Goal: Task Accomplishment & Management: Manage account settings

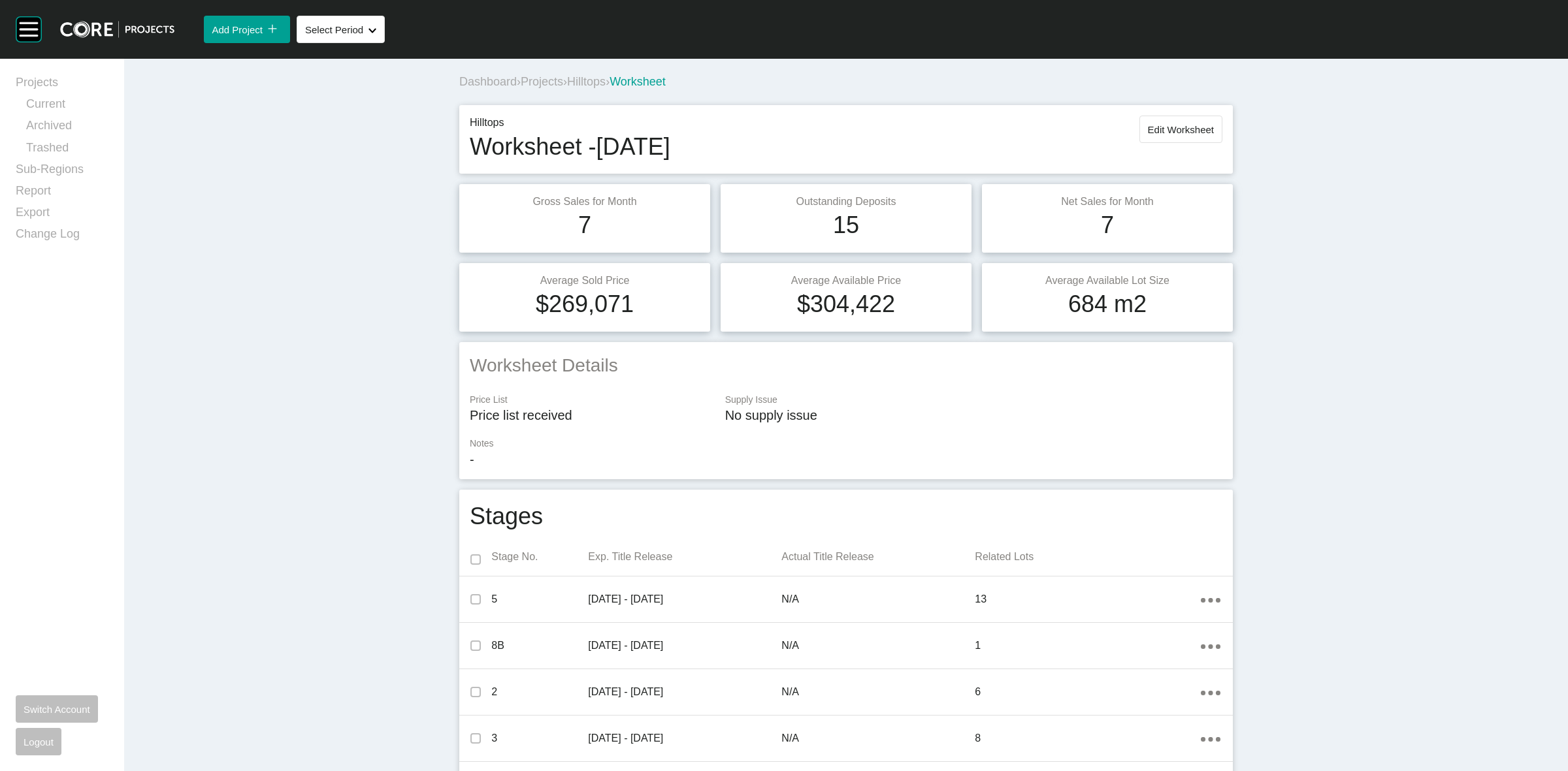
click at [600, 85] on span "Hilltops" at bounding box center [586, 81] width 39 height 13
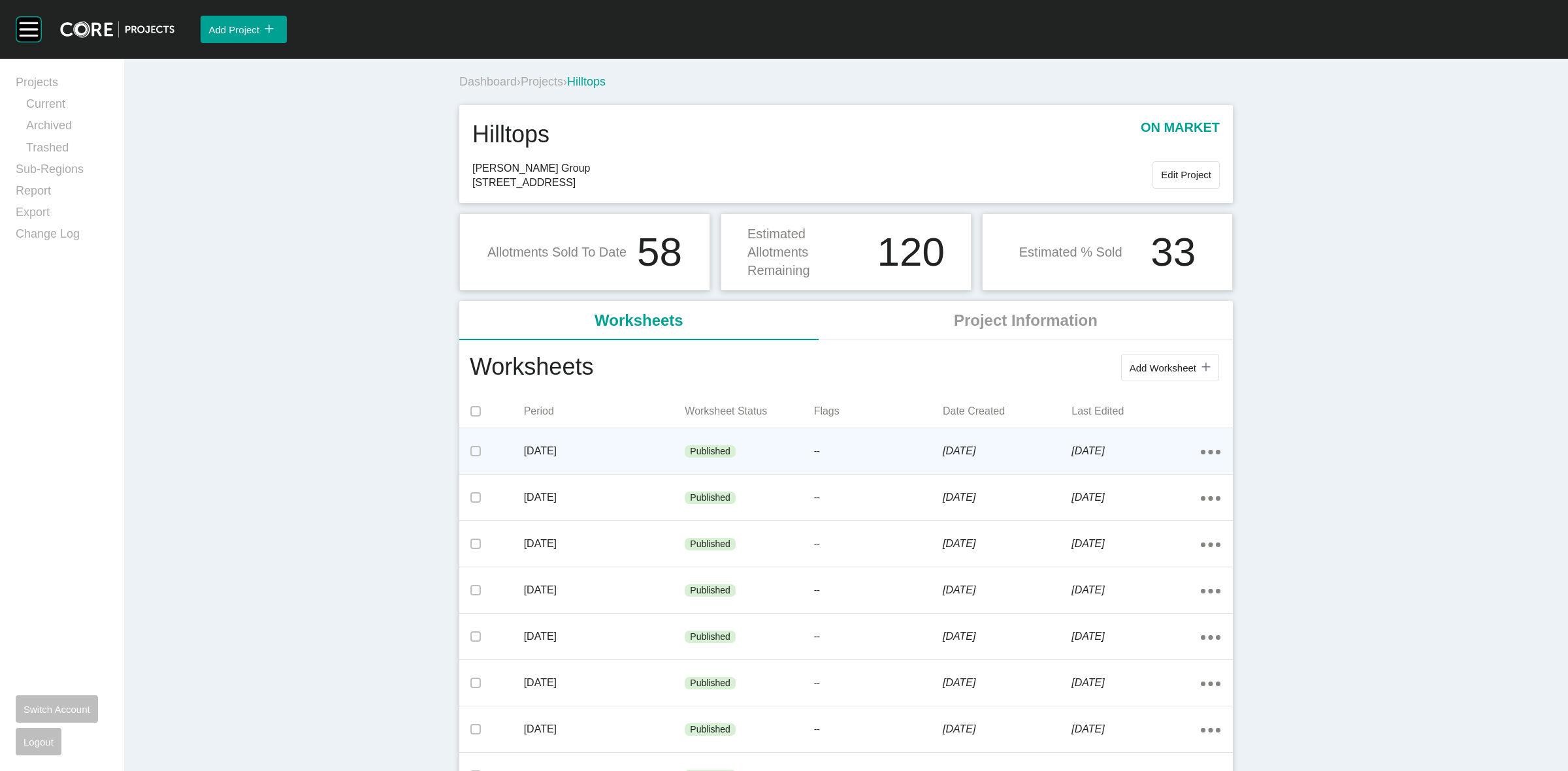
click at [893, 431] on div "September 2025 Published -- 10 October 2025 10 October 2025 Action Menu Dots Co…" at bounding box center [846, 451] width 774 height 46
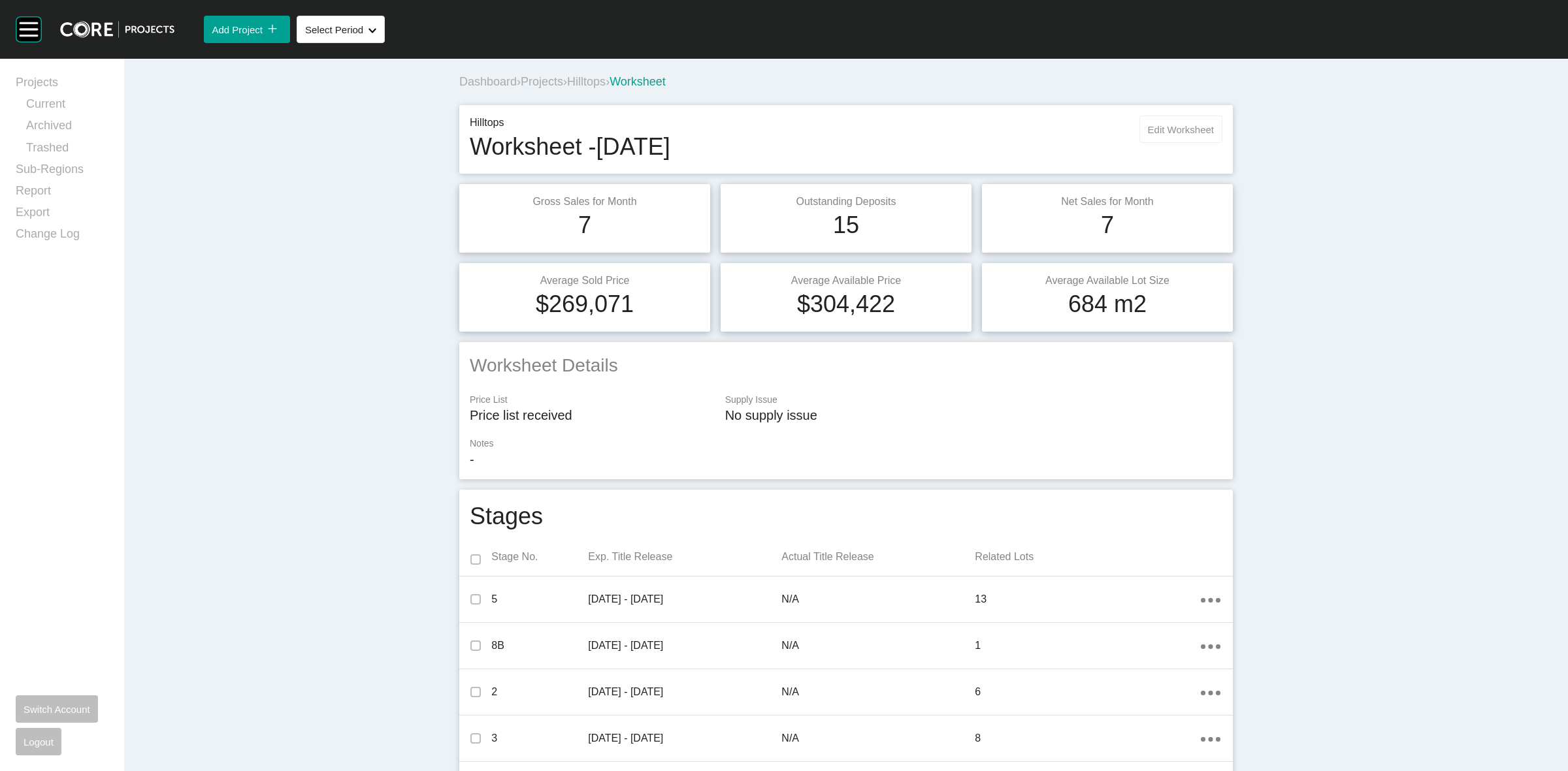
click at [1201, 127] on span "Edit Worksheet" at bounding box center [1181, 129] width 66 height 11
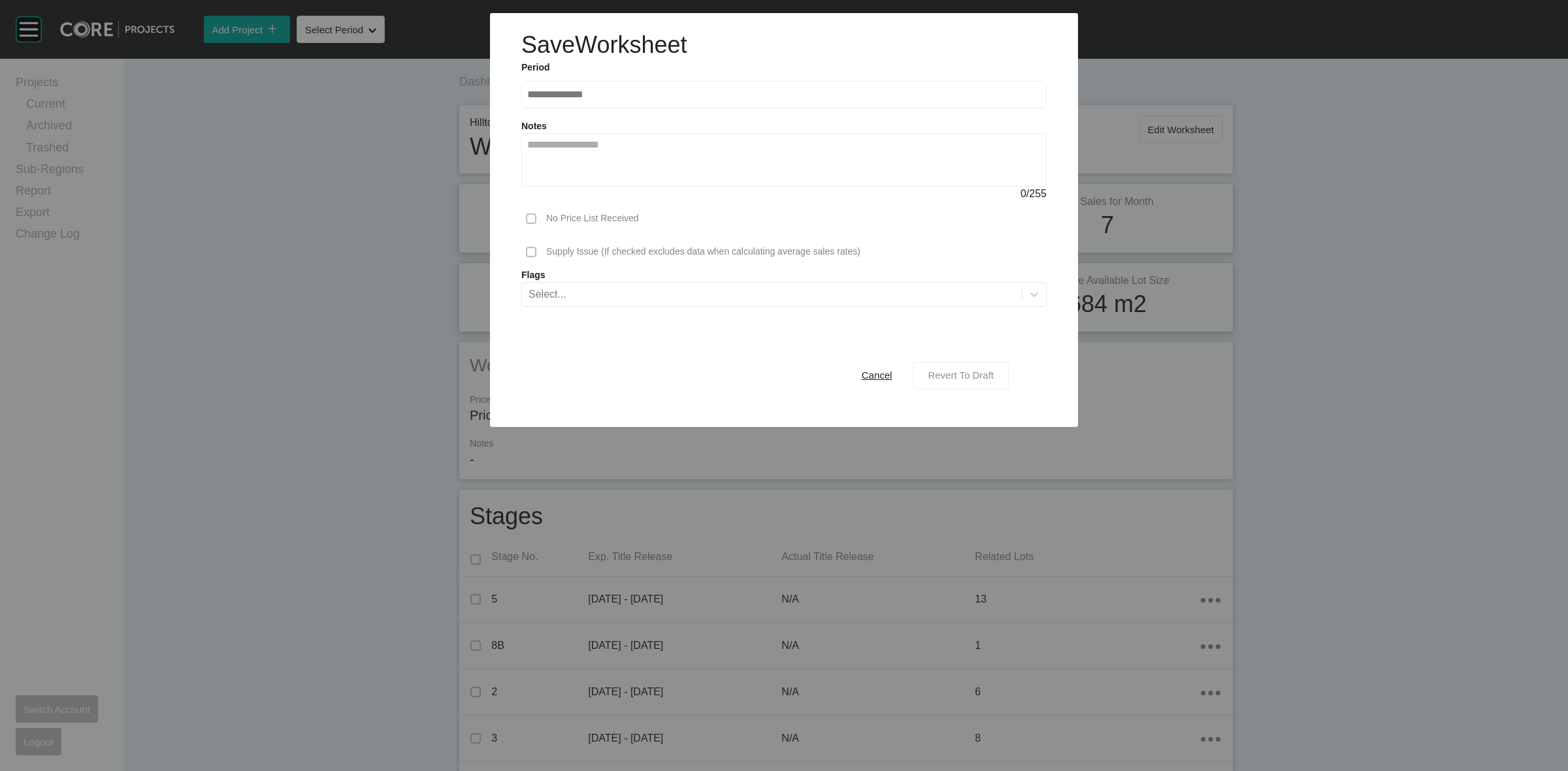
click at [974, 376] on span "Revert To Draft" at bounding box center [960, 375] width 66 height 11
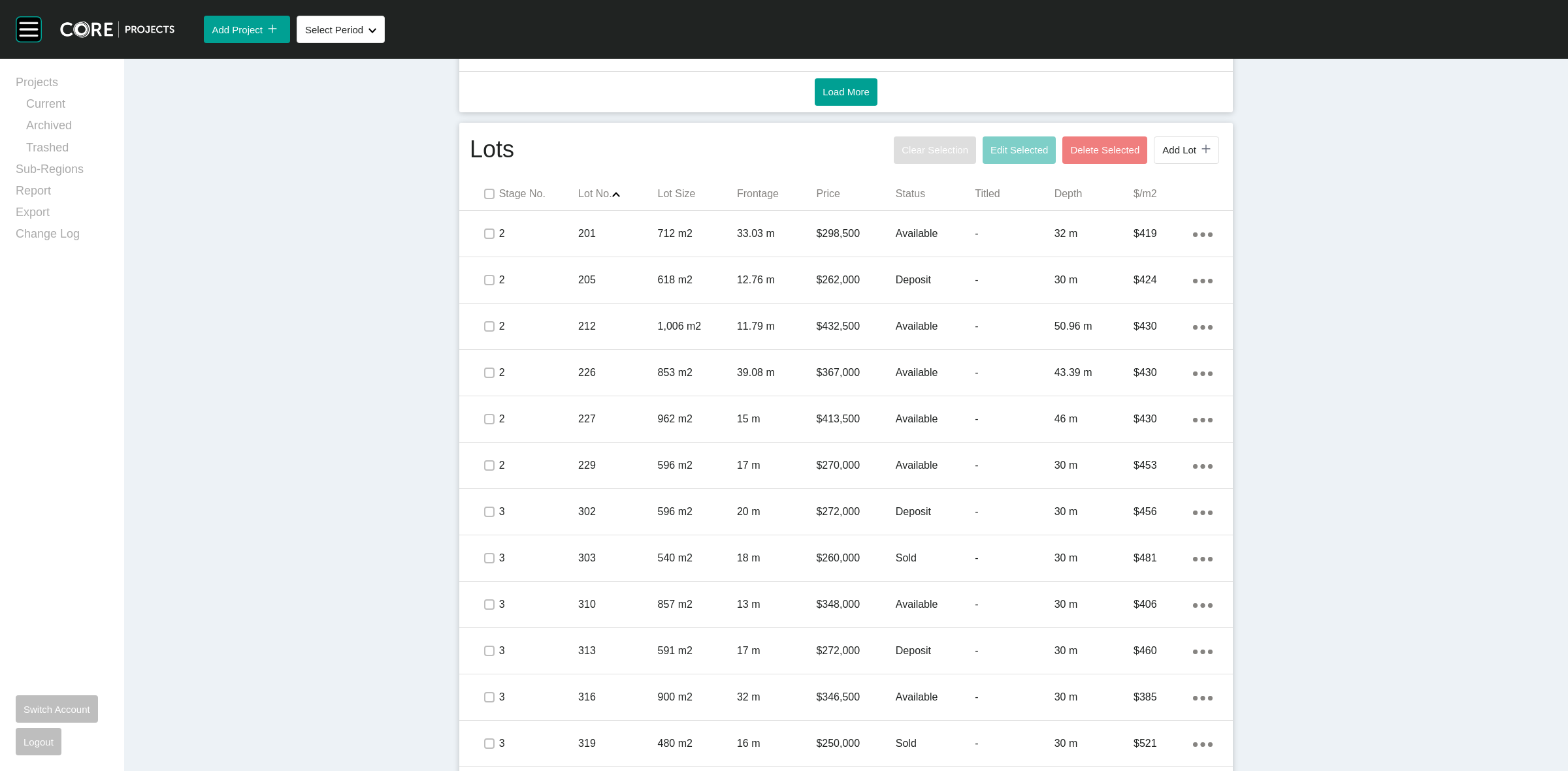
scroll to position [735, 0]
click at [896, 194] on p "Status" at bounding box center [935, 197] width 79 height 14
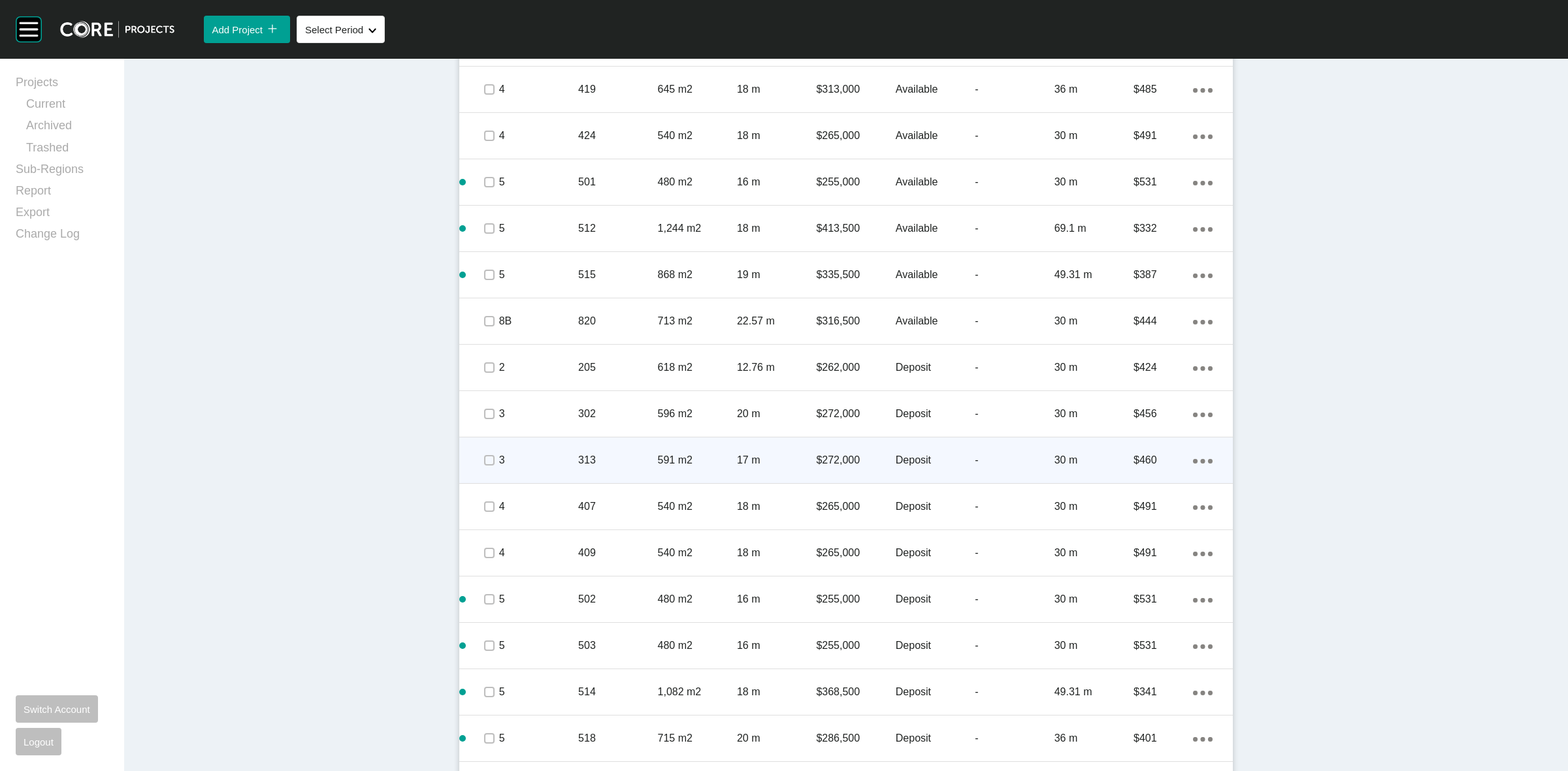
scroll to position [1388, 0]
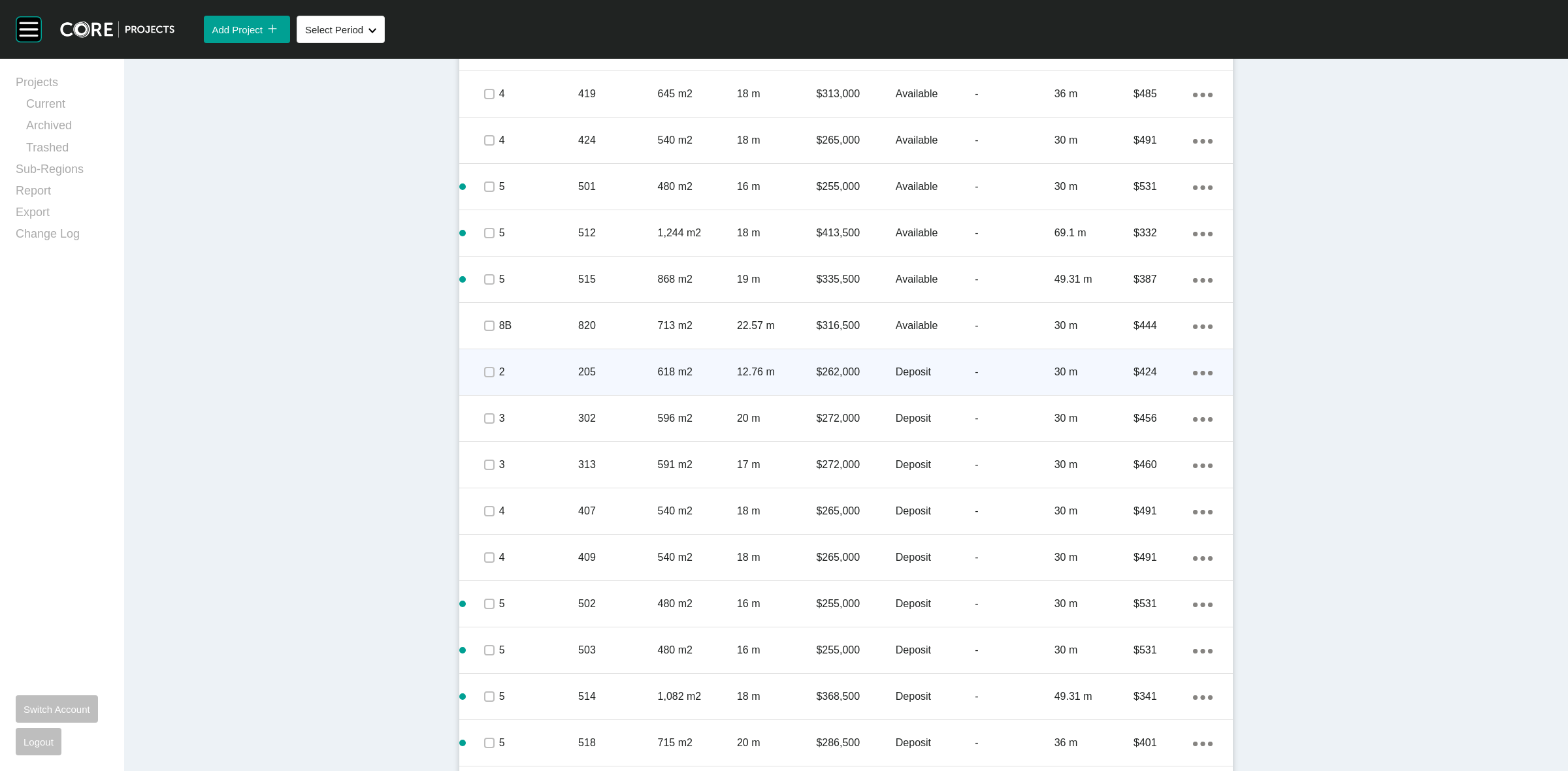
click at [479, 371] on span at bounding box center [489, 372] width 20 height 20
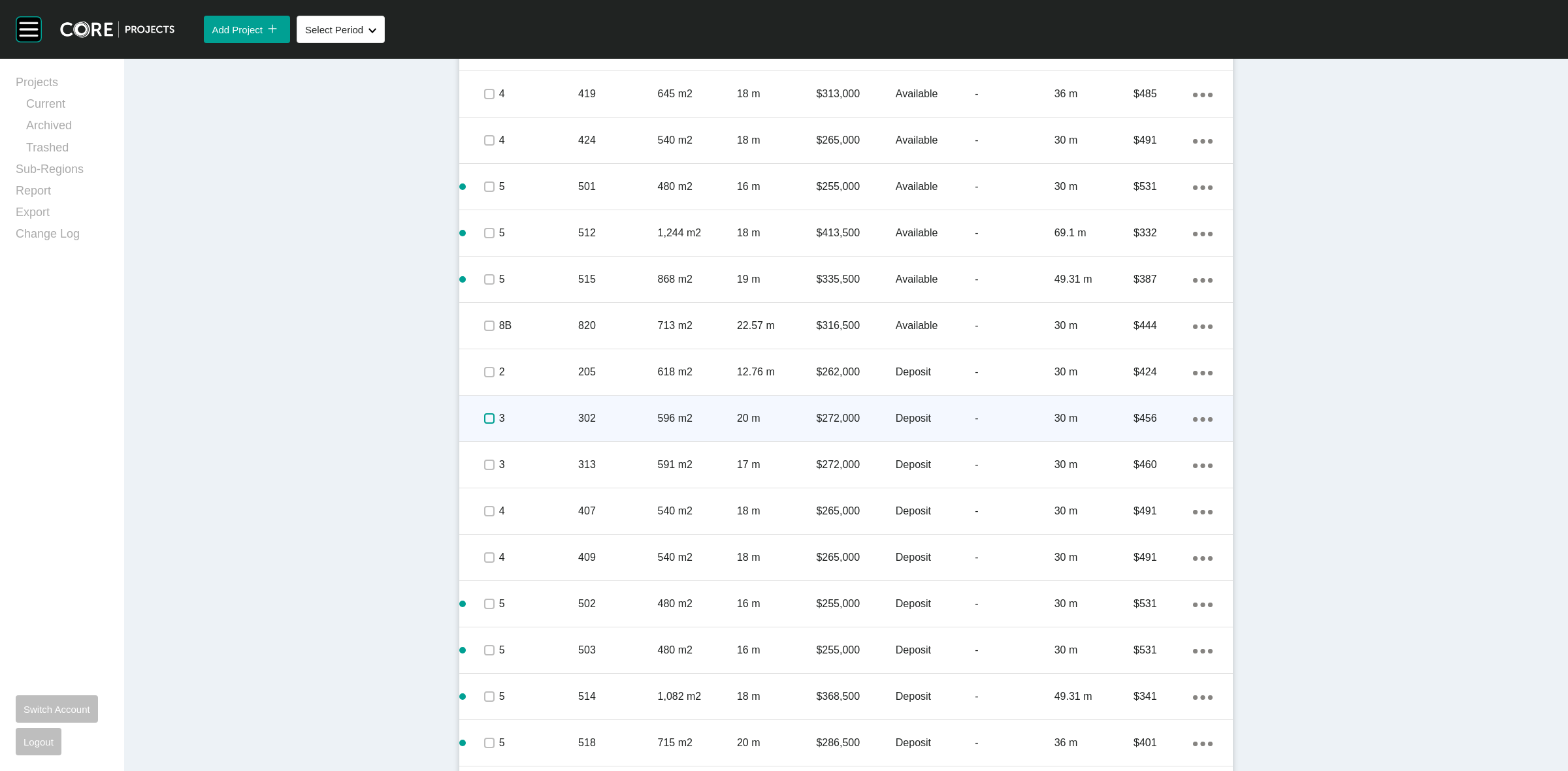
click at [484, 413] on label at bounding box center [489, 418] width 11 height 11
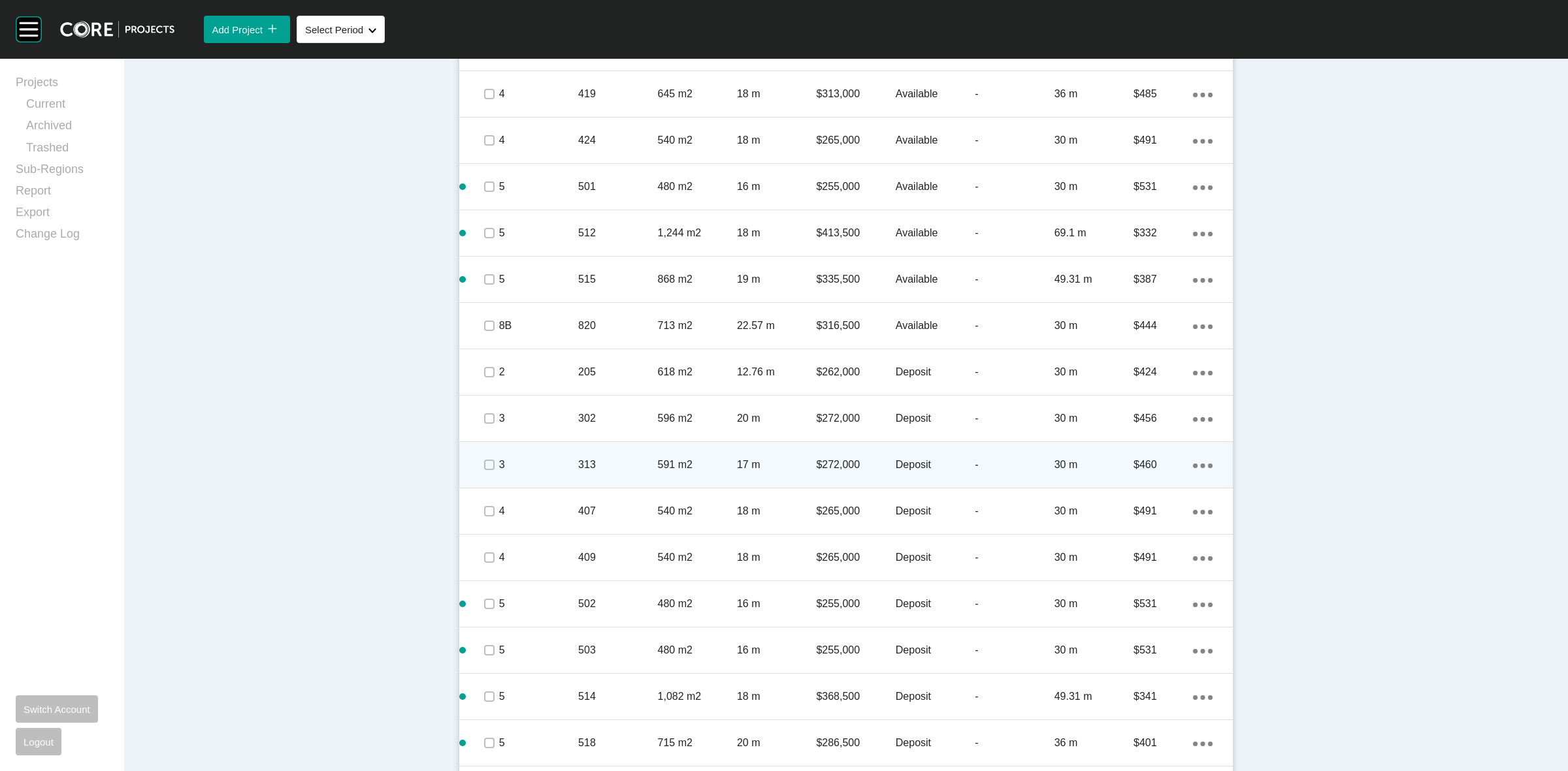
click at [482, 454] on div at bounding box center [489, 465] width 20 height 46
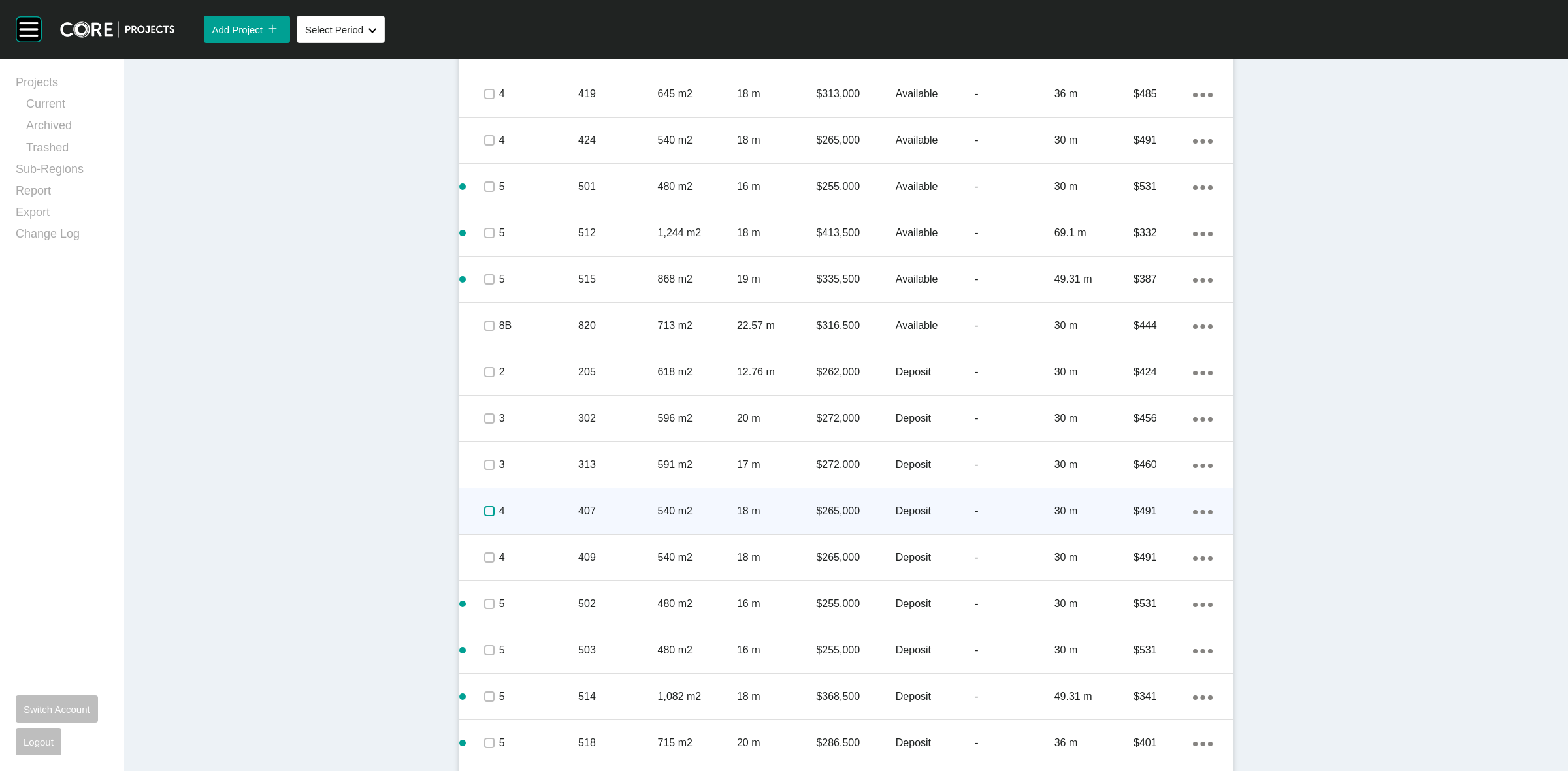
drag, startPoint x: 484, startPoint y: 505, endPoint x: 482, endPoint y: 533, distance: 28.1
click at [484, 506] on label at bounding box center [489, 512] width 11 height 11
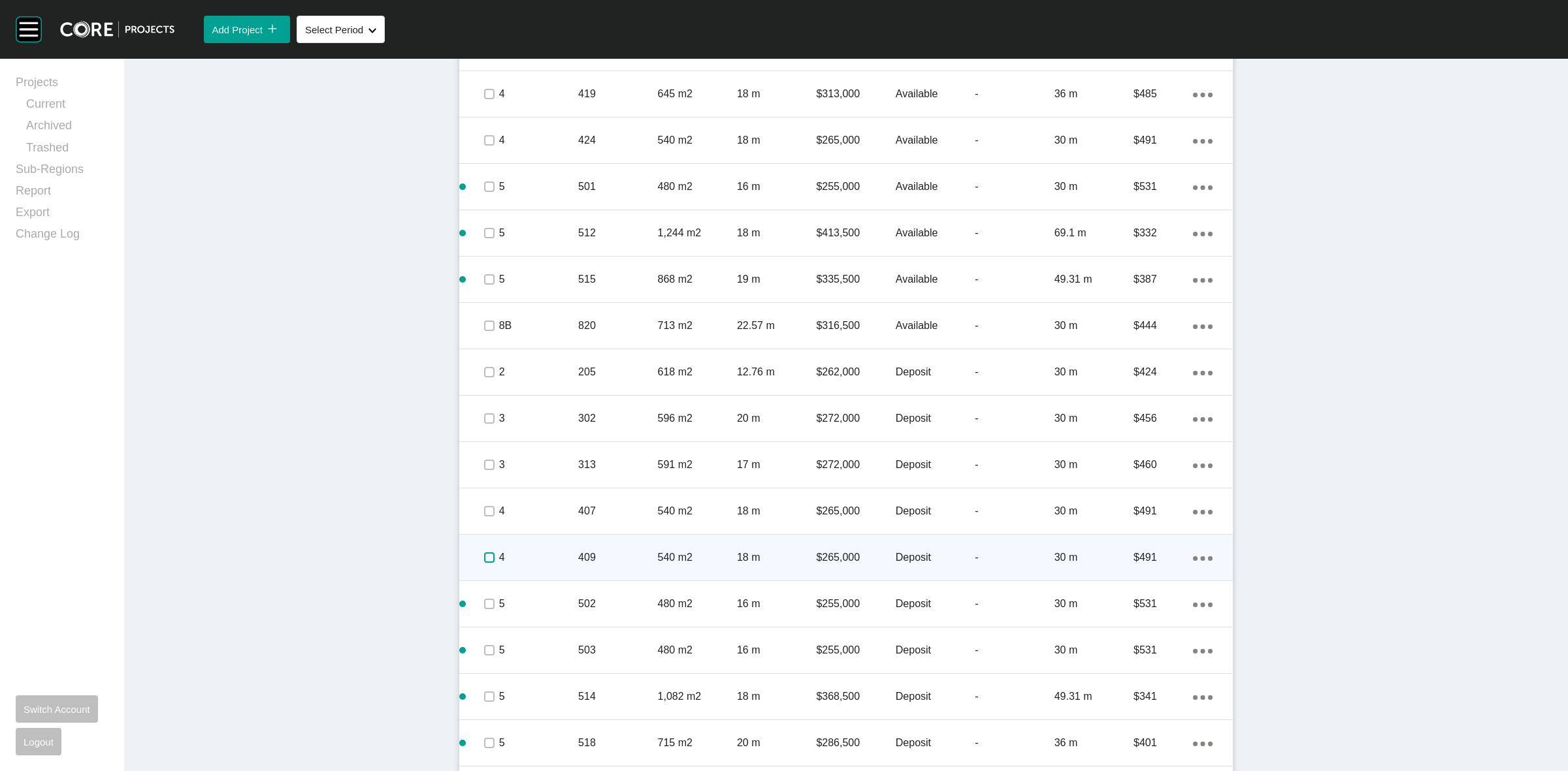
click at [484, 559] on label at bounding box center [489, 558] width 11 height 11
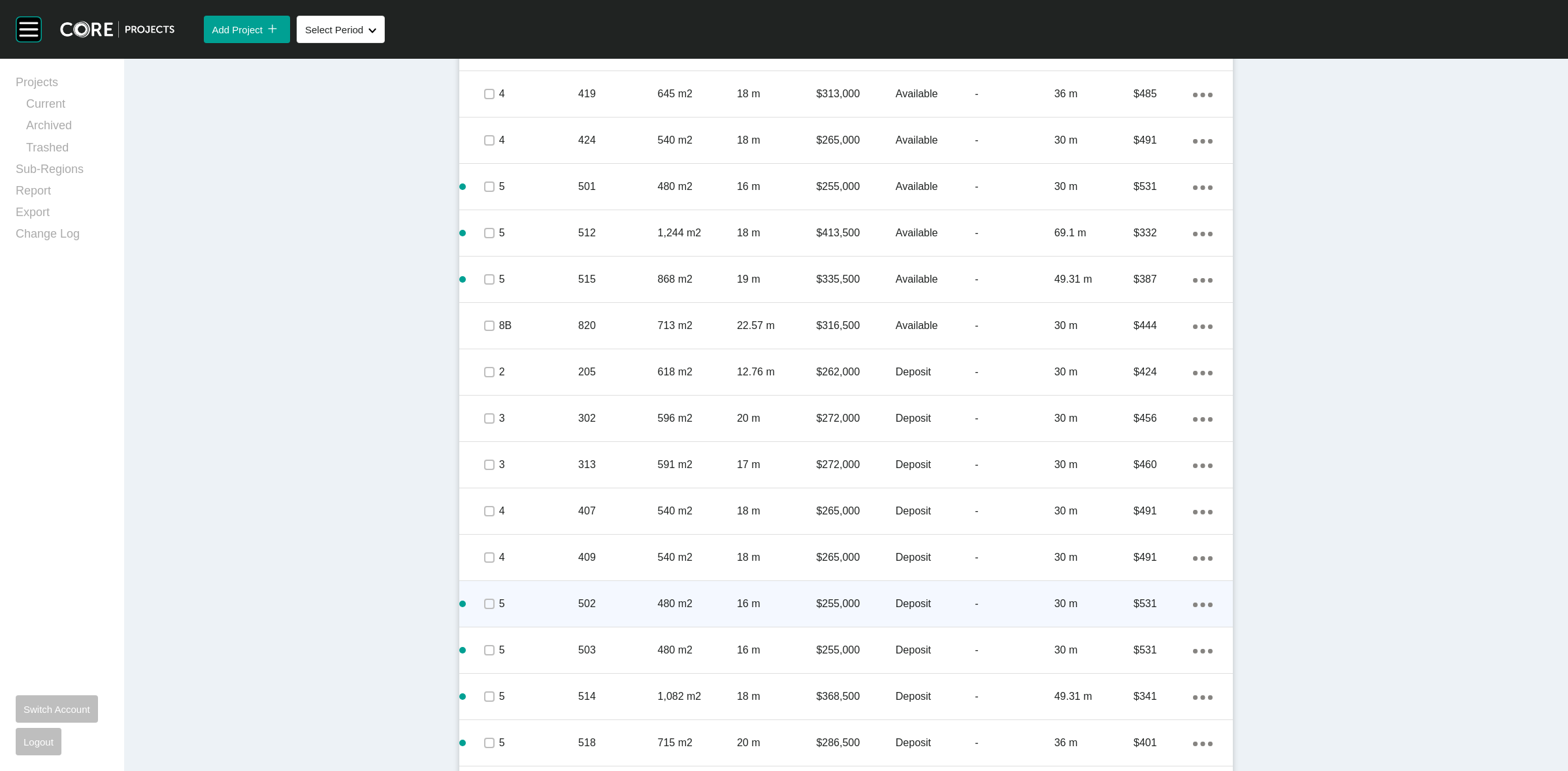
click at [481, 618] on div at bounding box center [489, 604] width 20 height 46
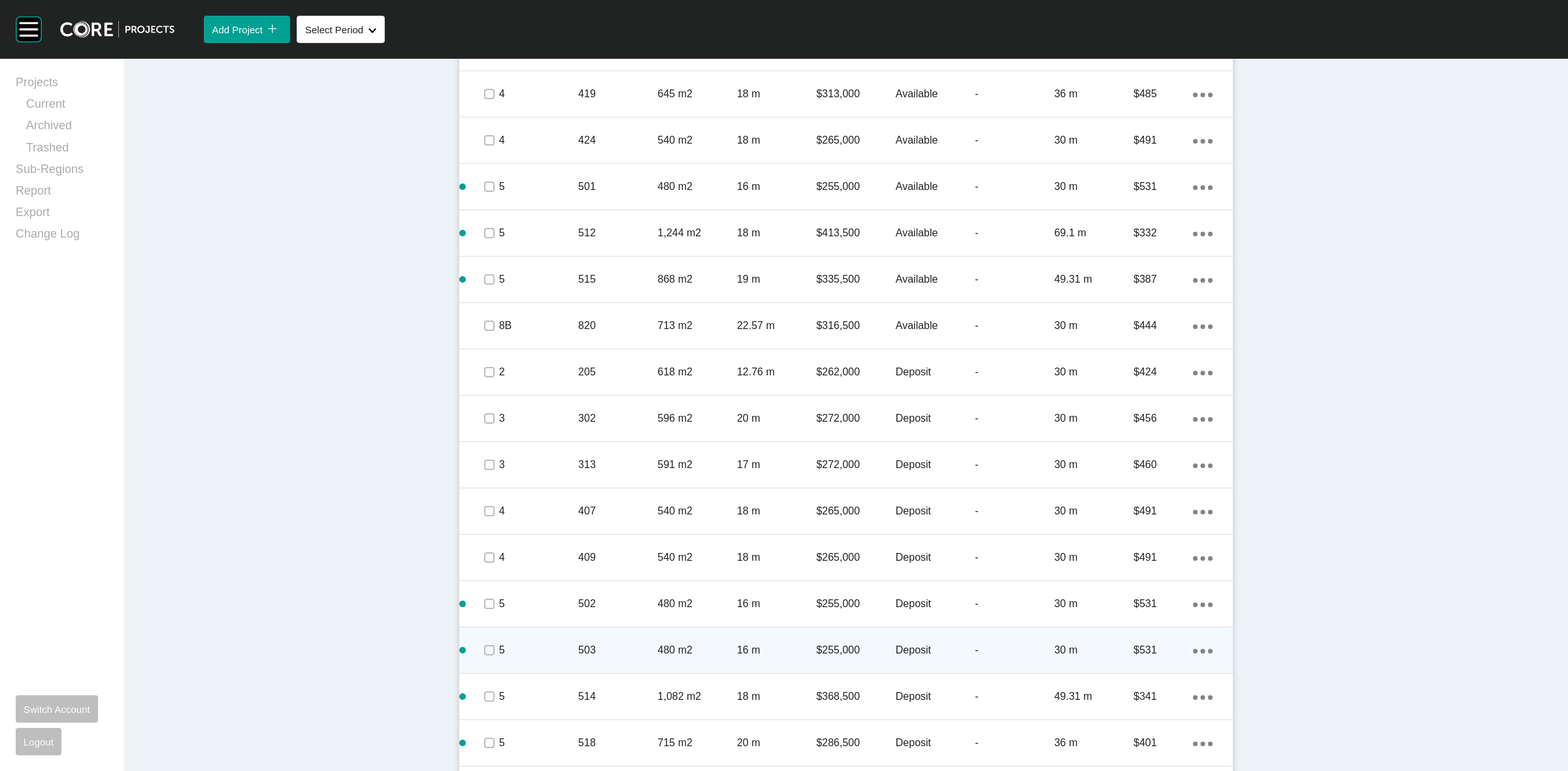
click at [482, 658] on span at bounding box center [489, 651] width 20 height 20
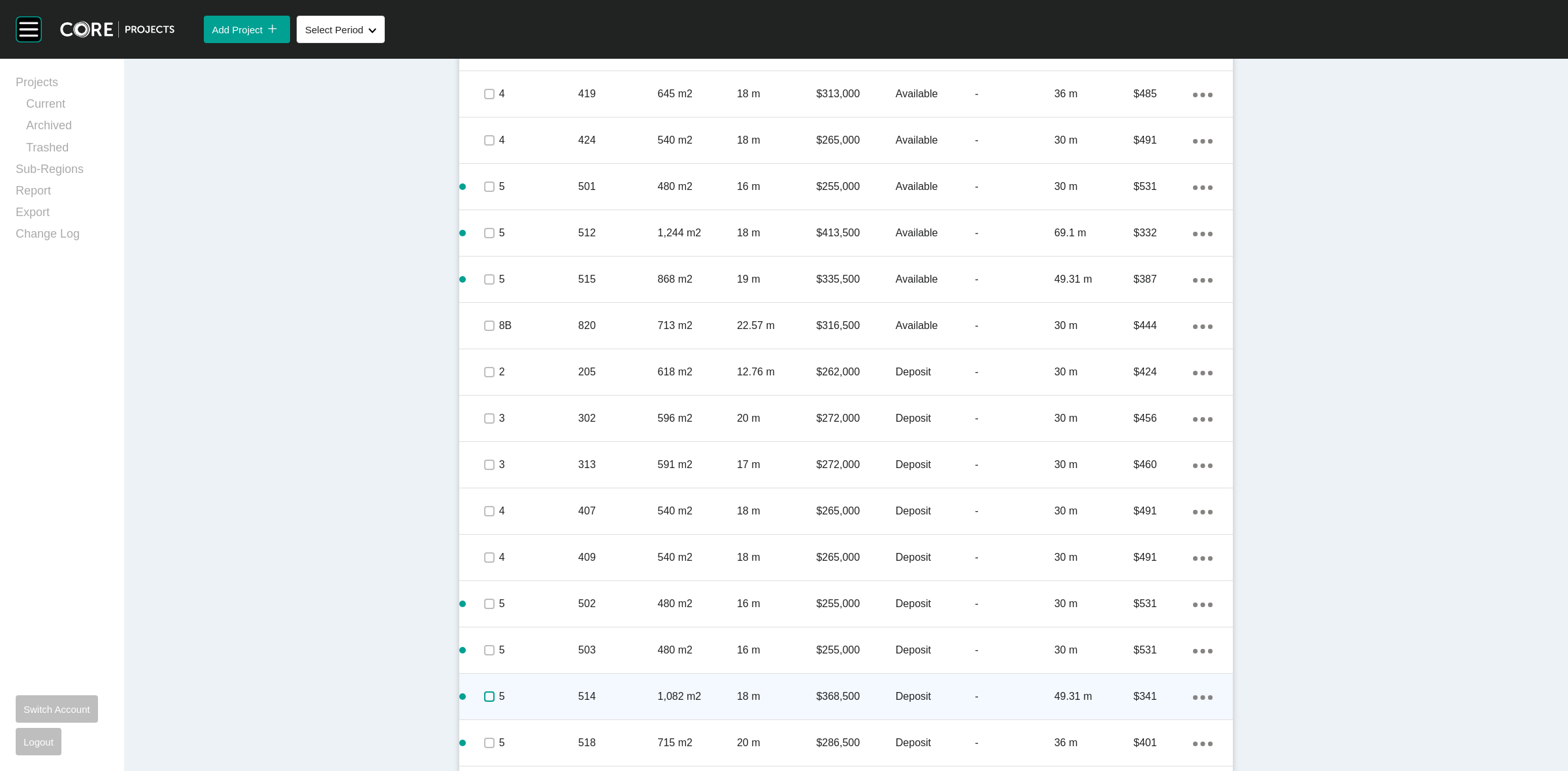
click at [487, 700] on label at bounding box center [489, 697] width 11 height 11
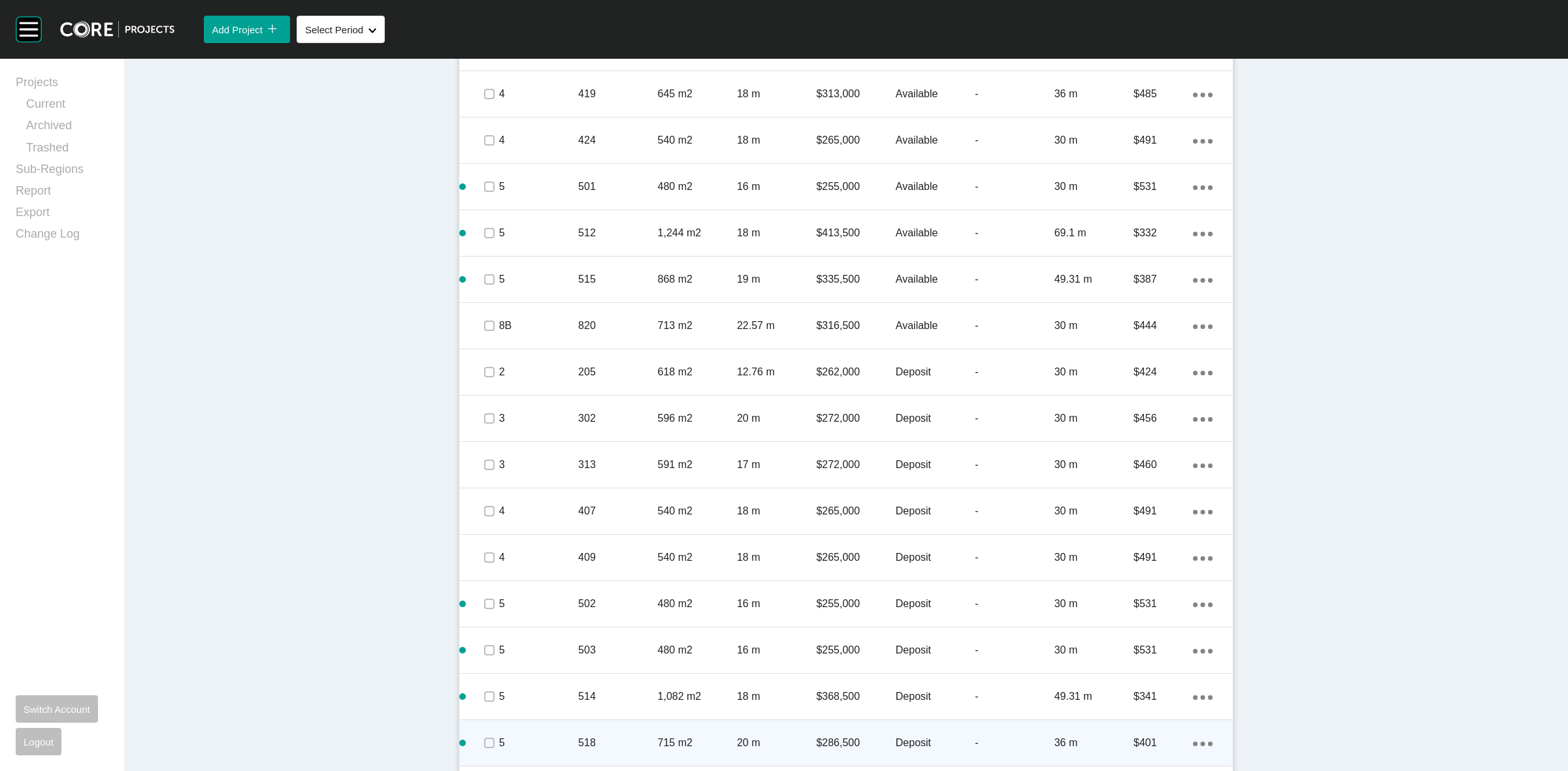
click at [499, 752] on div "5" at bounding box center [538, 743] width 79 height 41
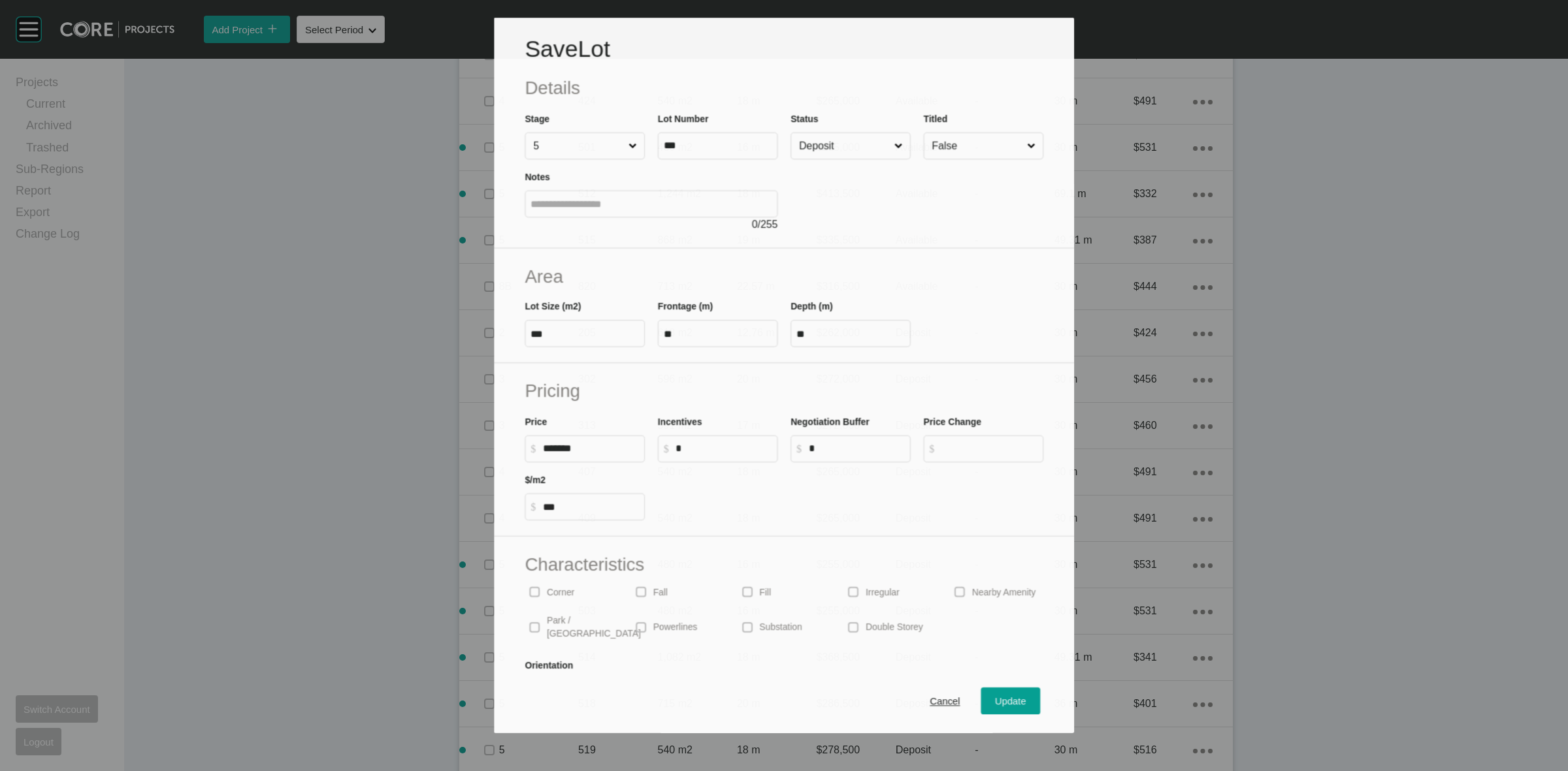
scroll to position [1347, 0]
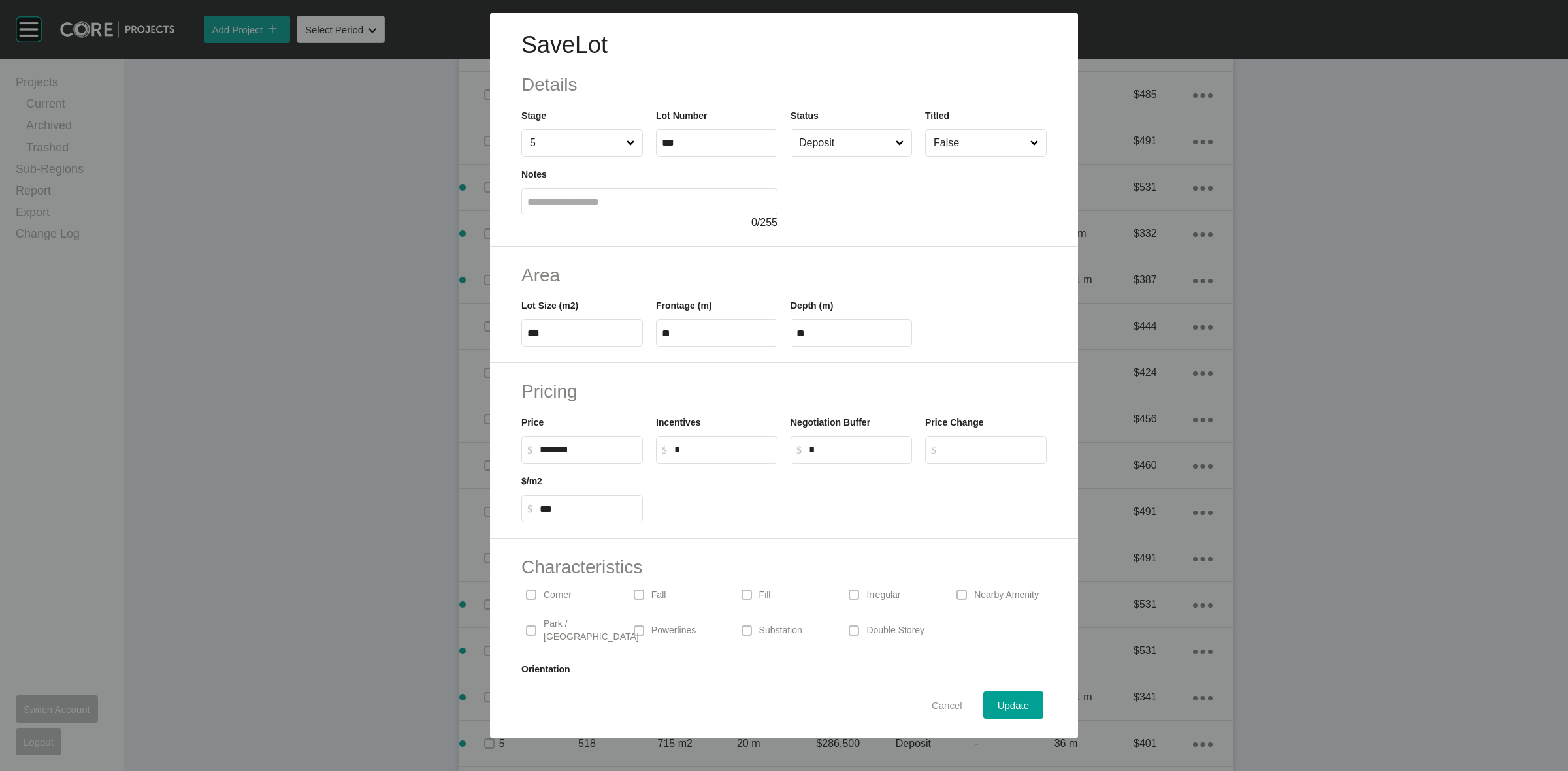
click at [932, 703] on span "Cancel" at bounding box center [947, 706] width 31 height 11
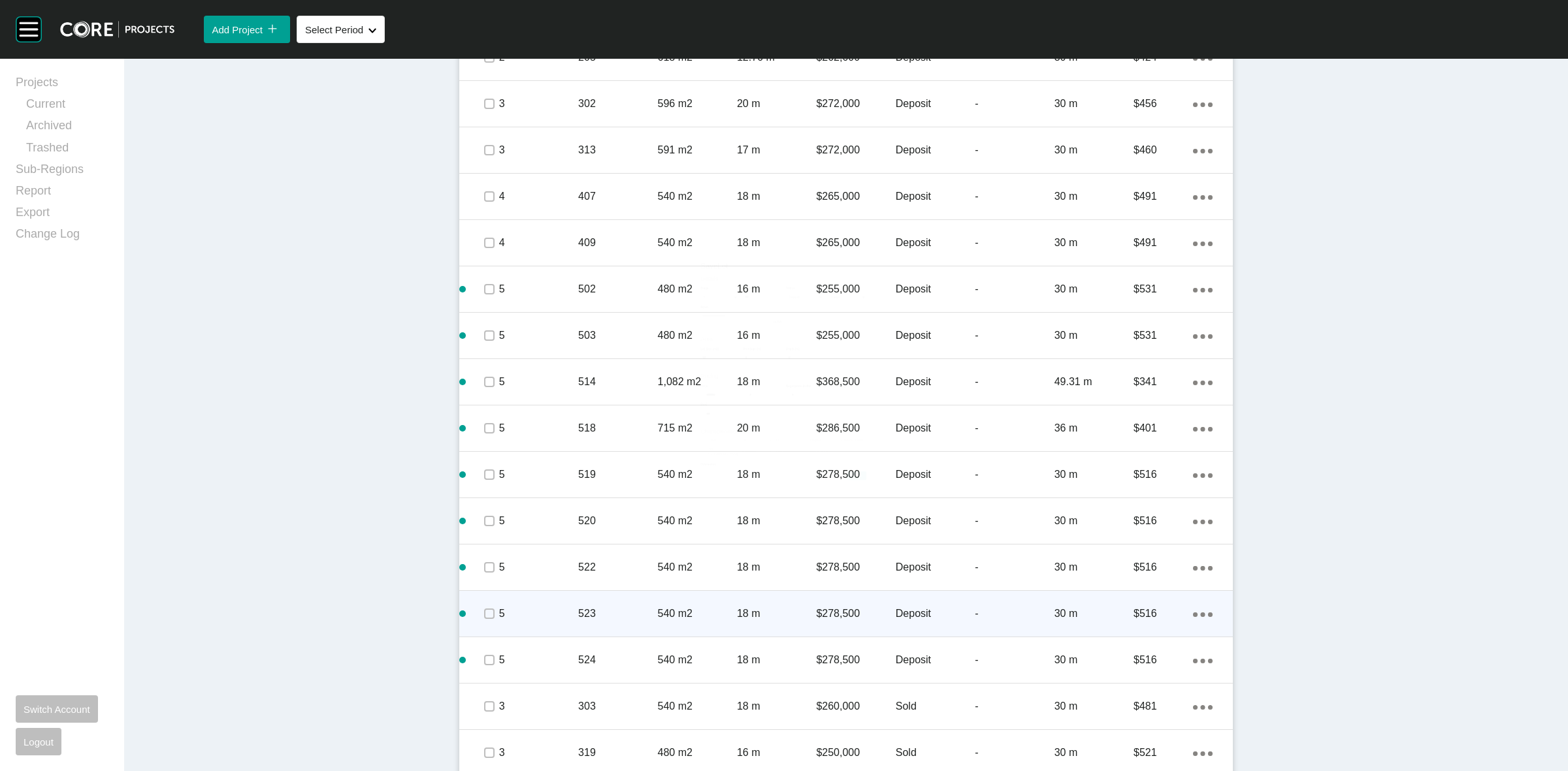
scroll to position [1673, 0]
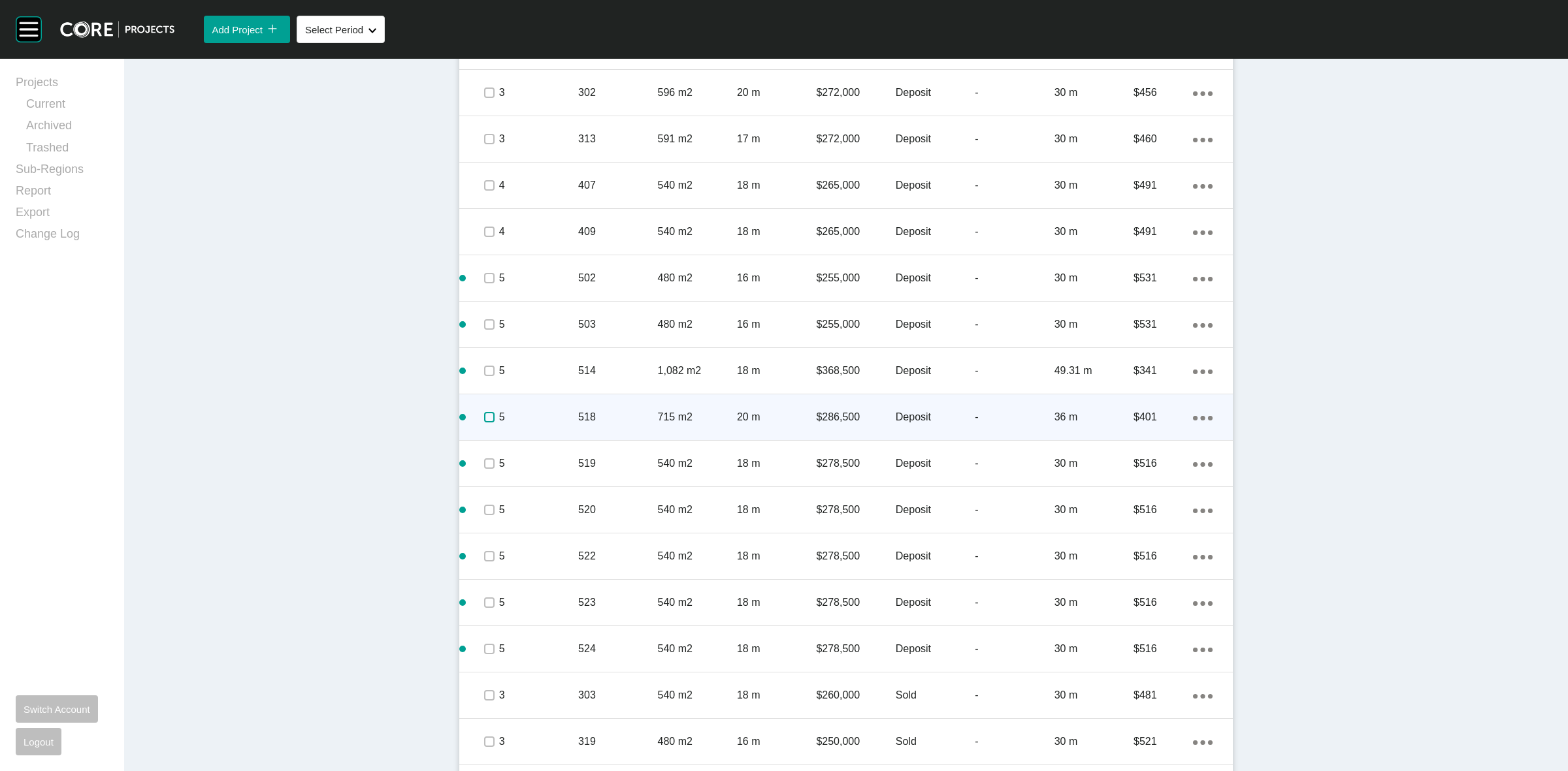
click at [484, 416] on label at bounding box center [489, 418] width 11 height 11
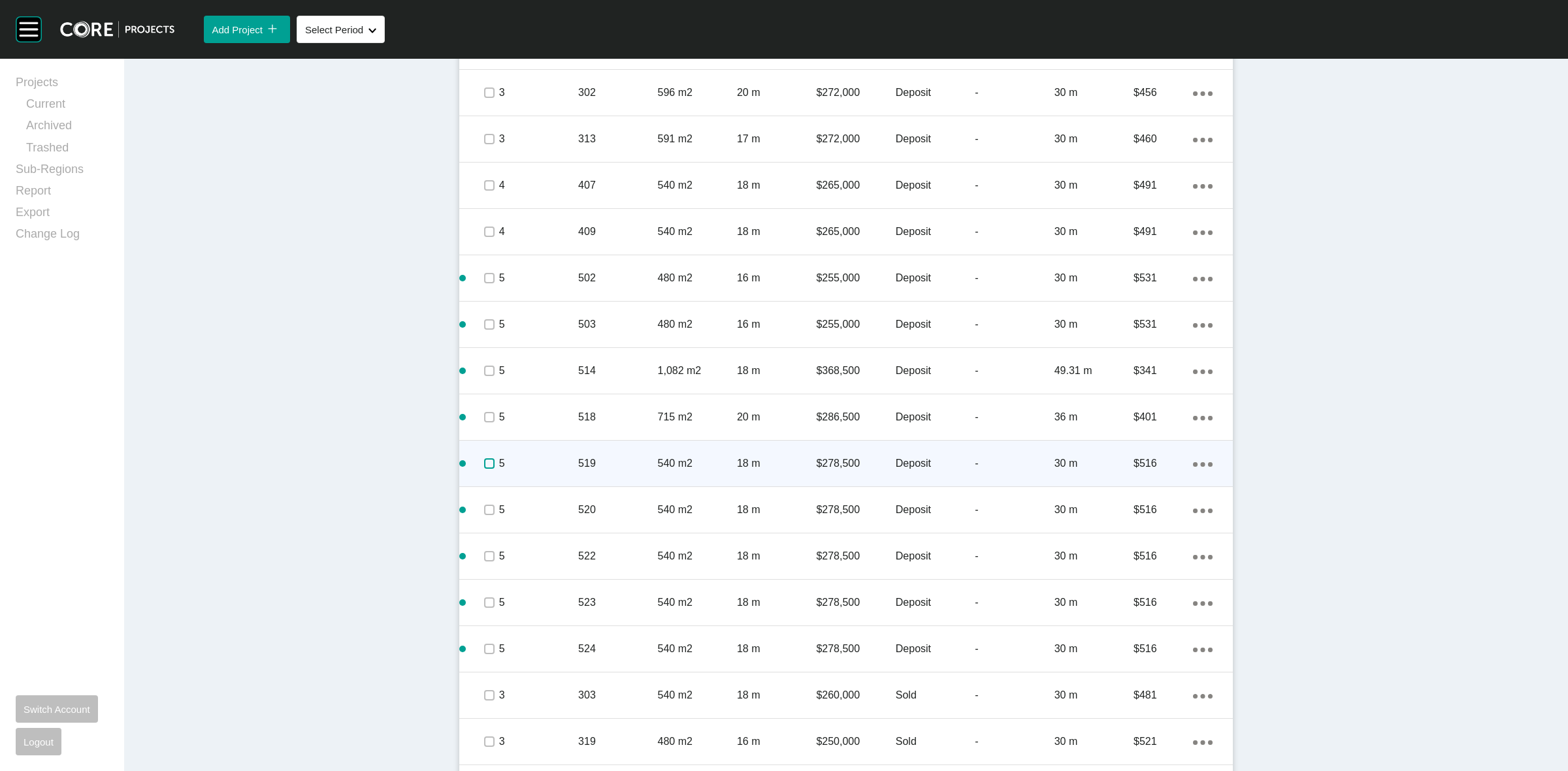
click at [484, 459] on label at bounding box center [489, 464] width 11 height 11
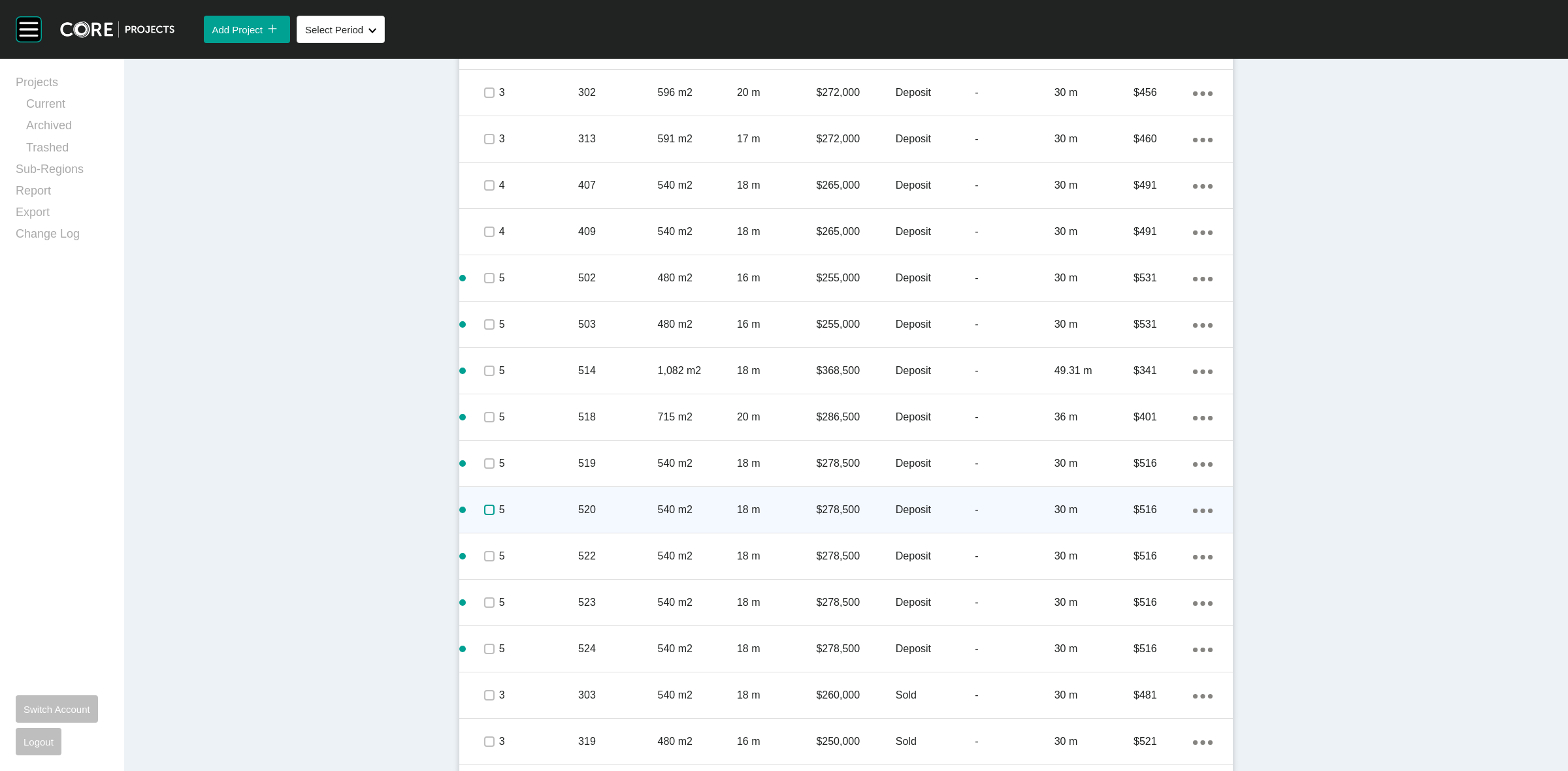
click at [484, 507] on label at bounding box center [489, 511] width 11 height 11
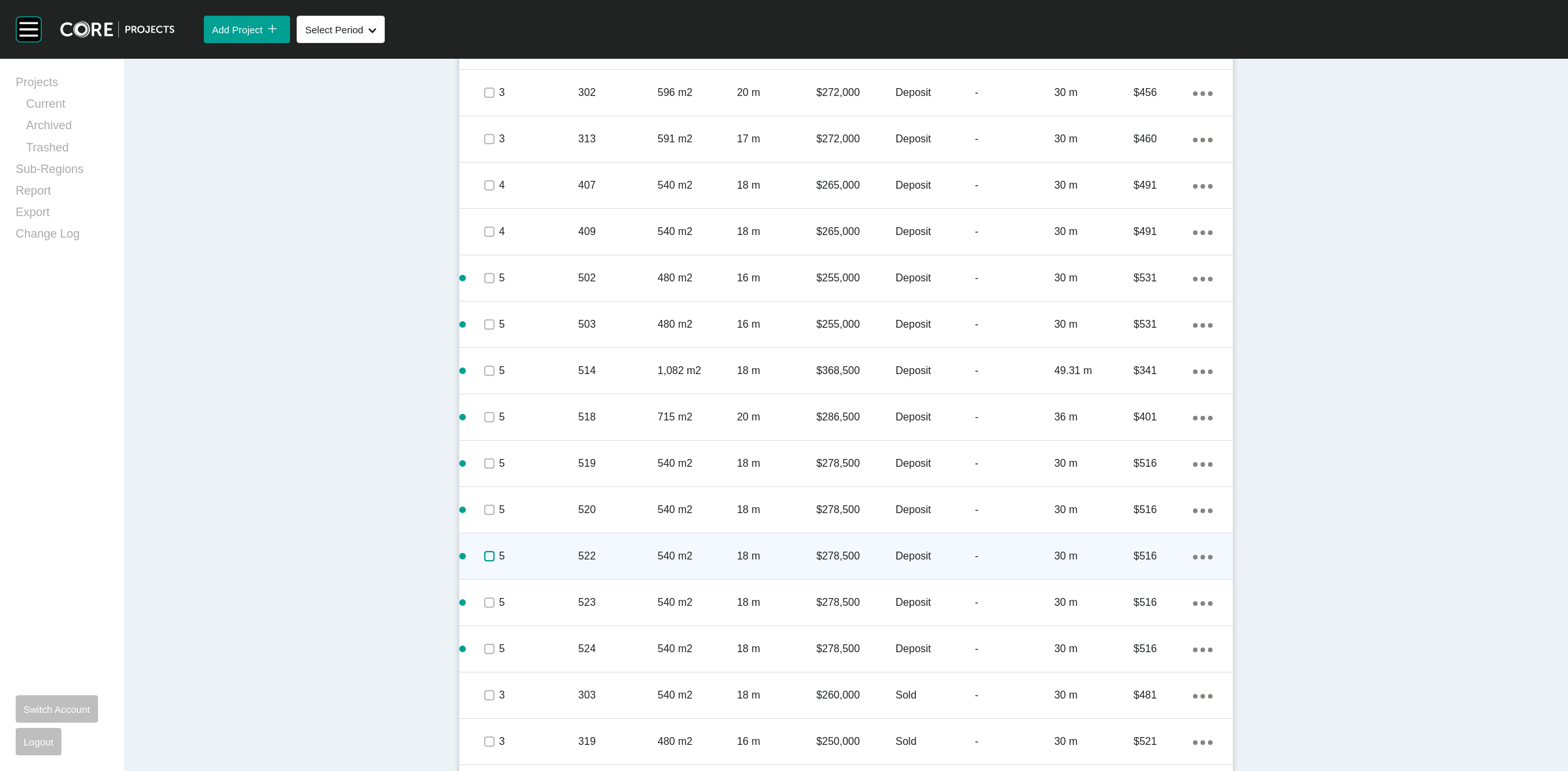
click at [484, 553] on label at bounding box center [489, 557] width 11 height 11
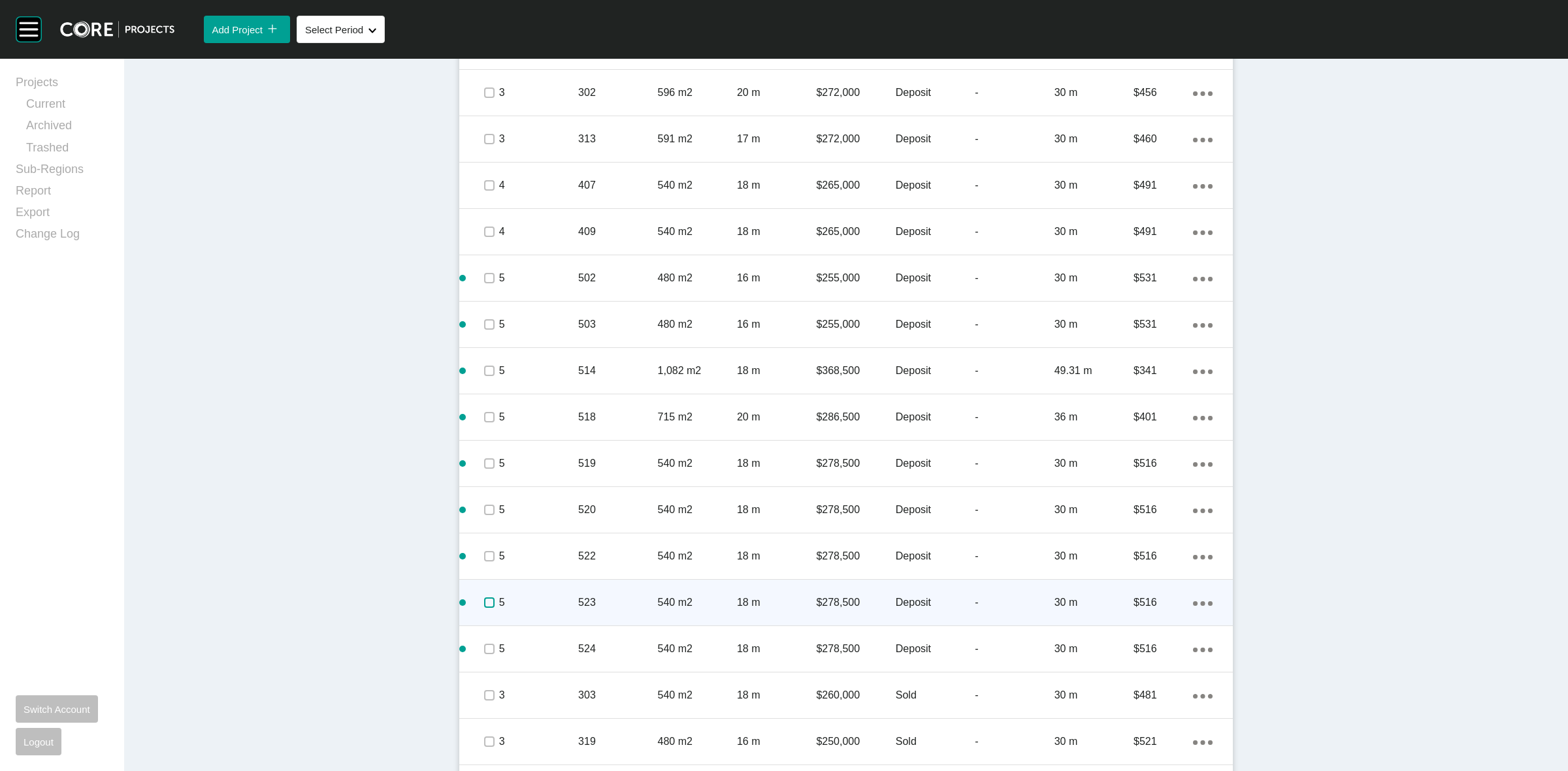
click at [485, 597] on label at bounding box center [489, 603] width 11 height 11
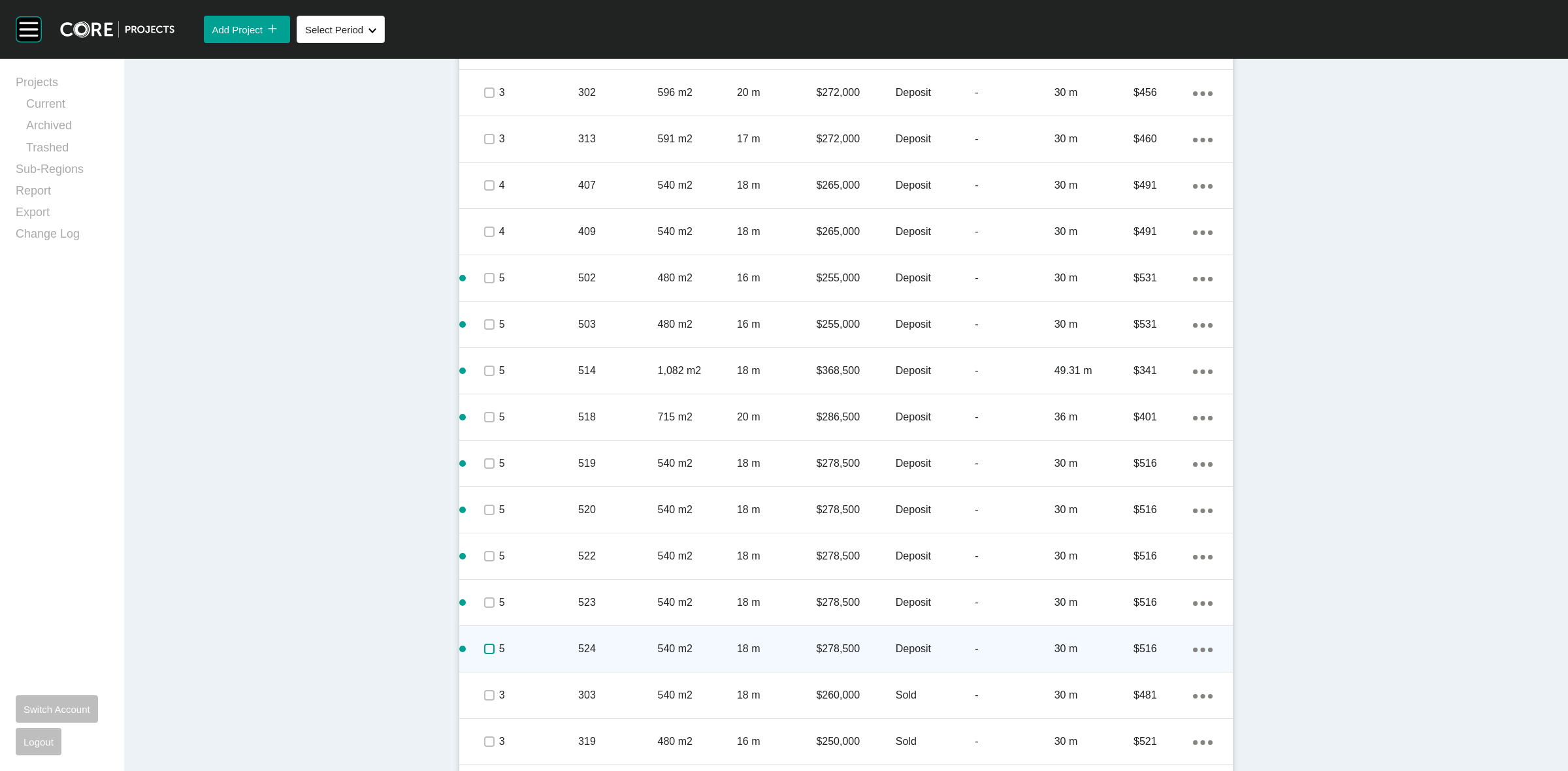
click at [487, 649] on label at bounding box center [489, 649] width 11 height 11
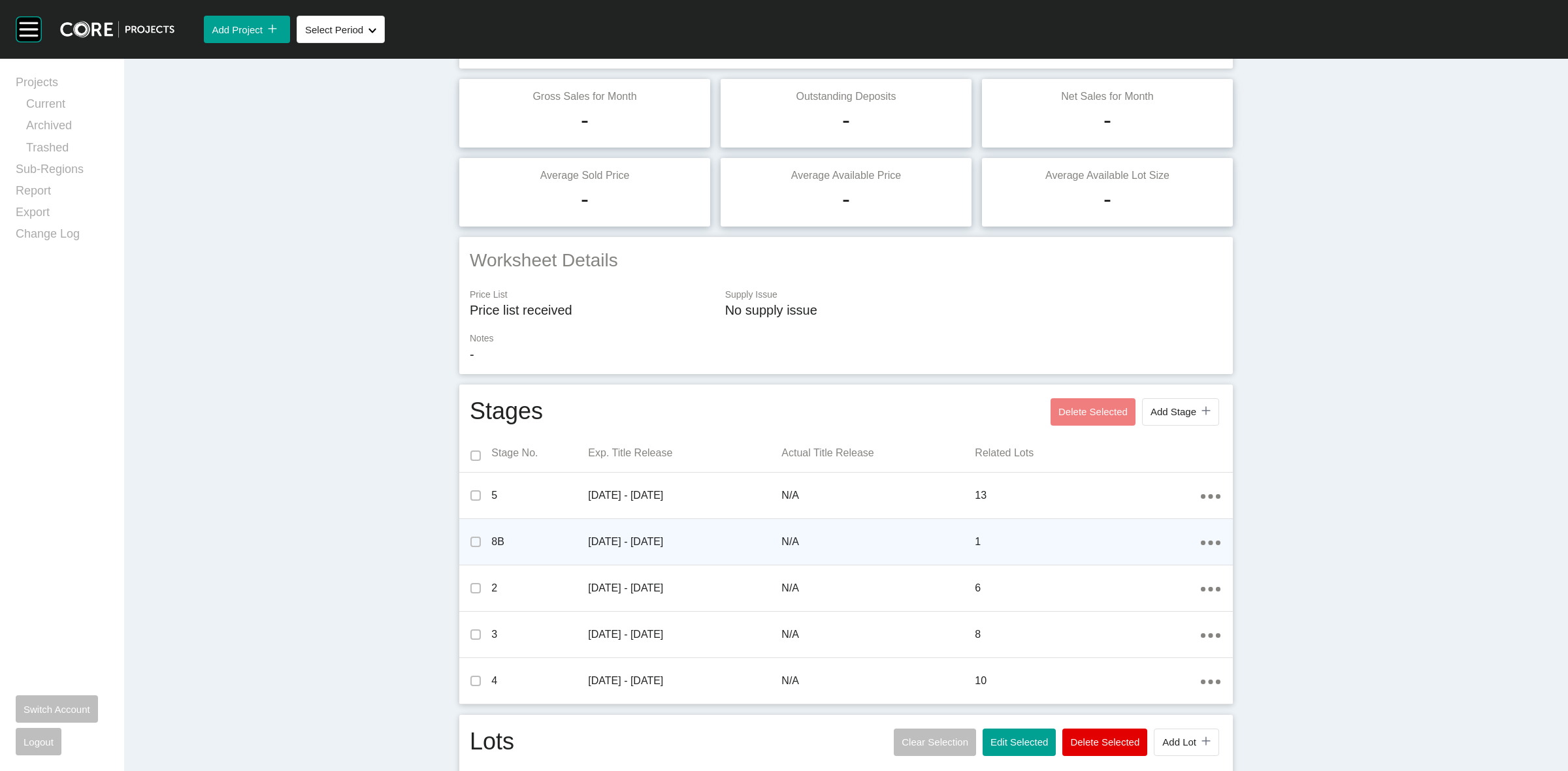
scroll to position [0, 0]
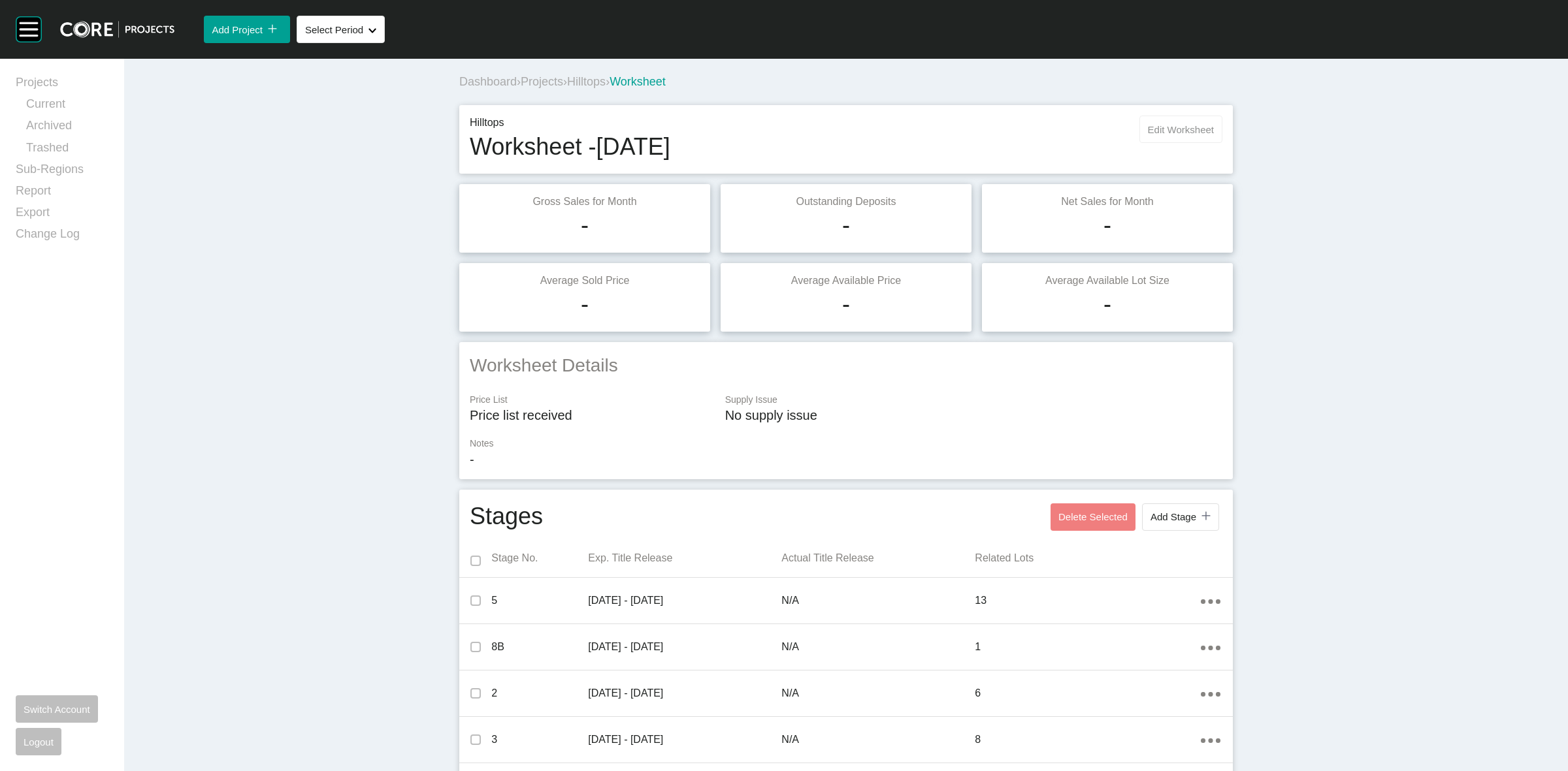
click at [1162, 141] on button "Edit Worksheet" at bounding box center [1181, 129] width 83 height 27
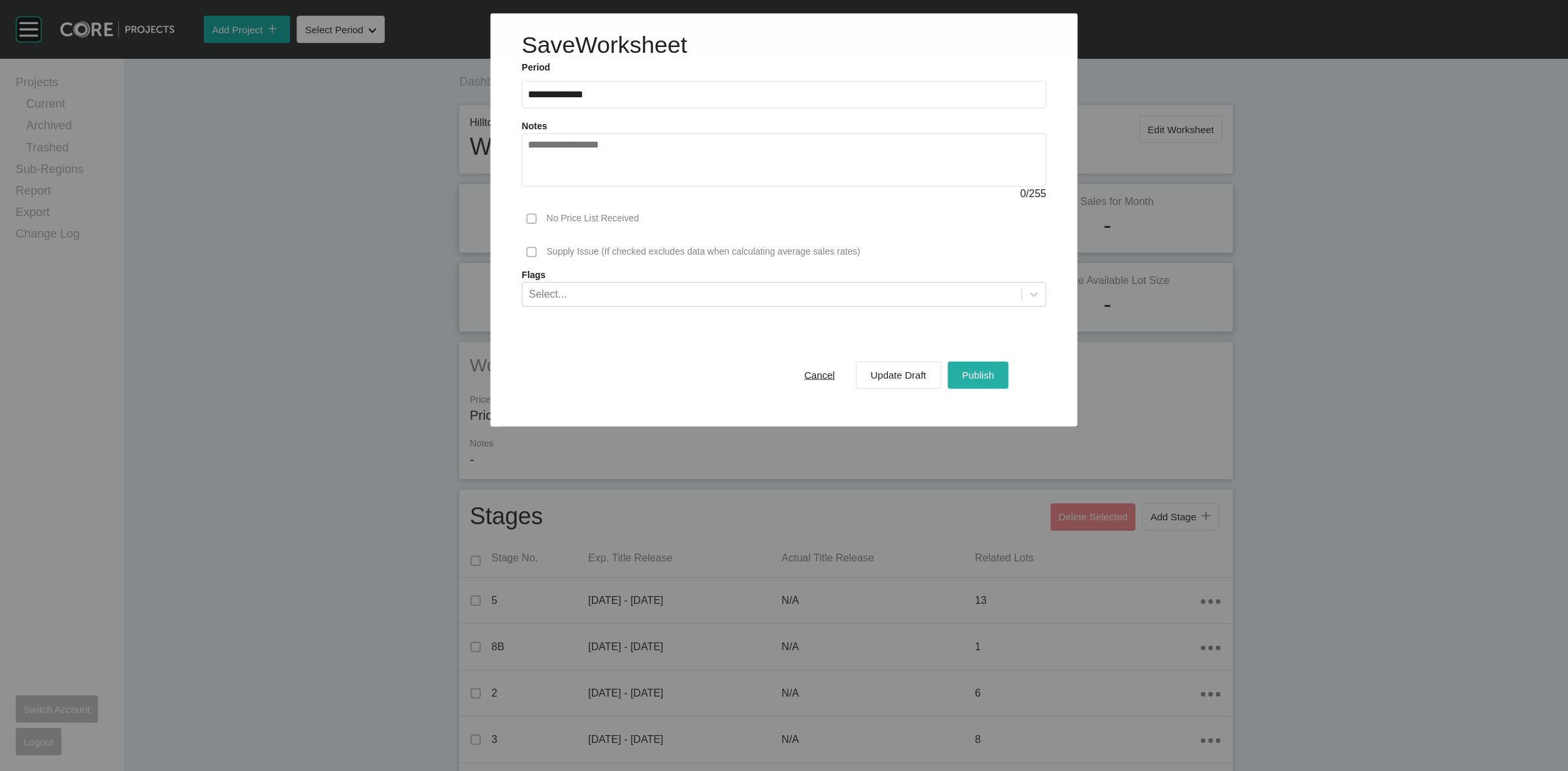
click at [988, 376] on span "Publish" at bounding box center [978, 375] width 32 height 11
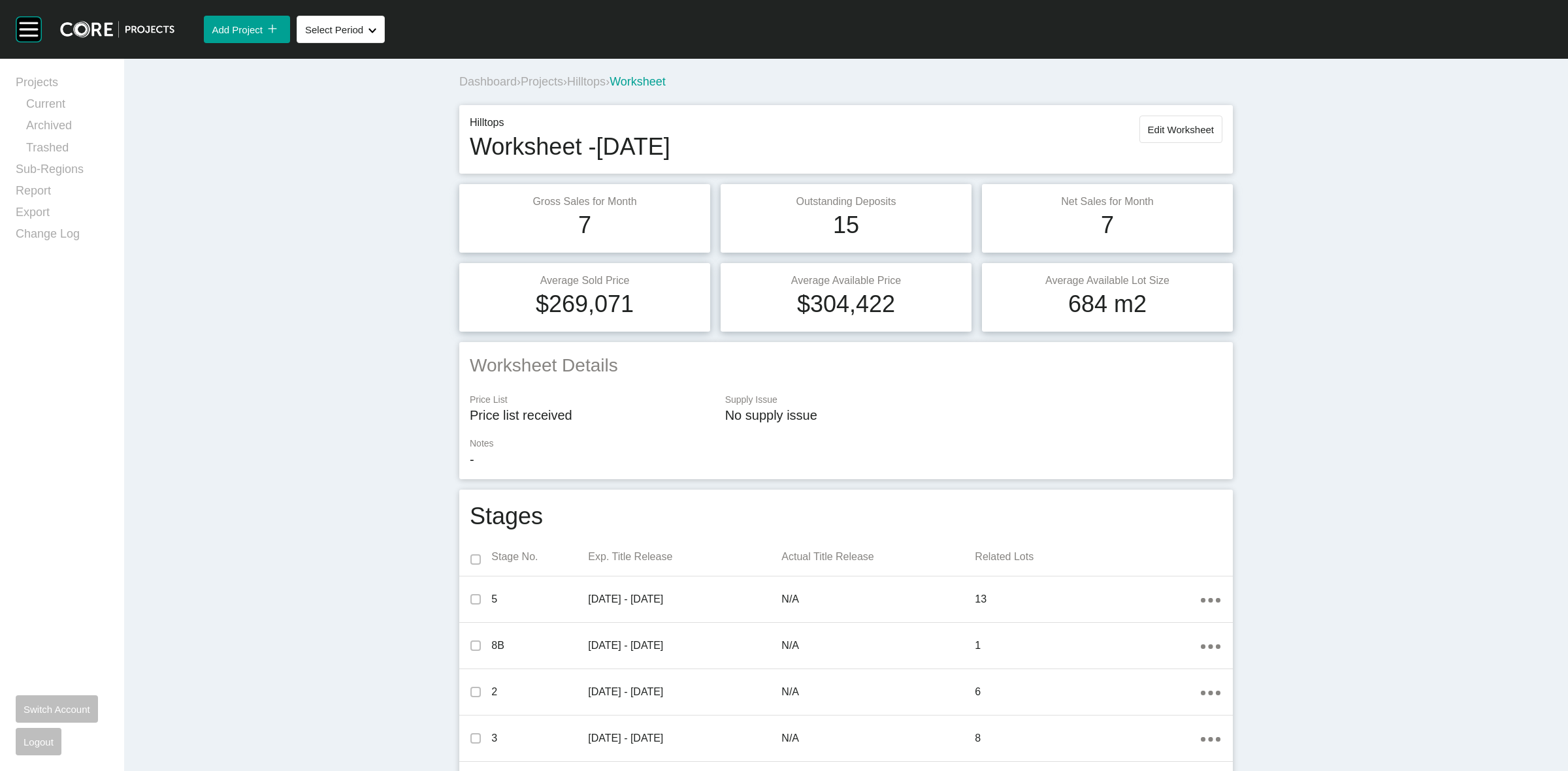
click at [582, 85] on span "Hilltops" at bounding box center [586, 81] width 39 height 13
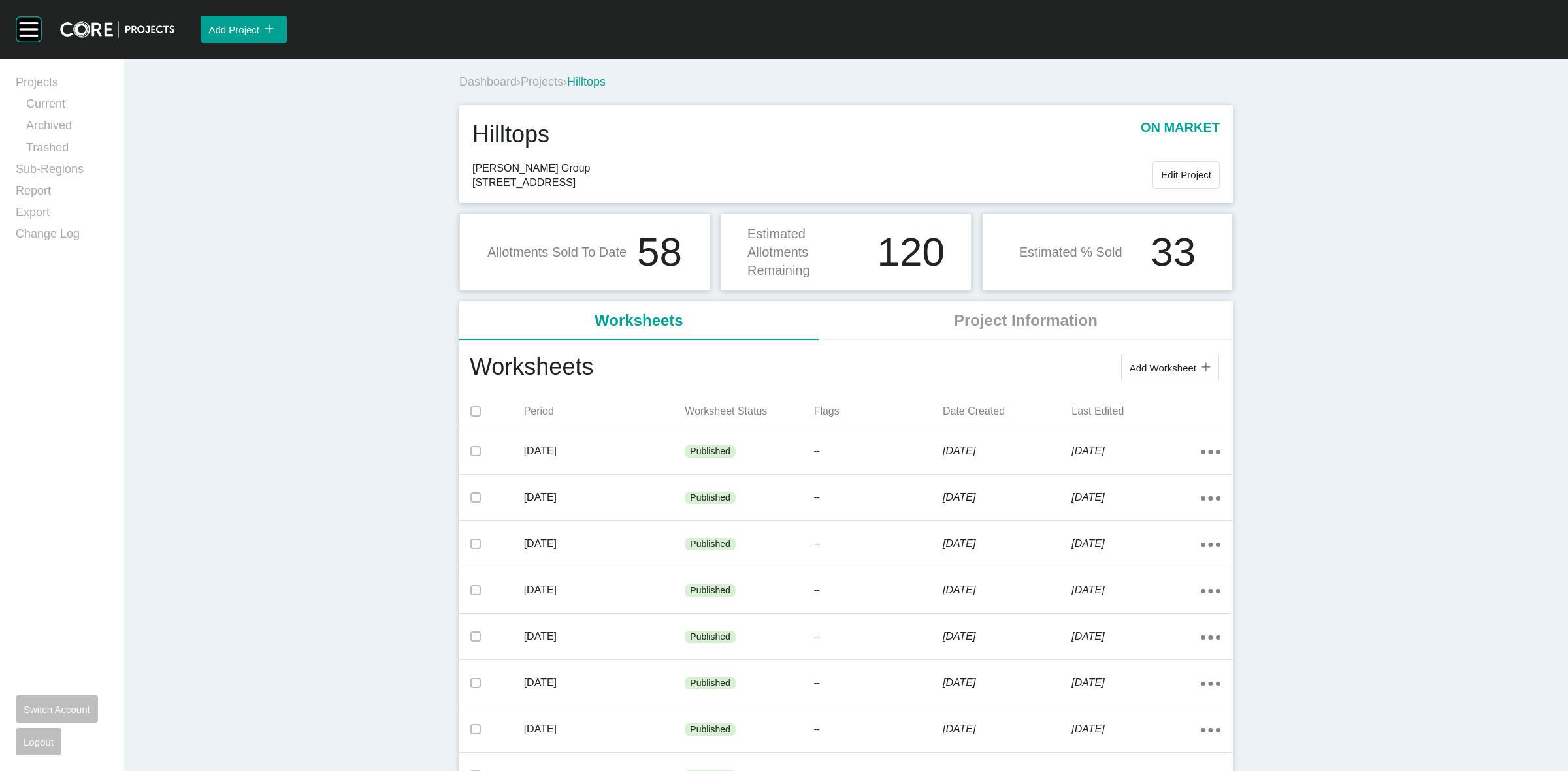
click at [541, 81] on span "Projects" at bounding box center [542, 81] width 43 height 13
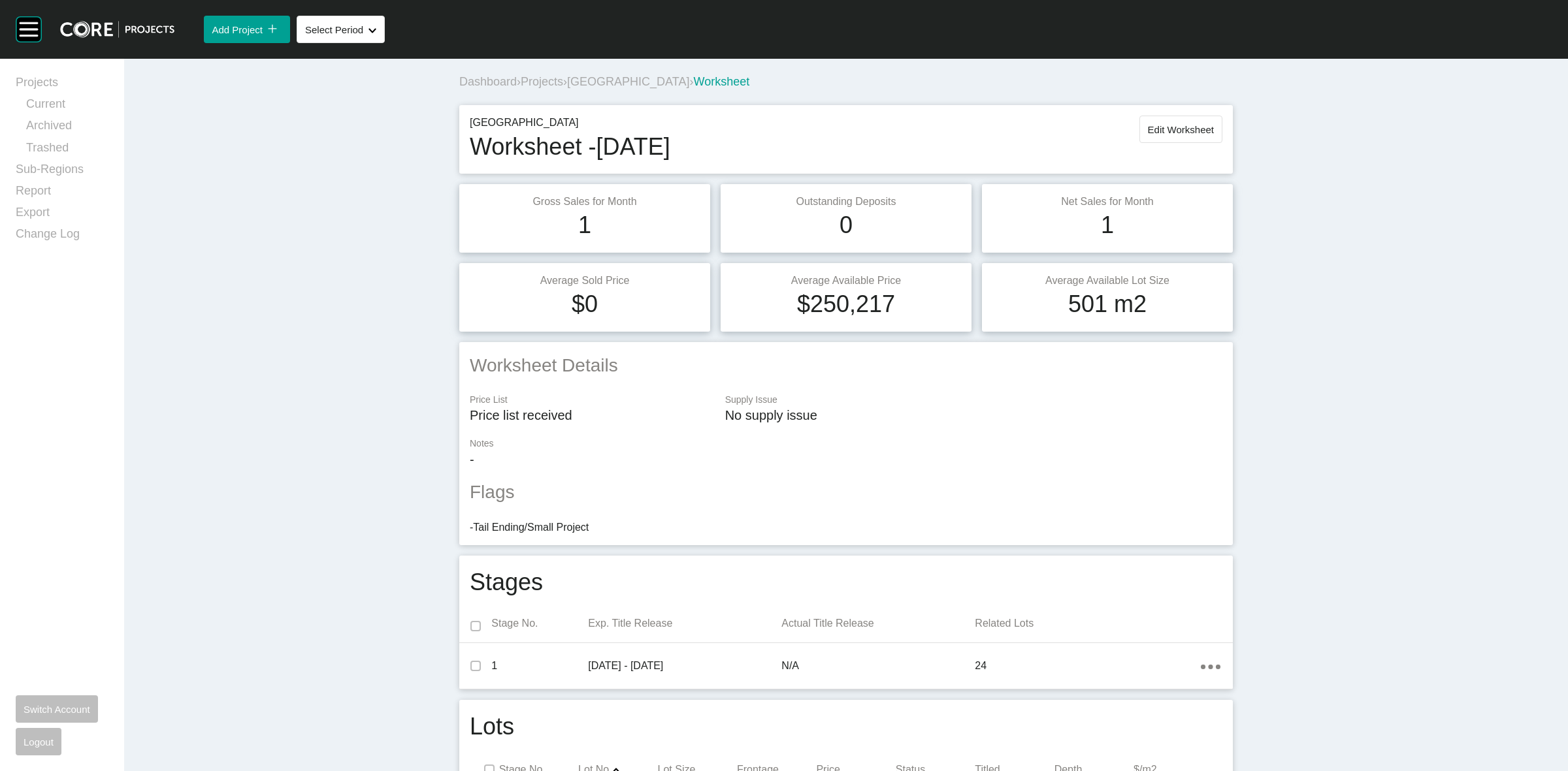
click at [628, 79] on span "[GEOGRAPHIC_DATA]" at bounding box center [628, 81] width 122 height 13
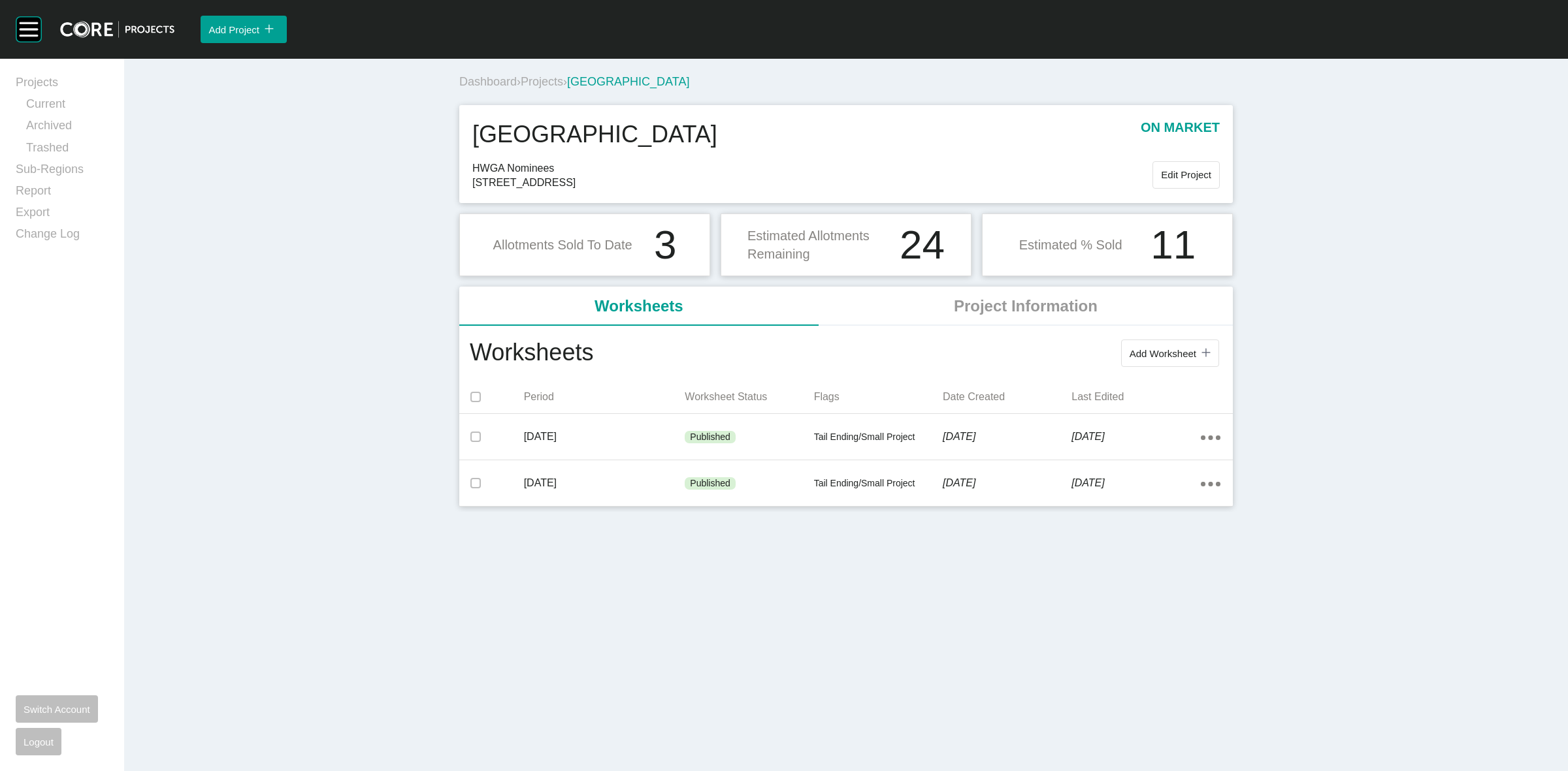
click at [554, 80] on span "Projects" at bounding box center [542, 81] width 43 height 13
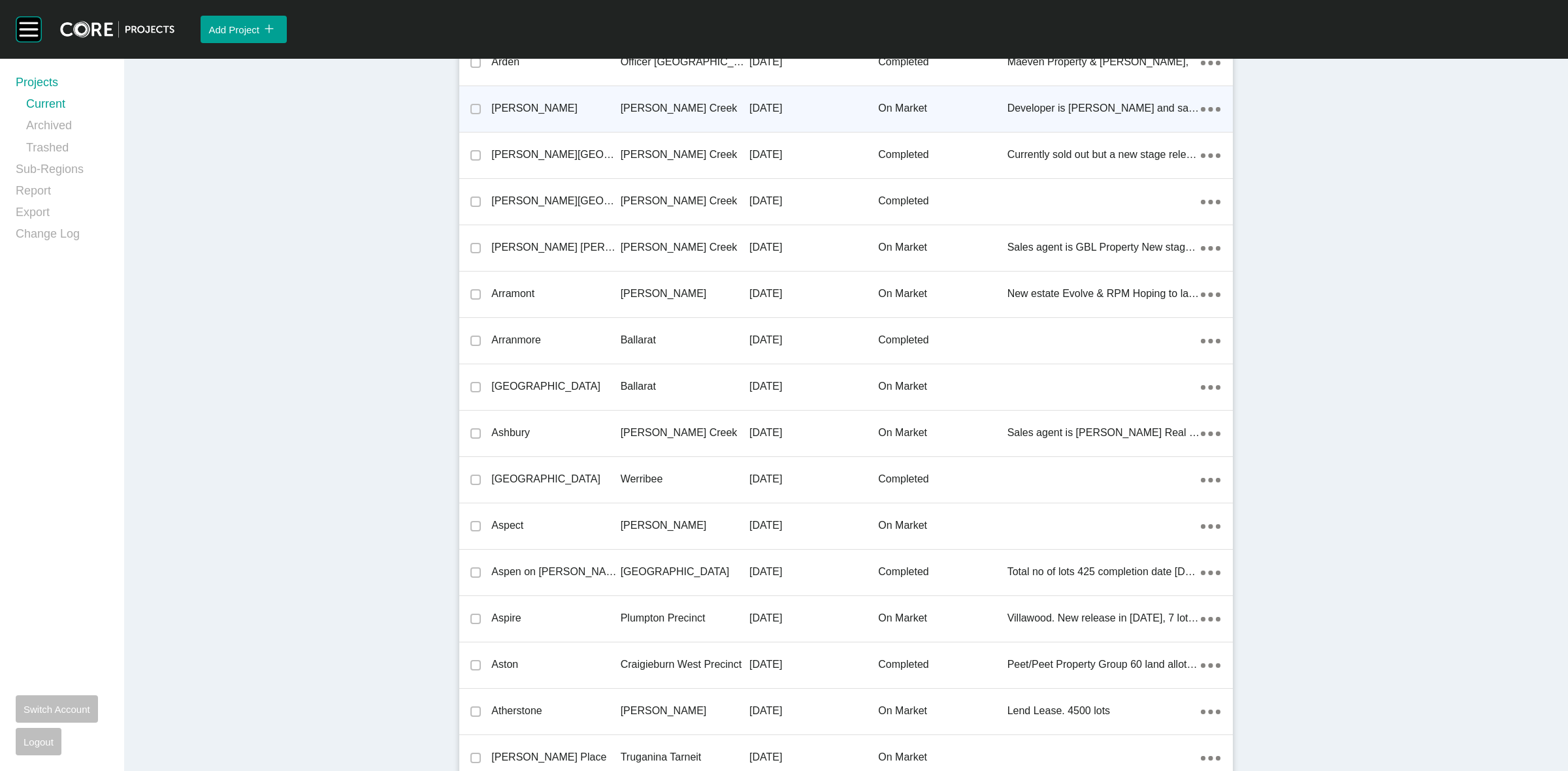
scroll to position [25053, 0]
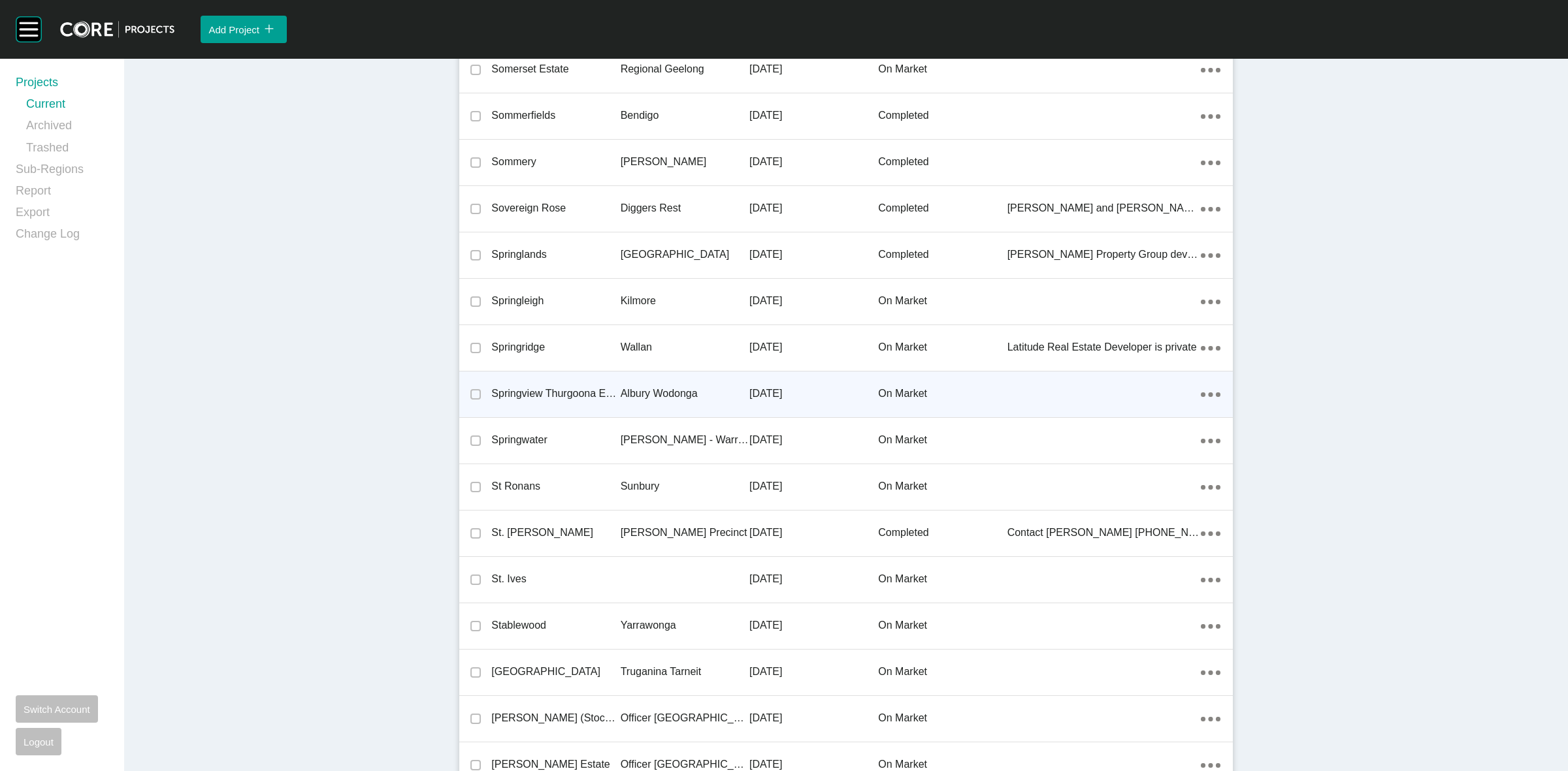
click at [661, 387] on p "Albury Wodonga" at bounding box center [685, 394] width 128 height 14
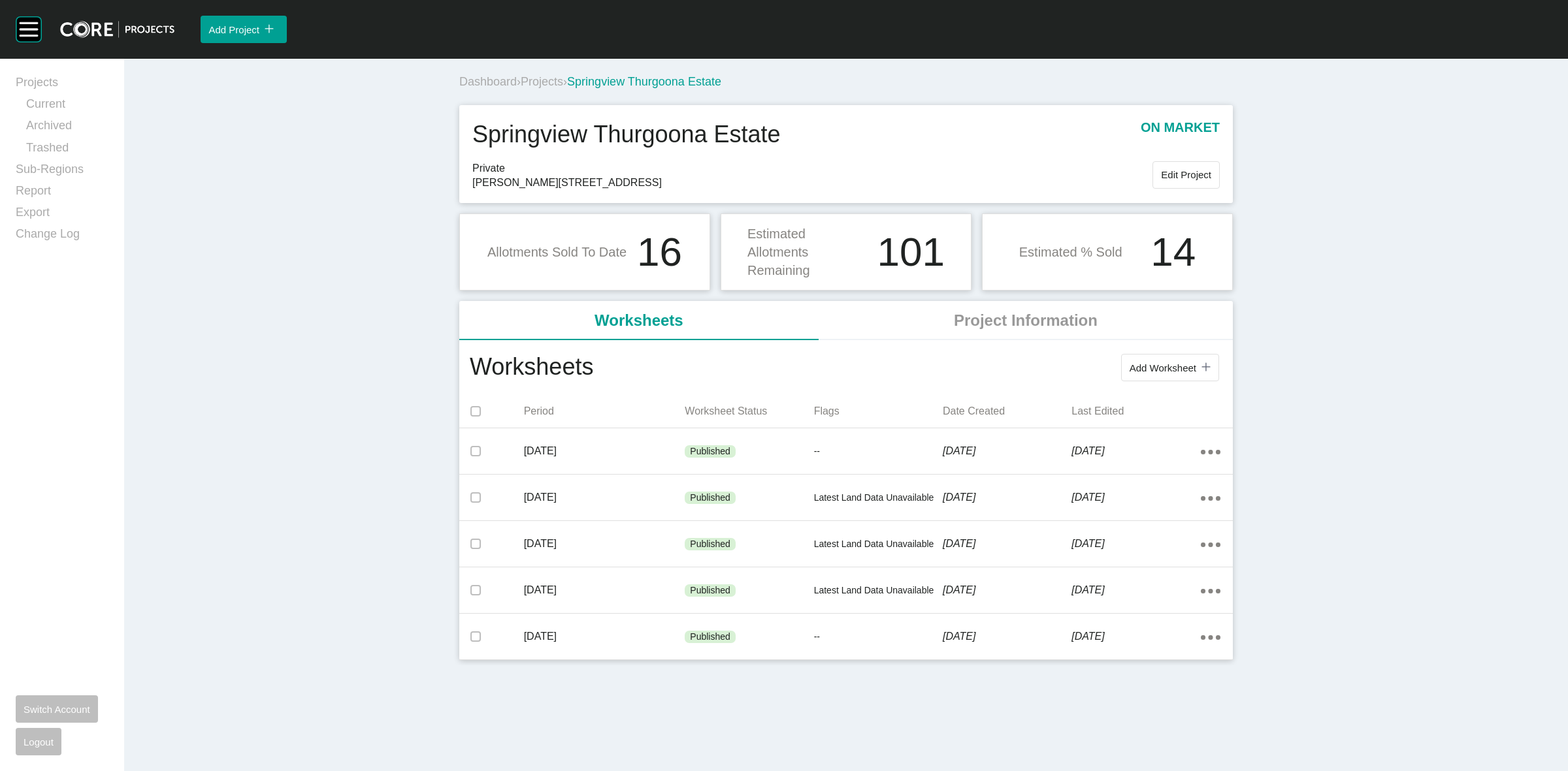
click at [534, 79] on span "Projects" at bounding box center [542, 81] width 43 height 13
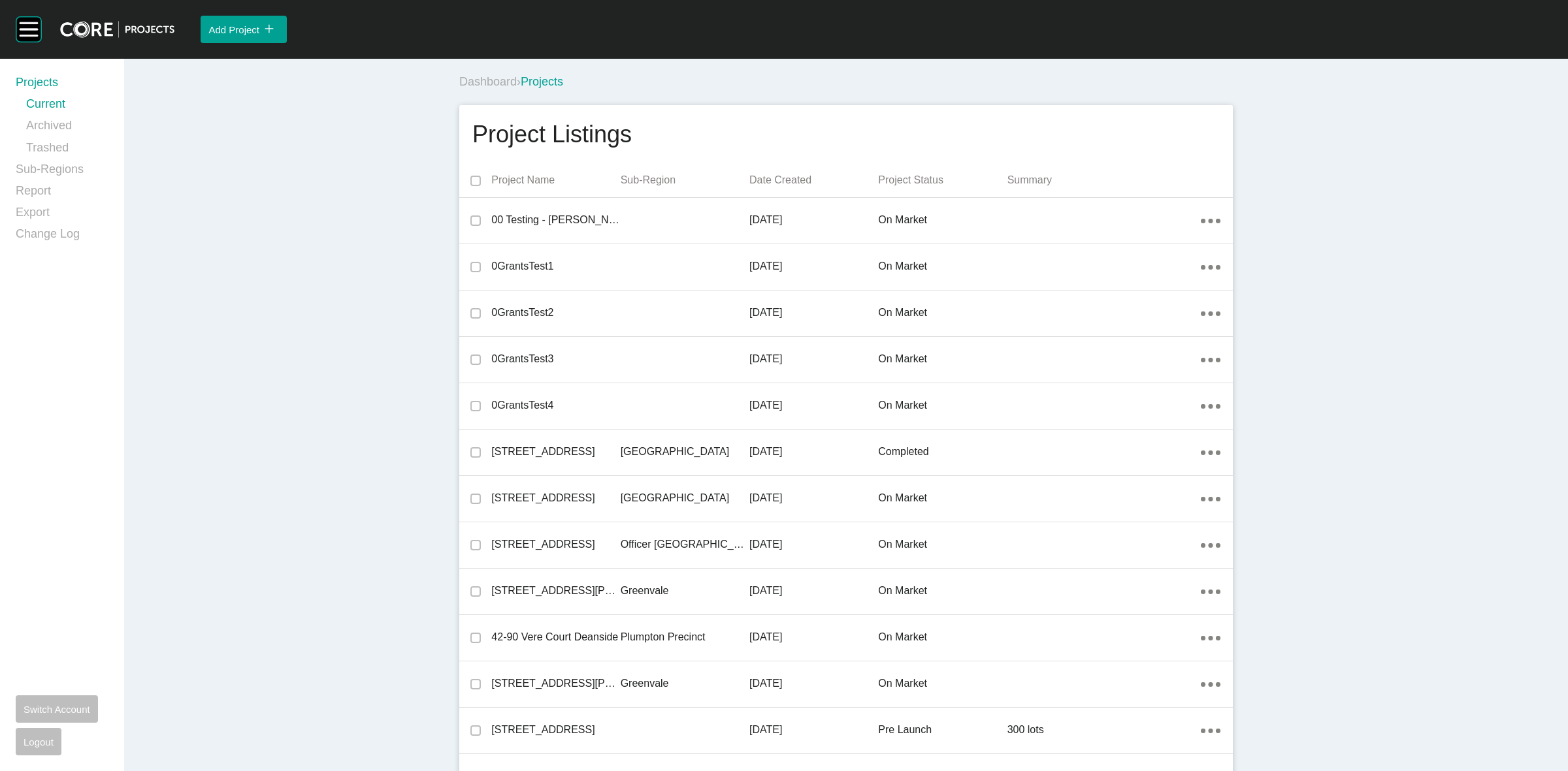
scroll to position [15364, 0]
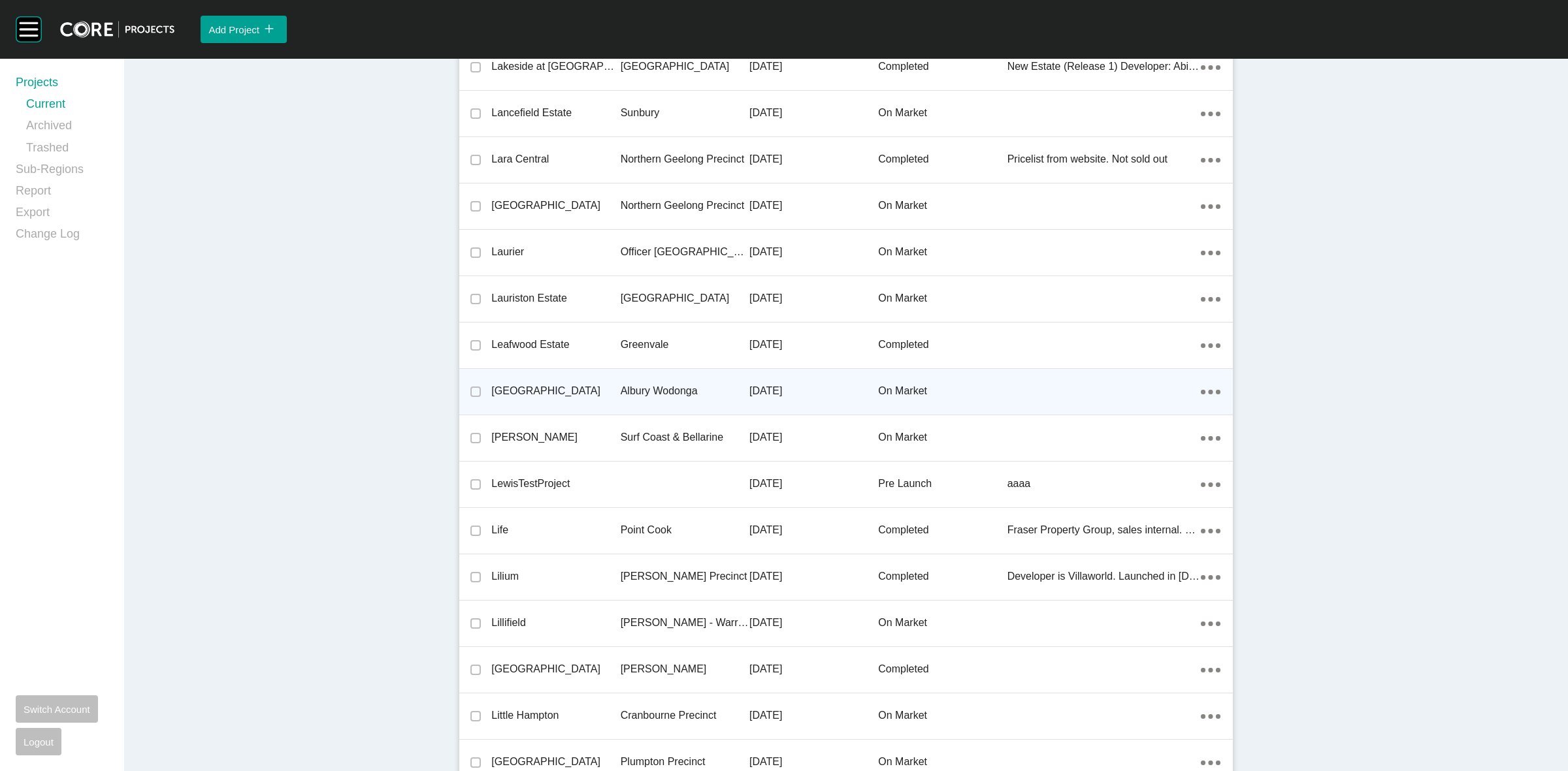
click at [641, 384] on p "Albury Wodonga" at bounding box center [685, 391] width 128 height 14
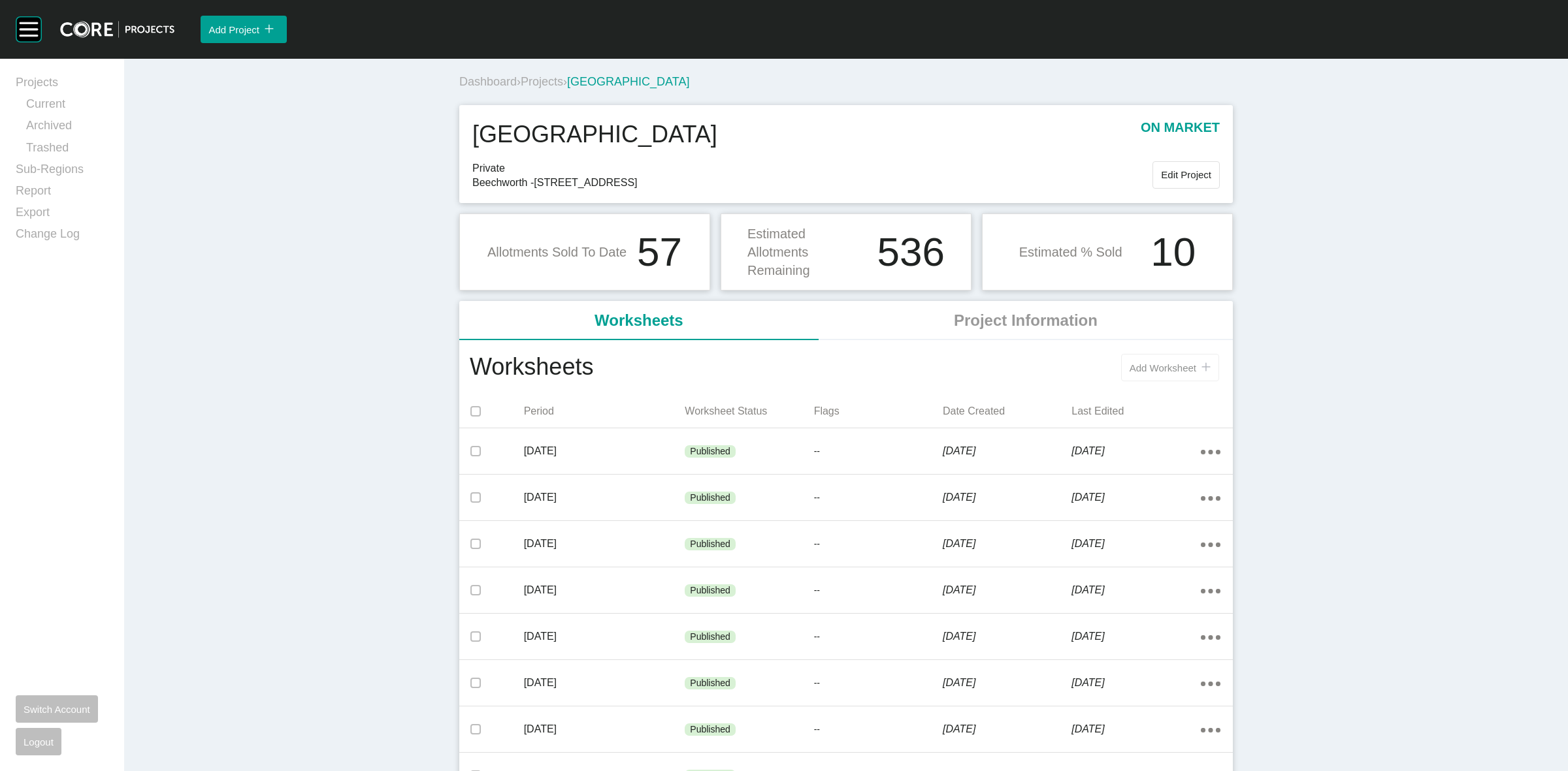
click at [1139, 368] on span "Add Worksheet" at bounding box center [1163, 368] width 67 height 11
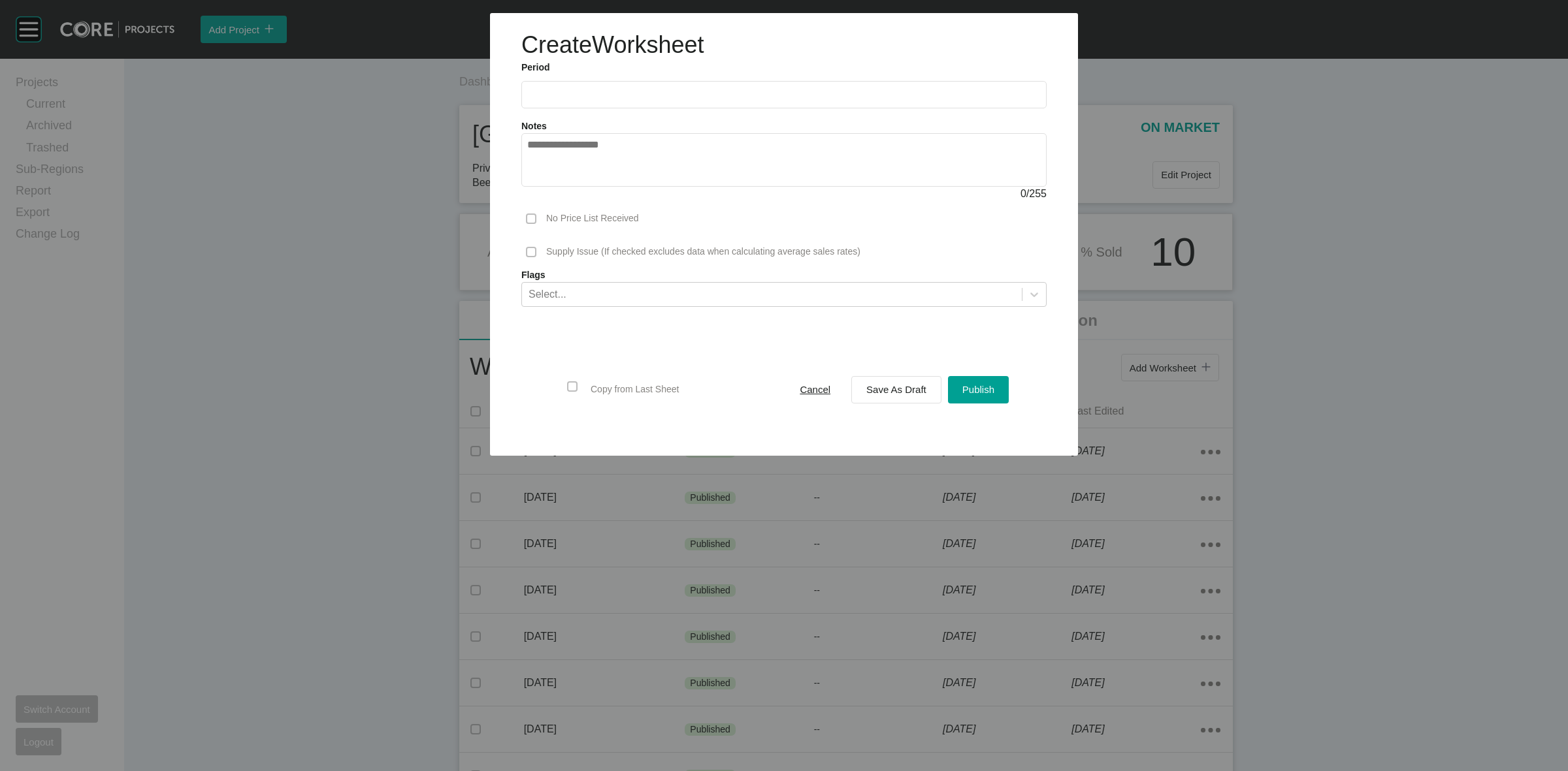
click at [686, 90] on input "text" at bounding box center [784, 94] width 514 height 11
click at [616, 192] on li "Sep" at bounding box center [633, 190] width 43 height 23
type input "**********"
click at [867, 386] on span "Save As Draft" at bounding box center [896, 390] width 60 height 11
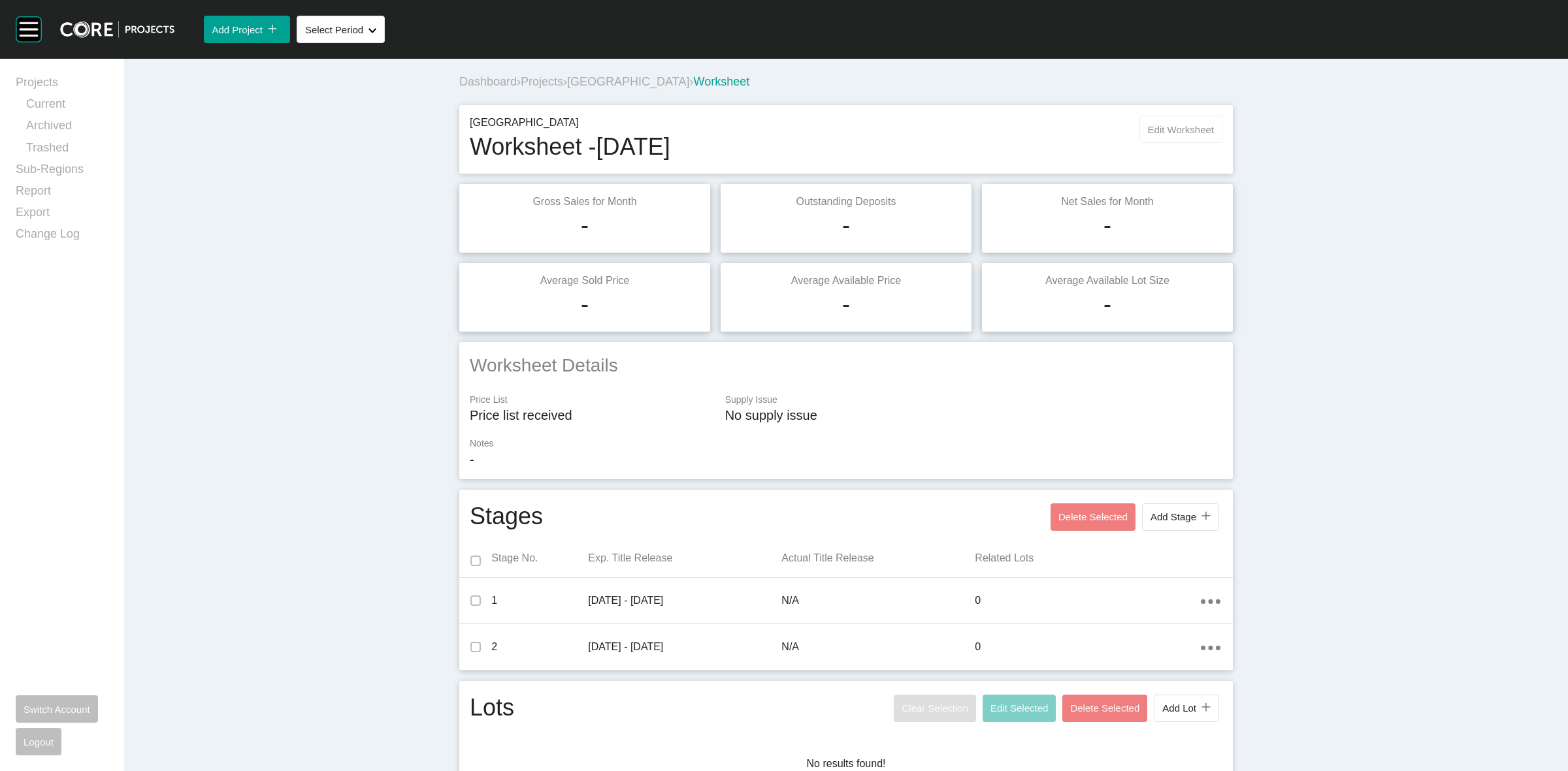
click at [1160, 129] on span "Edit Worksheet" at bounding box center [1181, 129] width 66 height 11
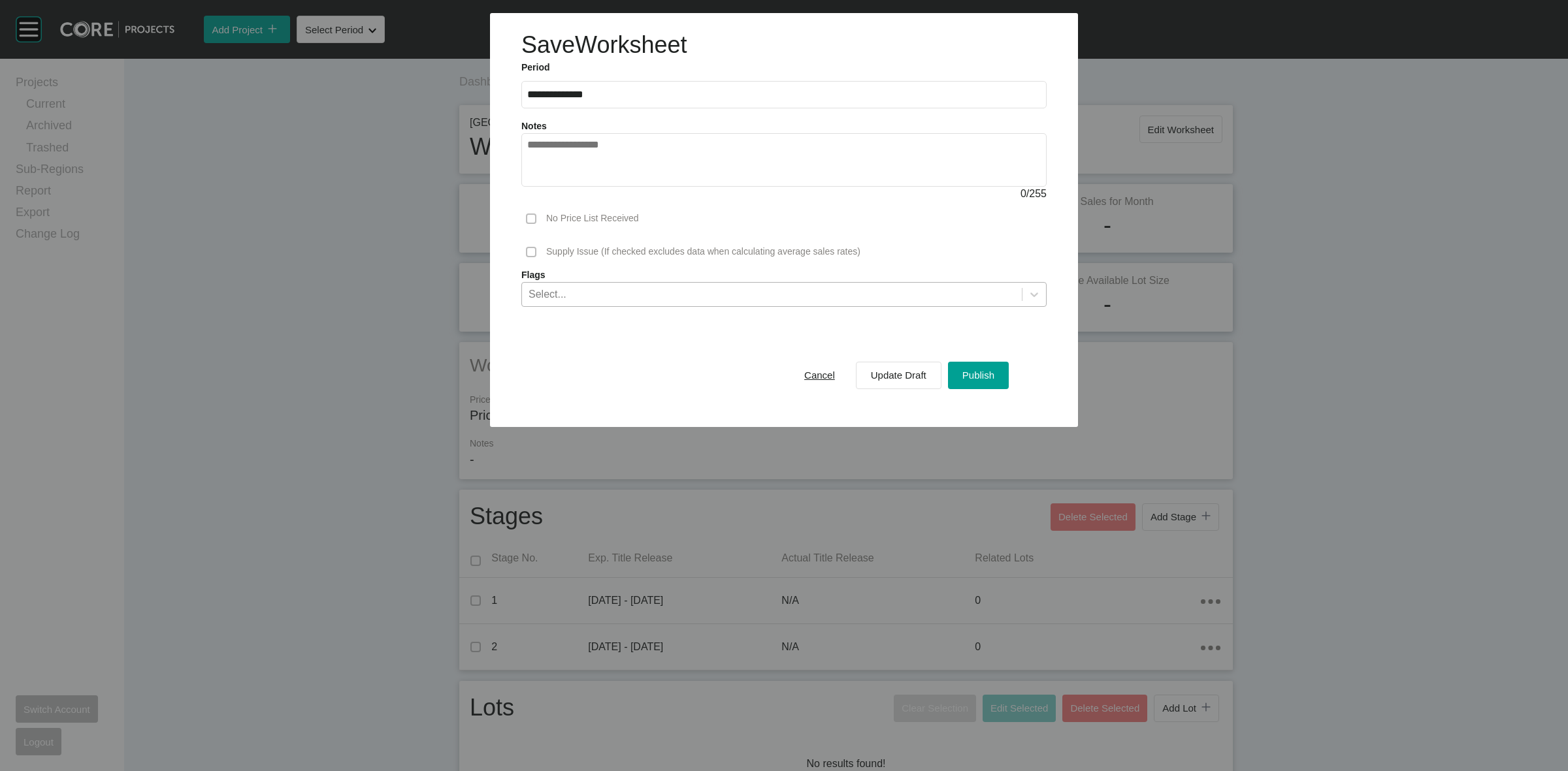
click at [790, 297] on div "Select..." at bounding box center [771, 294] width 500 height 23
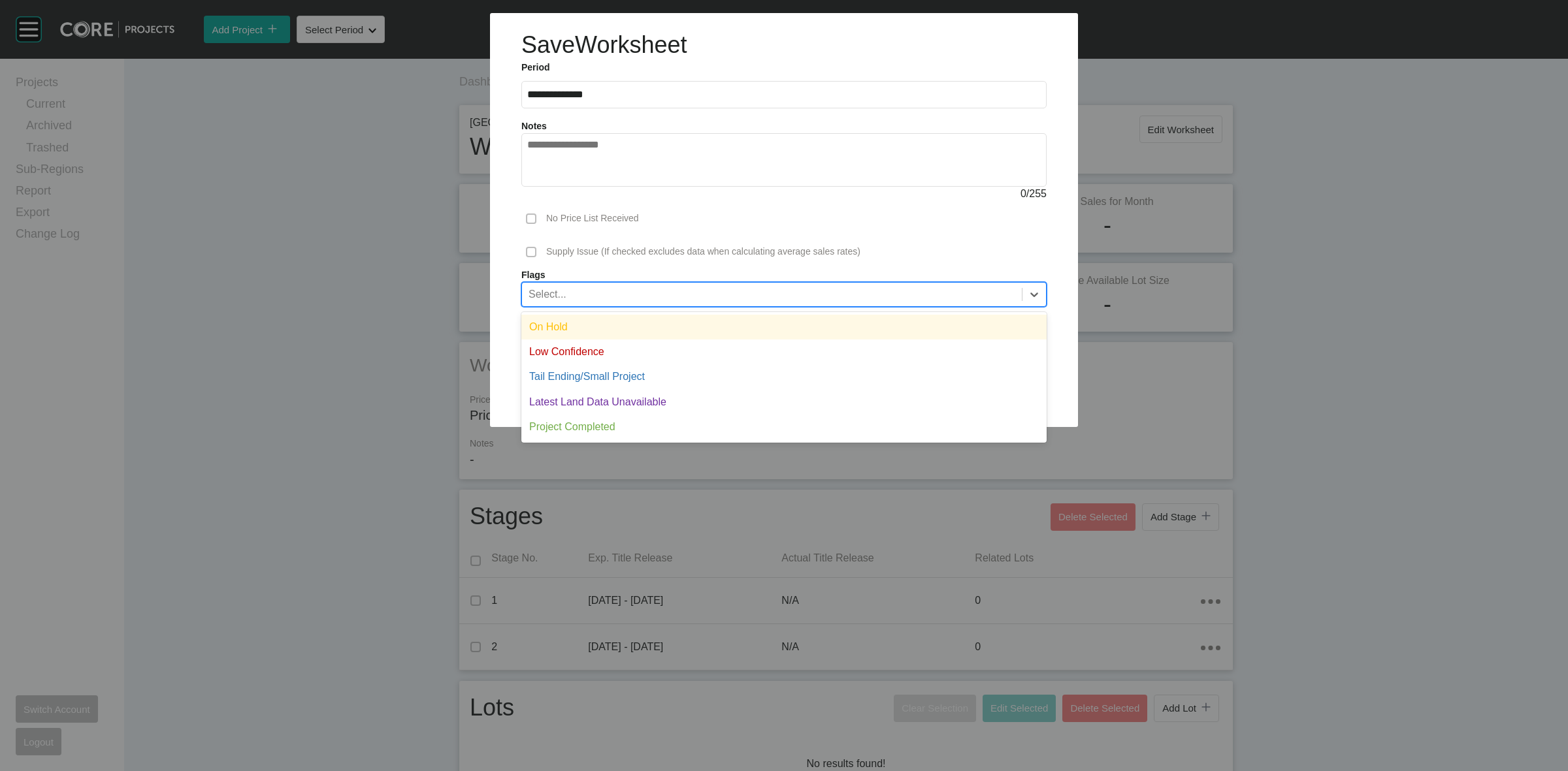
click at [687, 331] on div "On Hold" at bounding box center [784, 326] width 525 height 24
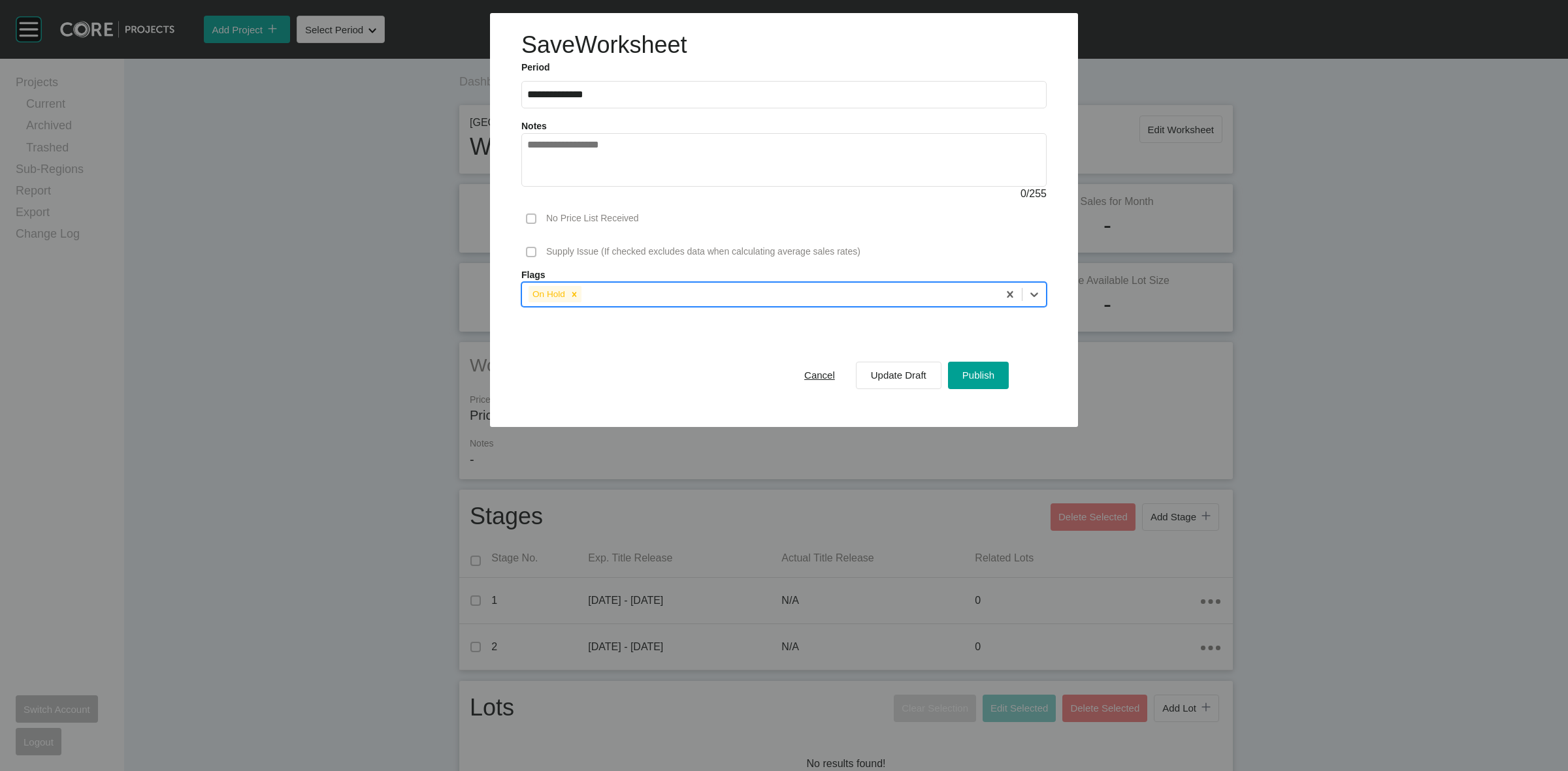
click at [1012, 388] on div "Cancel Update Draft Publish" at bounding box center [899, 376] width 225 height 34
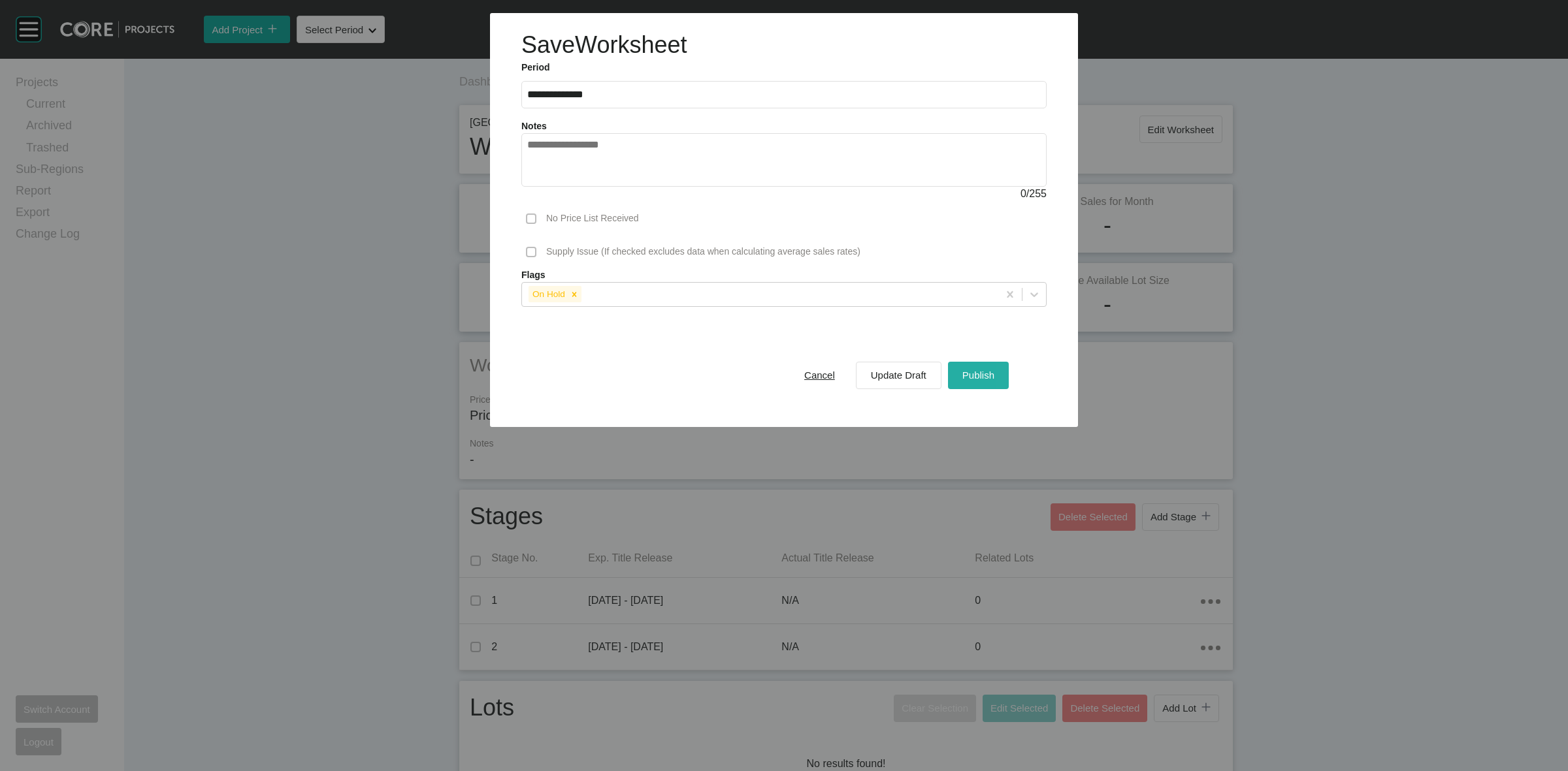
click at [992, 373] on span "Publish" at bounding box center [978, 375] width 32 height 11
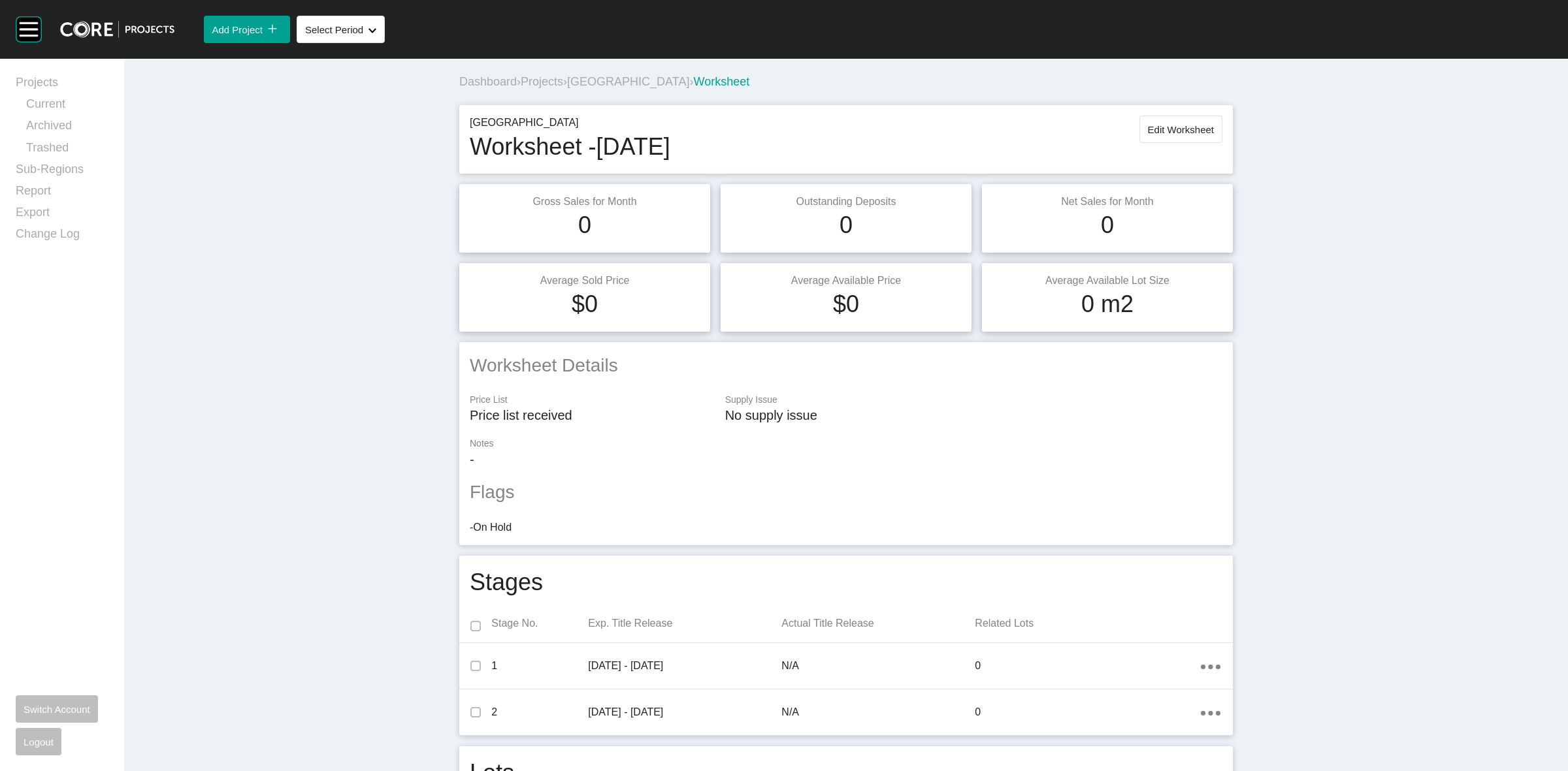
click at [595, 79] on span "[GEOGRAPHIC_DATA]" at bounding box center [628, 81] width 122 height 13
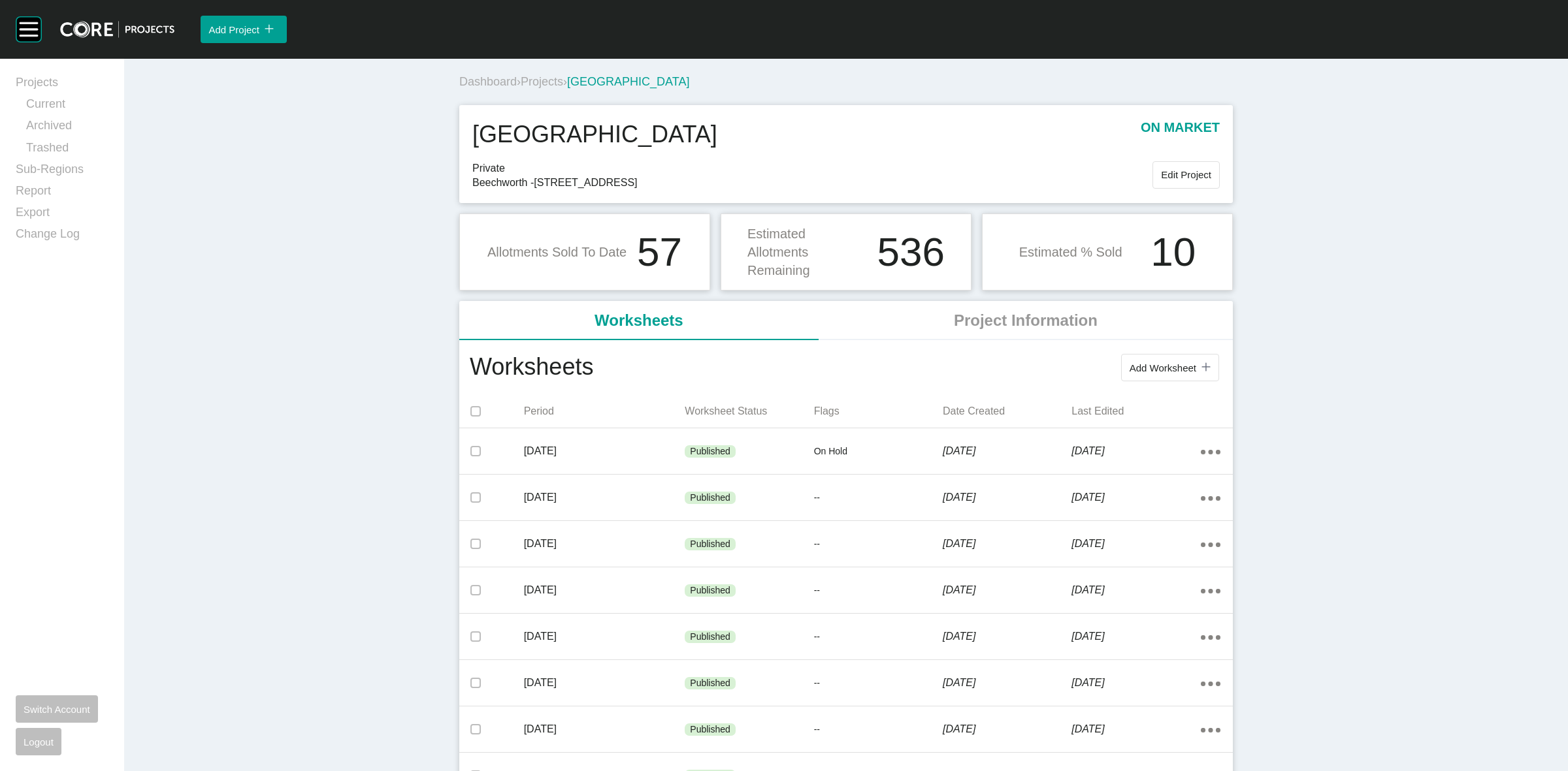
click at [553, 80] on span "Projects" at bounding box center [542, 81] width 43 height 13
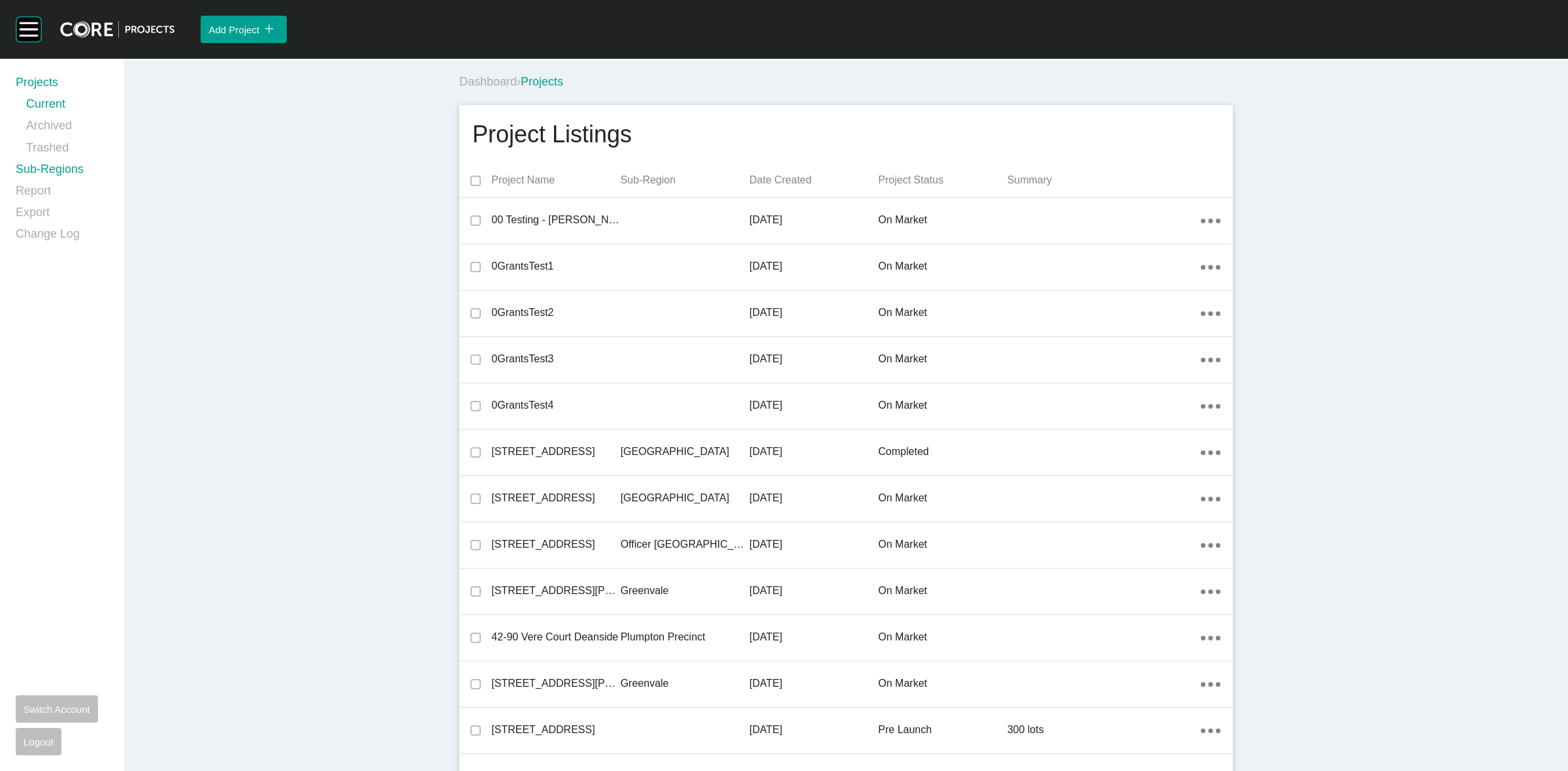
click at [47, 173] on link "Sub-Regions" at bounding box center [61, 172] width 93 height 22
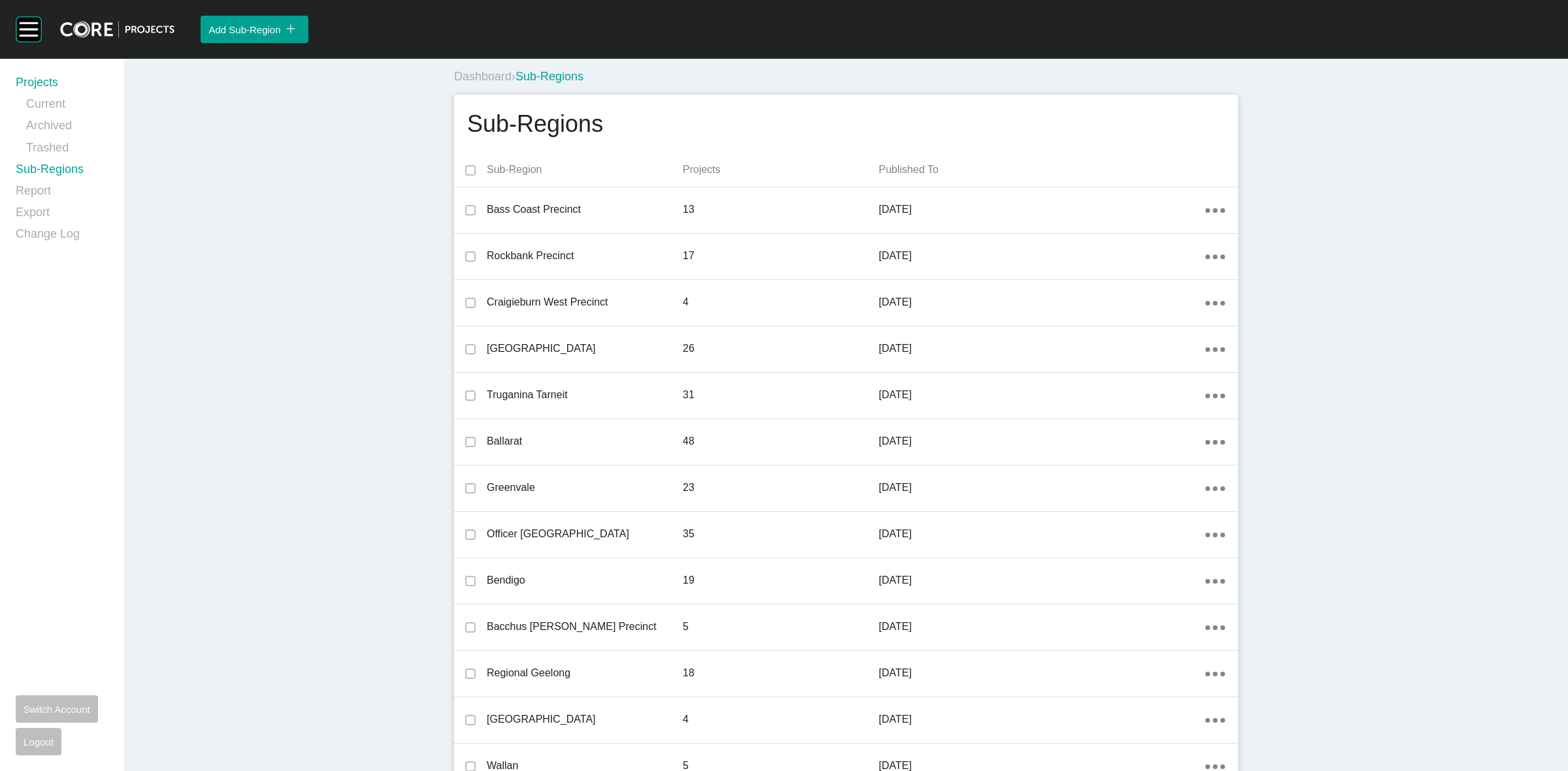
click at [39, 77] on link "Projects" at bounding box center [61, 85] width 93 height 22
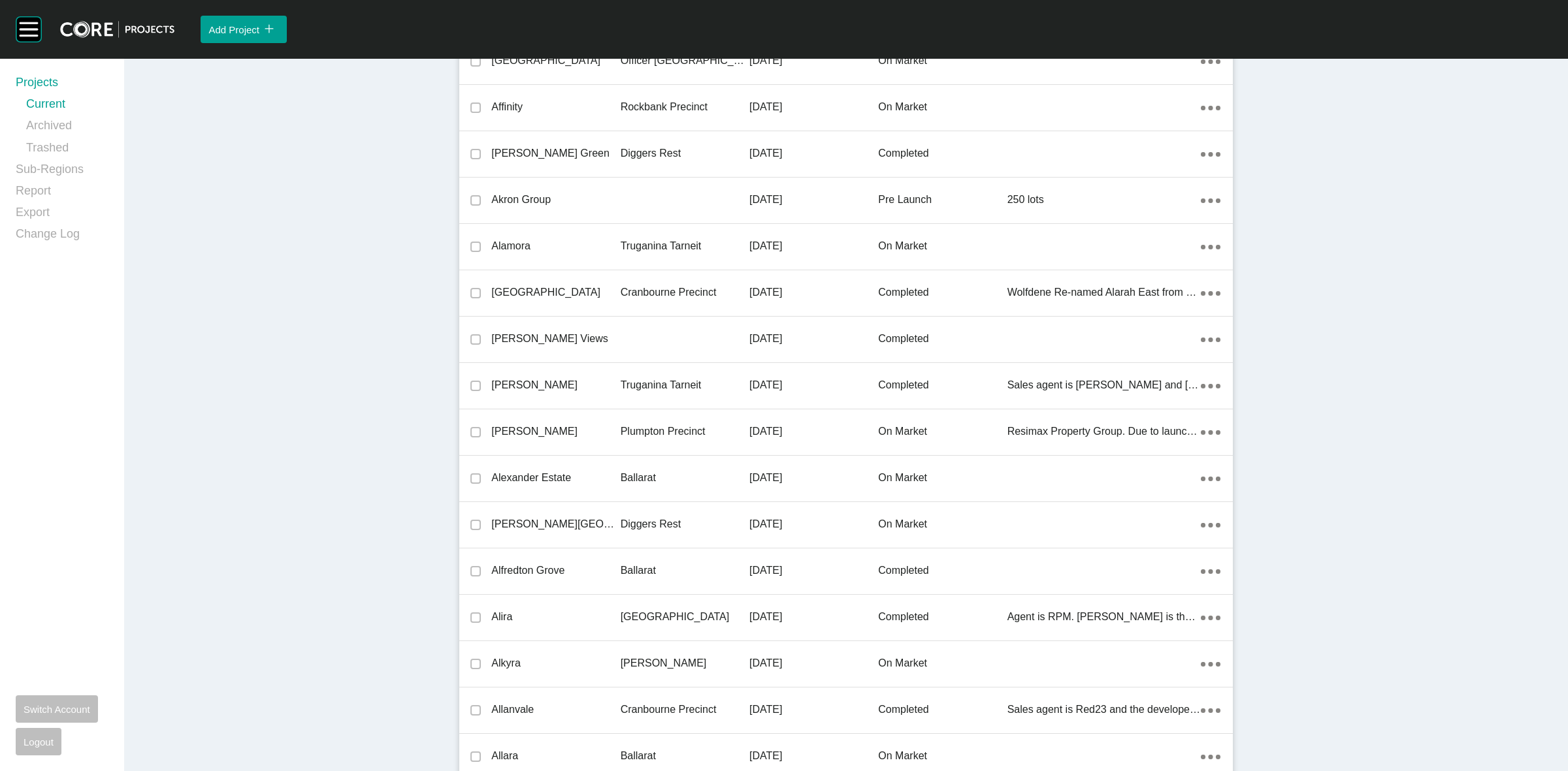
scroll to position [31265, 0]
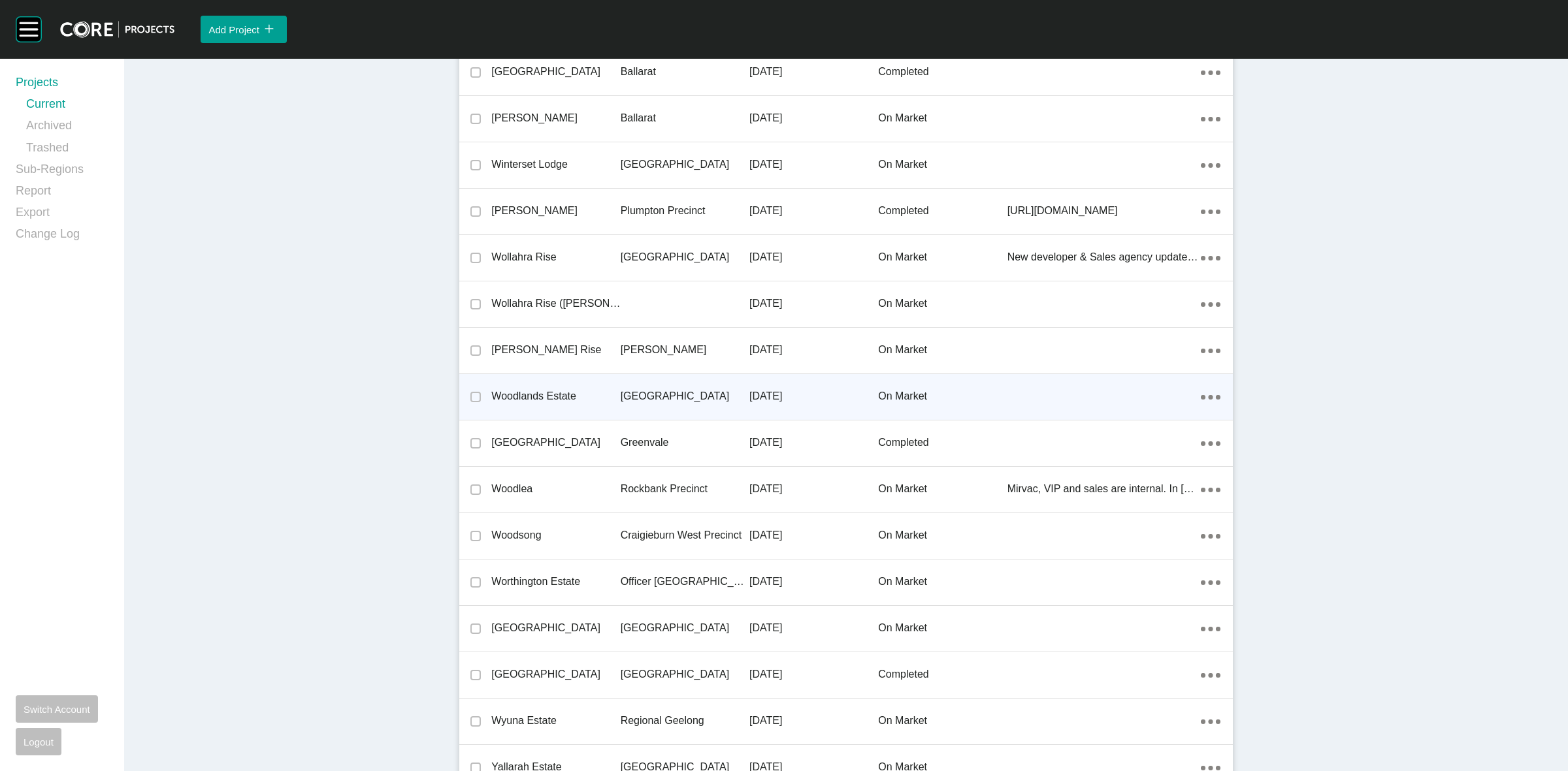
click at [663, 390] on p "[GEOGRAPHIC_DATA]" at bounding box center [685, 397] width 128 height 14
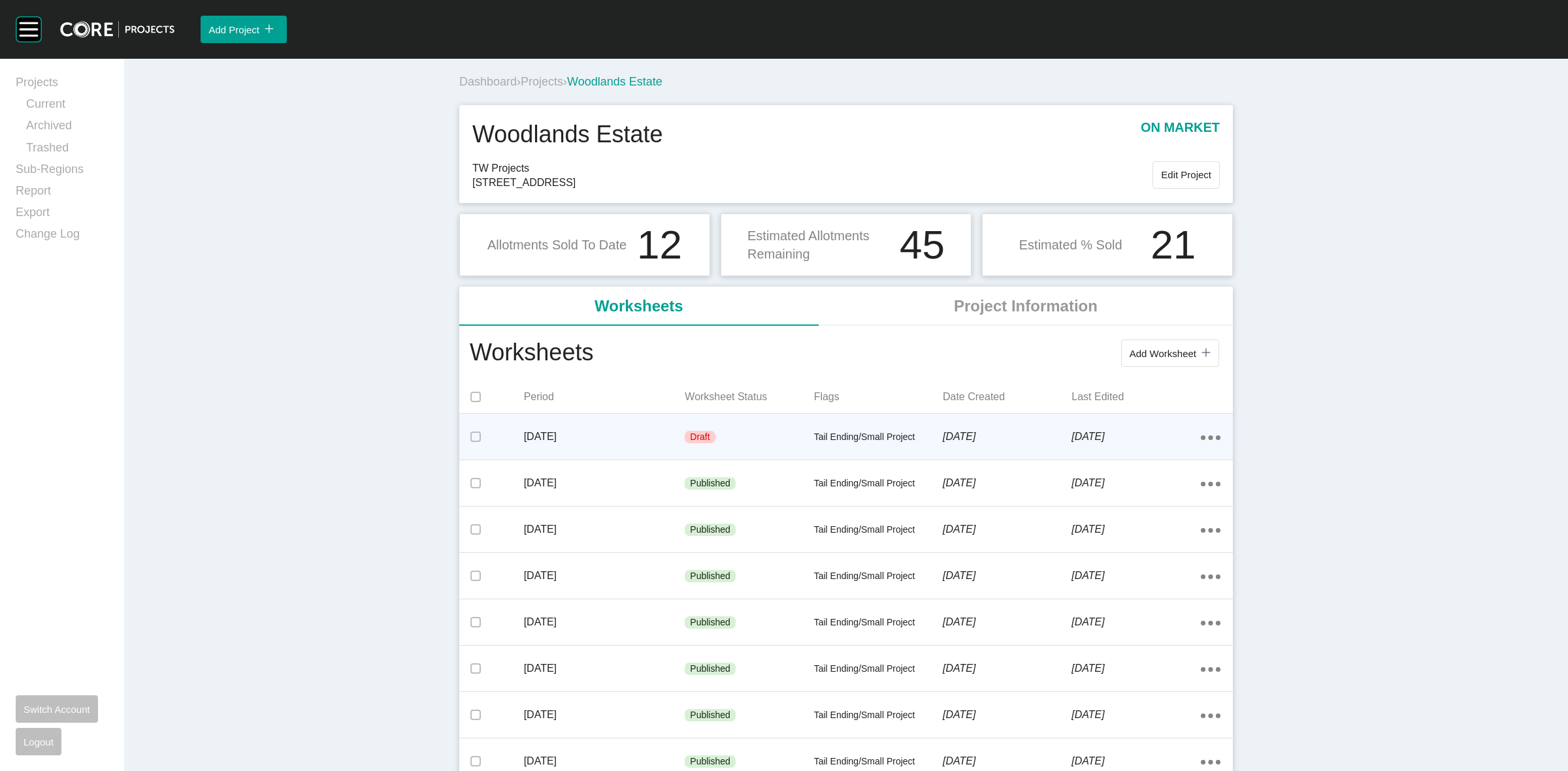
click at [1206, 437] on icon "Action Menu Dots Copy 6 Created with Sketch." at bounding box center [1211, 437] width 20 height 5
click at [1160, 439] on link "Edit" at bounding box center [1157, 440] width 35 height 20
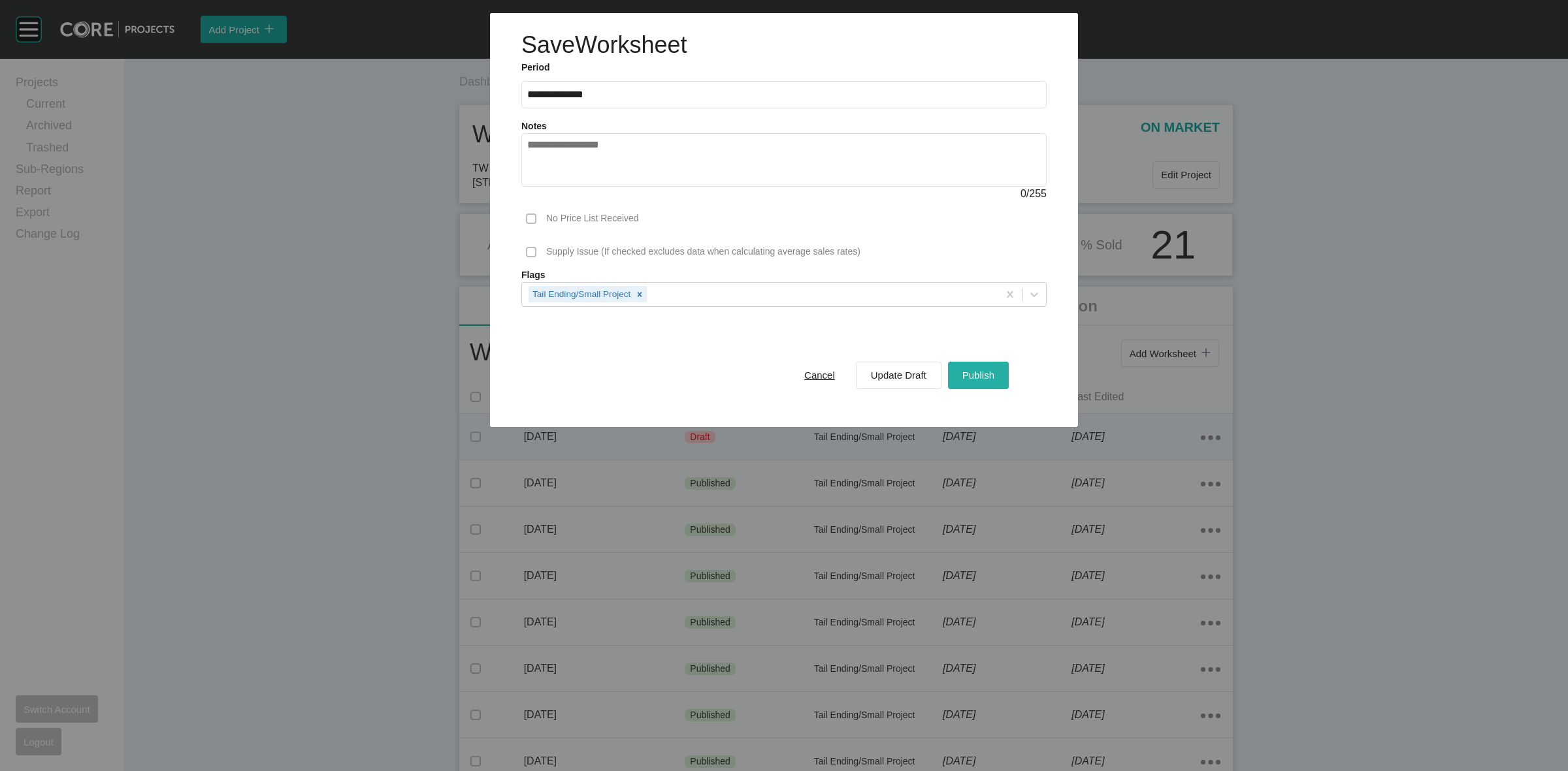
click at [991, 376] on span "Publish" at bounding box center [978, 375] width 32 height 11
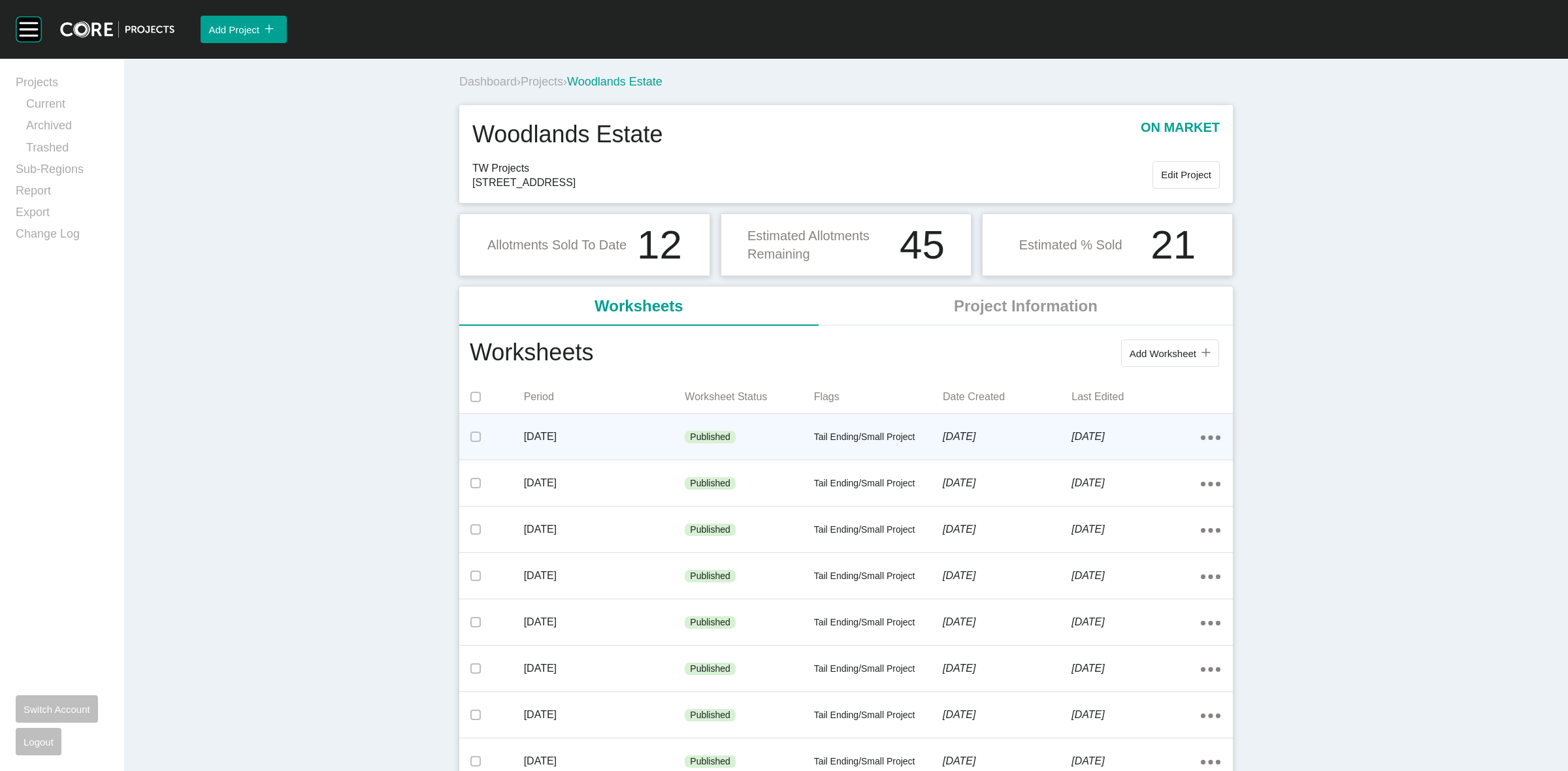
click at [531, 82] on span "Projects" at bounding box center [542, 81] width 43 height 13
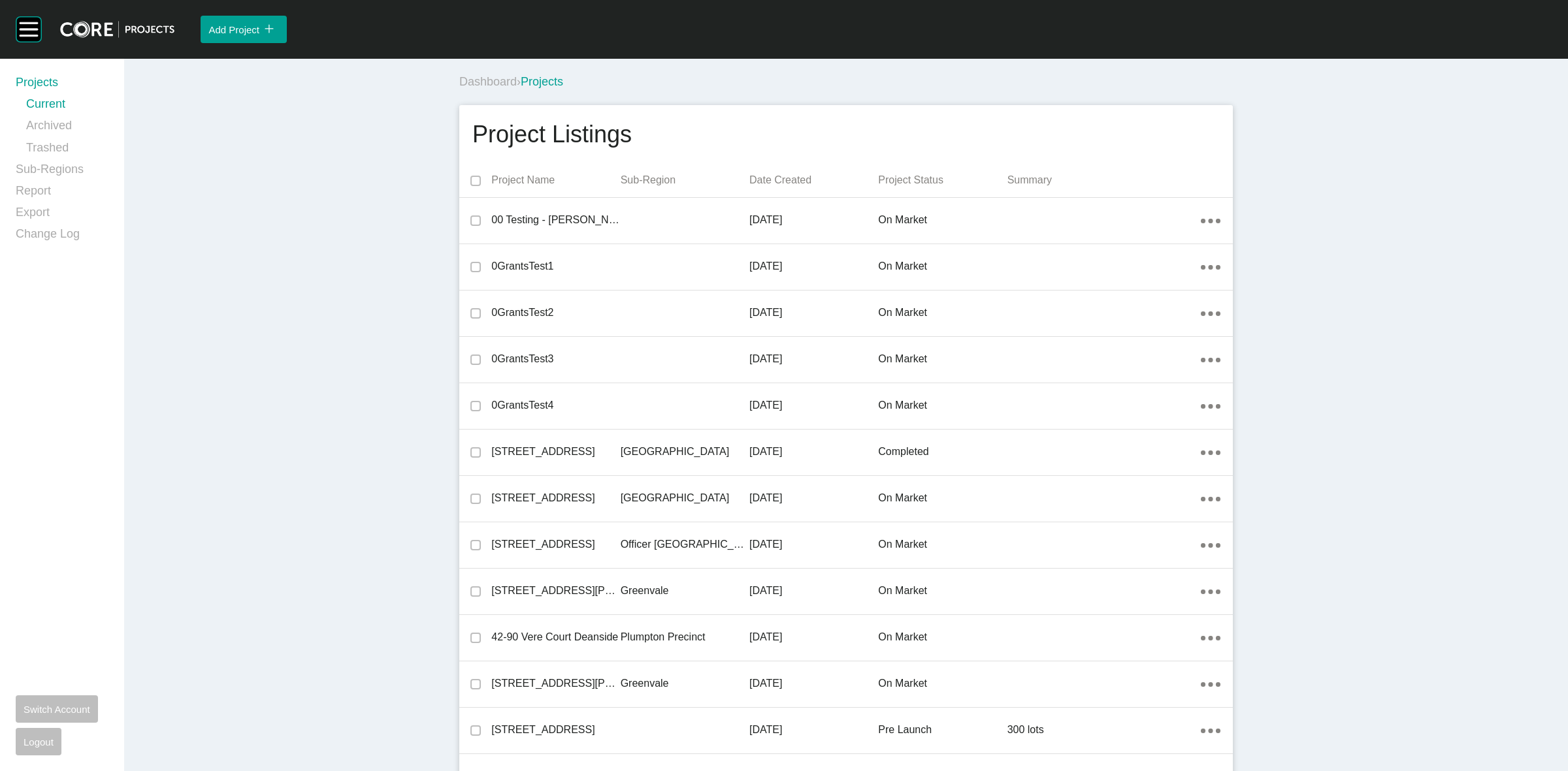
scroll to position [4563, 0]
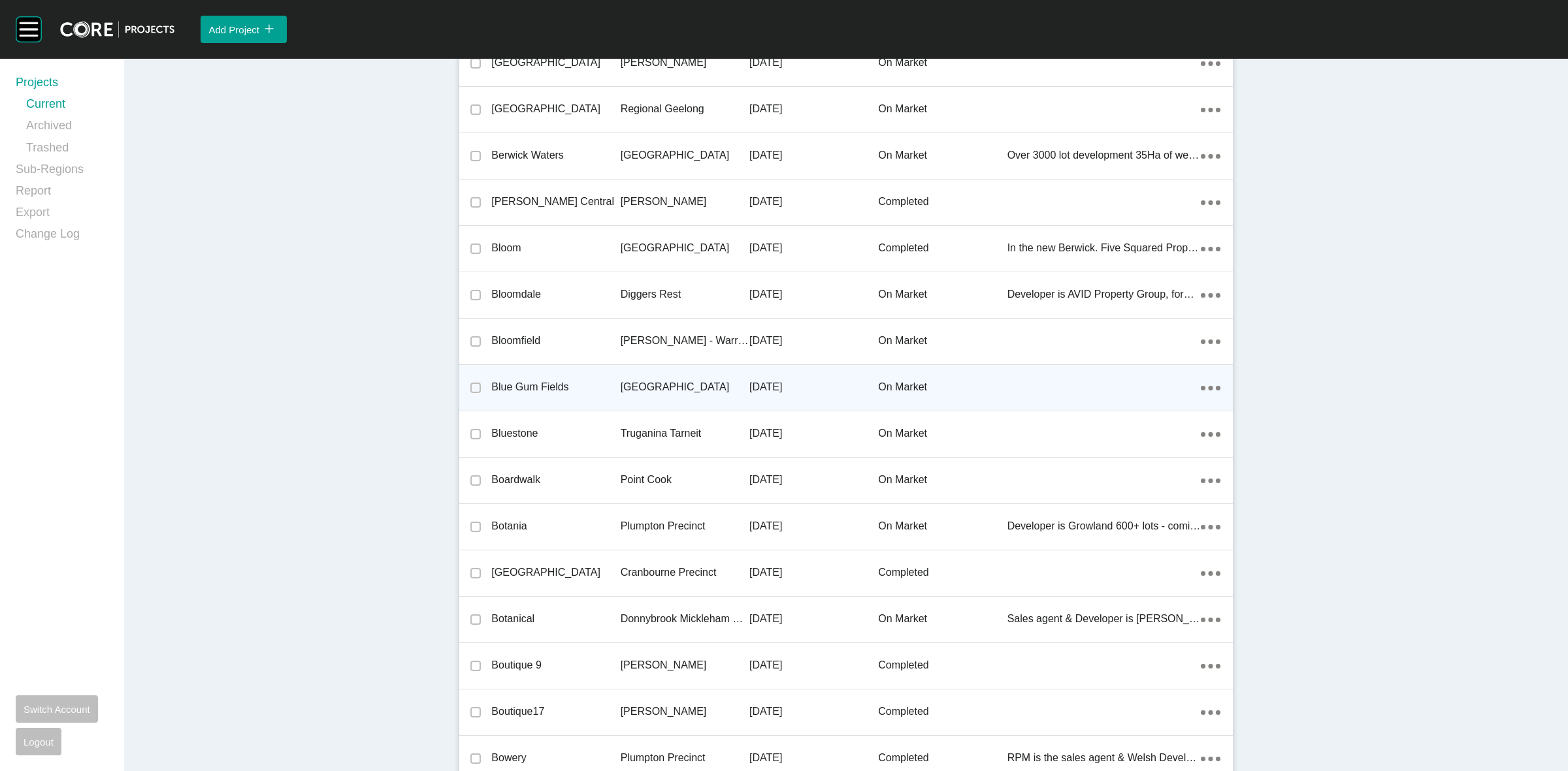
click at [649, 390] on p "[GEOGRAPHIC_DATA]" at bounding box center [685, 388] width 128 height 14
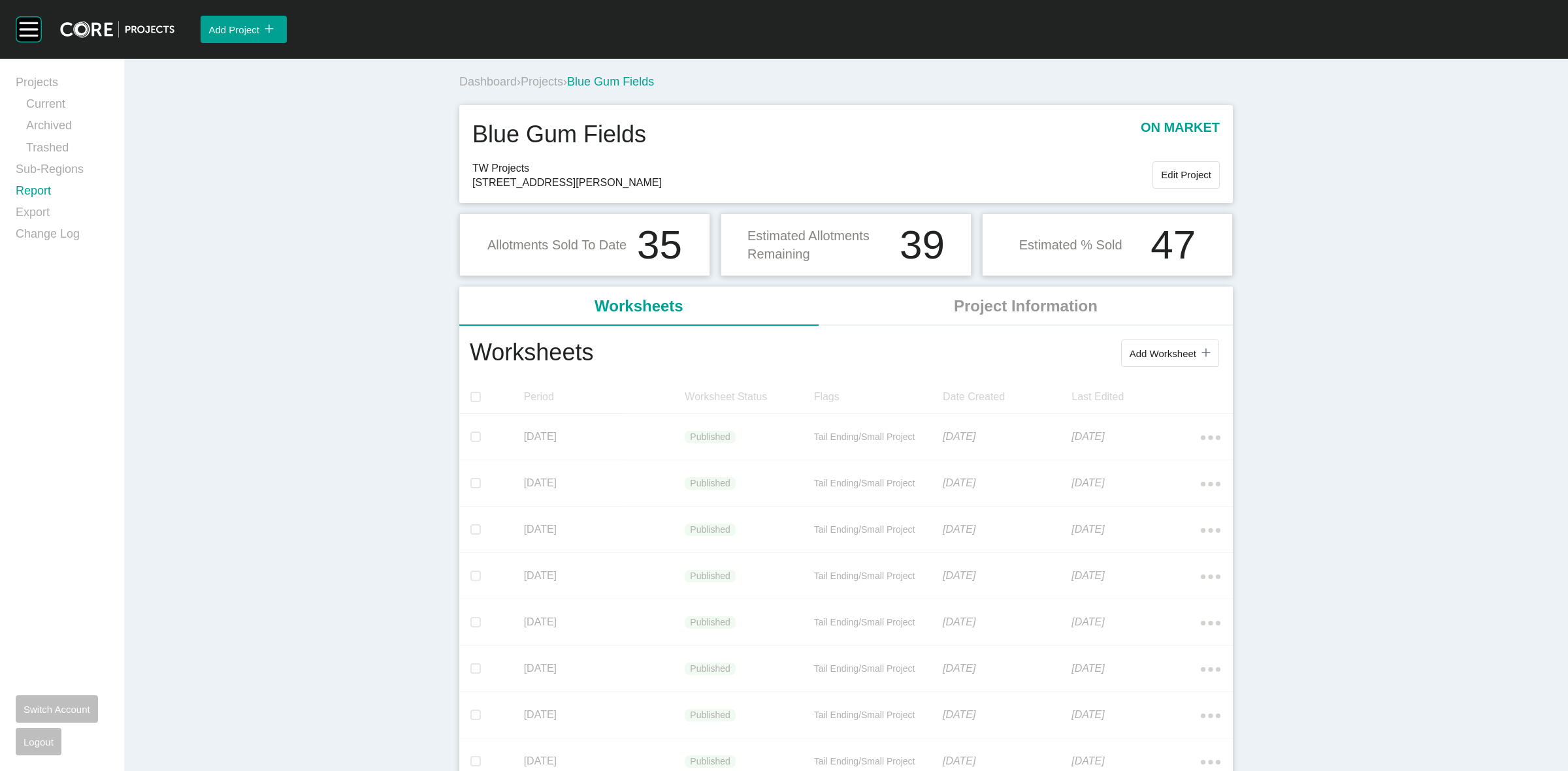
click at [40, 198] on link "Report" at bounding box center [61, 193] width 93 height 22
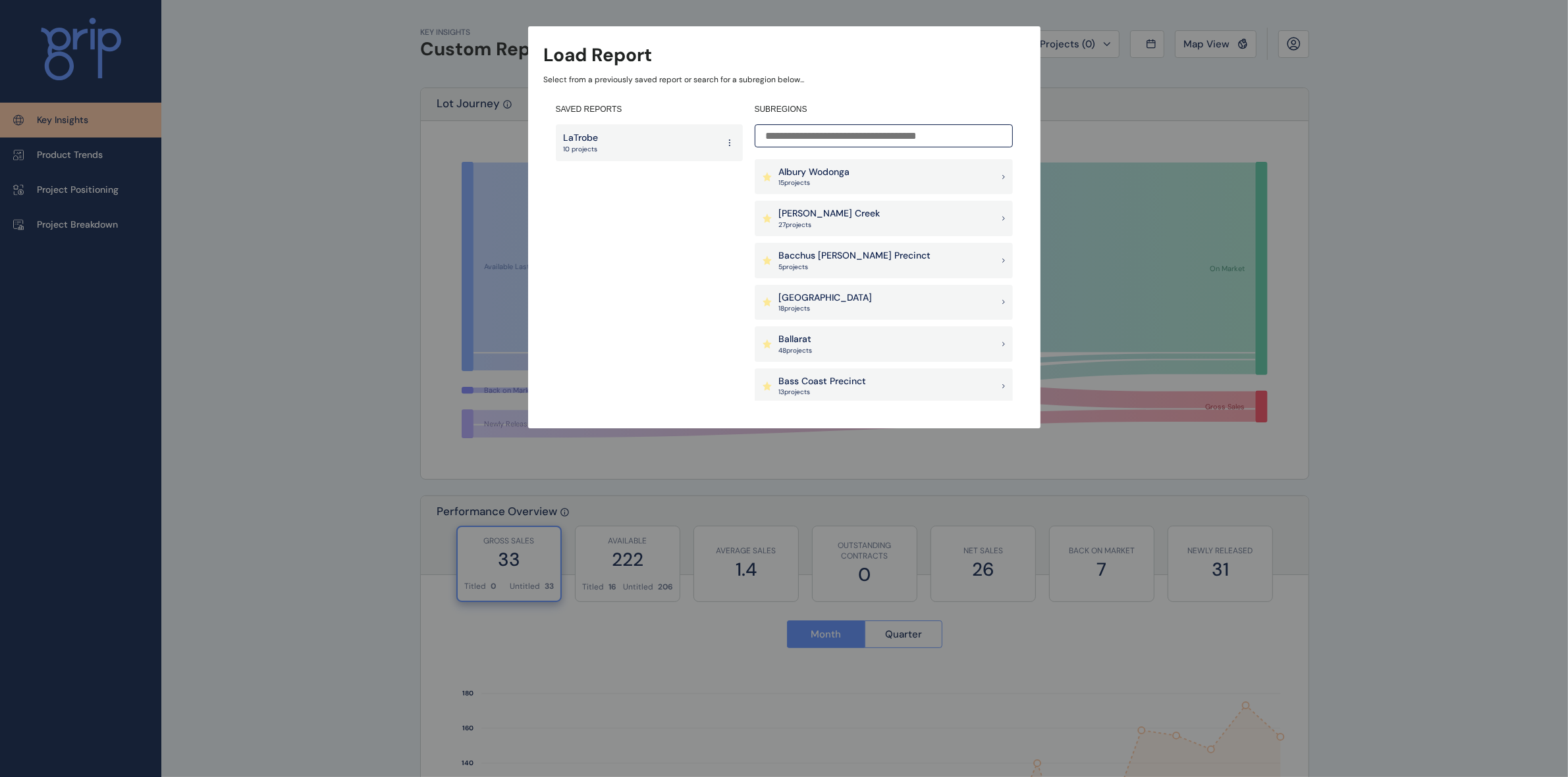
click at [844, 136] on input at bounding box center [883, 136] width 258 height 23
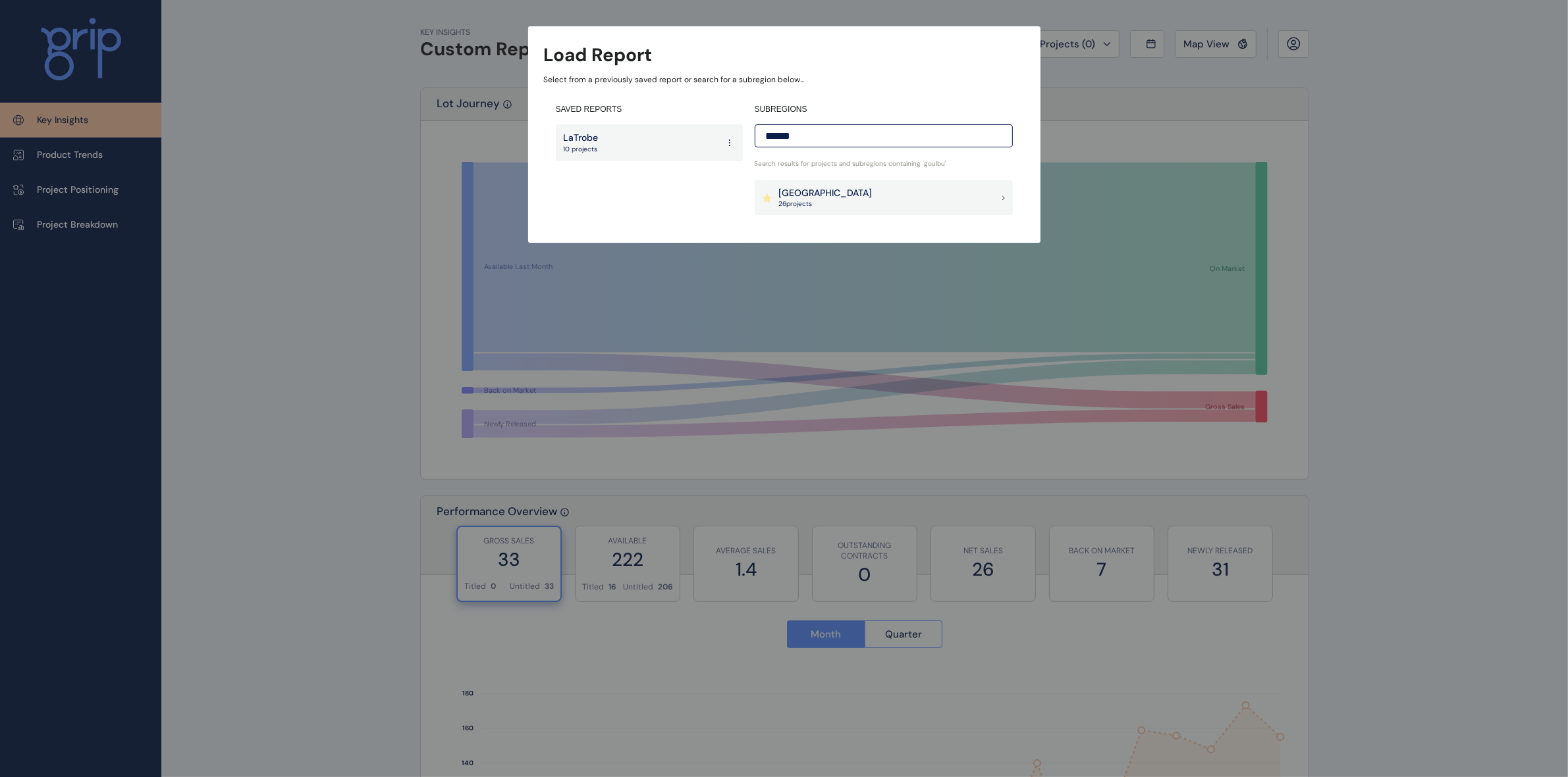
type input "******"
click at [818, 193] on p "[GEOGRAPHIC_DATA]" at bounding box center [825, 193] width 94 height 13
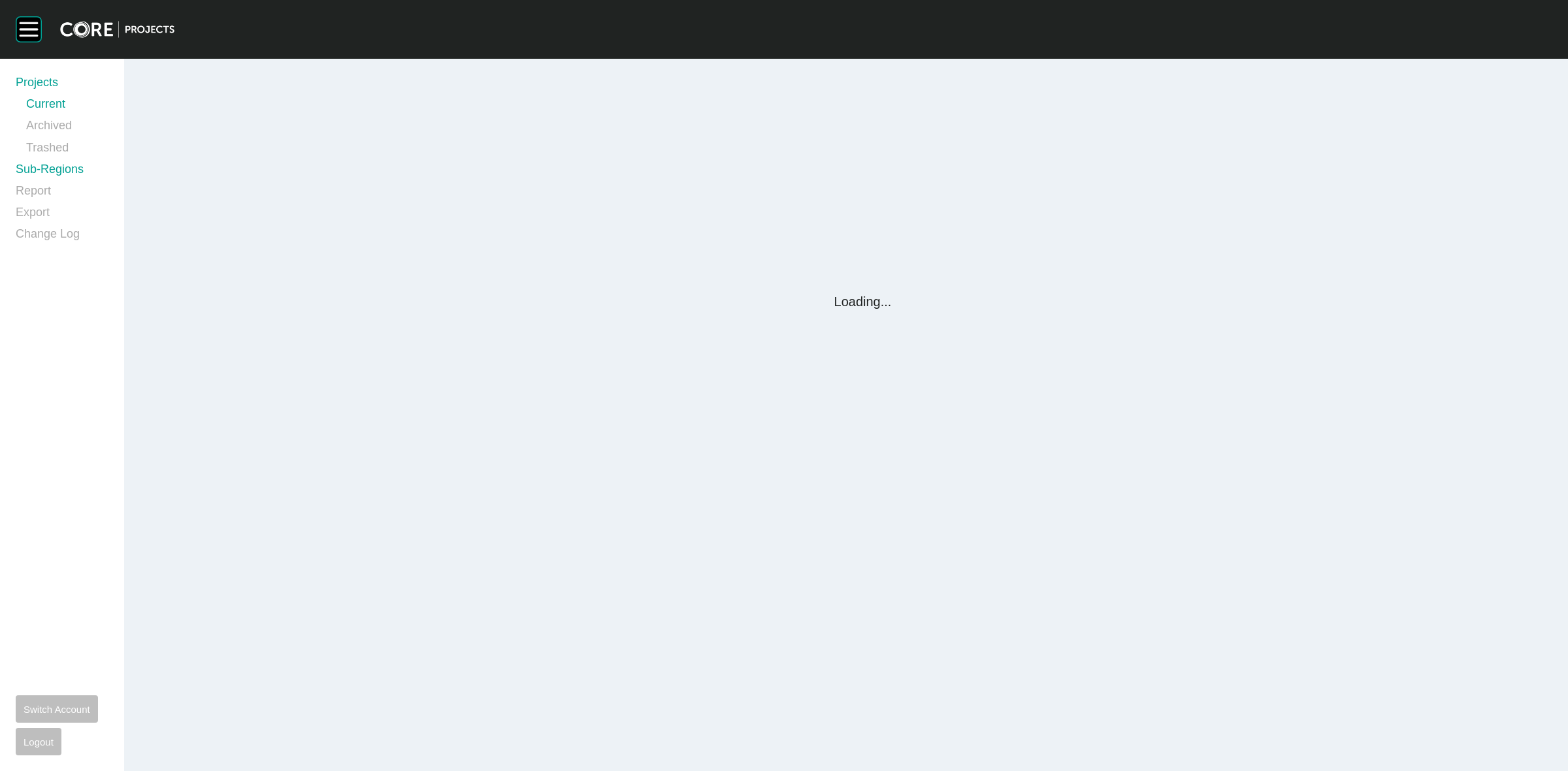
click at [52, 171] on link "Sub-Regions" at bounding box center [61, 172] width 93 height 22
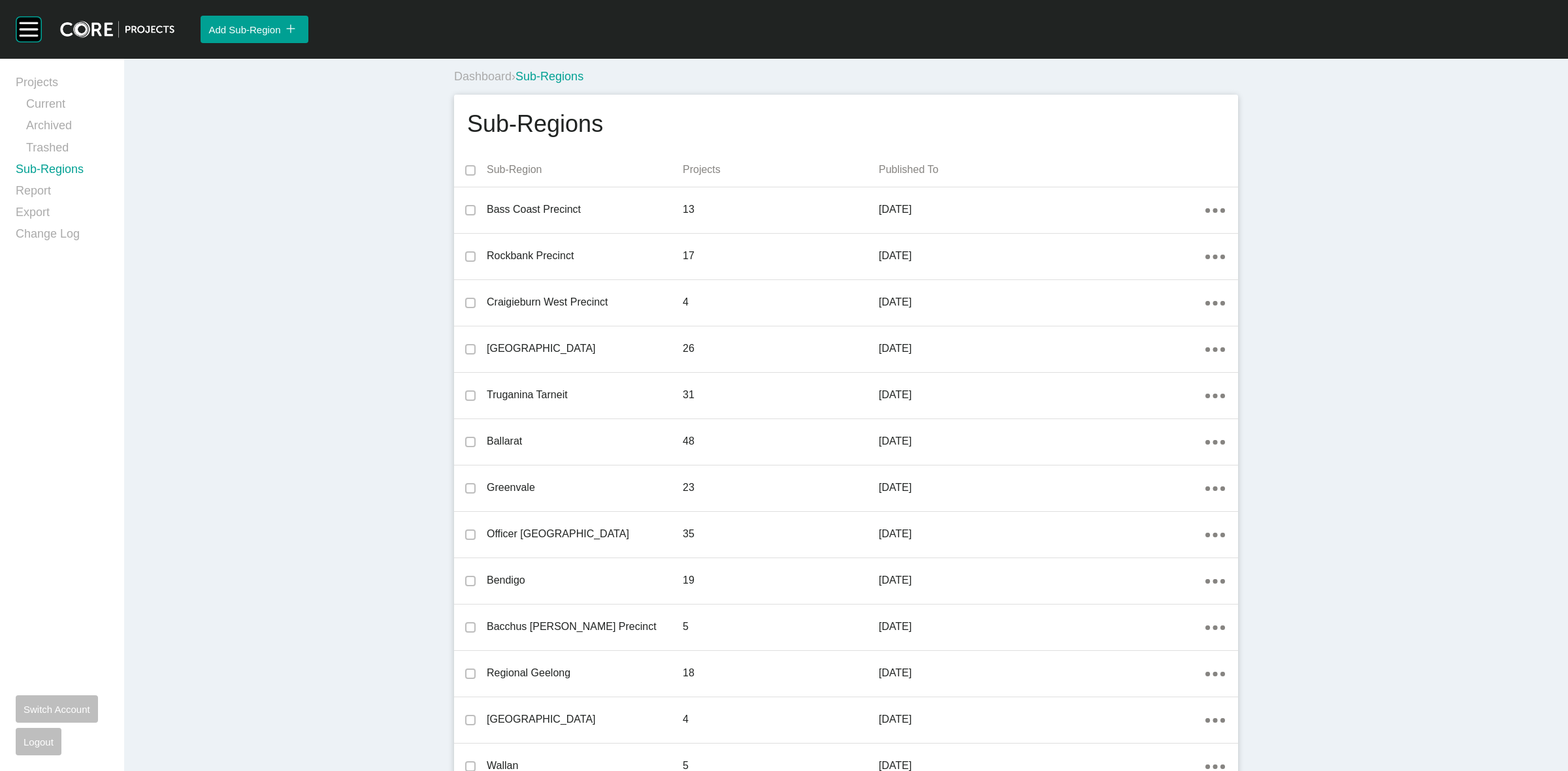
click at [956, 128] on div "Sub-Regions" at bounding box center [845, 124] width 784 height 59
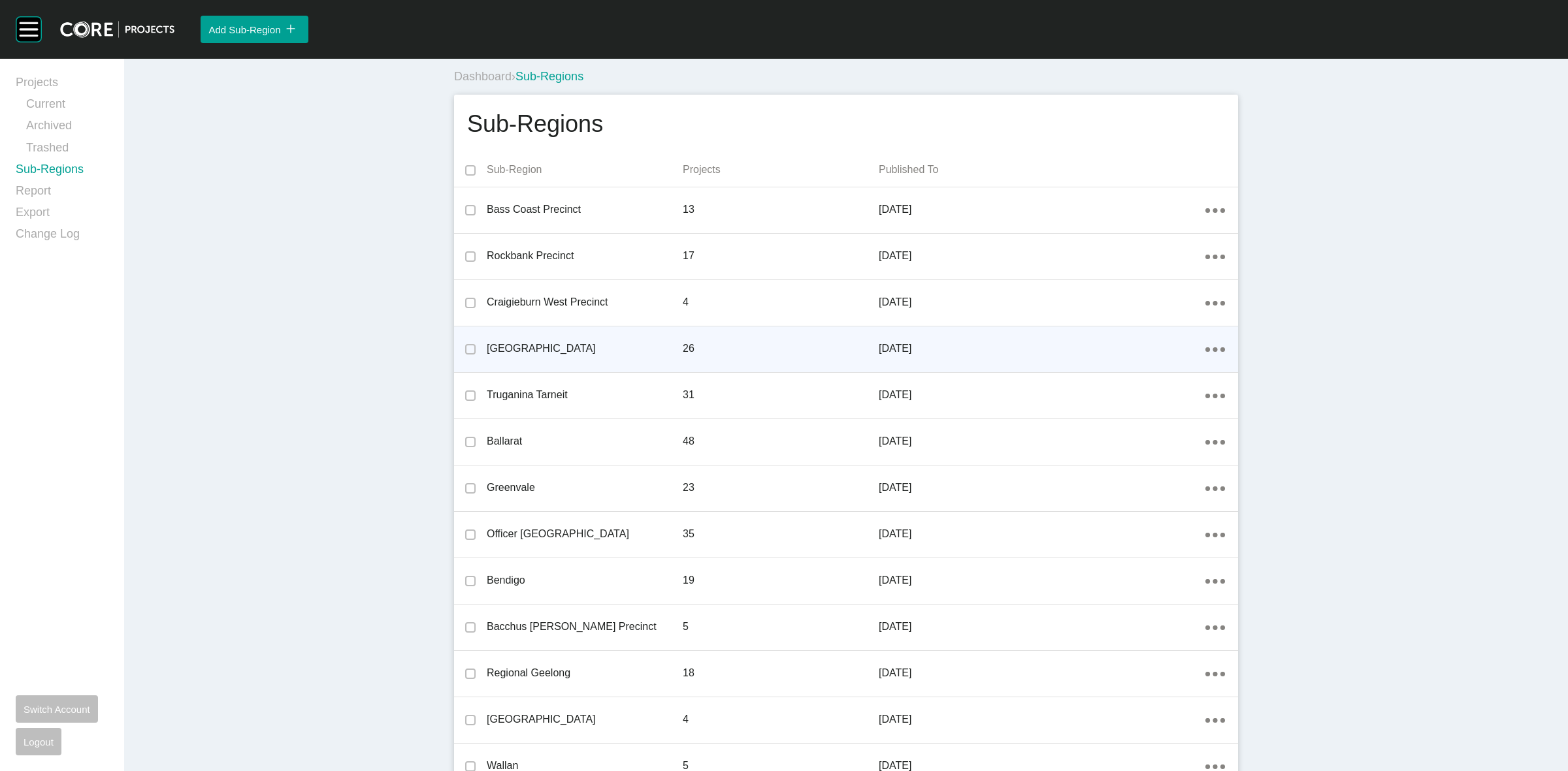
click at [1213, 350] on ellipse at bounding box center [1214, 349] width 5 height 5
click at [1163, 352] on link "Edit" at bounding box center [1162, 353] width 35 height 20
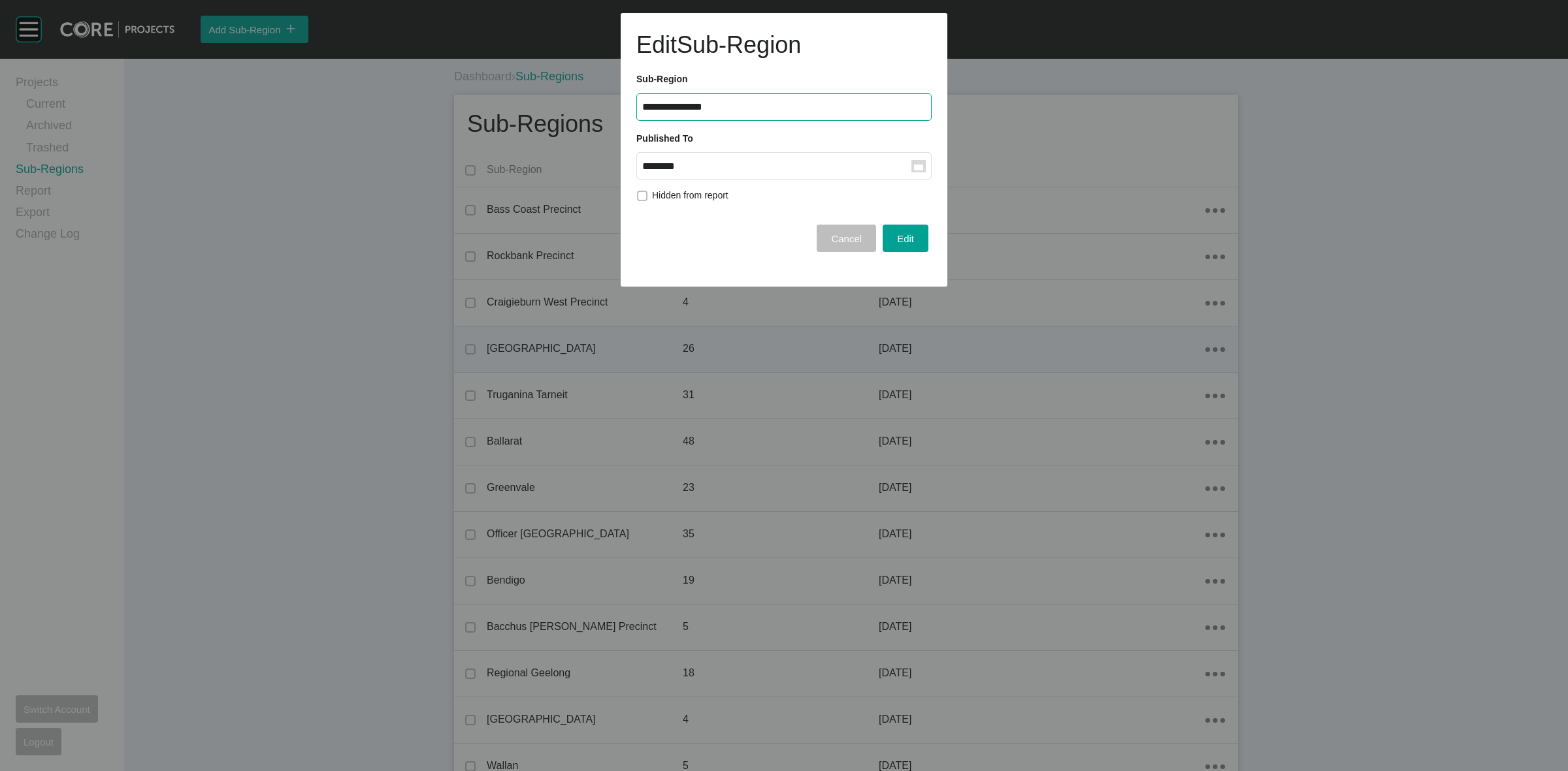
click at [818, 172] on label "******** Group Created with Sketch." at bounding box center [784, 165] width 296 height 27
click at [818, 172] on input "********" at bounding box center [777, 166] width 269 height 11
click at [748, 266] on div "Sep" at bounding box center [755, 273] width 33 height 20
click at [906, 234] on span "Edit" at bounding box center [905, 239] width 17 height 11
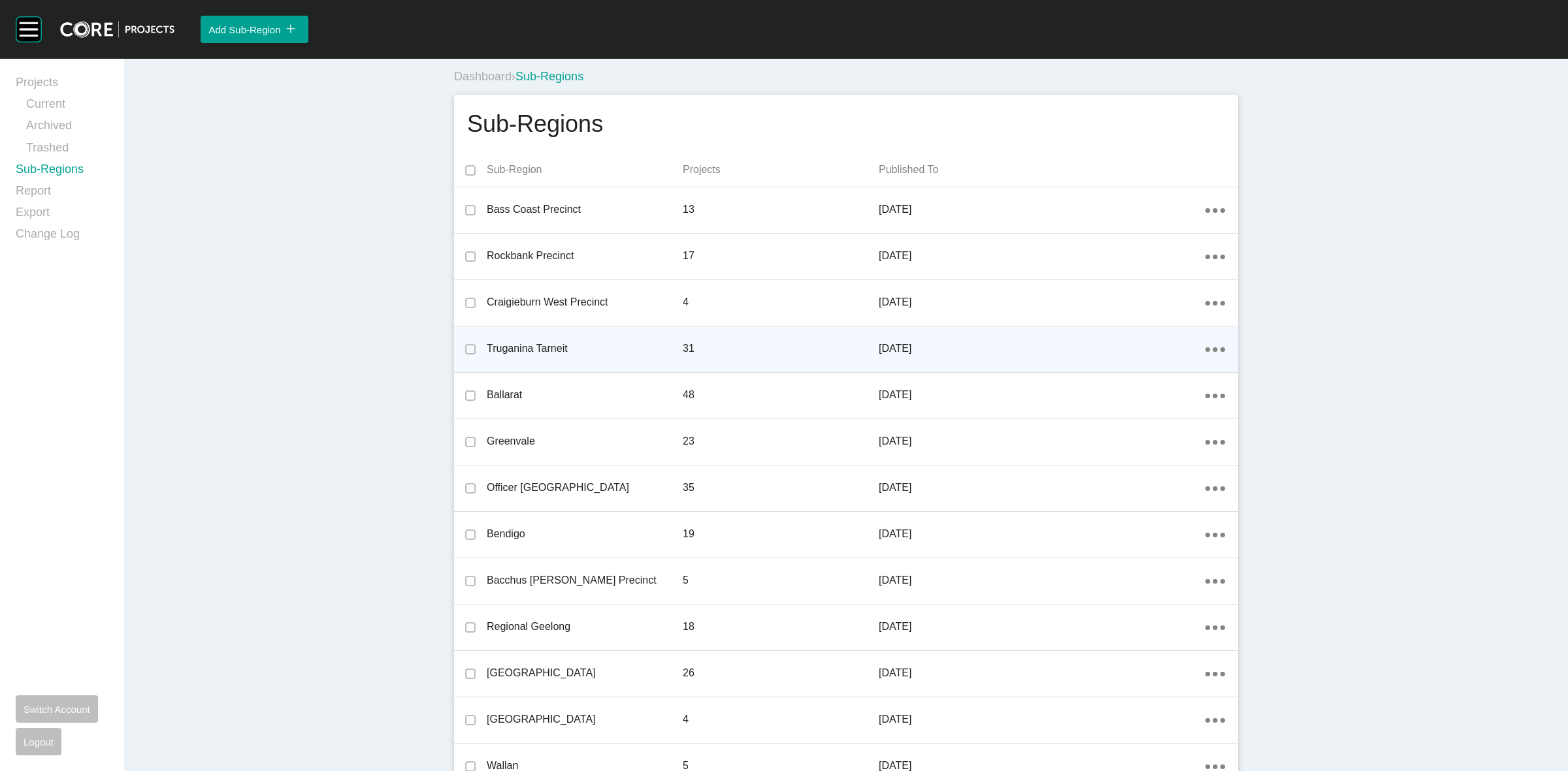
click at [272, 24] on span "Add Sub-Region" at bounding box center [244, 30] width 71 height 11
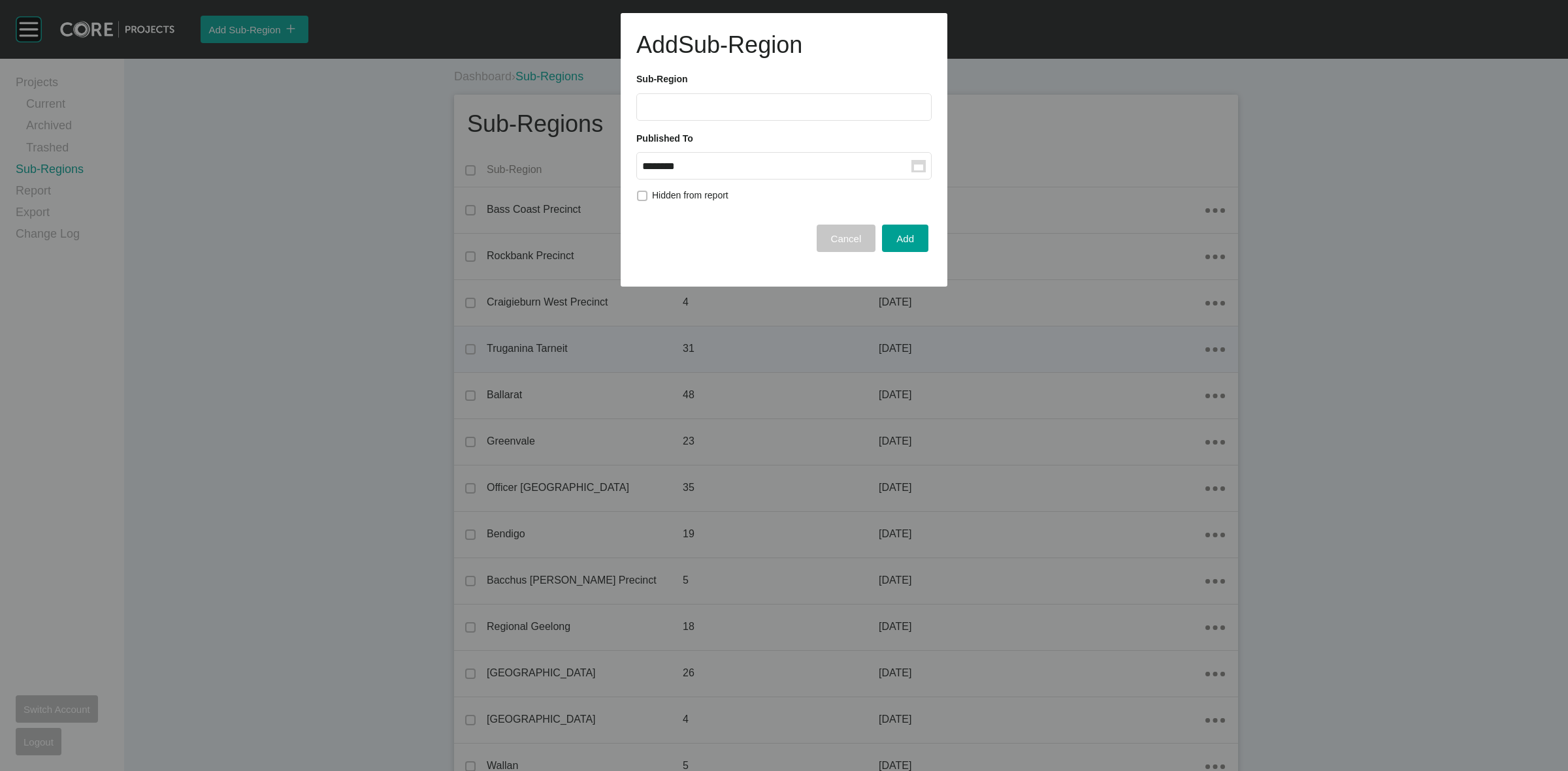
click at [851, 240] on span "Cancel" at bounding box center [846, 239] width 31 height 11
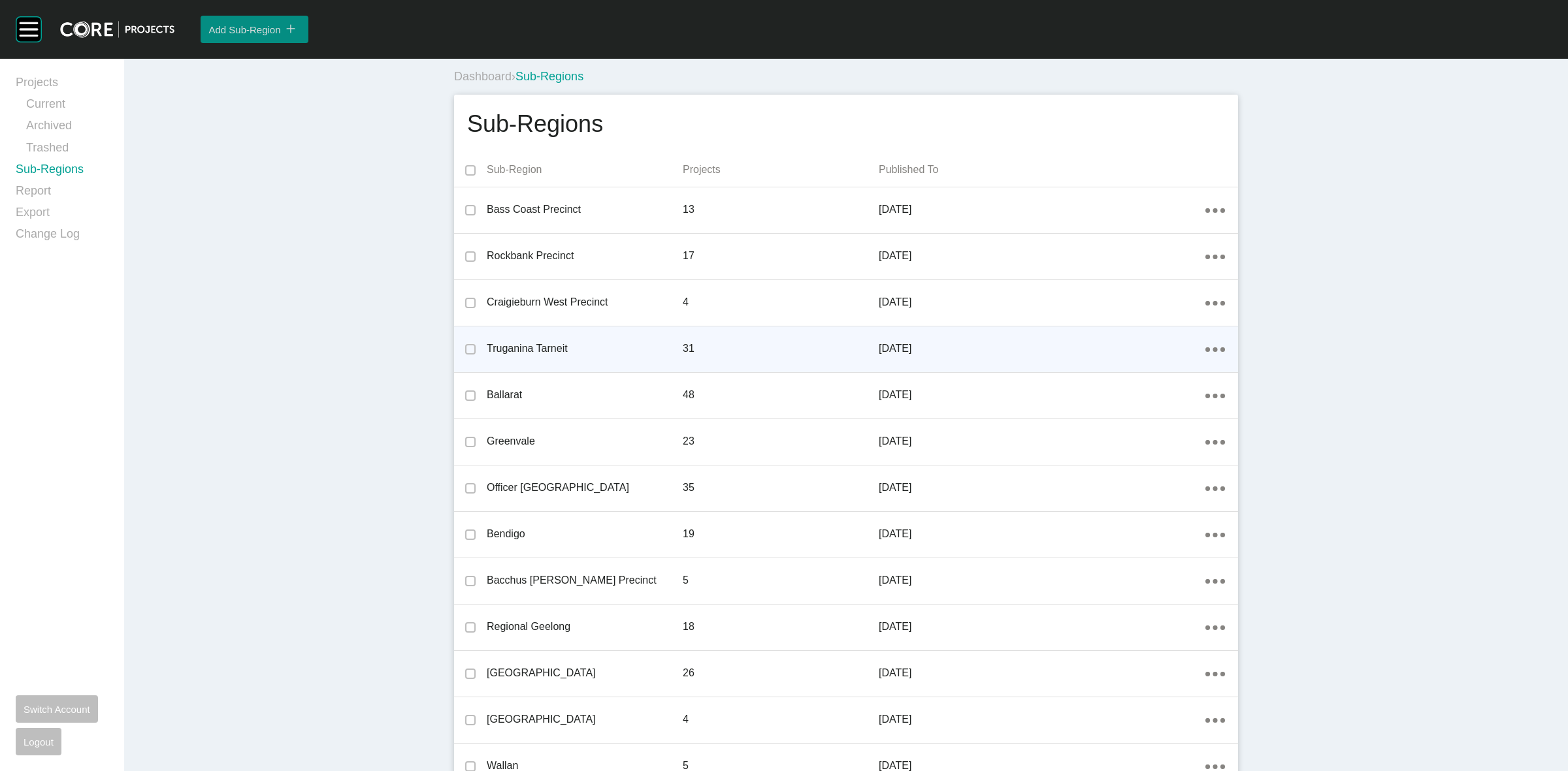
click at [261, 20] on div "Add Sub-Region icon/tick copy 11 Created with Sketch." at bounding box center [254, 30] width 91 height 22
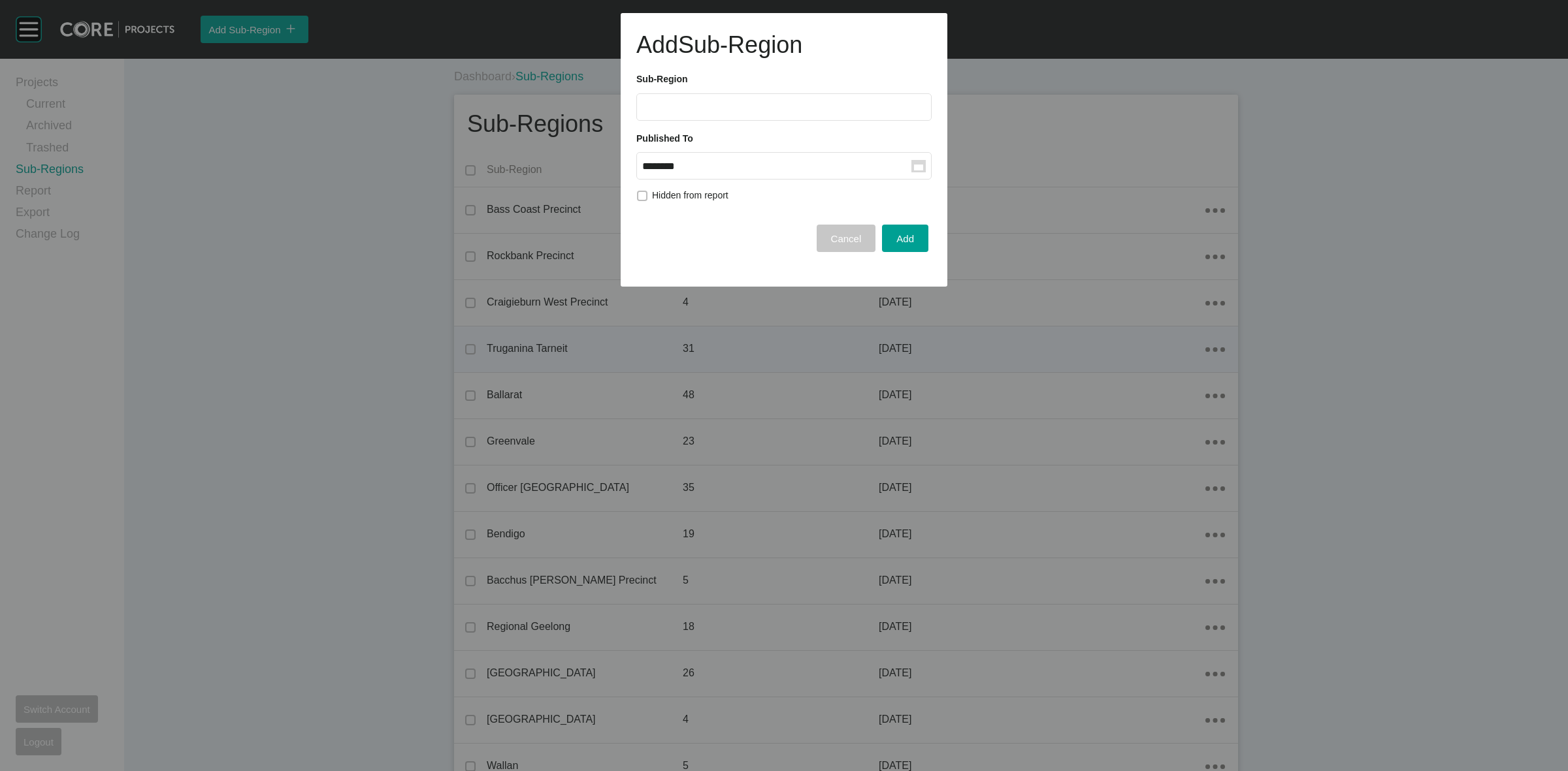
click at [848, 237] on span "Cancel" at bounding box center [846, 239] width 31 height 11
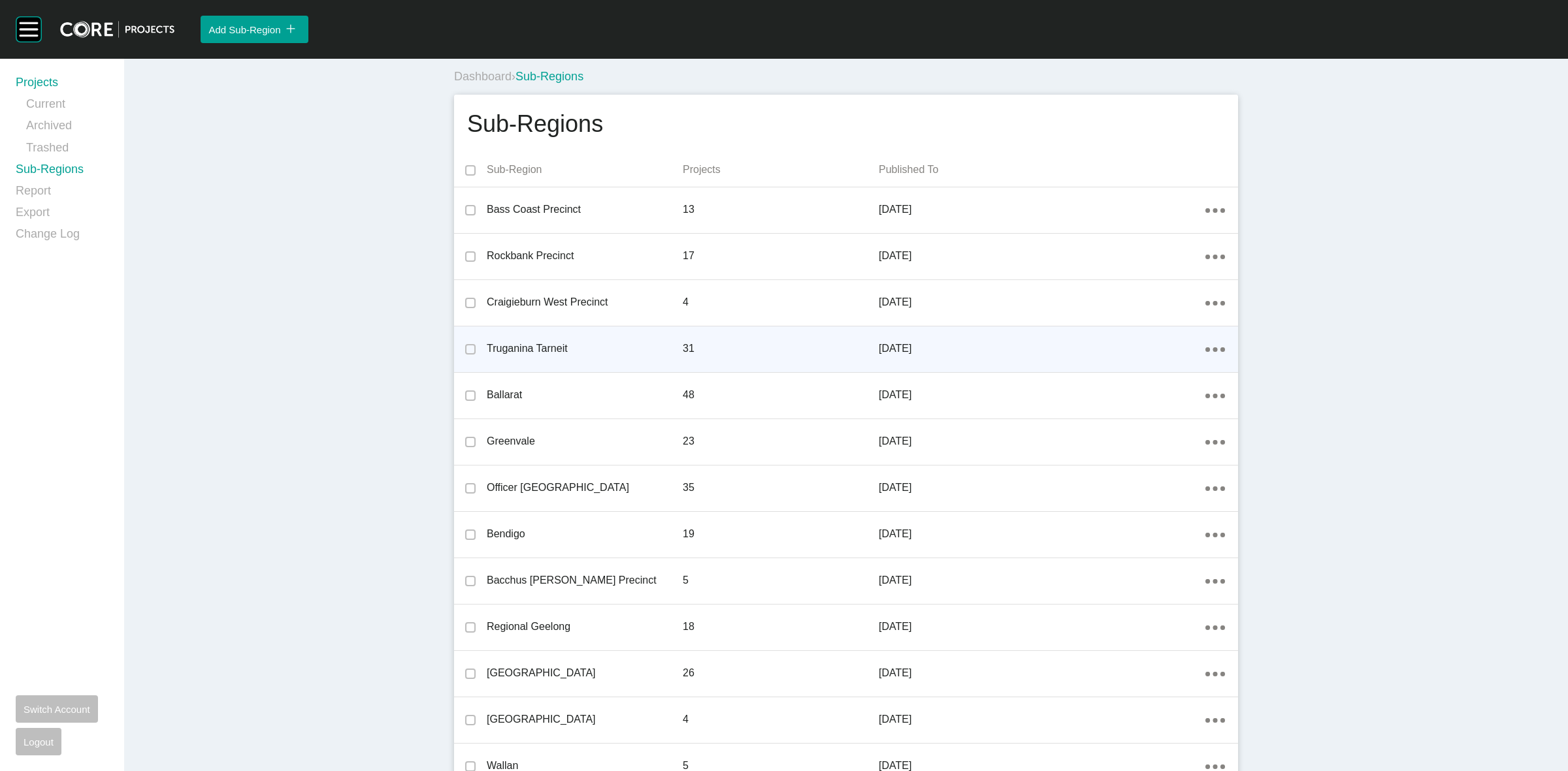
click at [32, 80] on link "Projects" at bounding box center [61, 85] width 93 height 22
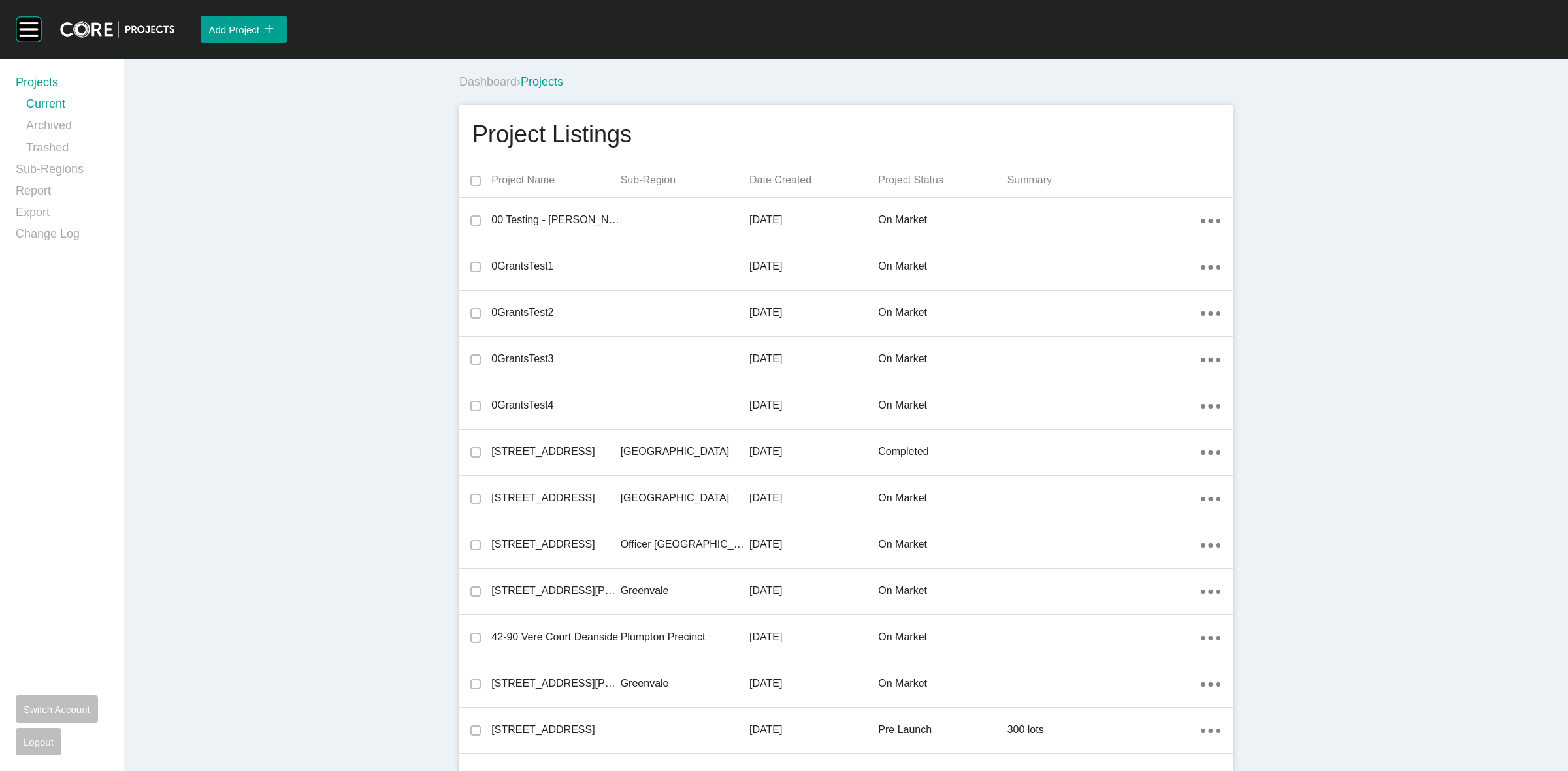
click at [232, 30] on span "Add Project" at bounding box center [234, 30] width 51 height 11
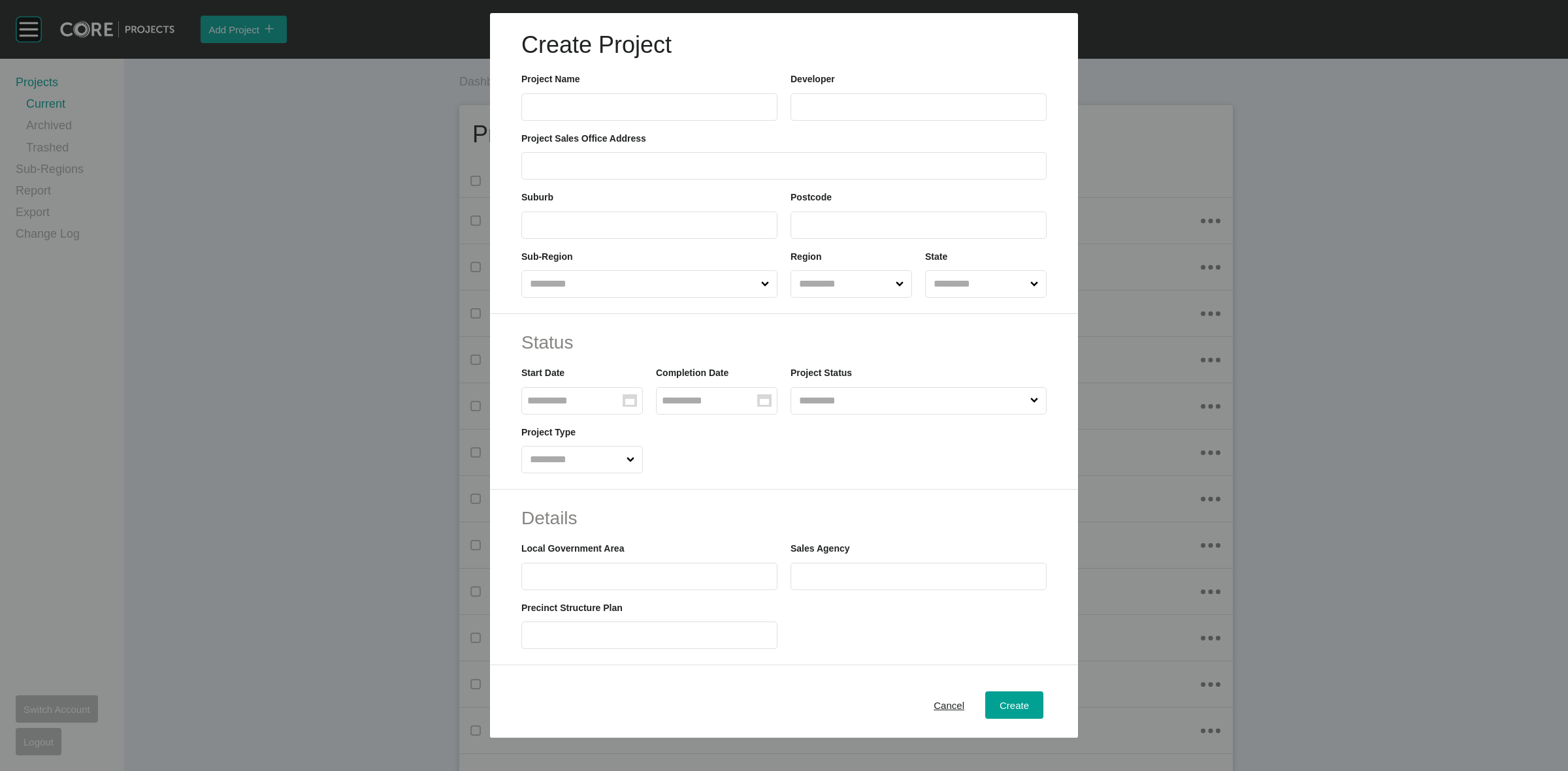
click at [201, 15] on button "Add Project icon/tick copy 11 Created with Sketch." at bounding box center [243, 29] width 86 height 27
click at [651, 97] on label at bounding box center [649, 107] width 256 height 27
click at [651, 101] on input "text" at bounding box center [649, 107] width 244 height 11
type input "**********"
drag, startPoint x: 935, startPoint y: 704, endPoint x: 865, endPoint y: 707, distance: 70.1
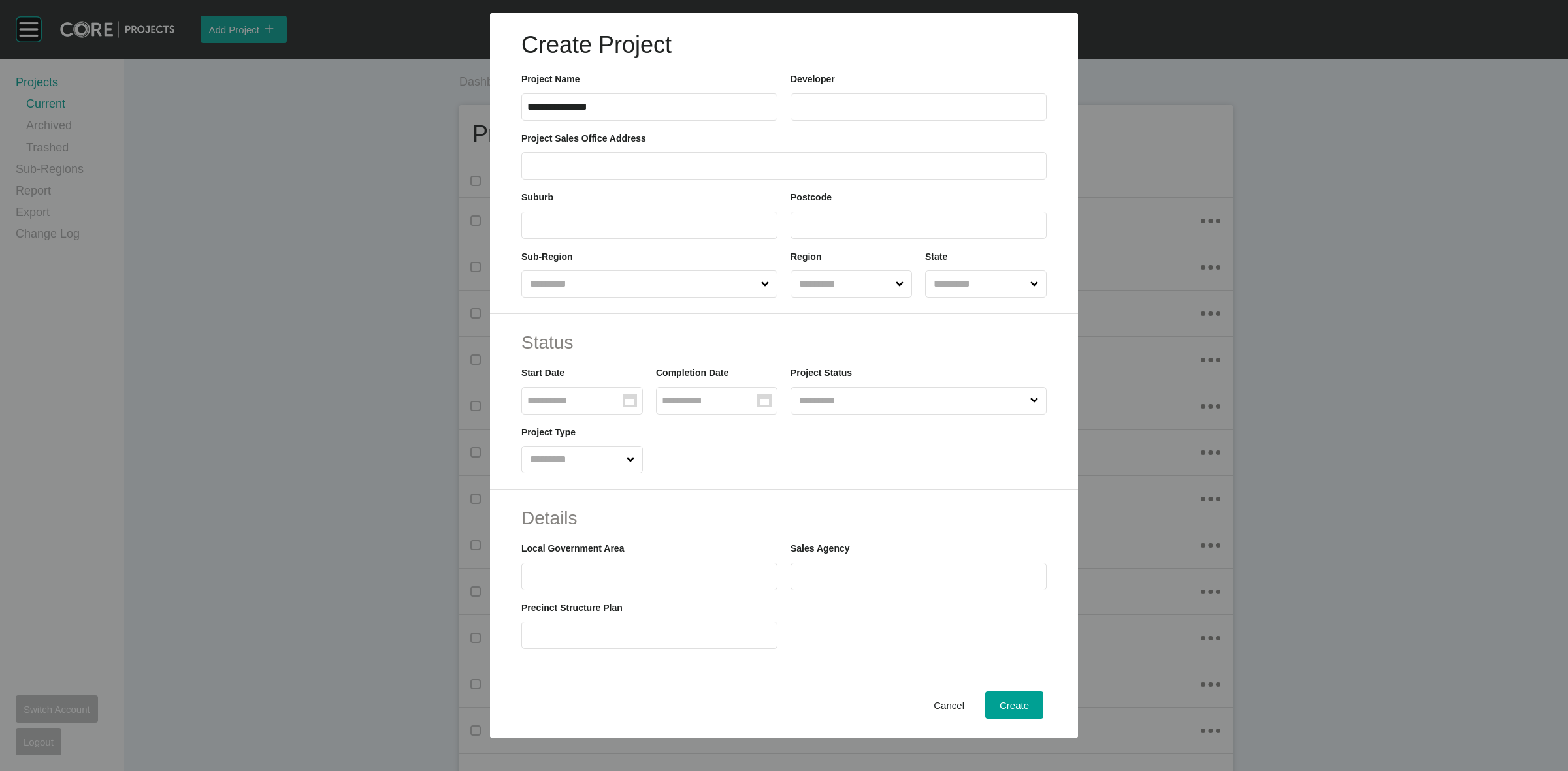
click at [935, 704] on span "Cancel" at bounding box center [949, 706] width 31 height 11
click at [934, 705] on span "Cancel" at bounding box center [949, 706] width 31 height 11
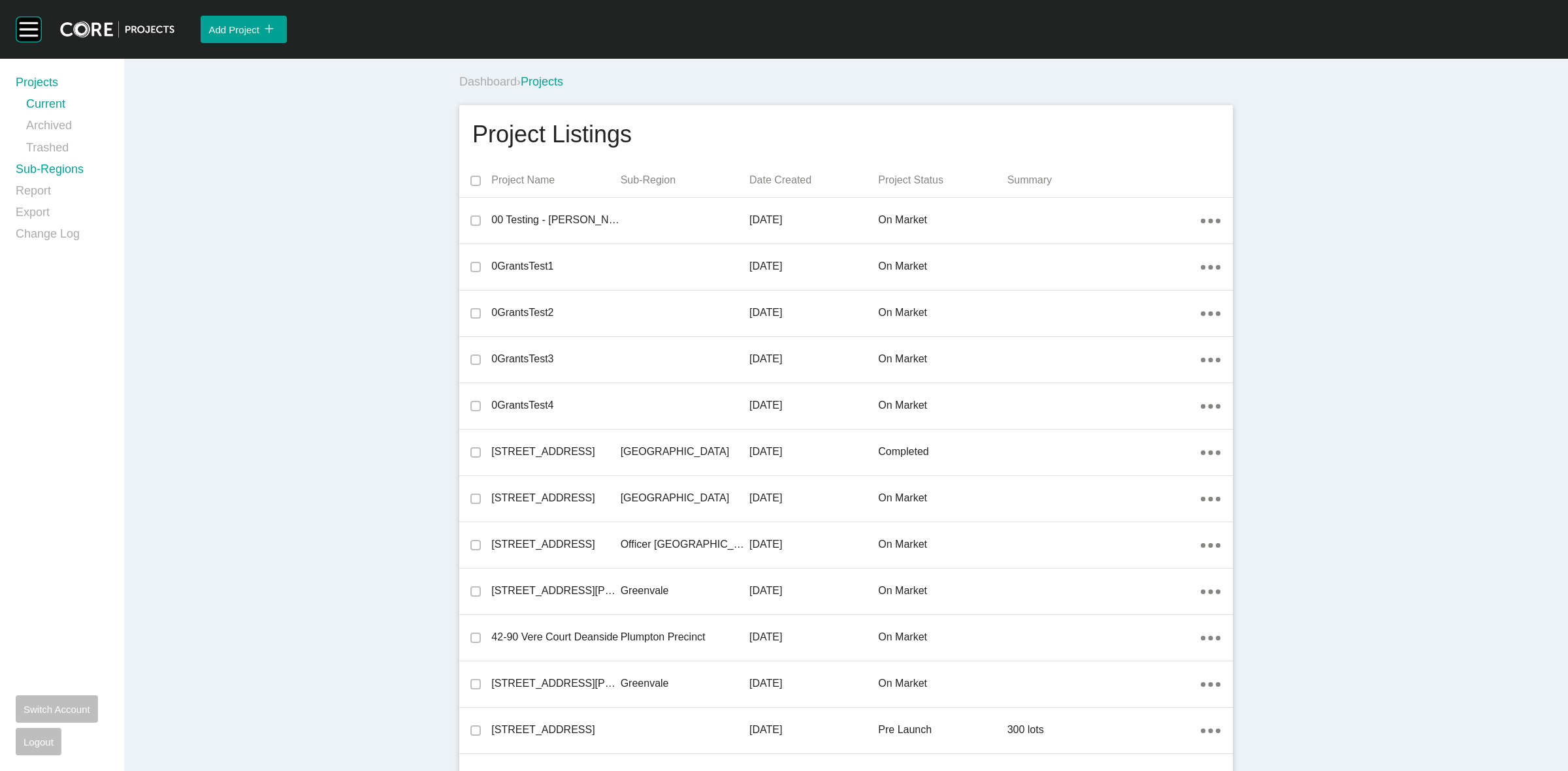
click at [46, 171] on link "Sub-Regions" at bounding box center [61, 172] width 93 height 22
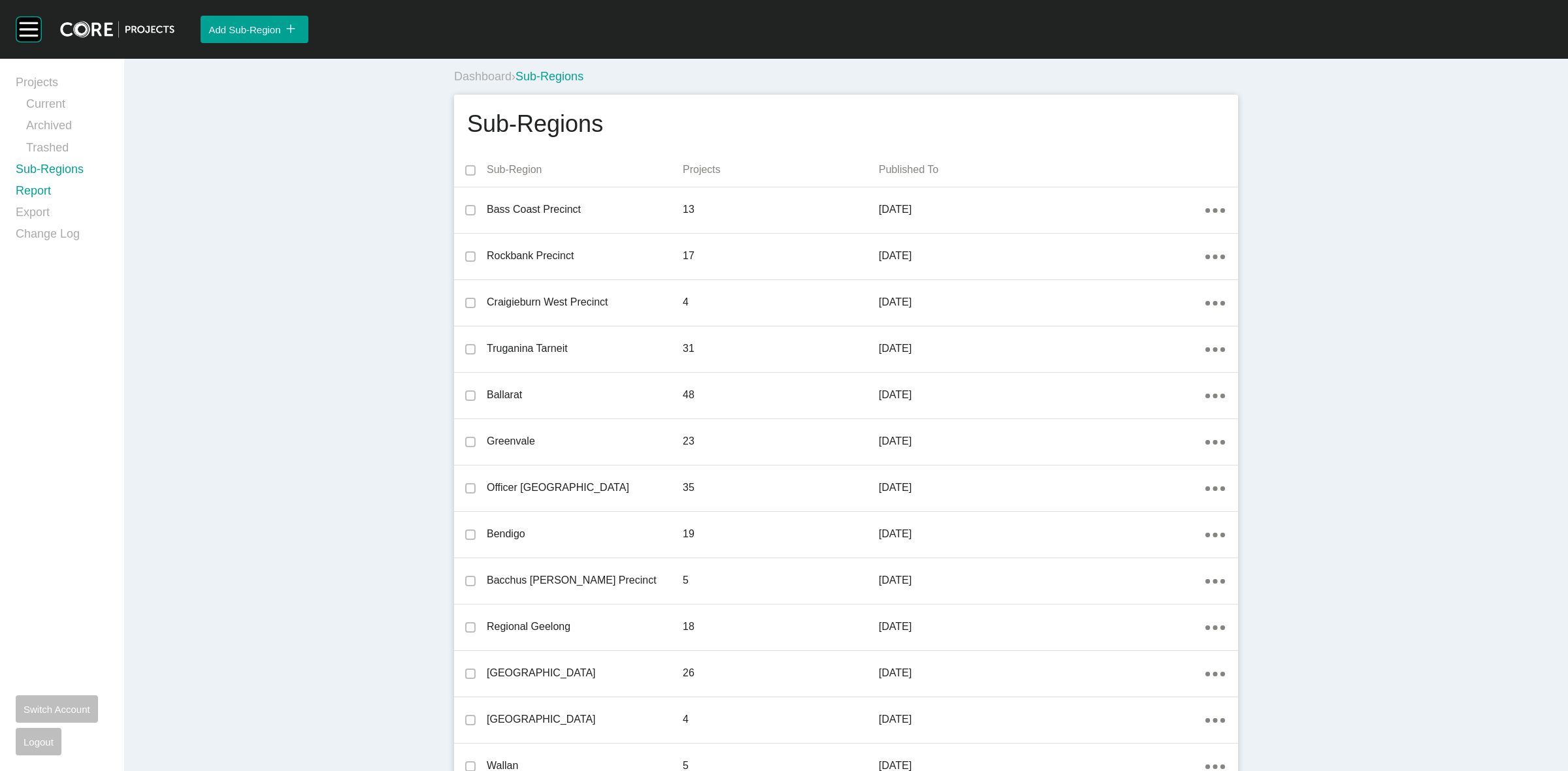
click at [24, 193] on link "Report" at bounding box center [61, 193] width 93 height 22
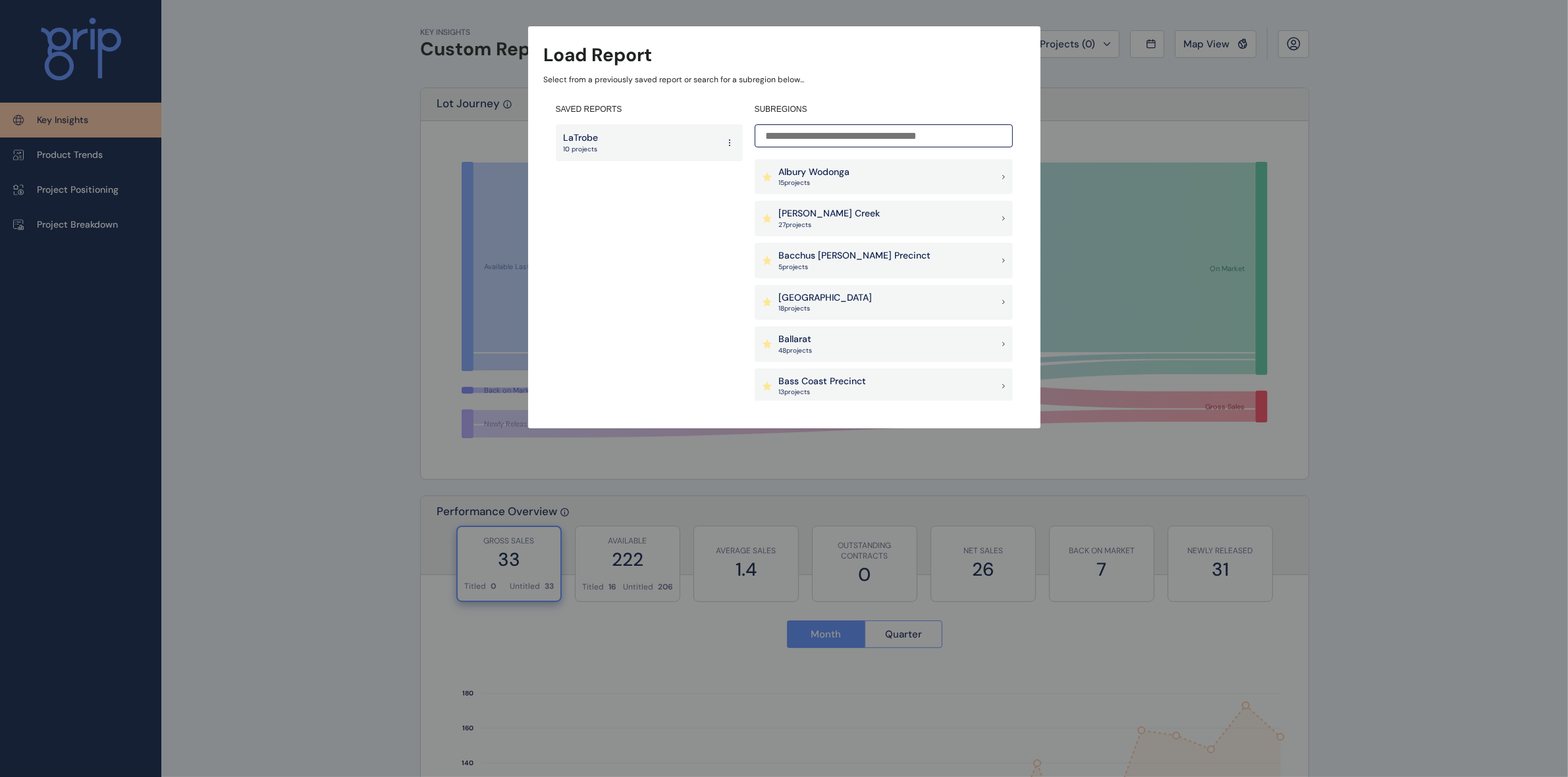
click at [808, 175] on p "Albury Wodonga" at bounding box center [815, 172] width 71 height 13
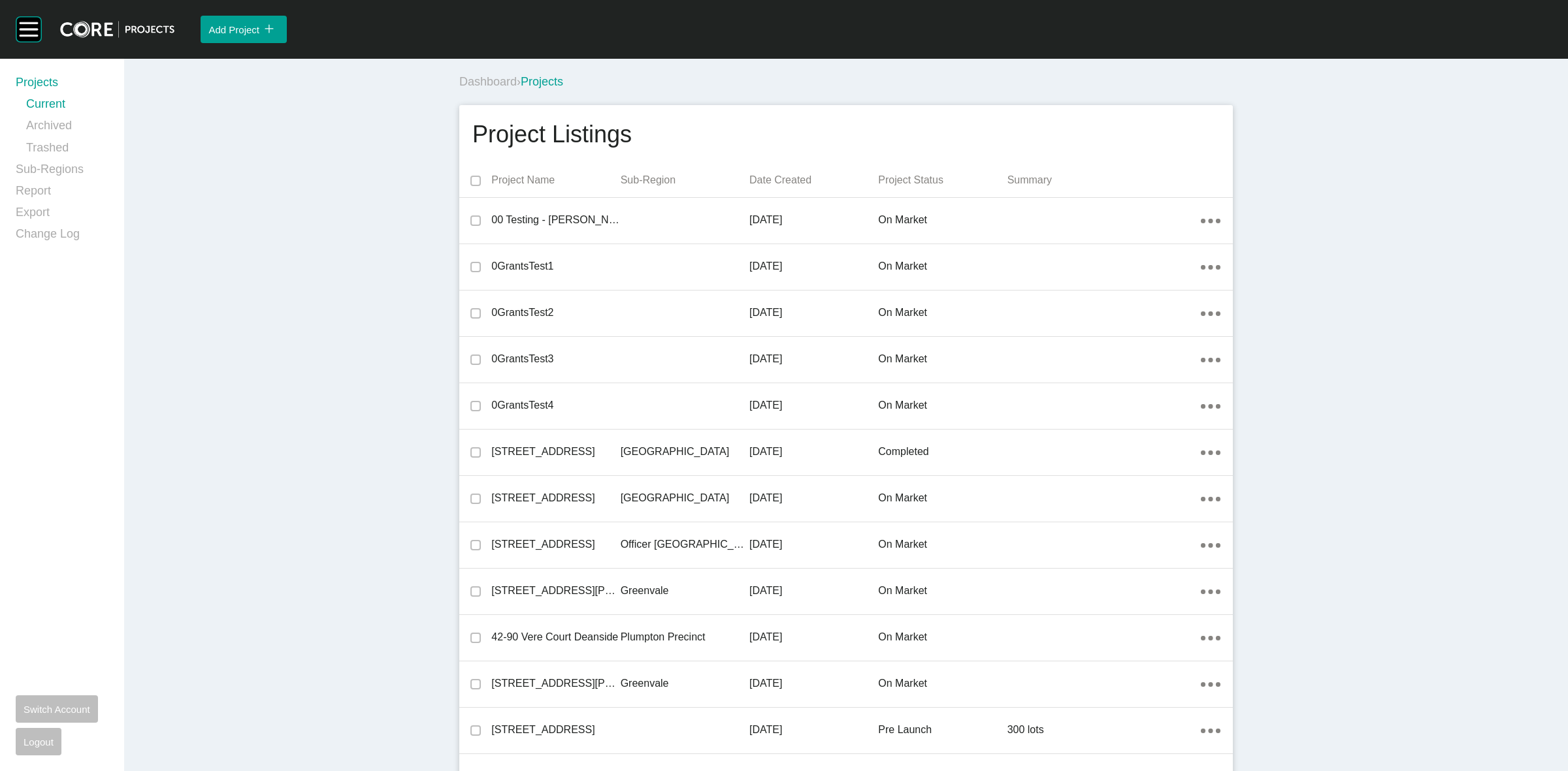
scroll to position [6464, 0]
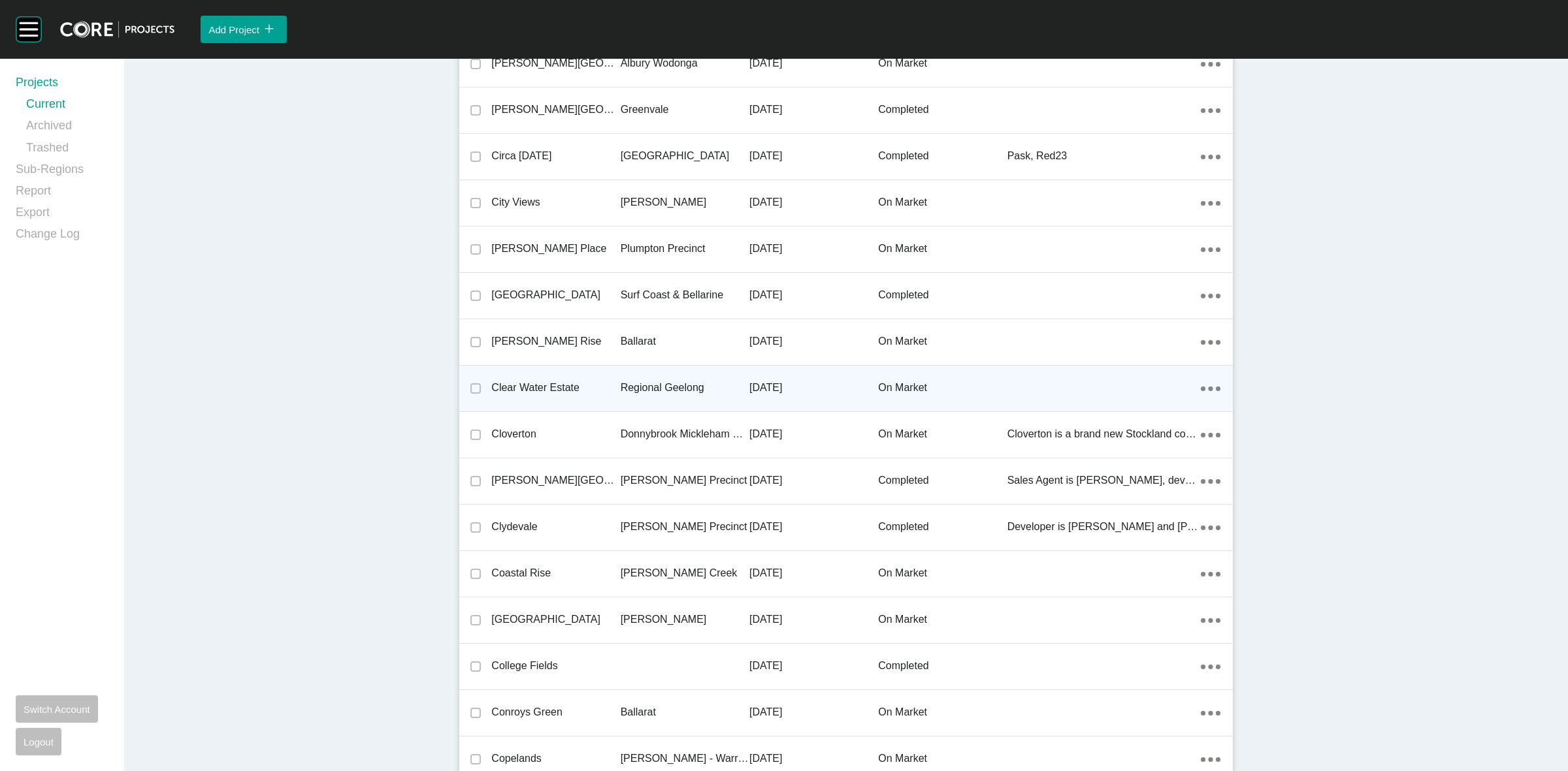
click at [632, 388] on p "Regional Geelong" at bounding box center [685, 388] width 128 height 14
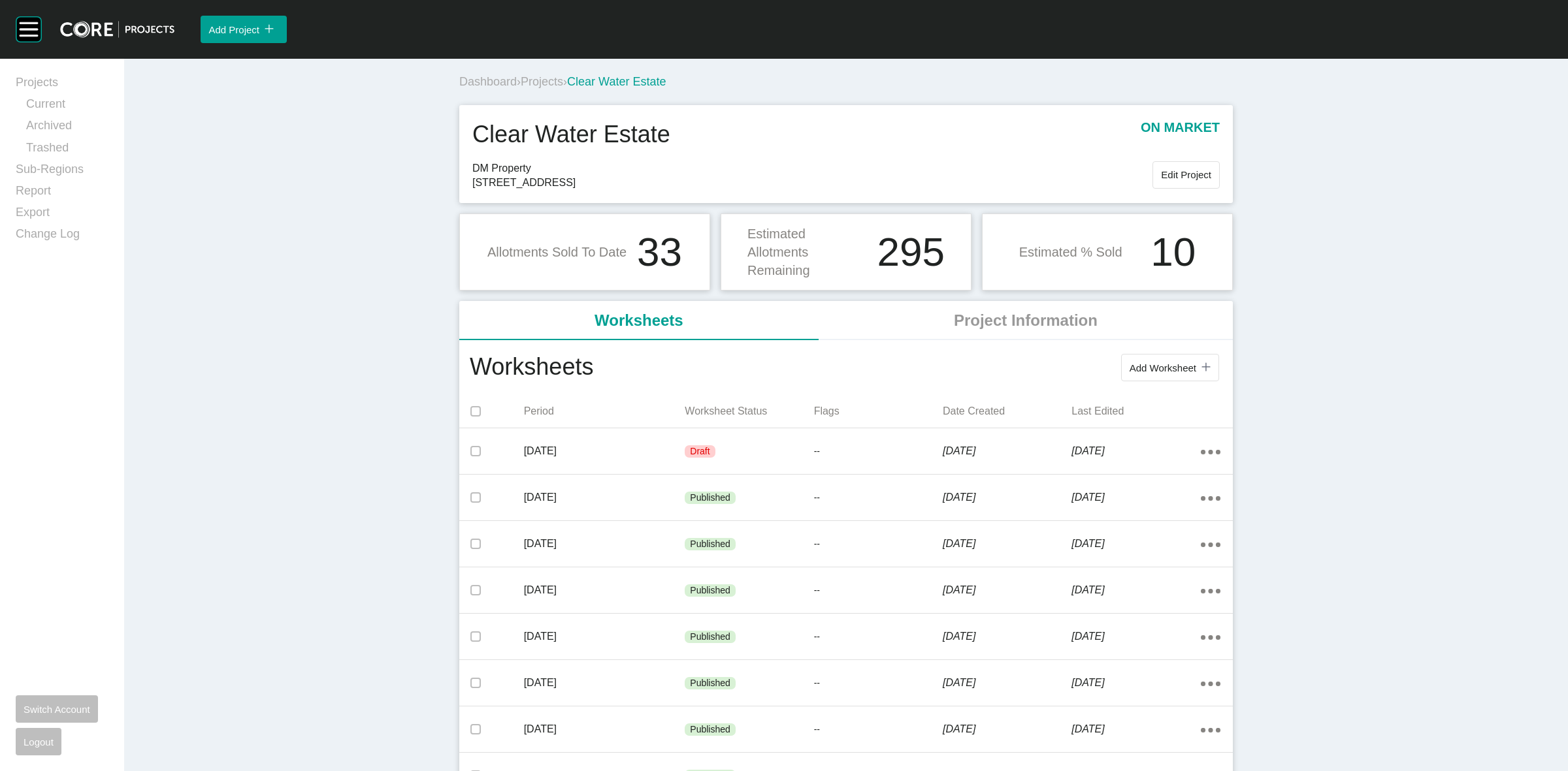
click at [1266, 717] on div "Dashboard › Projects › Clear Water Estate Clear Water Estate on market DM Prope…" at bounding box center [845, 614] width 1444 height 1111
click at [1477, 395] on div "Dashboard › Projects › Clear Water Estate Clear Water Estate on market DM Prope…" at bounding box center [845, 614] width 1444 height 1111
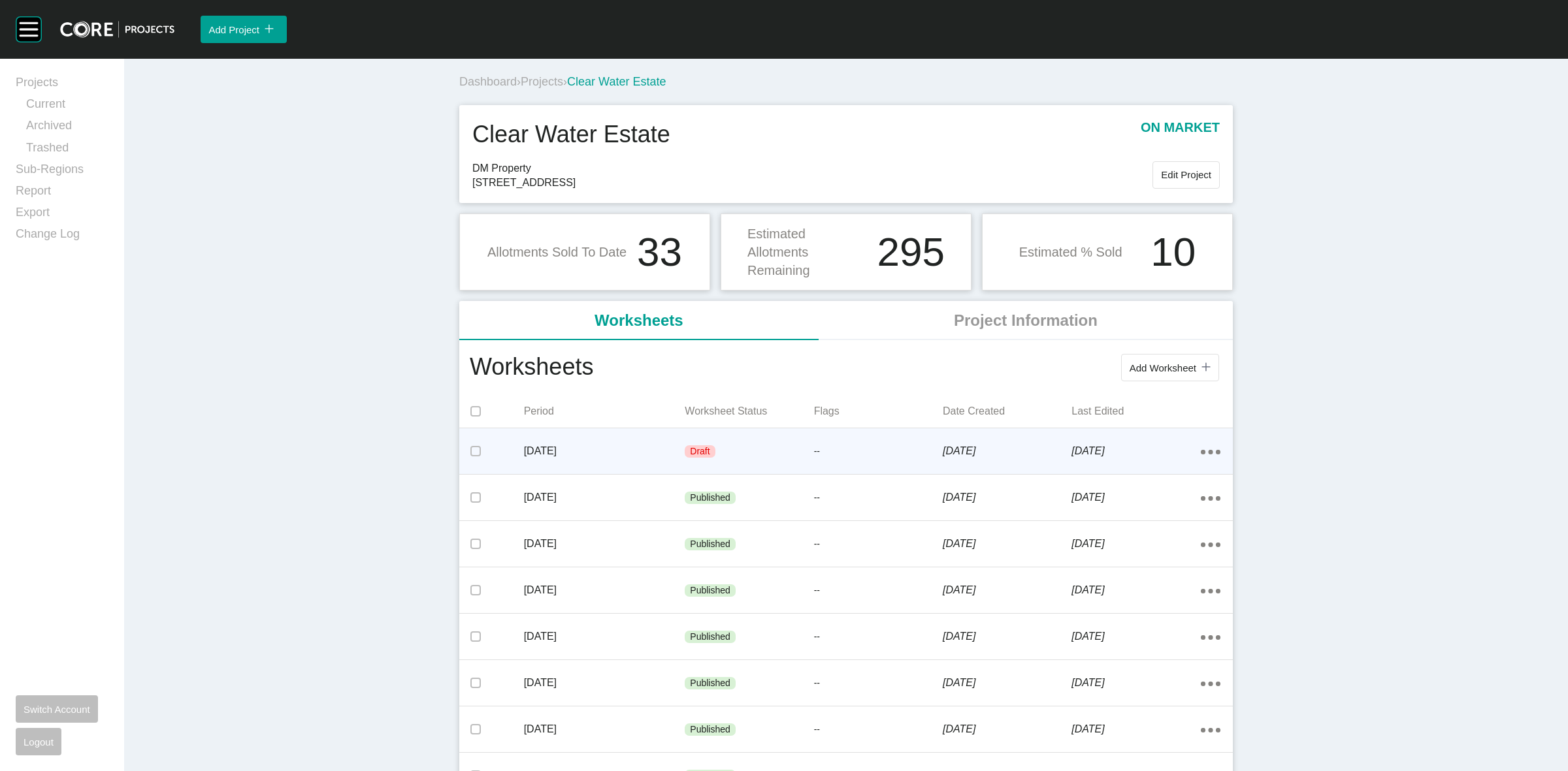
click at [822, 452] on p "--" at bounding box center [878, 452] width 128 height 13
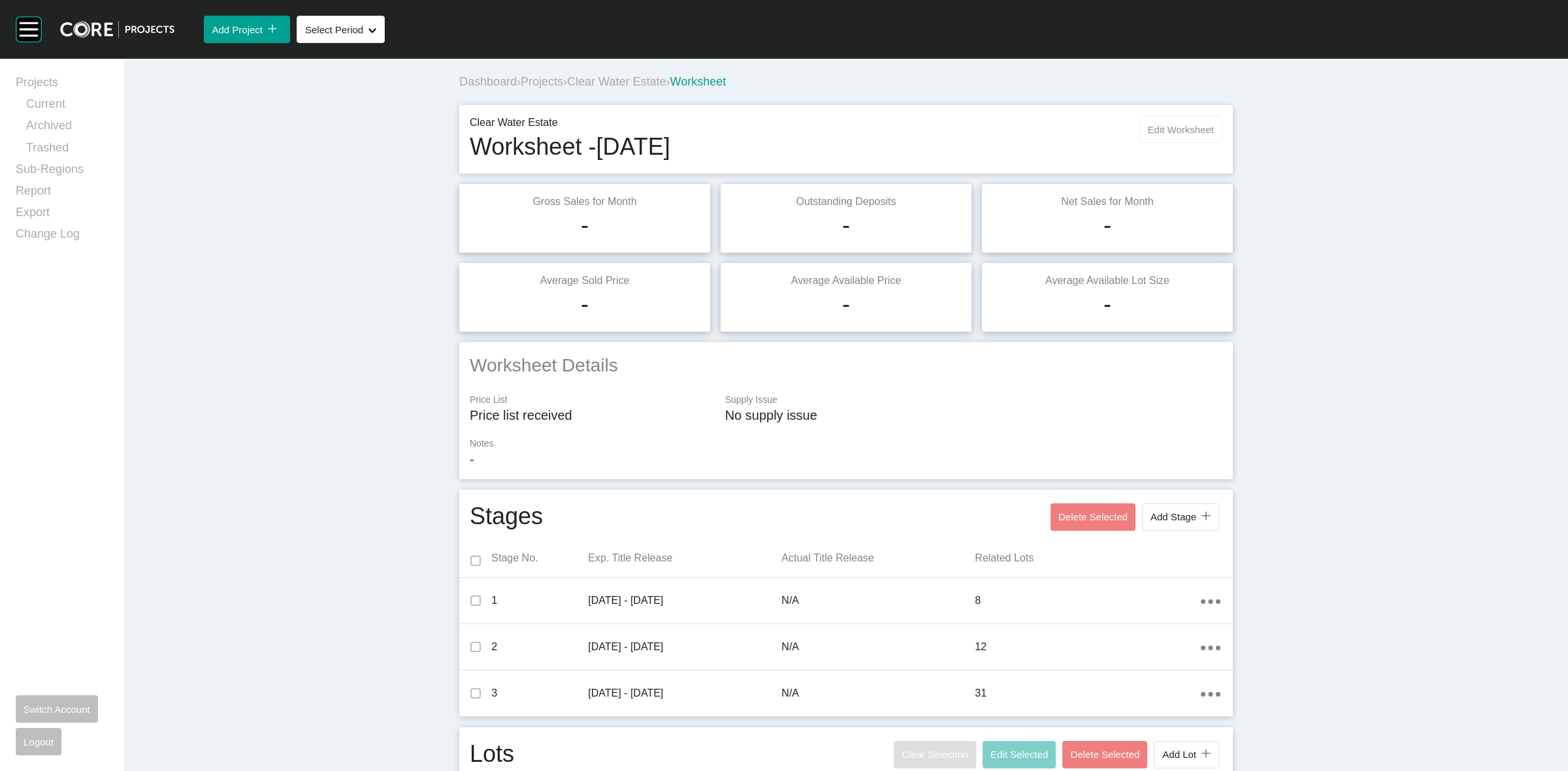
click at [1171, 135] on span "Edit Worksheet" at bounding box center [1181, 129] width 66 height 11
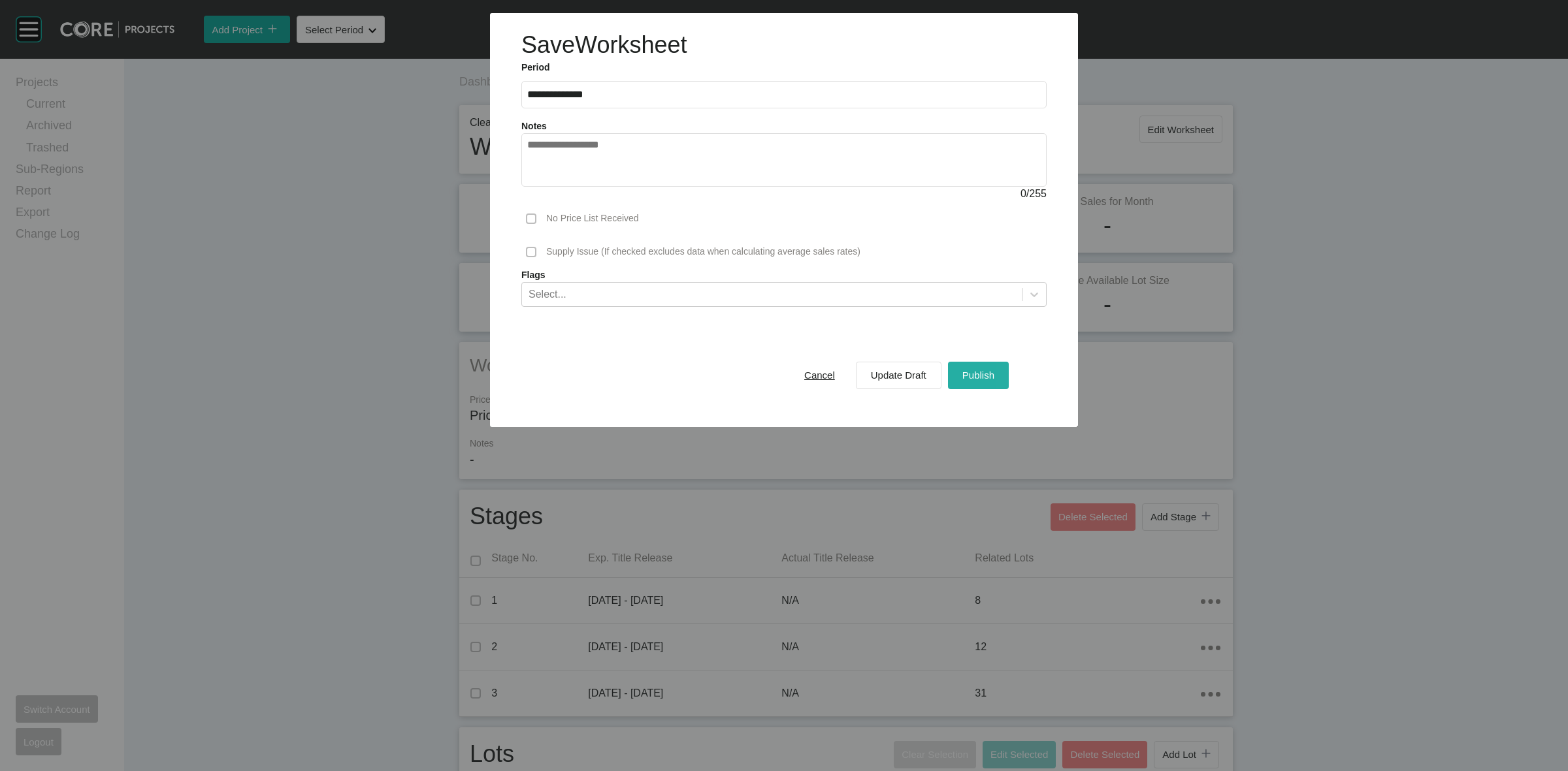
click at [984, 381] on span "Publish" at bounding box center [978, 375] width 32 height 11
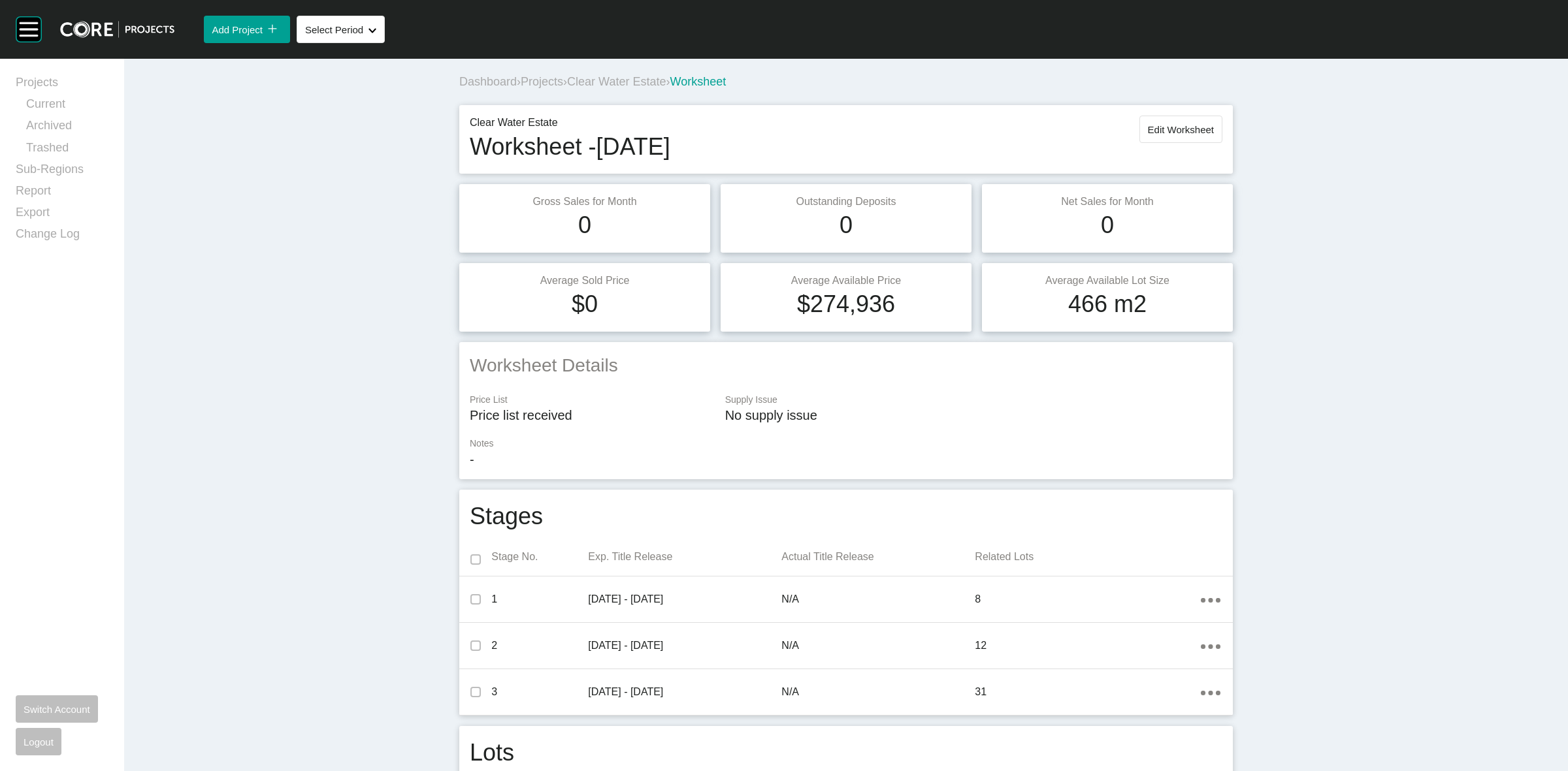
click at [642, 83] on span "Clear Water Estate" at bounding box center [616, 81] width 99 height 13
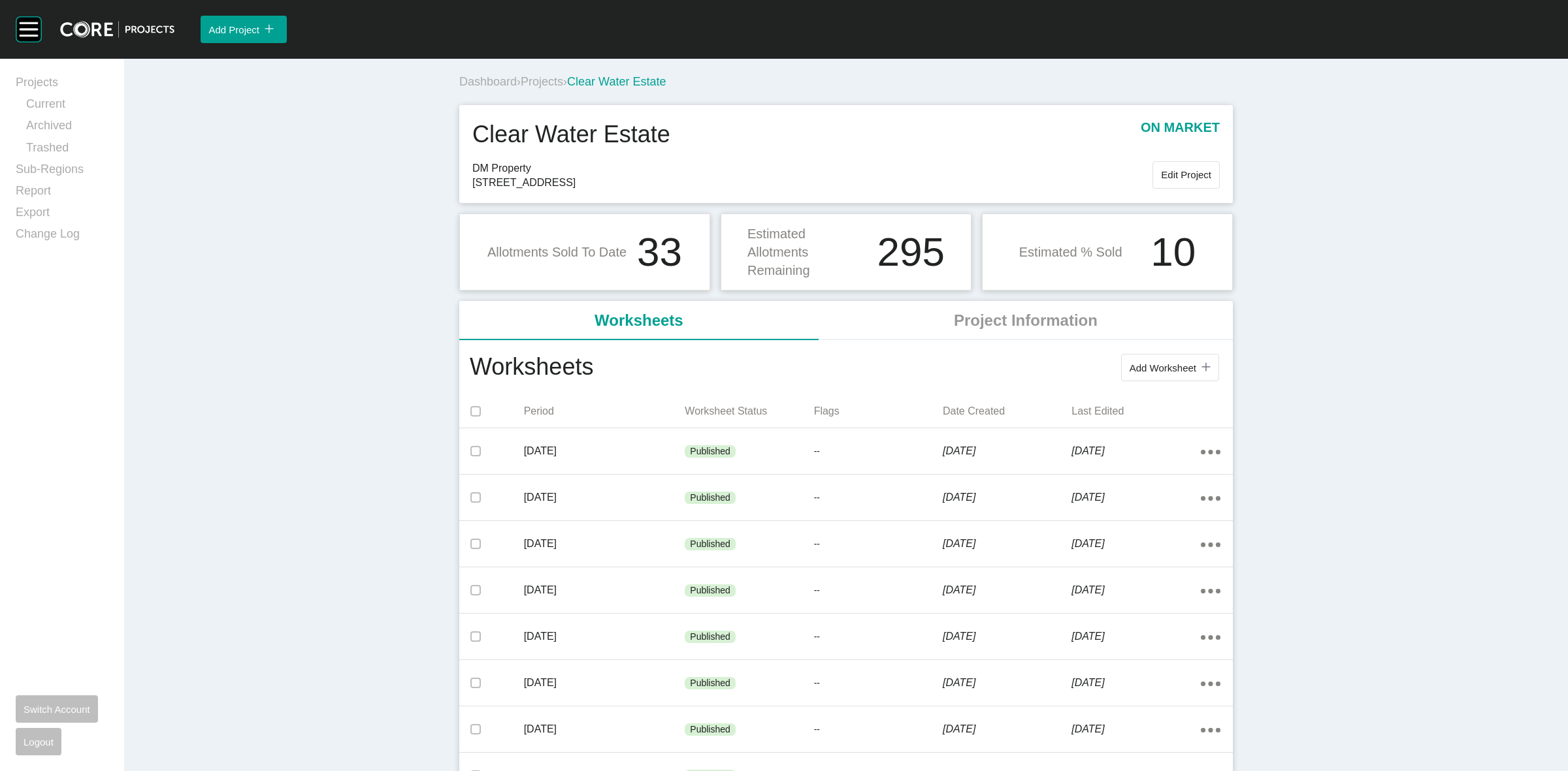
click at [534, 81] on span "Projects" at bounding box center [542, 81] width 43 height 13
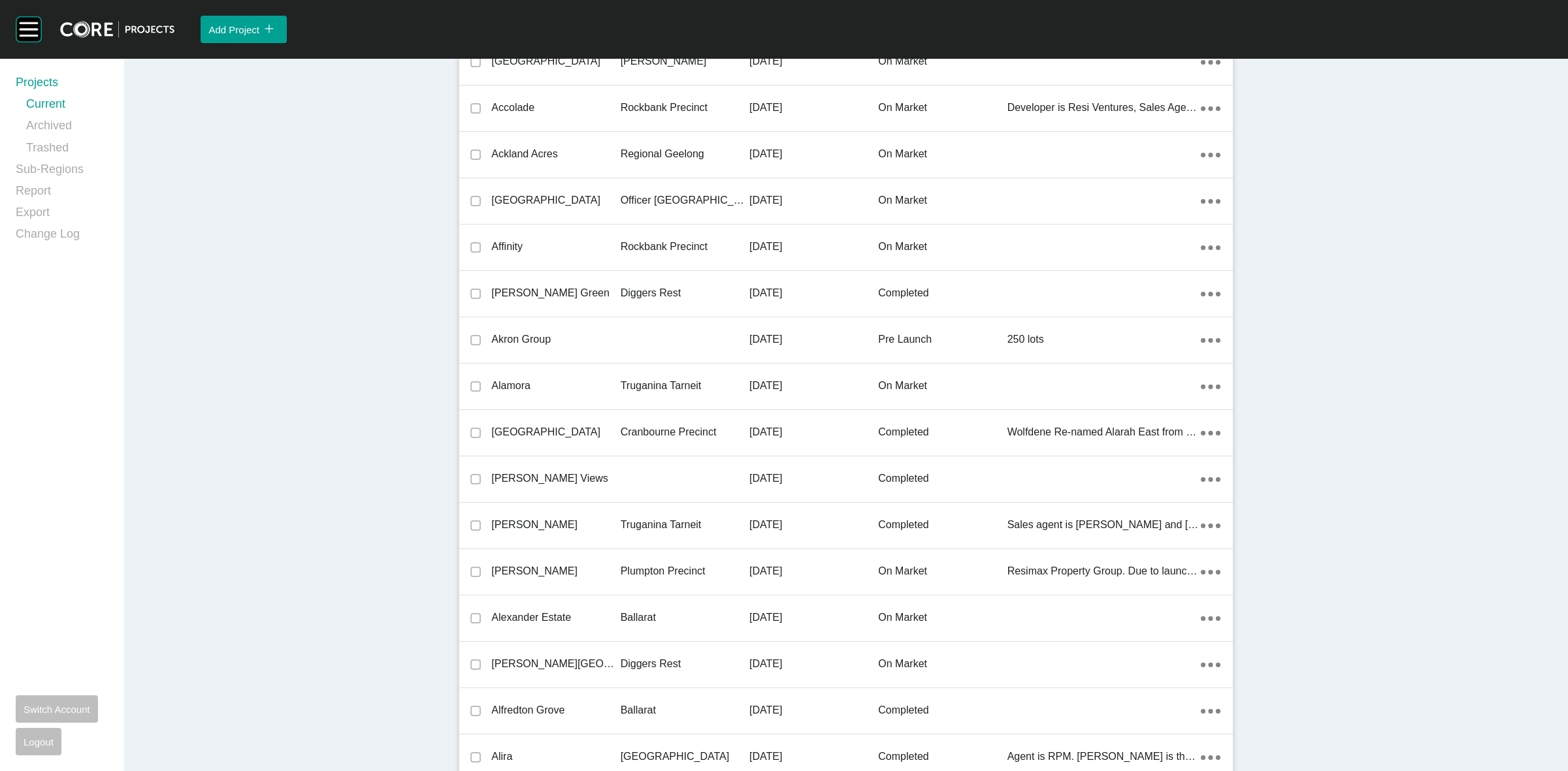
scroll to position [18054, 0]
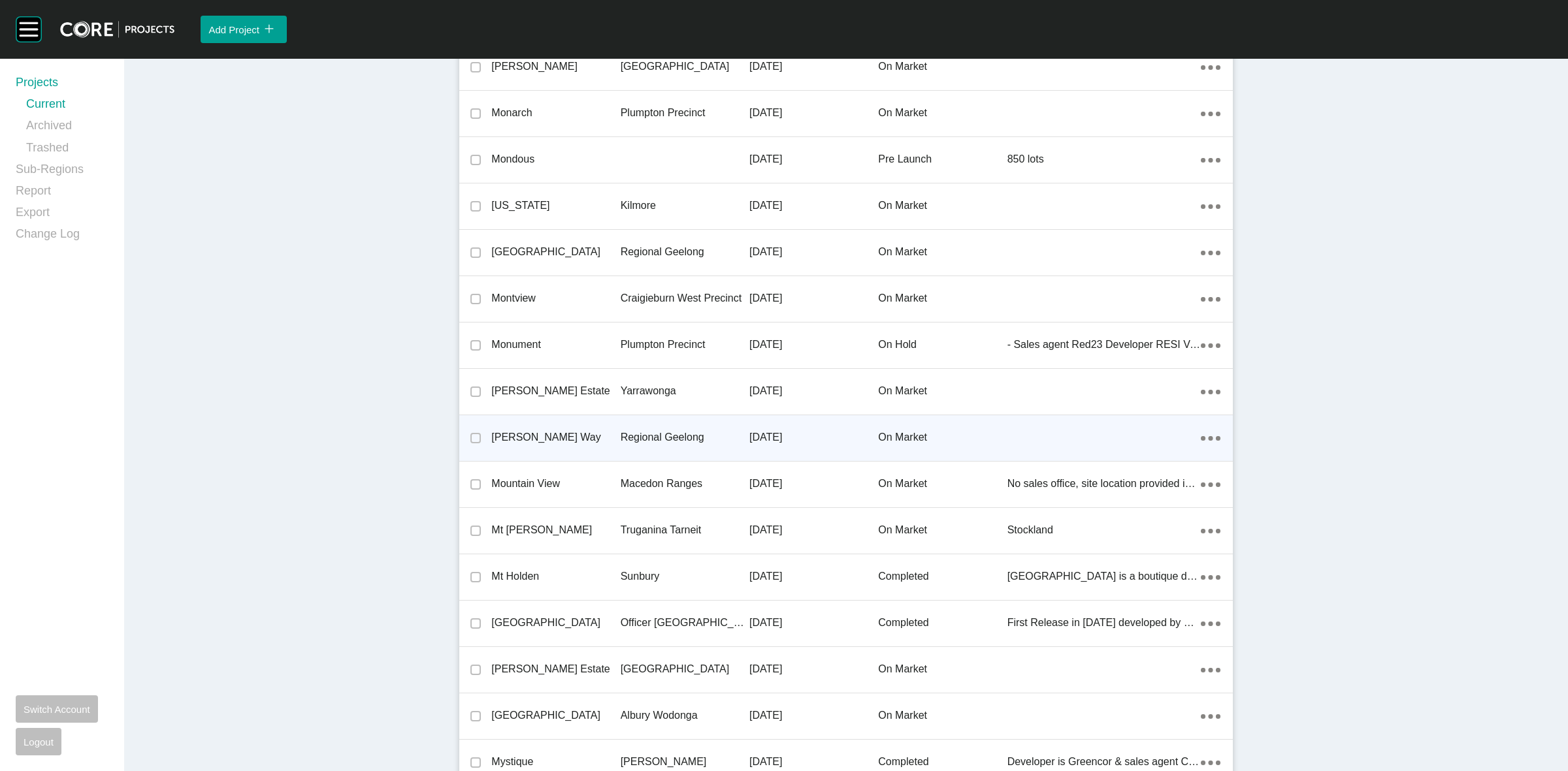
click at [631, 435] on p "Regional Geelong" at bounding box center [685, 437] width 128 height 14
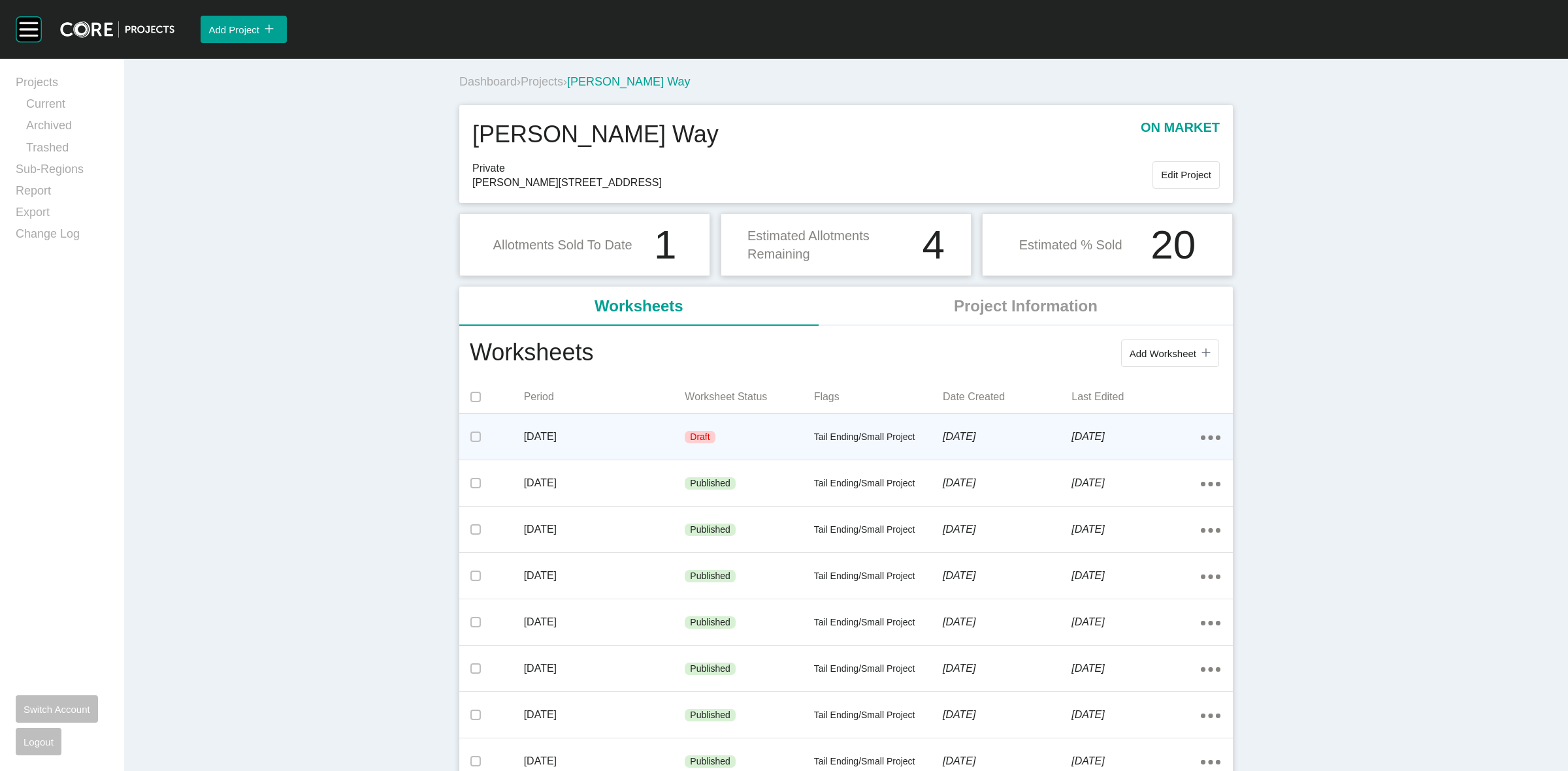
click at [629, 442] on p "[DATE]" at bounding box center [605, 437] width 161 height 14
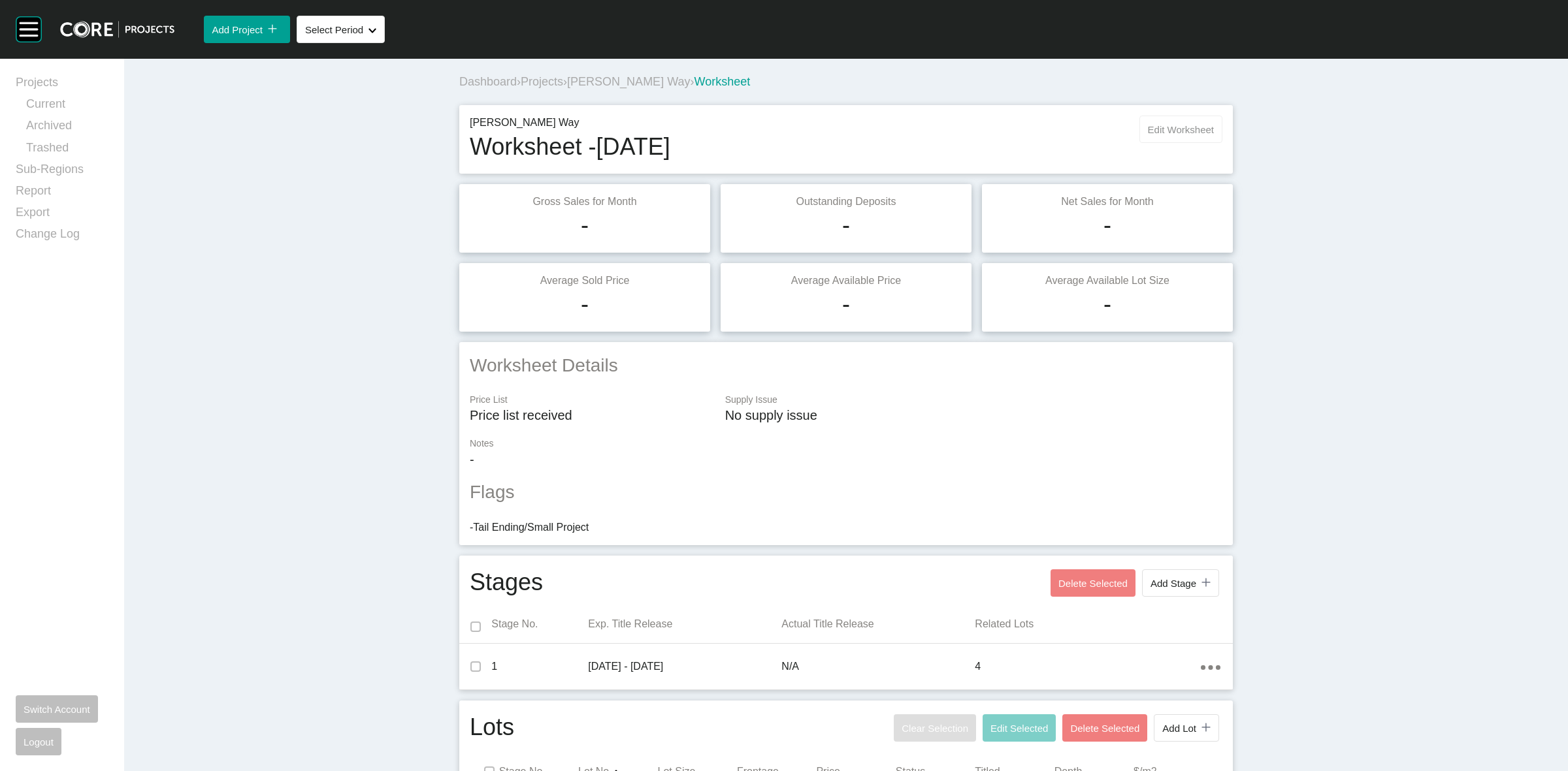
click at [1186, 117] on button "Edit Worksheet" at bounding box center [1181, 129] width 83 height 27
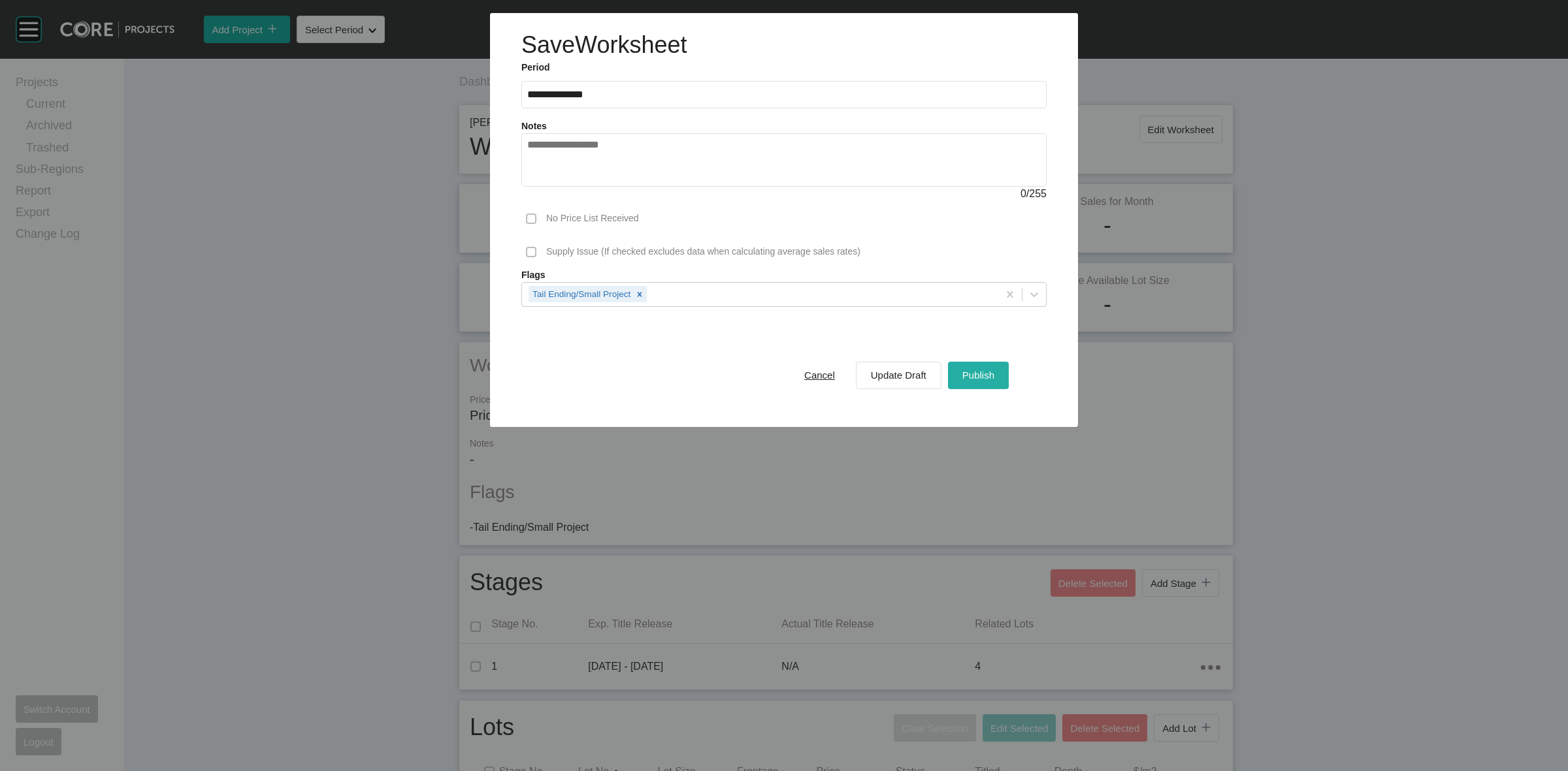
click at [990, 366] on div "Publish" at bounding box center [978, 375] width 39 height 18
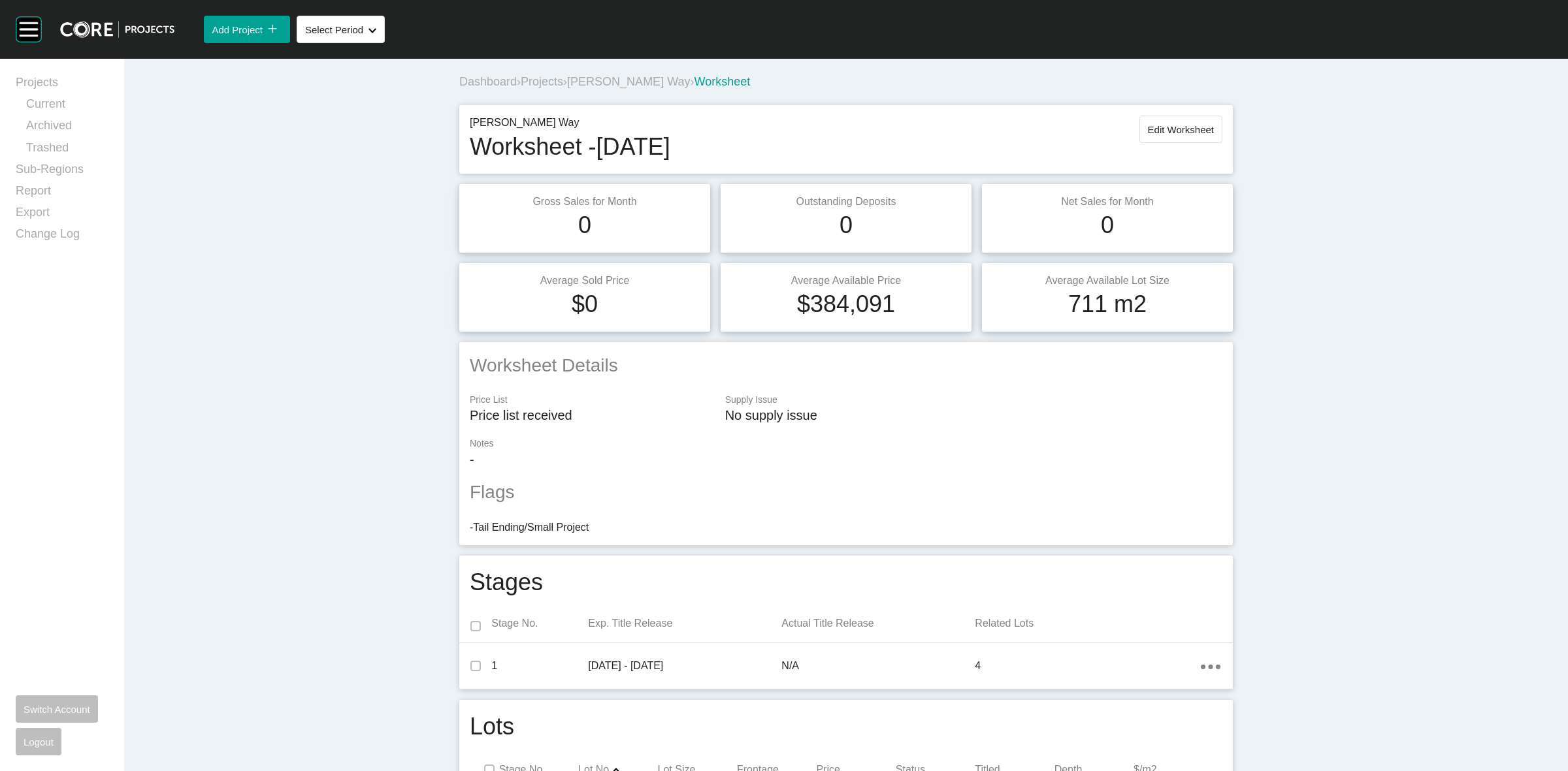
click at [609, 86] on span "[PERSON_NAME] Way" at bounding box center [628, 81] width 123 height 13
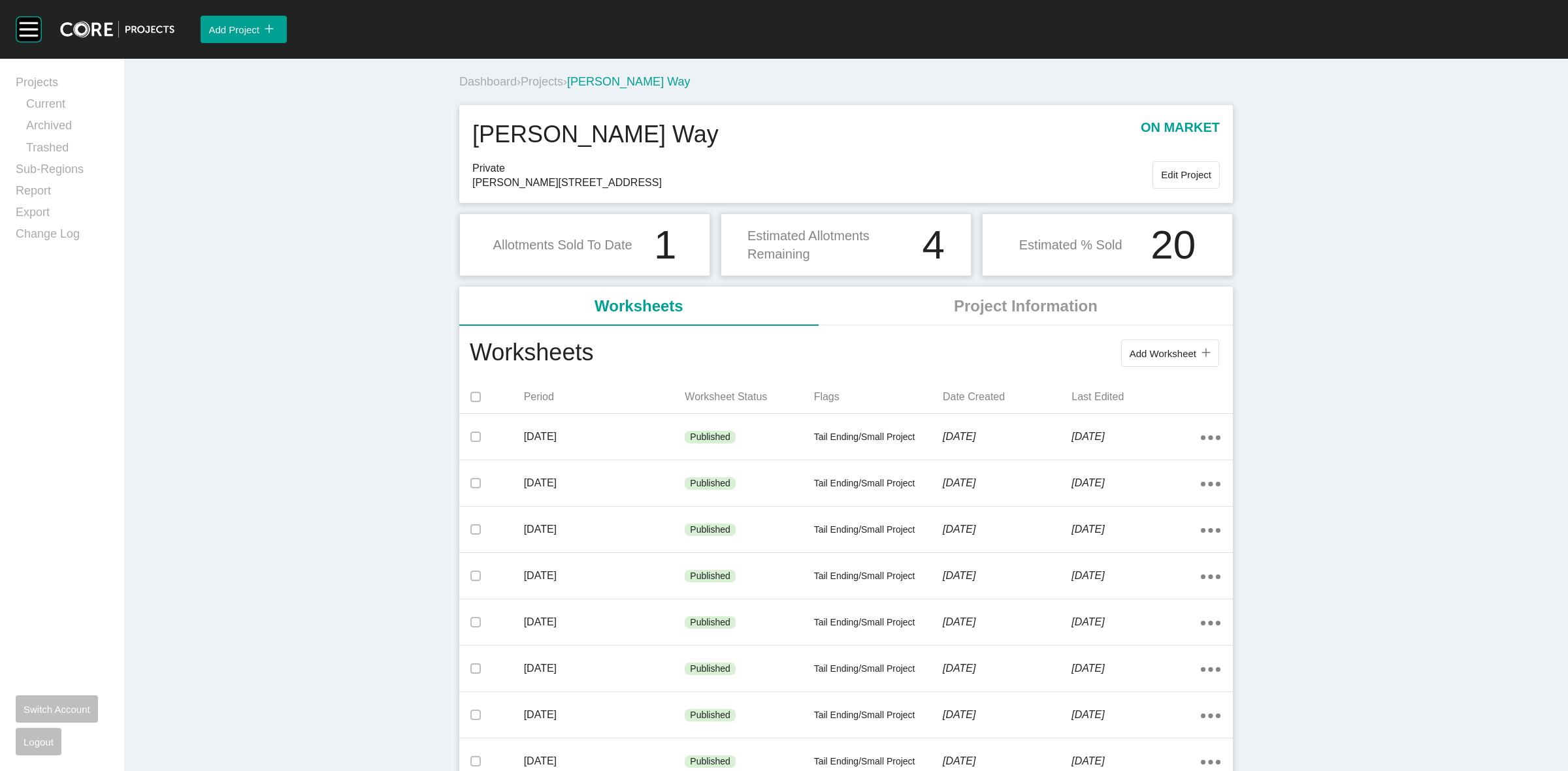
click at [547, 80] on span "Projects" at bounding box center [542, 81] width 43 height 13
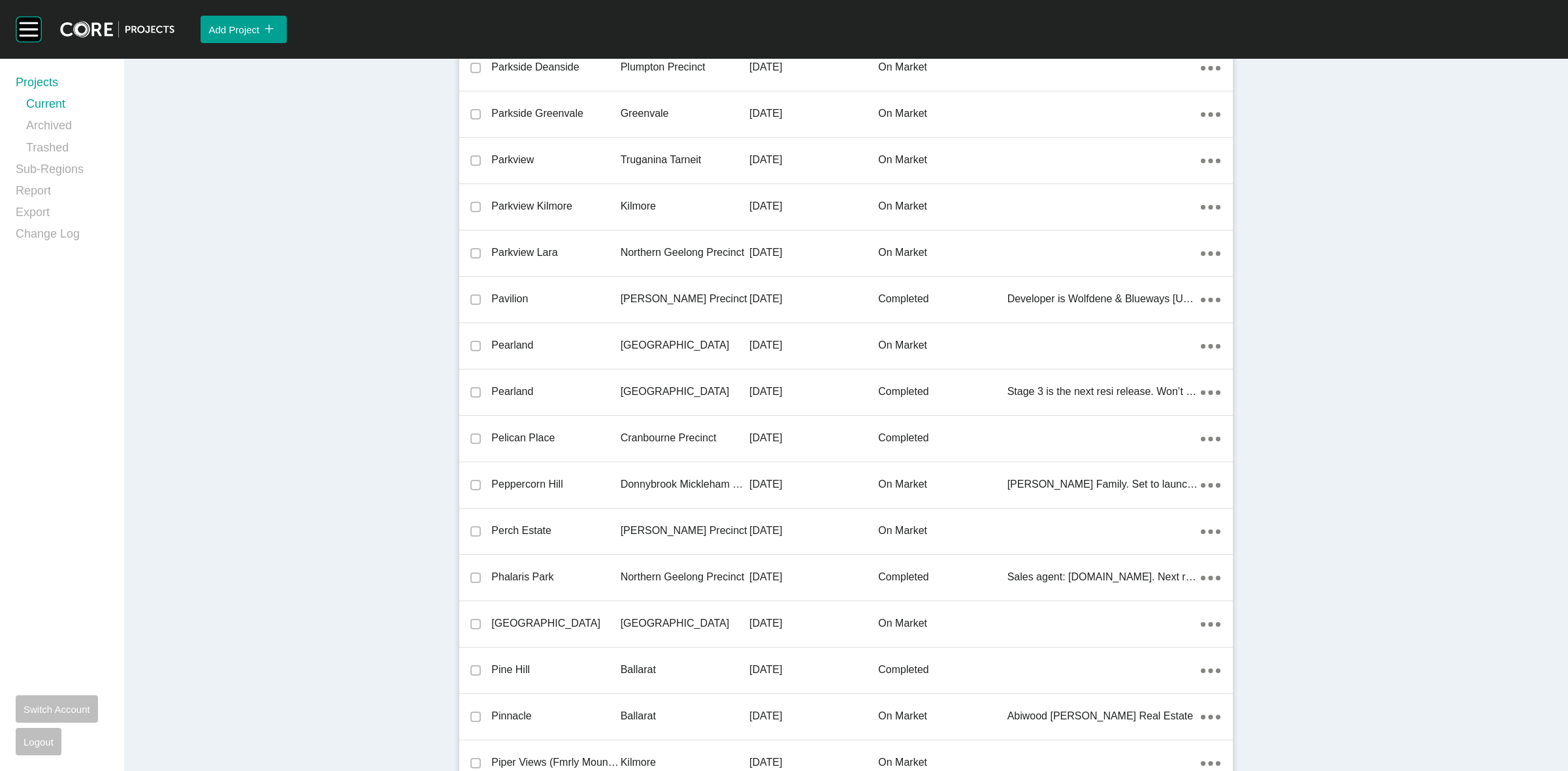
scroll to position [27649, 0]
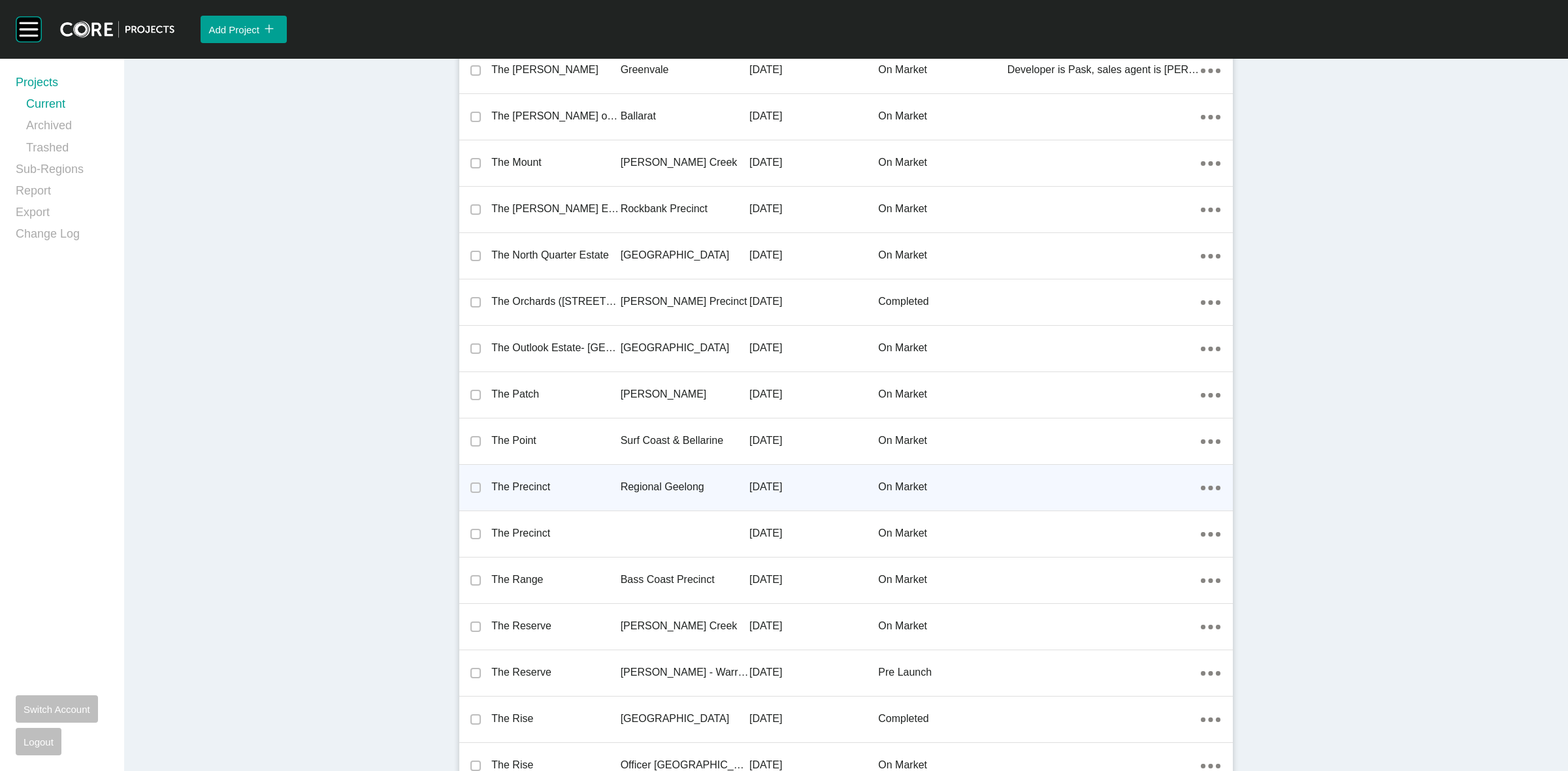
click at [655, 480] on p "Regional Geelong" at bounding box center [685, 487] width 128 height 14
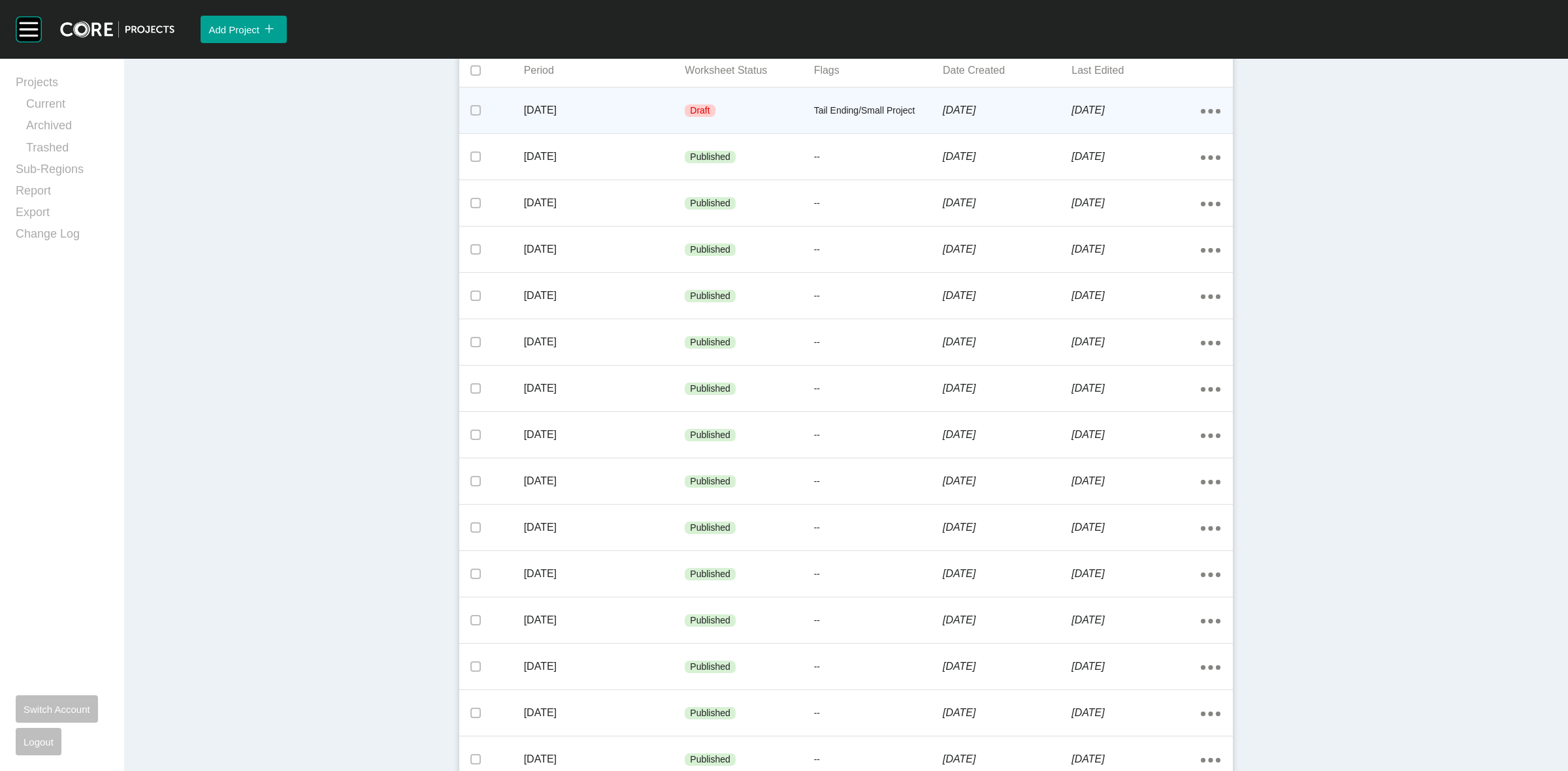
click at [828, 117] on p "Tail Ending/Small Project" at bounding box center [878, 111] width 128 height 13
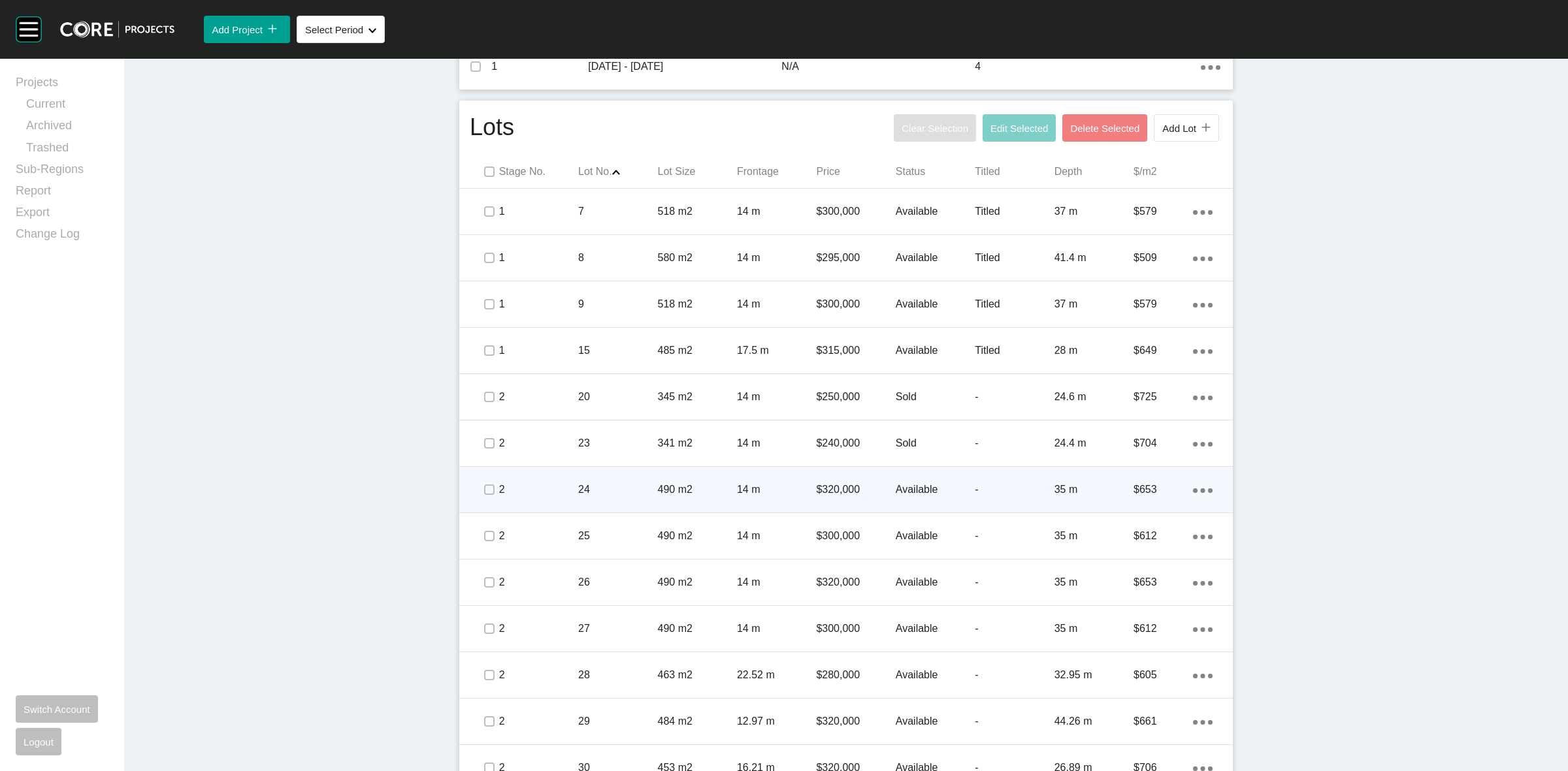
scroll to position [672, 0]
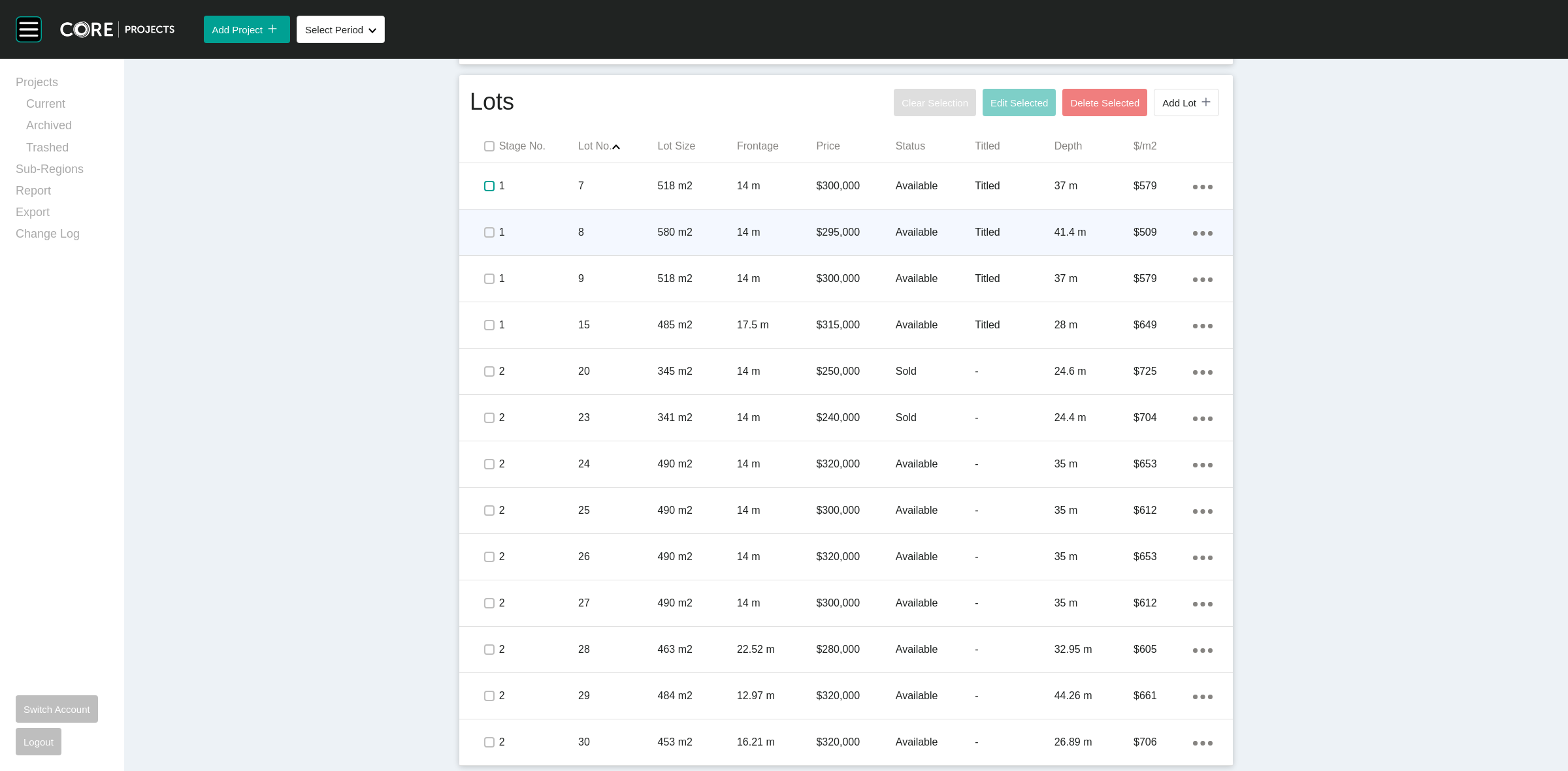
drag, startPoint x: 477, startPoint y: 183, endPoint x: 476, endPoint y: 227, distance: 44.0
click at [484, 190] on label at bounding box center [489, 186] width 11 height 11
click at [484, 227] on label at bounding box center [489, 232] width 11 height 11
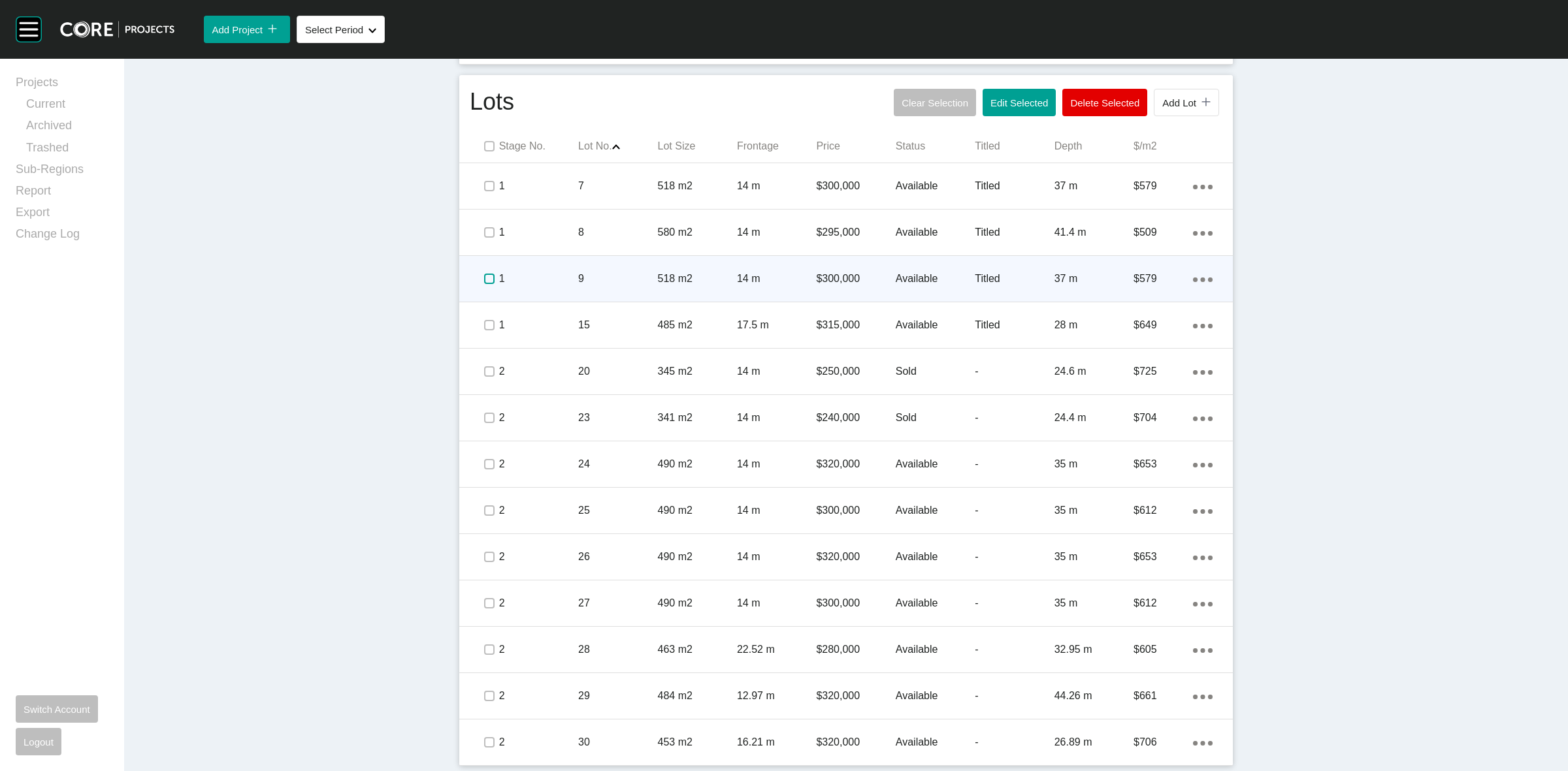
click at [484, 274] on label at bounding box center [489, 279] width 11 height 11
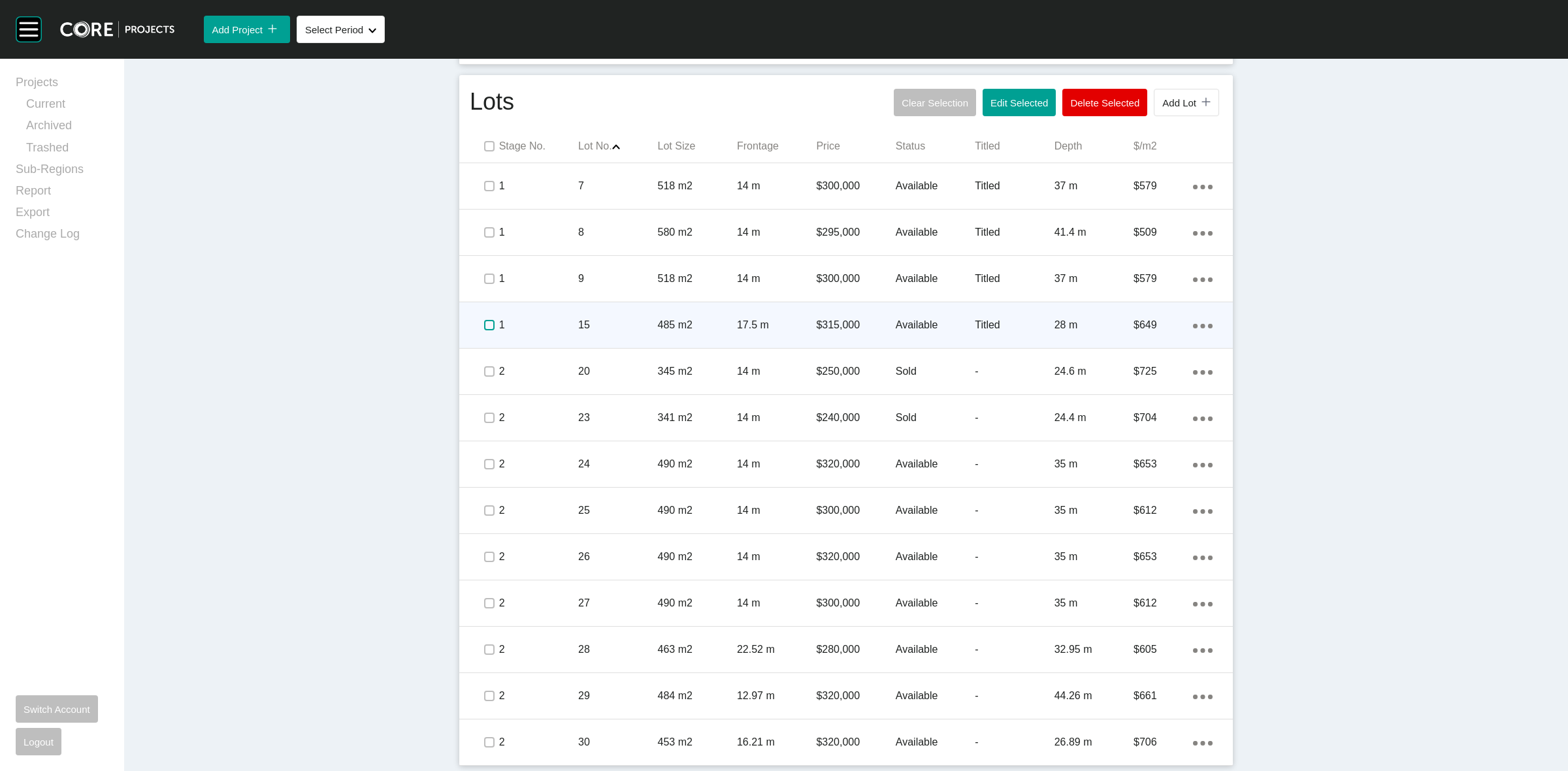
click at [484, 328] on label at bounding box center [489, 325] width 11 height 11
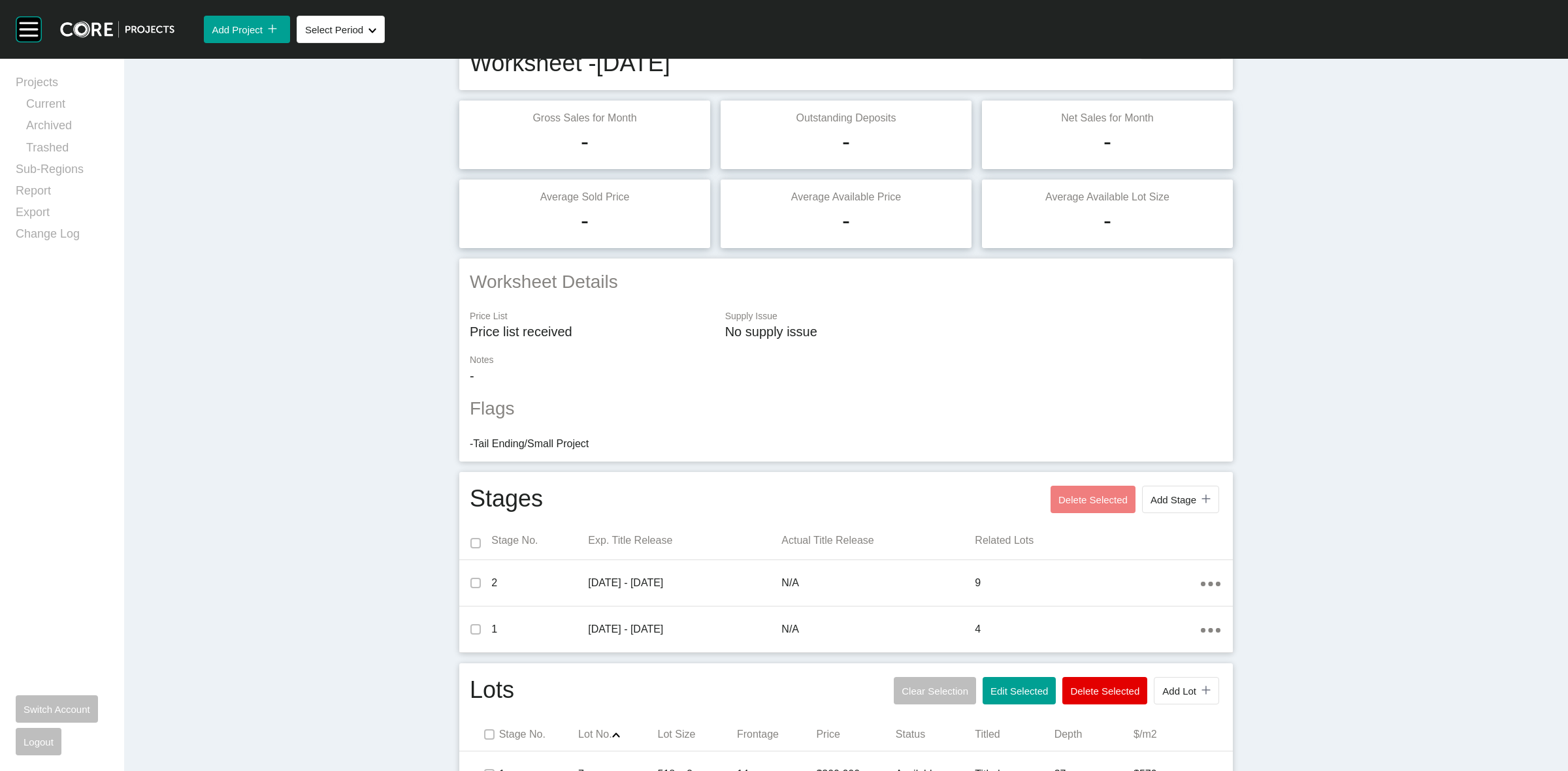
scroll to position [0, 0]
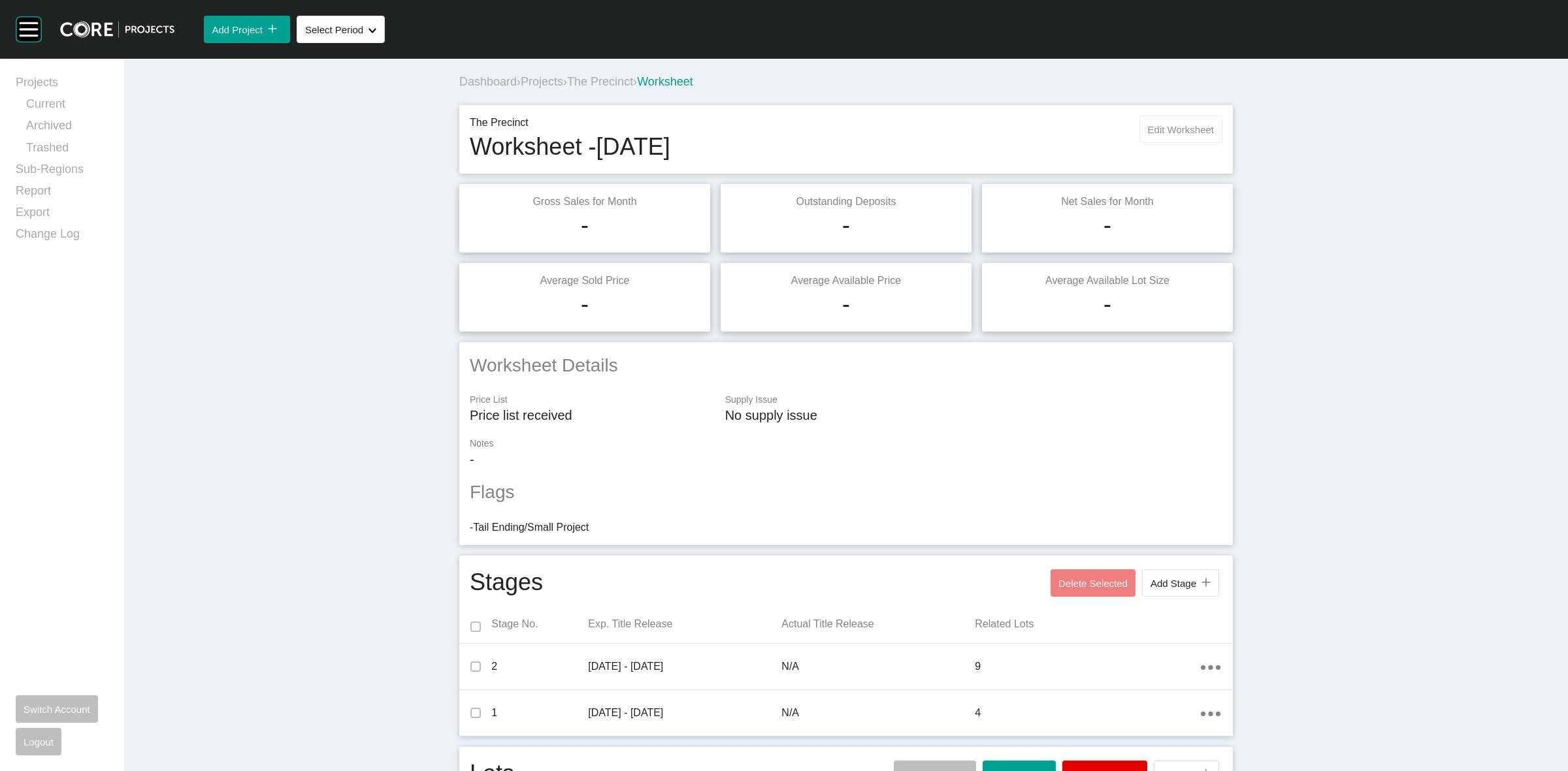
click at [1195, 129] on span "Edit Worksheet" at bounding box center [1181, 129] width 66 height 11
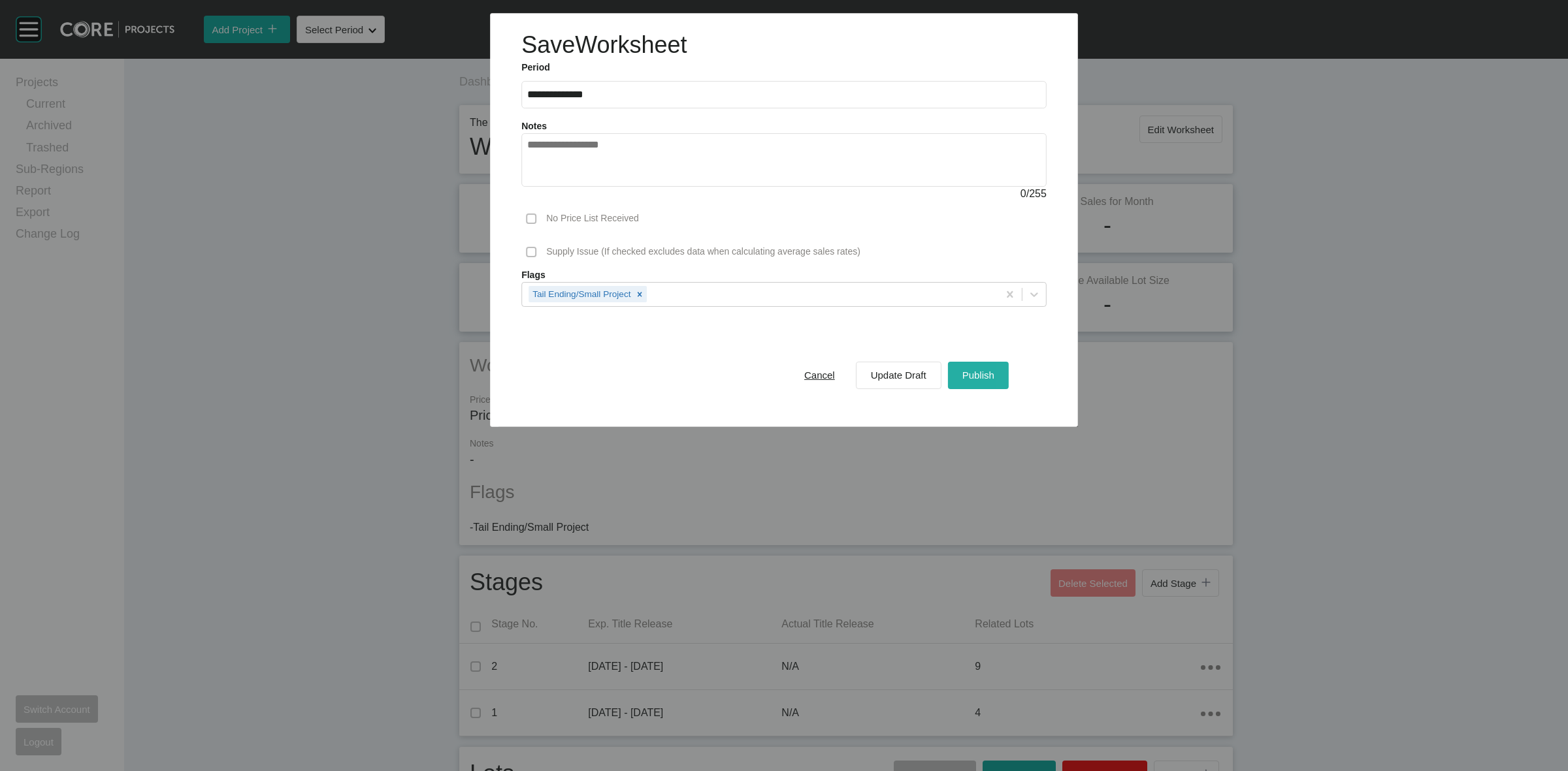
click at [994, 378] on span "Publish" at bounding box center [978, 375] width 32 height 11
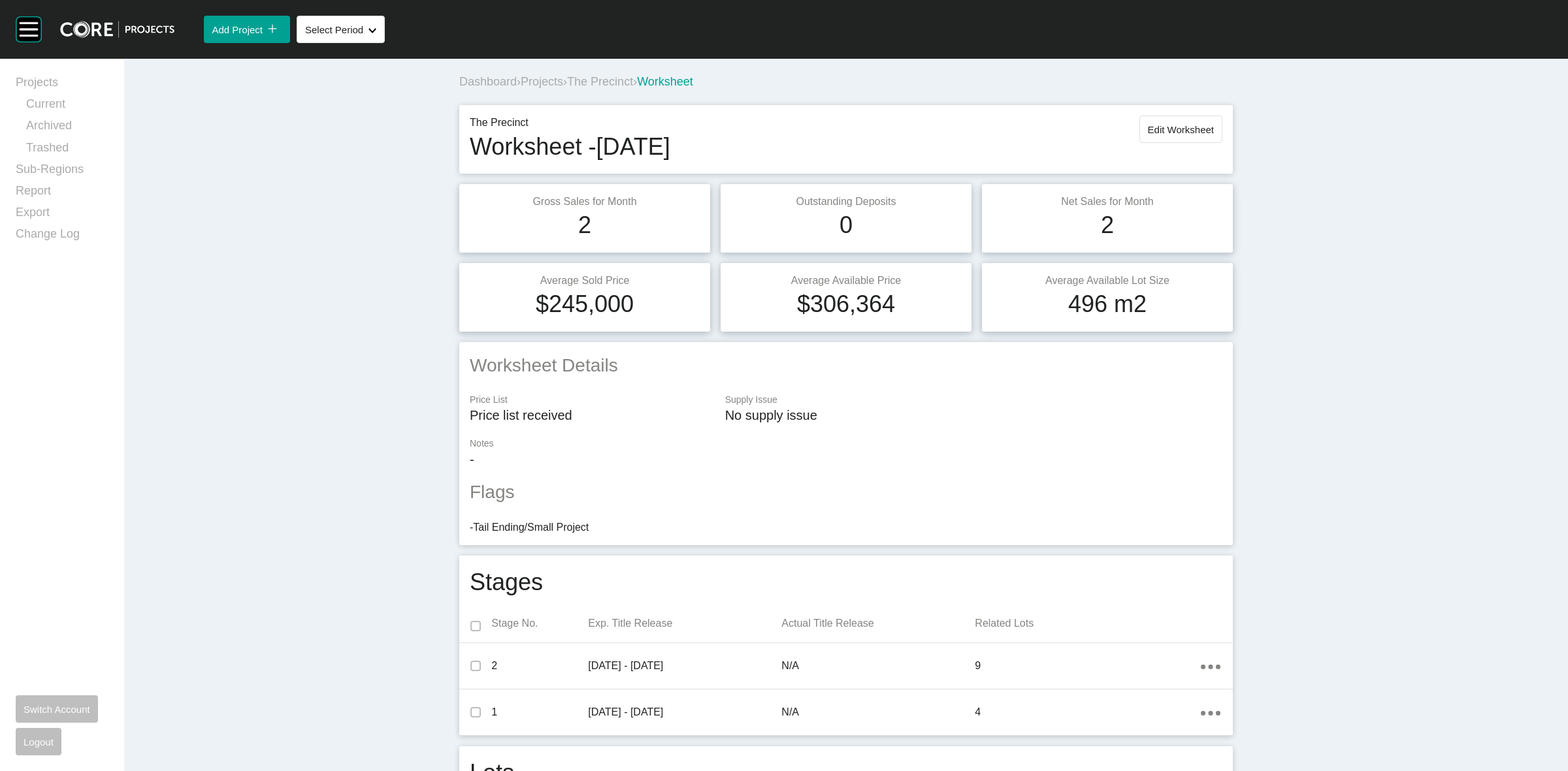
click at [593, 81] on span "The Precinct" at bounding box center [600, 81] width 66 height 13
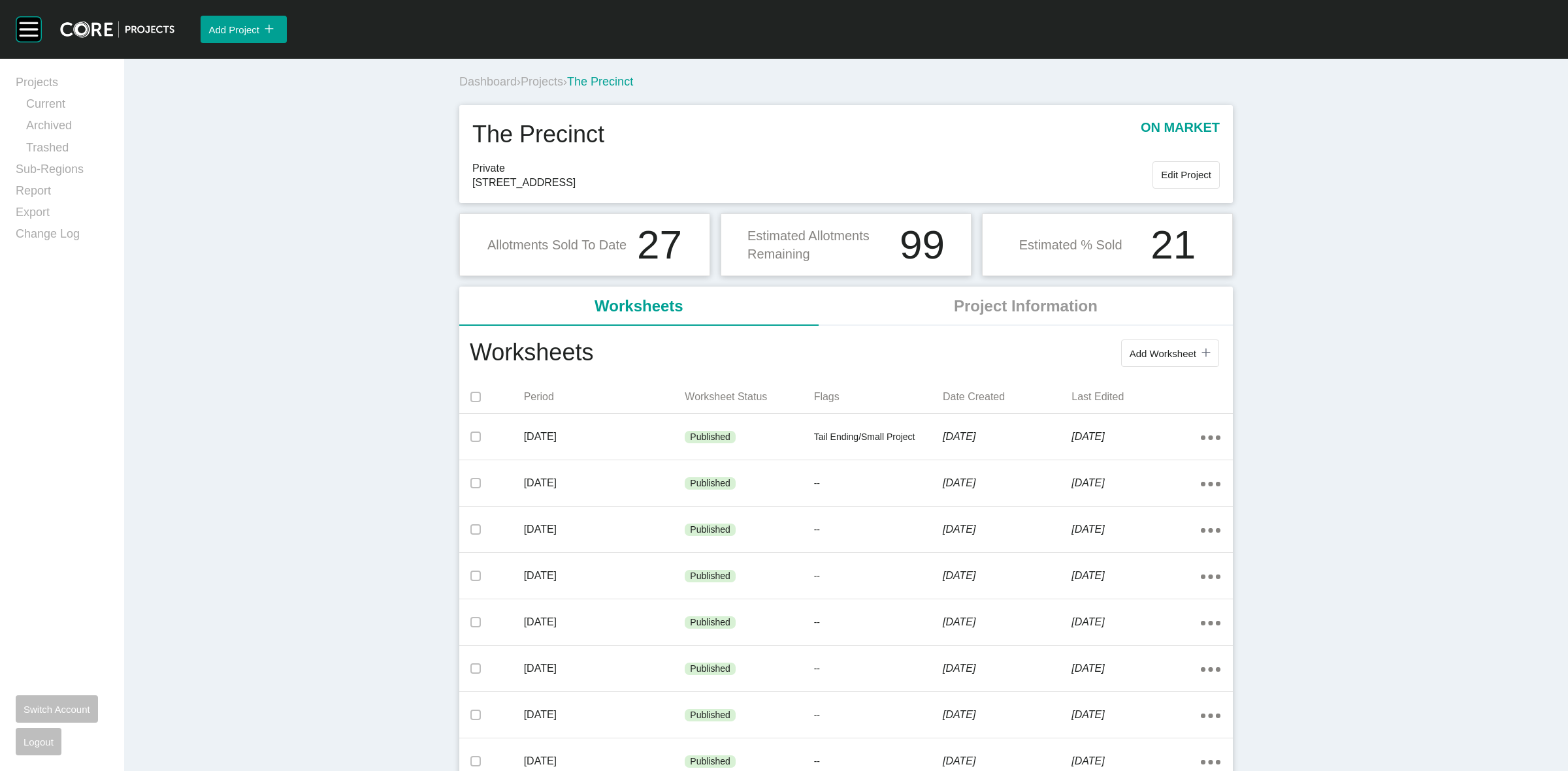
click at [550, 82] on span "Projects" at bounding box center [542, 81] width 43 height 13
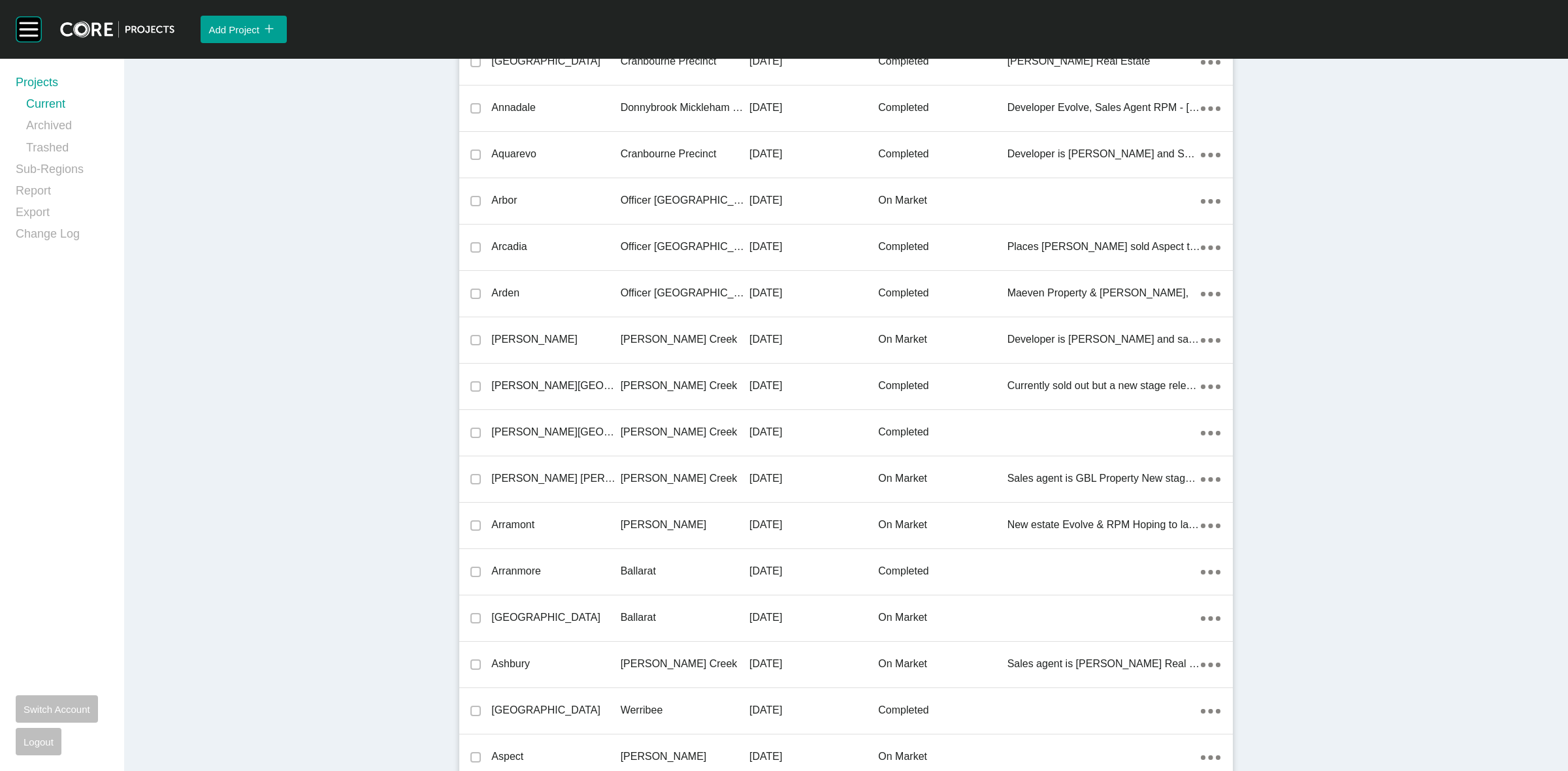
scroll to position [24637, 0]
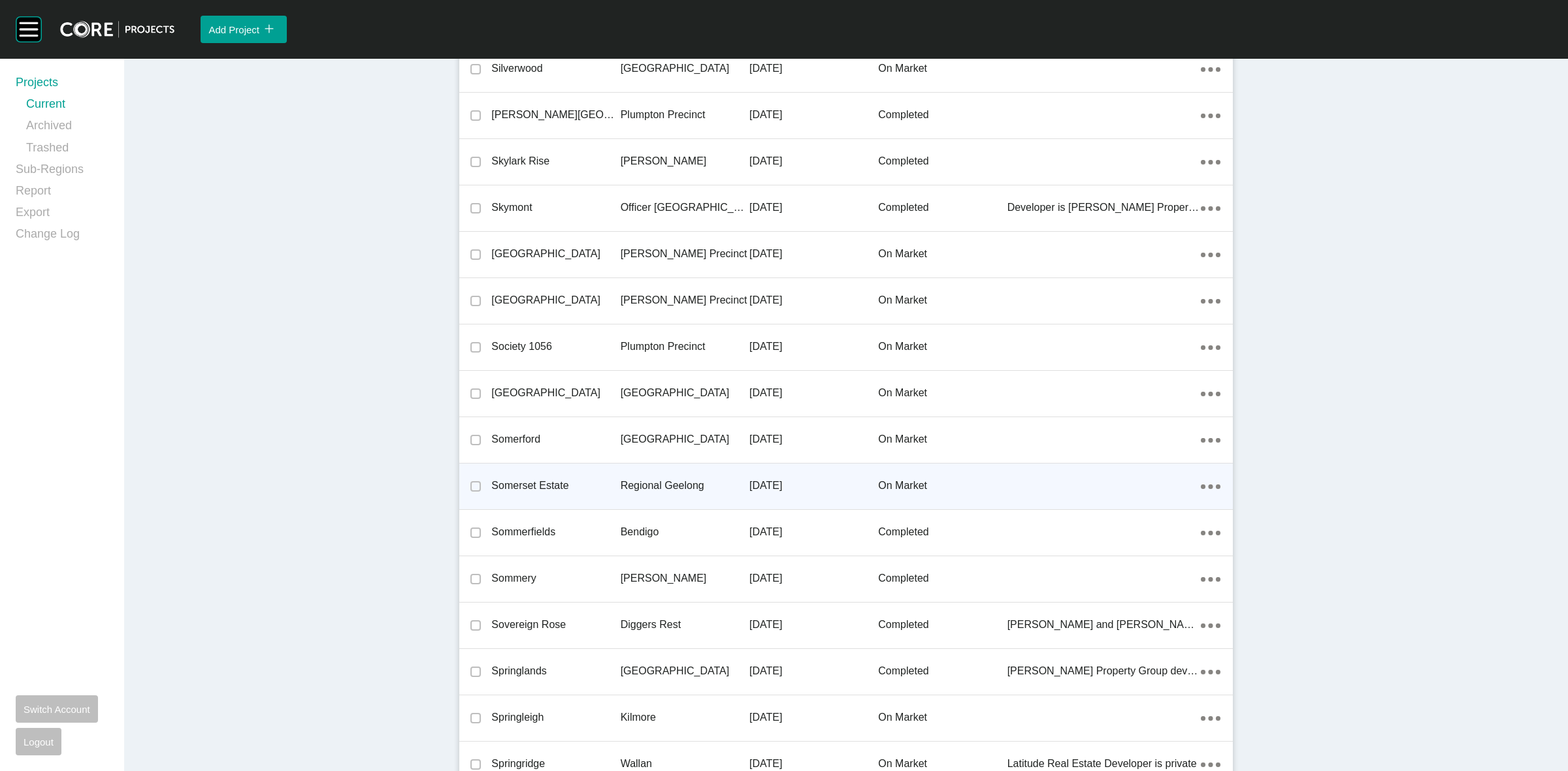
click at [666, 479] on p "Regional Geelong" at bounding box center [685, 486] width 128 height 14
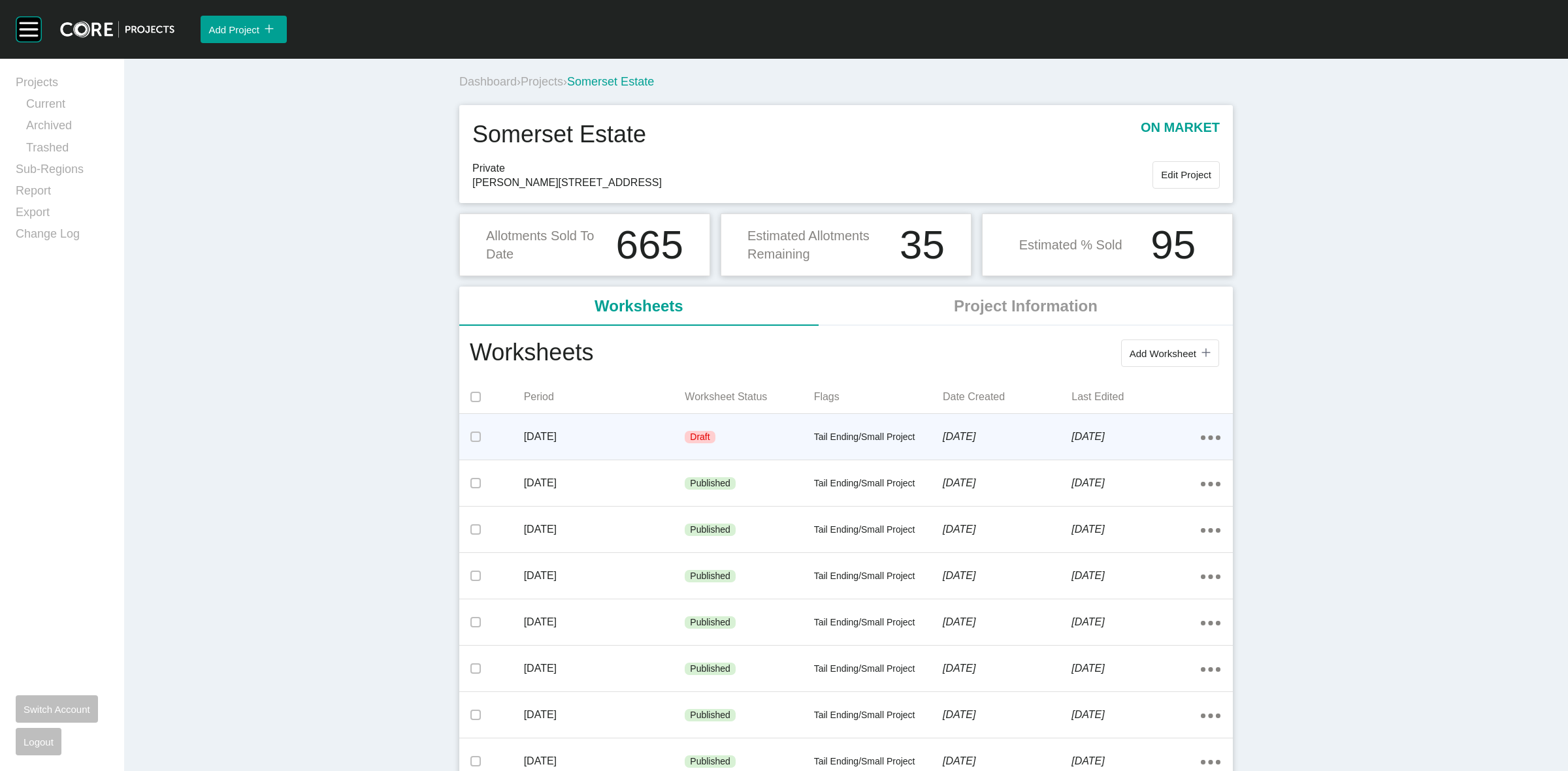
click at [855, 437] on p "Tail Ending/Small Project" at bounding box center [878, 437] width 128 height 13
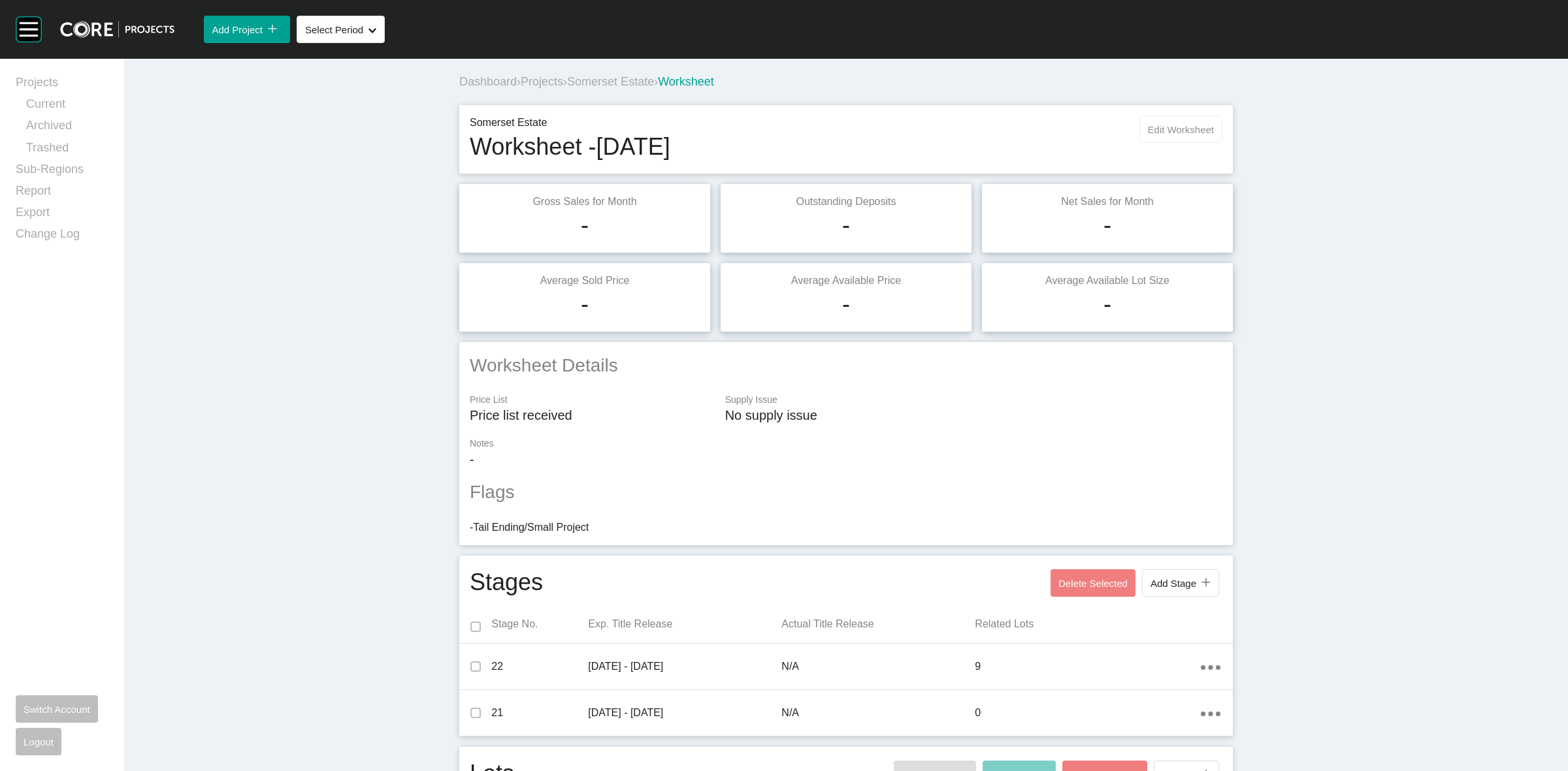
click at [1175, 126] on span "Edit Worksheet" at bounding box center [1181, 129] width 66 height 11
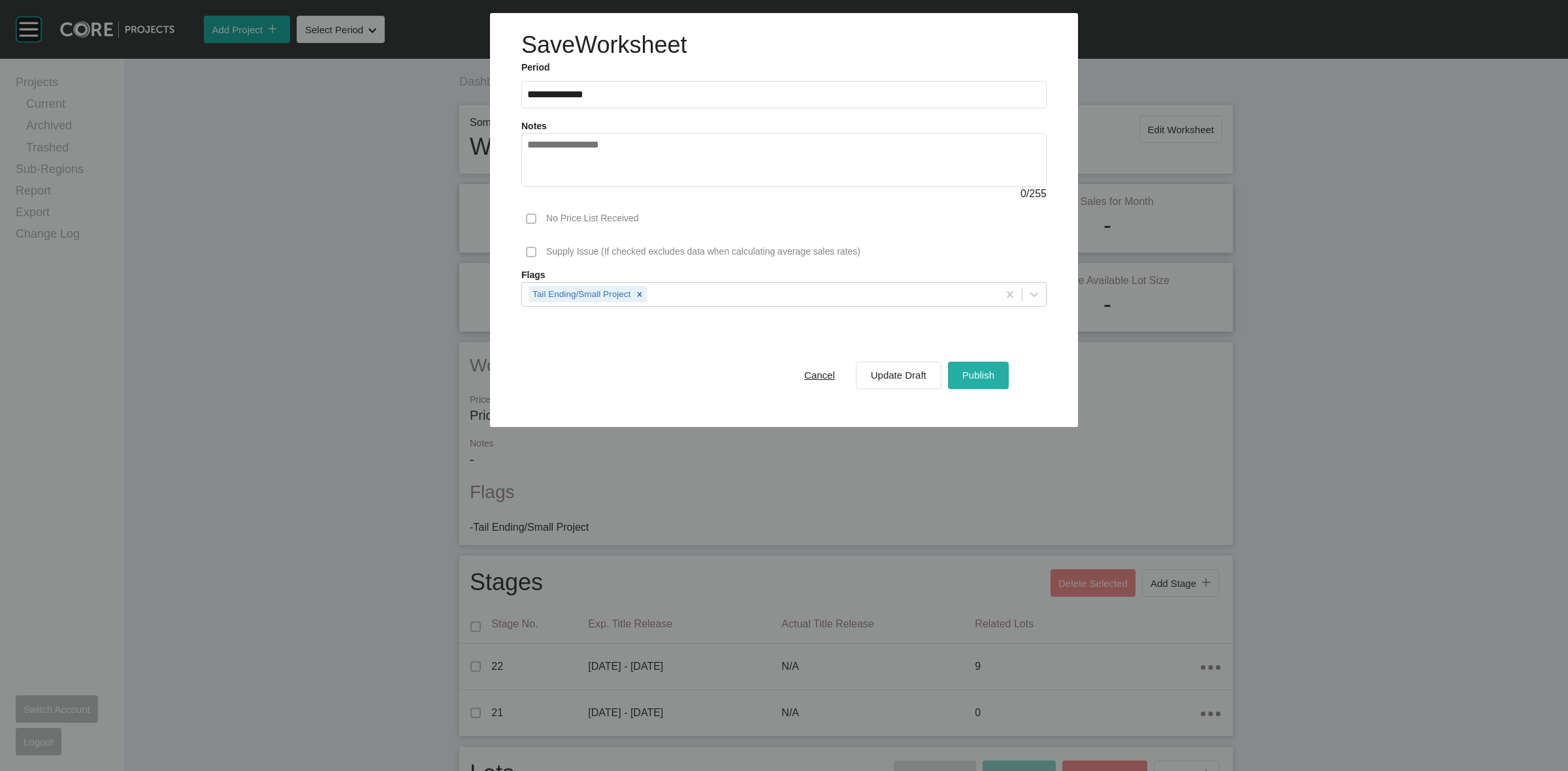
click at [978, 375] on span "Publish" at bounding box center [978, 375] width 32 height 11
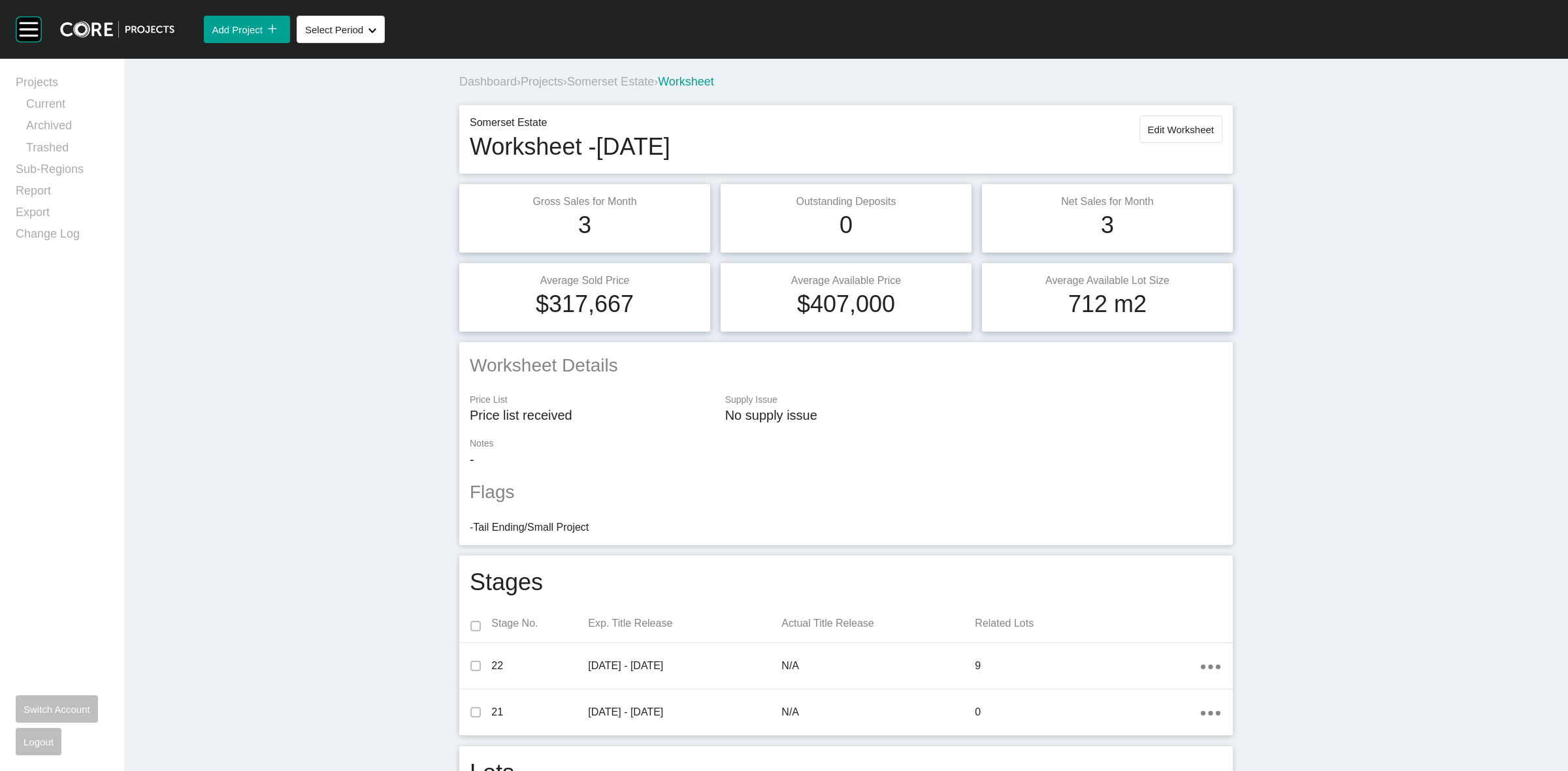
click at [623, 79] on span "Somerset Estate" at bounding box center [610, 81] width 87 height 13
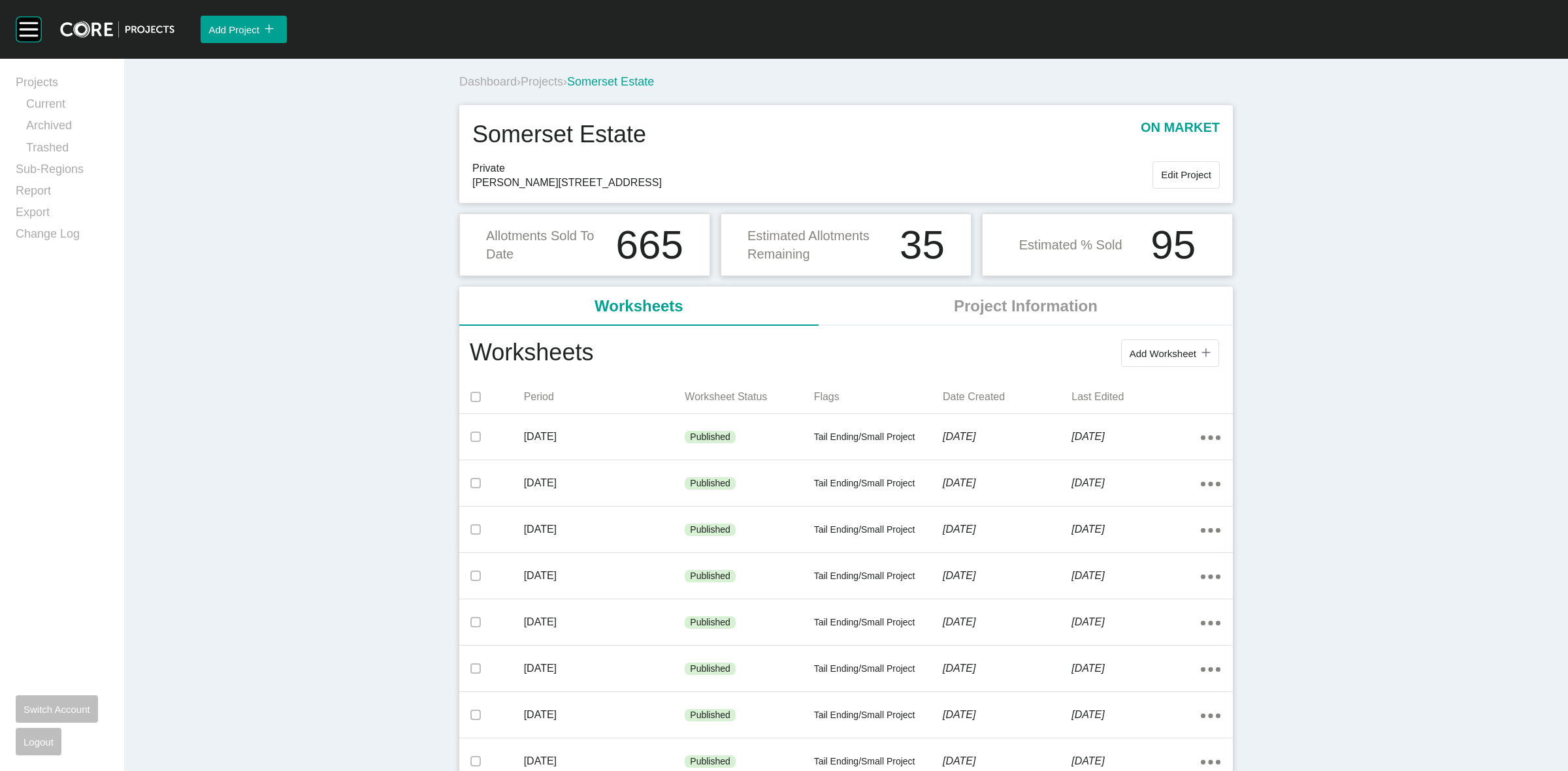
click at [549, 79] on span "Projects" at bounding box center [542, 81] width 43 height 13
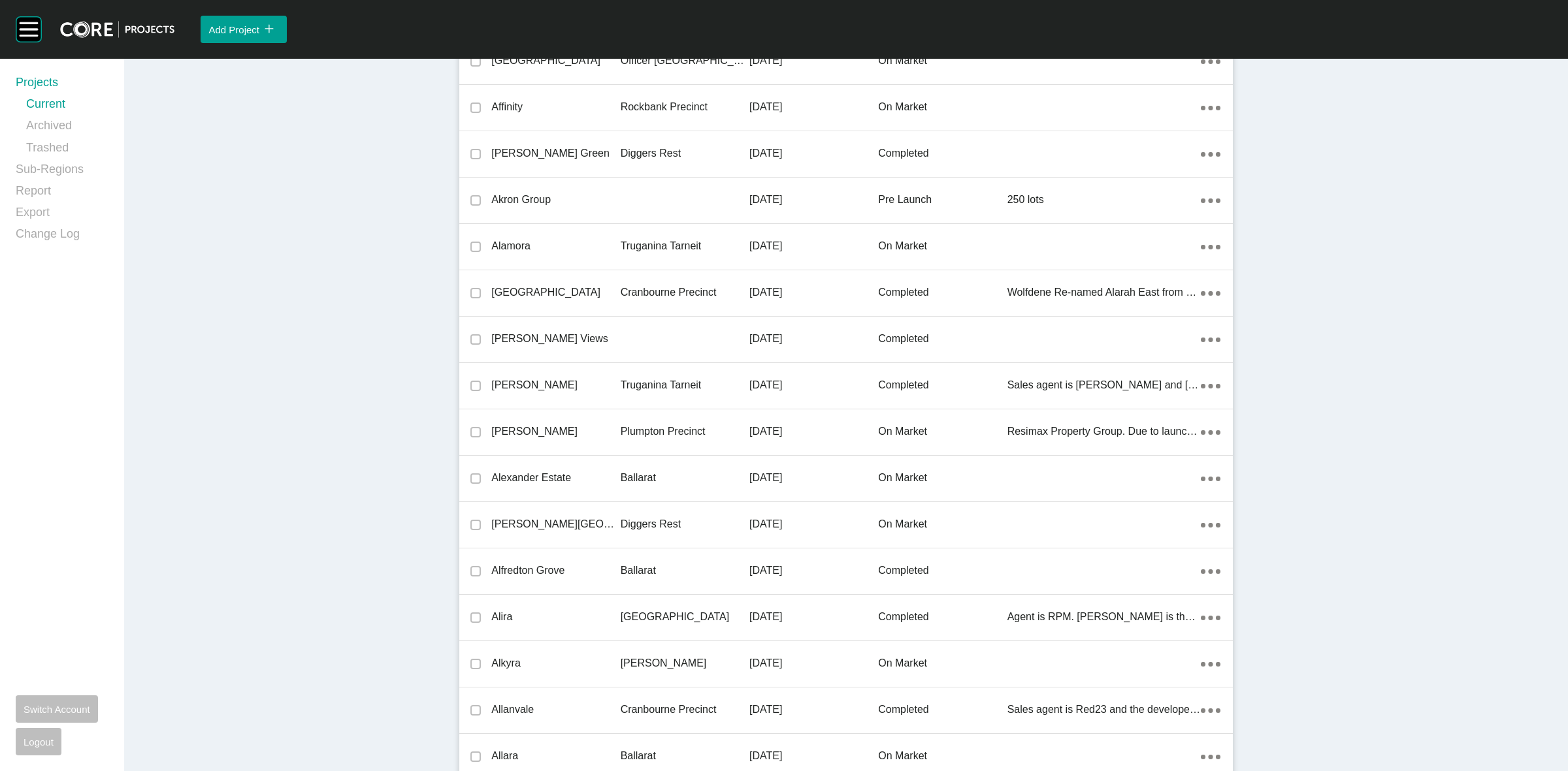
scroll to position [19537, 0]
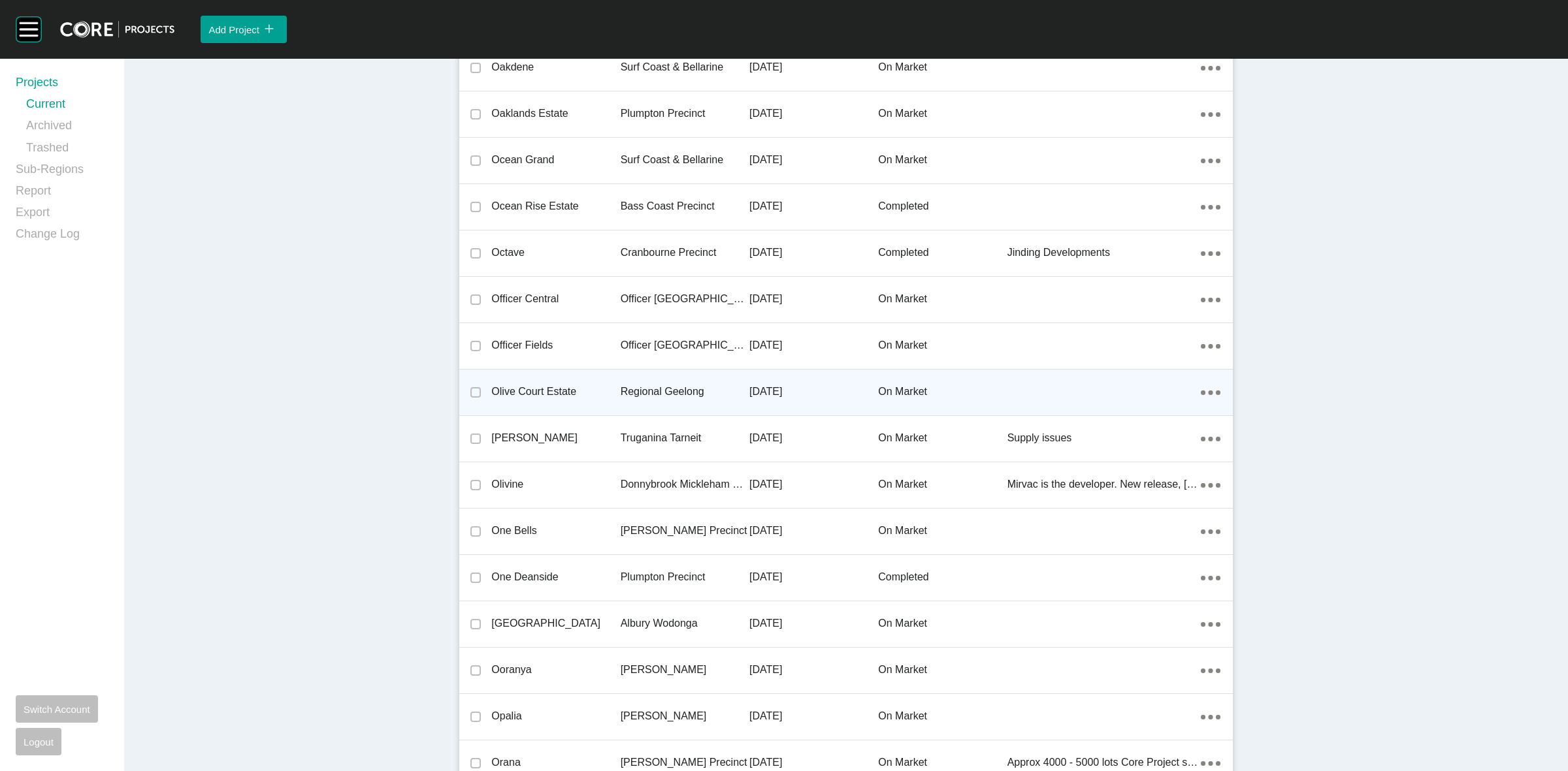
click at [657, 385] on p "Regional Geelong" at bounding box center [685, 392] width 128 height 14
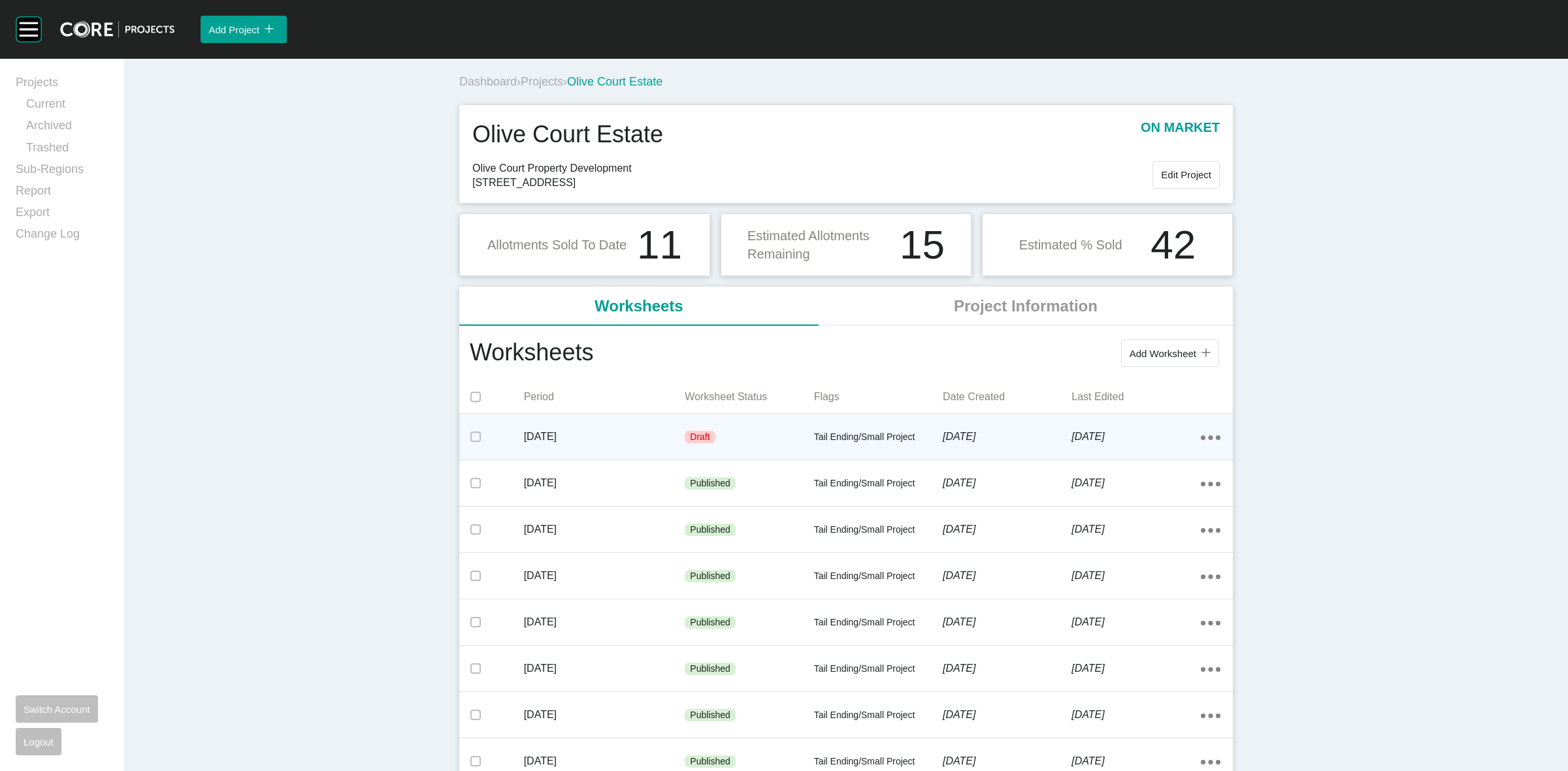
click at [723, 429] on div "Draft" at bounding box center [749, 437] width 128 height 39
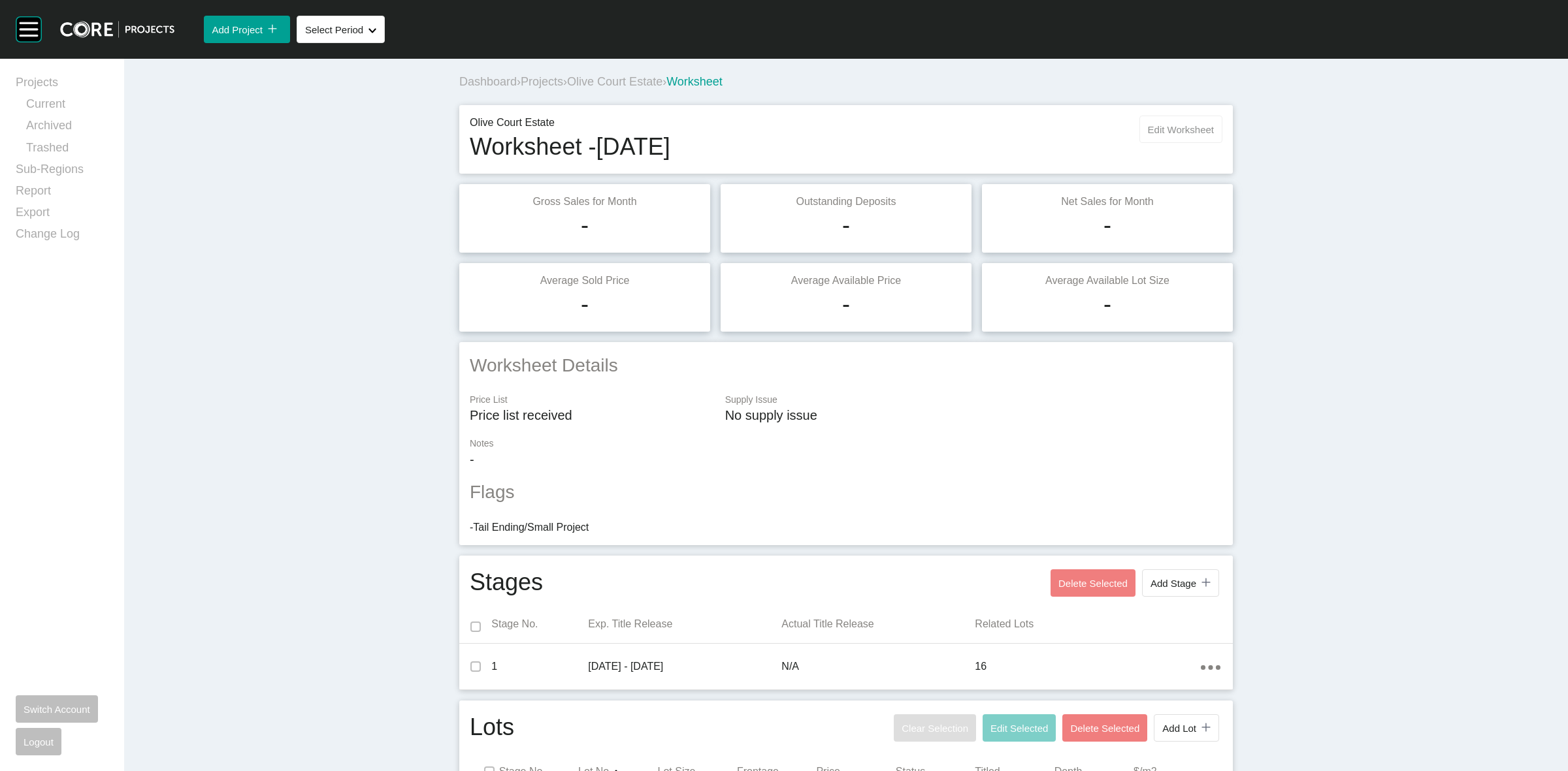
click at [1167, 131] on span "Edit Worksheet" at bounding box center [1181, 129] width 66 height 11
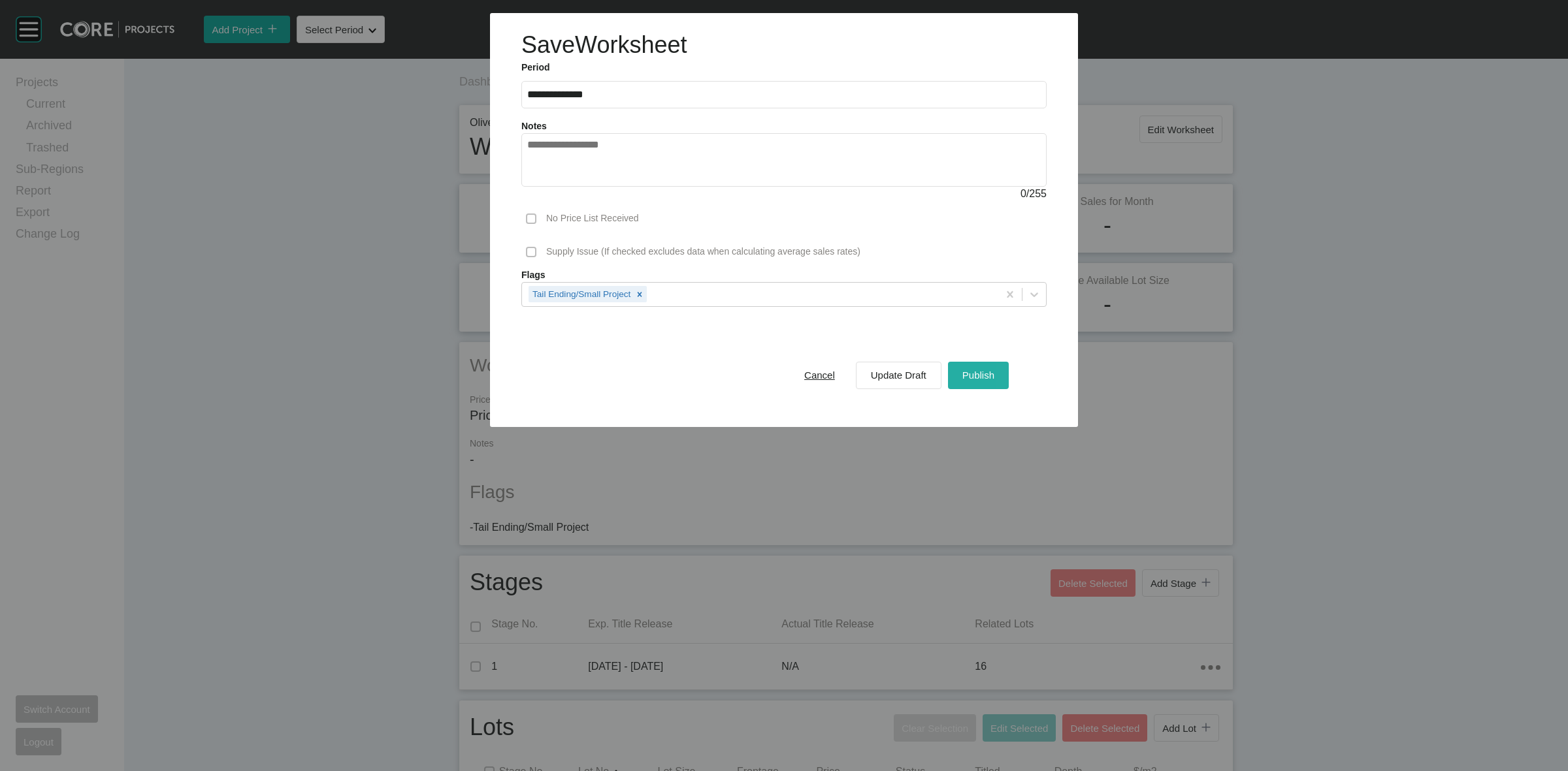
click at [978, 373] on span "Publish" at bounding box center [978, 375] width 32 height 11
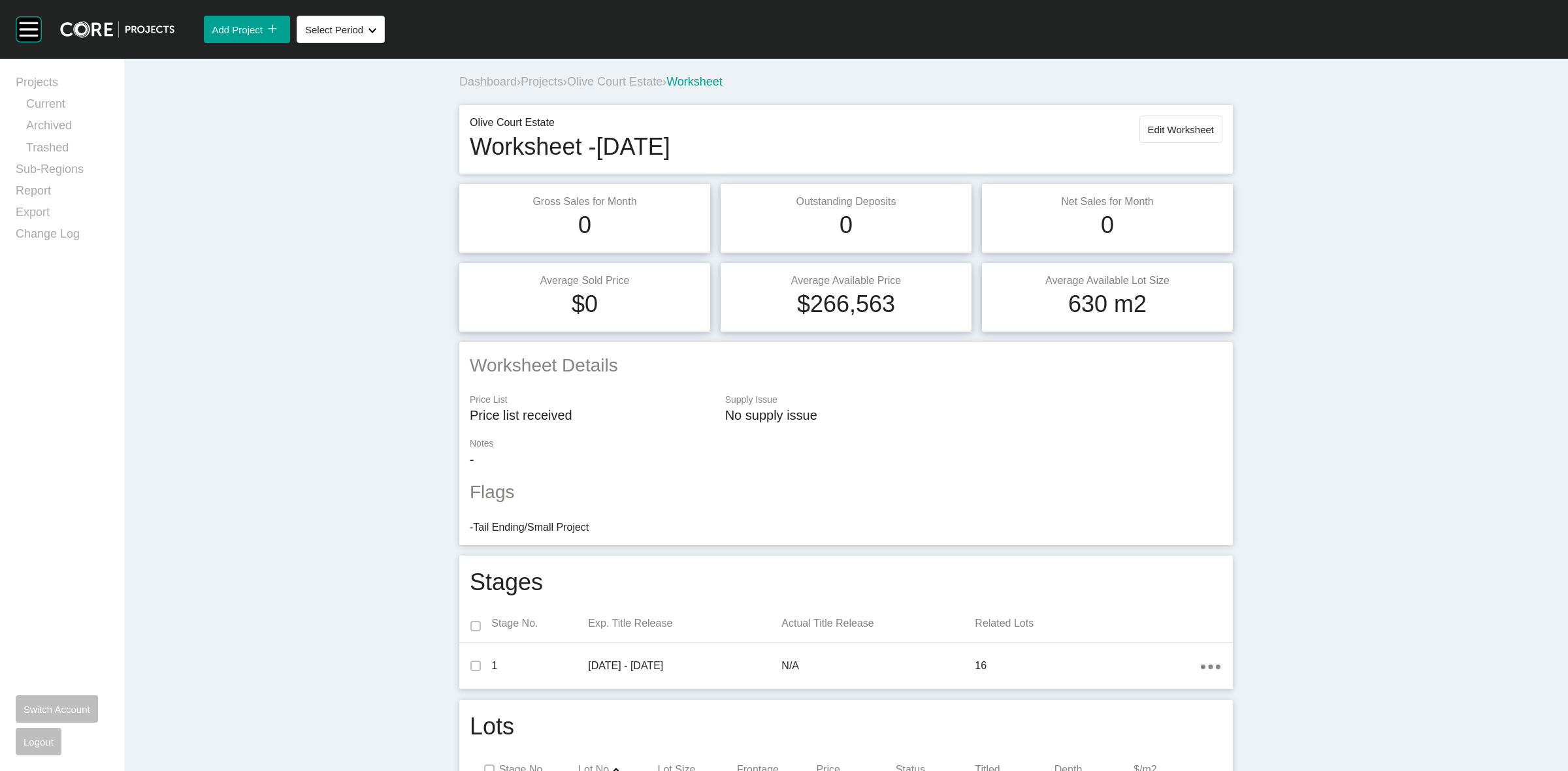
click at [634, 87] on span "Olive Court Estate" at bounding box center [615, 81] width 96 height 13
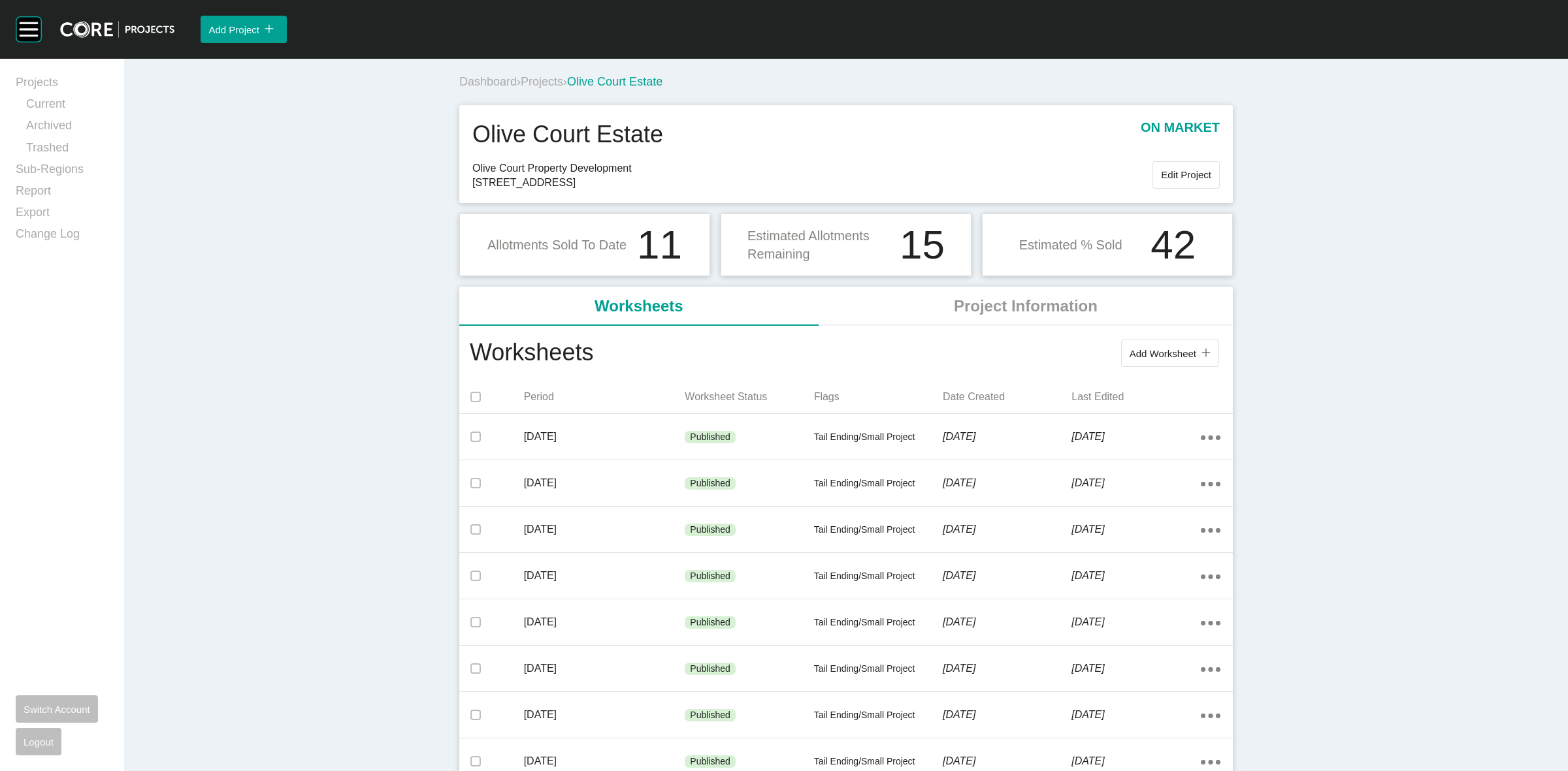
click at [546, 80] on span "Projects" at bounding box center [542, 81] width 43 height 13
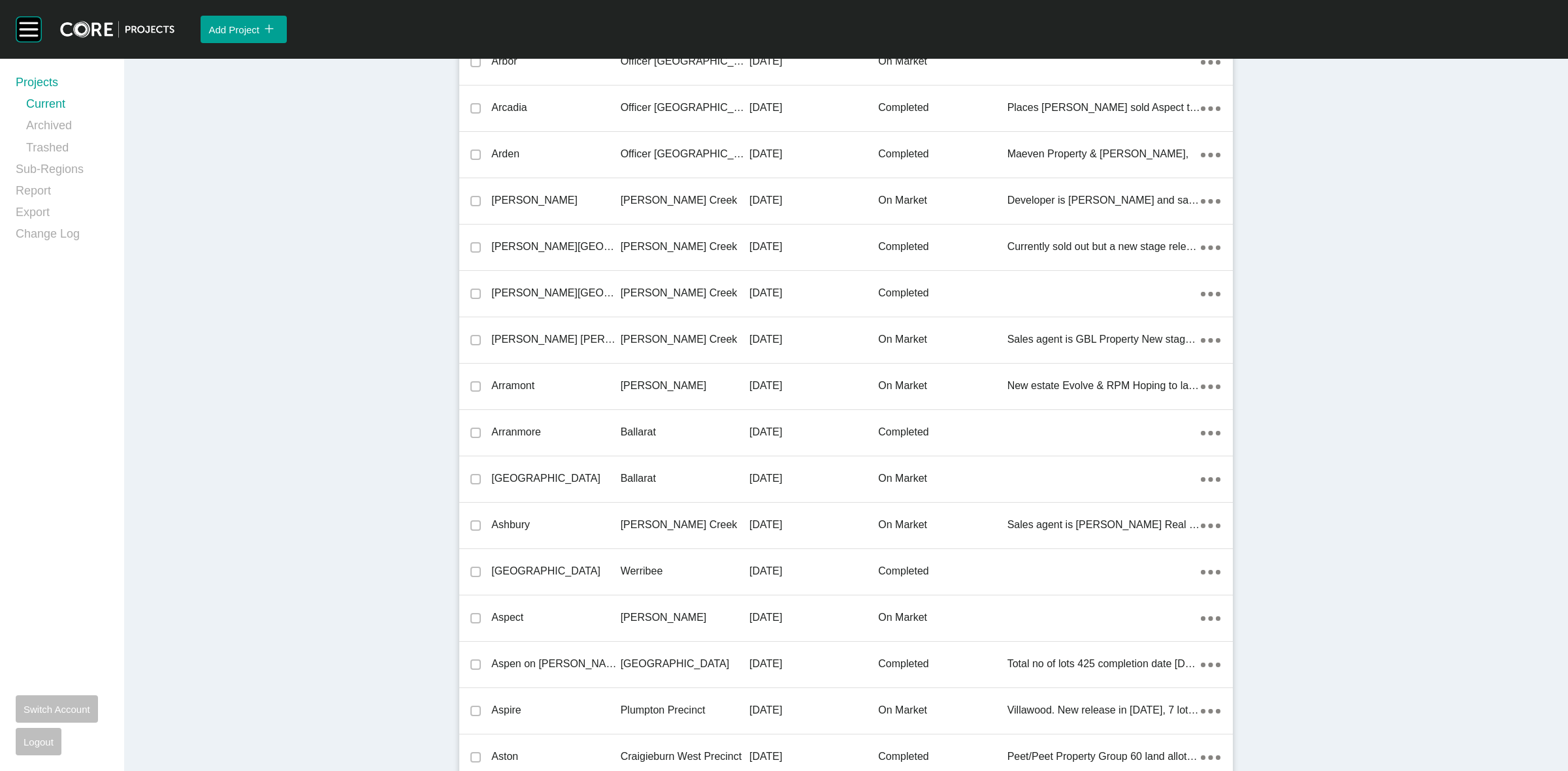
scroll to position [17914, 0]
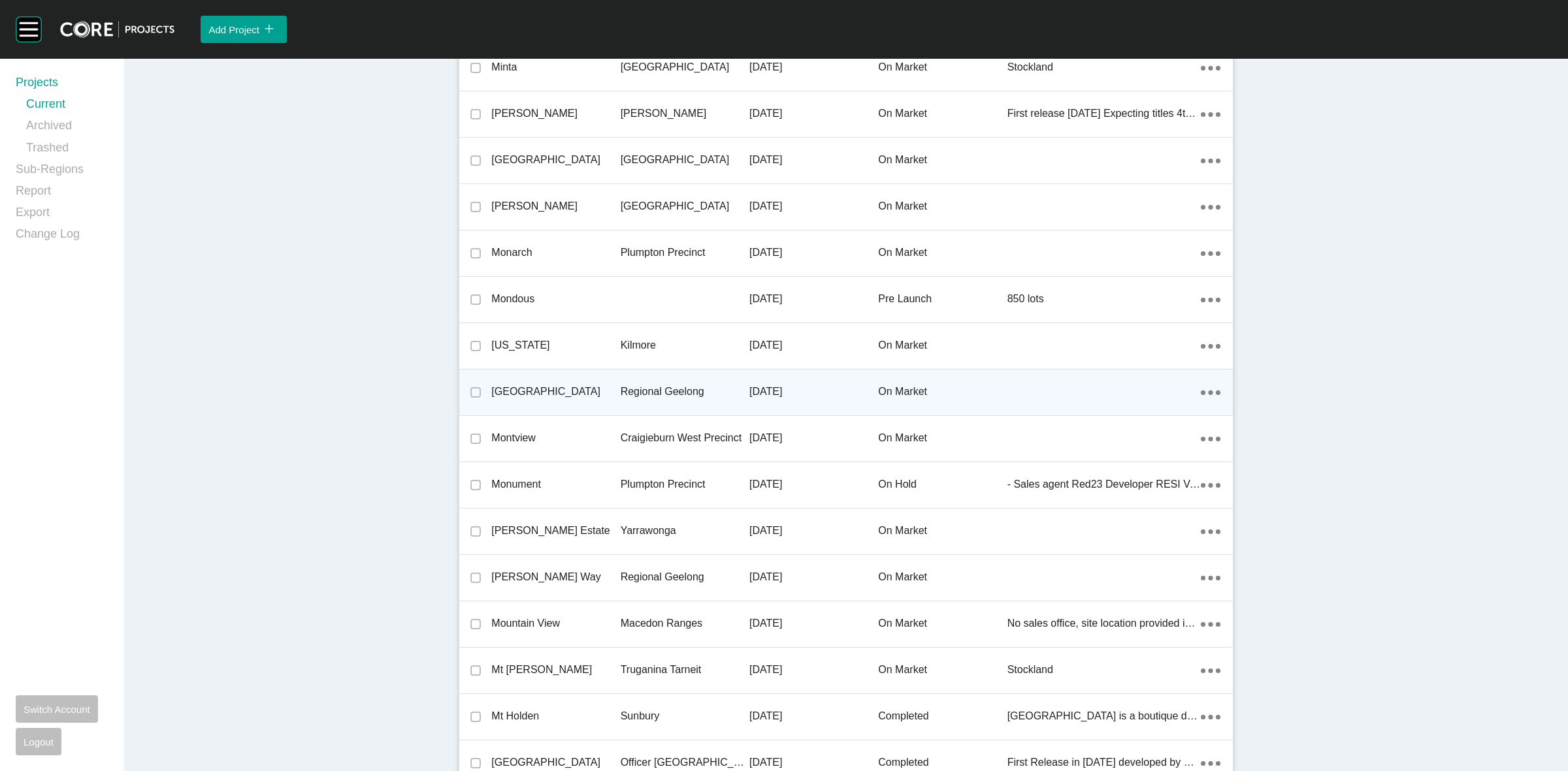
click at [660, 385] on p "Regional Geelong" at bounding box center [685, 392] width 128 height 14
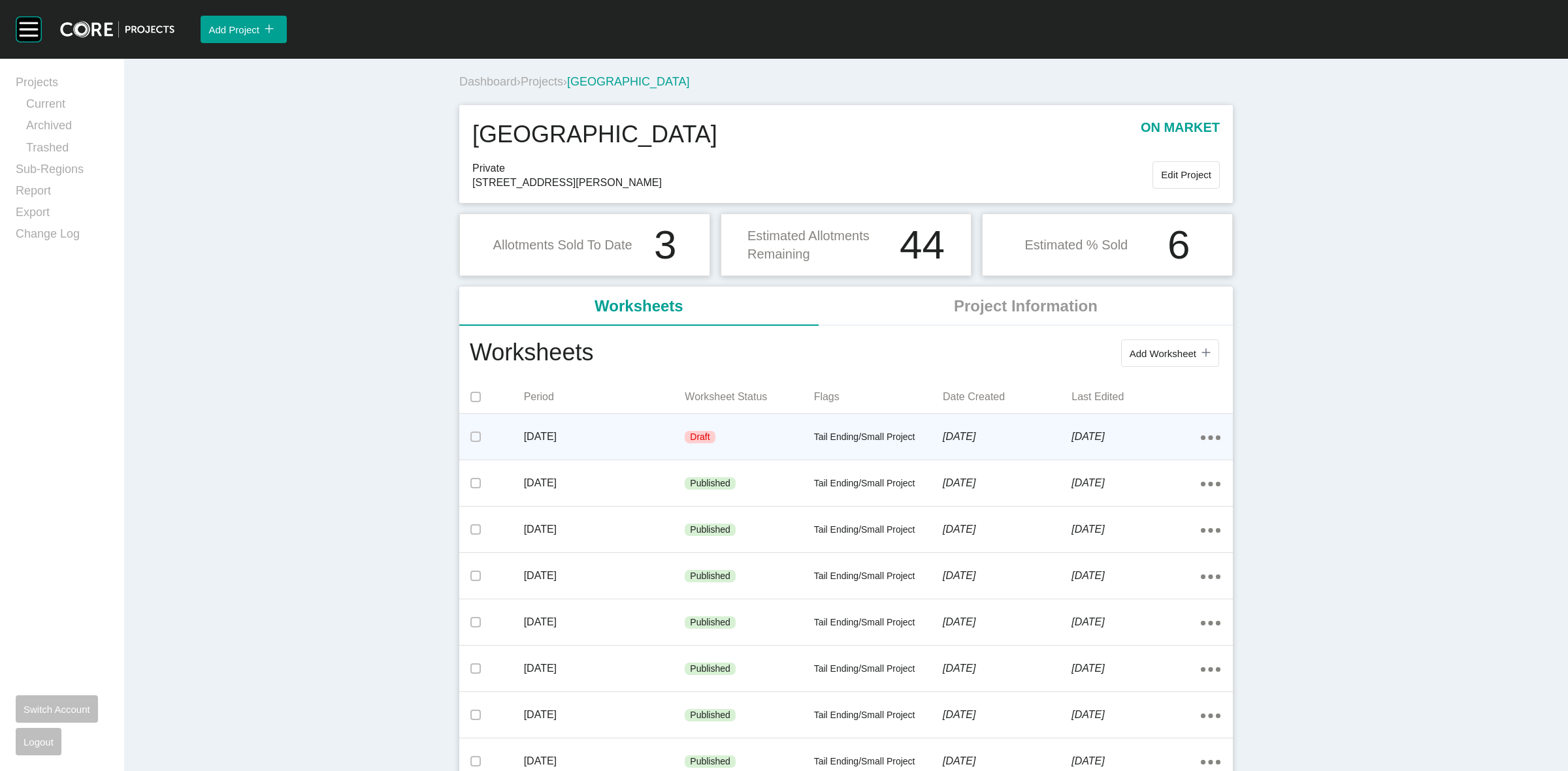
click at [737, 428] on div "Draft" at bounding box center [749, 437] width 128 height 39
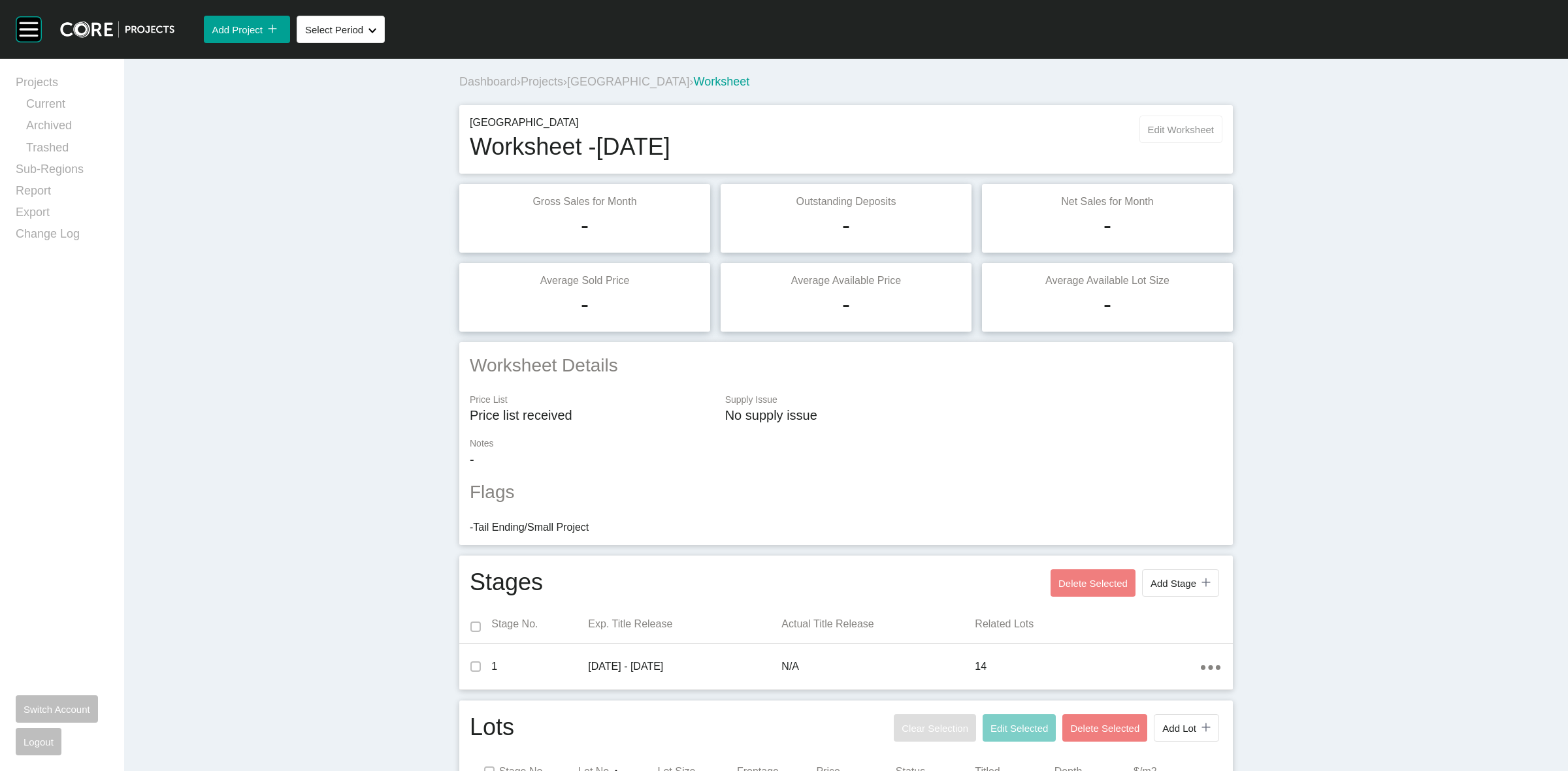
click at [1157, 118] on button "Edit Worksheet" at bounding box center [1181, 129] width 83 height 27
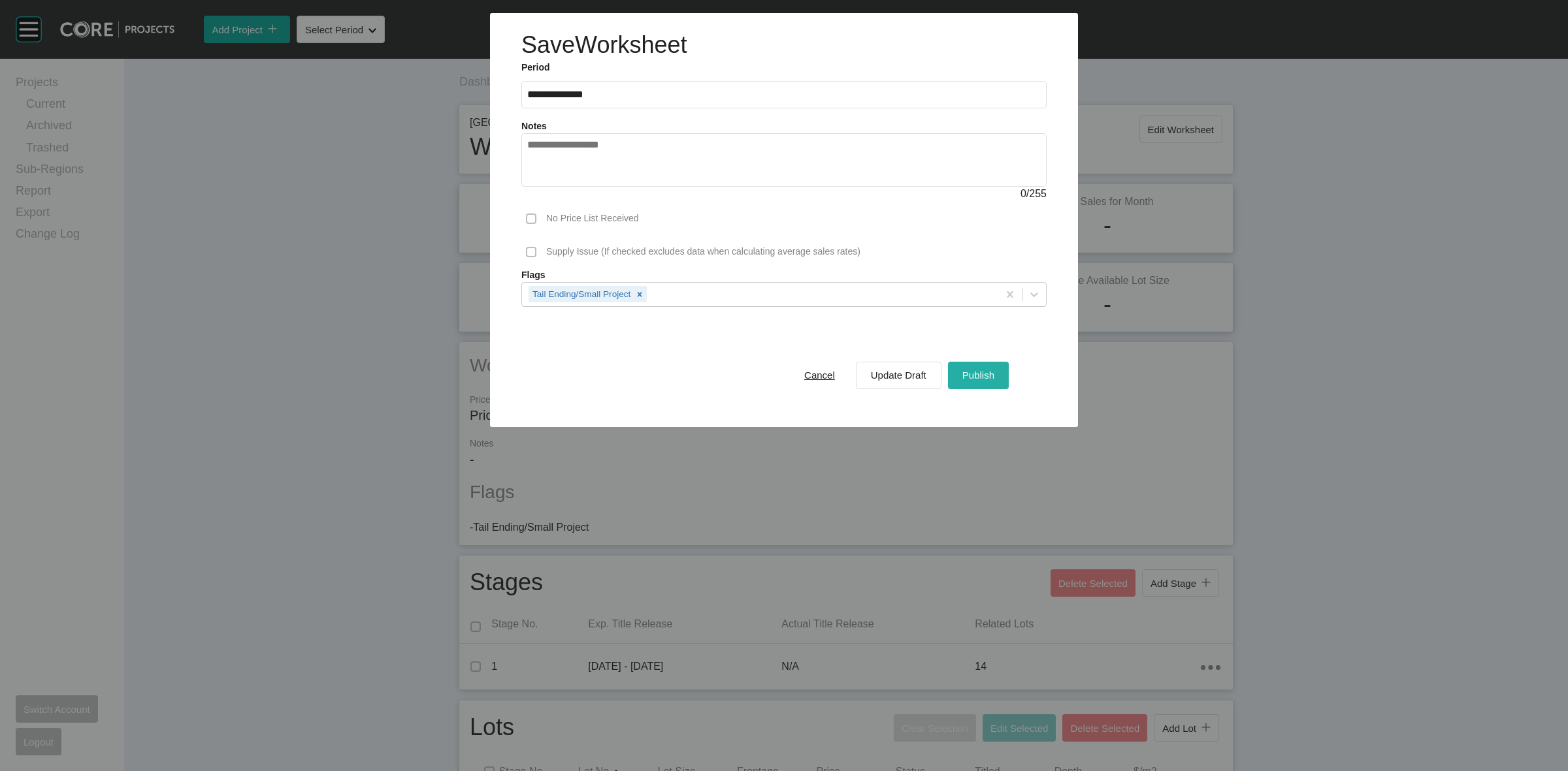
click at [967, 373] on span "Publish" at bounding box center [978, 375] width 32 height 11
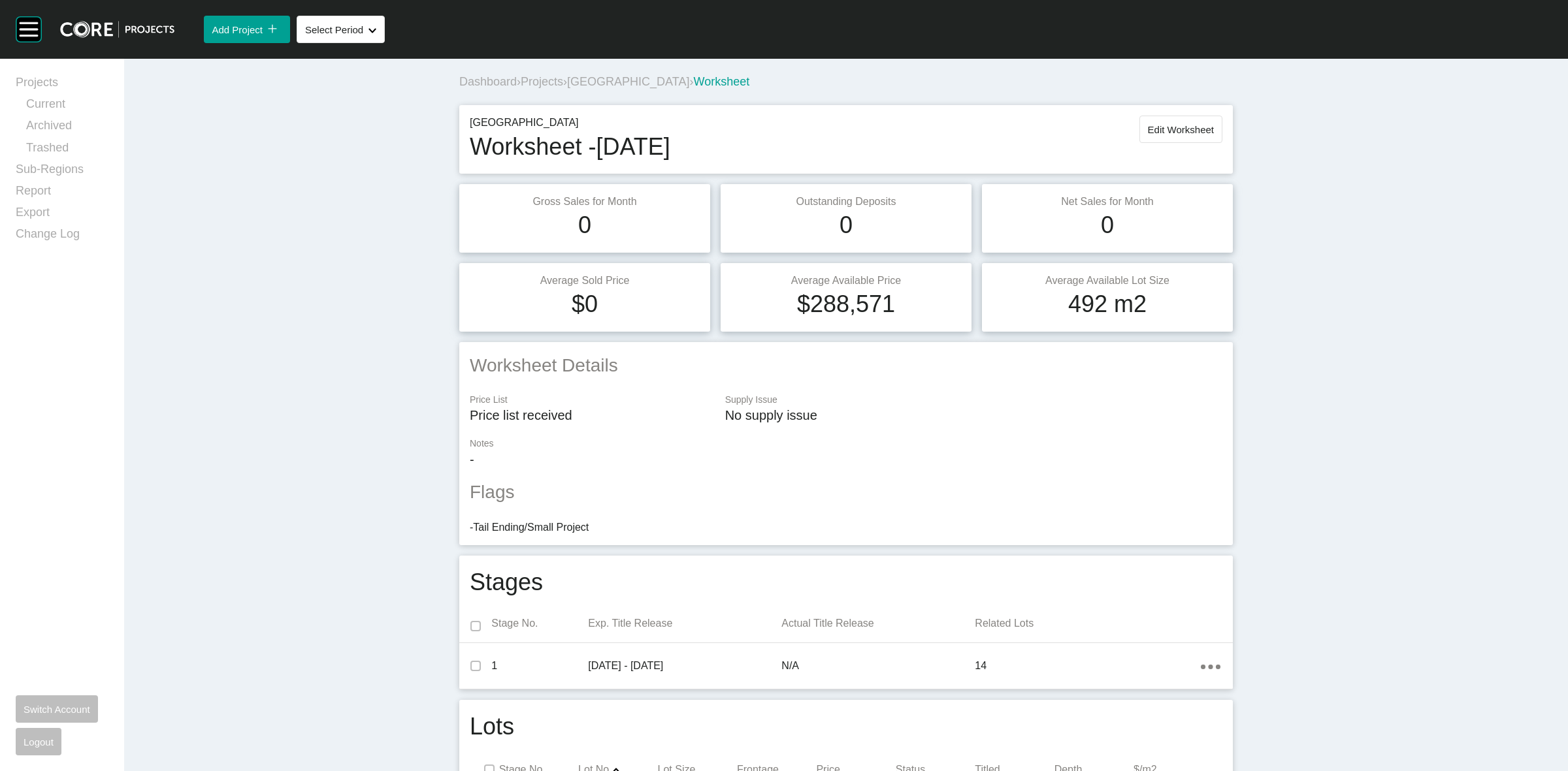
click at [615, 79] on span "[GEOGRAPHIC_DATA]" at bounding box center [628, 81] width 122 height 13
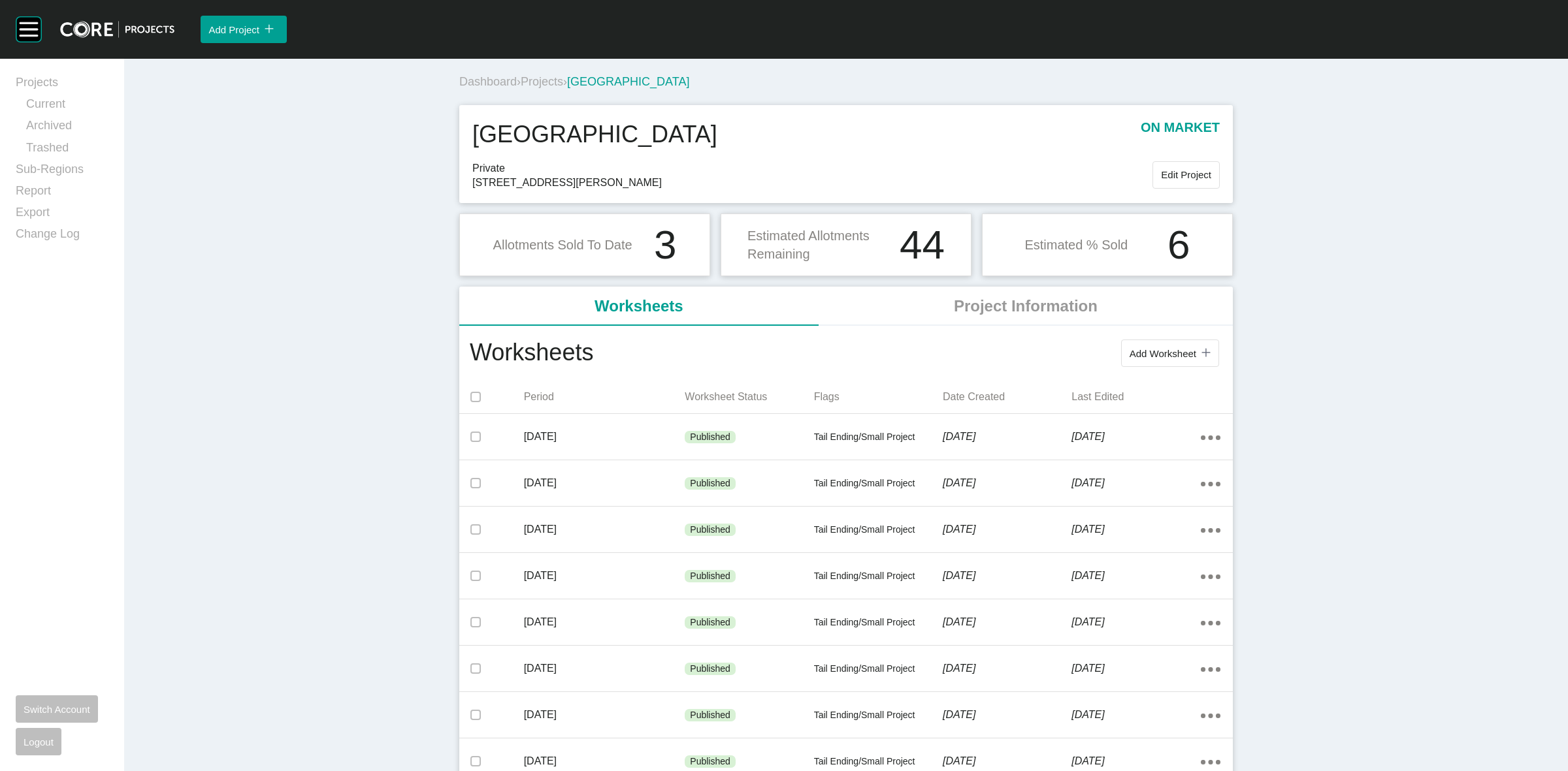
click at [539, 80] on span "Projects" at bounding box center [542, 81] width 43 height 13
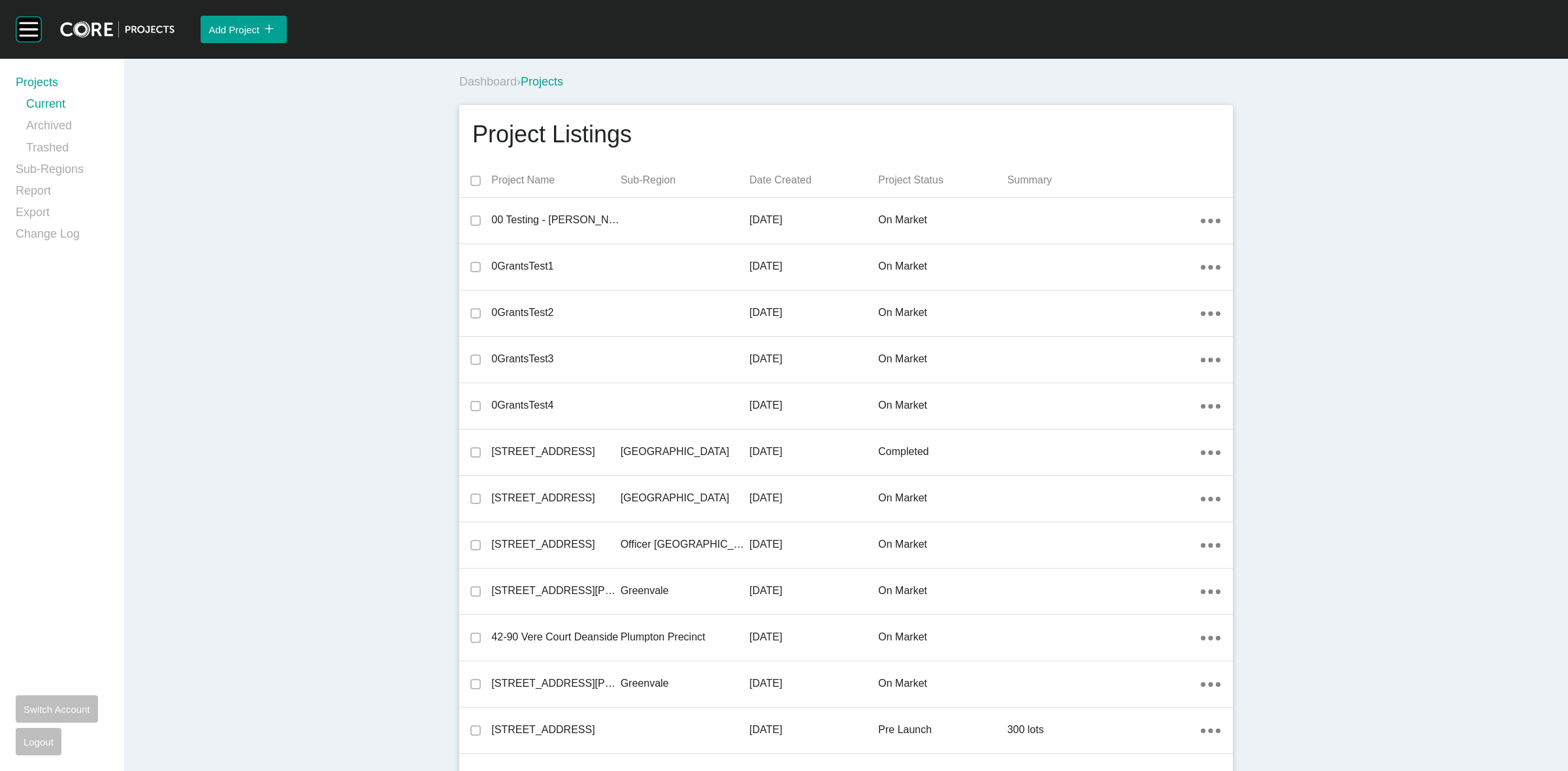
scroll to position [26073, 0]
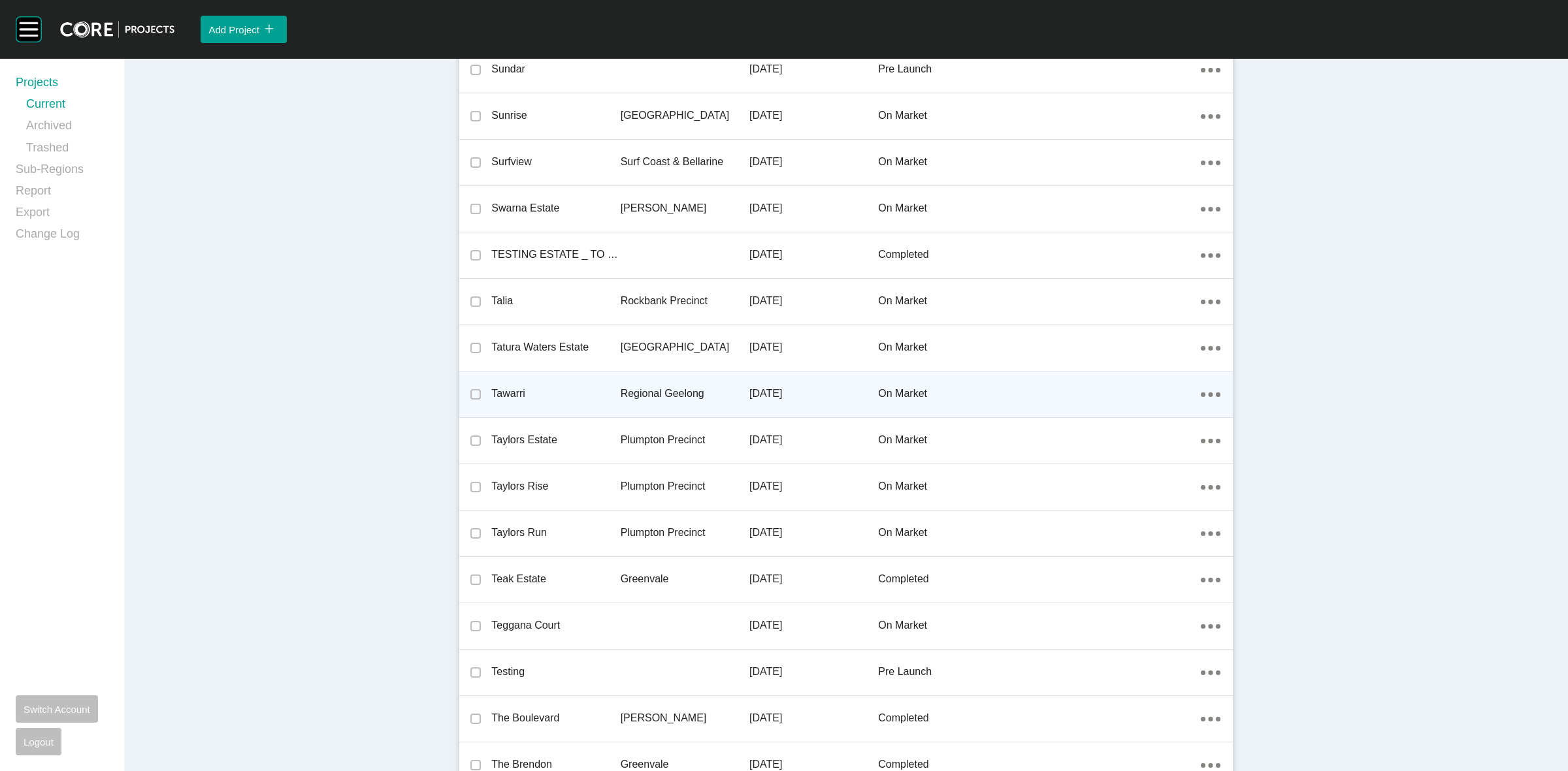
click at [626, 387] on p "Regional Geelong" at bounding box center [685, 394] width 128 height 14
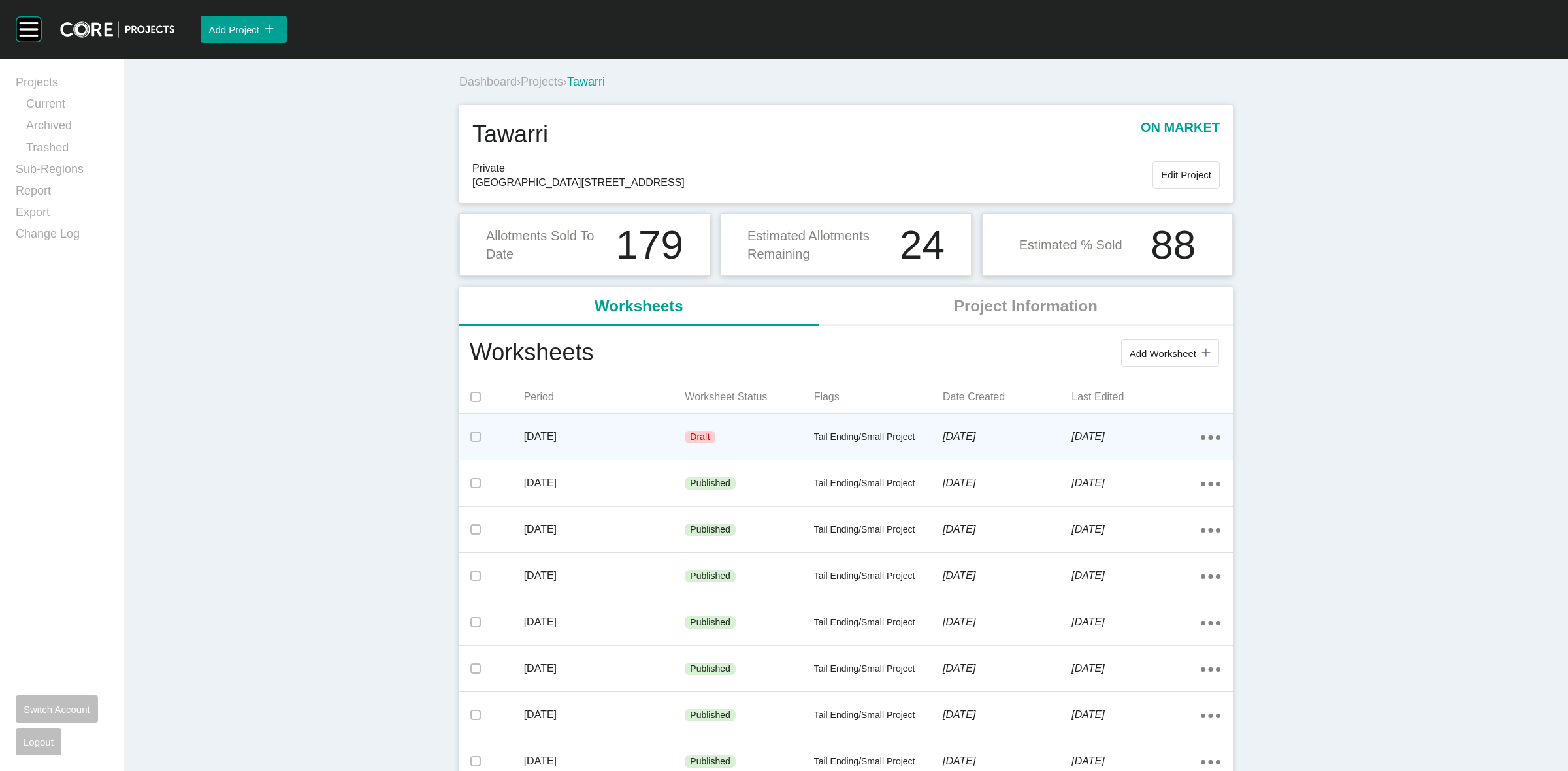
click at [713, 428] on div "Draft" at bounding box center [749, 437] width 128 height 39
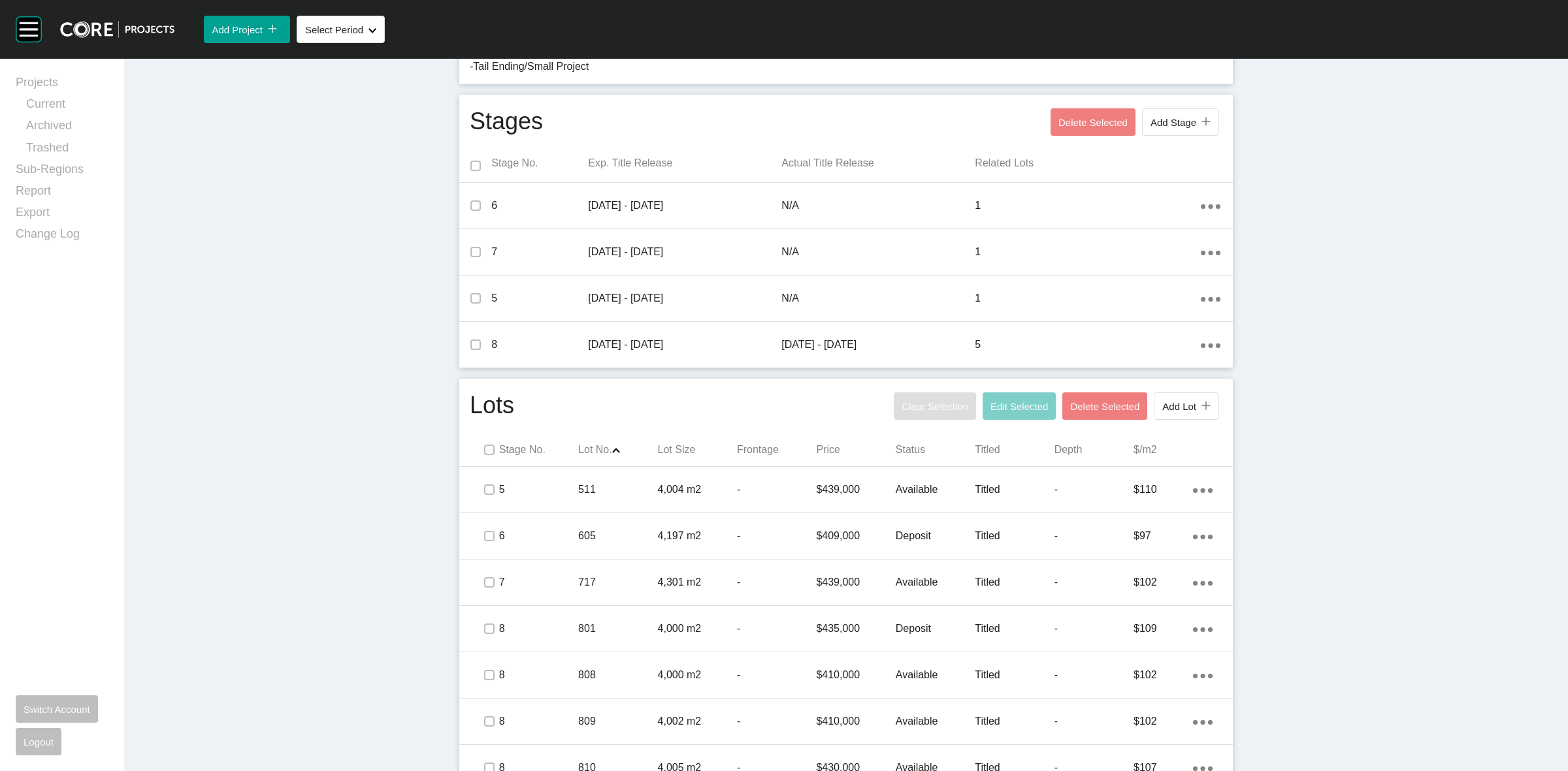
scroll to position [533, 0]
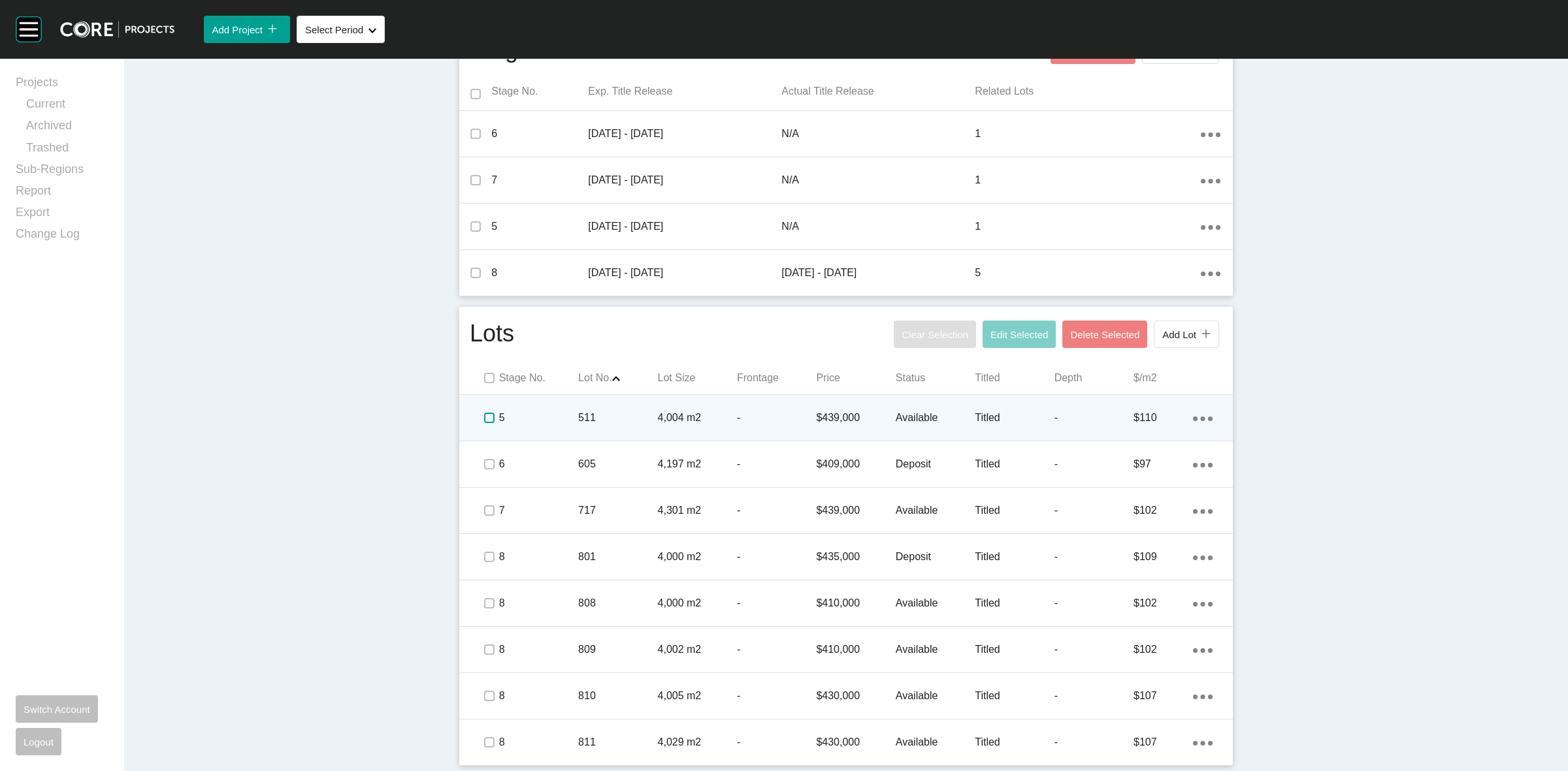
click at [484, 417] on label at bounding box center [489, 418] width 11 height 11
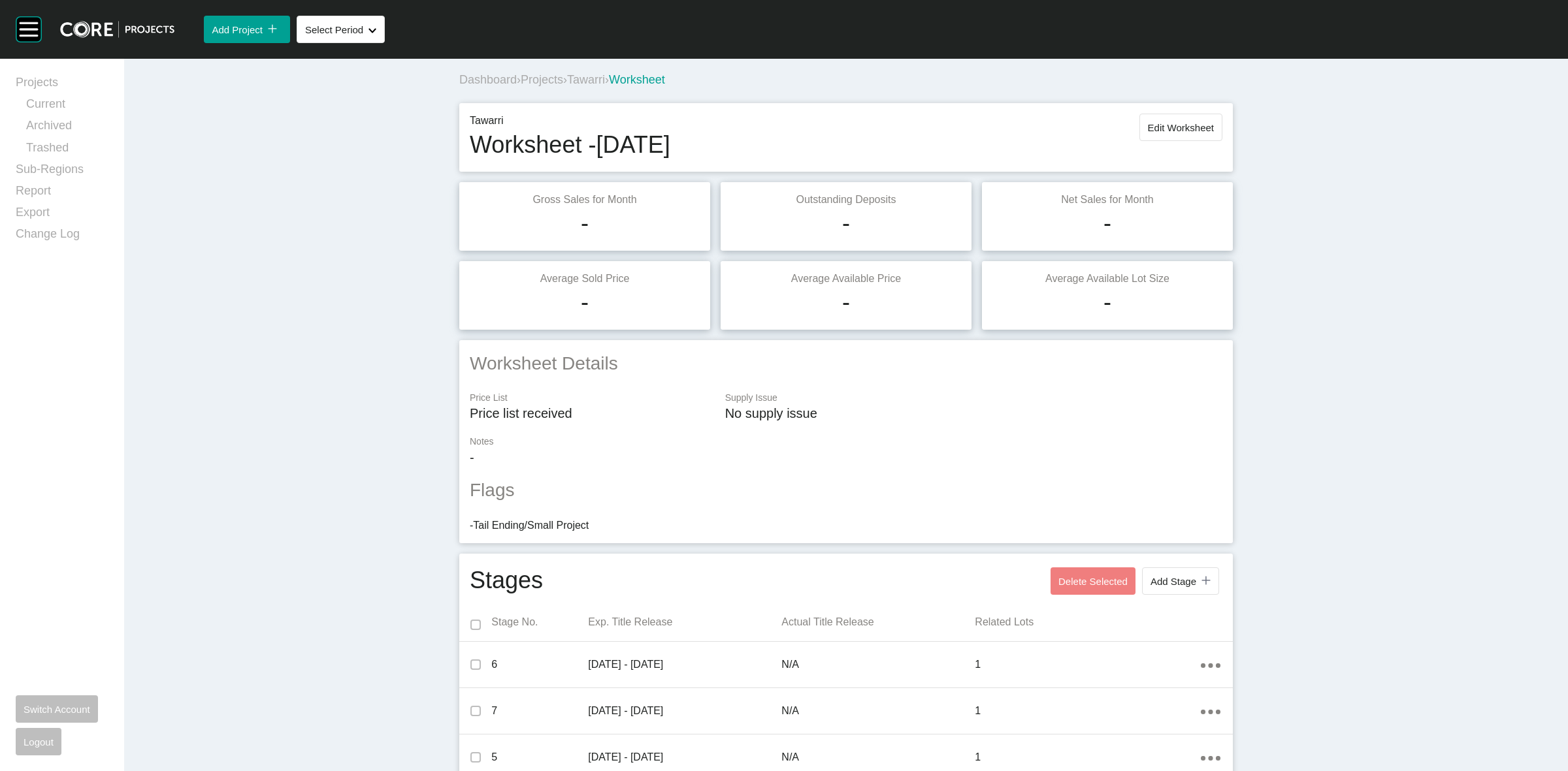
scroll to position [0, 0]
click at [1176, 119] on button "Edit Worksheet" at bounding box center [1181, 129] width 83 height 27
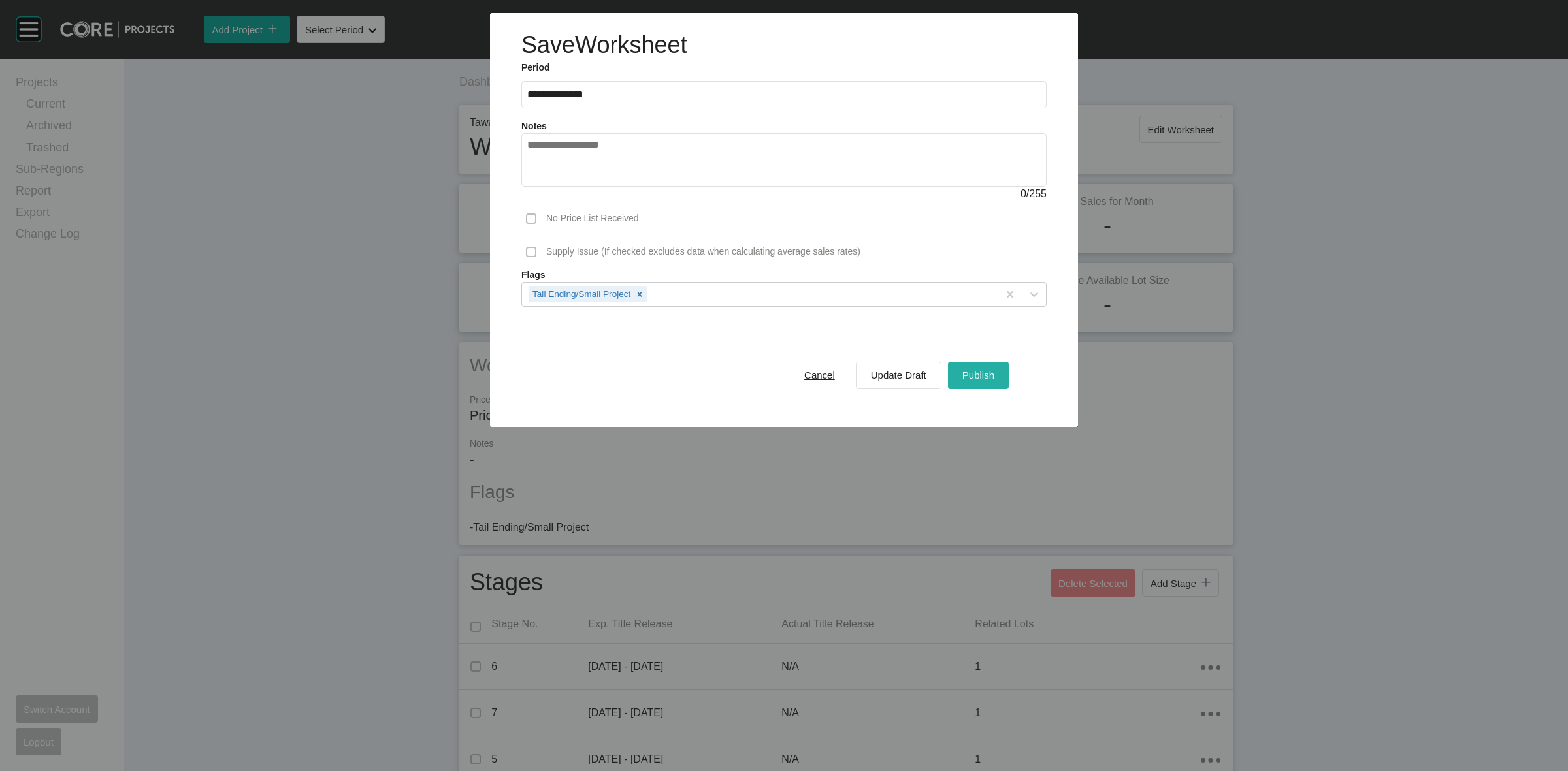
click at [964, 378] on span "Publish" at bounding box center [978, 375] width 32 height 11
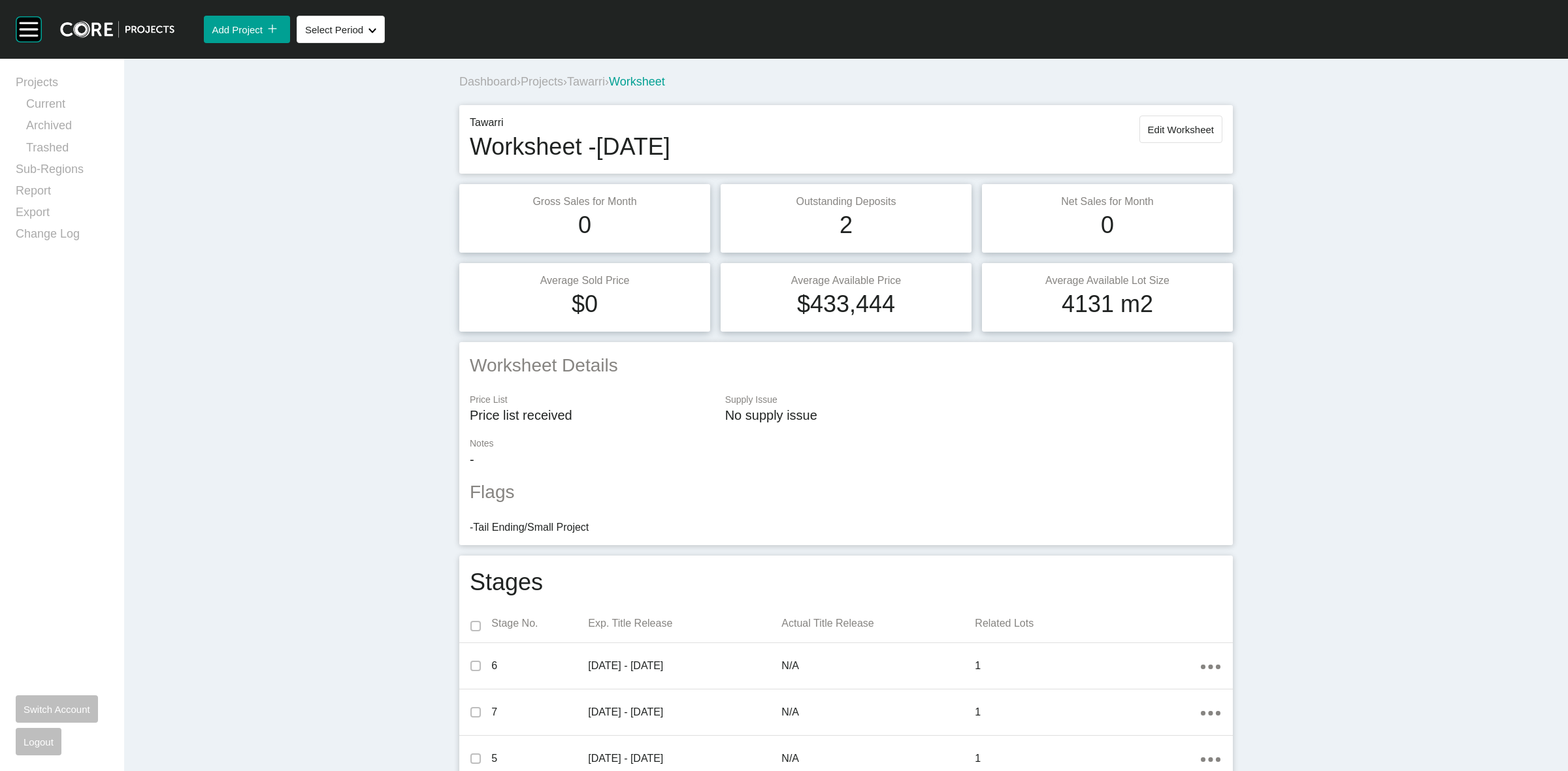
click at [600, 80] on span "Tawarri" at bounding box center [586, 81] width 38 height 13
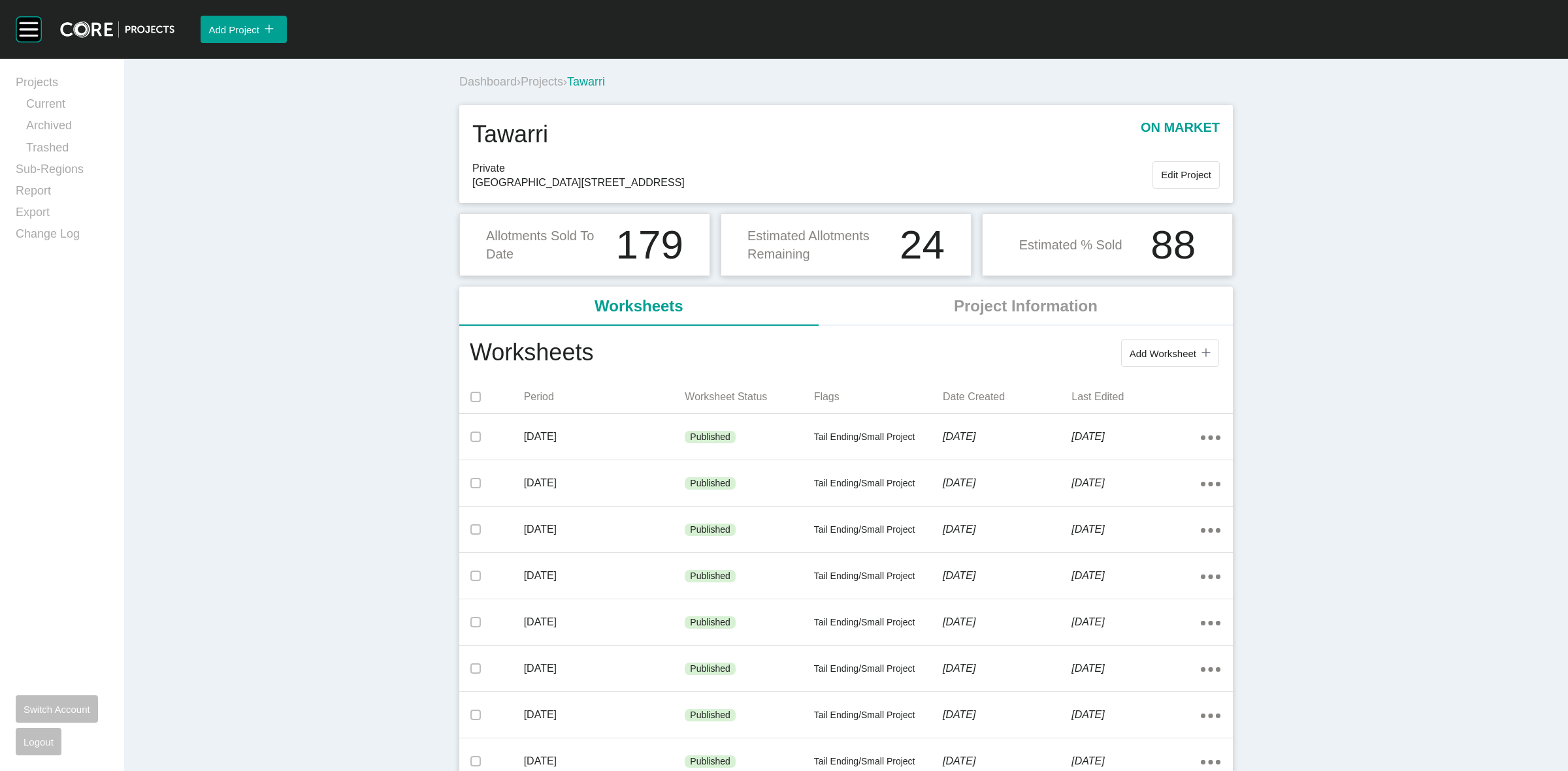
click at [539, 80] on span "Projects" at bounding box center [542, 81] width 43 height 13
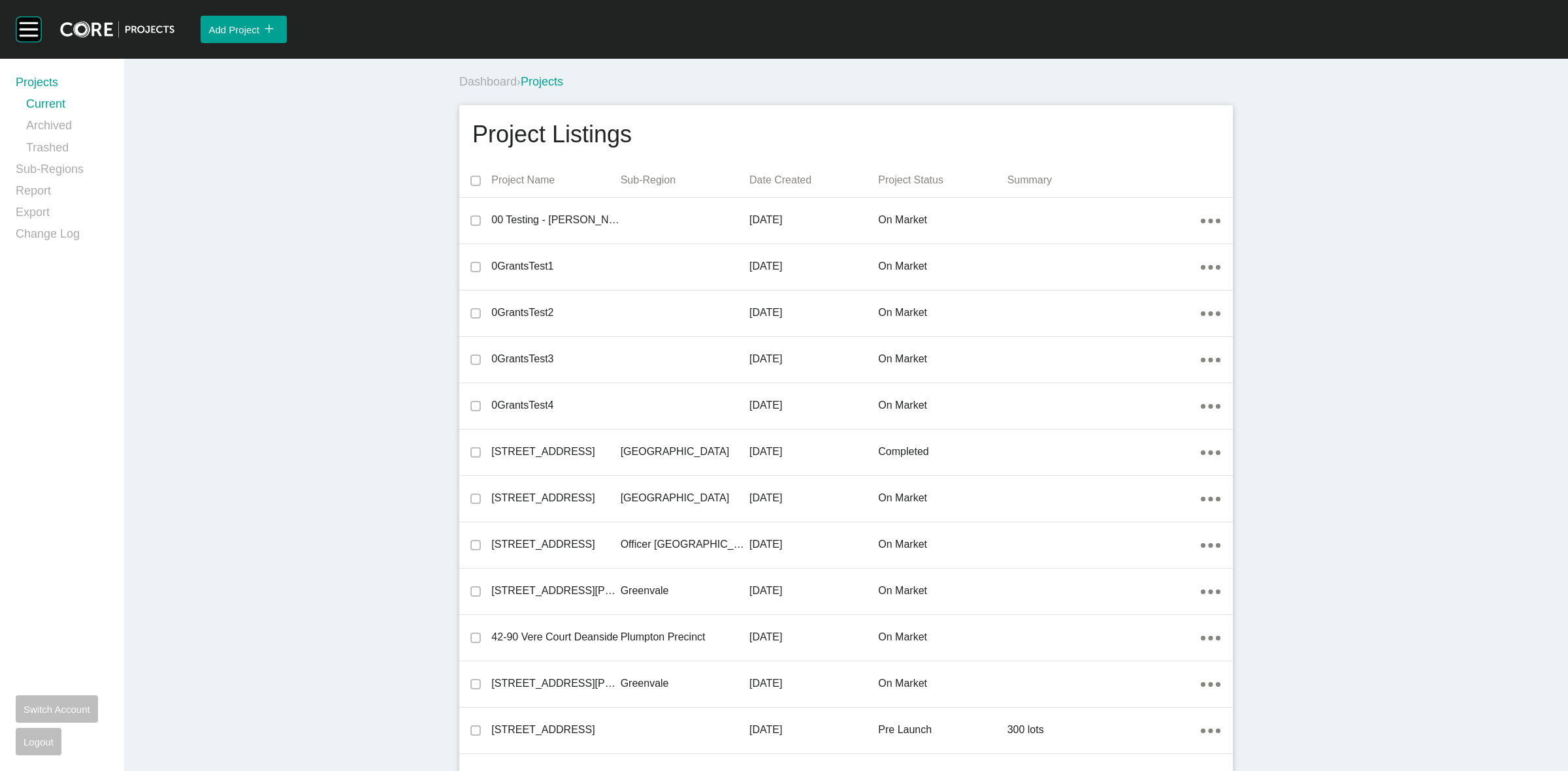
scroll to position [31557, 0]
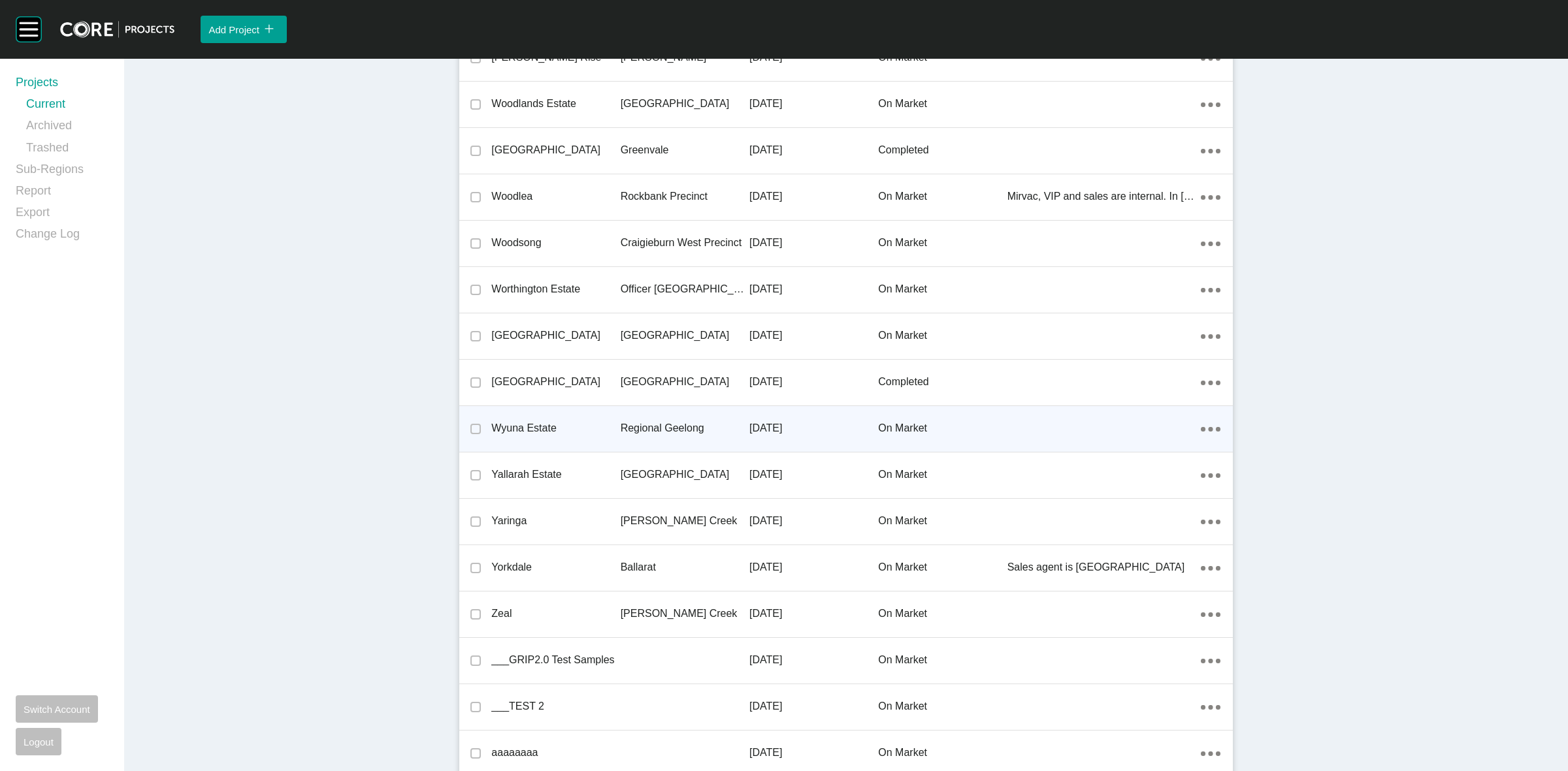
click at [638, 421] on p "Regional Geelong" at bounding box center [685, 428] width 128 height 14
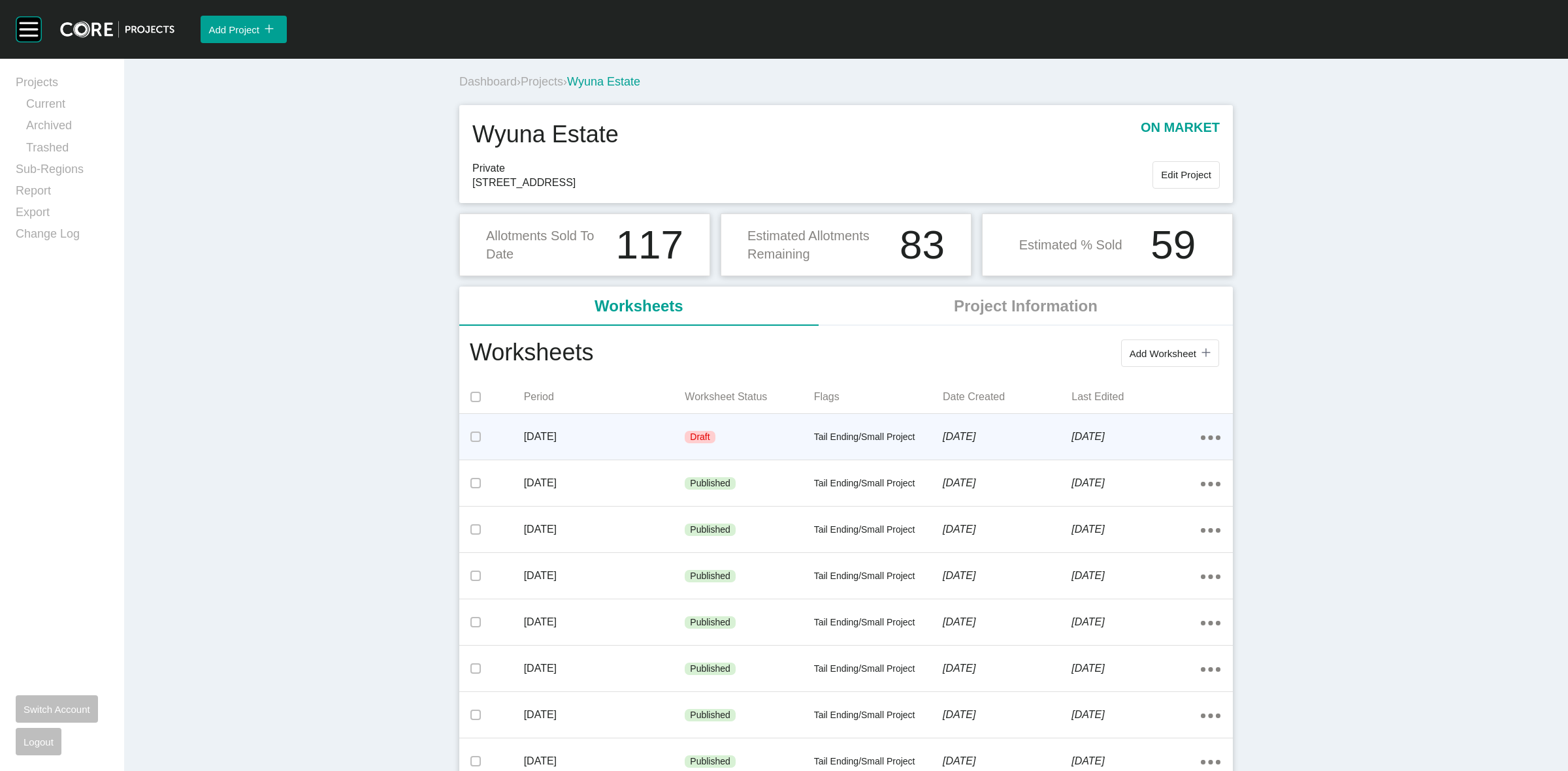
click at [646, 425] on div "[DATE]" at bounding box center [605, 437] width 161 height 41
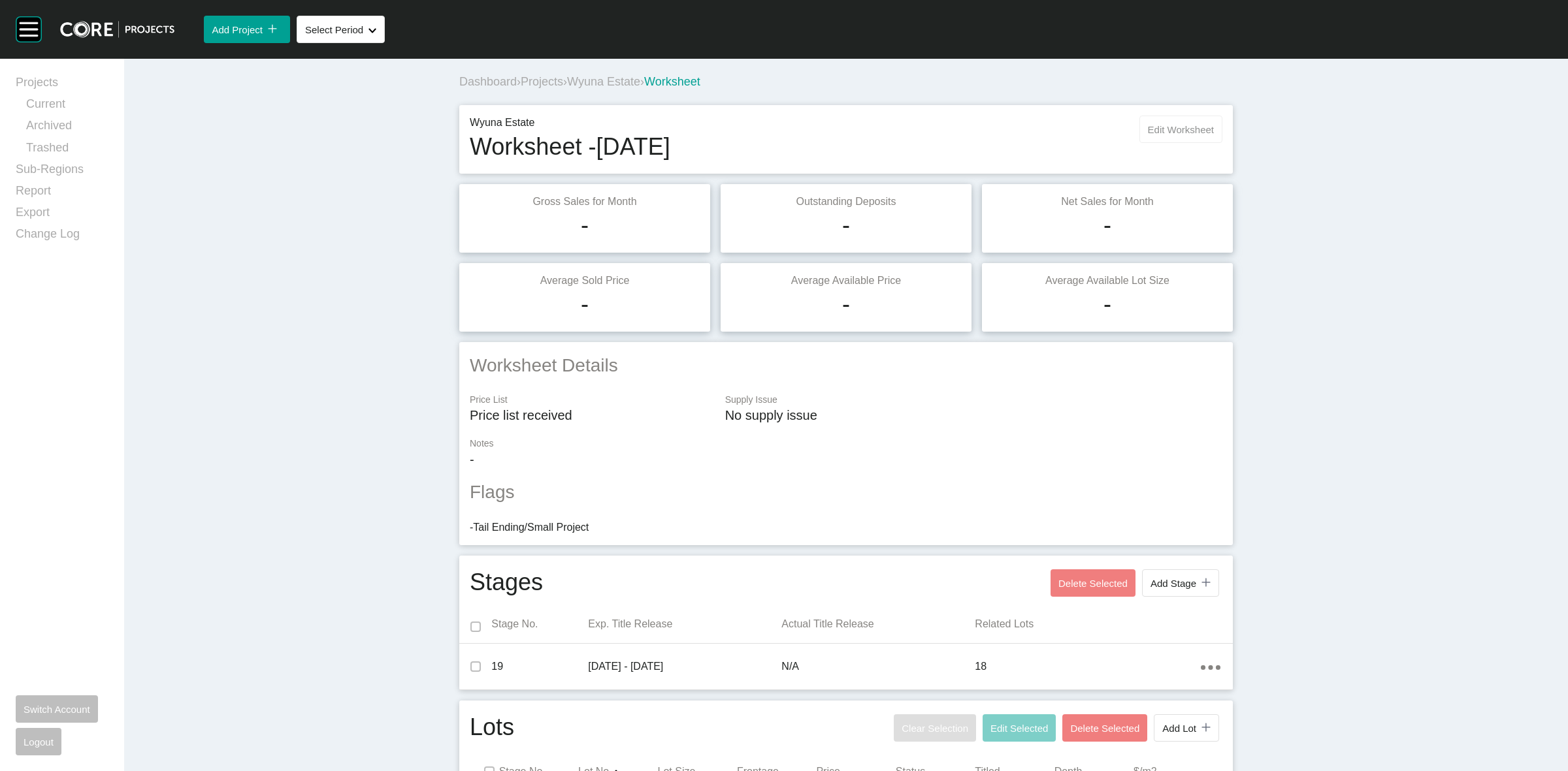
click at [1186, 125] on span "Edit Worksheet" at bounding box center [1181, 129] width 66 height 11
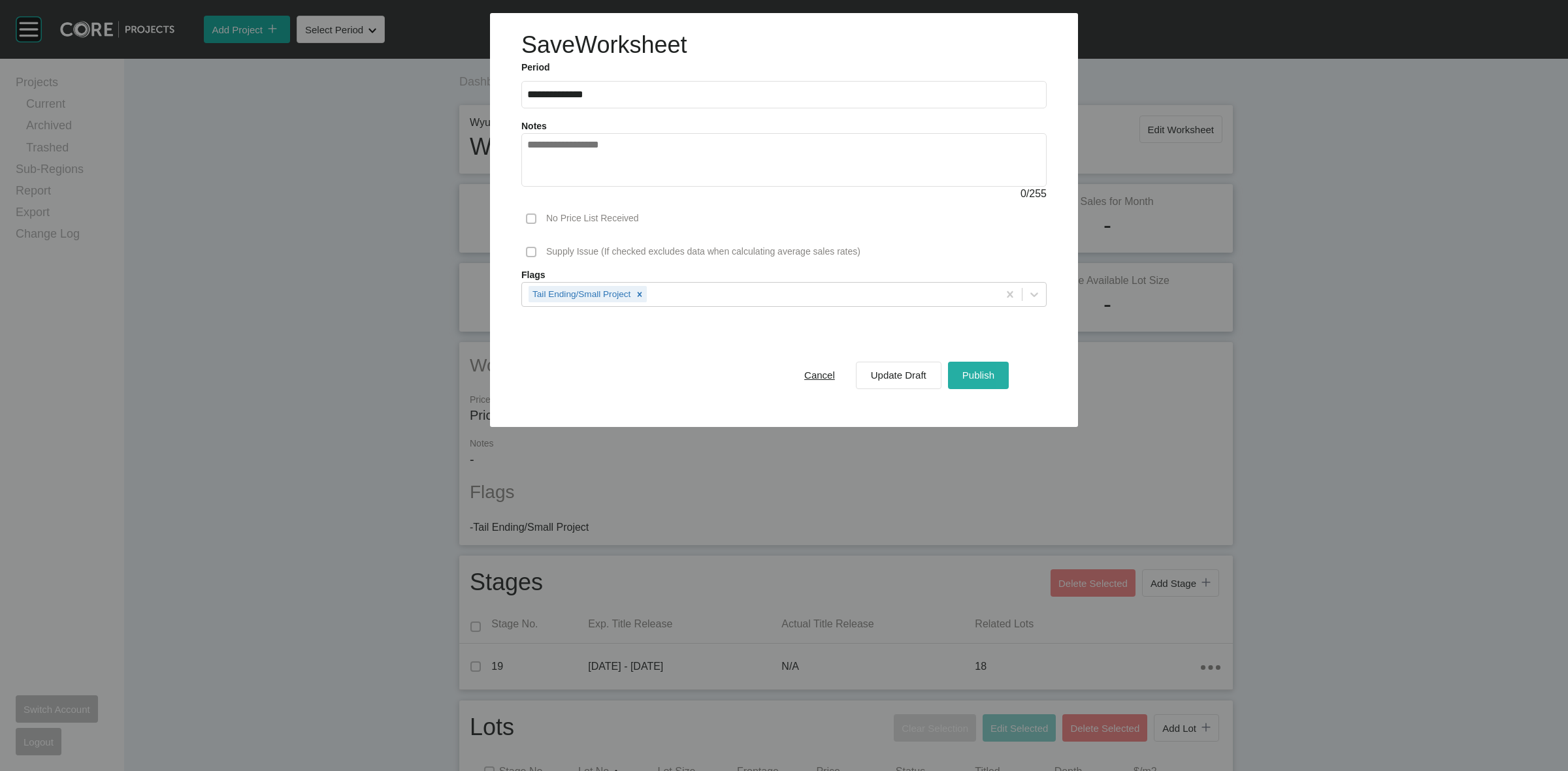
click at [974, 380] on span "Publish" at bounding box center [978, 375] width 32 height 11
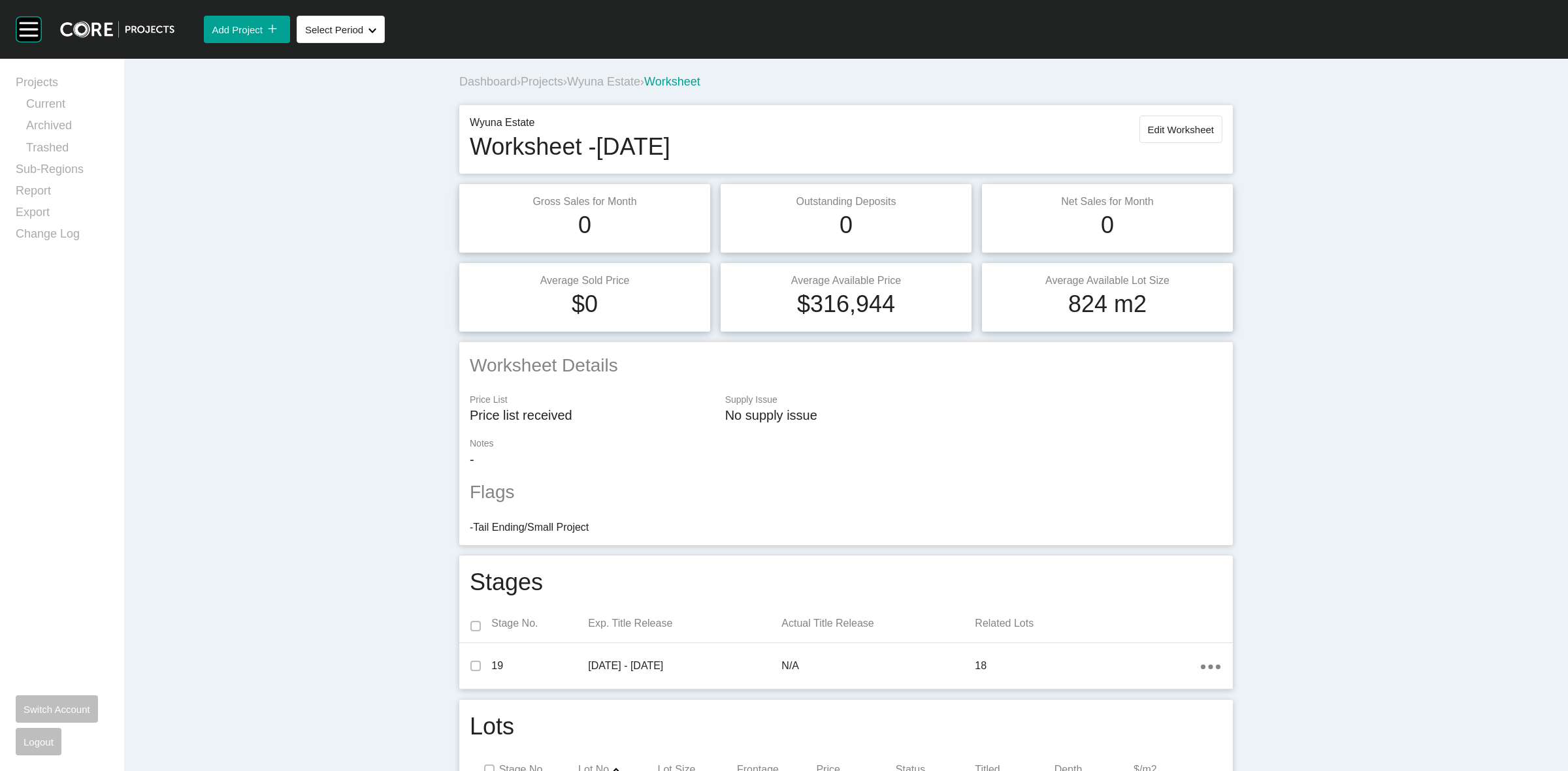
click at [619, 82] on span "Wyuna Estate" at bounding box center [603, 81] width 73 height 13
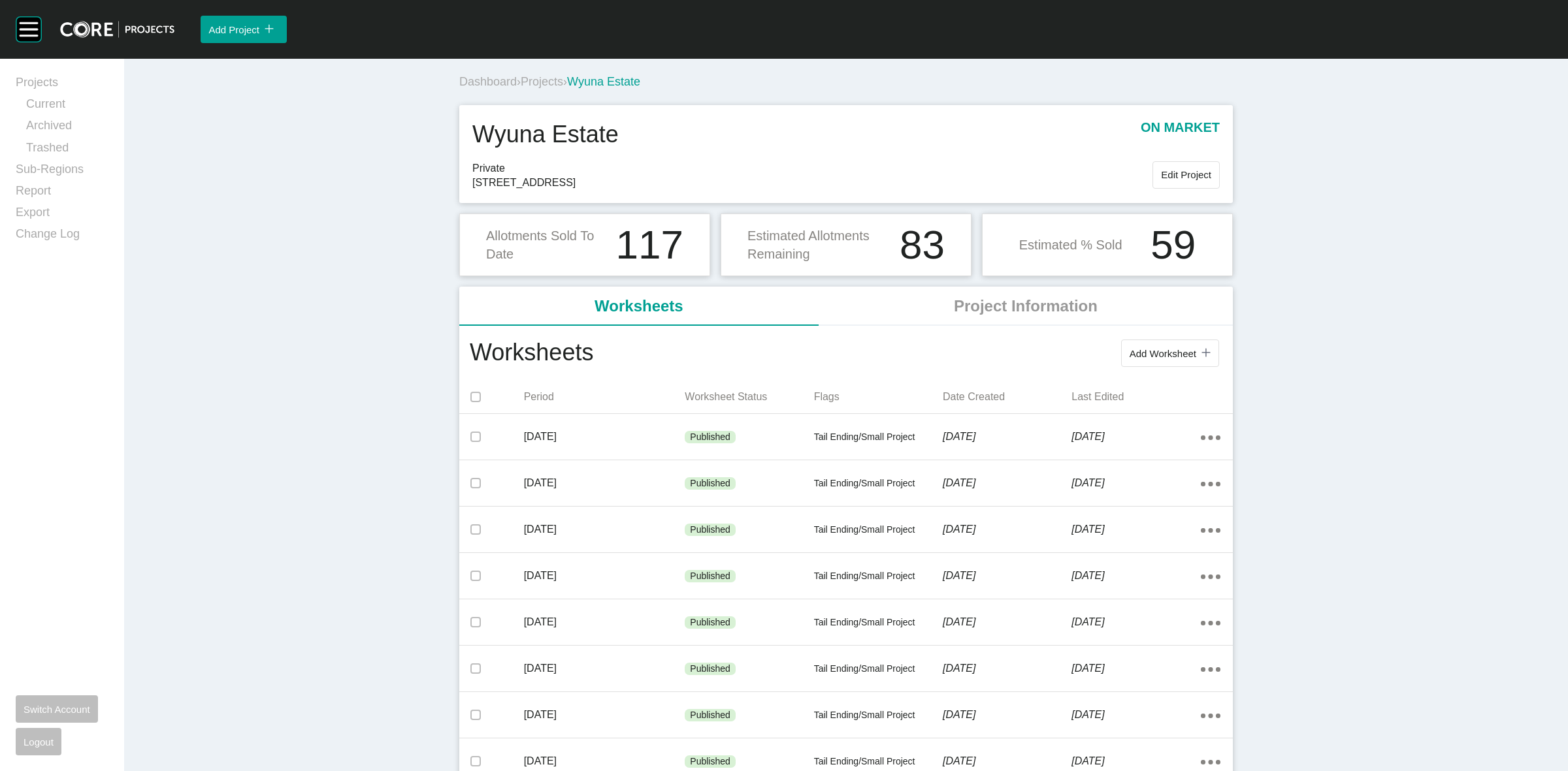
click at [540, 82] on span "Projects" at bounding box center [542, 81] width 43 height 13
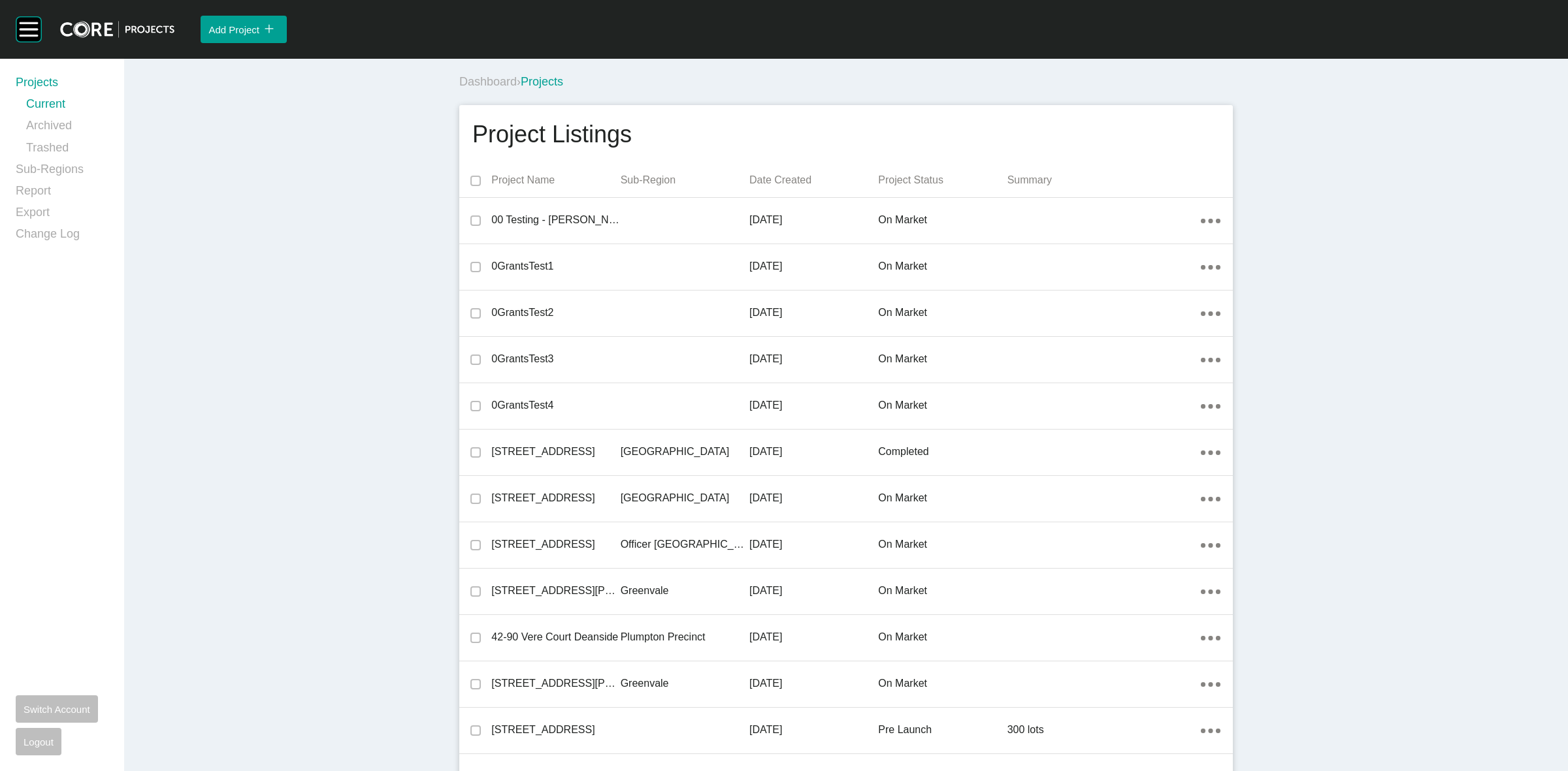
scroll to position [14947, 0]
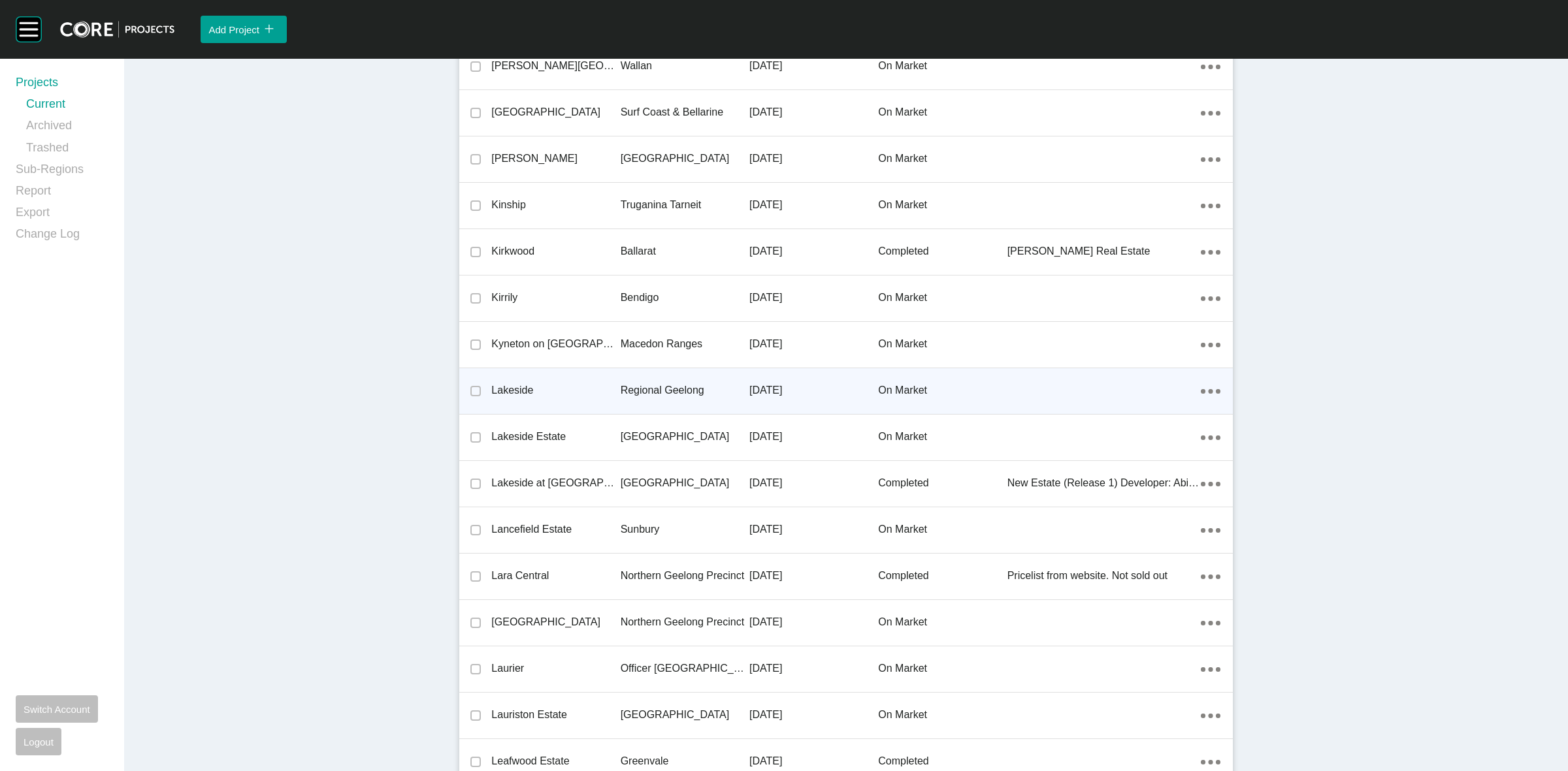
click at [642, 388] on p "Regional Geelong" at bounding box center [685, 390] width 128 height 14
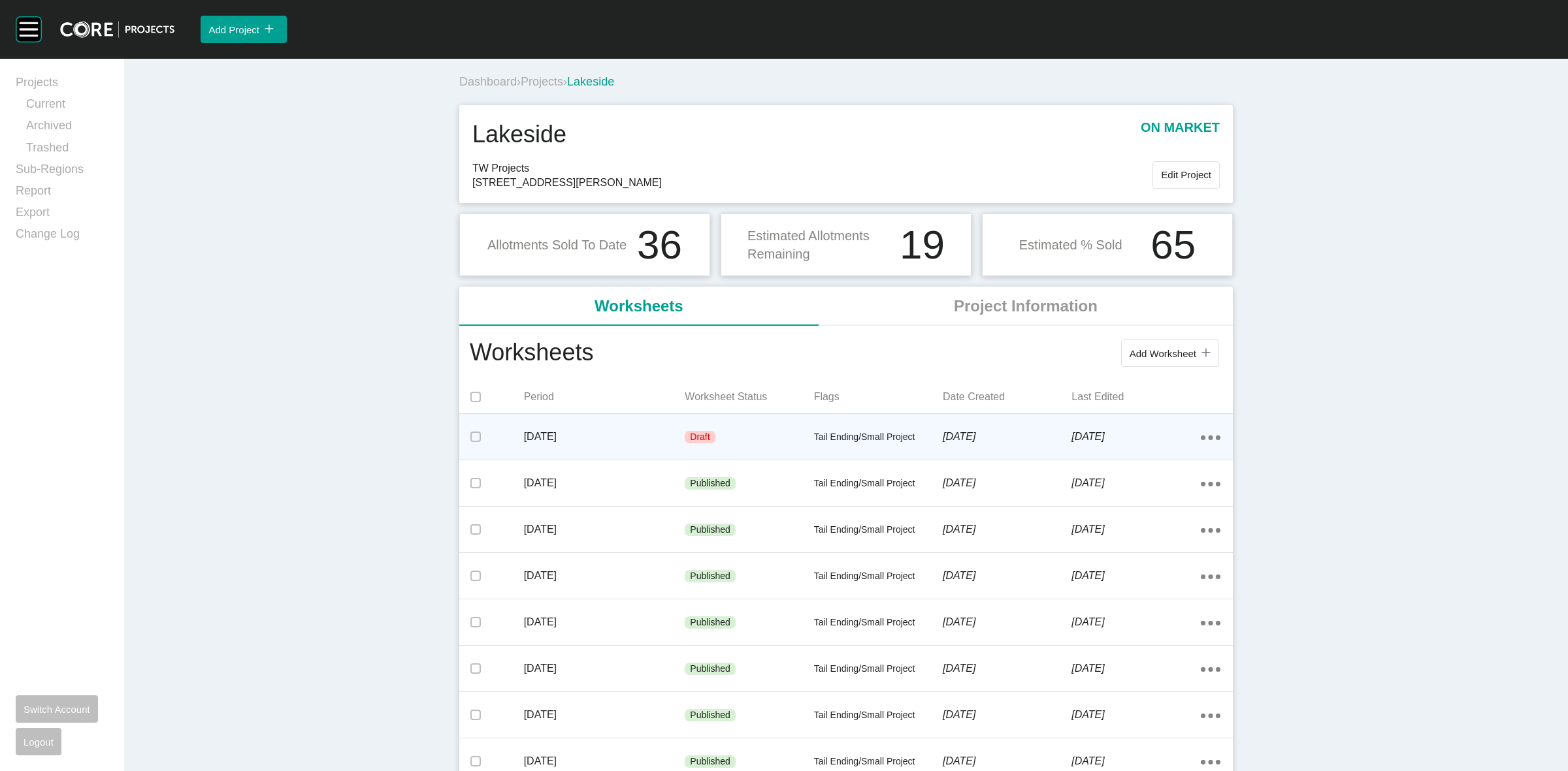
click at [742, 439] on div "Draft" at bounding box center [749, 437] width 128 height 39
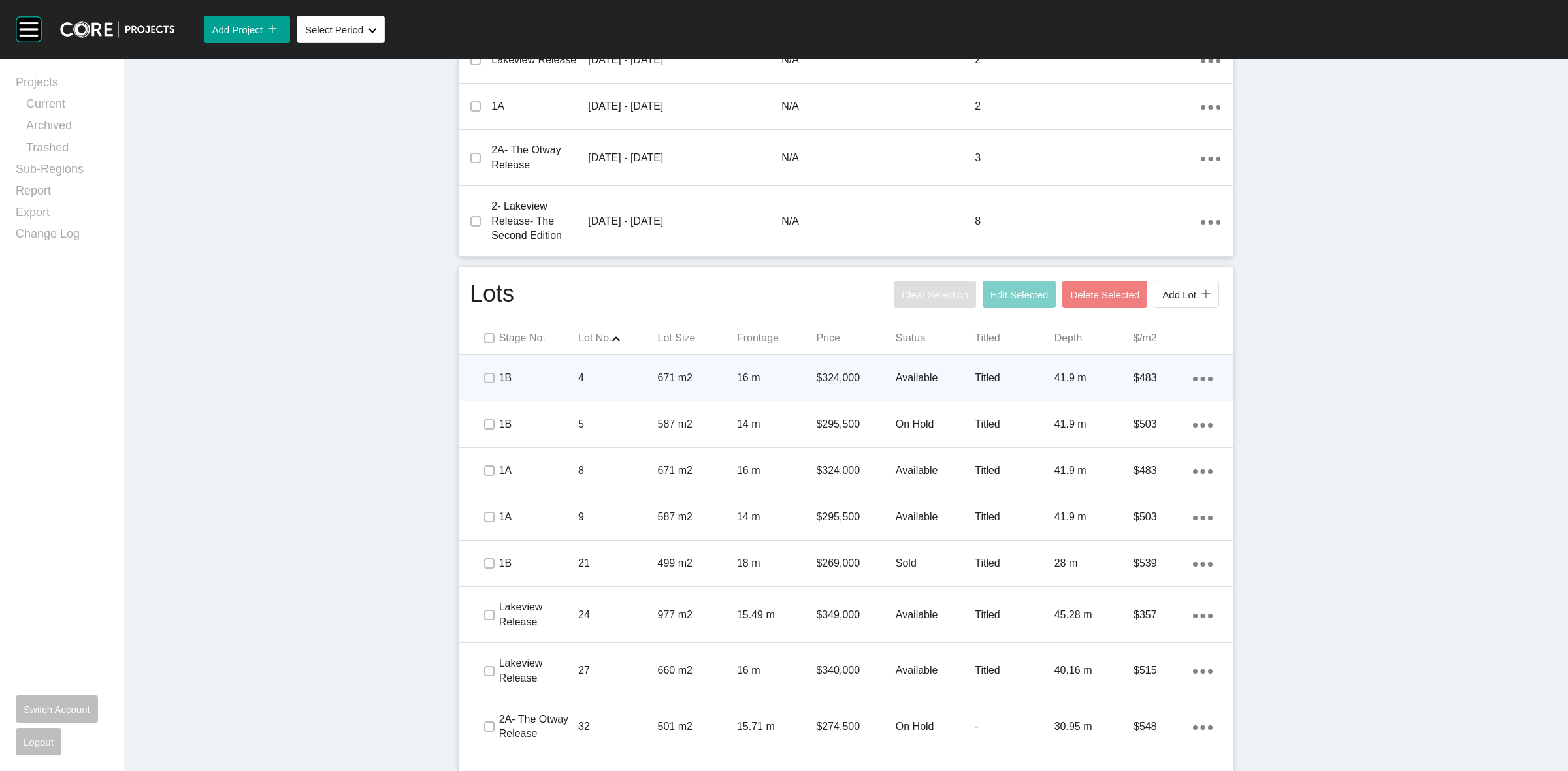
scroll to position [816, 0]
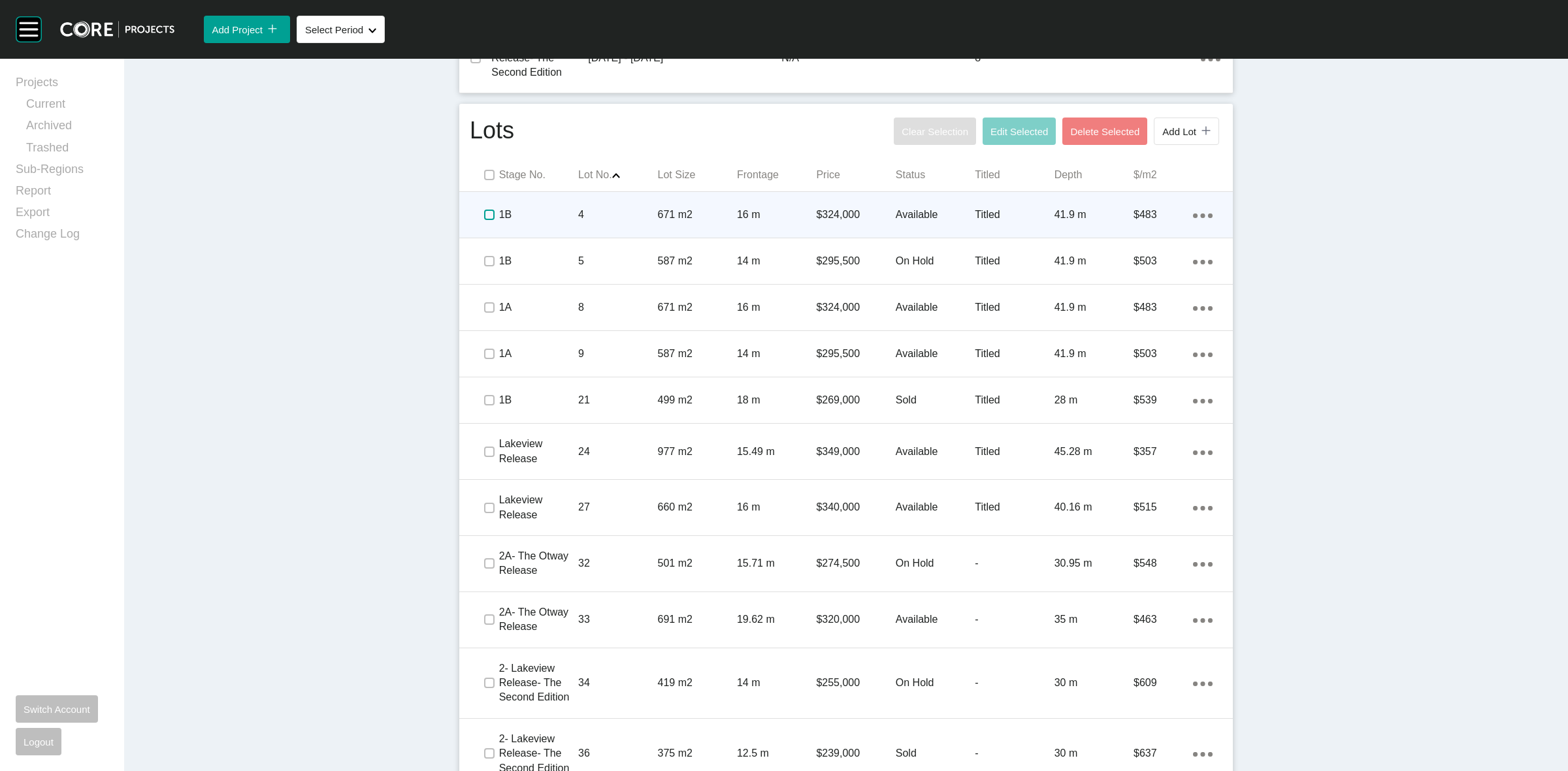
click at [486, 216] on label at bounding box center [489, 215] width 11 height 11
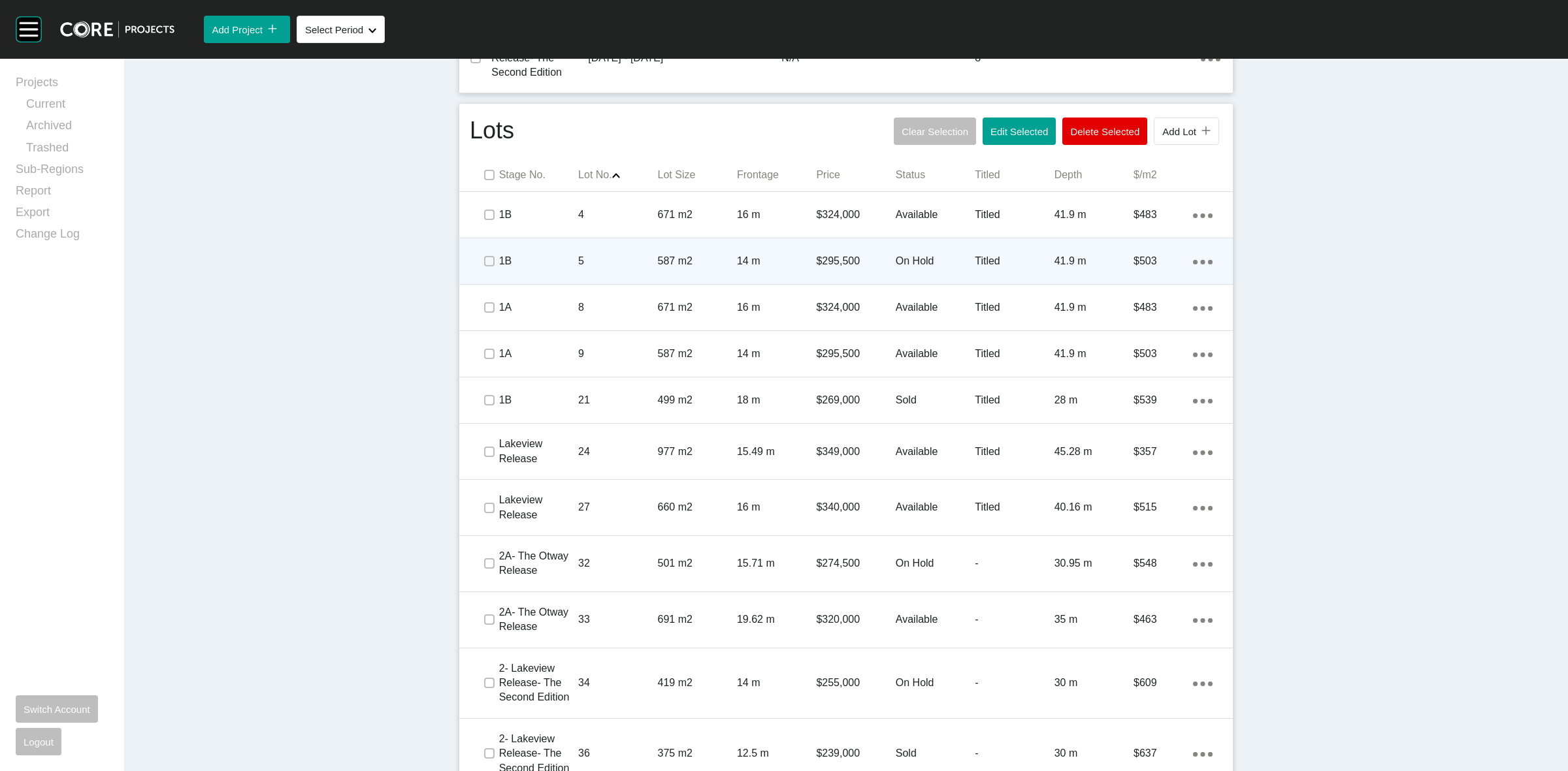
click at [491, 263] on span at bounding box center [489, 261] width 20 height 20
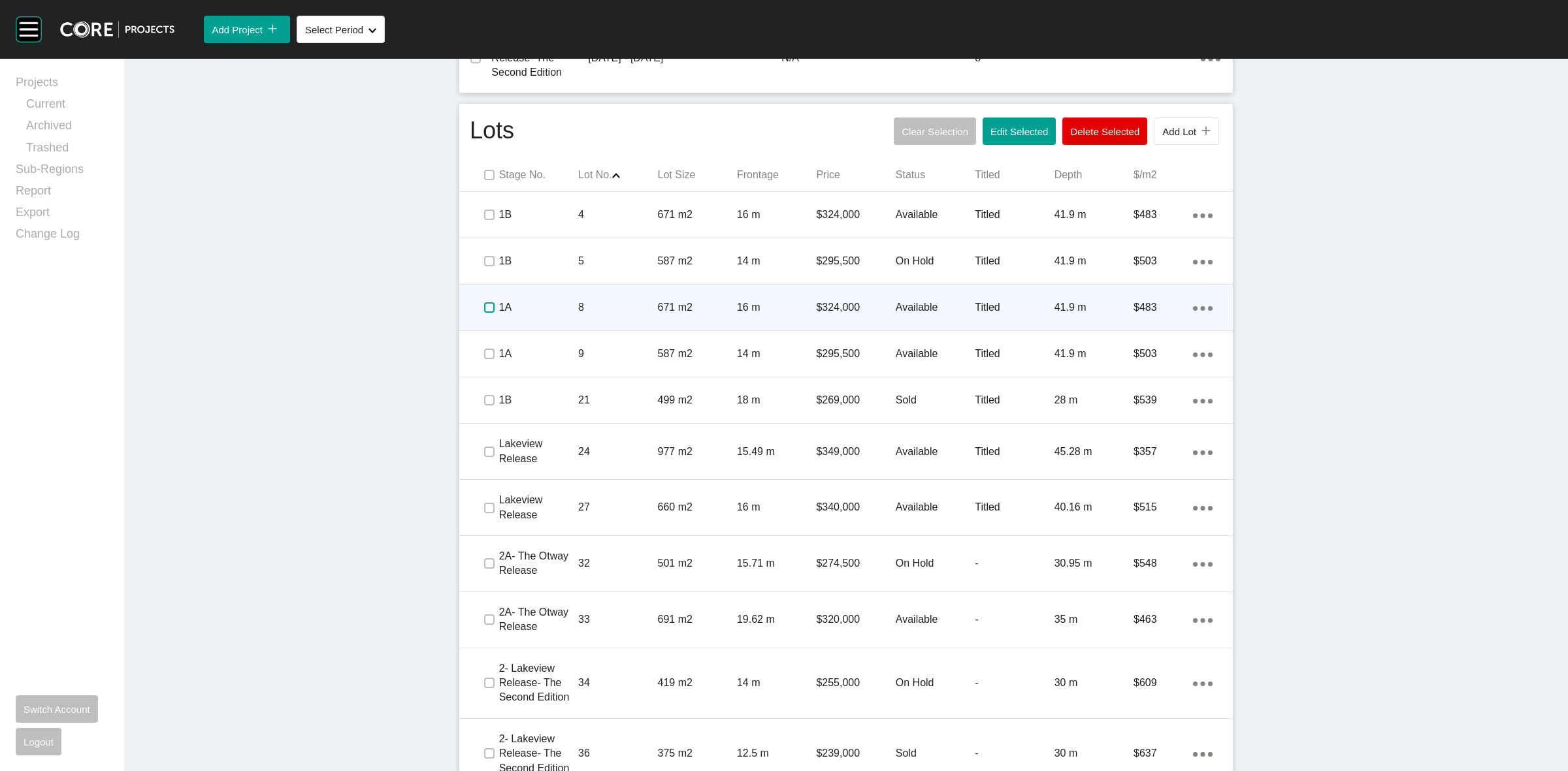
click at [484, 310] on label at bounding box center [489, 308] width 11 height 11
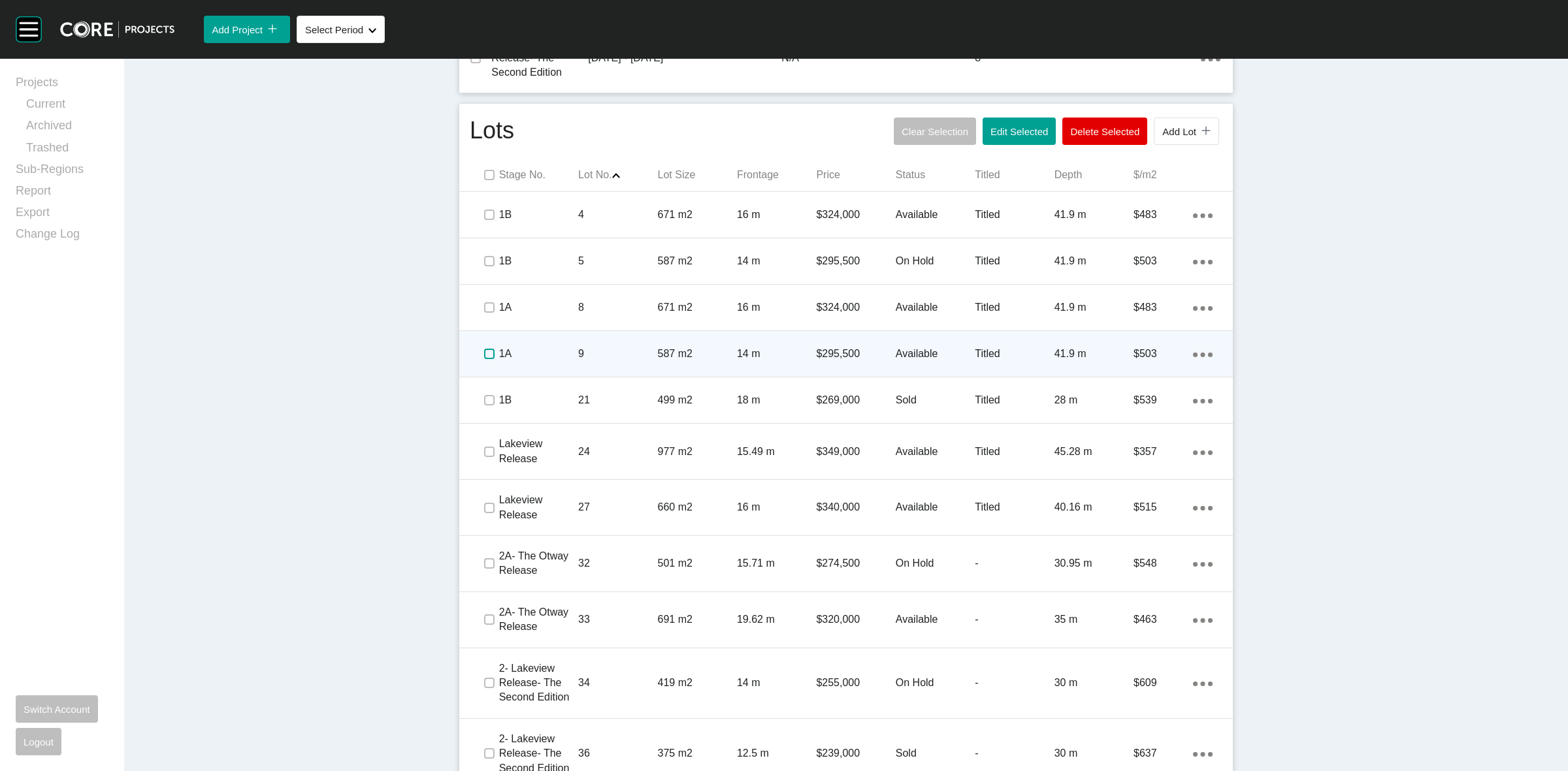
click at [484, 356] on label at bounding box center [489, 354] width 11 height 11
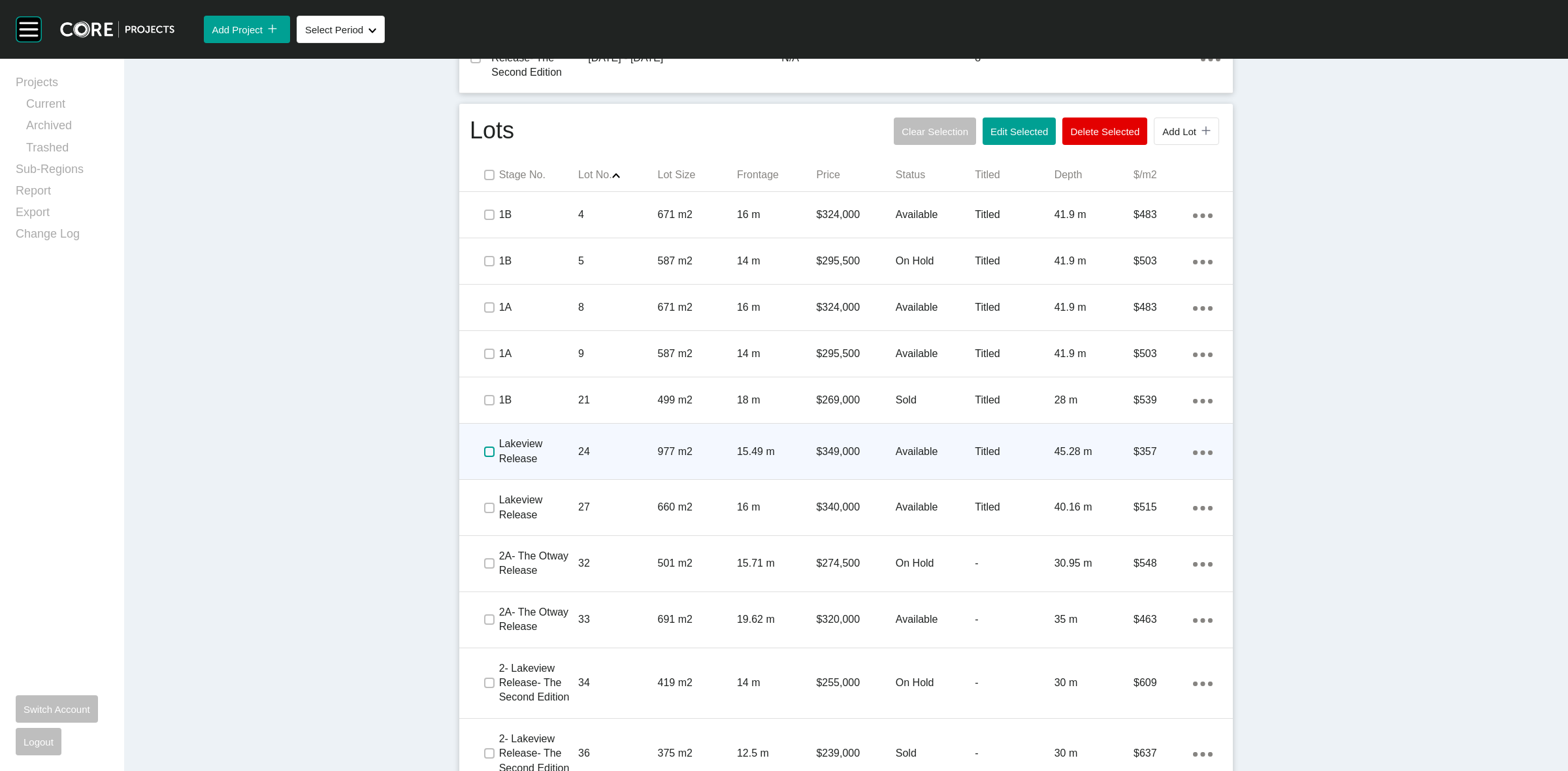
click at [487, 457] on label at bounding box center [489, 452] width 11 height 11
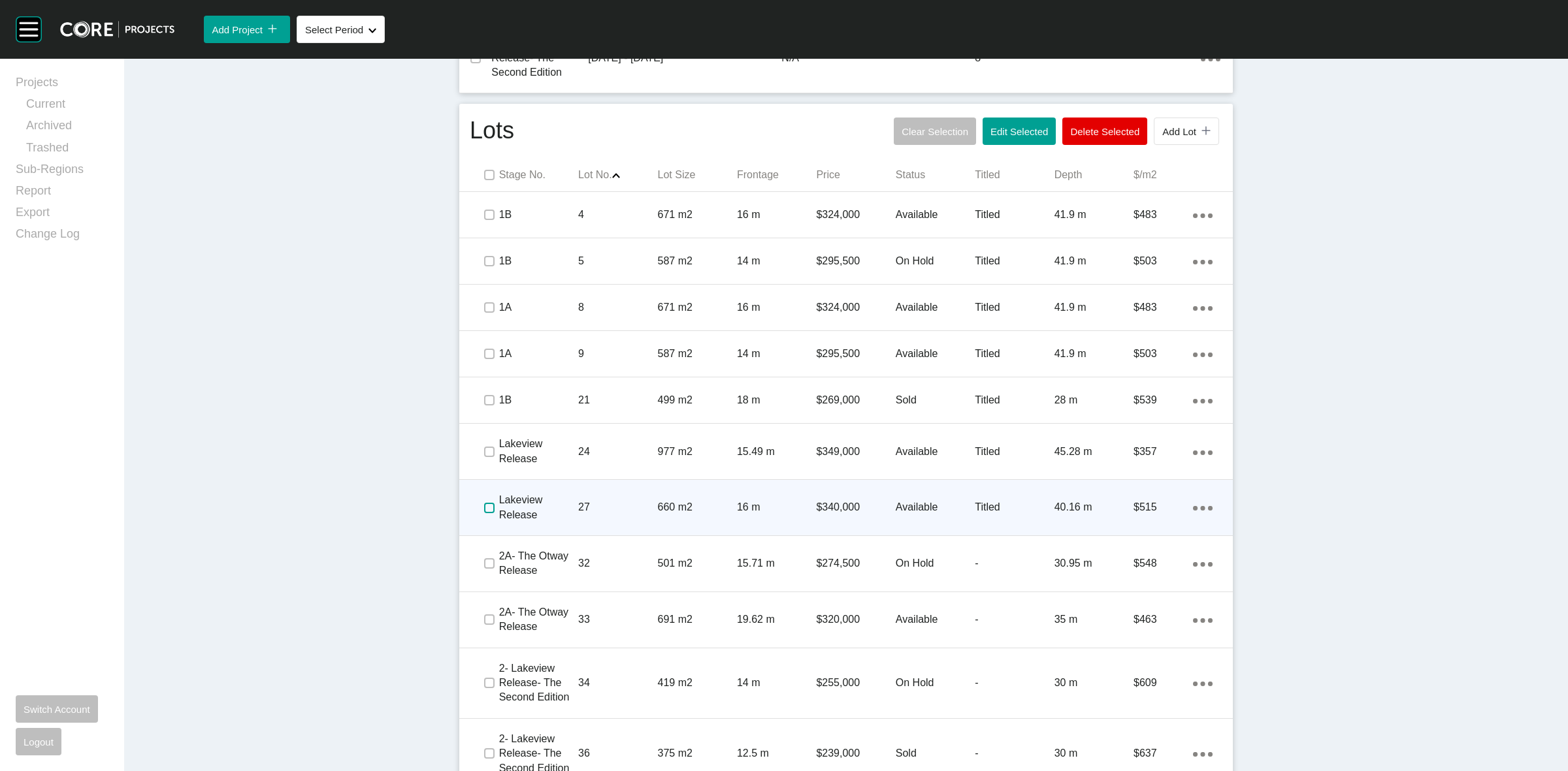
click at [484, 508] on label at bounding box center [489, 508] width 11 height 11
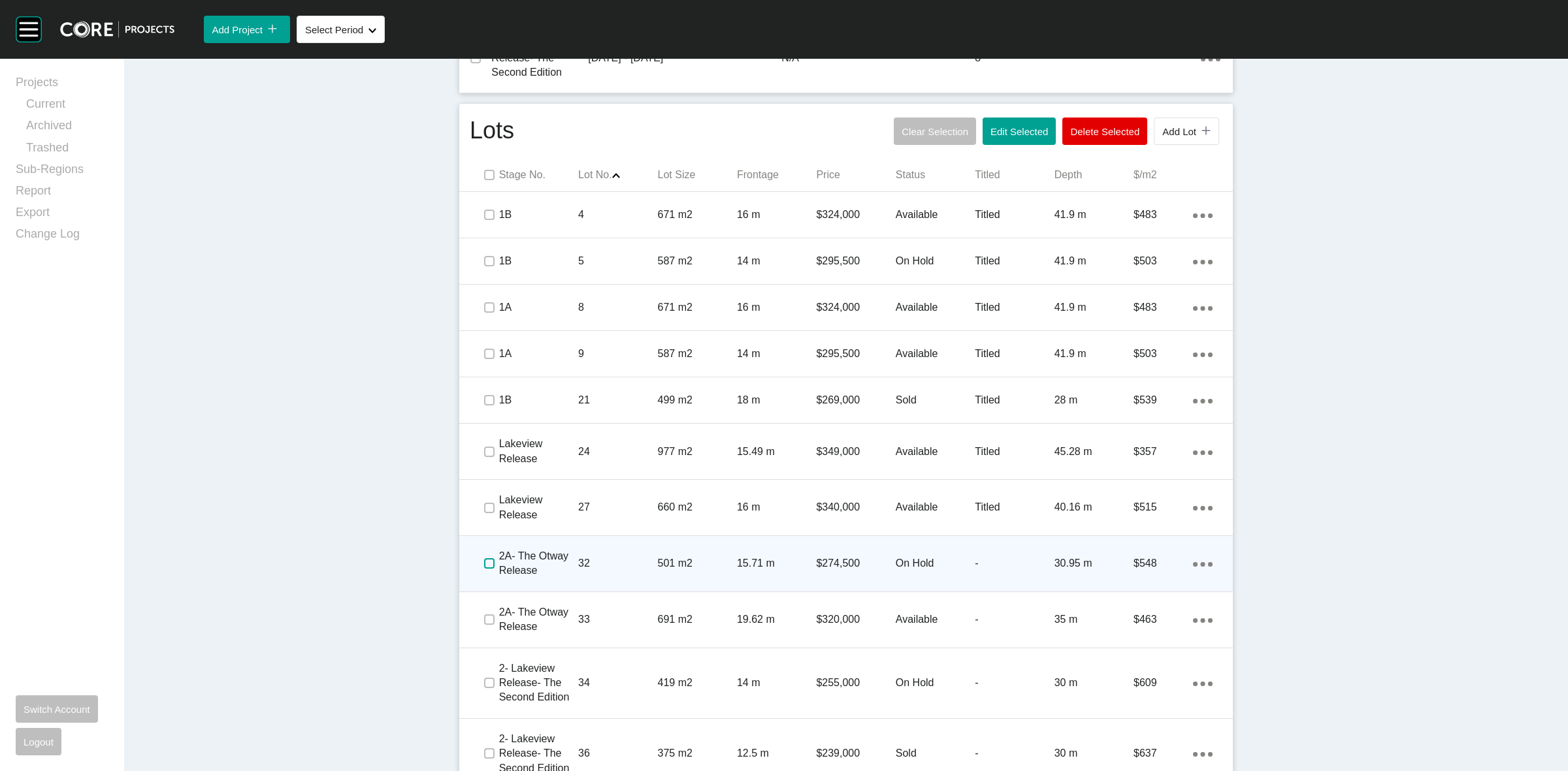
click at [484, 562] on label at bounding box center [489, 564] width 11 height 11
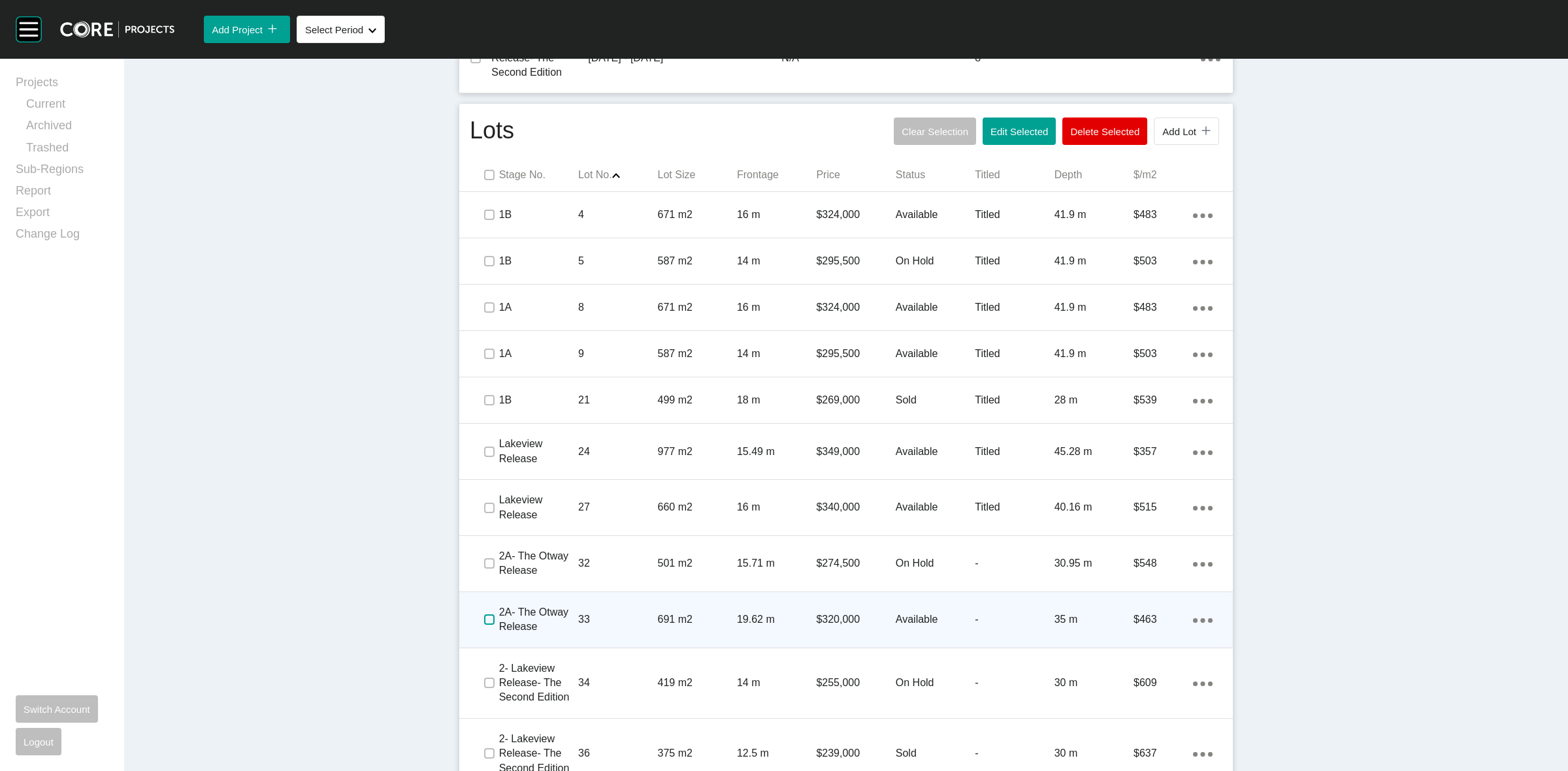
click at [484, 618] on label at bounding box center [489, 620] width 11 height 11
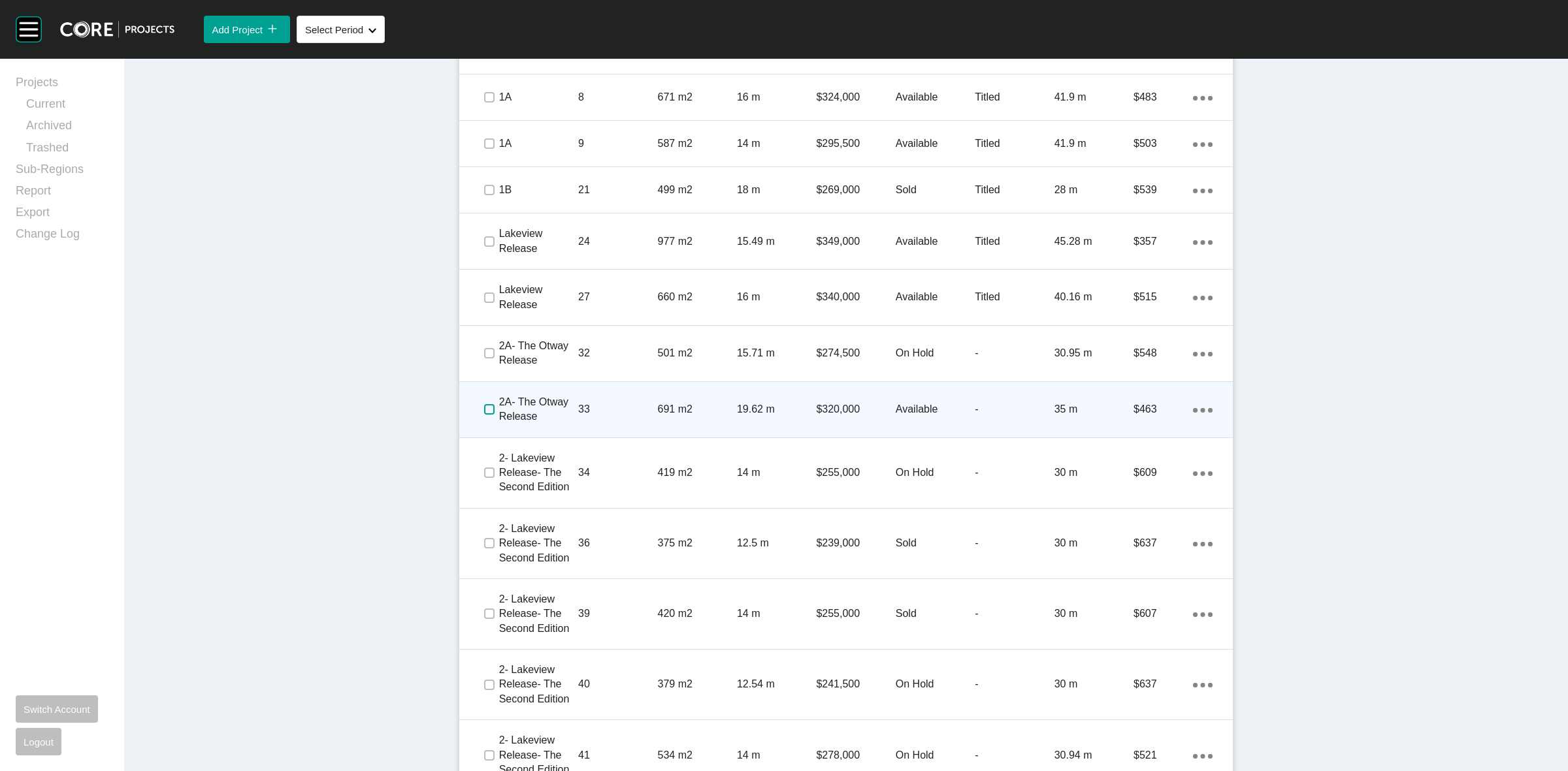
scroll to position [1061, 0]
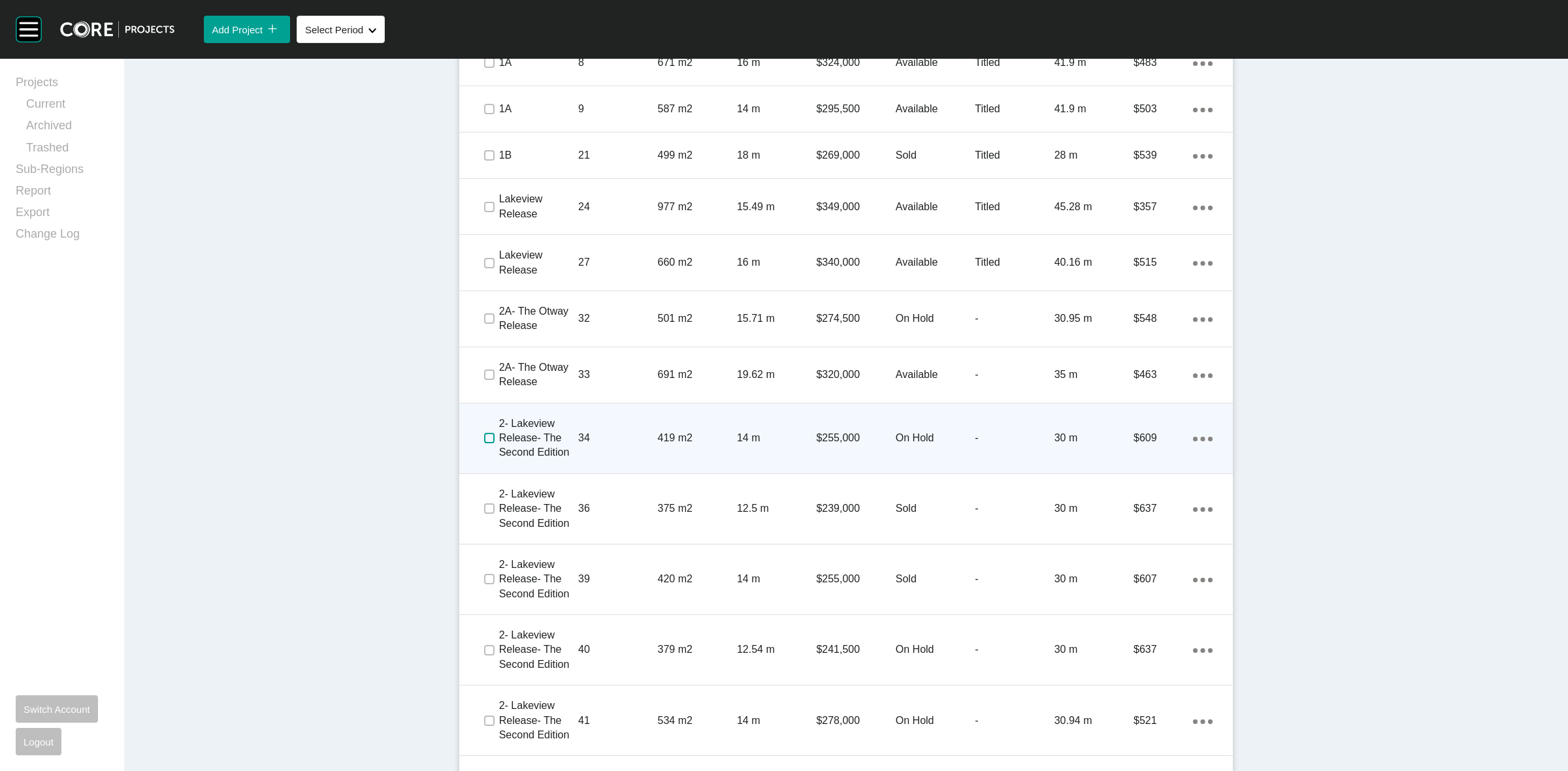
click at [485, 437] on label at bounding box center [489, 438] width 11 height 11
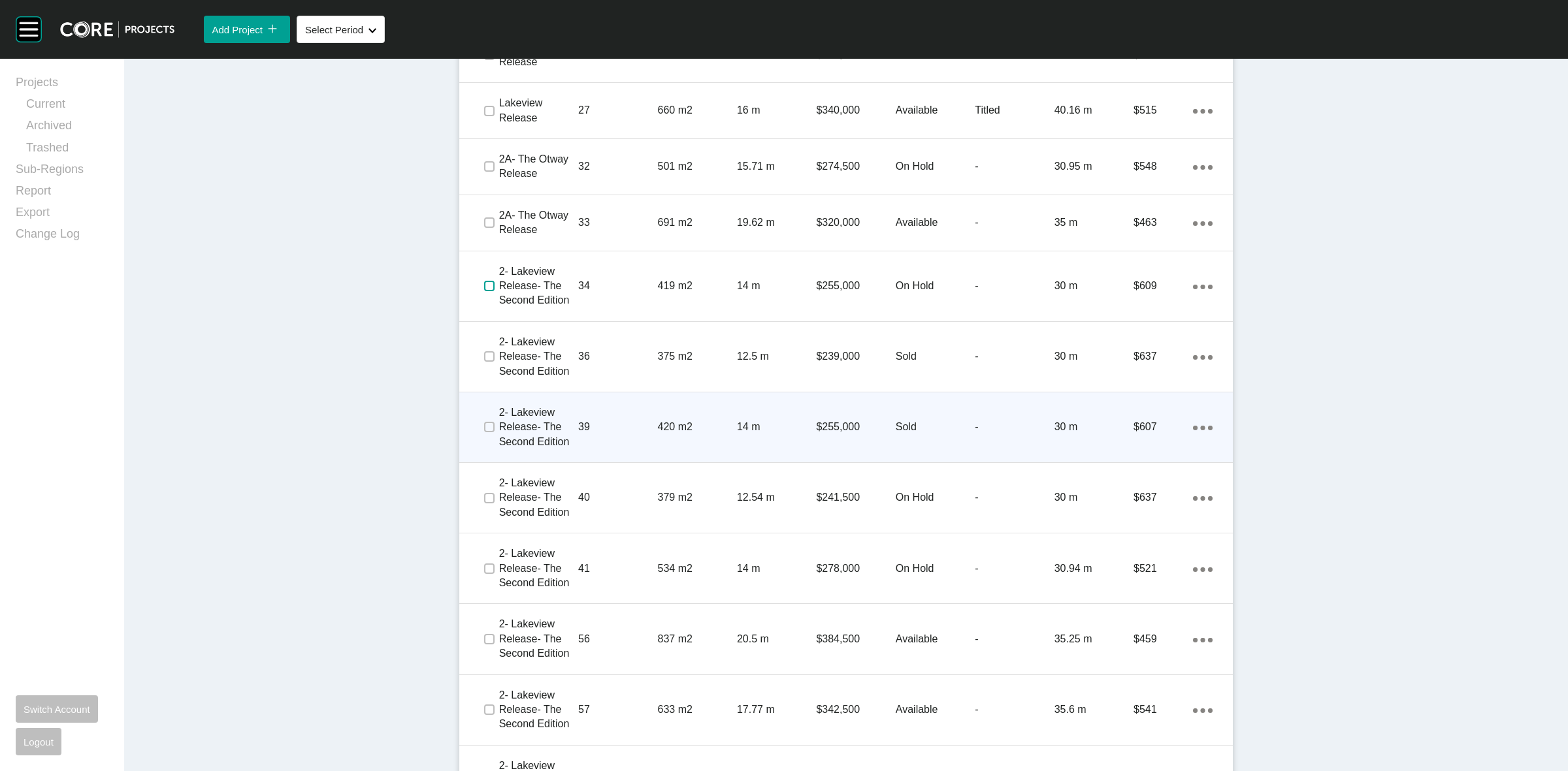
scroll to position [1225, 0]
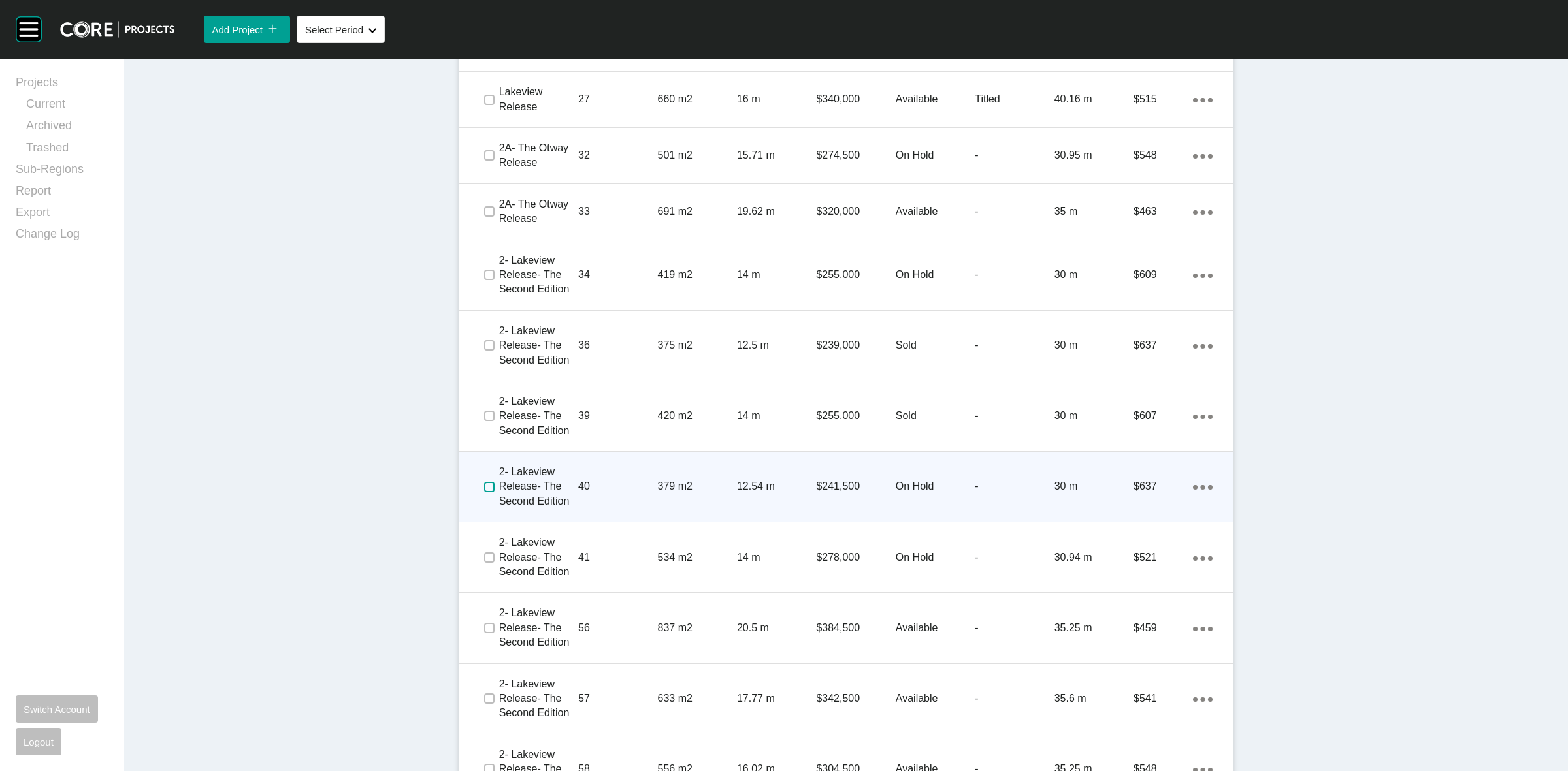
click at [484, 487] on label at bounding box center [489, 487] width 11 height 11
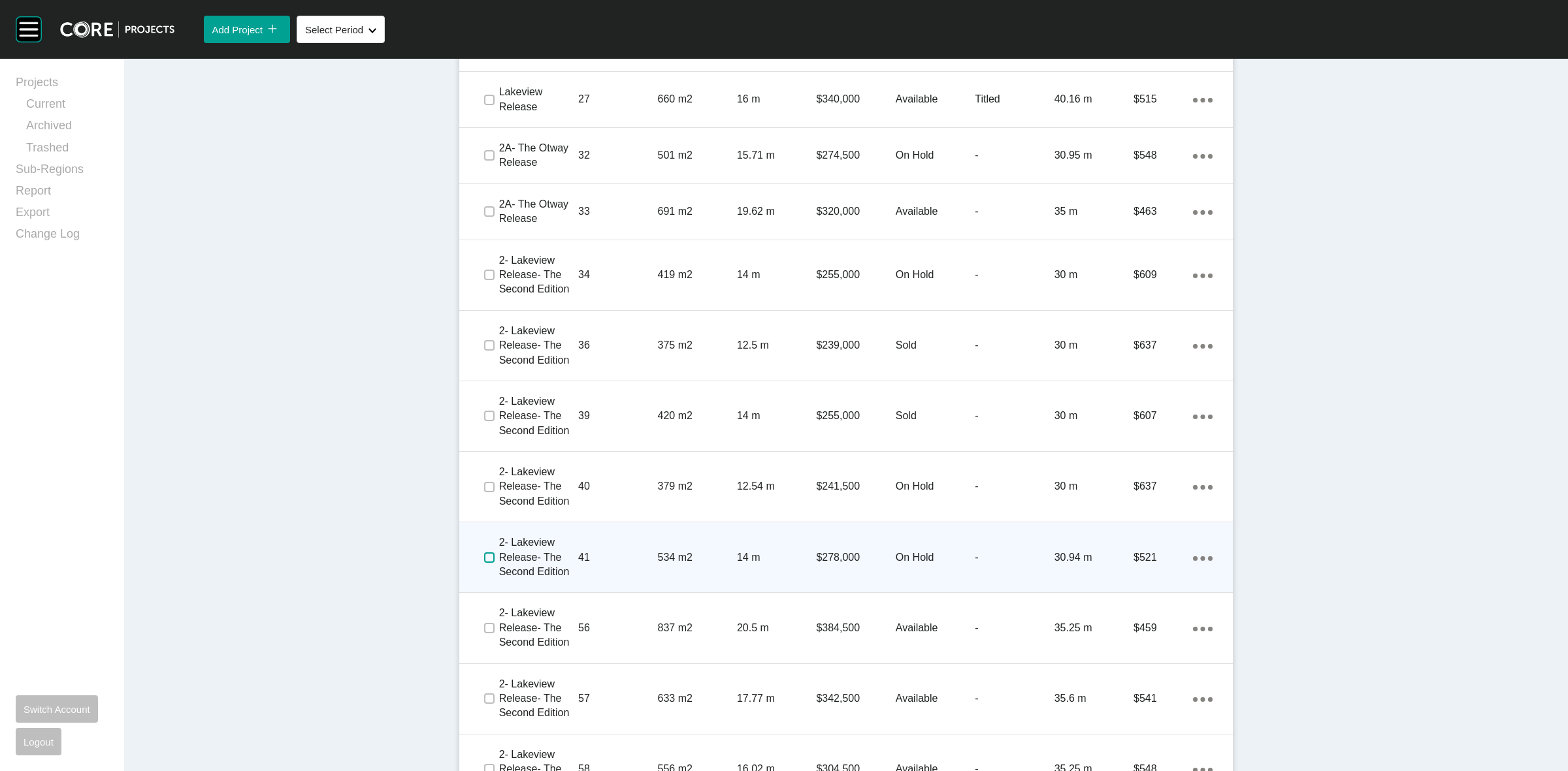
click at [484, 554] on label at bounding box center [489, 558] width 11 height 11
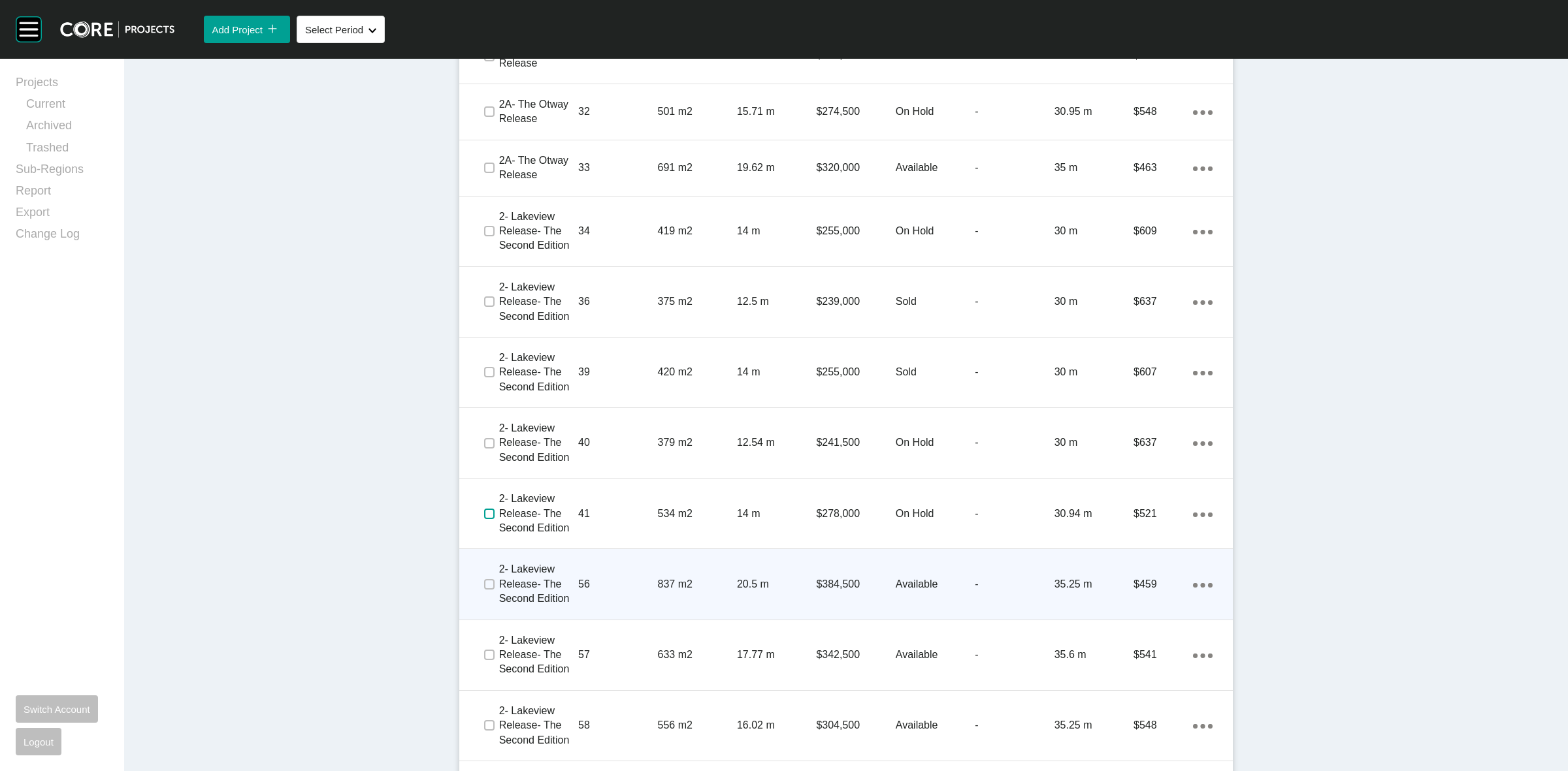
scroll to position [1306, 0]
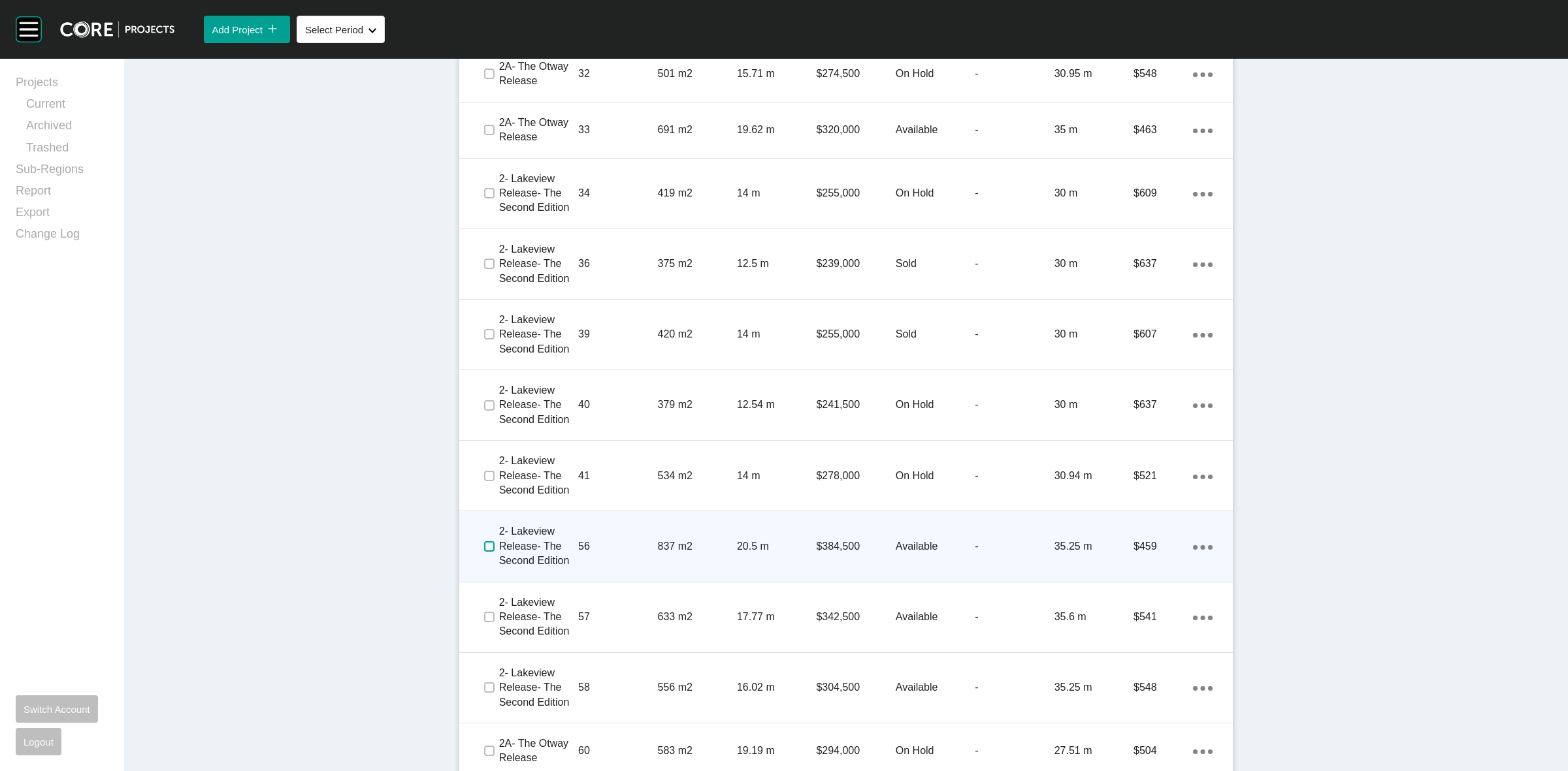
click at [485, 544] on label at bounding box center [489, 547] width 11 height 11
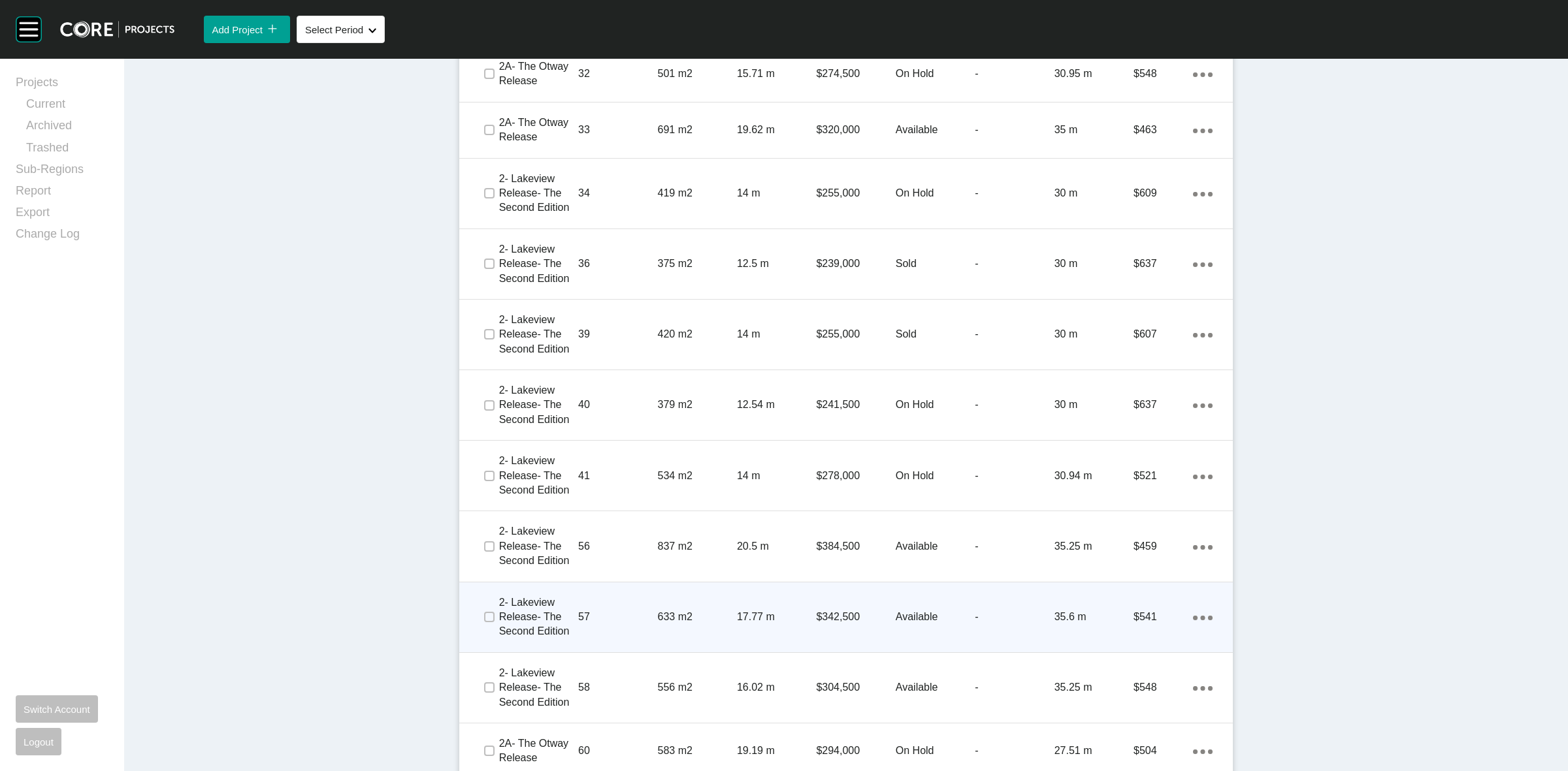
click at [481, 608] on span at bounding box center [489, 617] width 20 height 20
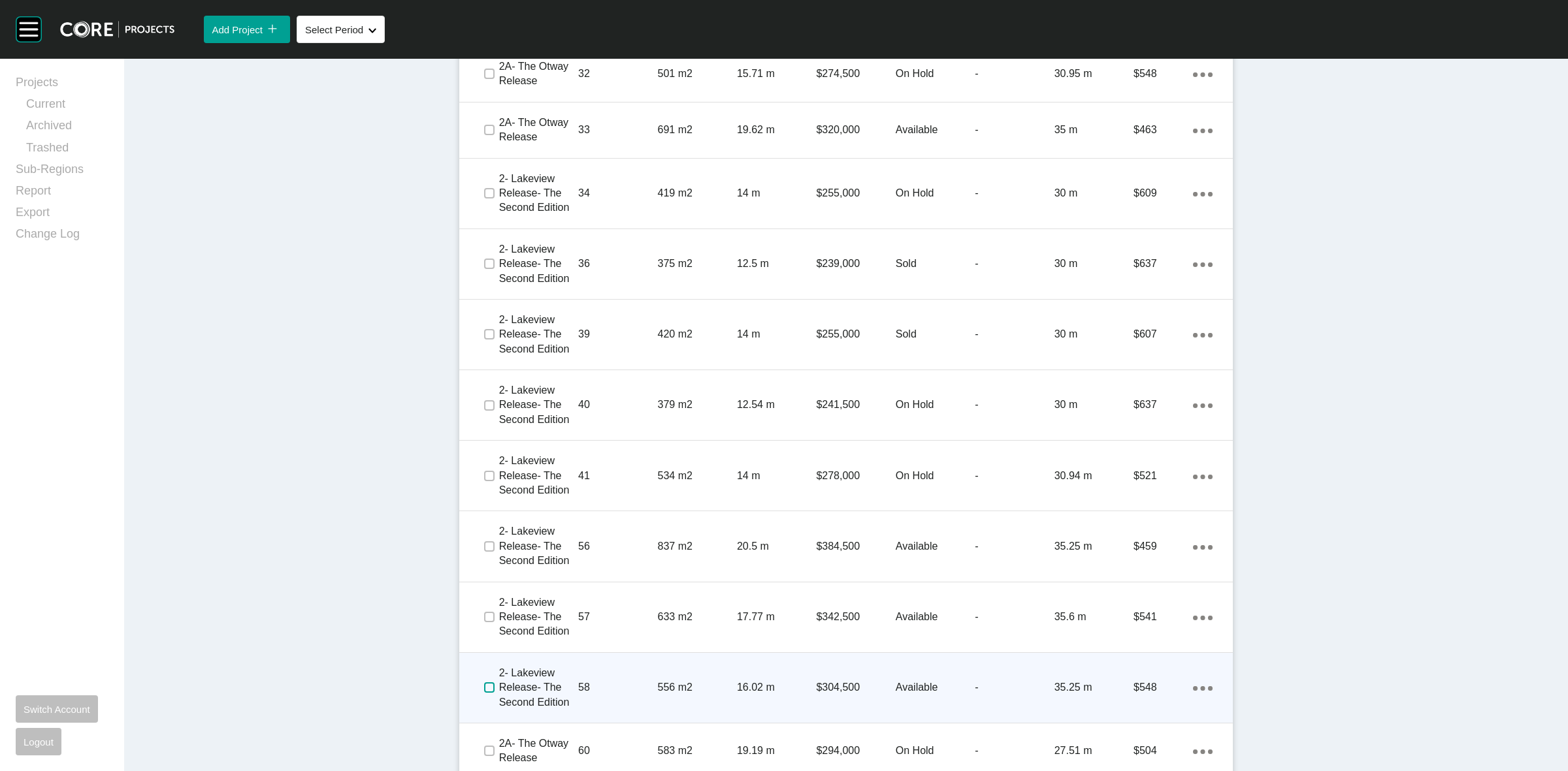
click at [484, 691] on label at bounding box center [489, 688] width 11 height 11
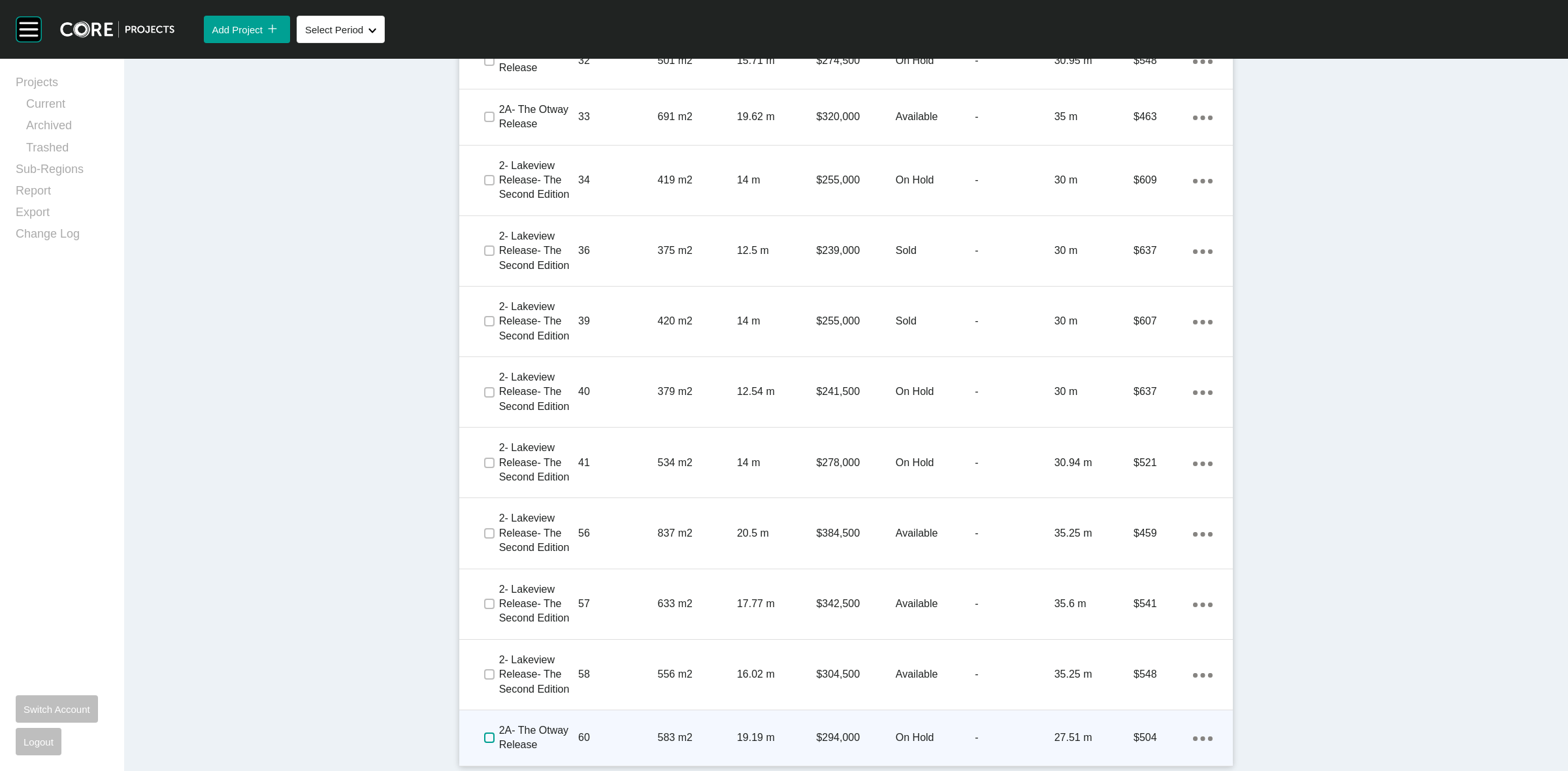
click at [484, 738] on label at bounding box center [489, 738] width 11 height 11
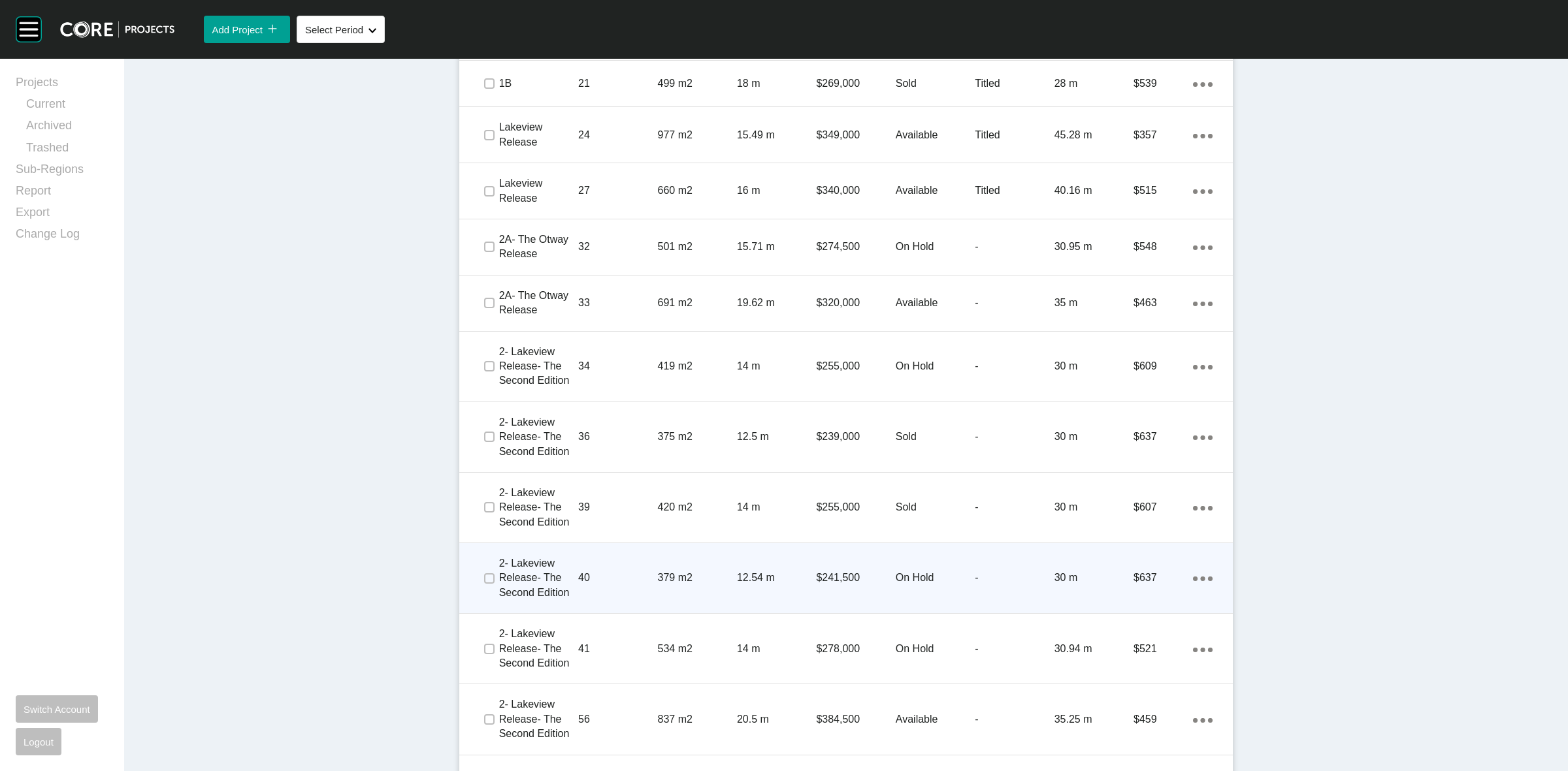
scroll to position [1075, 0]
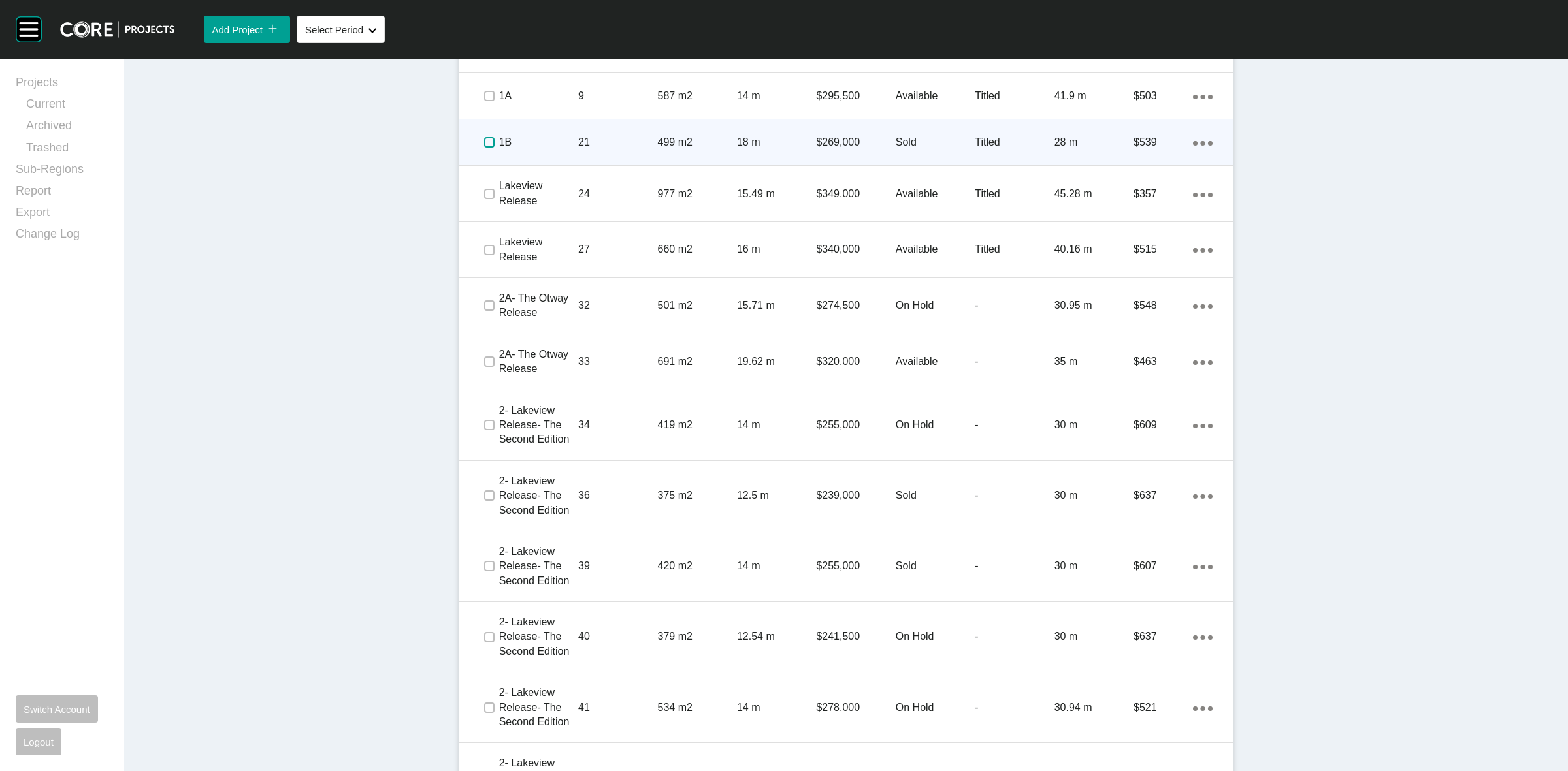
click at [484, 145] on label at bounding box center [489, 143] width 11 height 11
click at [518, 145] on p "1B" at bounding box center [538, 143] width 79 height 14
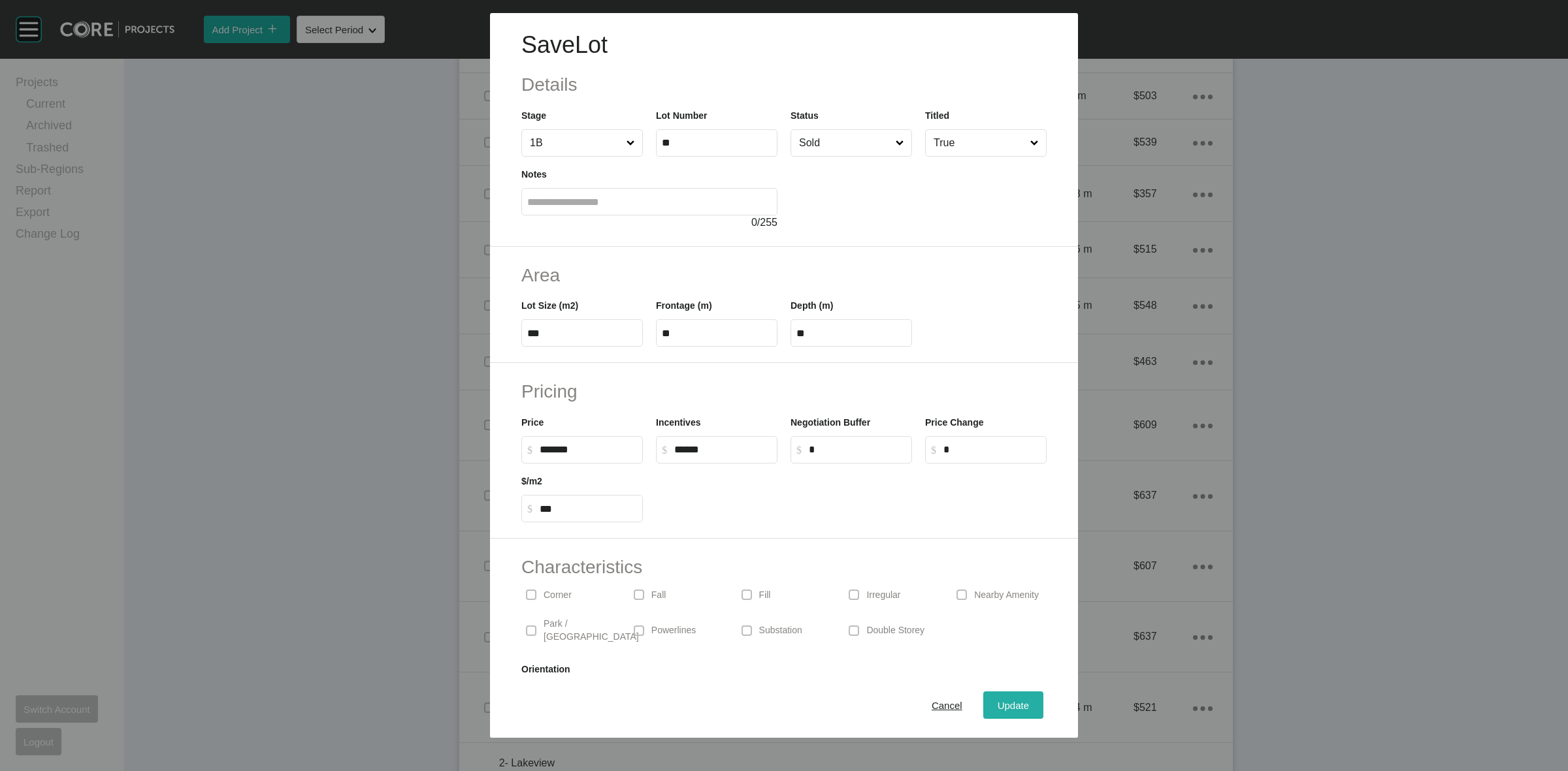
click at [1011, 706] on span "Update" at bounding box center [1013, 706] width 32 height 11
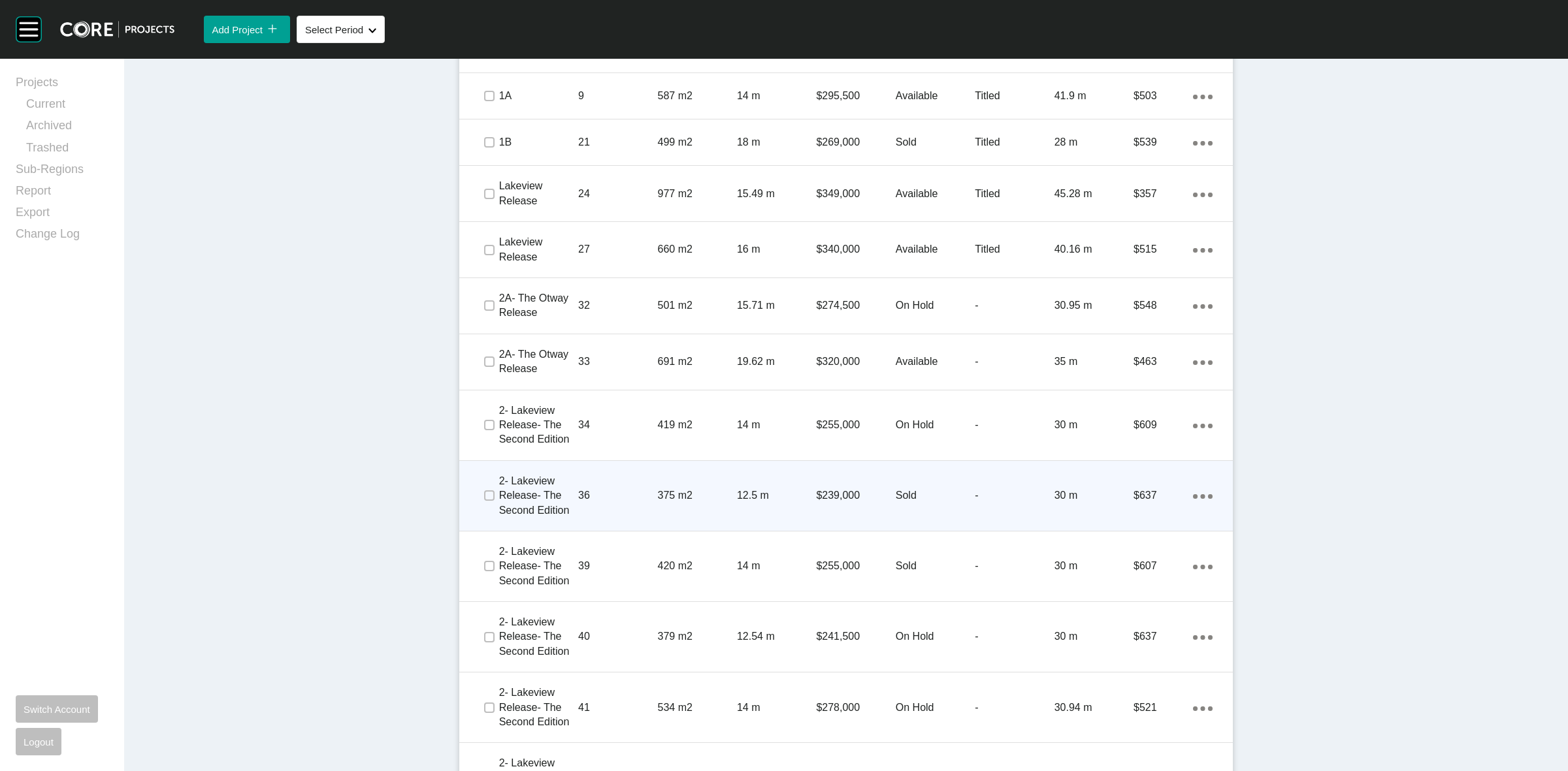
click at [490, 494] on span at bounding box center [489, 496] width 20 height 20
click at [608, 501] on p "36" at bounding box center [618, 496] width 79 height 14
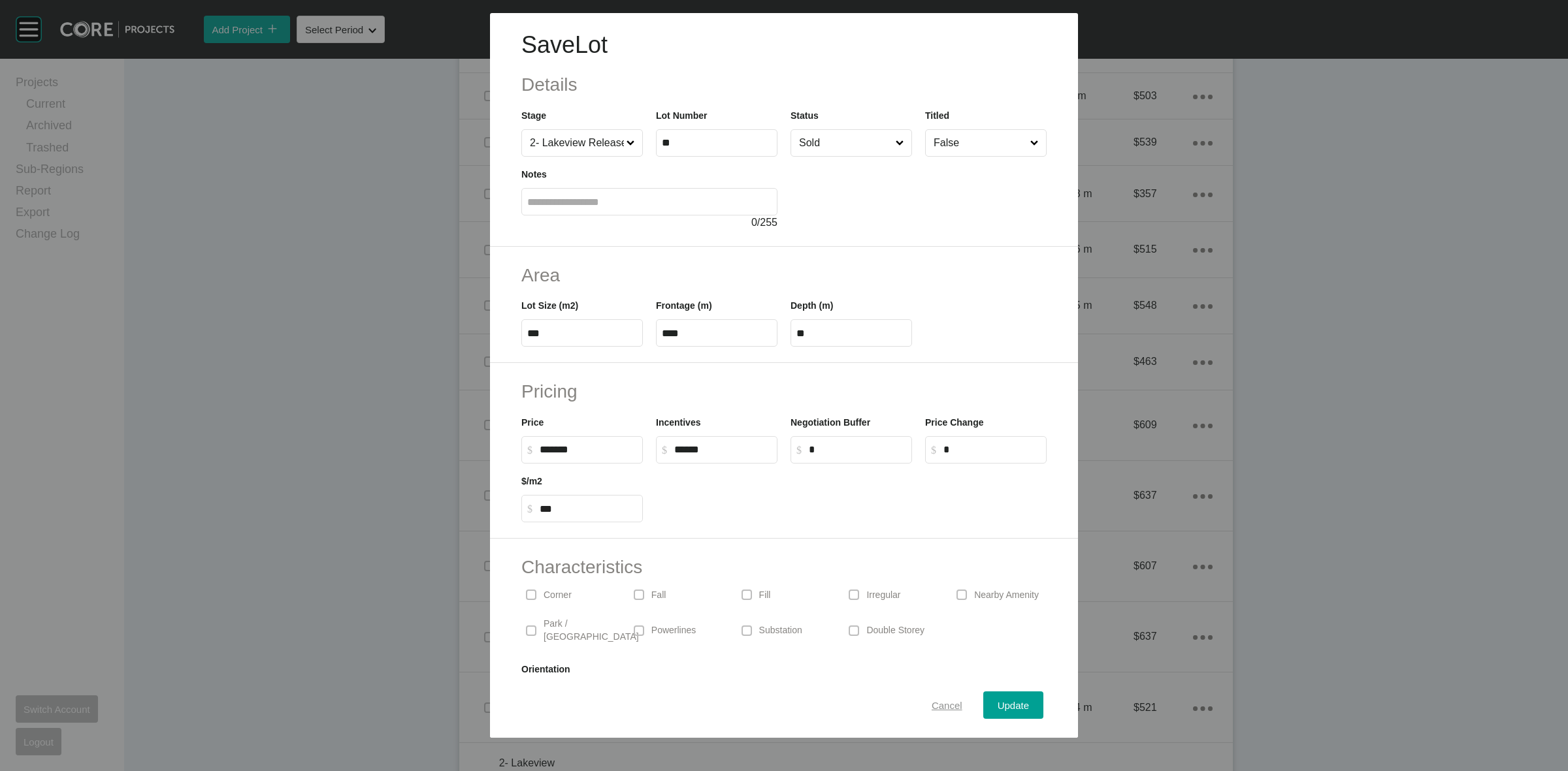
click at [946, 707] on span "Cancel" at bounding box center [947, 706] width 31 height 11
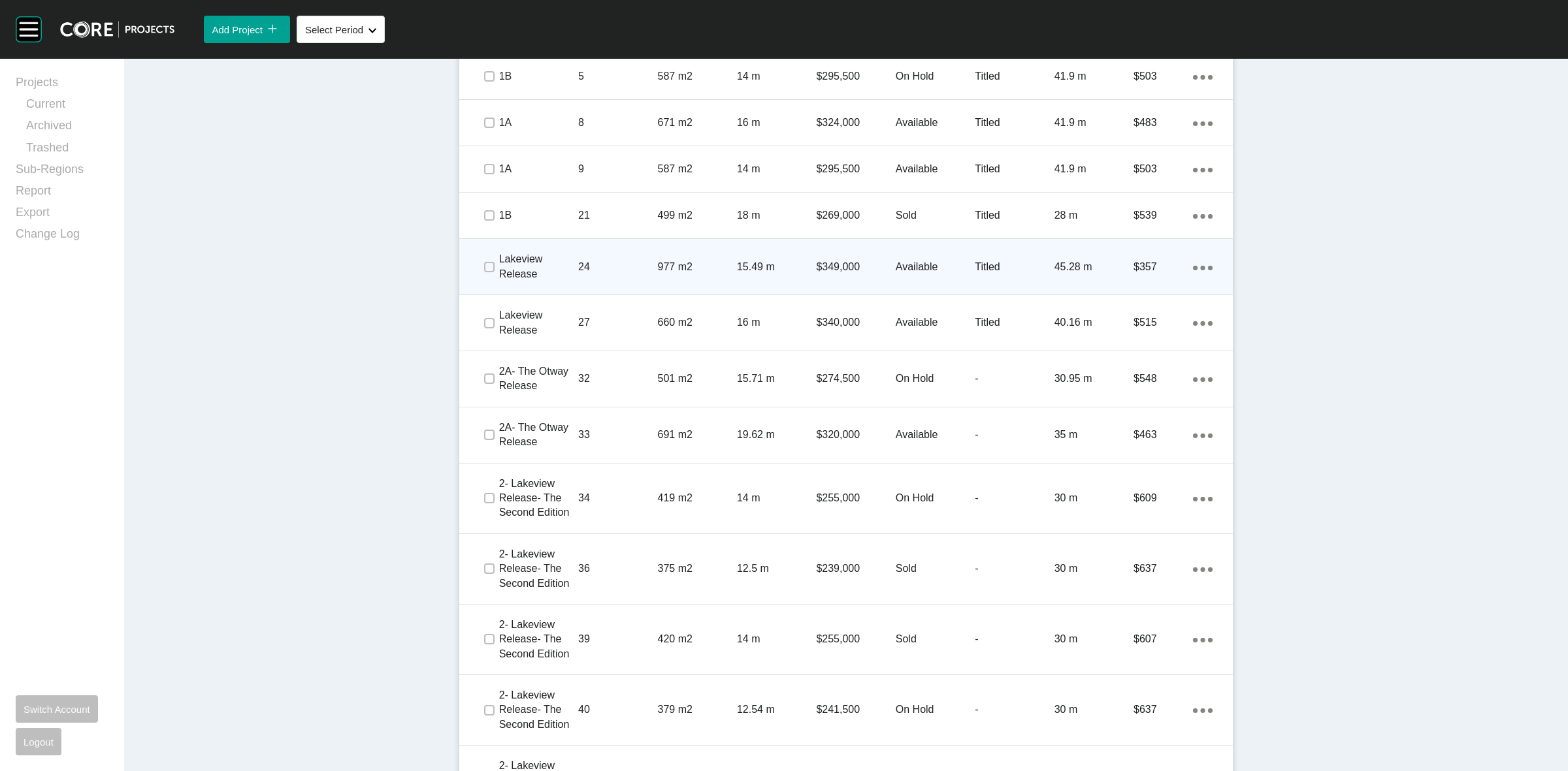
scroll to position [911, 0]
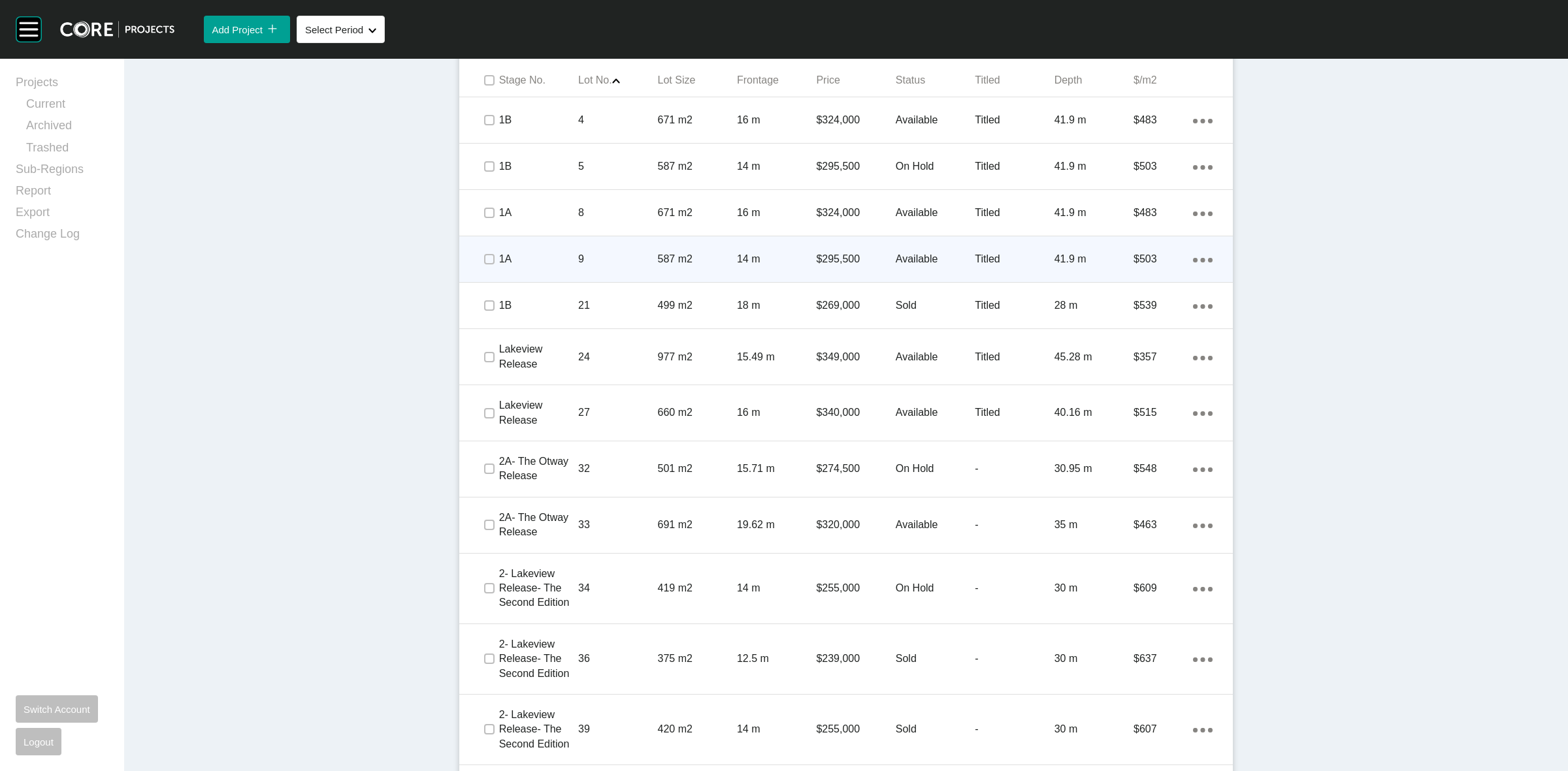
click at [686, 249] on div "587 m2" at bounding box center [697, 259] width 79 height 41
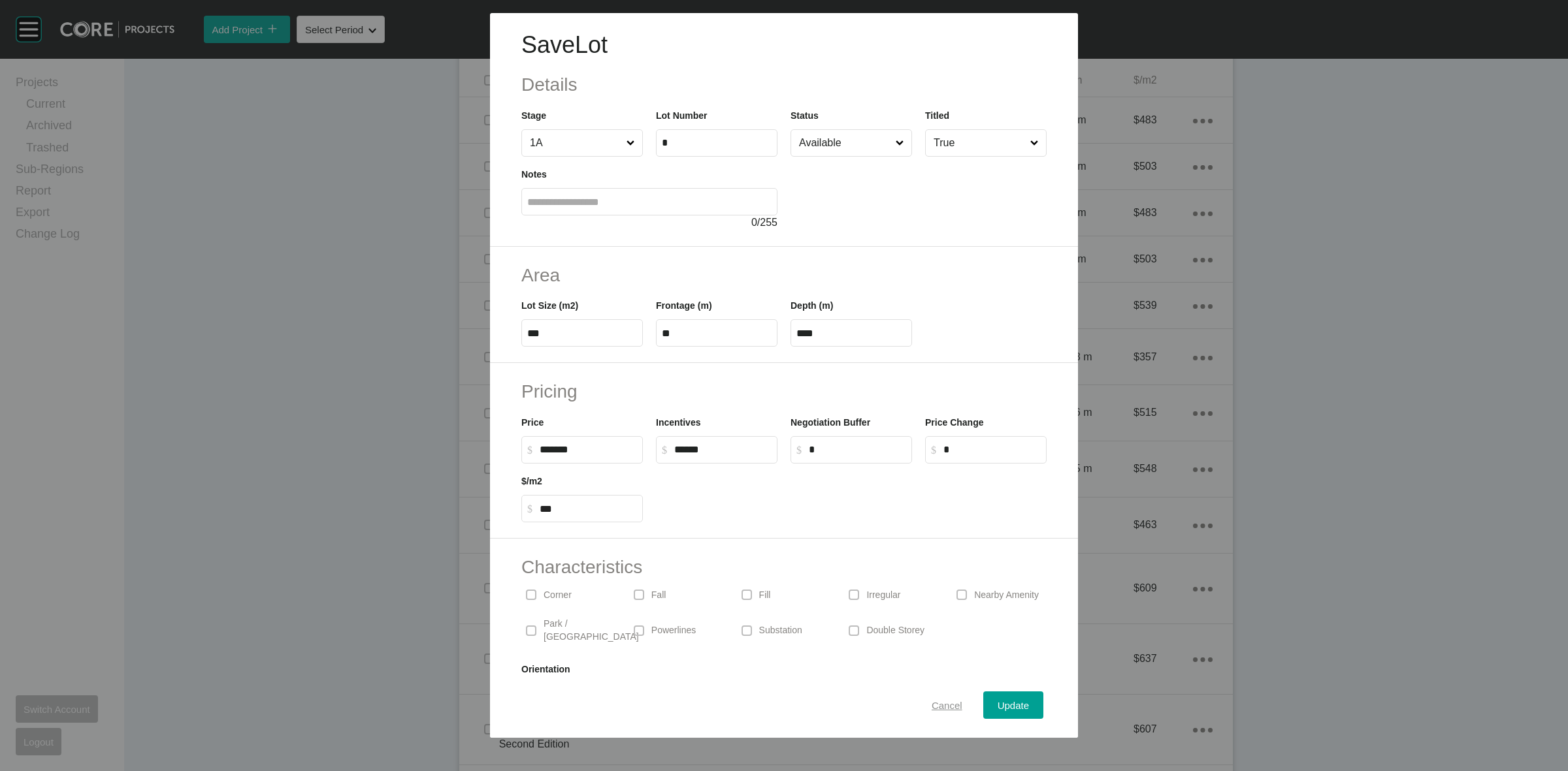
click at [944, 709] on span "Cancel" at bounding box center [947, 706] width 31 height 11
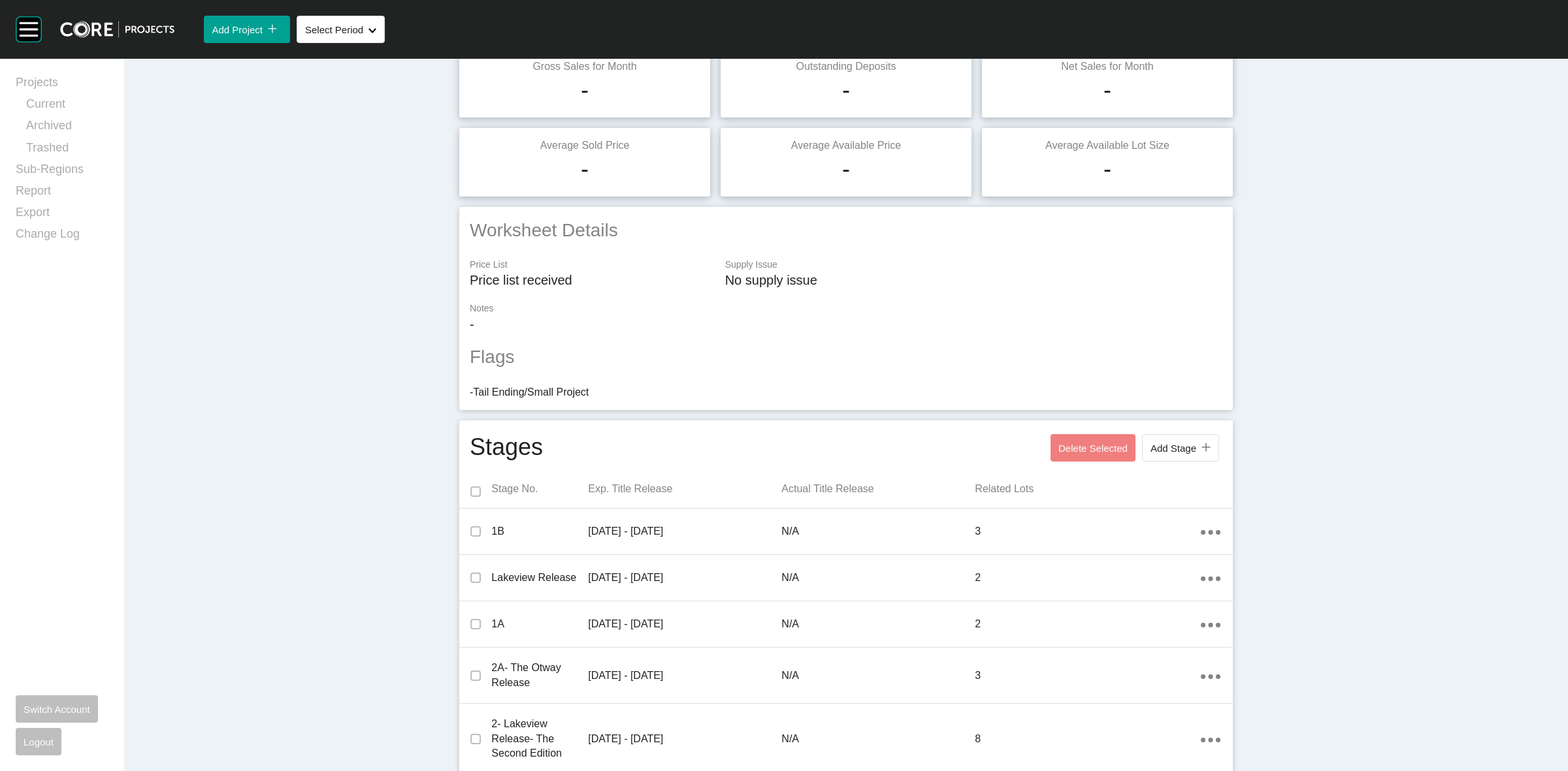
scroll to position [0, 0]
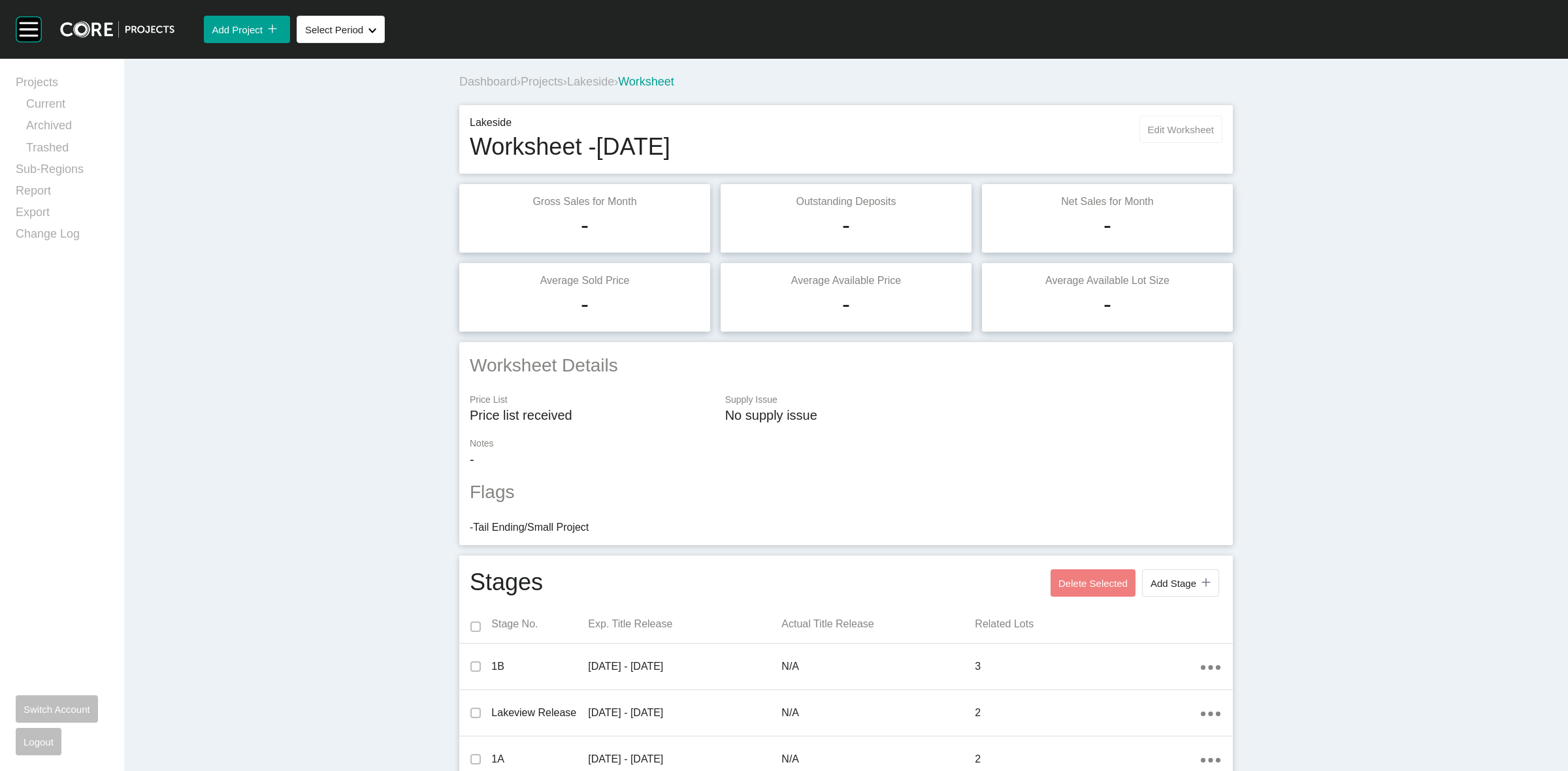
click at [1167, 128] on span "Edit Worksheet" at bounding box center [1181, 129] width 66 height 11
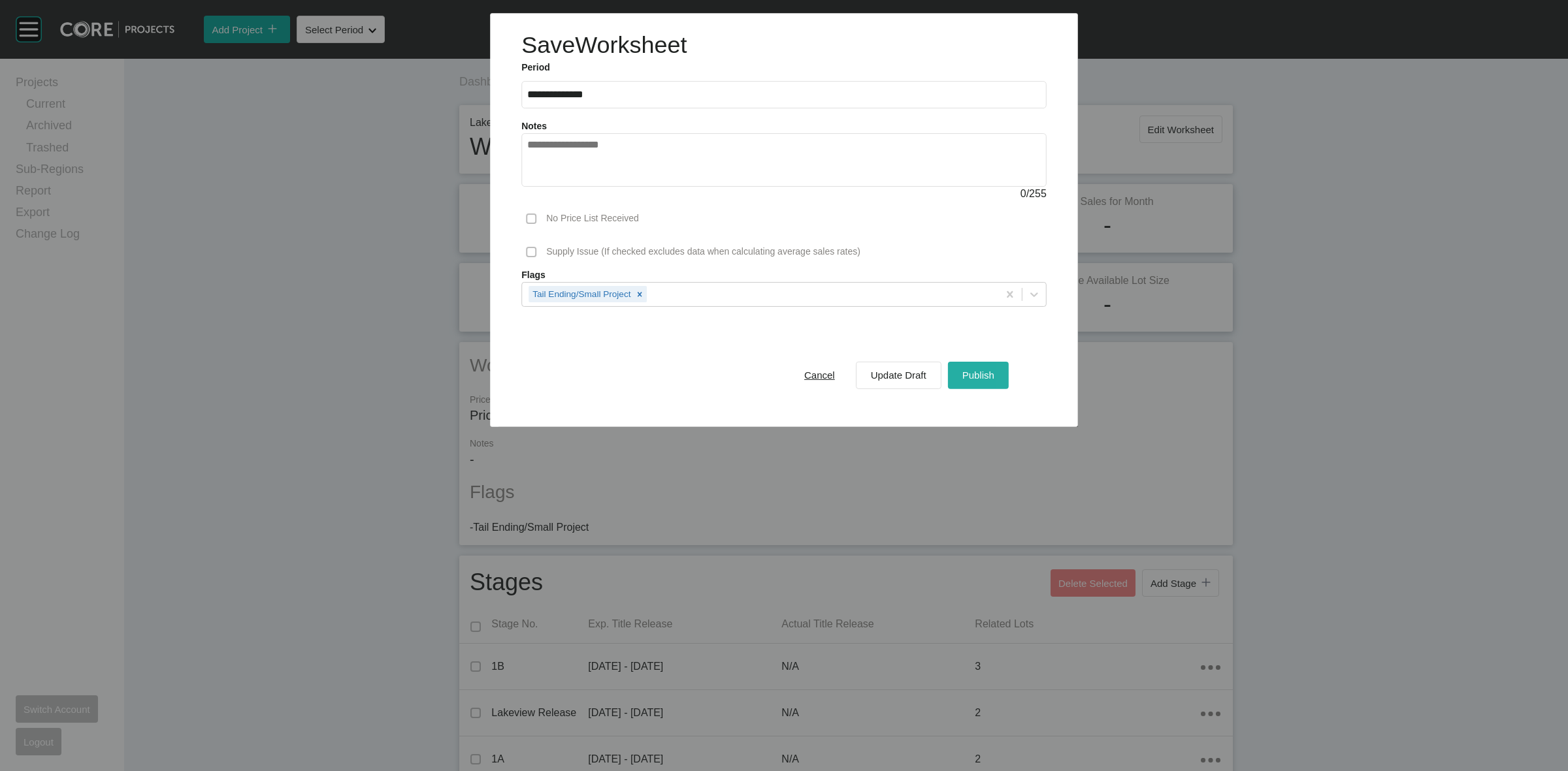
click at [972, 386] on button "Publish" at bounding box center [978, 375] width 61 height 27
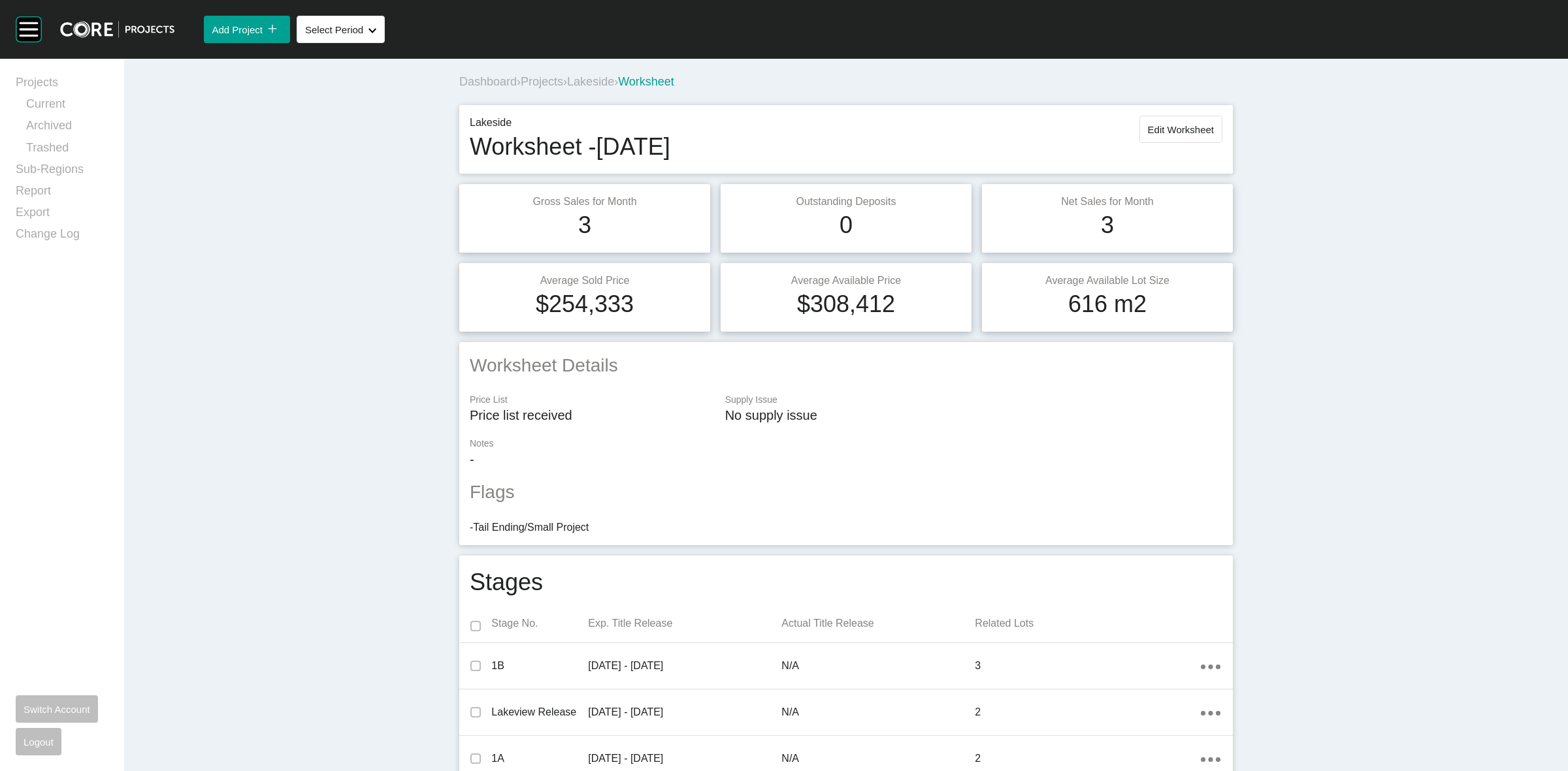
click at [589, 85] on span "Lakeside" at bounding box center [590, 81] width 47 height 13
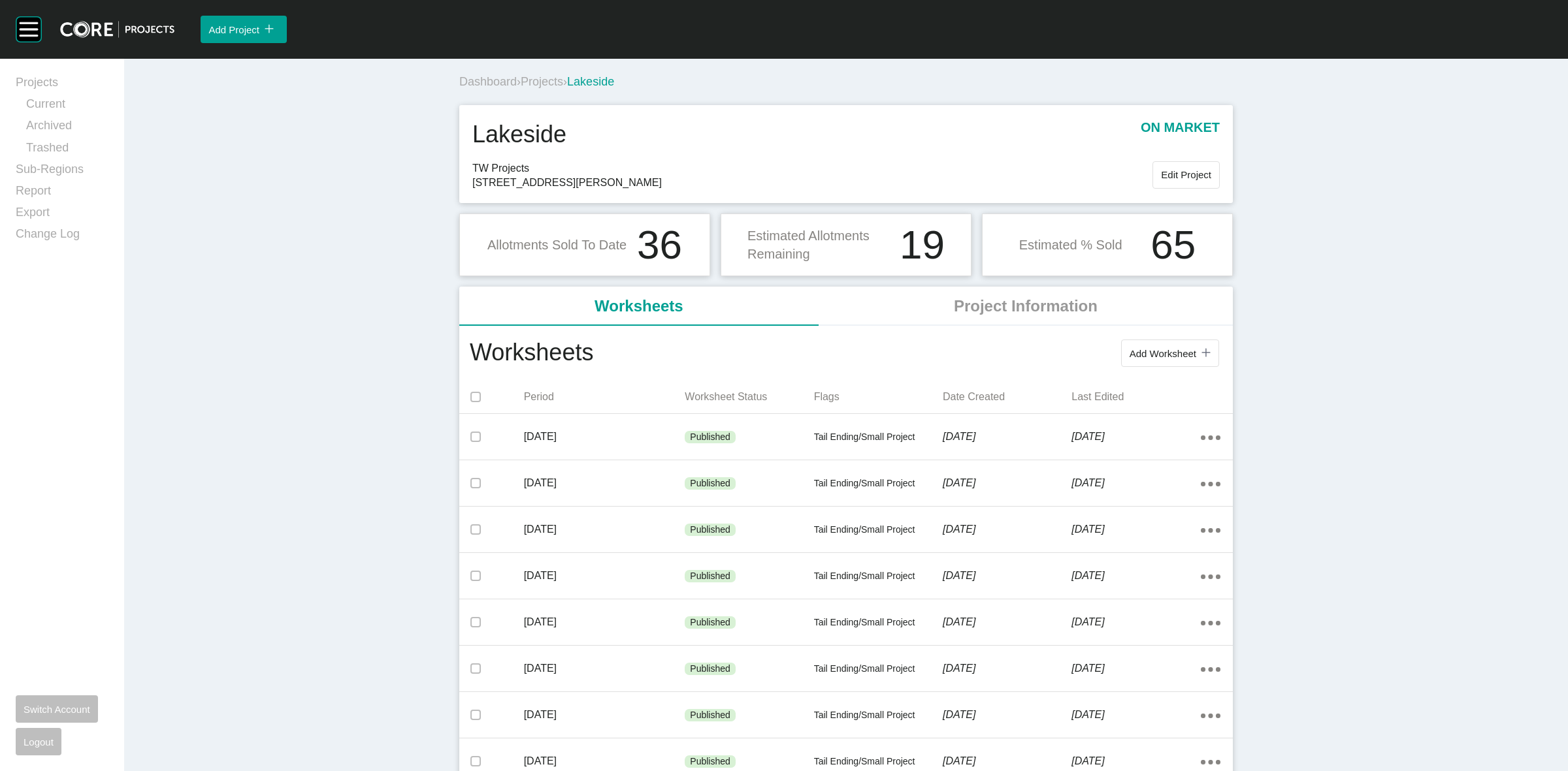
click at [546, 81] on span "Projects" at bounding box center [542, 81] width 43 height 13
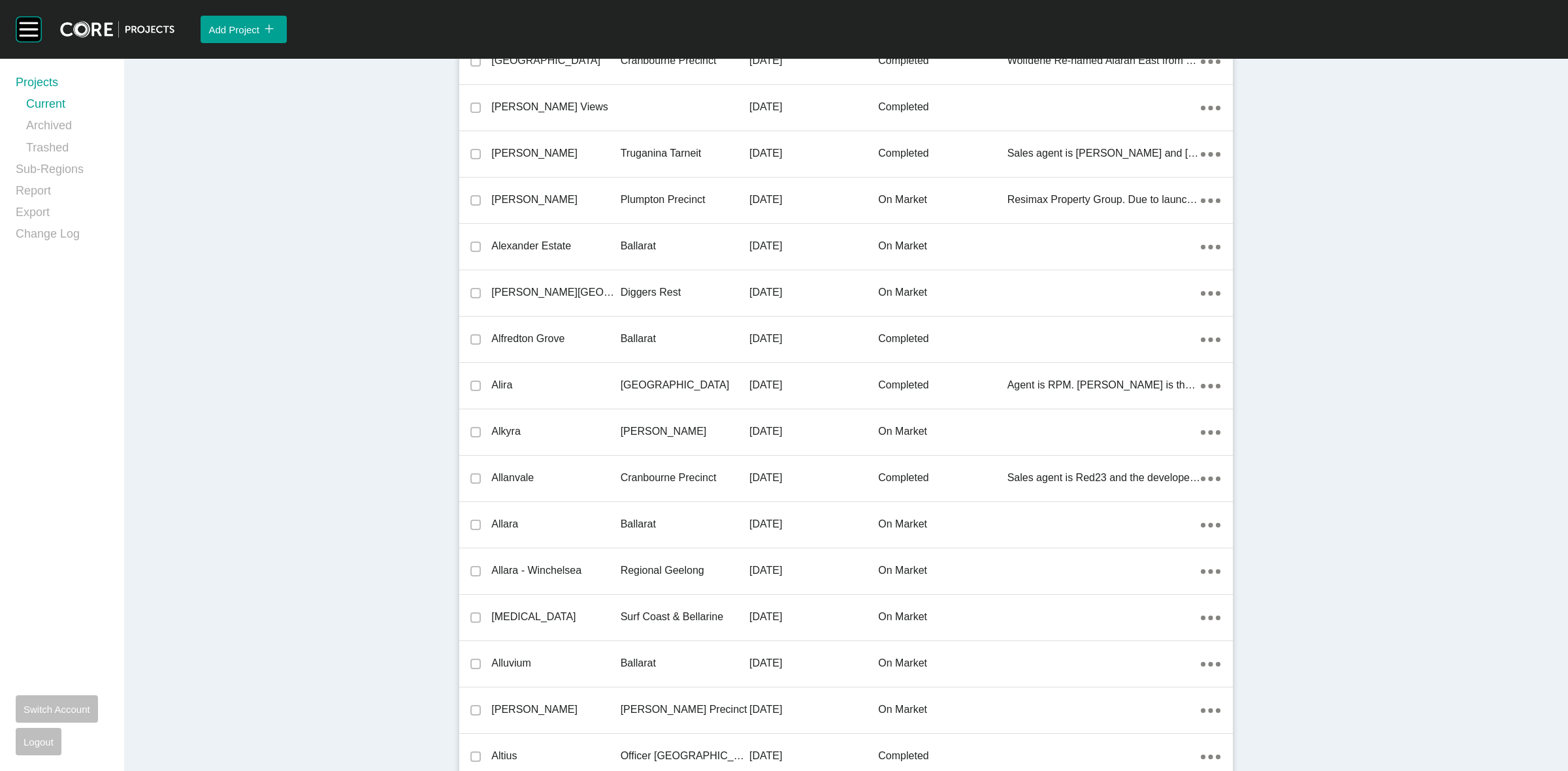
scroll to position [27186, 0]
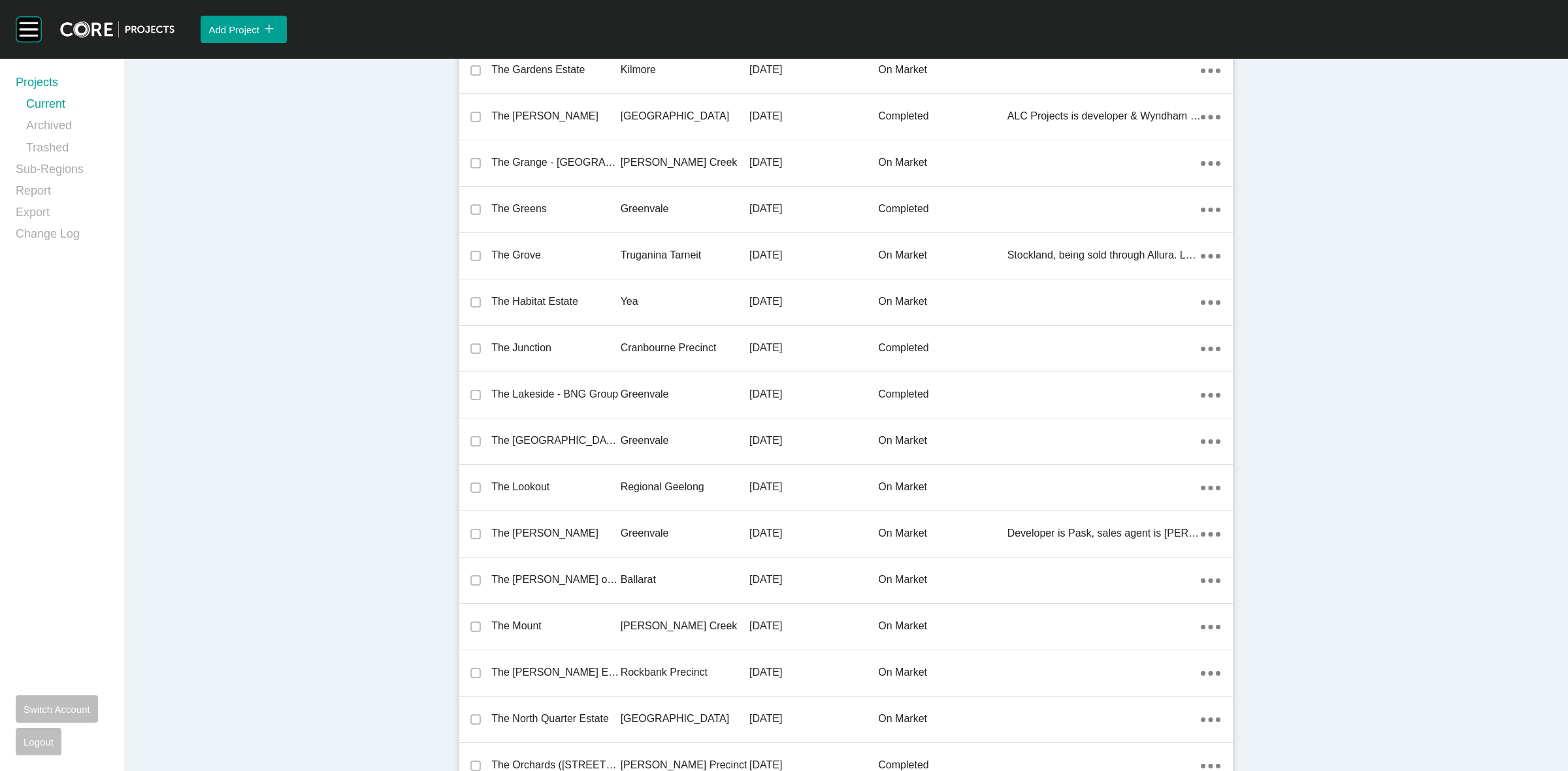
drag, startPoint x: 647, startPoint y: 472, endPoint x: 771, endPoint y: 753, distance: 307.1
click at [648, 480] on p "Regional Geelong" at bounding box center [685, 487] width 128 height 14
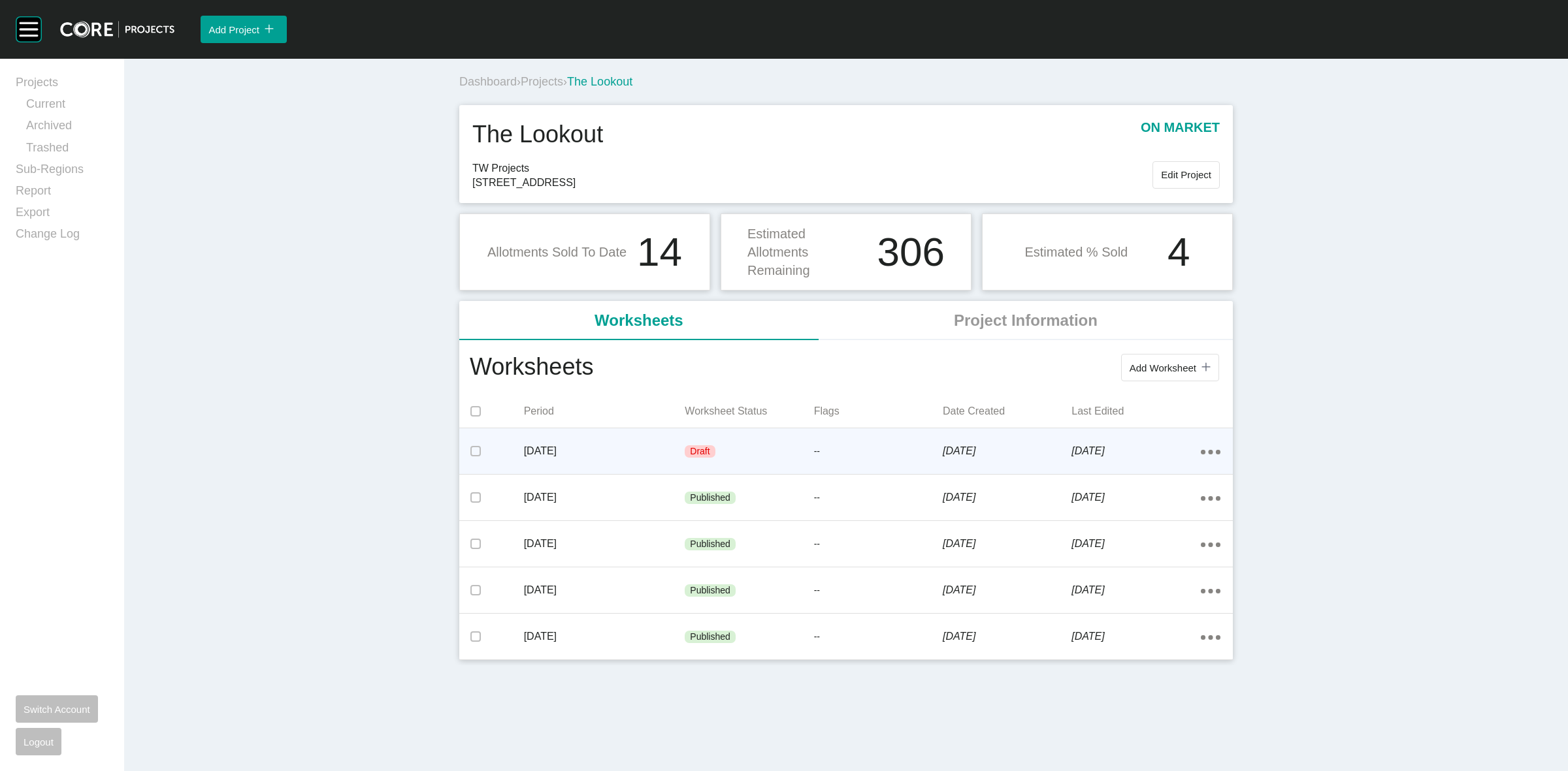
click at [788, 456] on div "Draft" at bounding box center [749, 451] width 128 height 39
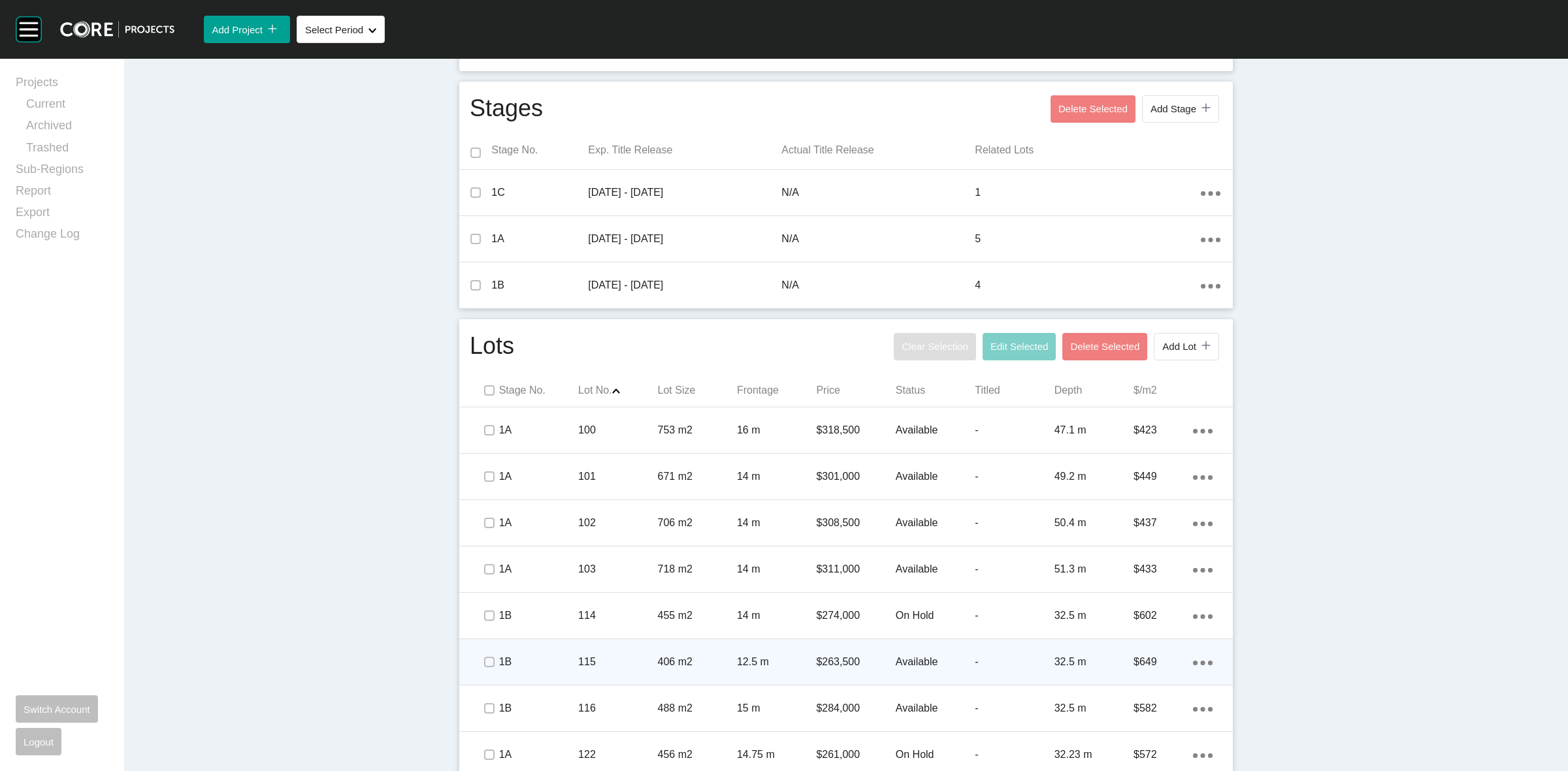
scroll to position [513, 0]
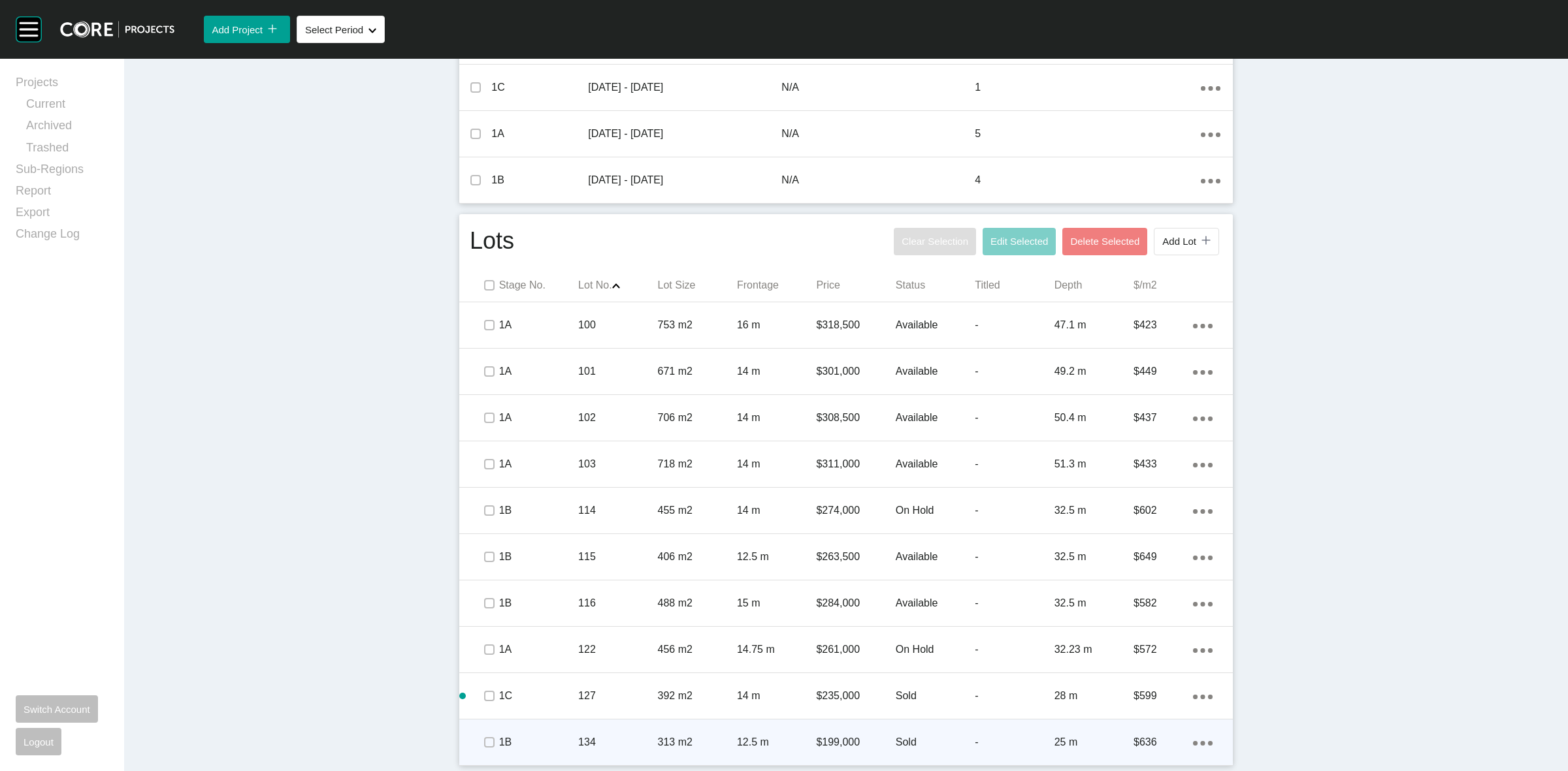
click at [1193, 743] on ellipse at bounding box center [1195, 743] width 5 height 5
click at [1144, 729] on link "Duplicate" at bounding box center [1143, 731] width 49 height 20
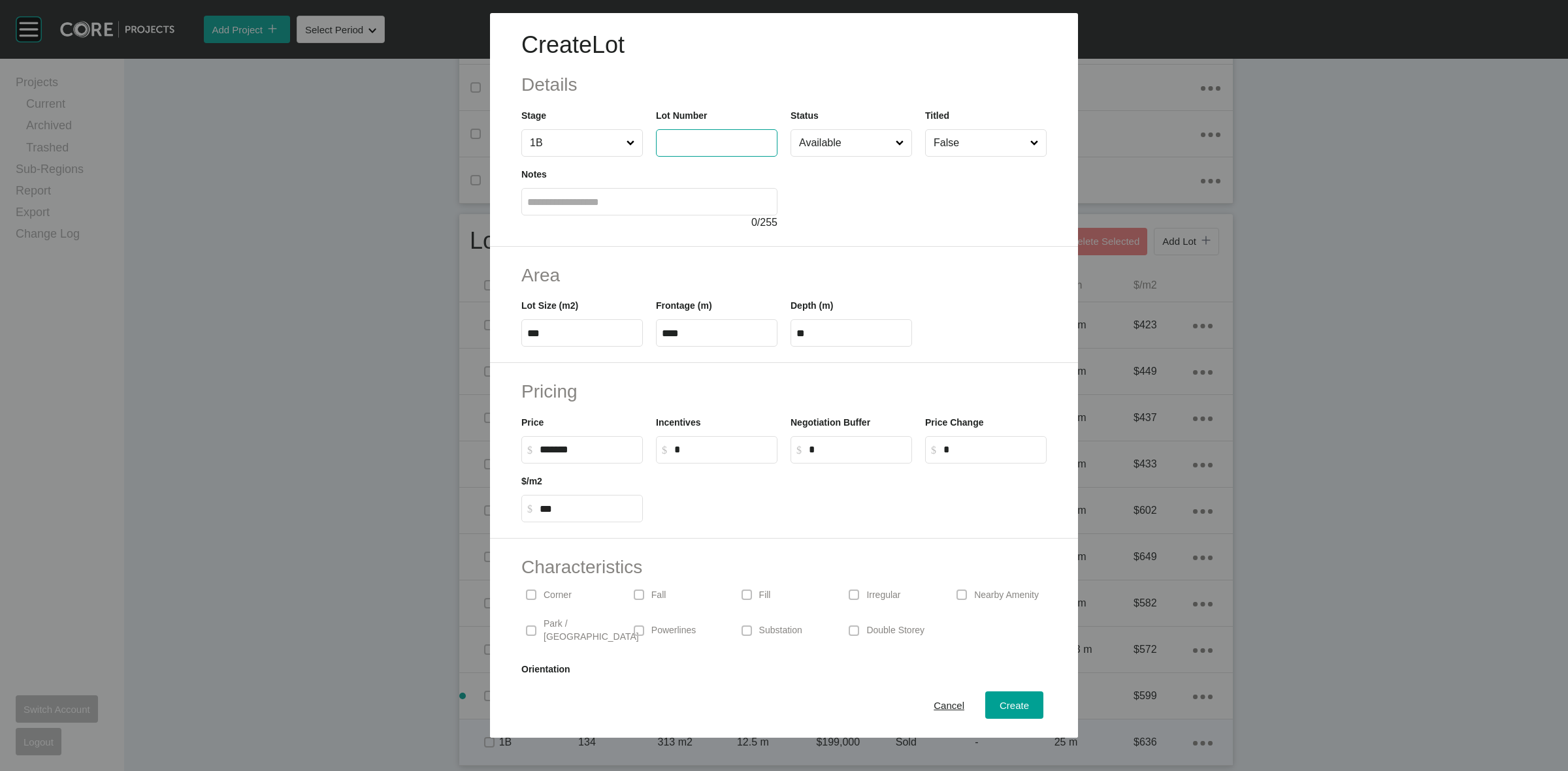
click at [691, 144] on input "text" at bounding box center [716, 143] width 109 height 11
type input "***"
click at [843, 138] on input "Available" at bounding box center [845, 143] width 97 height 26
click at [1000, 706] on span "Create" at bounding box center [1015, 706] width 30 height 11
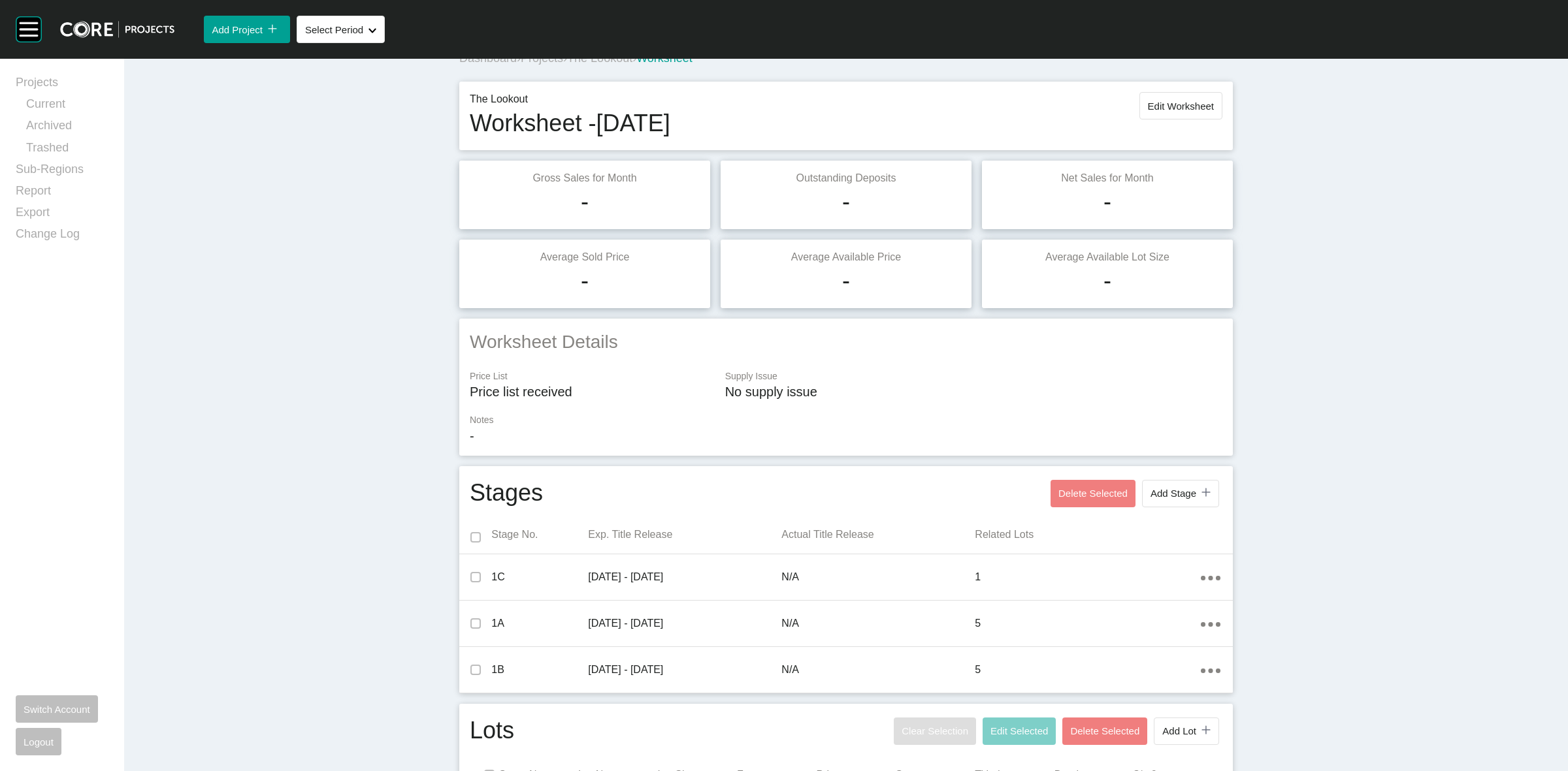
scroll to position [0, 0]
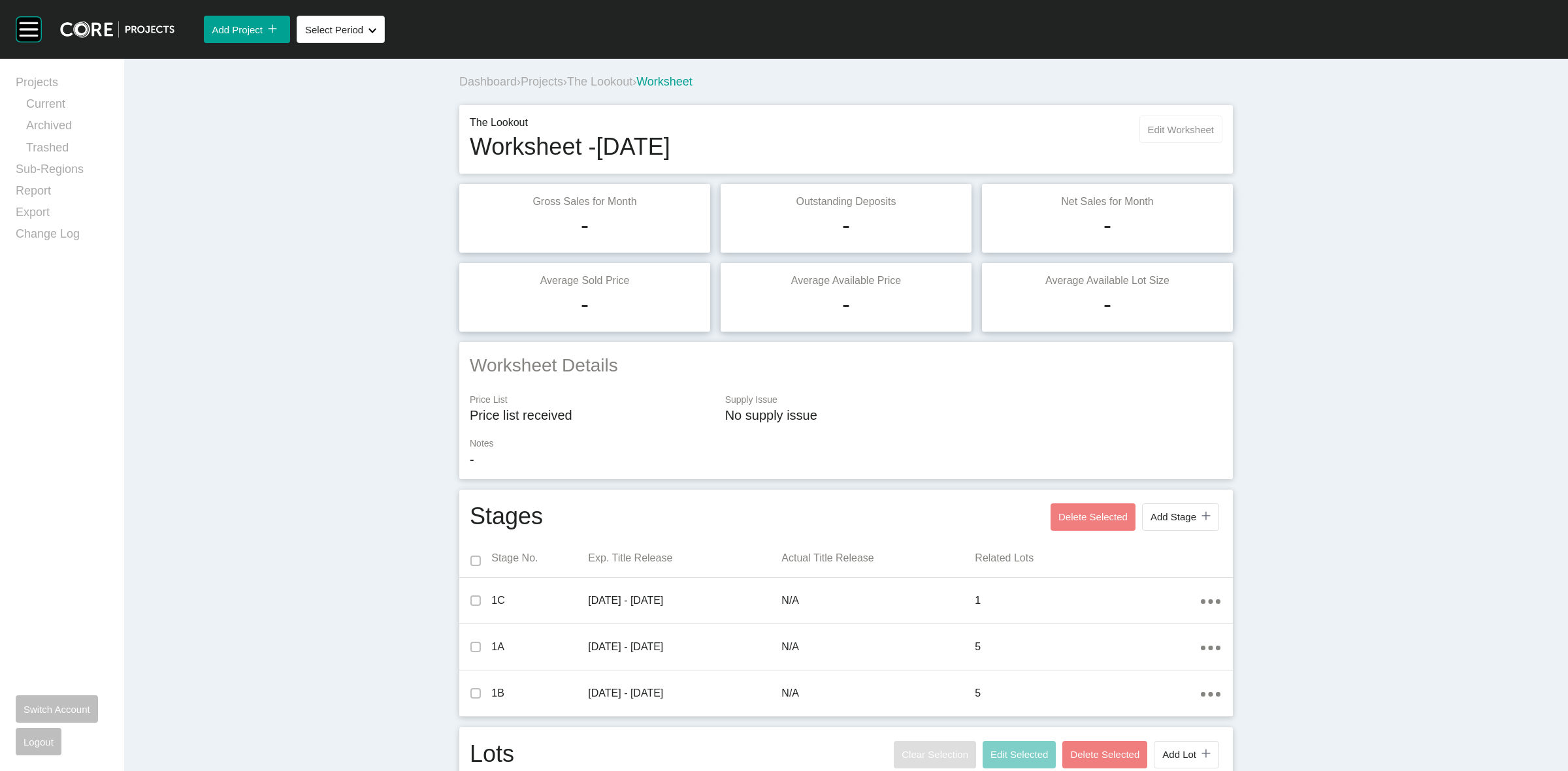
click at [1191, 127] on span "Edit Worksheet" at bounding box center [1181, 129] width 66 height 11
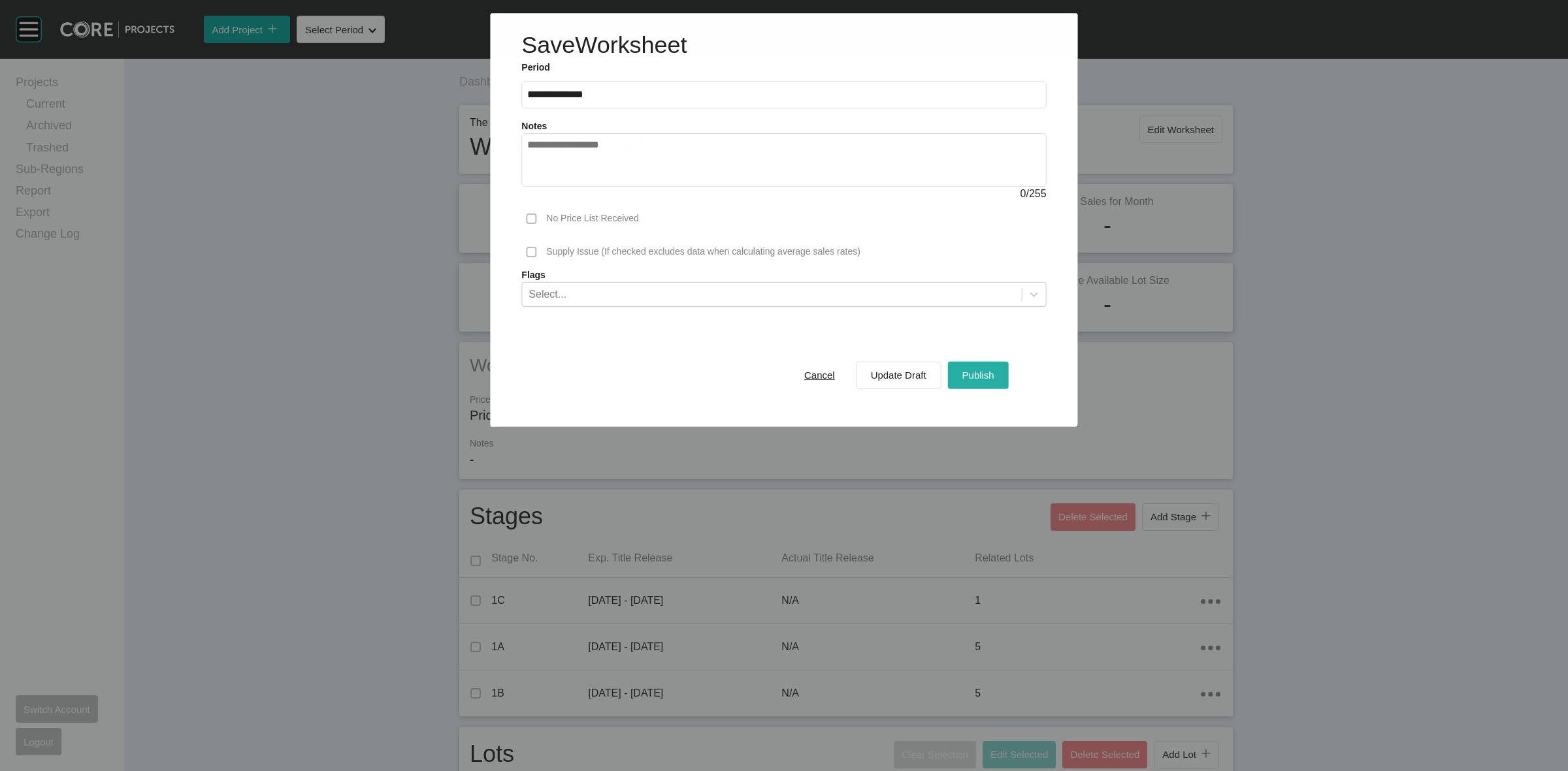
click at [974, 376] on span "Publish" at bounding box center [978, 375] width 32 height 11
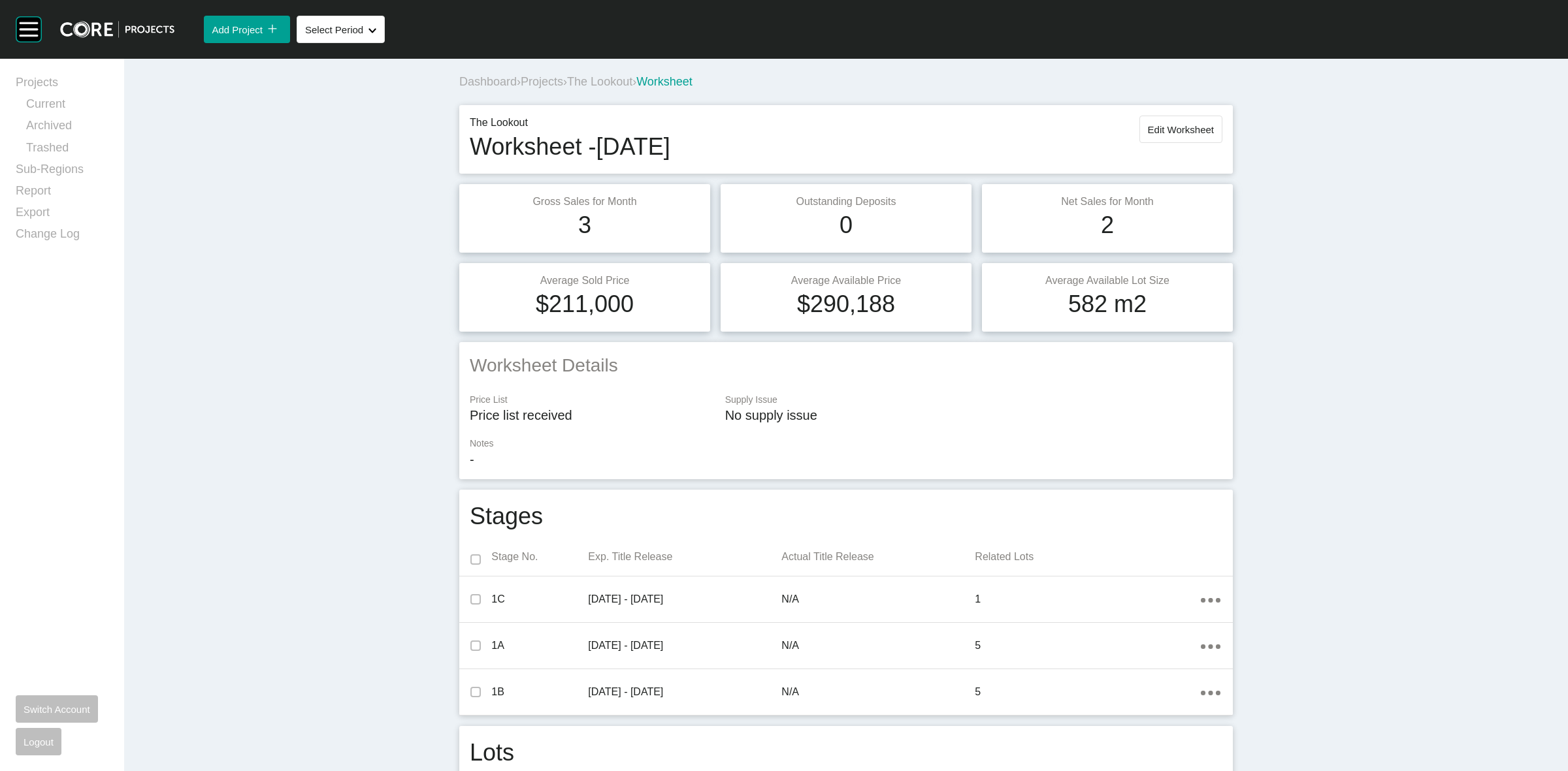
click at [614, 79] on span "The Lookout" at bounding box center [600, 81] width 65 height 13
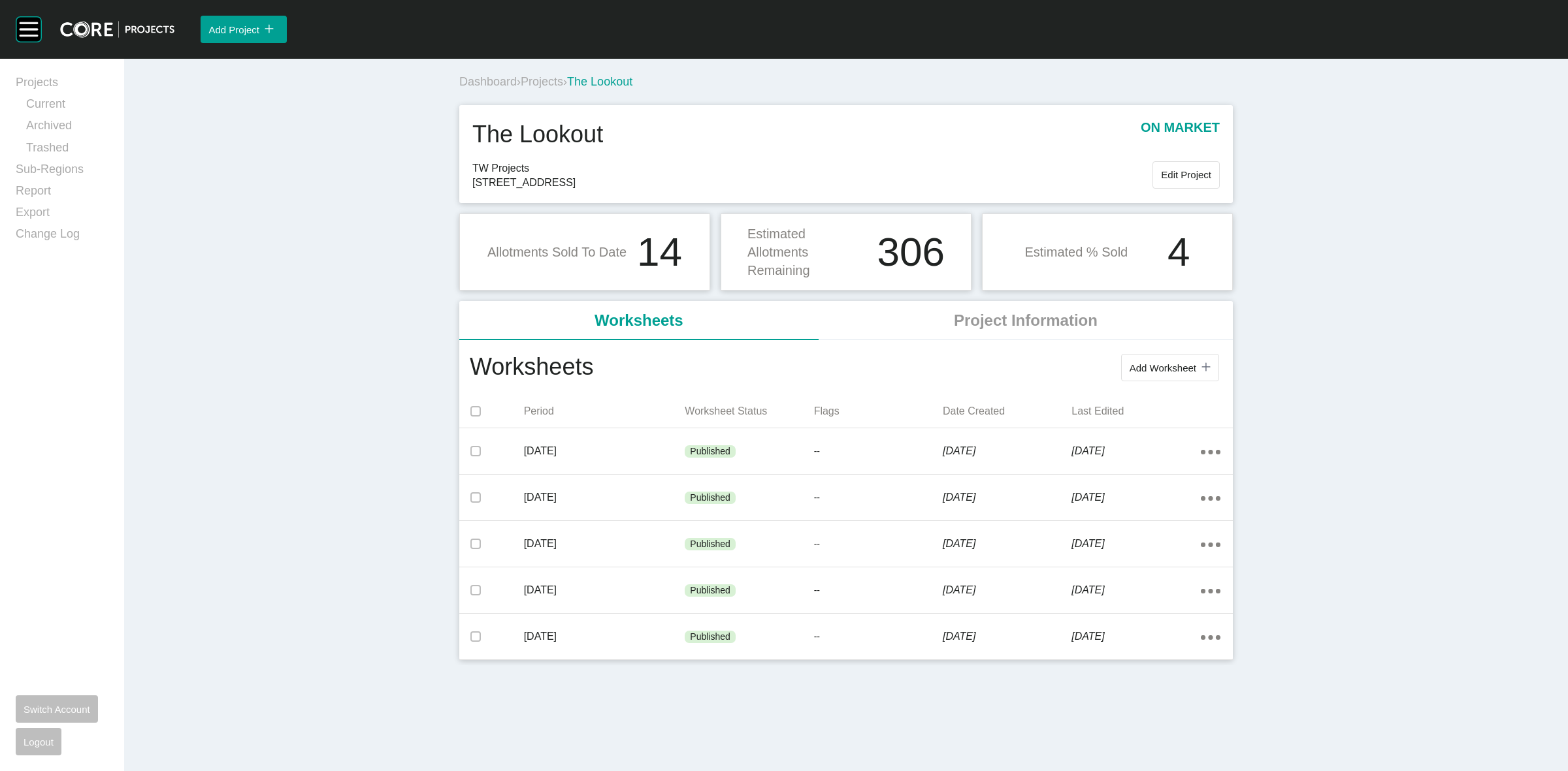
click at [548, 82] on span "Projects" at bounding box center [542, 81] width 43 height 13
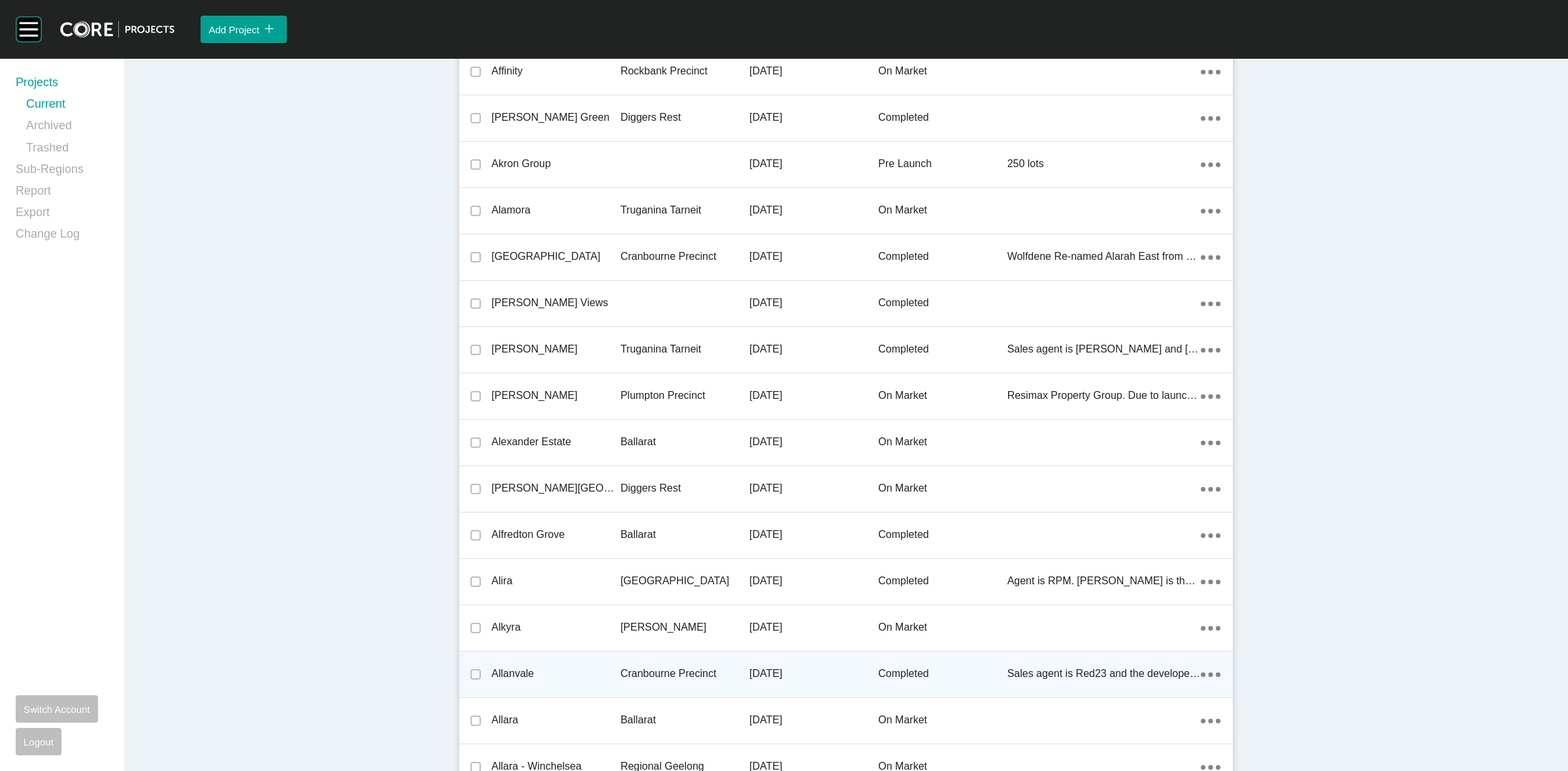
scroll to position [1183, 0]
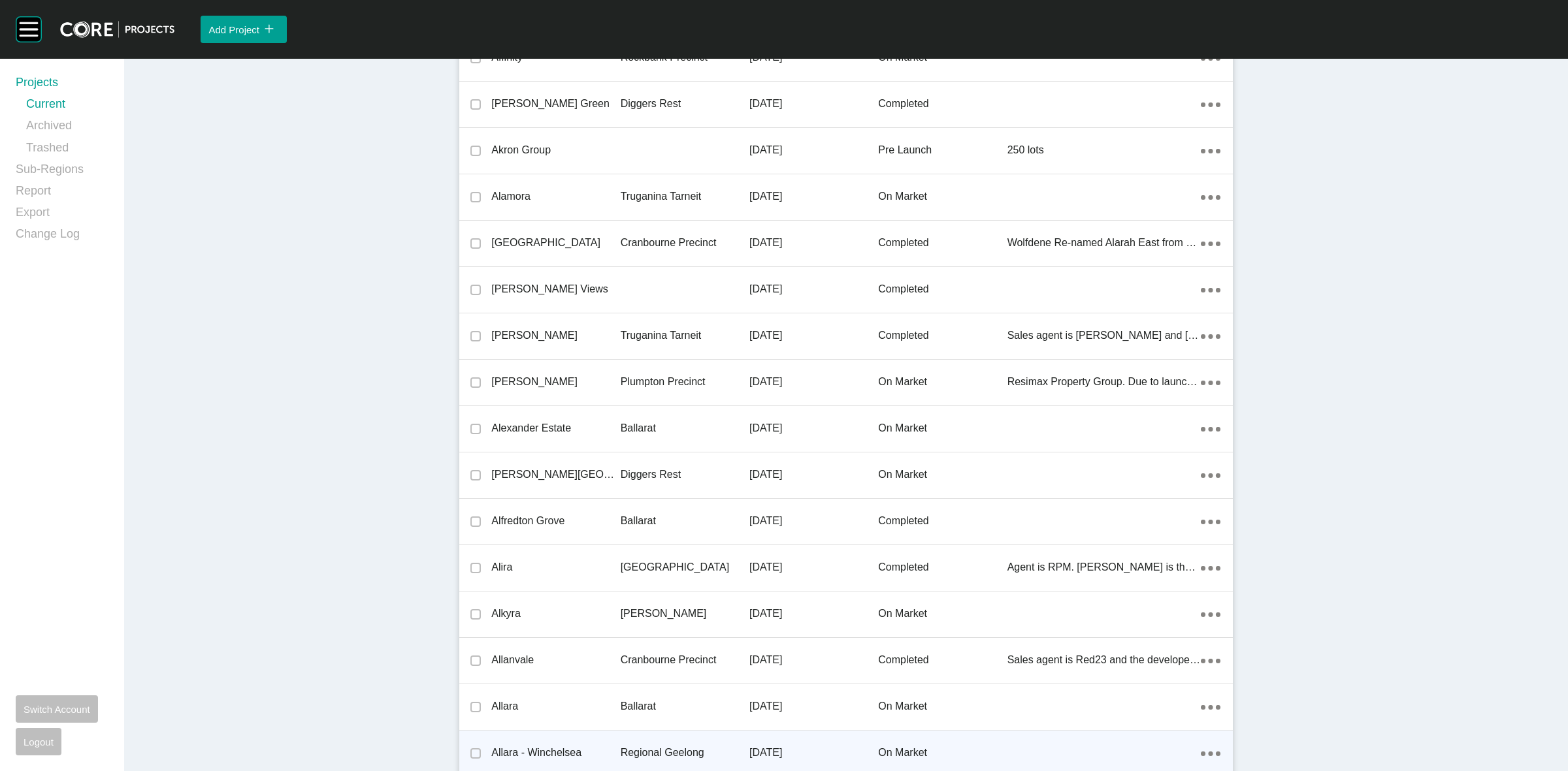
click at [631, 747] on p "Regional Geelong" at bounding box center [685, 753] width 128 height 14
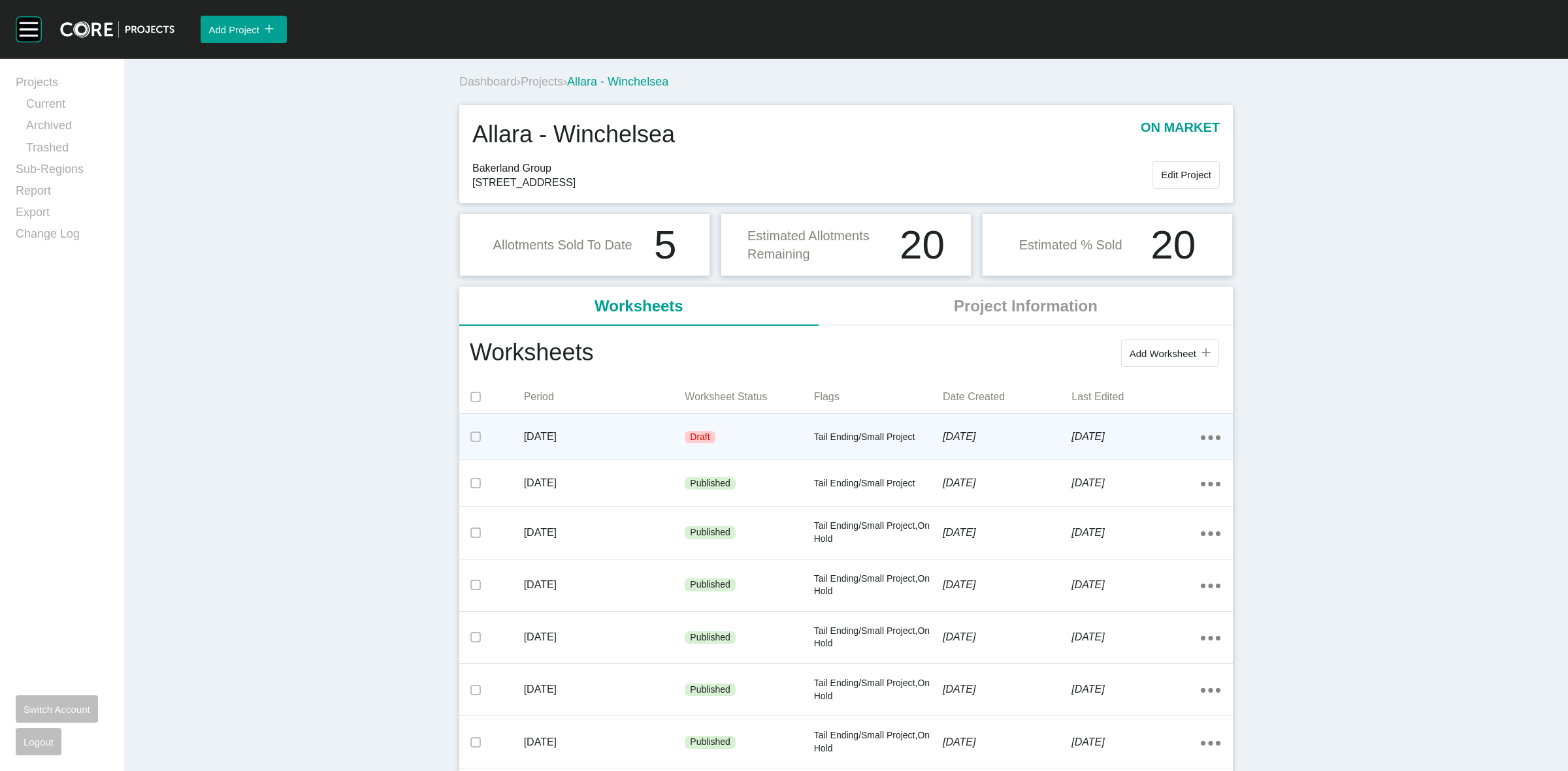
click at [844, 442] on p "Tail Ending/Small Project" at bounding box center [878, 437] width 128 height 13
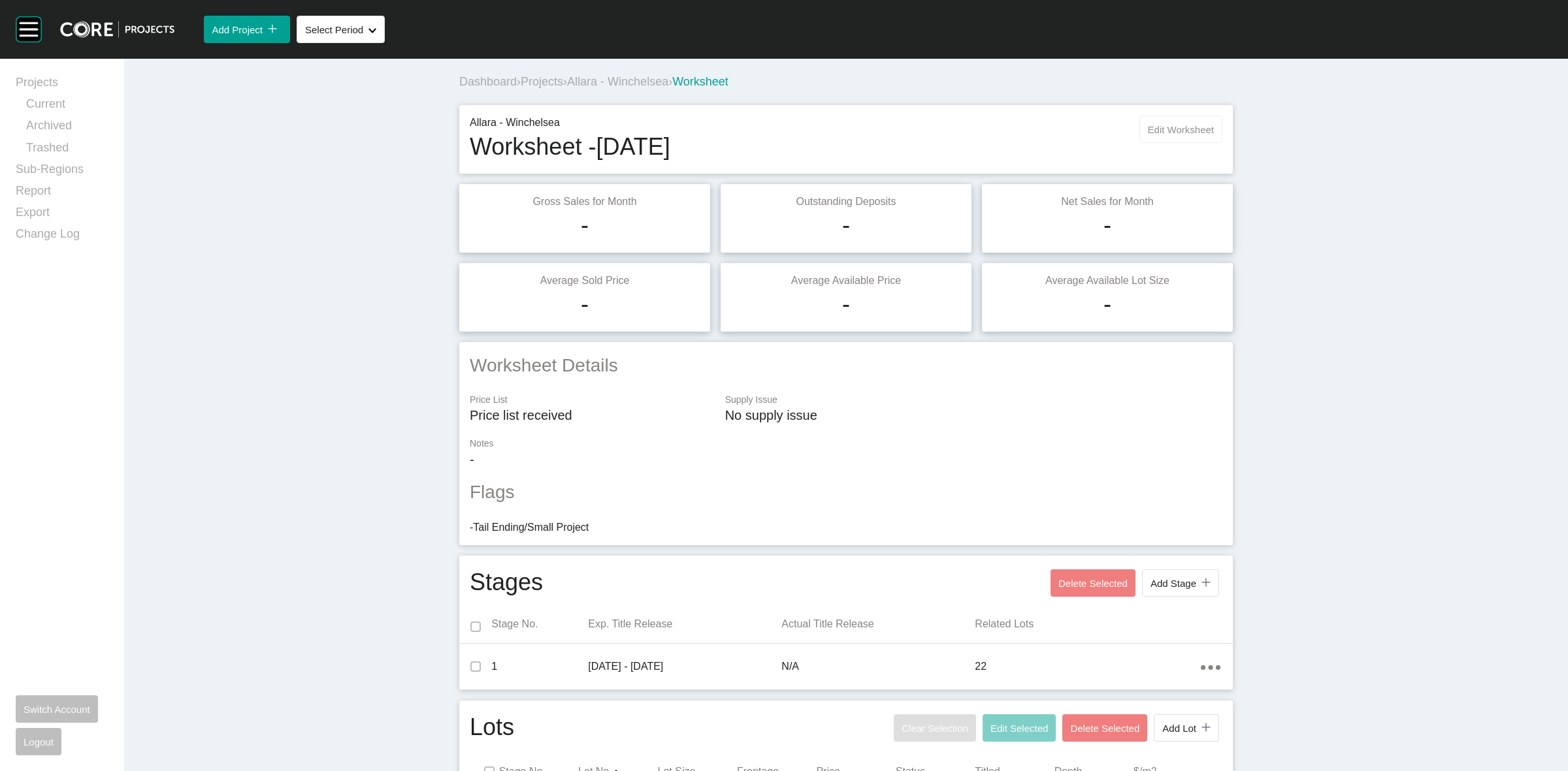
click at [1165, 126] on span "Edit Worksheet" at bounding box center [1181, 129] width 66 height 11
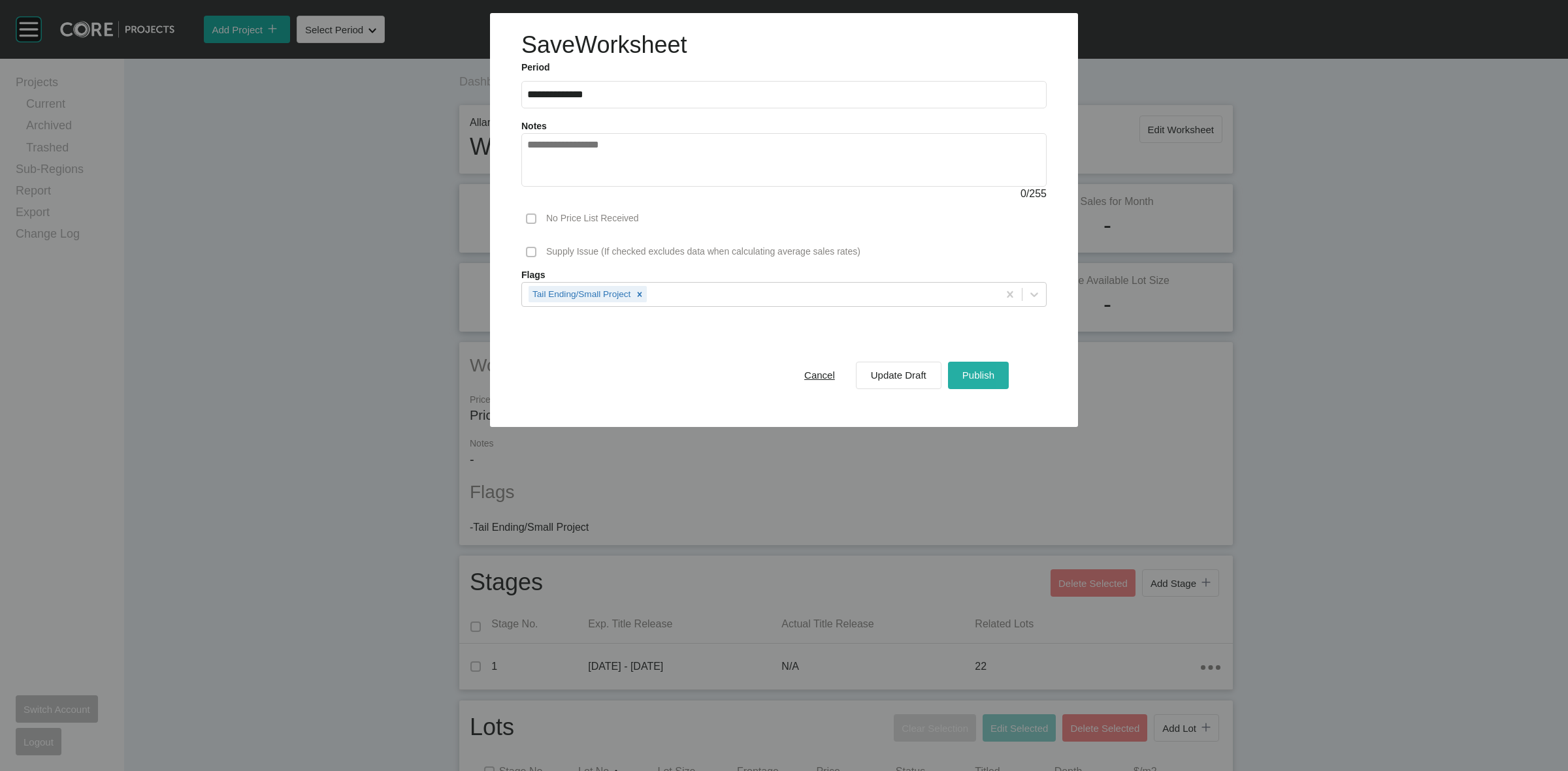
click at [978, 371] on span "Publish" at bounding box center [978, 375] width 32 height 11
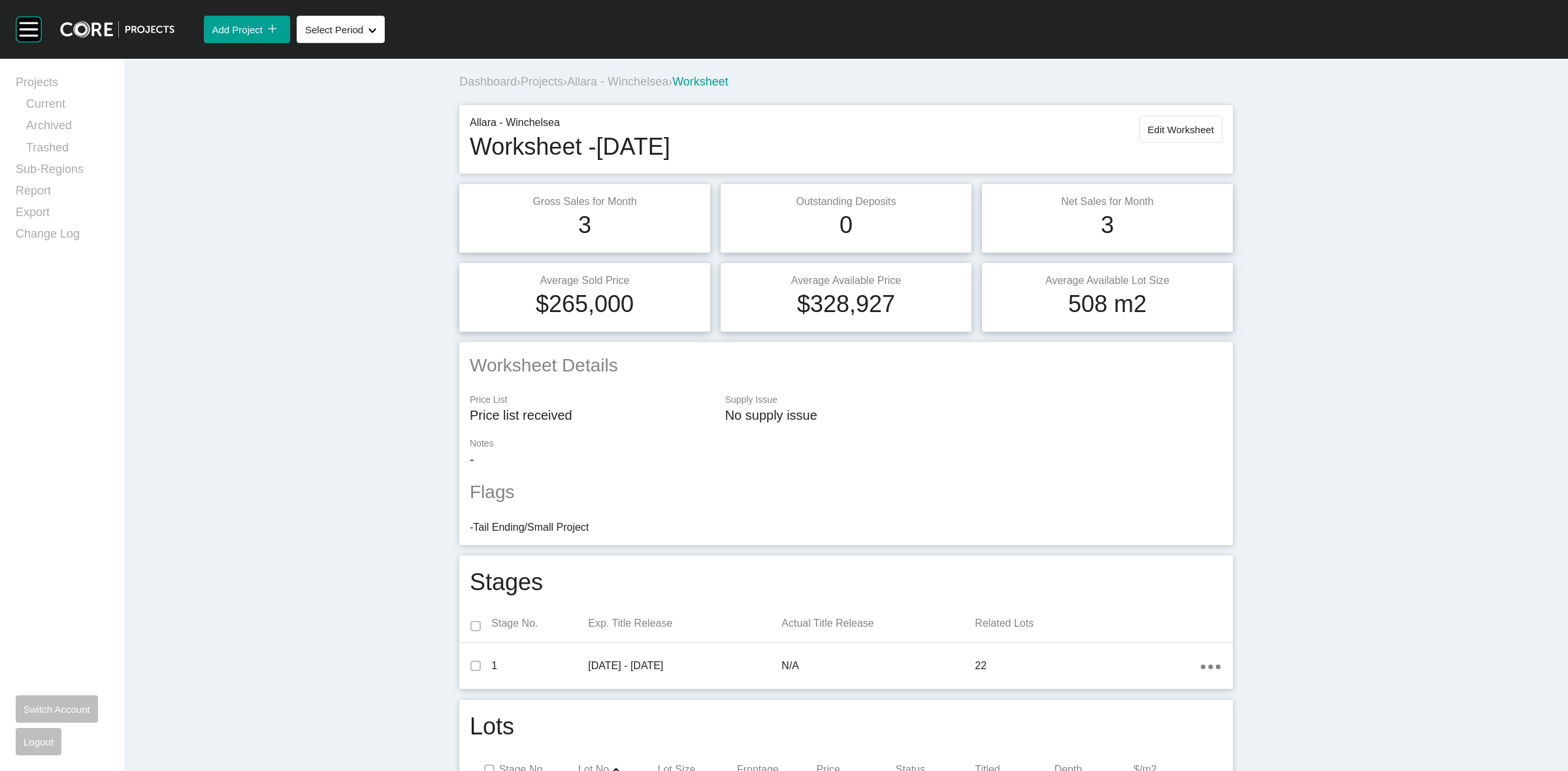
click at [642, 80] on span "Allara - Winchelsea" at bounding box center [618, 81] width 101 height 13
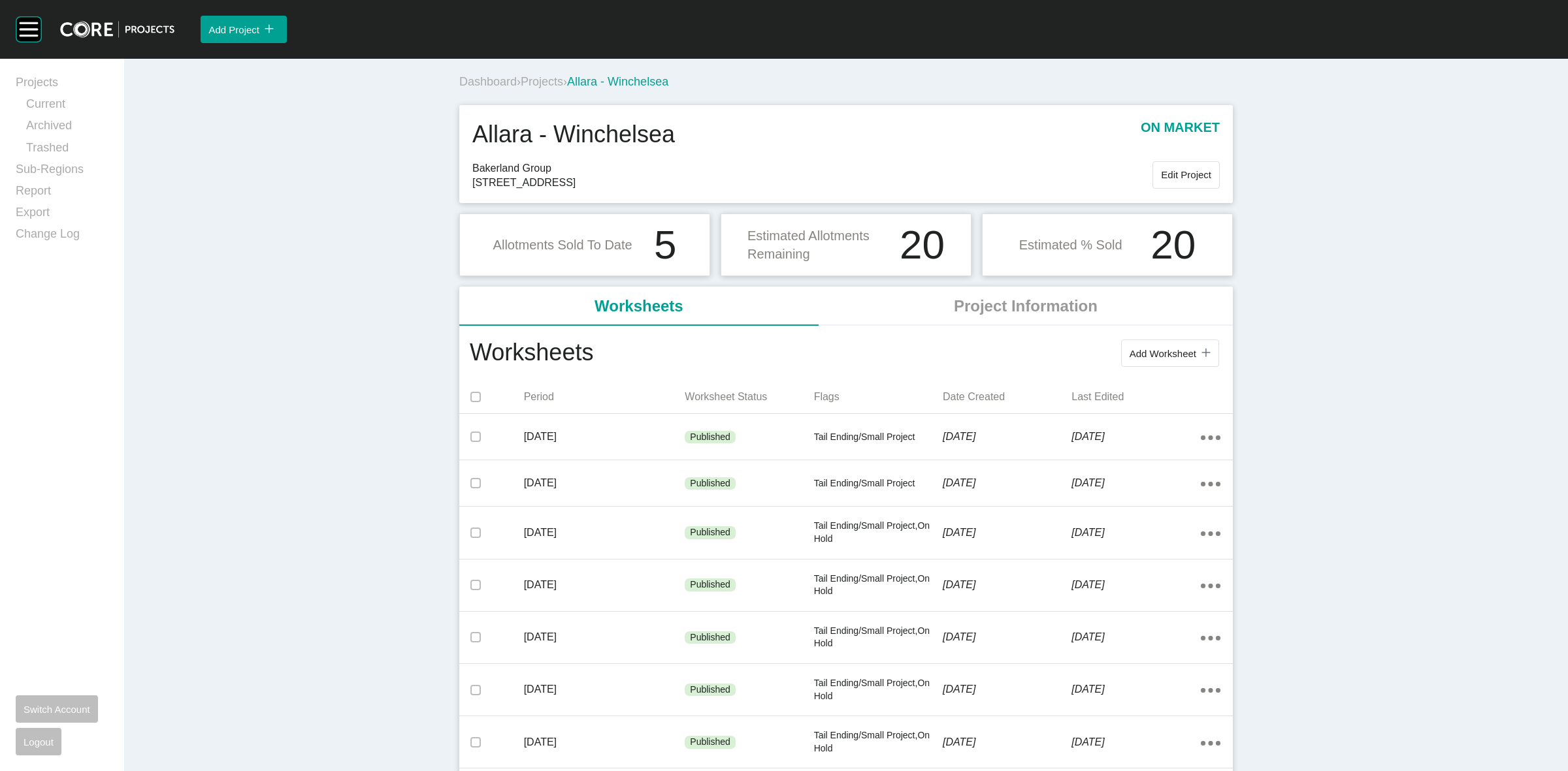
click at [538, 83] on span "Projects" at bounding box center [542, 81] width 43 height 13
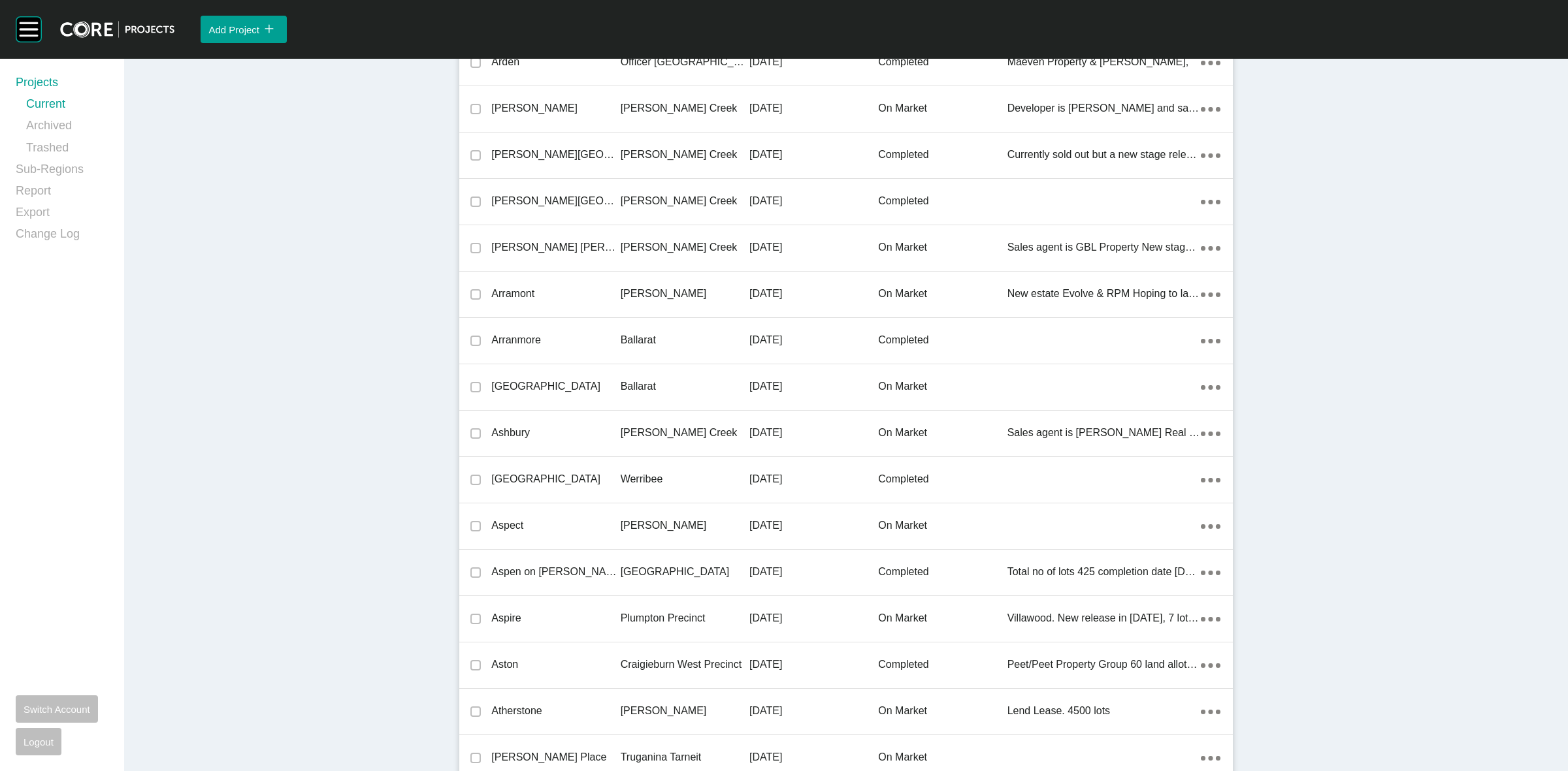
scroll to position [762, 0]
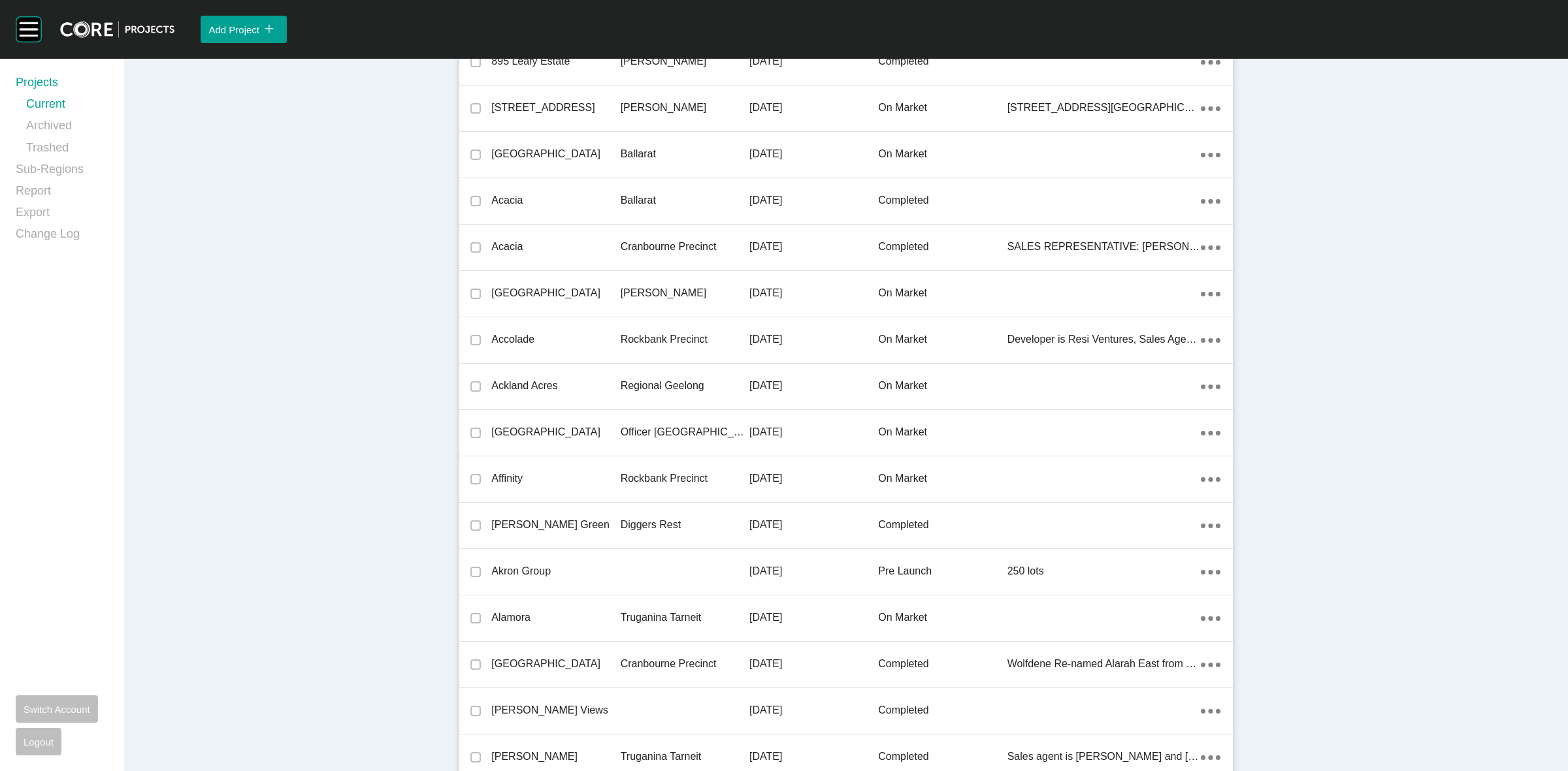
click at [614, 381] on div "Ackland Acres Regional Geelong 8 October 2024 on market Action Menu Dots Copy 6…" at bounding box center [846, 386] width 774 height 46
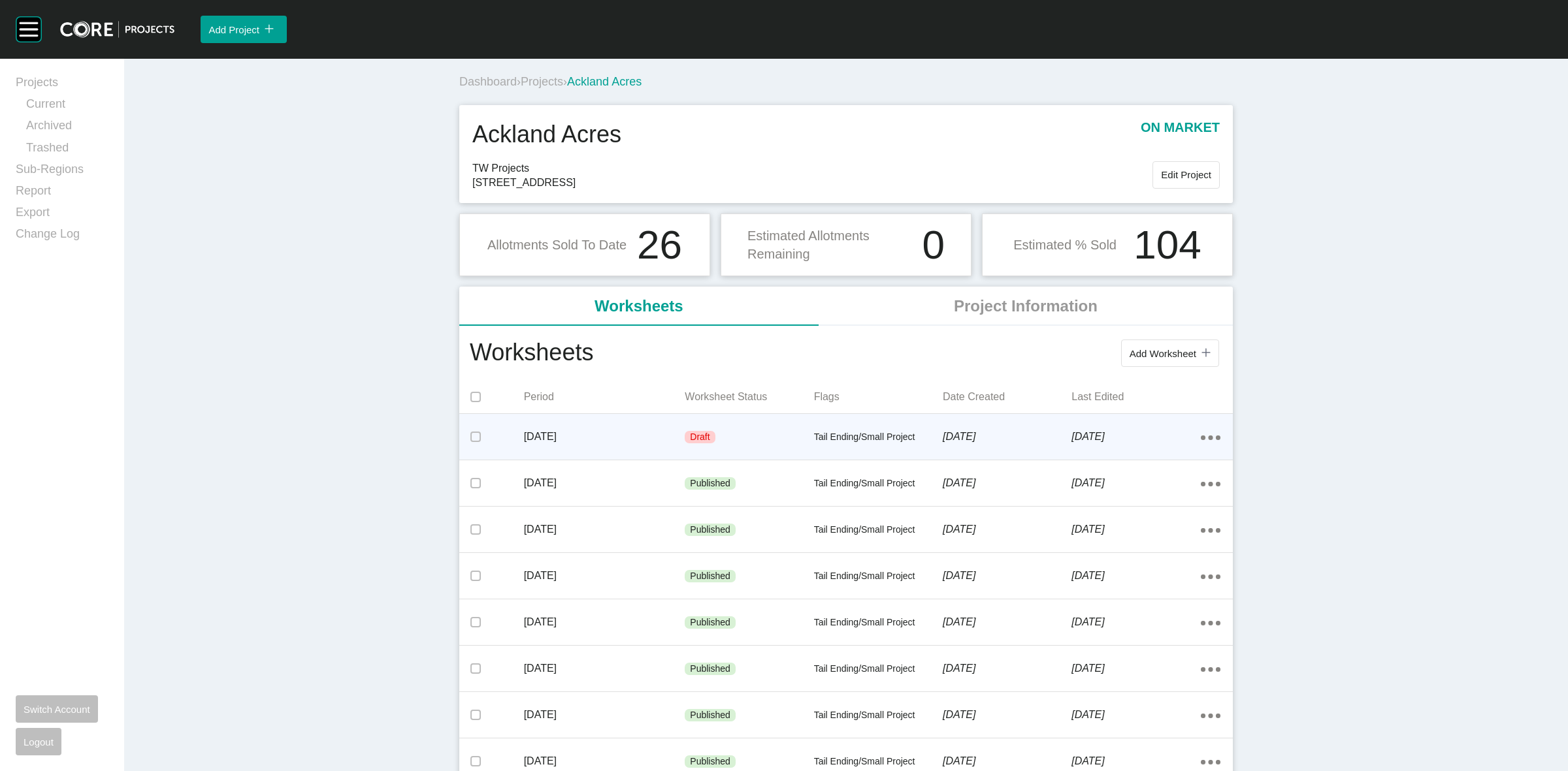
click at [779, 429] on div "Draft" at bounding box center [749, 437] width 128 height 39
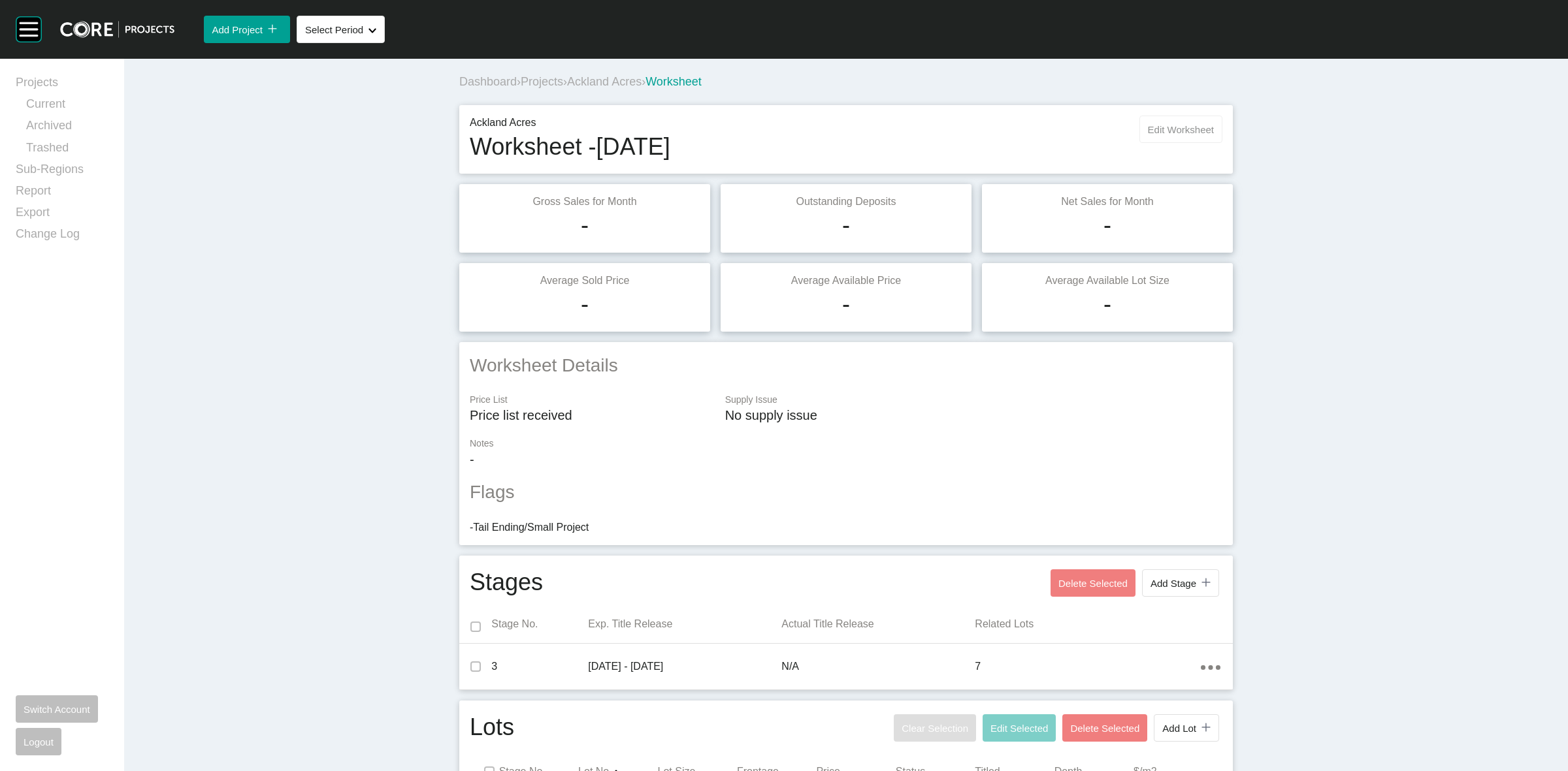
click at [1148, 131] on span "Edit Worksheet" at bounding box center [1181, 129] width 66 height 11
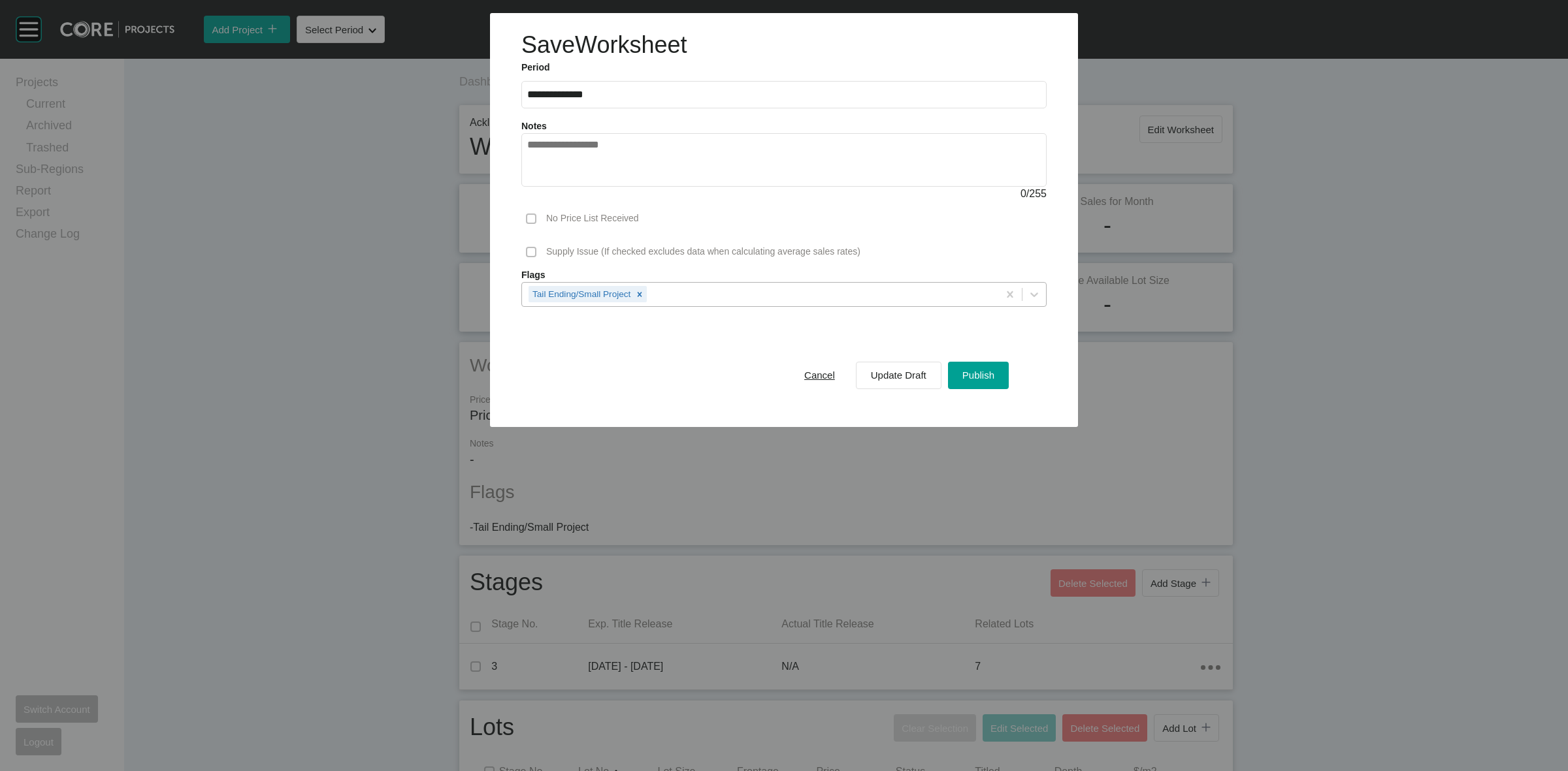
click at [794, 294] on div "Tail Ending/Small Project" at bounding box center [760, 294] width 477 height 23
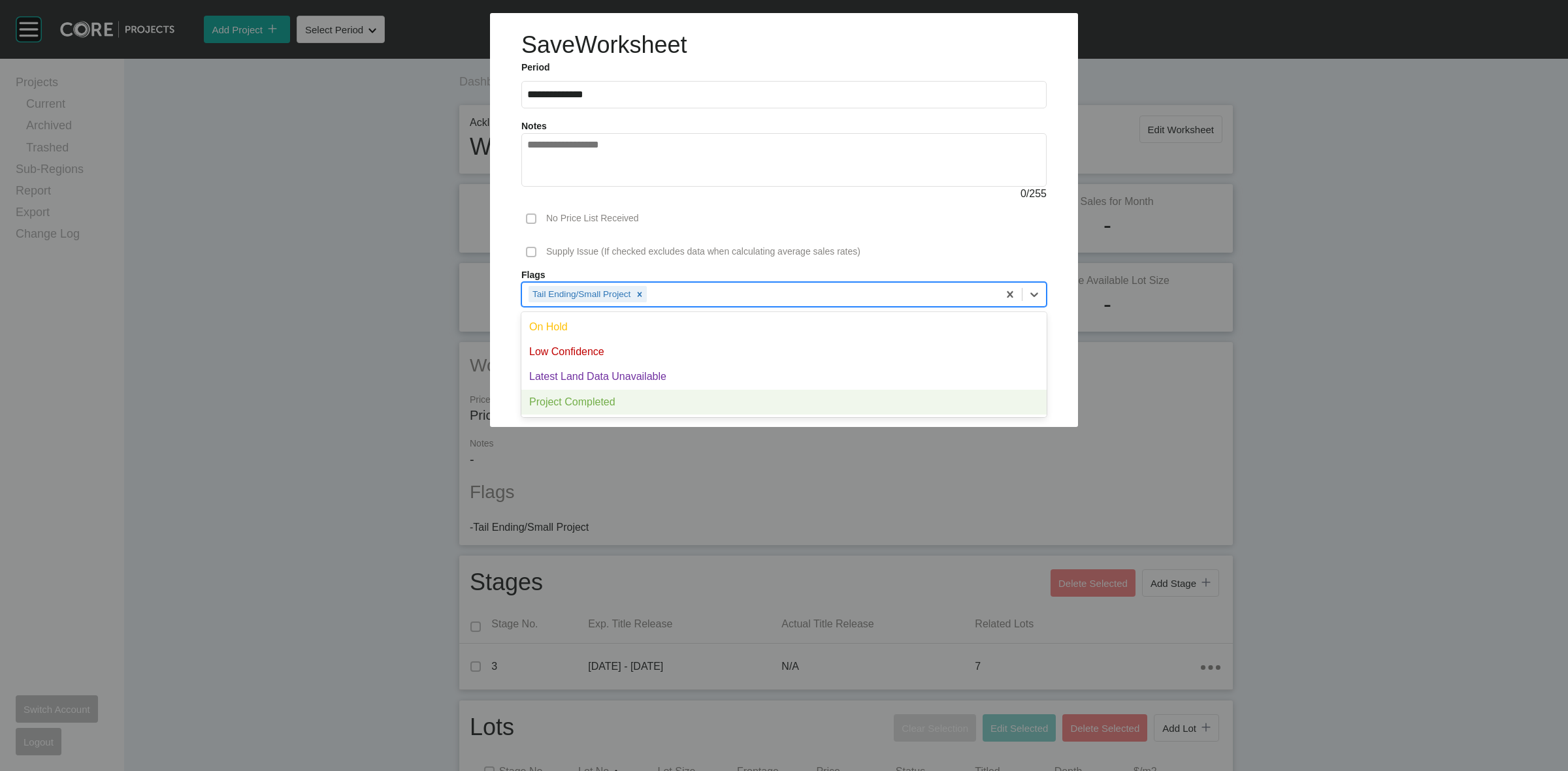
click at [663, 400] on div "Project Completed" at bounding box center [784, 401] width 525 height 24
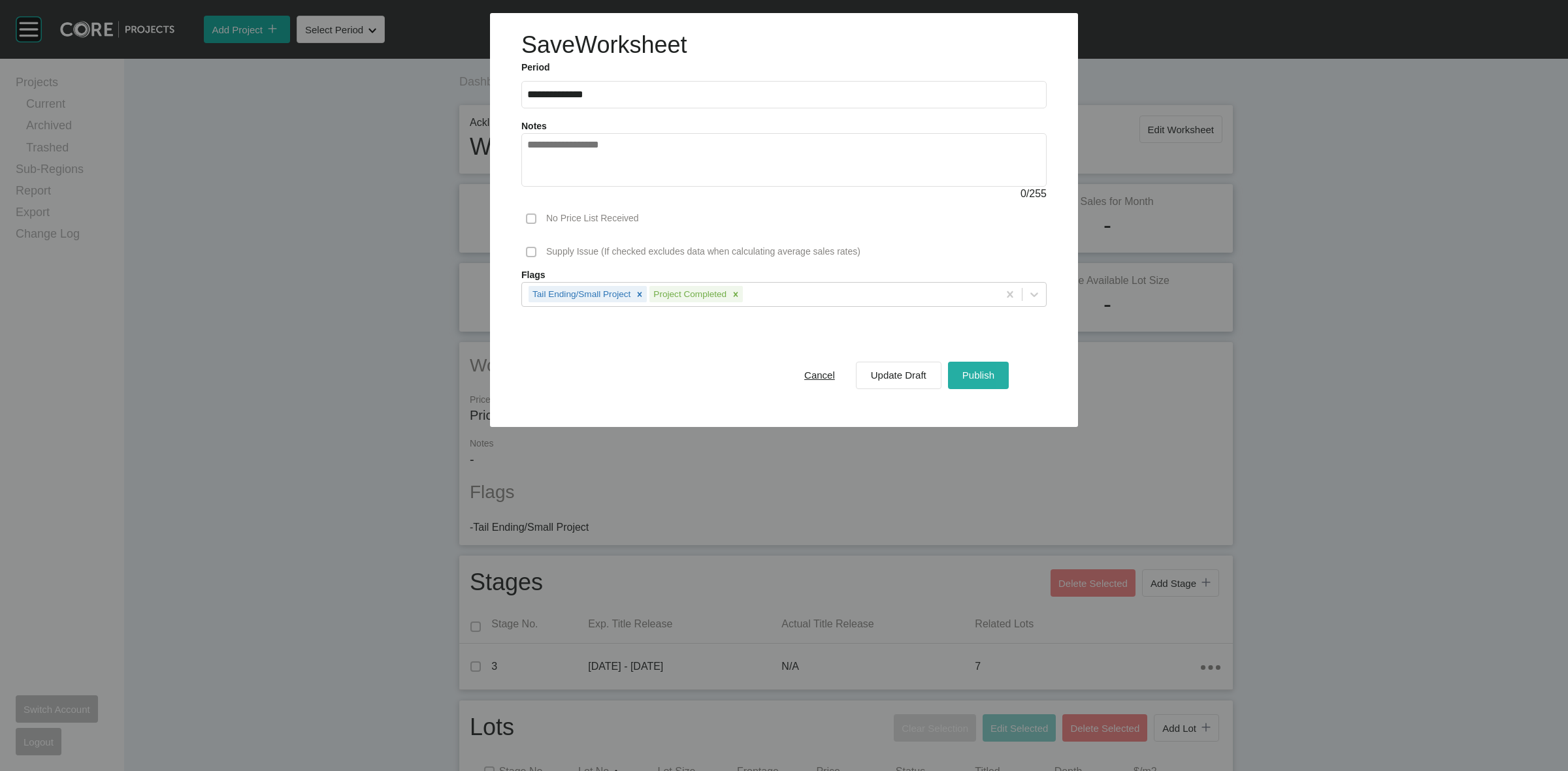
click at [975, 373] on span "Publish" at bounding box center [978, 375] width 32 height 11
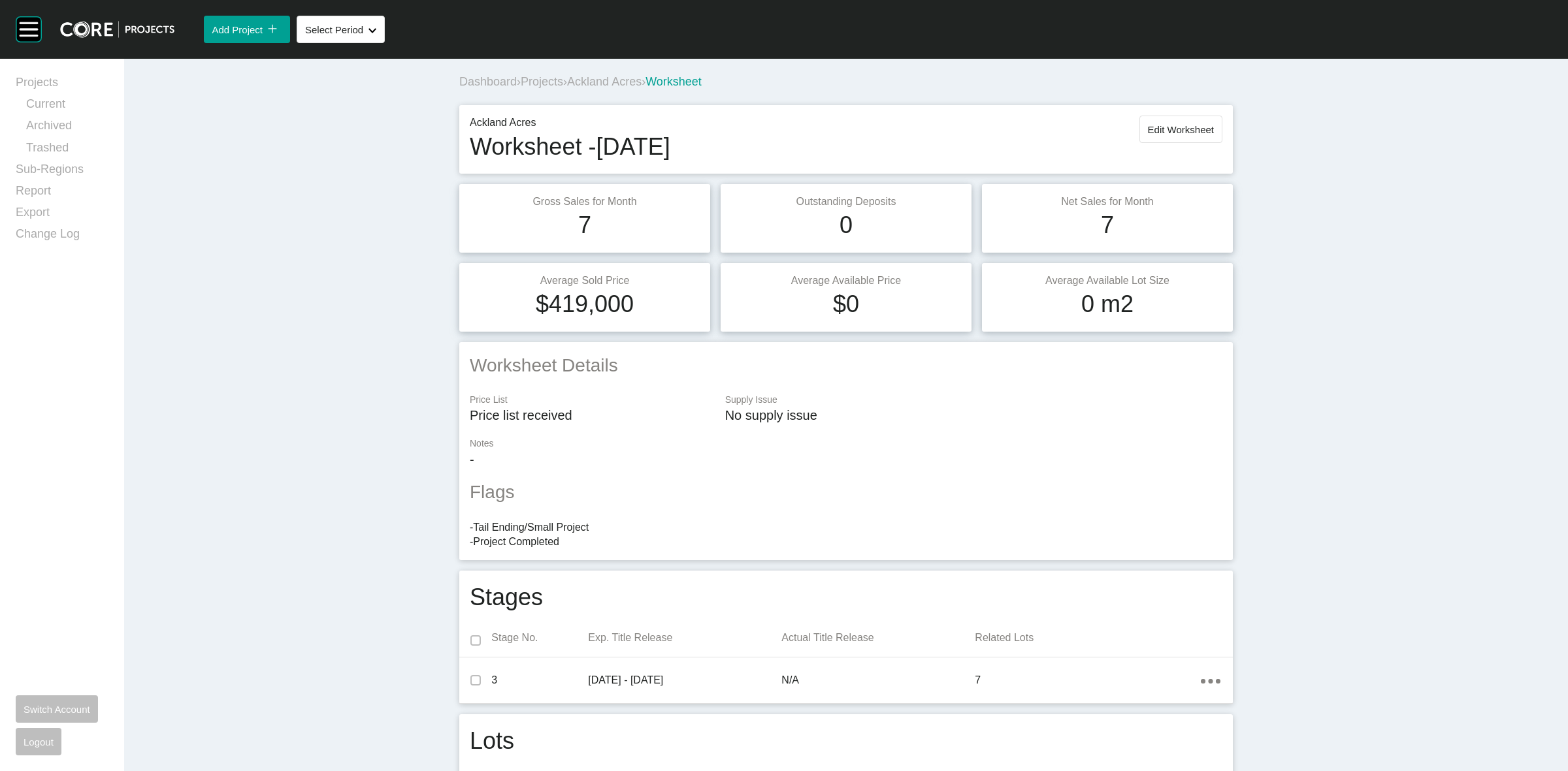
click at [621, 83] on span "Ackland Acres" at bounding box center [604, 81] width 74 height 13
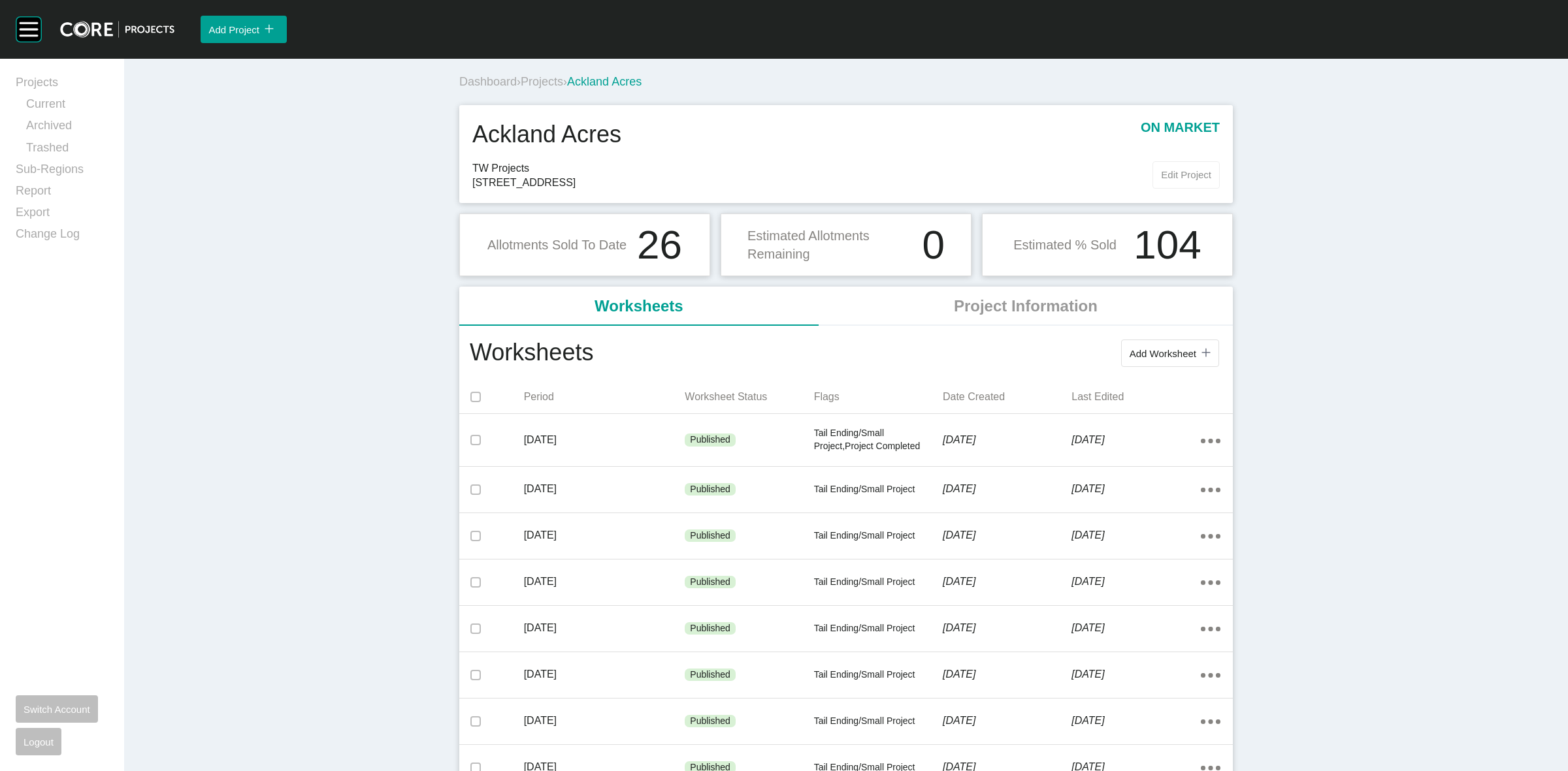
click at [1171, 173] on span "Edit Project" at bounding box center [1186, 174] width 51 height 11
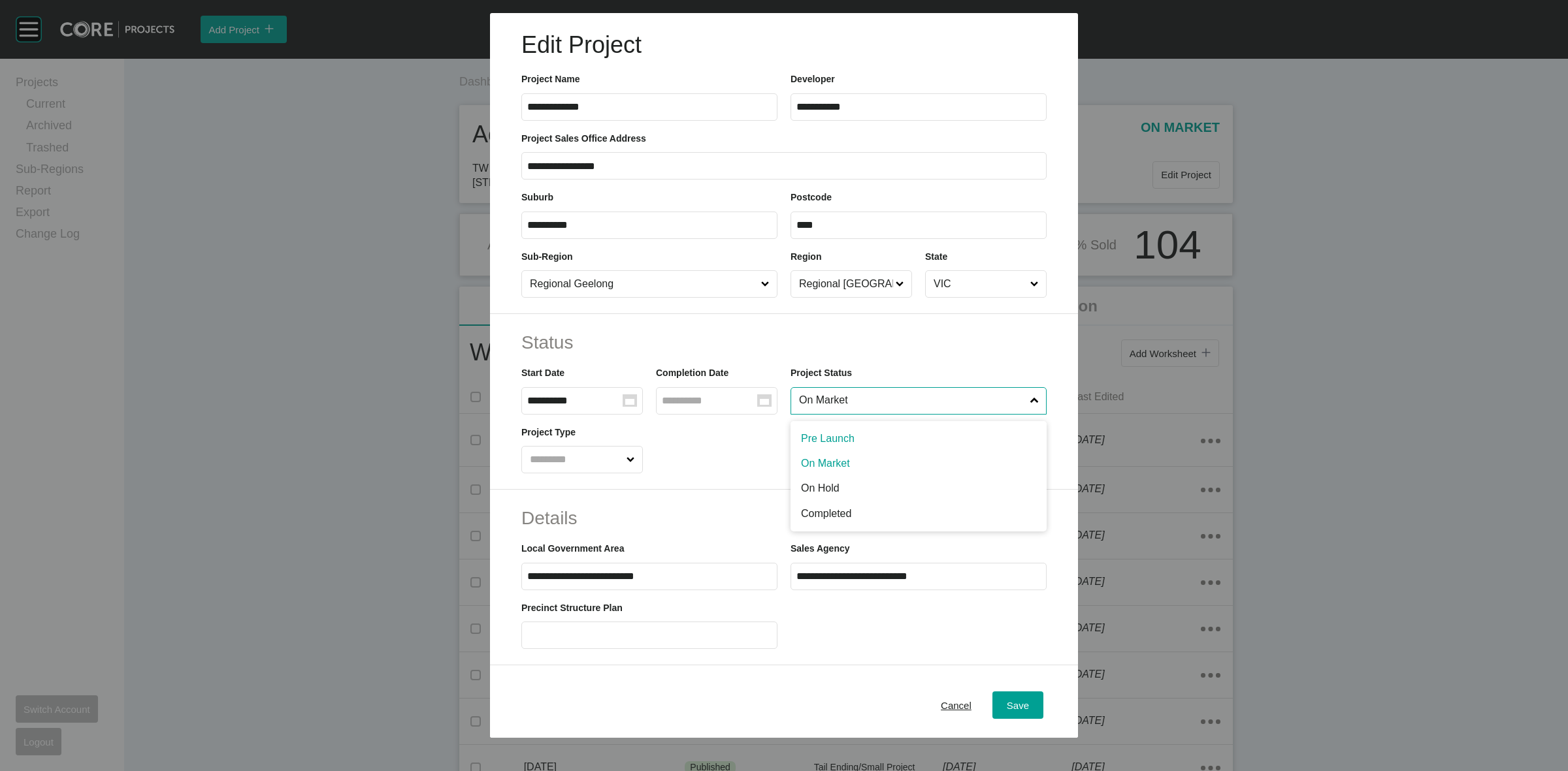
click at [846, 406] on input "On Market" at bounding box center [912, 400] width 231 height 26
click at [747, 401] on input "Group Created with Sketch." at bounding box center [710, 400] width 96 height 11
click at [678, 437] on icon "Move backward to switch to the previous month." at bounding box center [684, 437] width 13 height 13
click at [732, 581] on td "30" at bounding box center [734, 580] width 25 height 24
type input "**********"
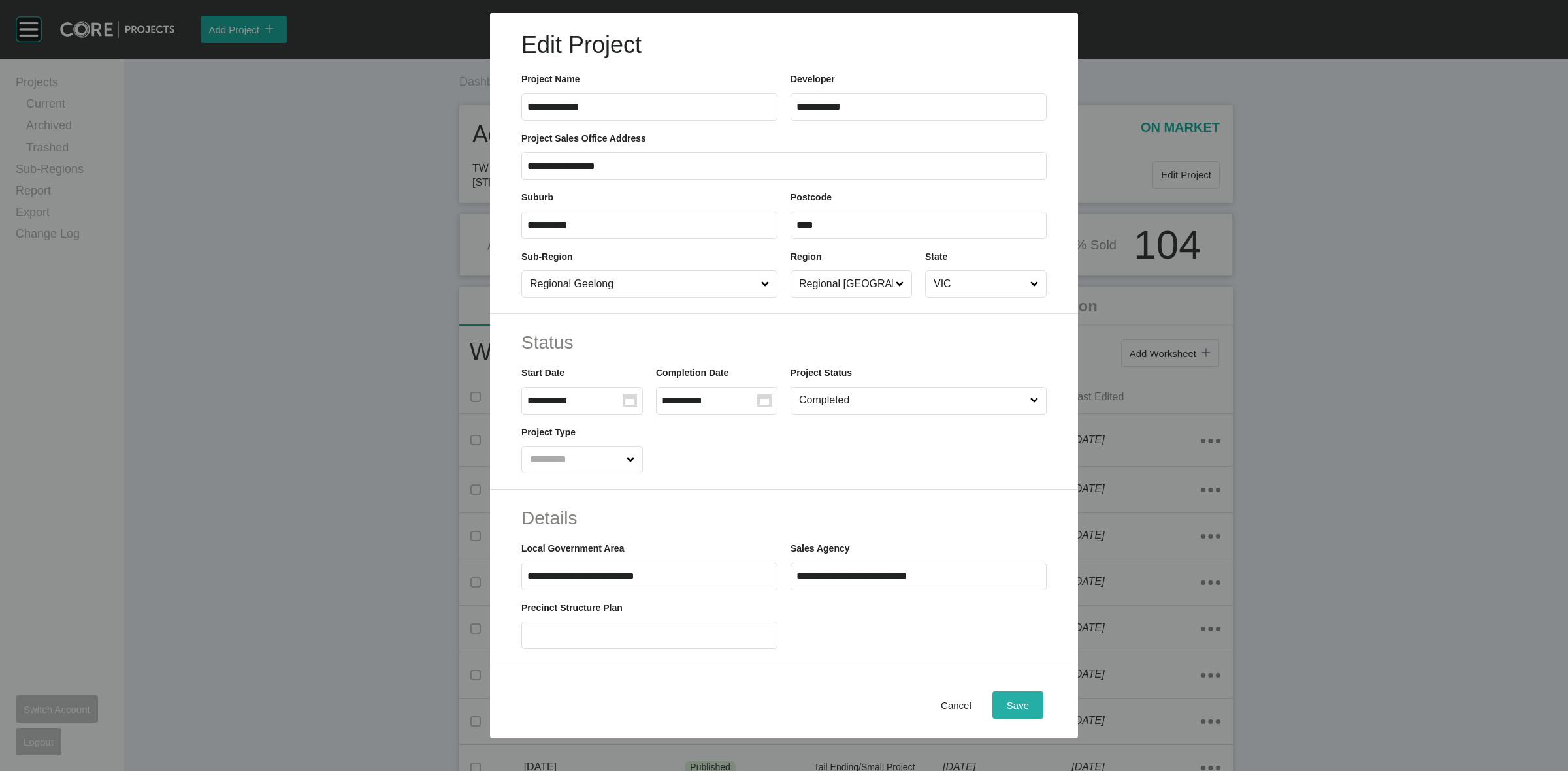
click at [1007, 703] on span "Save" at bounding box center [1018, 706] width 23 height 11
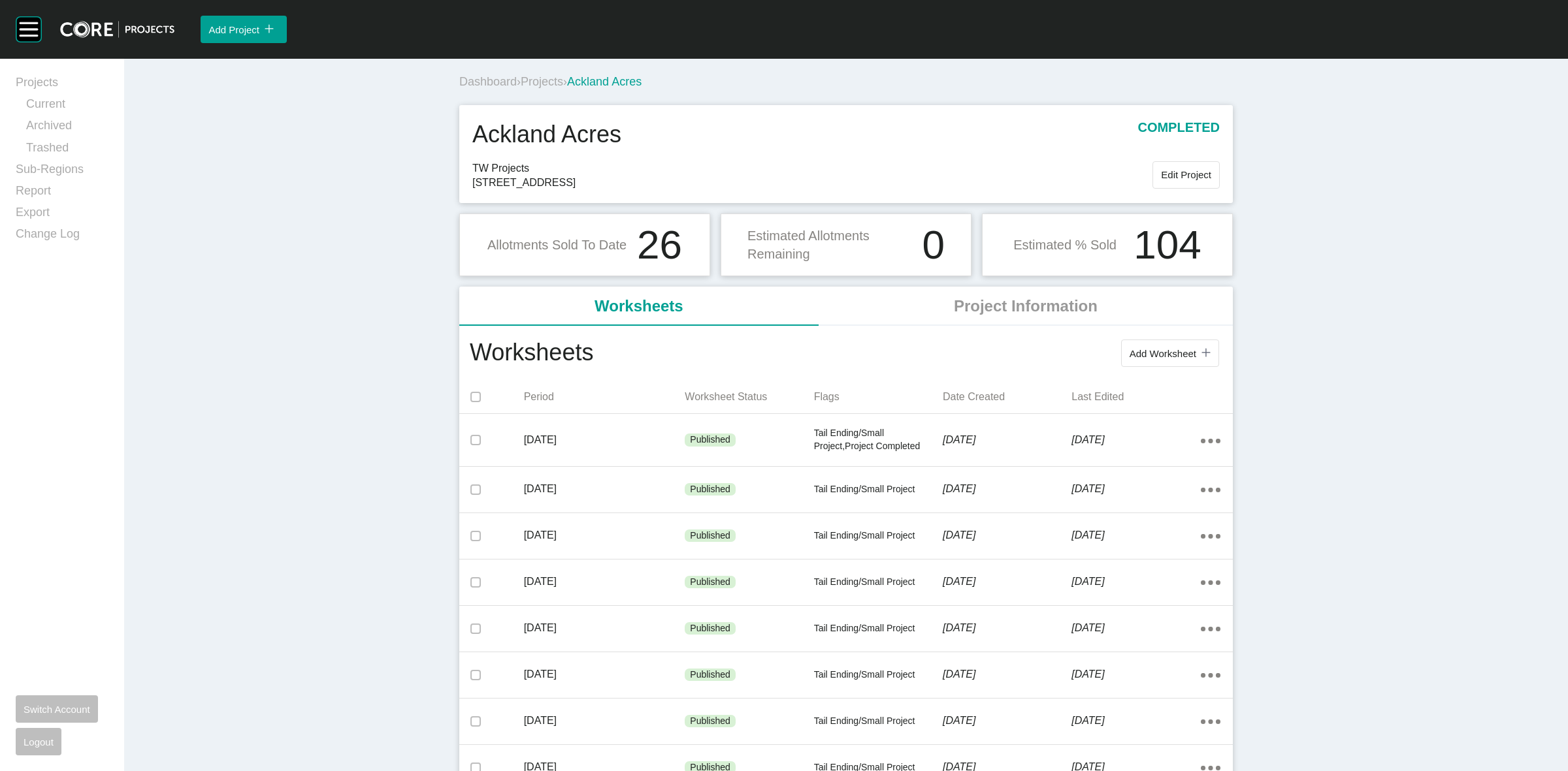
click at [540, 81] on span "Projects" at bounding box center [542, 81] width 43 height 13
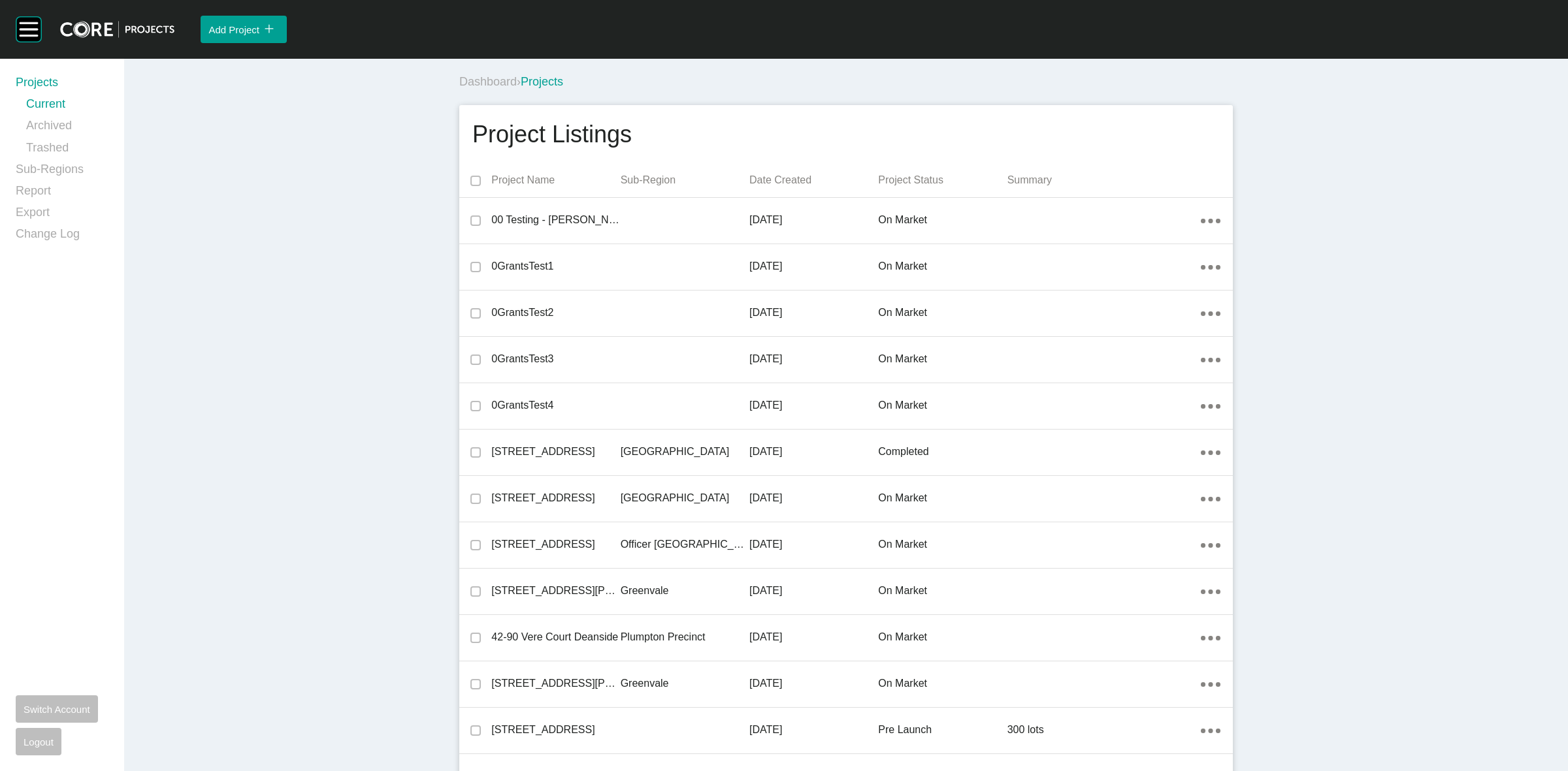
scroll to position [762, 0]
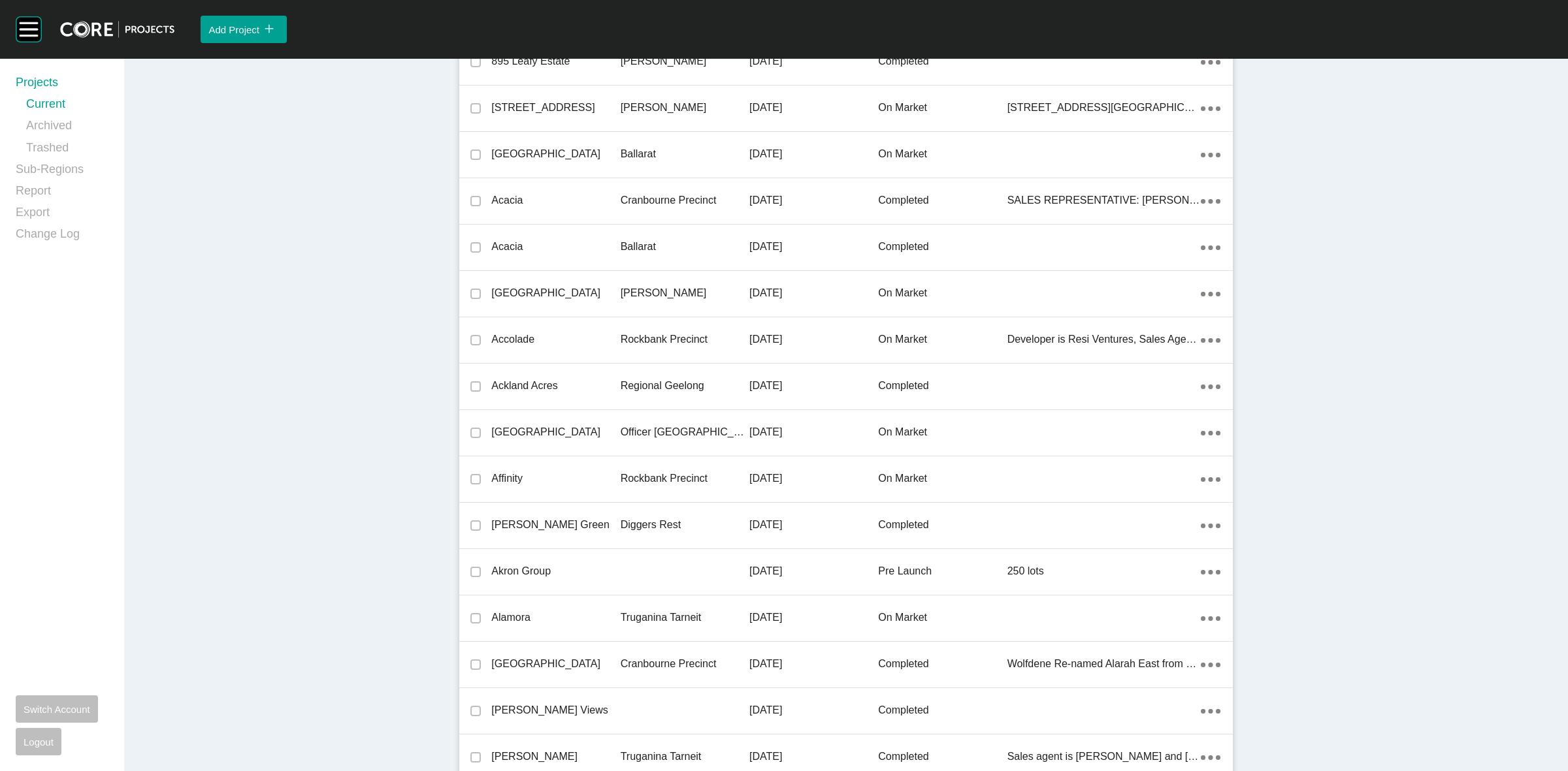
click at [750, 386] on p "[DATE]" at bounding box center [814, 386] width 128 height 14
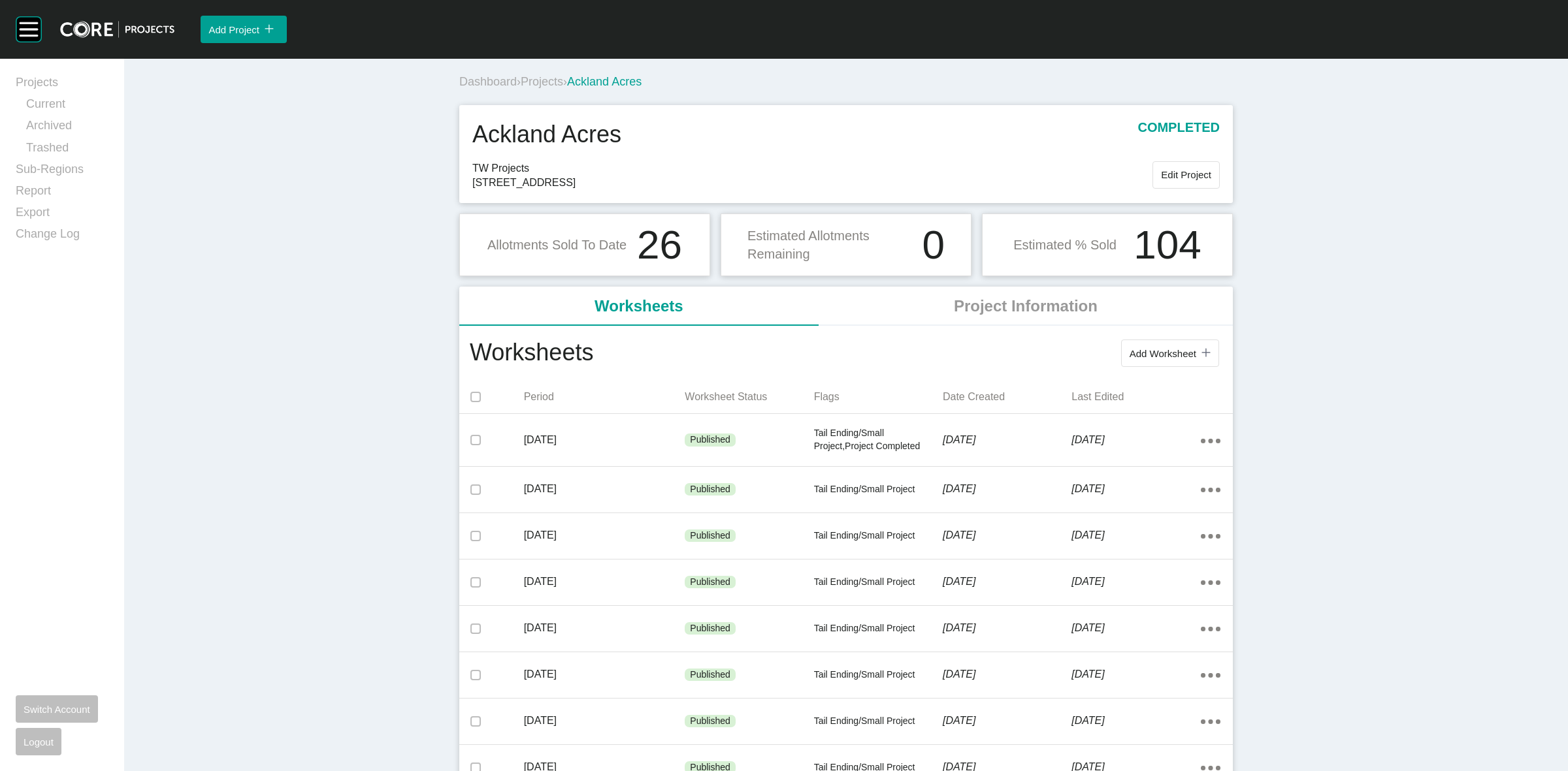
drag, startPoint x: 373, startPoint y: 420, endPoint x: 385, endPoint y: 401, distance: 22.5
click at [373, 420] on div "Dashboard › Projects › Ackland Acres Ackland Acres completed TW Projects 50 Tal…" at bounding box center [845, 547] width 1444 height 976
click at [534, 83] on span "Projects" at bounding box center [542, 81] width 43 height 13
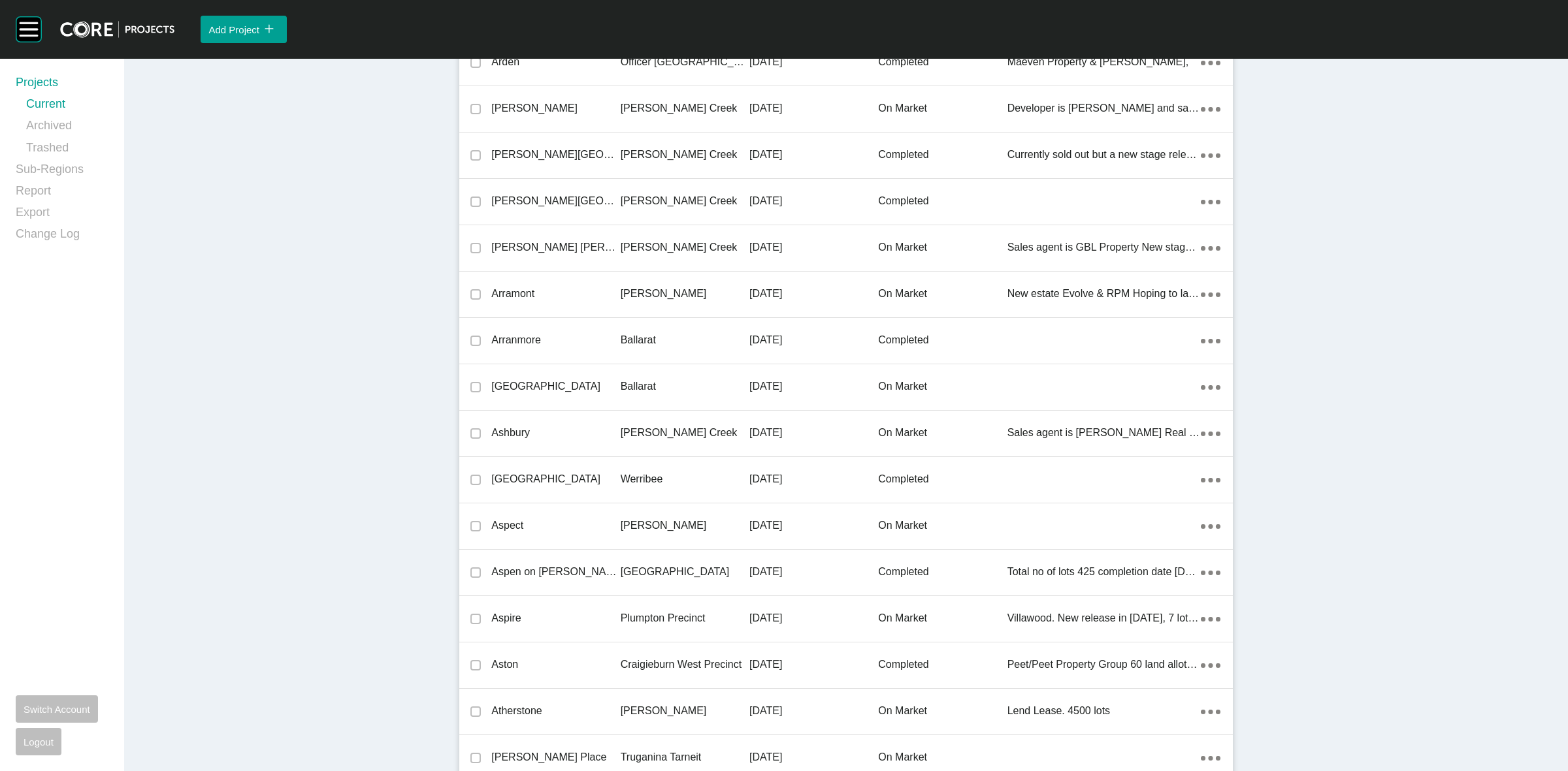
scroll to position [25053, 0]
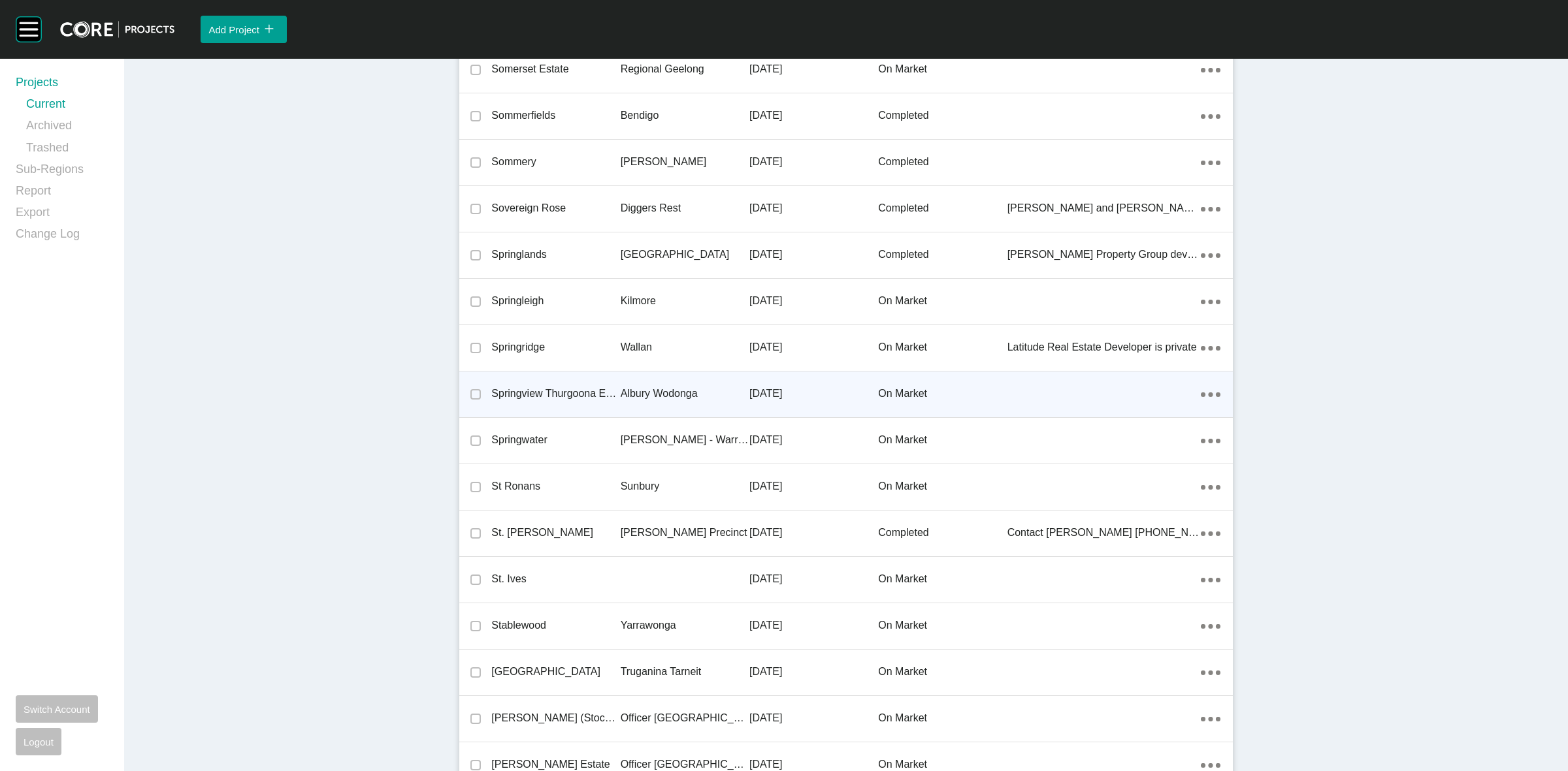
click at [652, 390] on p "Albury Wodonga" at bounding box center [685, 394] width 128 height 14
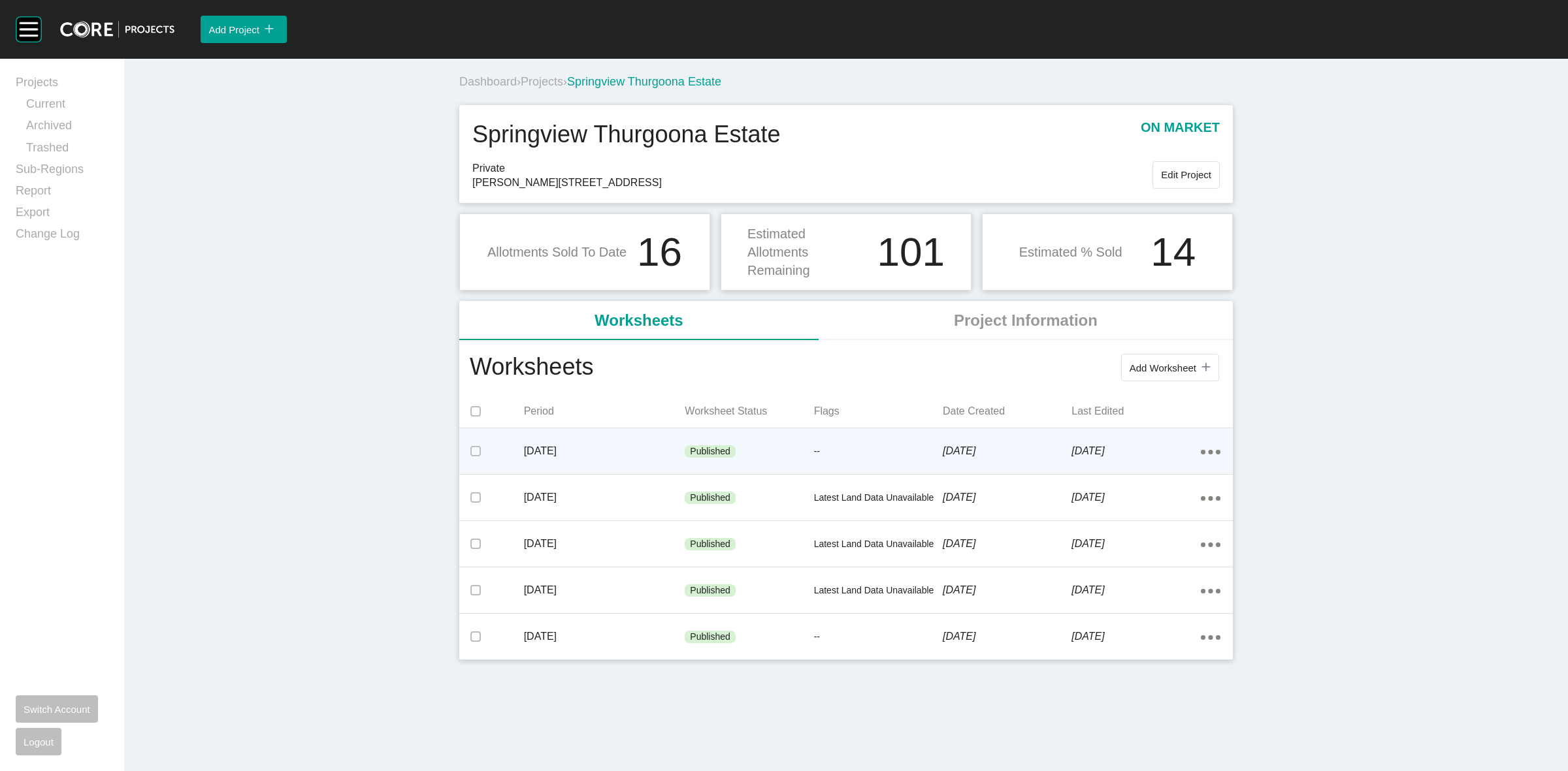
click at [1212, 448] on div "Action Menu Dots Copy 6 Created with Sketch." at bounding box center [1211, 451] width 20 height 14
click at [1160, 457] on link "Edit" at bounding box center [1163, 455] width 35 height 20
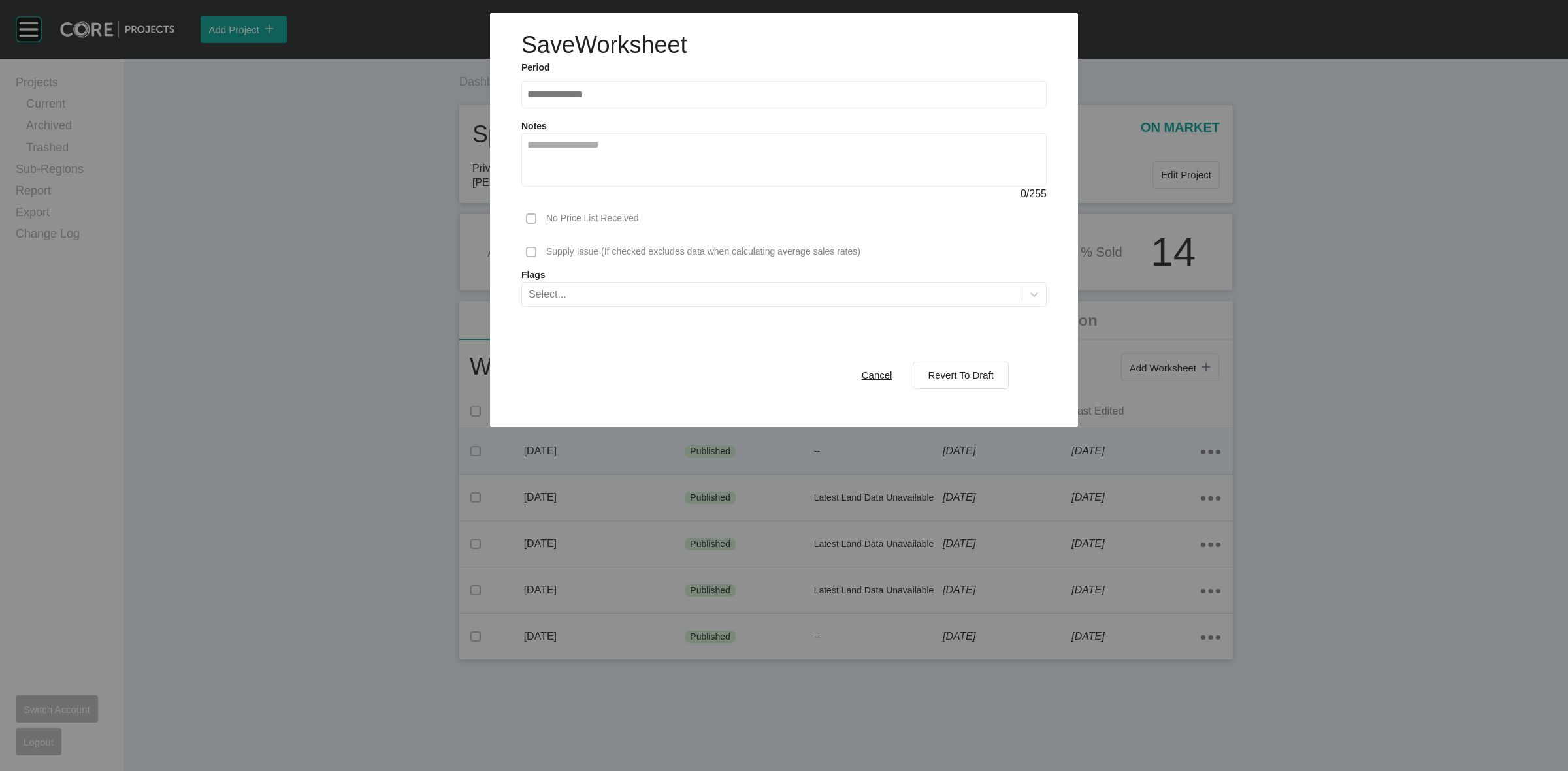
drag, startPoint x: 930, startPoint y: 364, endPoint x: 1016, endPoint y: 381, distance: 87.7
click at [931, 364] on button "Revert To Draft" at bounding box center [960, 375] width 96 height 27
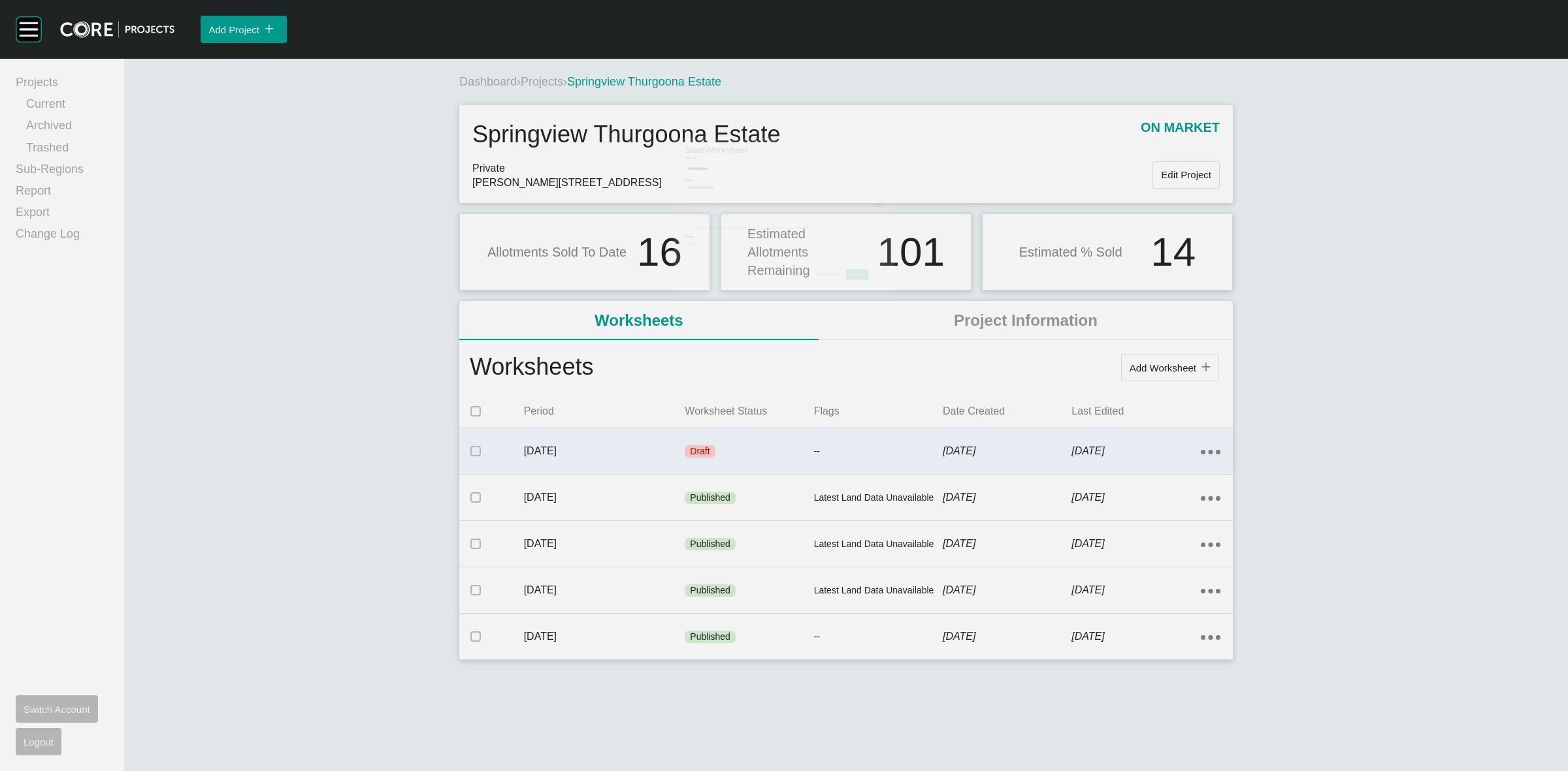
click at [1211, 453] on ellipse at bounding box center [1210, 452] width 5 height 5
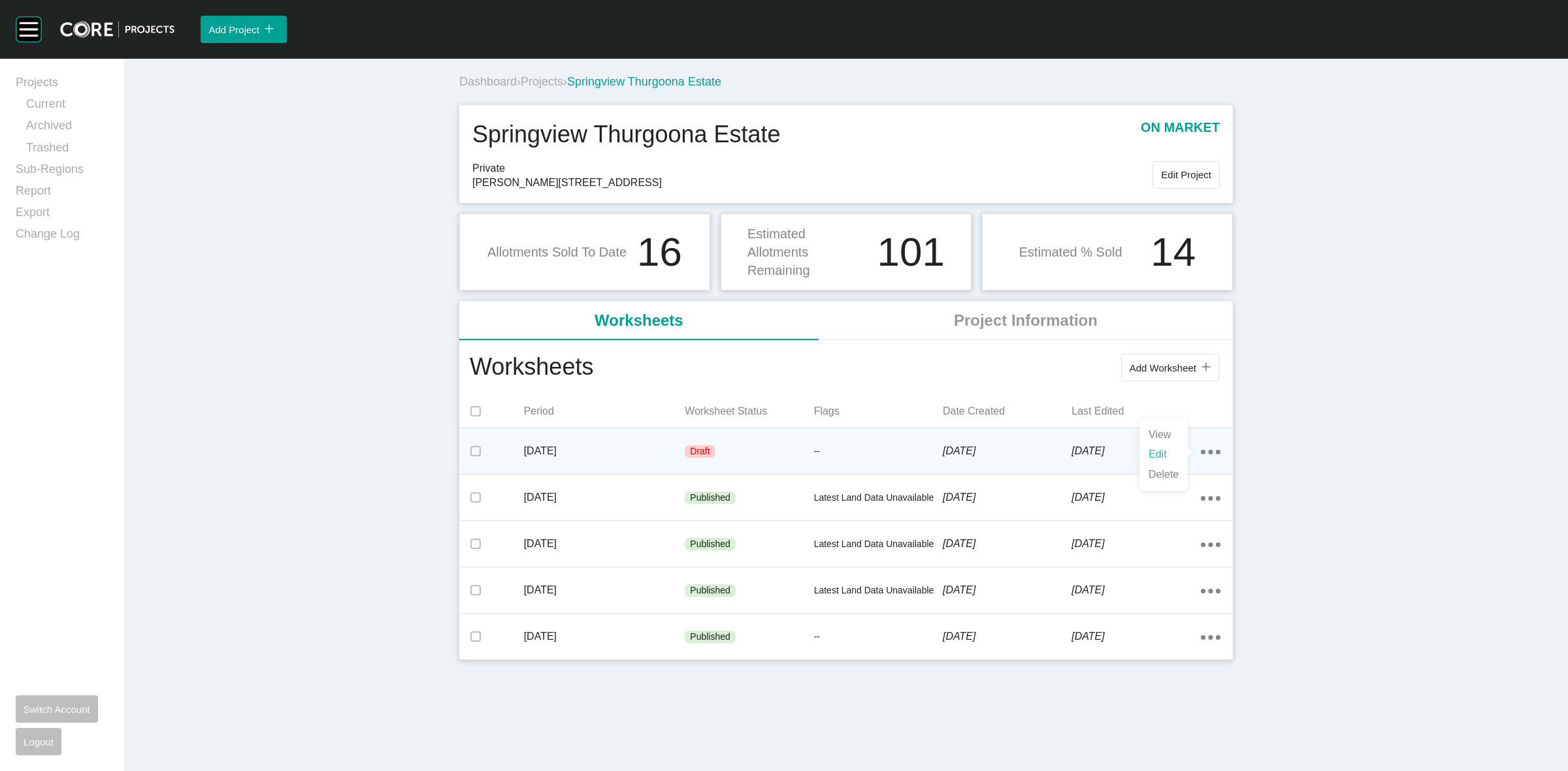
click at [1161, 451] on link "Edit" at bounding box center [1163, 455] width 35 height 20
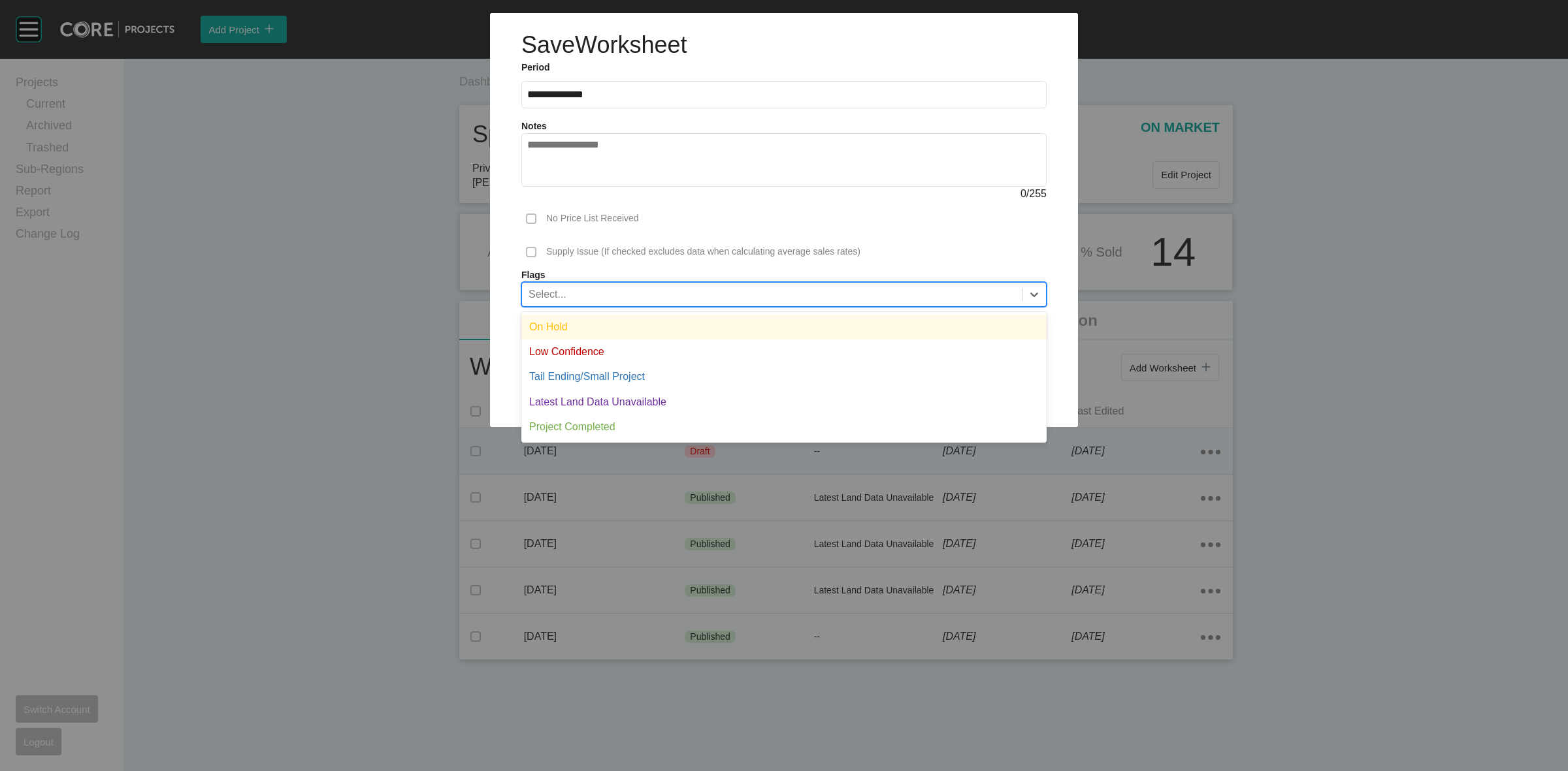
click at [755, 288] on div "Select..." at bounding box center [771, 294] width 500 height 23
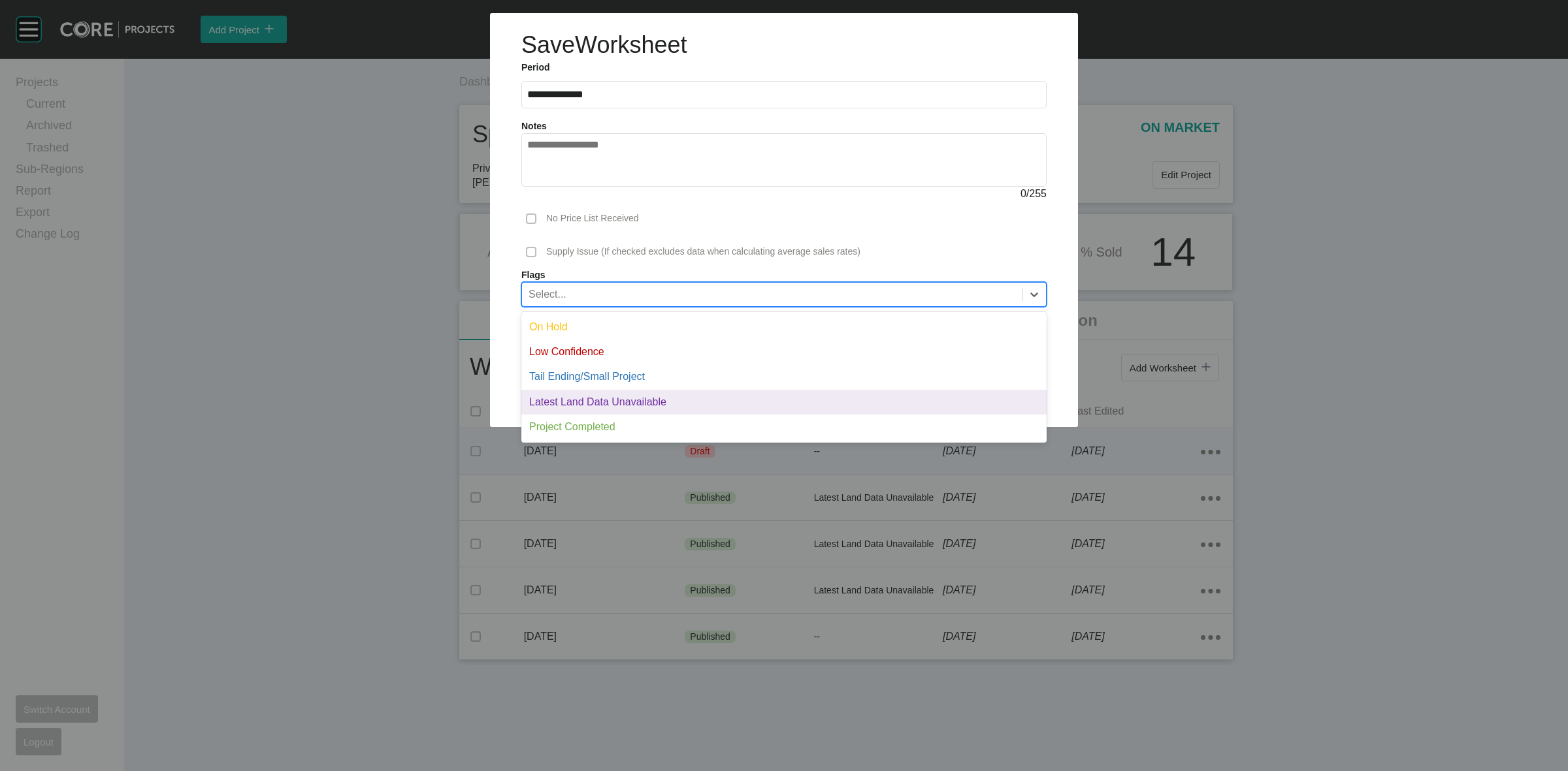
drag, startPoint x: 606, startPoint y: 404, endPoint x: 582, endPoint y: 311, distance: 96.0
click at [605, 400] on div "Latest Land Data Unavailable" at bounding box center [784, 401] width 525 height 24
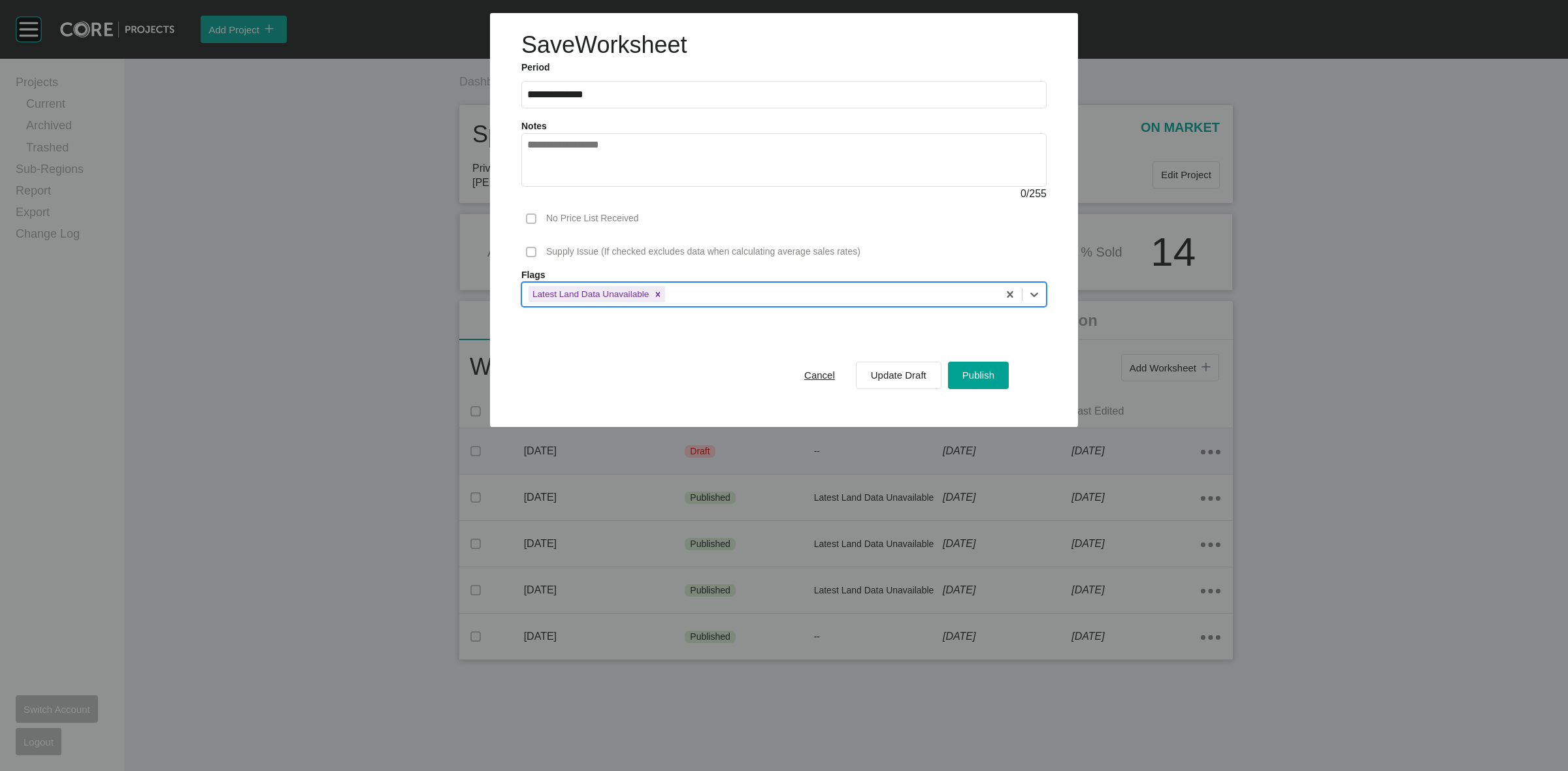
click at [533, 218] on label at bounding box center [532, 219] width 11 height 11
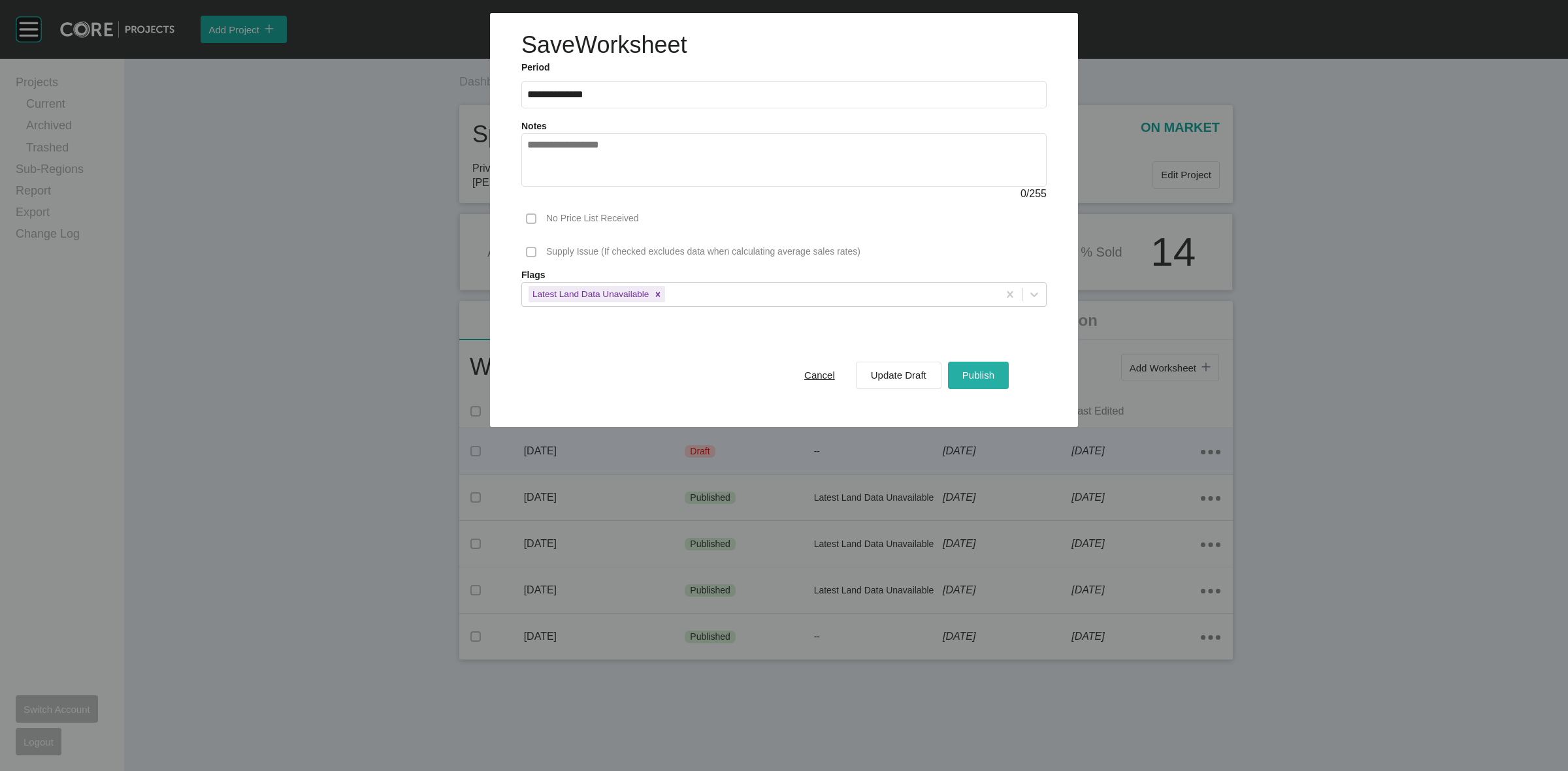
click at [975, 377] on span "Publish" at bounding box center [978, 375] width 32 height 11
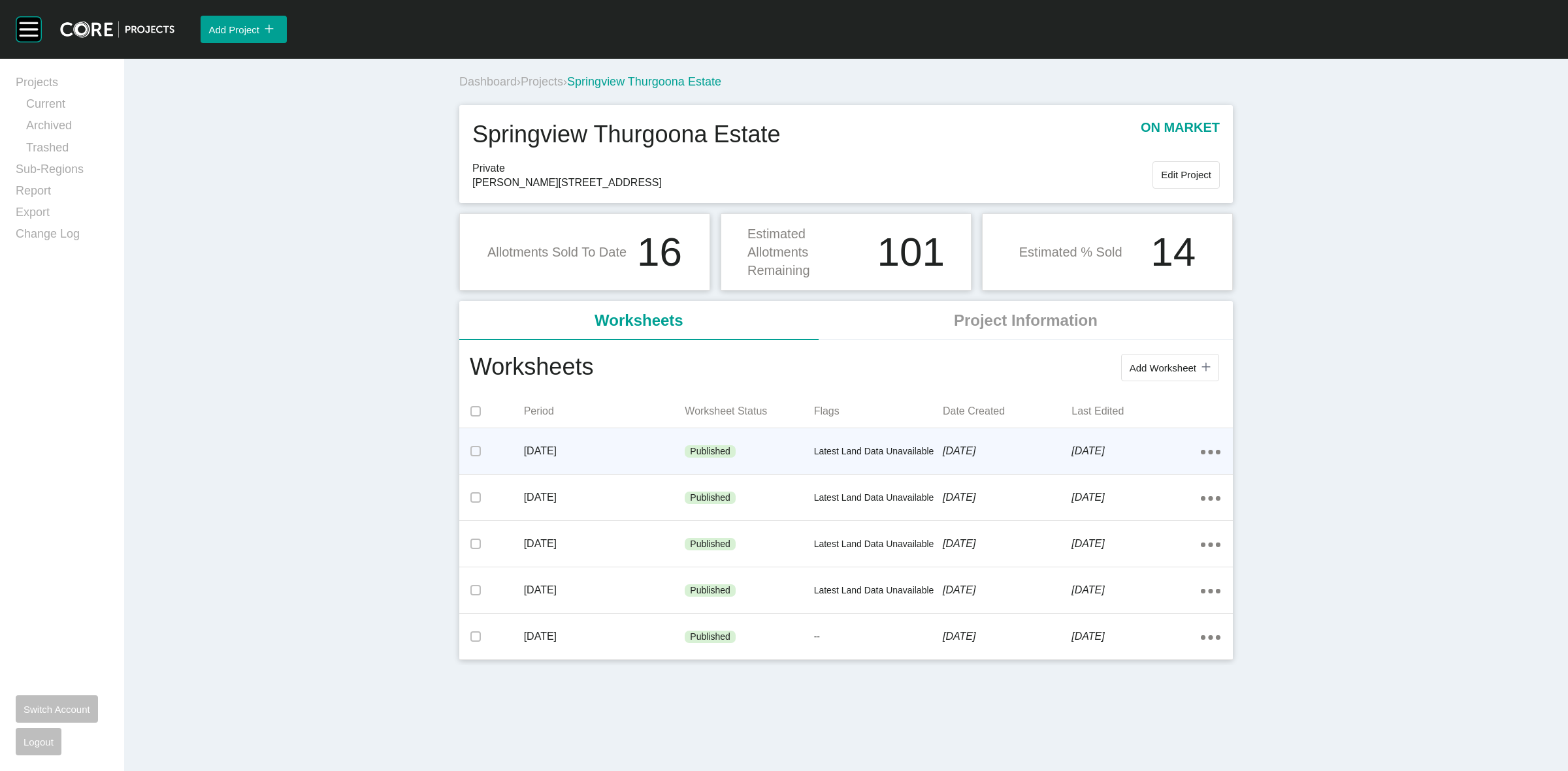
click at [557, 82] on span "Projects" at bounding box center [542, 81] width 43 height 13
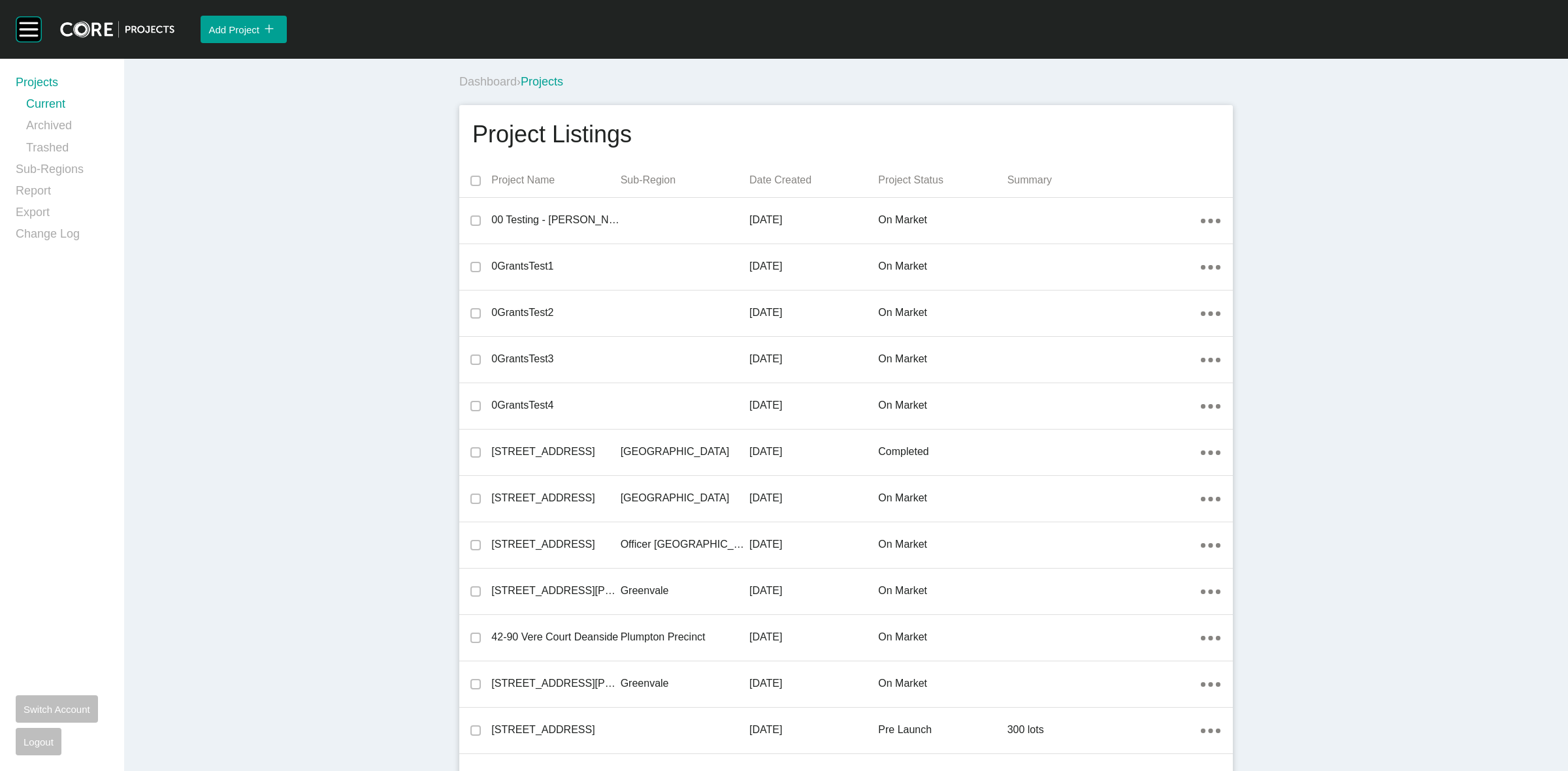
scroll to position [5722, 0]
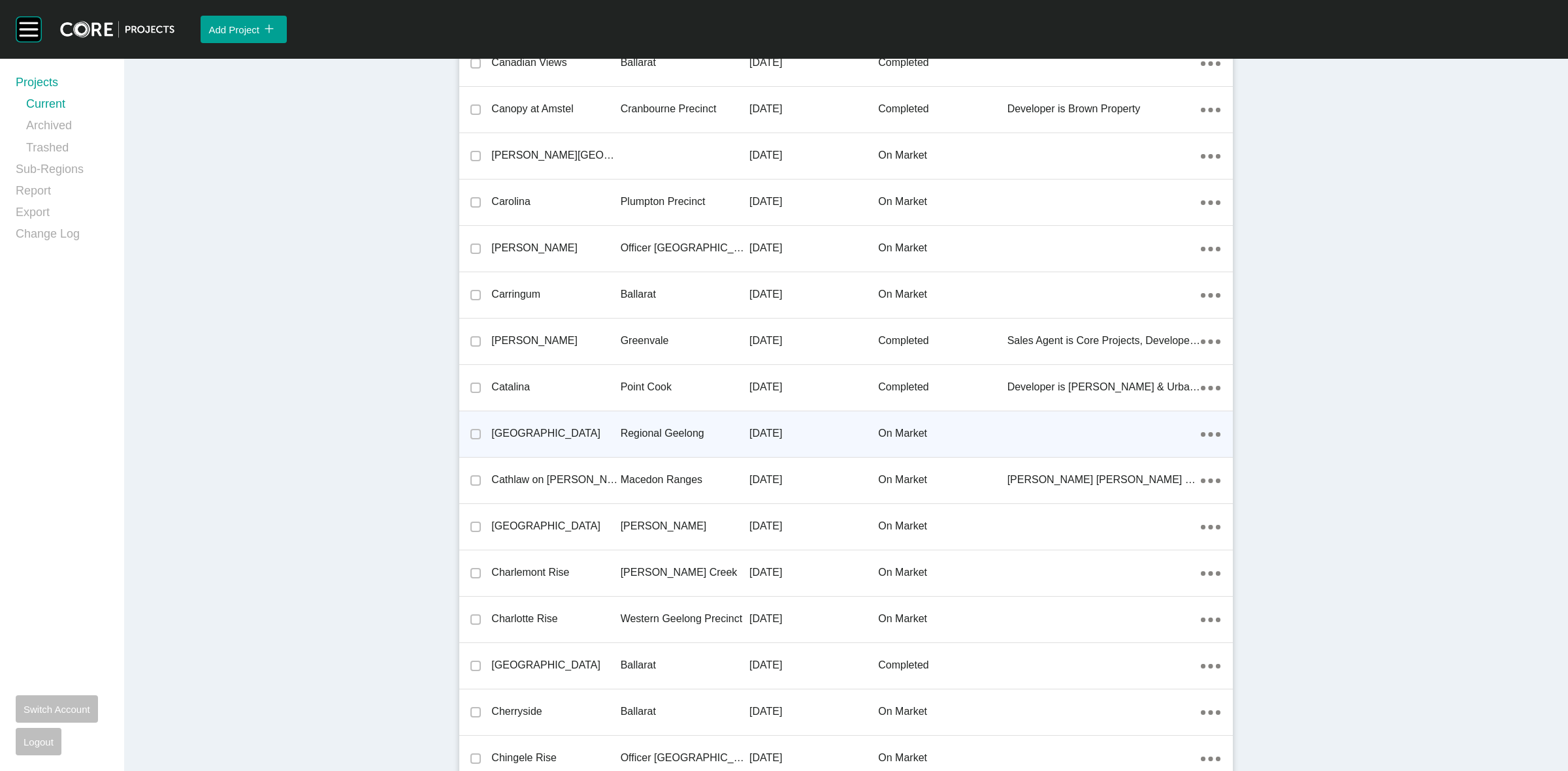
click at [650, 428] on p "Regional Geelong" at bounding box center [685, 434] width 128 height 14
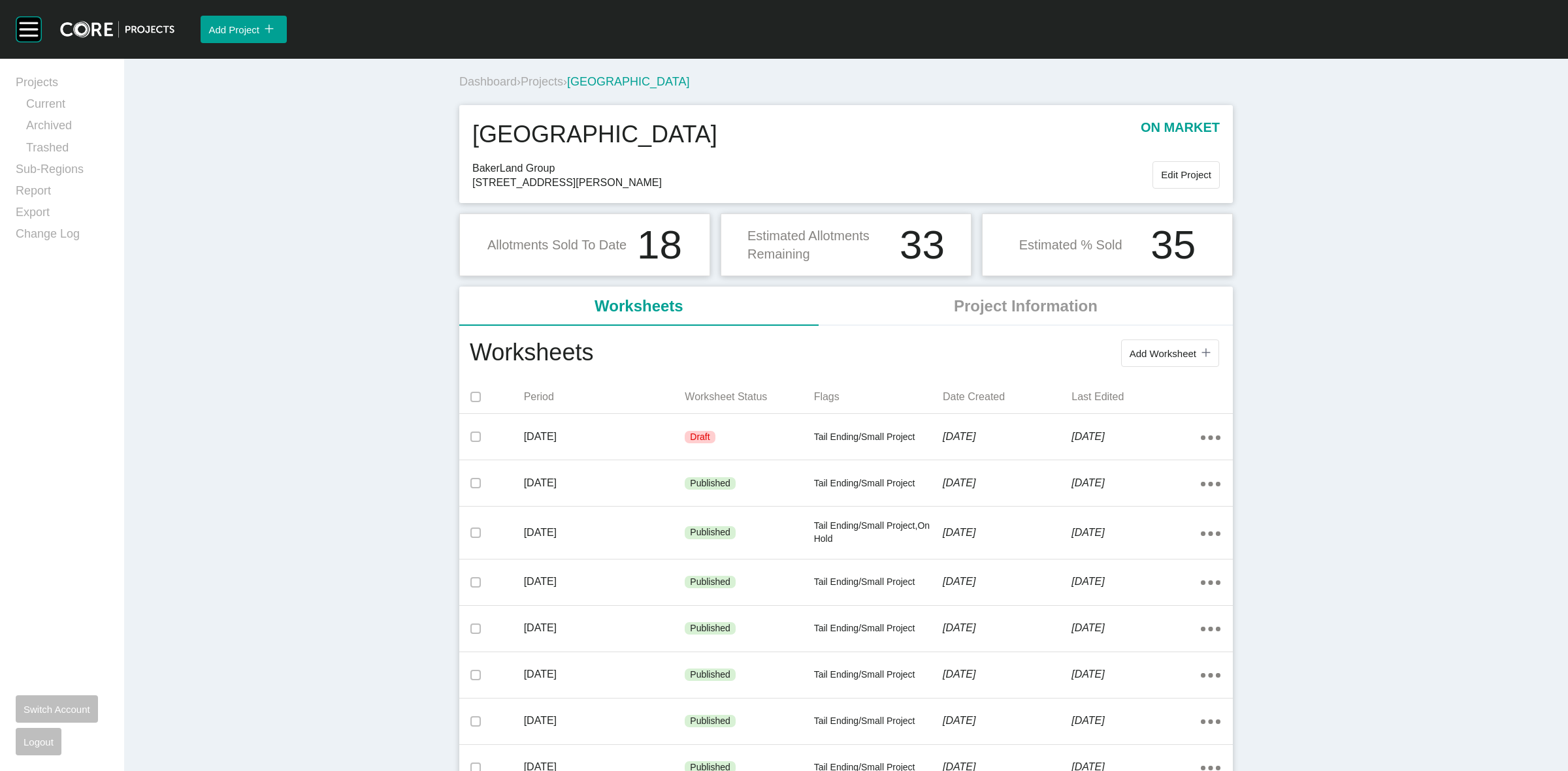
click at [654, 428] on div "[DATE]" at bounding box center [605, 437] width 161 height 41
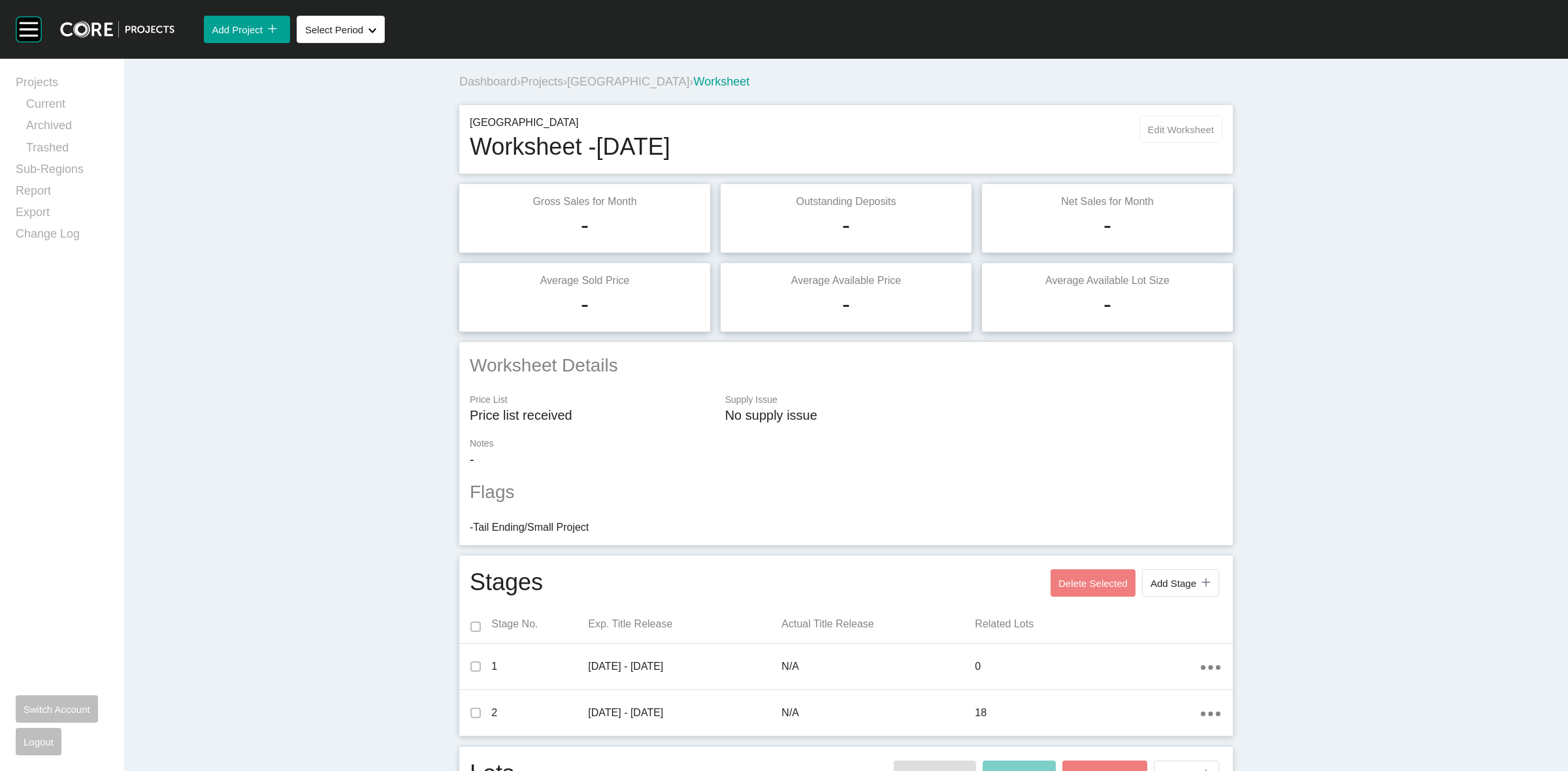
click at [1181, 131] on span "Edit Worksheet" at bounding box center [1181, 129] width 66 height 11
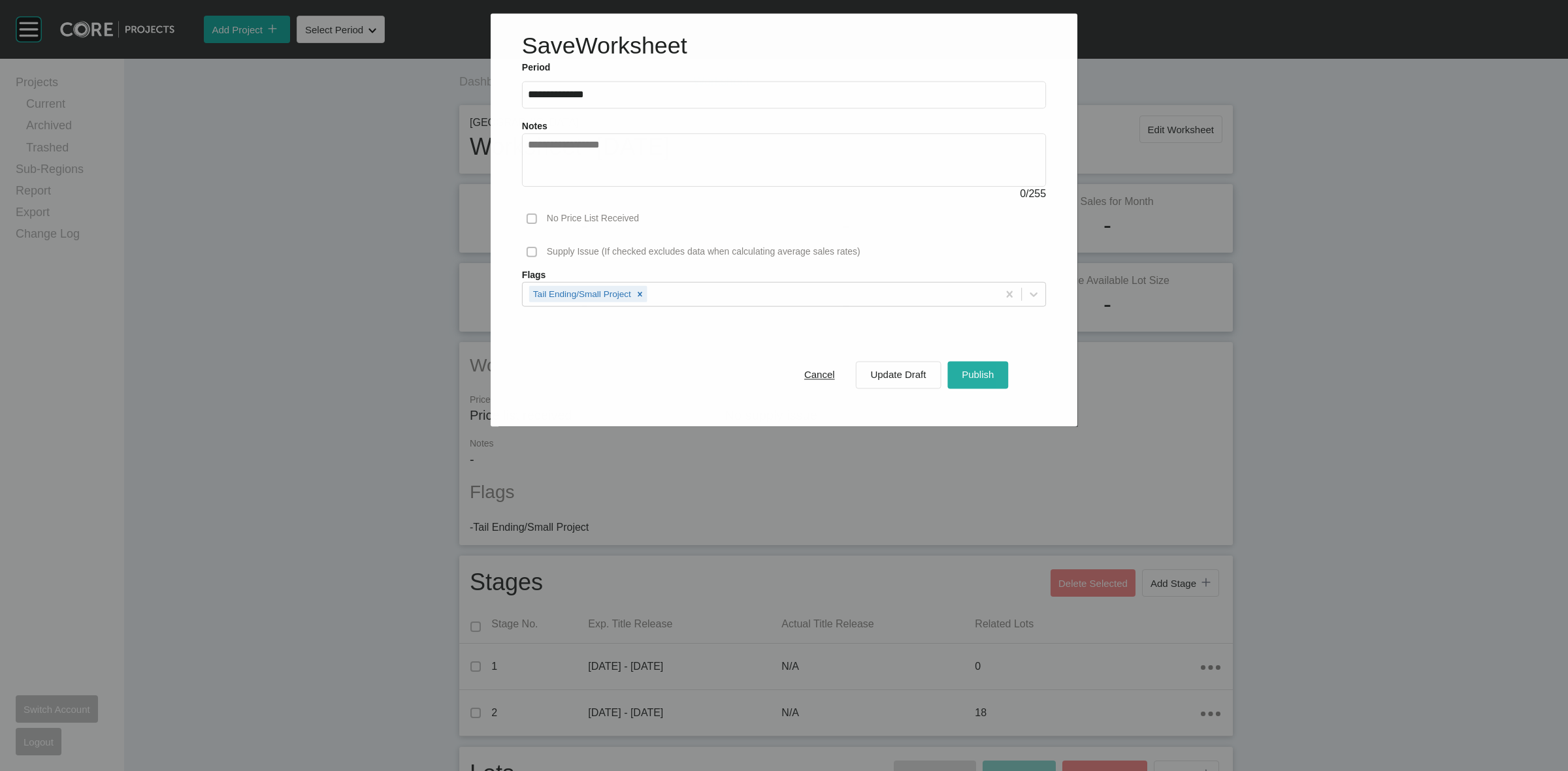
click at [962, 375] on span "Publish" at bounding box center [978, 375] width 32 height 11
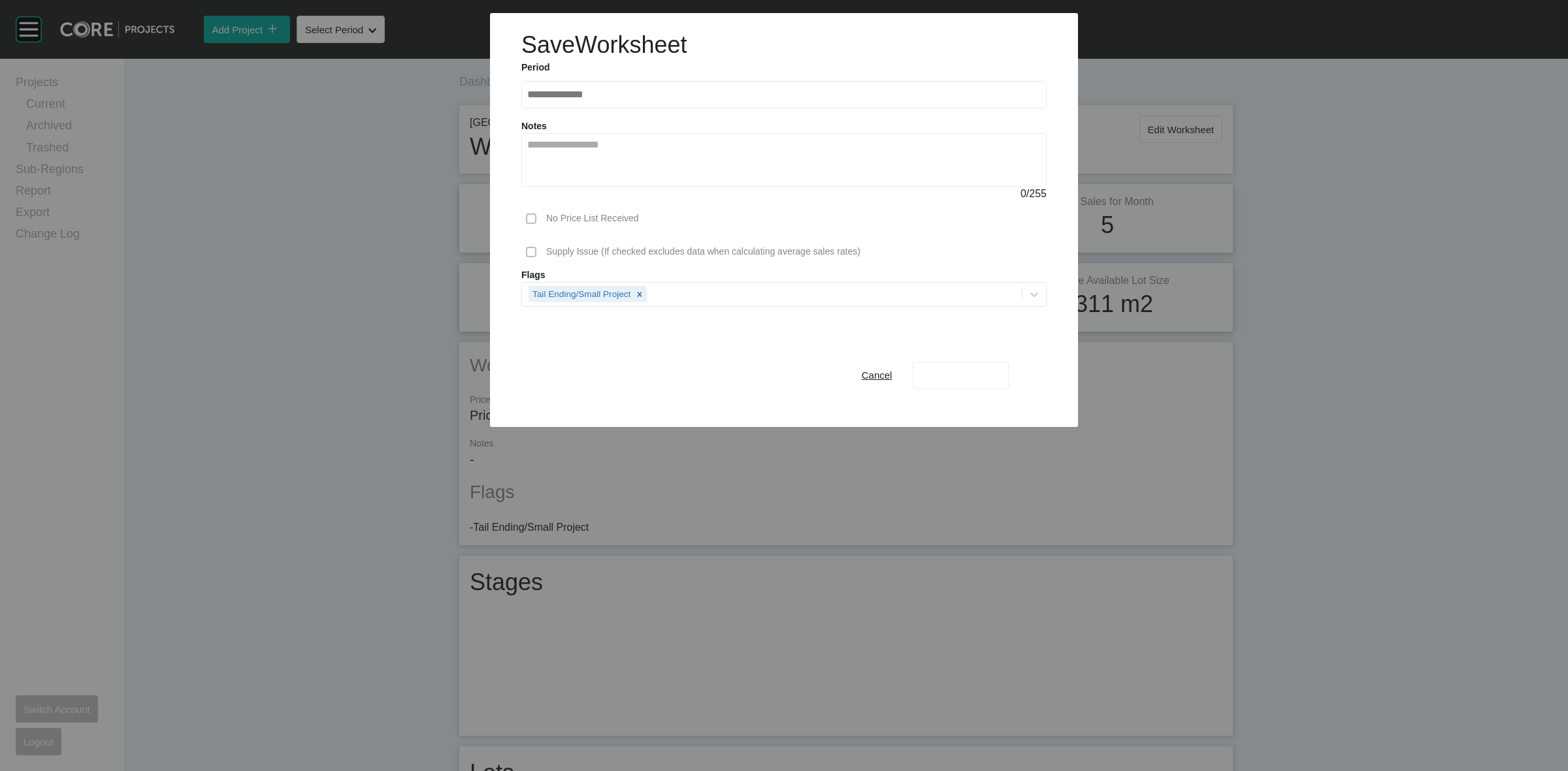
drag, startPoint x: 857, startPoint y: 514, endPoint x: 885, endPoint y: 755, distance: 242.6
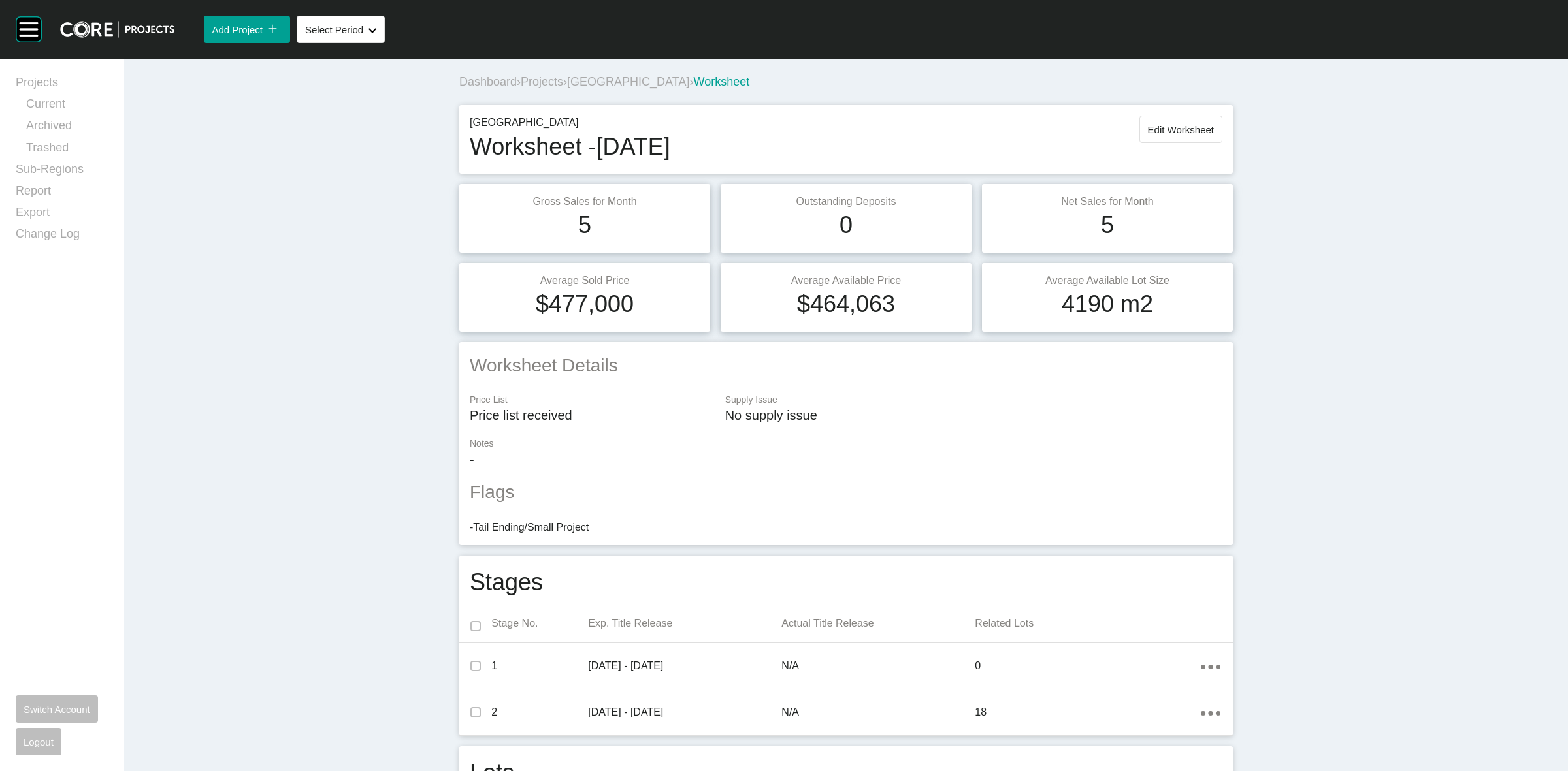
drag, startPoint x: 885, startPoint y: 755, endPoint x: 401, endPoint y: 682, distance: 489.5
click at [616, 80] on span "[GEOGRAPHIC_DATA]" at bounding box center [628, 81] width 122 height 13
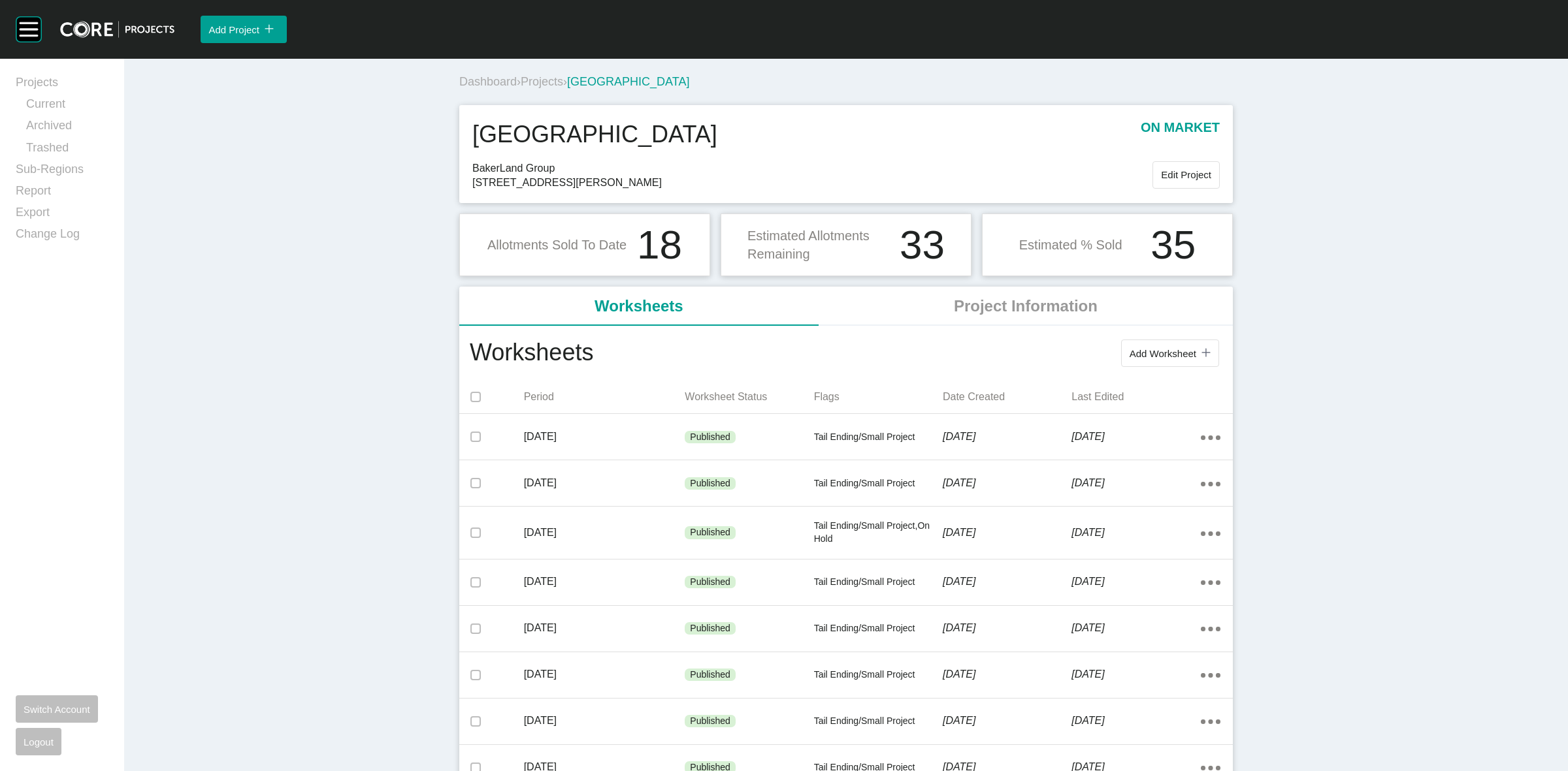
click at [553, 82] on span "Projects" at bounding box center [542, 81] width 43 height 13
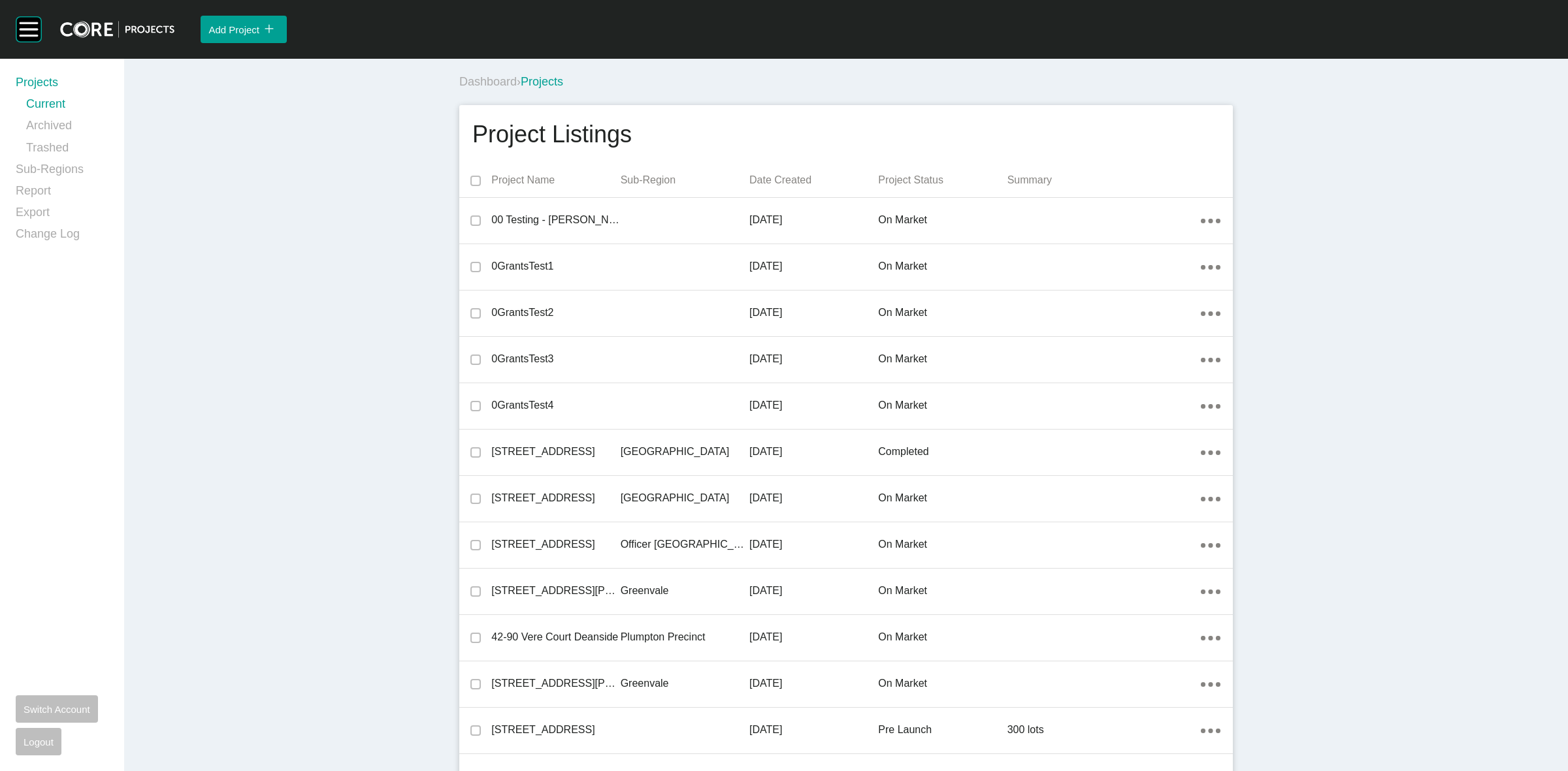
scroll to position [3822, 0]
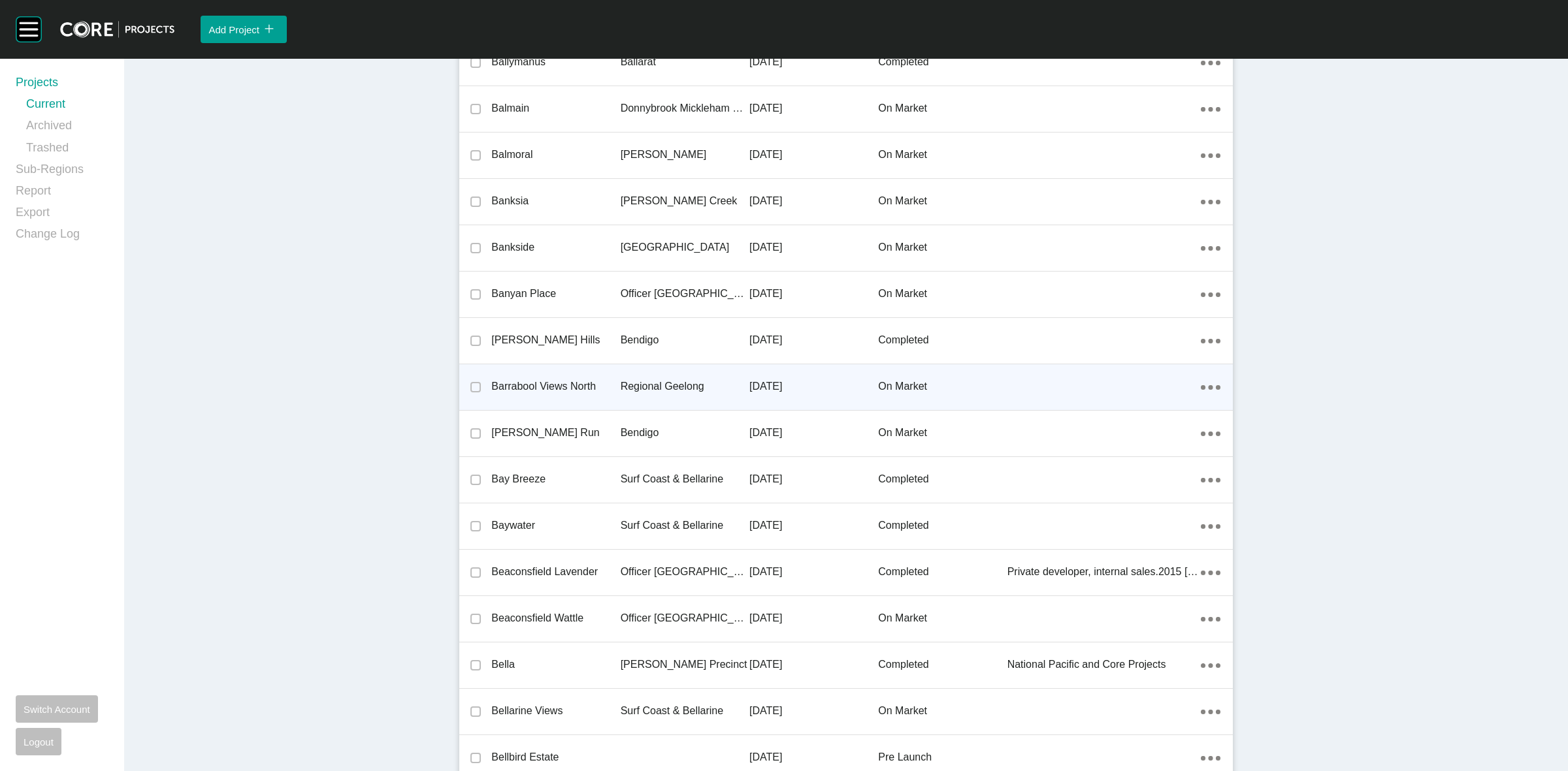
click at [672, 373] on div "Regional Geelong" at bounding box center [685, 386] width 128 height 41
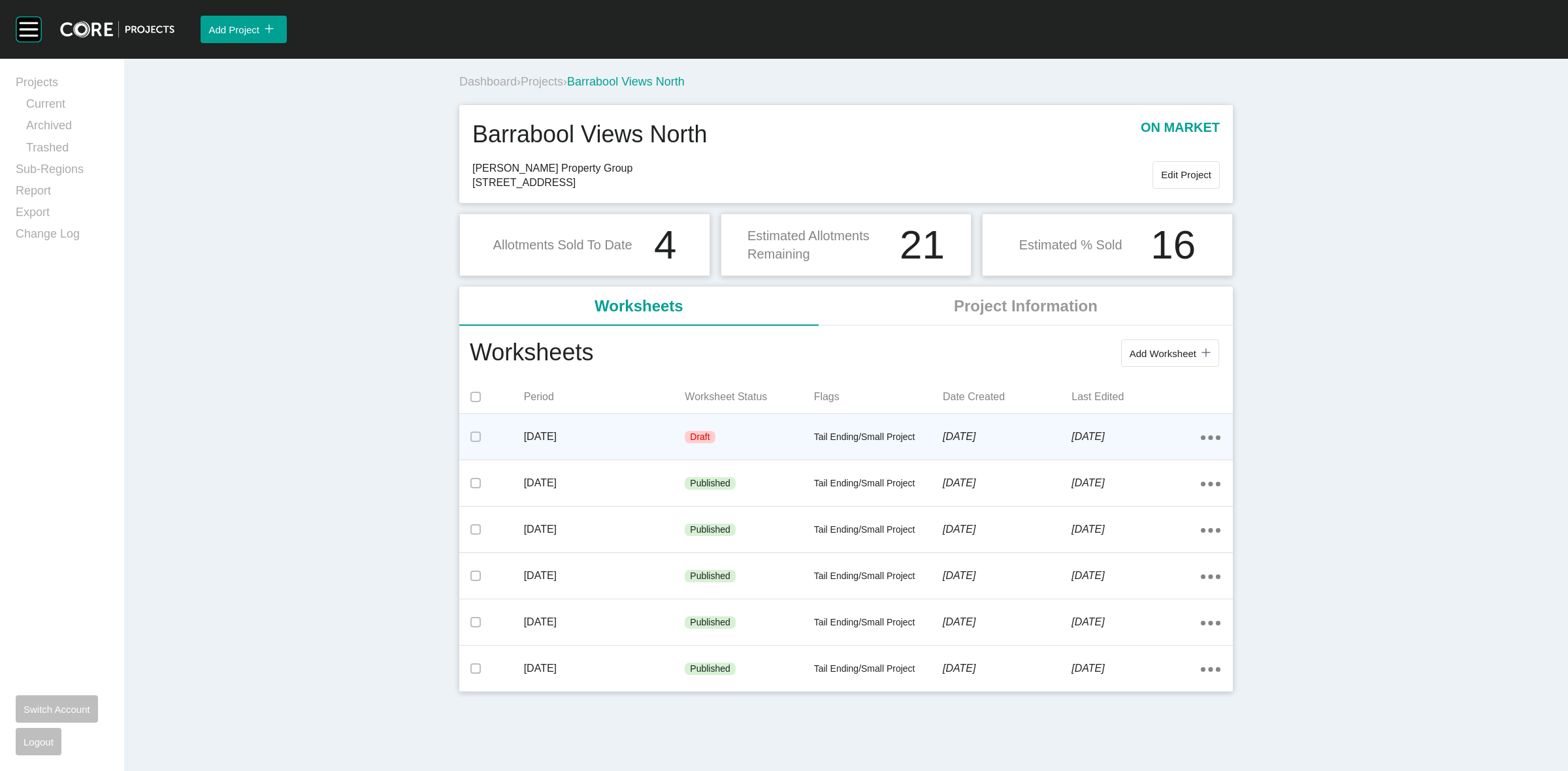
click at [925, 441] on p "Tail Ending/Small Project" at bounding box center [878, 437] width 128 height 13
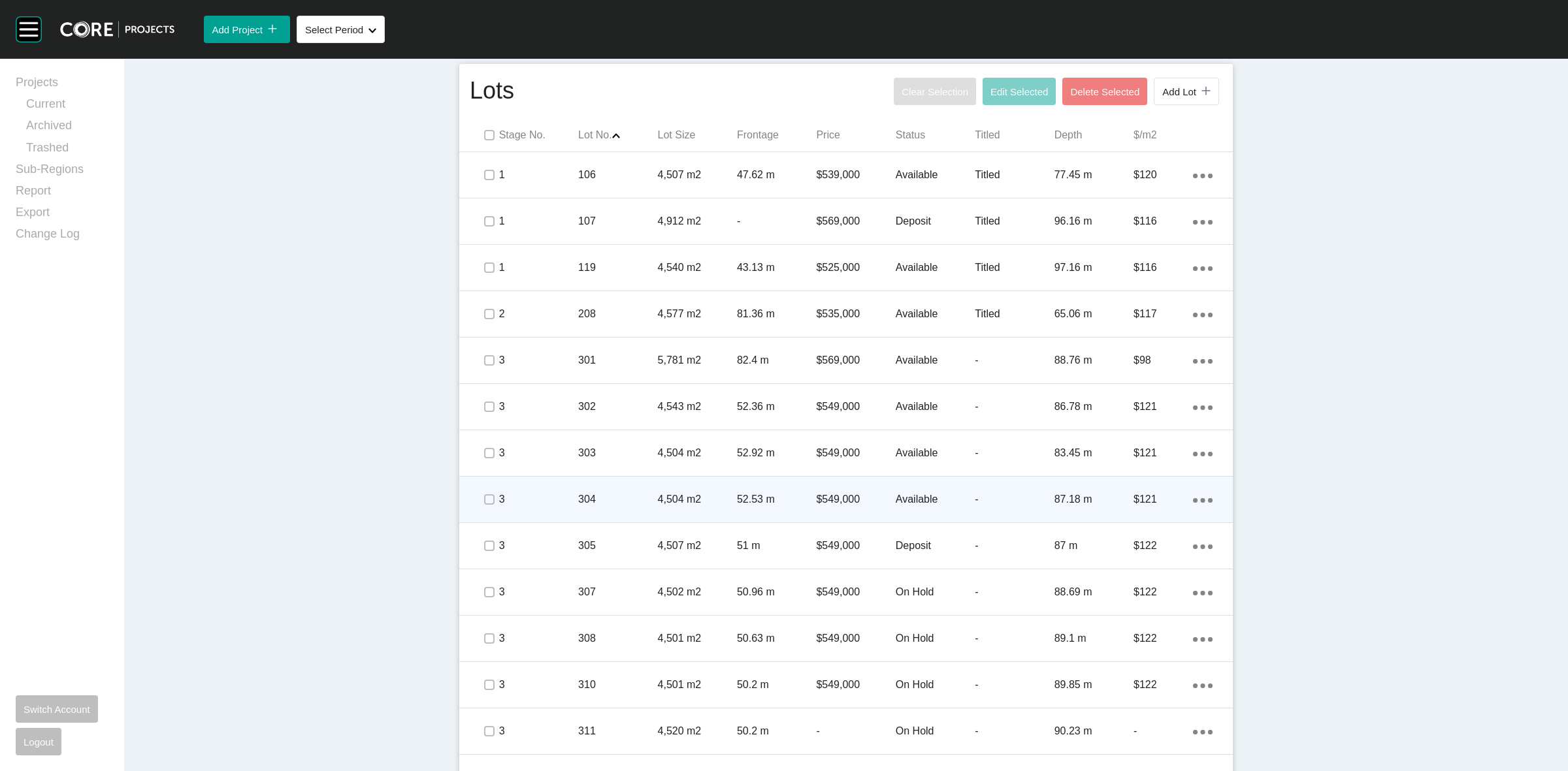
scroll to position [811, 0]
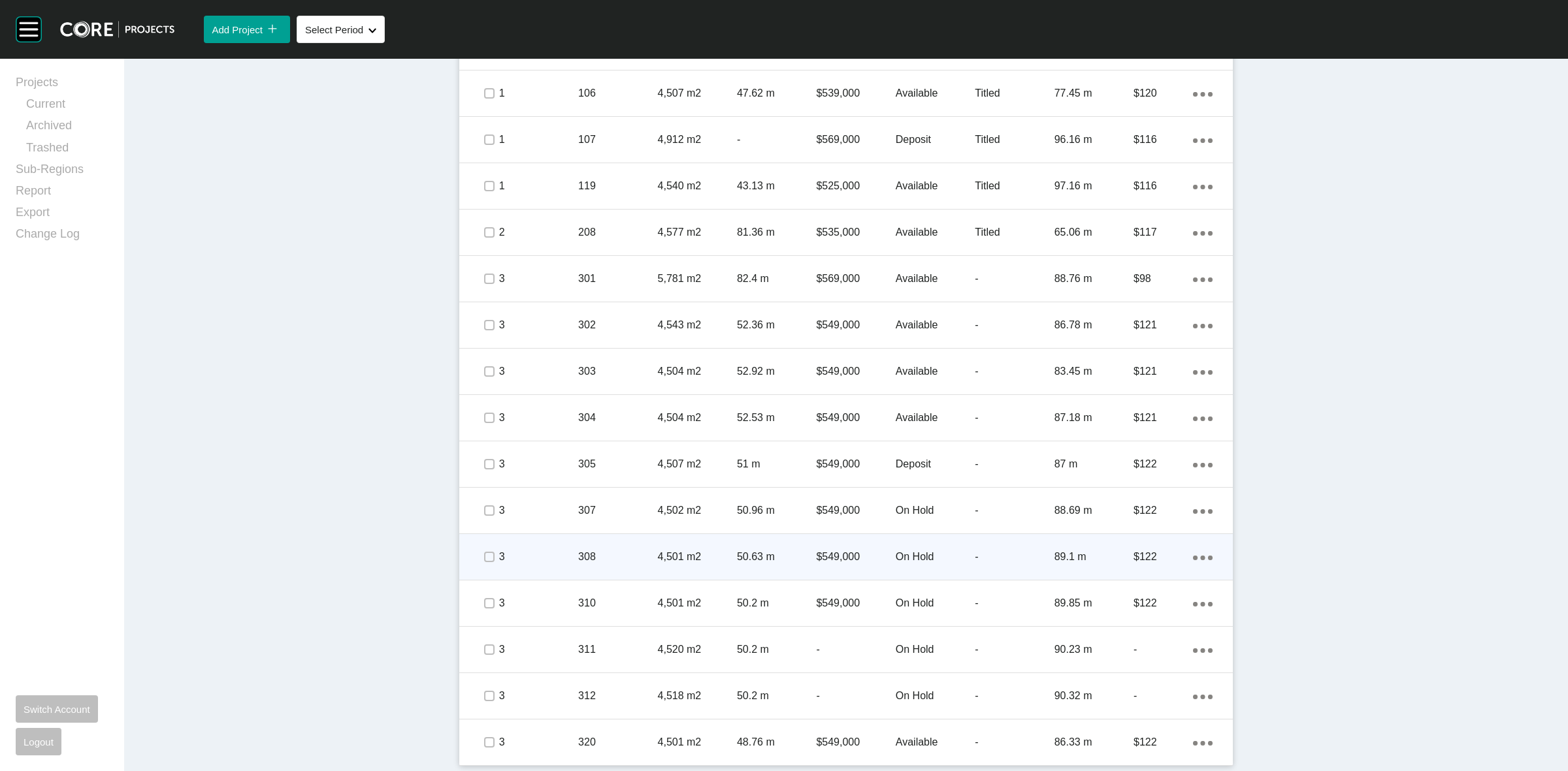
click at [583, 559] on p "308" at bounding box center [618, 557] width 79 height 14
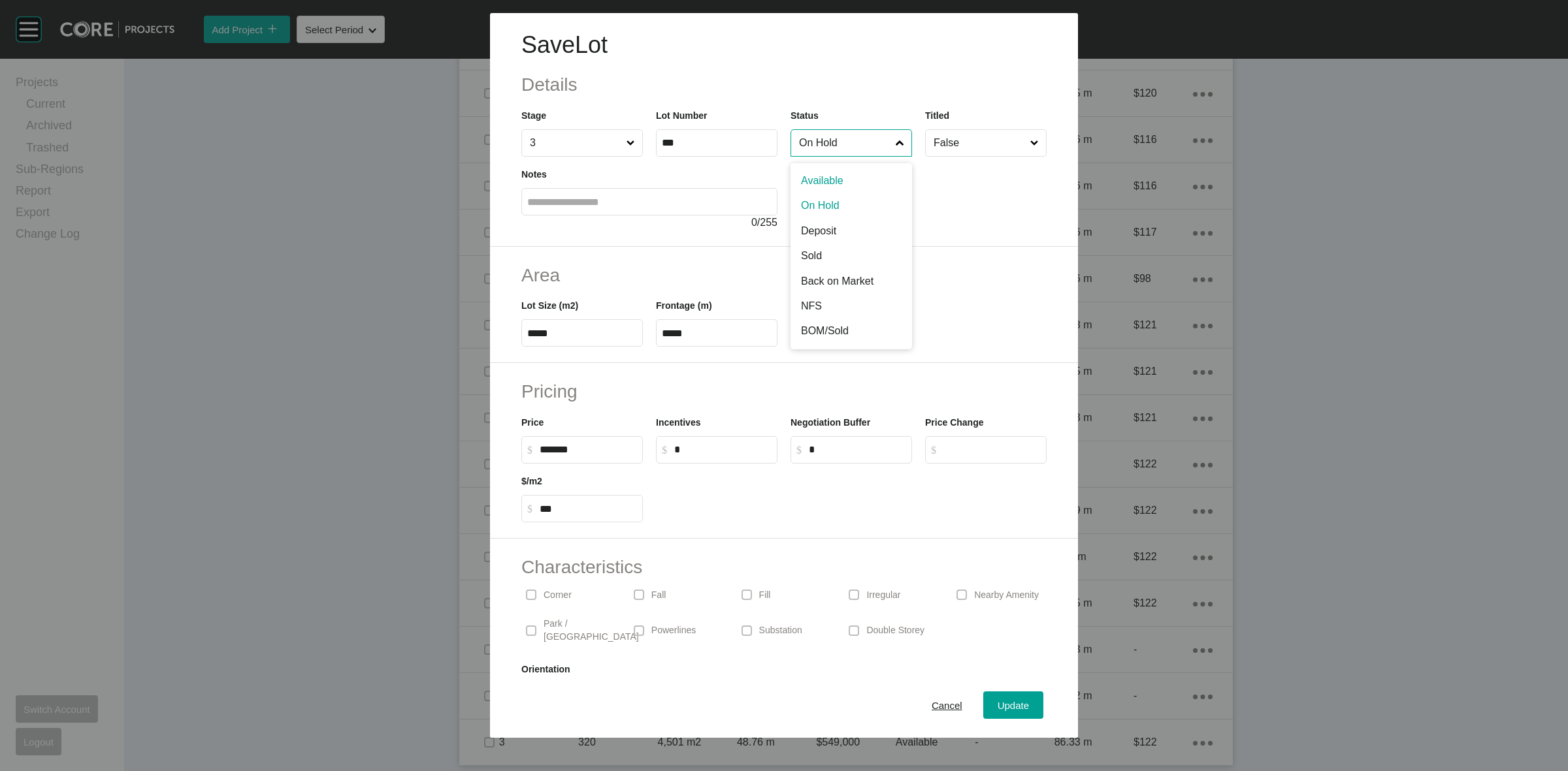
click at [816, 144] on input "On Hold" at bounding box center [845, 143] width 97 height 26
click at [997, 704] on span "Update" at bounding box center [1013, 706] width 32 height 11
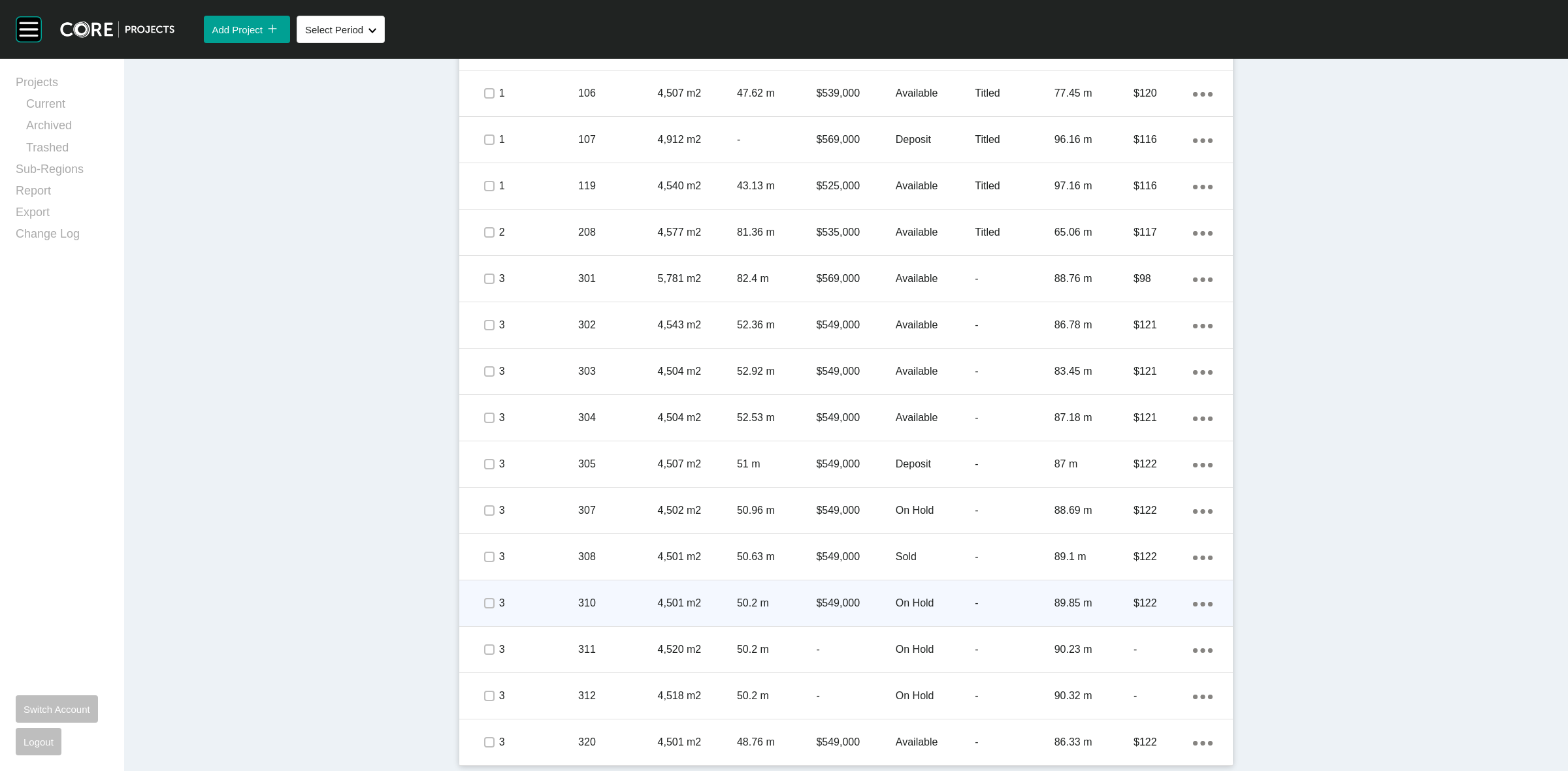
click at [845, 603] on p "$549,000" at bounding box center [855, 604] width 79 height 14
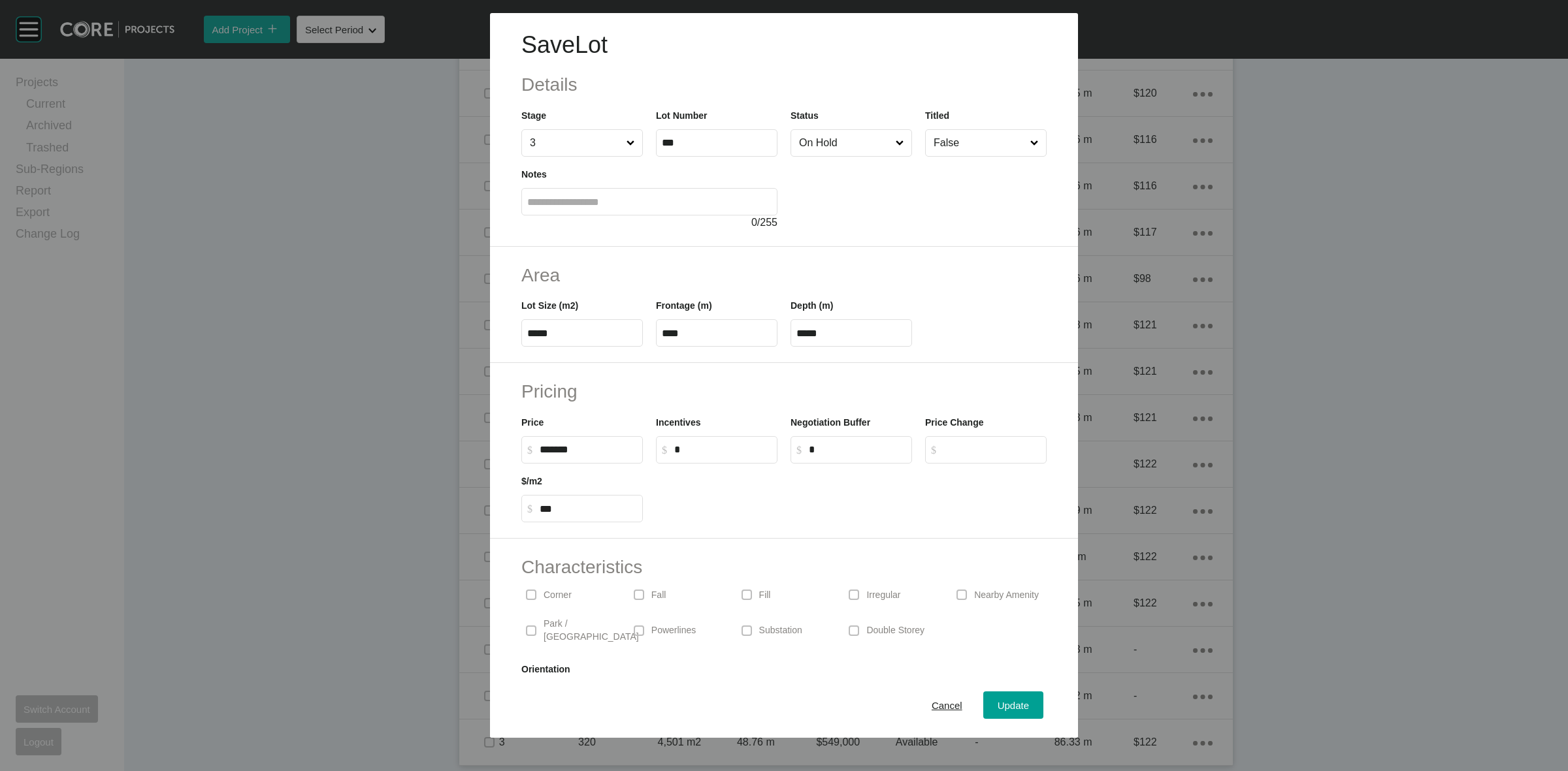
click at [816, 152] on input "On Hold" at bounding box center [845, 143] width 97 height 26
click at [997, 698] on div "Update" at bounding box center [1014, 706] width 38 height 18
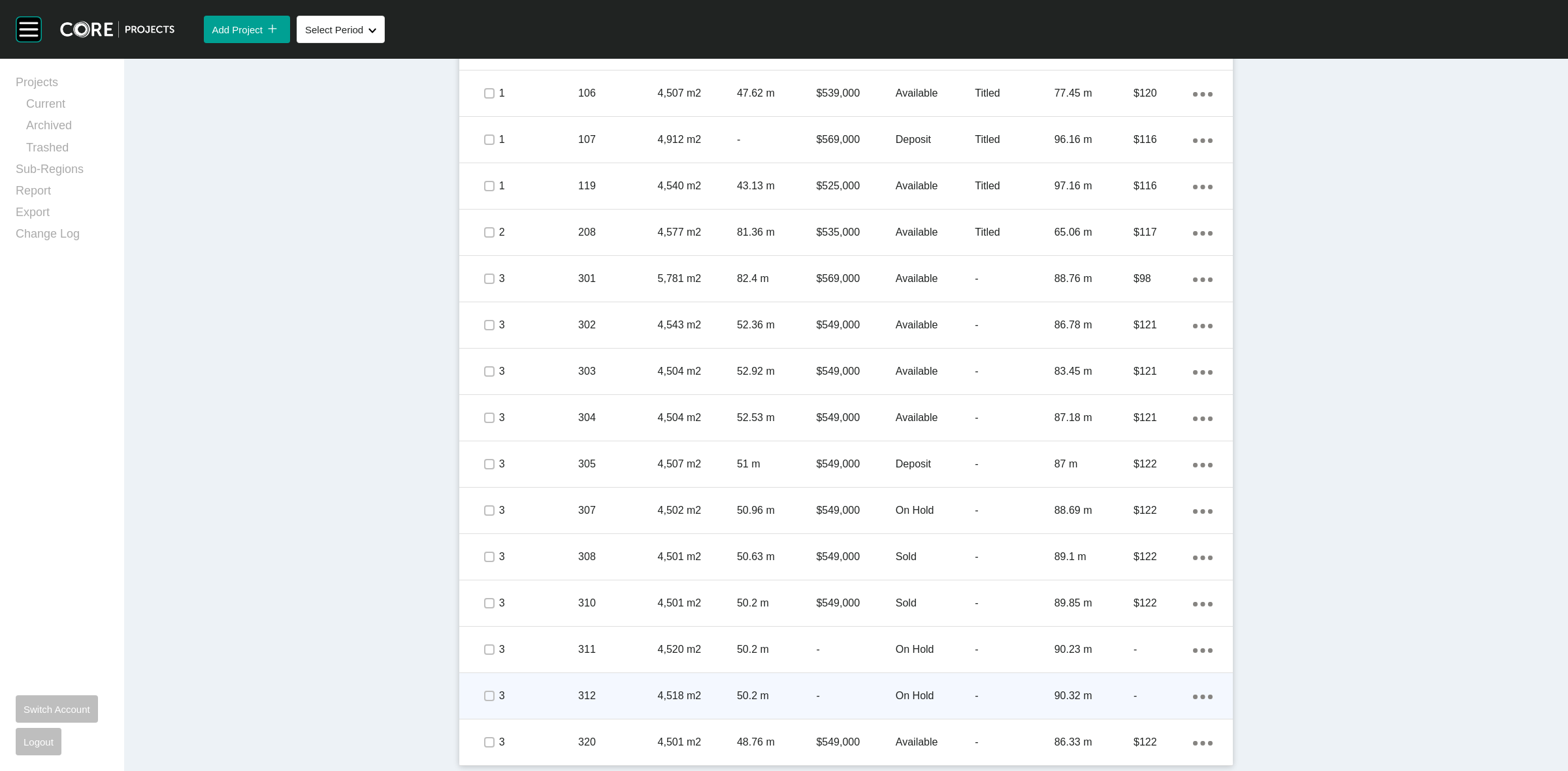
click at [771, 683] on div "50.2 m" at bounding box center [776, 696] width 79 height 41
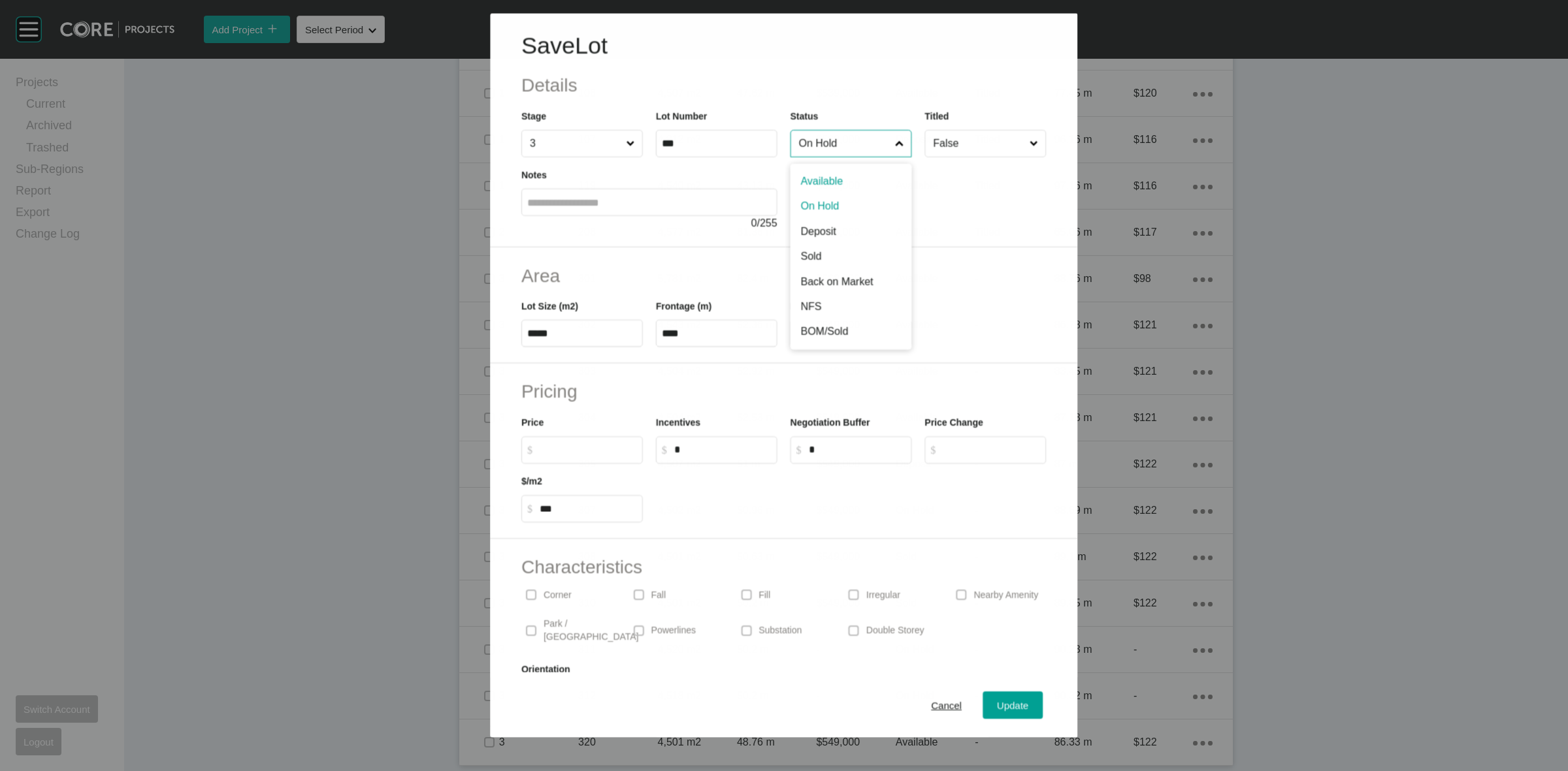
click at [834, 147] on input "On Hold" at bounding box center [845, 143] width 96 height 26
click at [1004, 693] on button "Update" at bounding box center [1014, 705] width 60 height 27
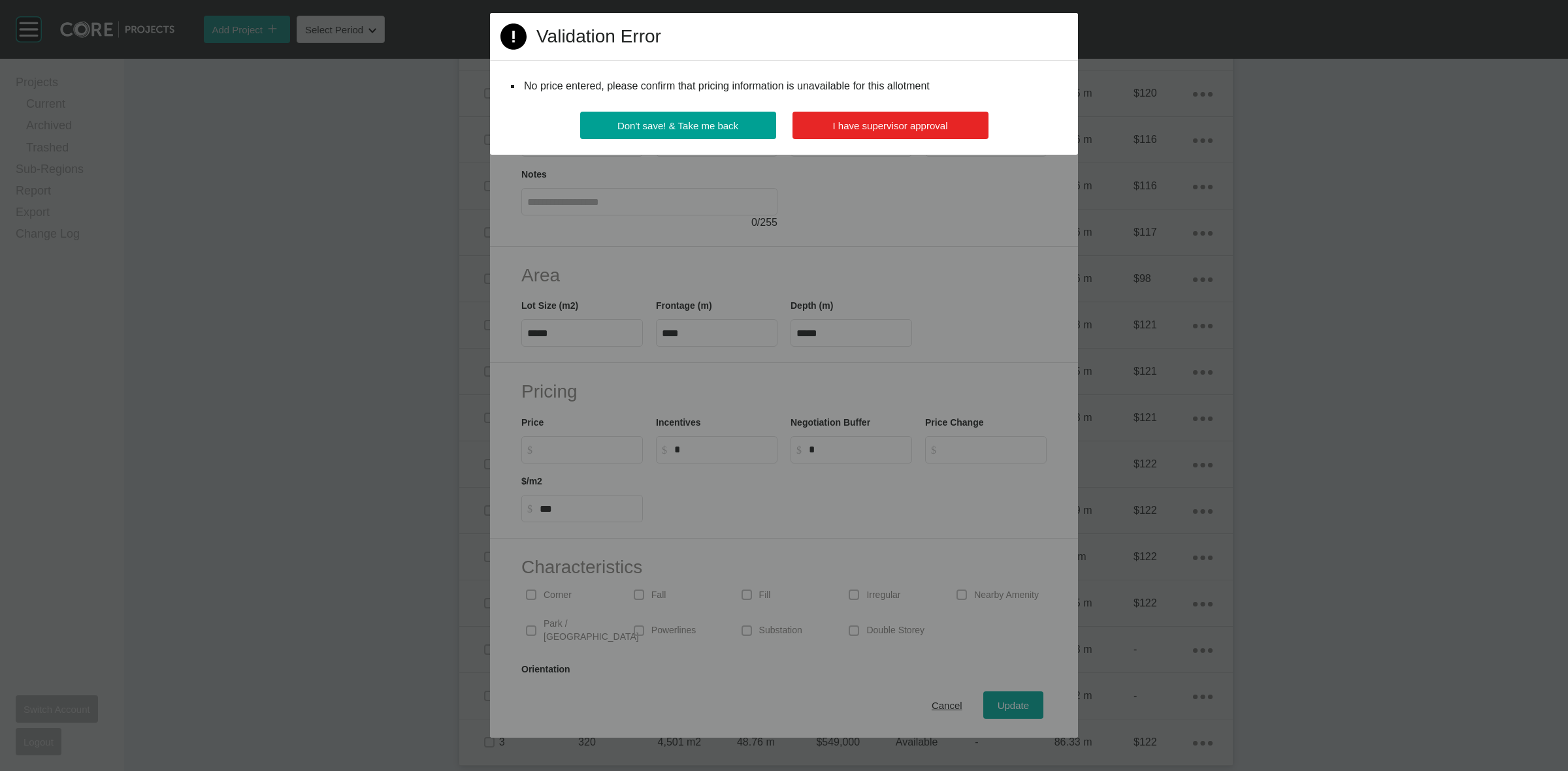
click at [935, 132] on button "I have supervisor approval" at bounding box center [891, 126] width 196 height 27
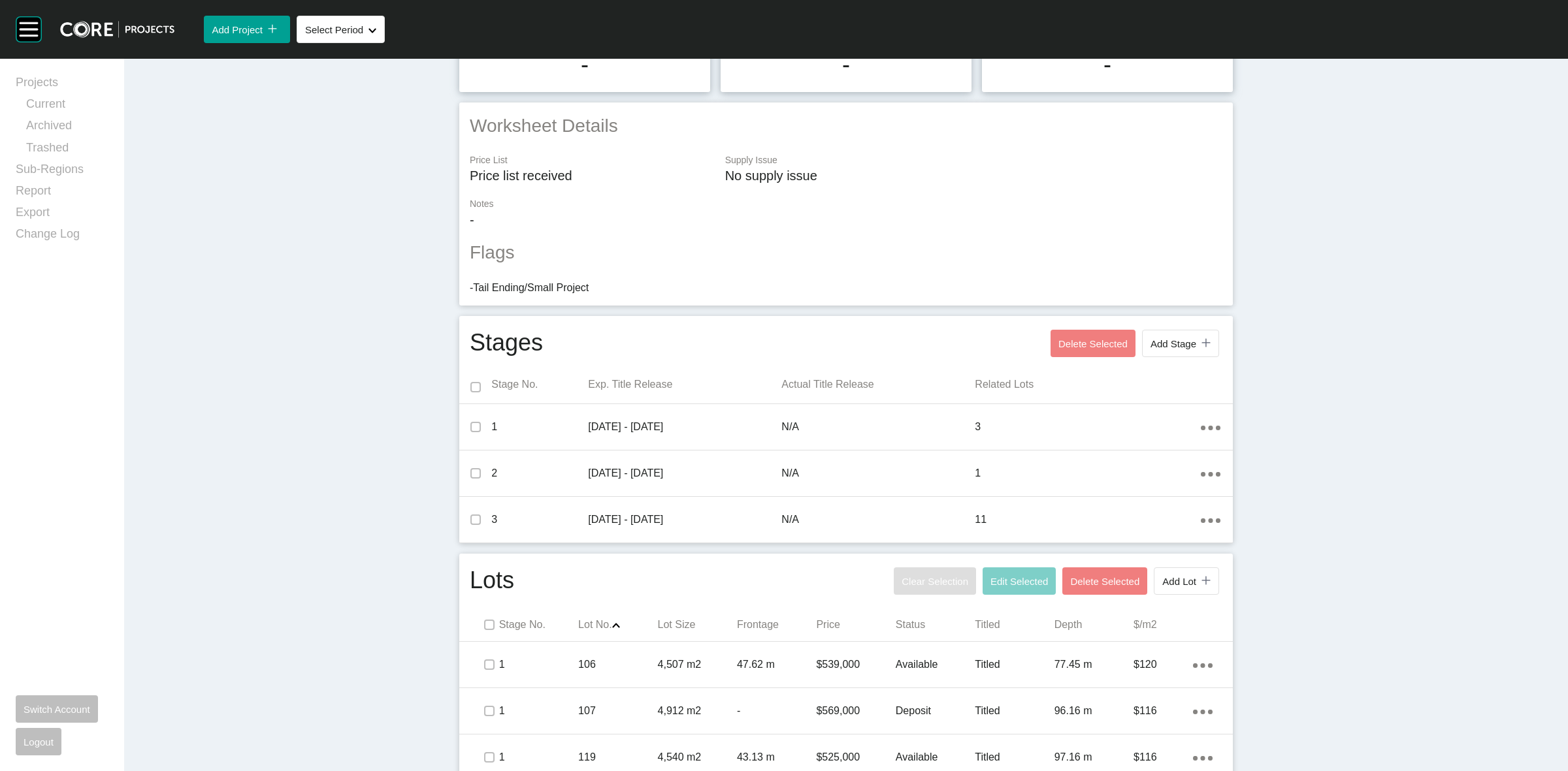
scroll to position [0, 0]
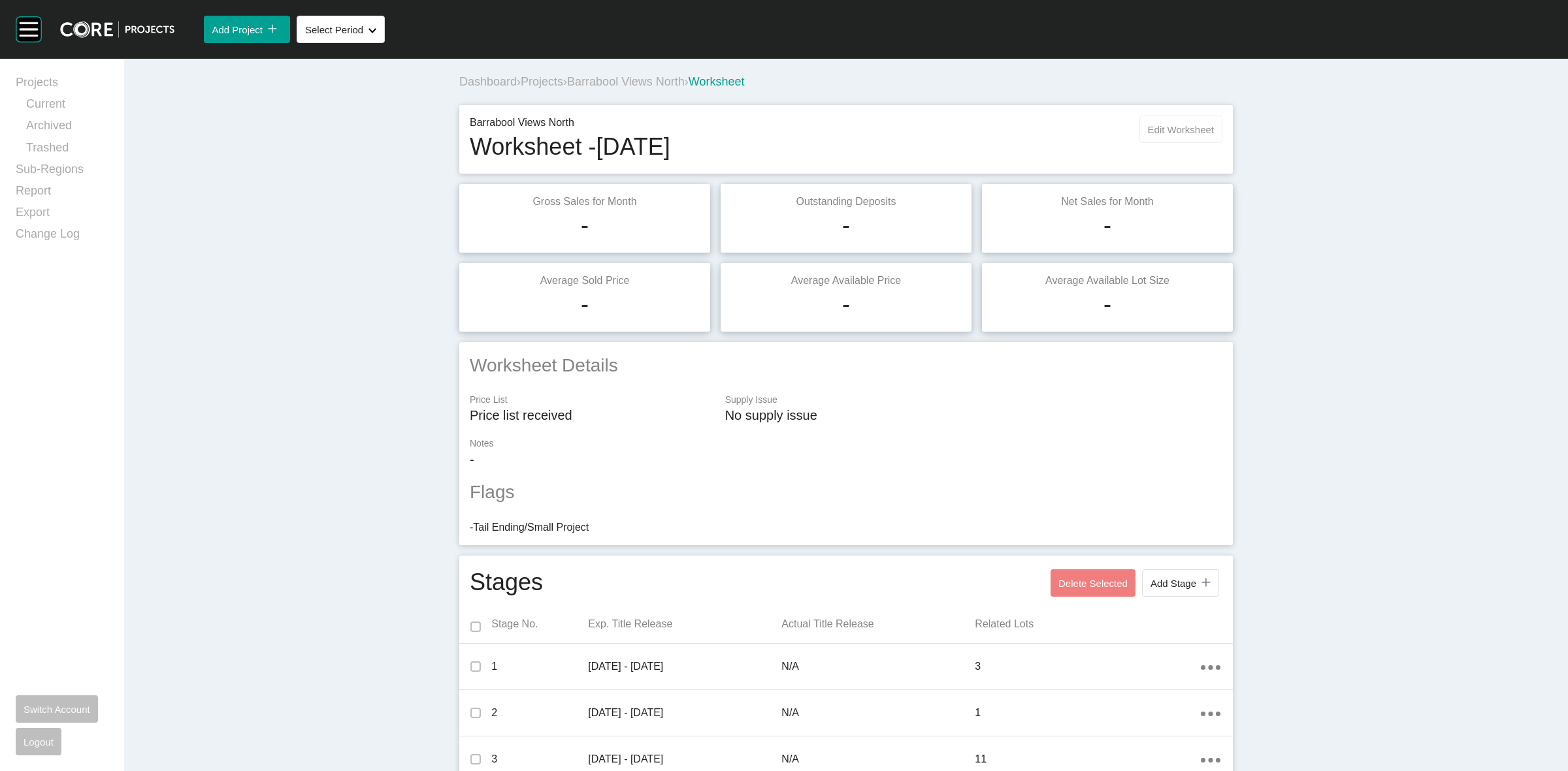
click at [1205, 117] on button "Edit Worksheet" at bounding box center [1181, 129] width 83 height 27
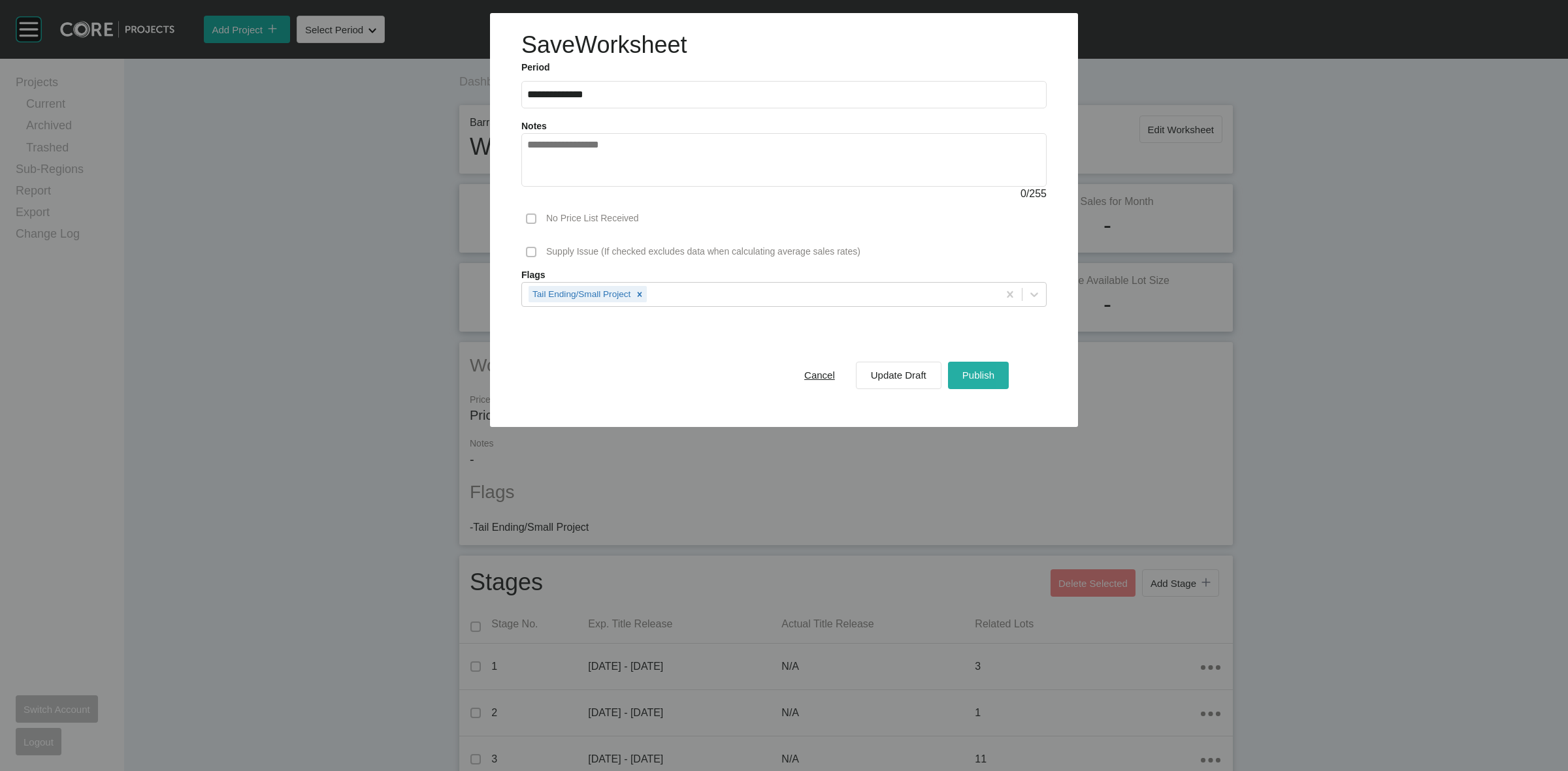
click at [974, 368] on div "Publish" at bounding box center [978, 375] width 39 height 18
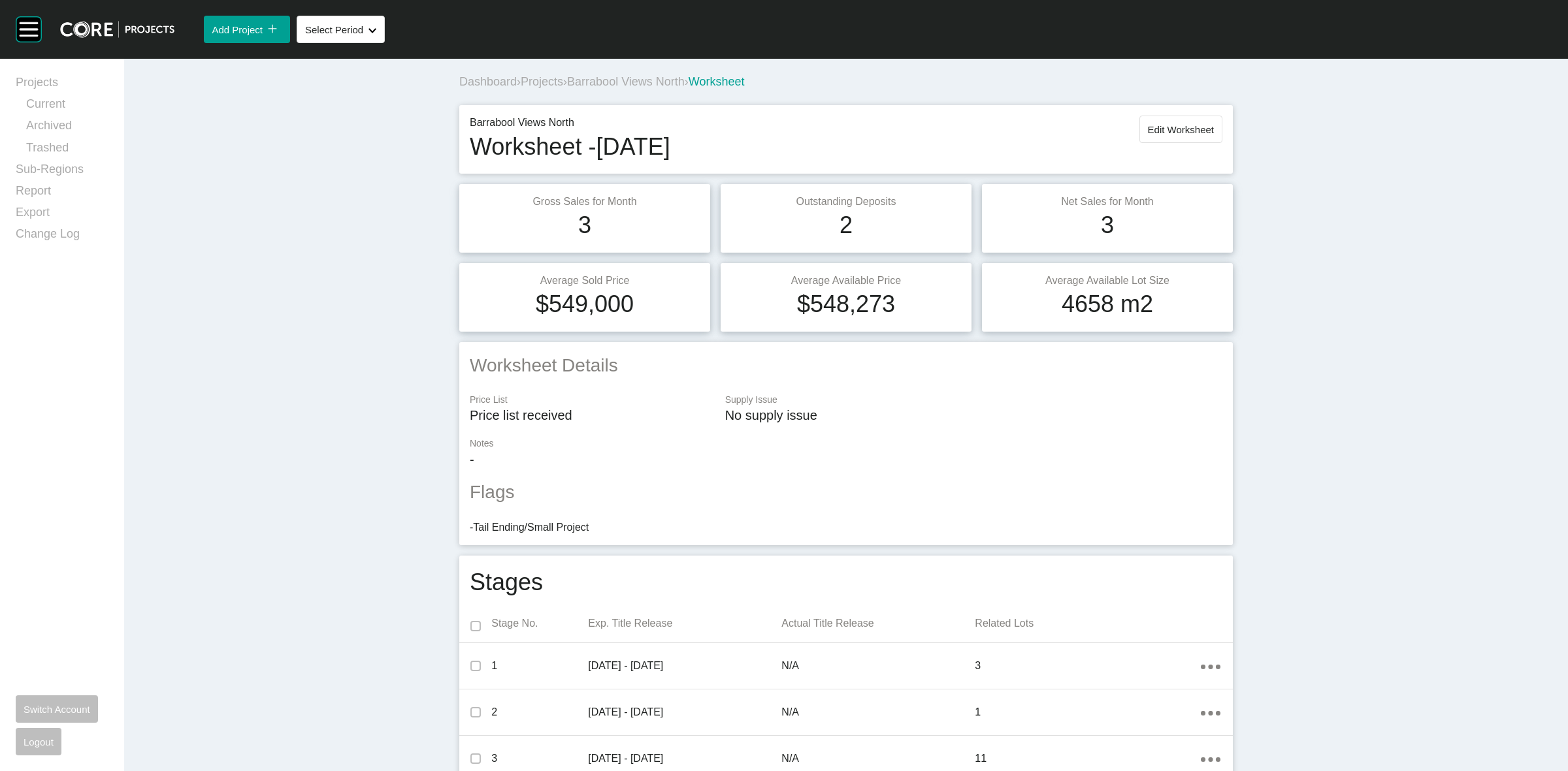
drag, startPoint x: 1459, startPoint y: 250, endPoint x: 1279, endPoint y: 317, distance: 192.1
click at [592, 81] on span "Barrabool Views North" at bounding box center [626, 81] width 118 height 13
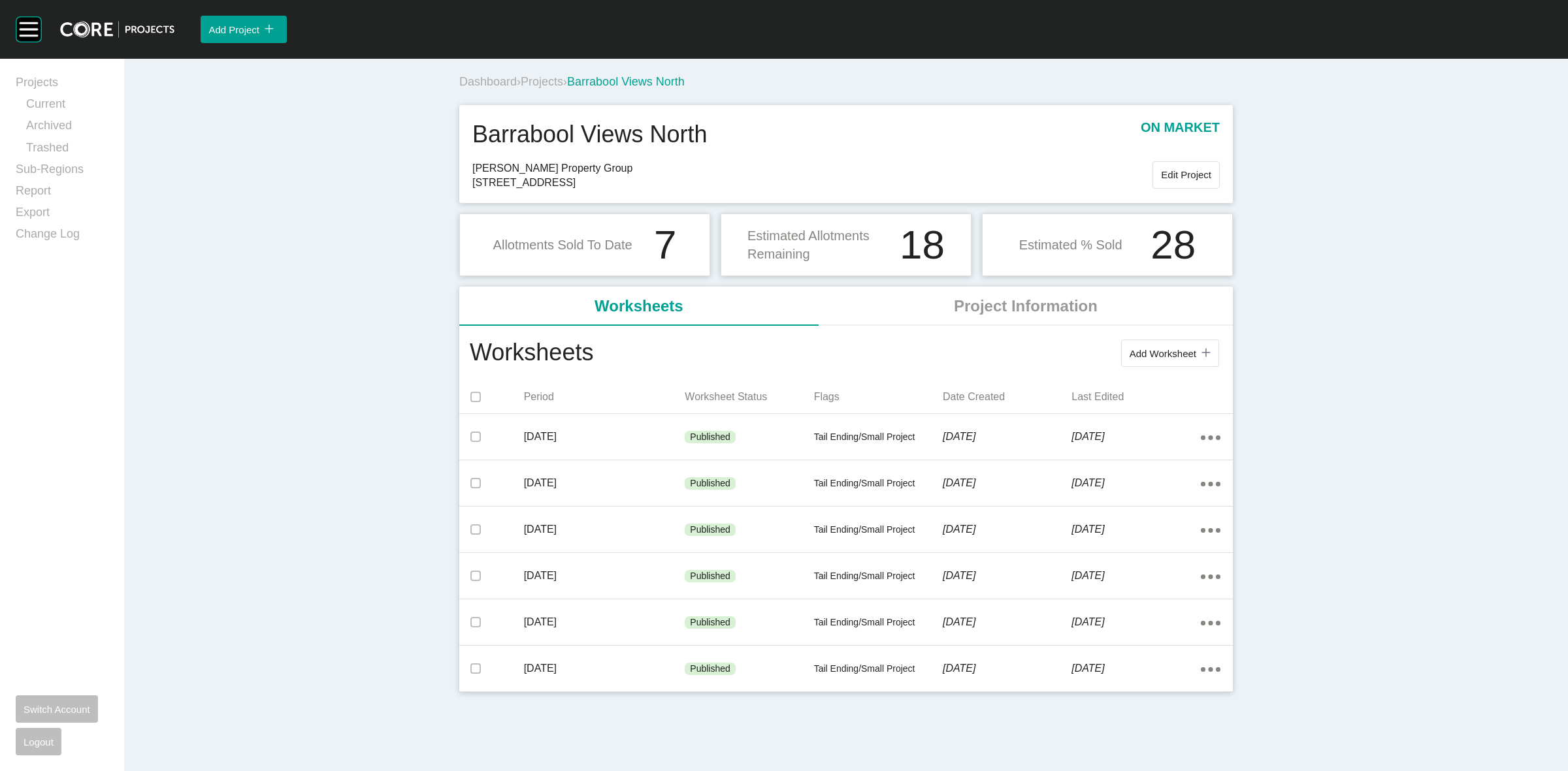
click at [541, 86] on span "Projects" at bounding box center [542, 81] width 43 height 13
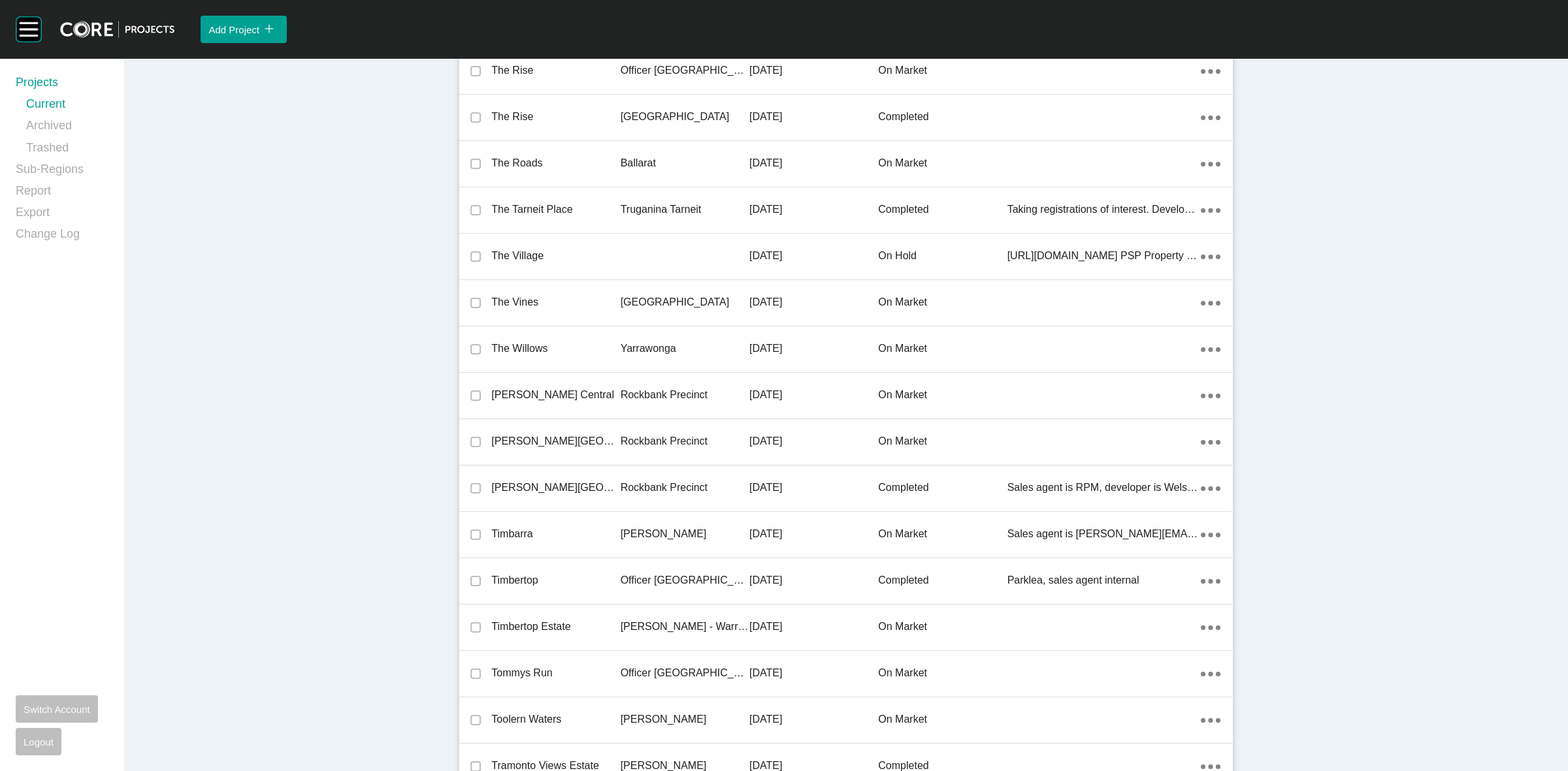
scroll to position [4285, 0]
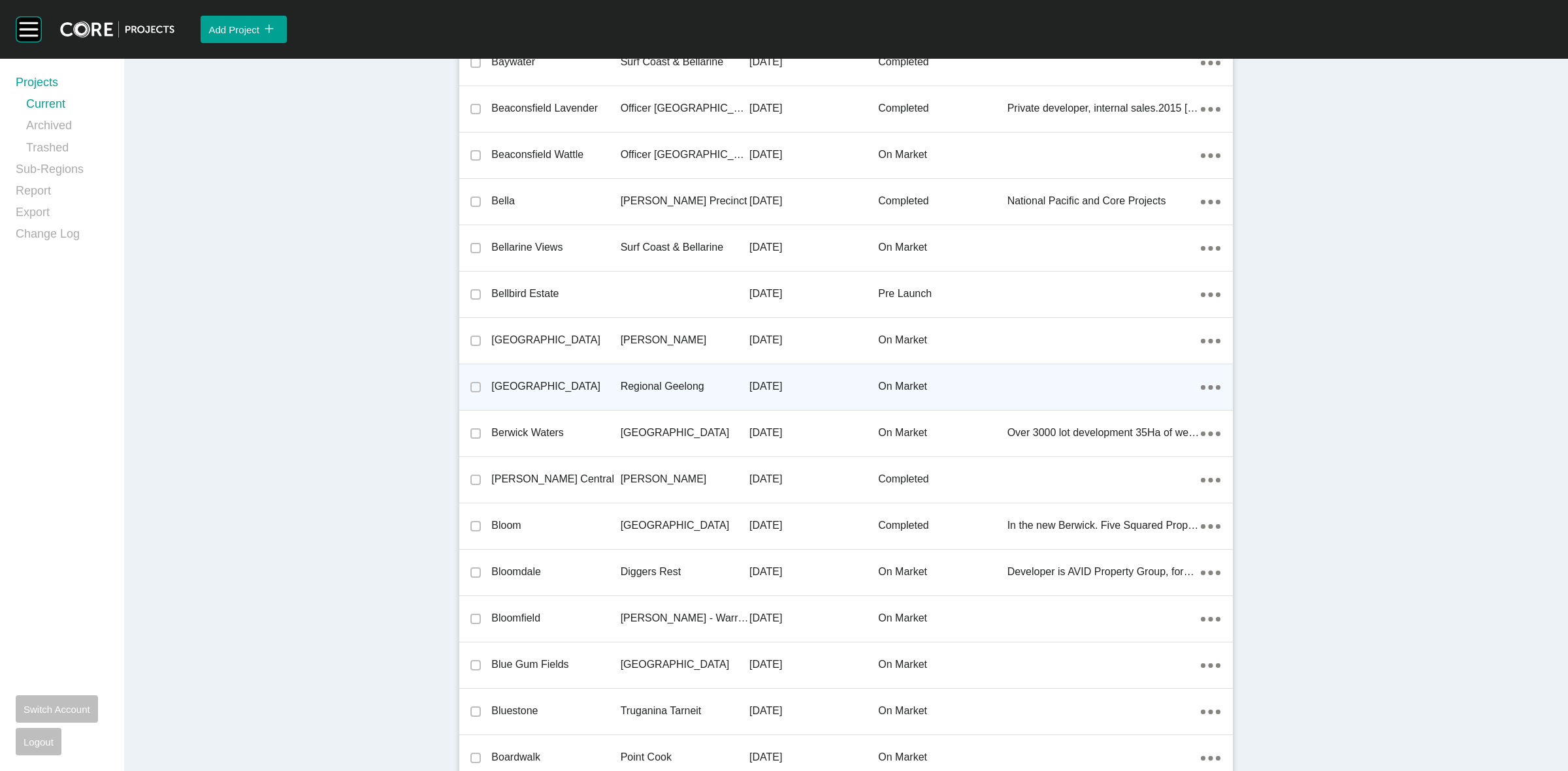
click at [673, 382] on p "Regional Geelong" at bounding box center [685, 387] width 128 height 14
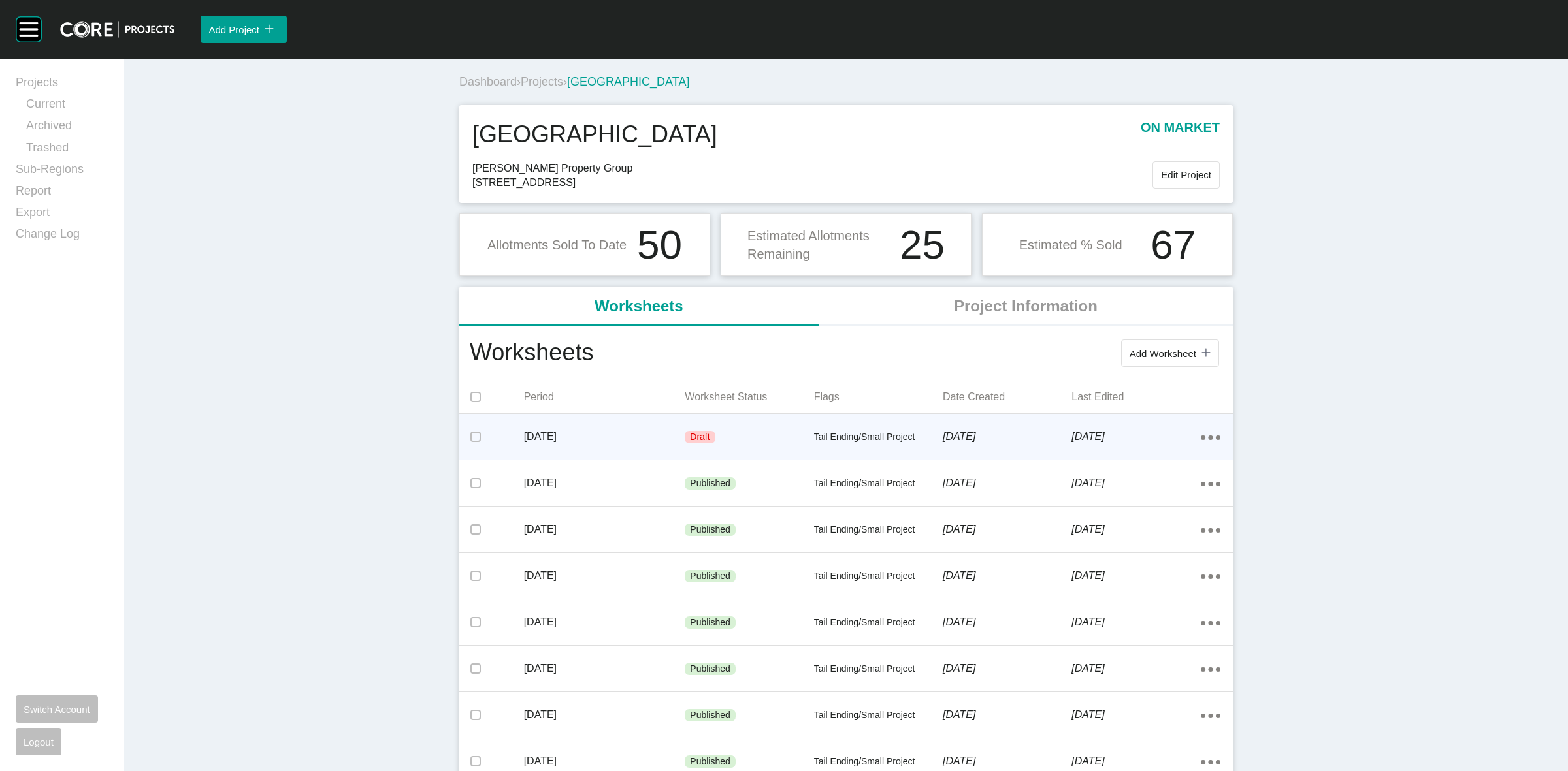
click at [756, 433] on div "Draft" at bounding box center [749, 437] width 128 height 39
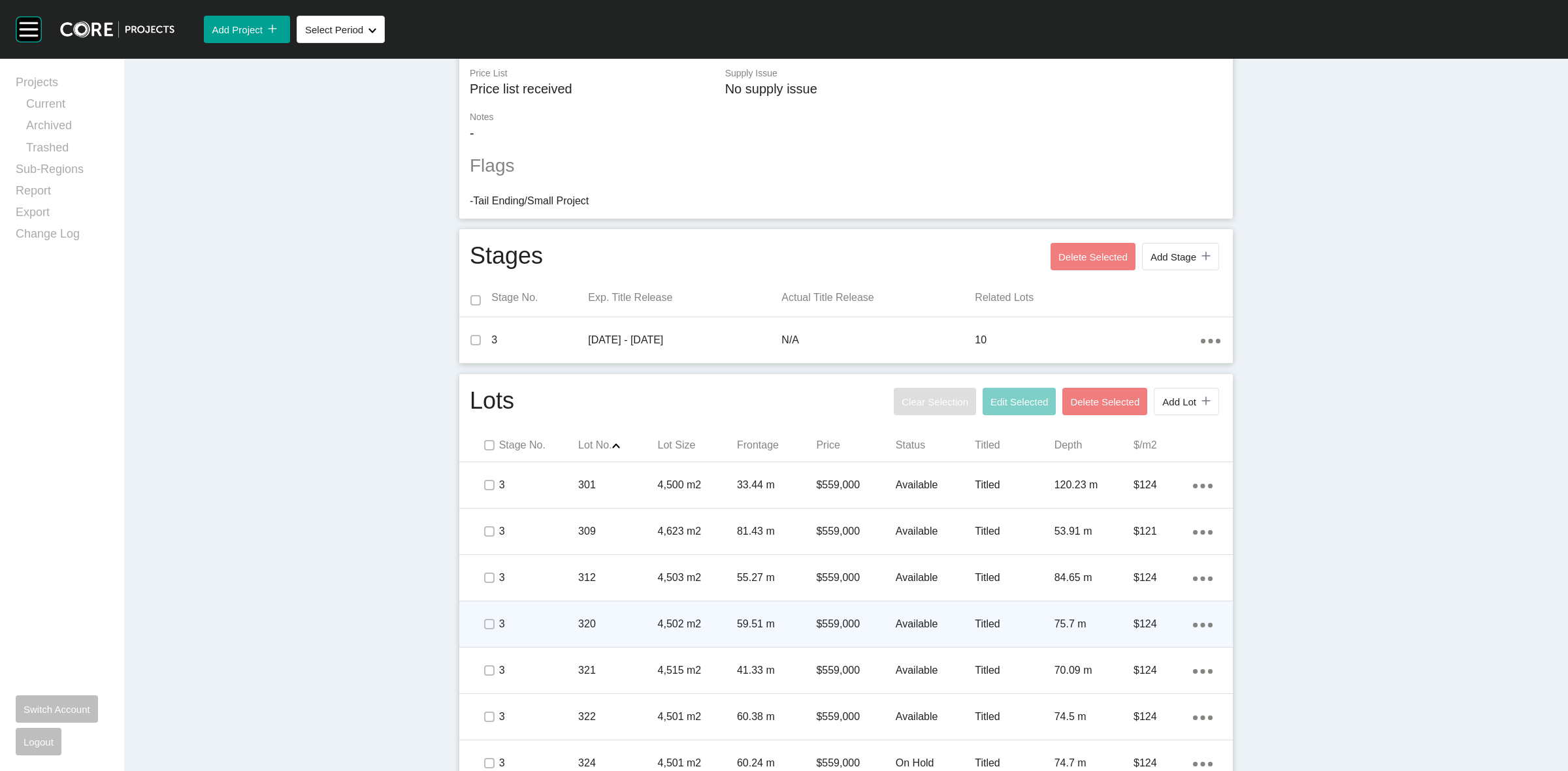
scroll to position [487, 0]
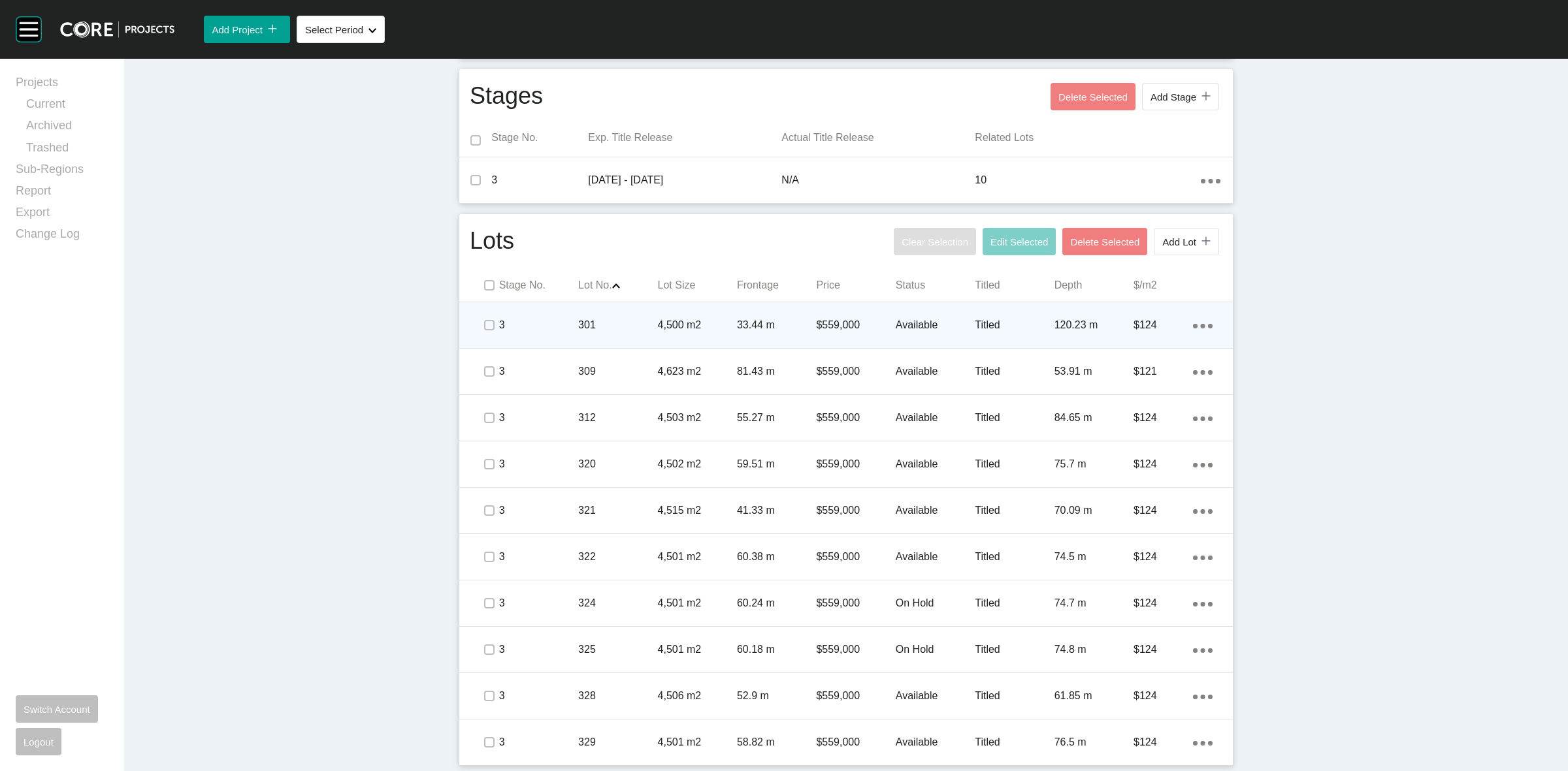
click at [1201, 324] on ellipse at bounding box center [1203, 325] width 5 height 5
click at [1148, 328] on link "Duplicate" at bounding box center [1143, 327] width 49 height 20
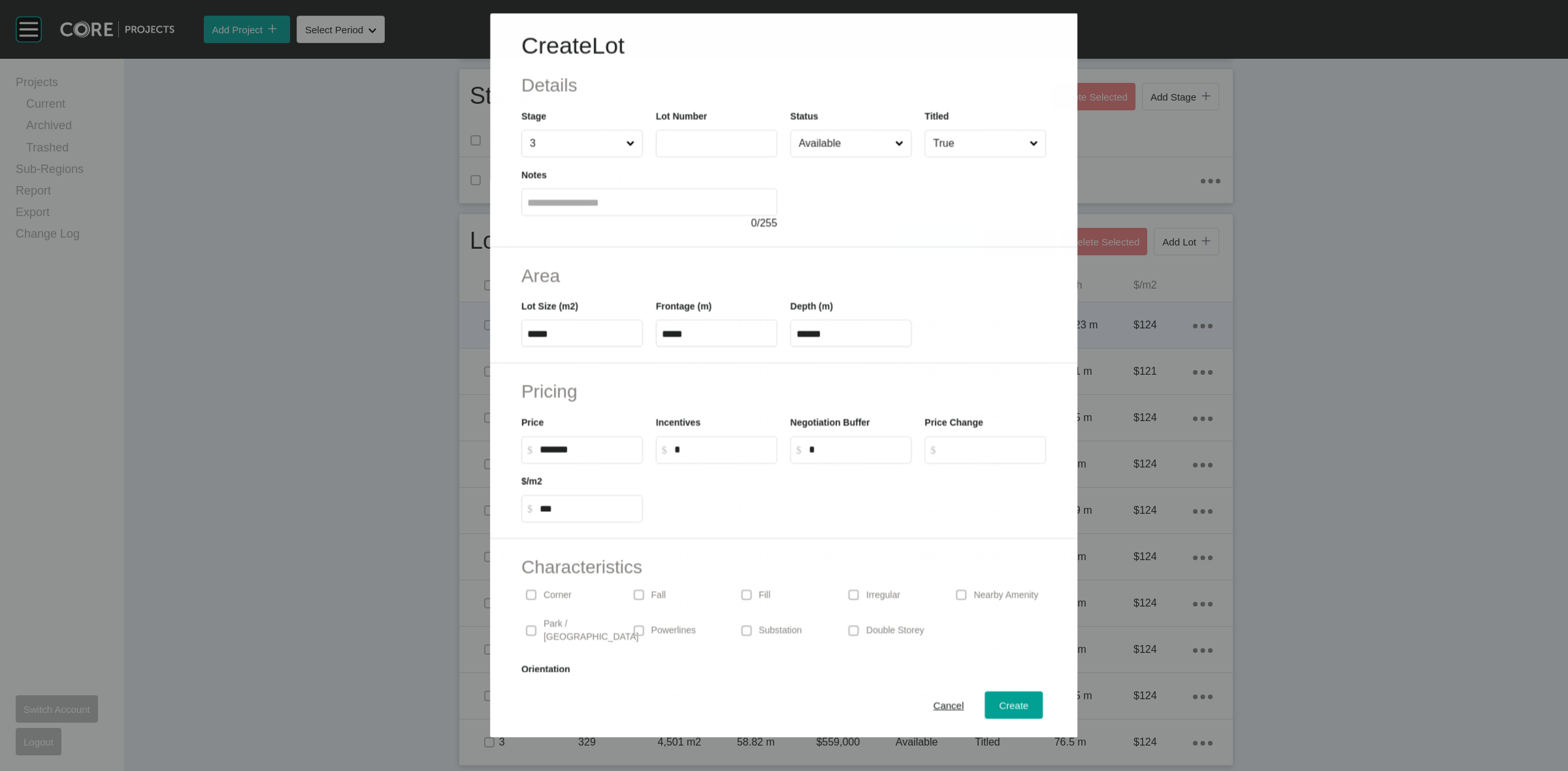
click at [732, 145] on input "text" at bounding box center [716, 143] width 109 height 11
type input "***"
type input "*"
click at [821, 142] on input "Available" at bounding box center [845, 143] width 97 height 26
click at [1000, 707] on span "Create" at bounding box center [1015, 706] width 30 height 11
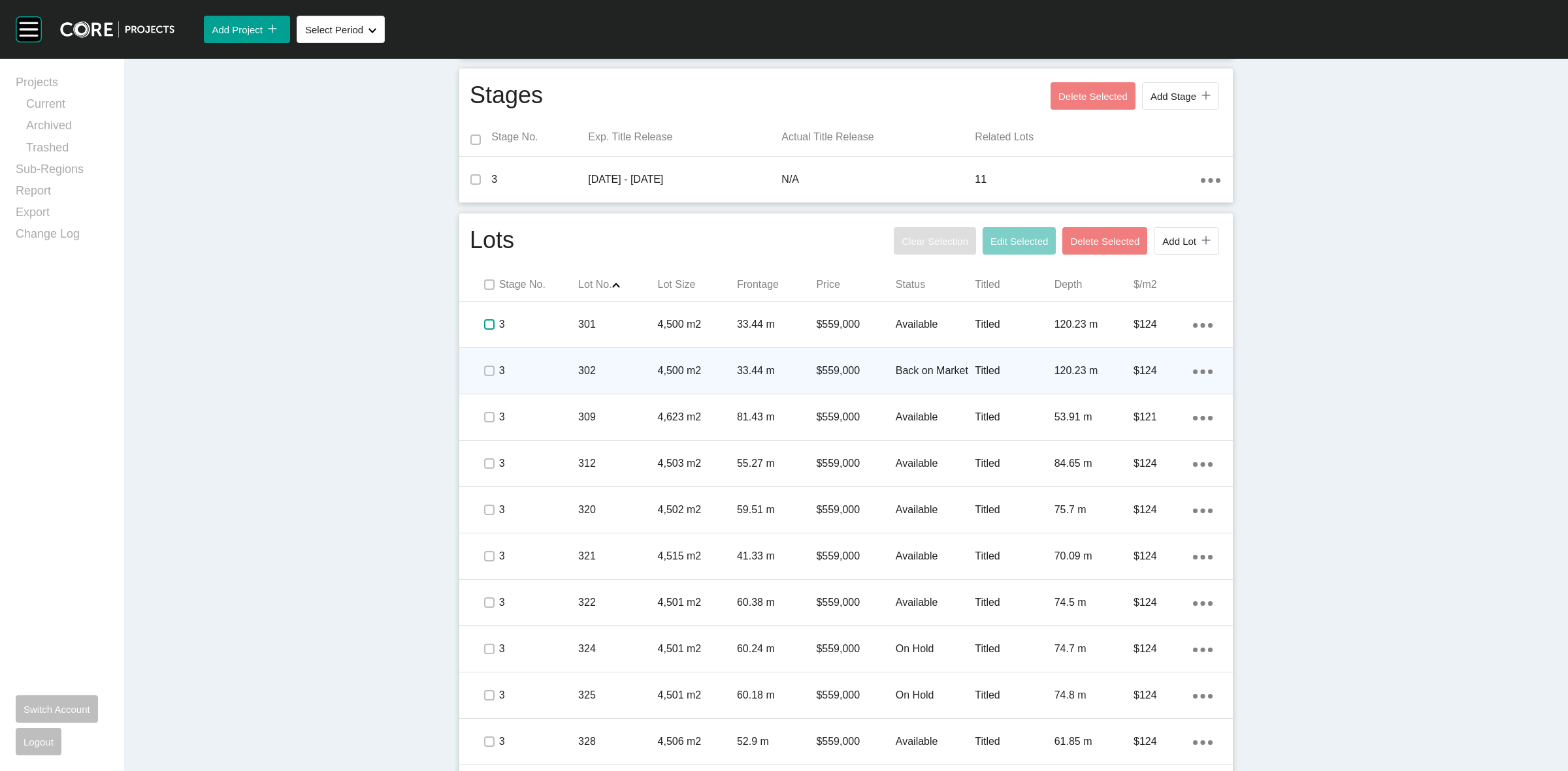
drag, startPoint x: 477, startPoint y: 324, endPoint x: 486, endPoint y: 362, distance: 39.1
click at [484, 332] on span at bounding box center [489, 324] width 20 height 20
click at [484, 371] on label at bounding box center [489, 371] width 11 height 11
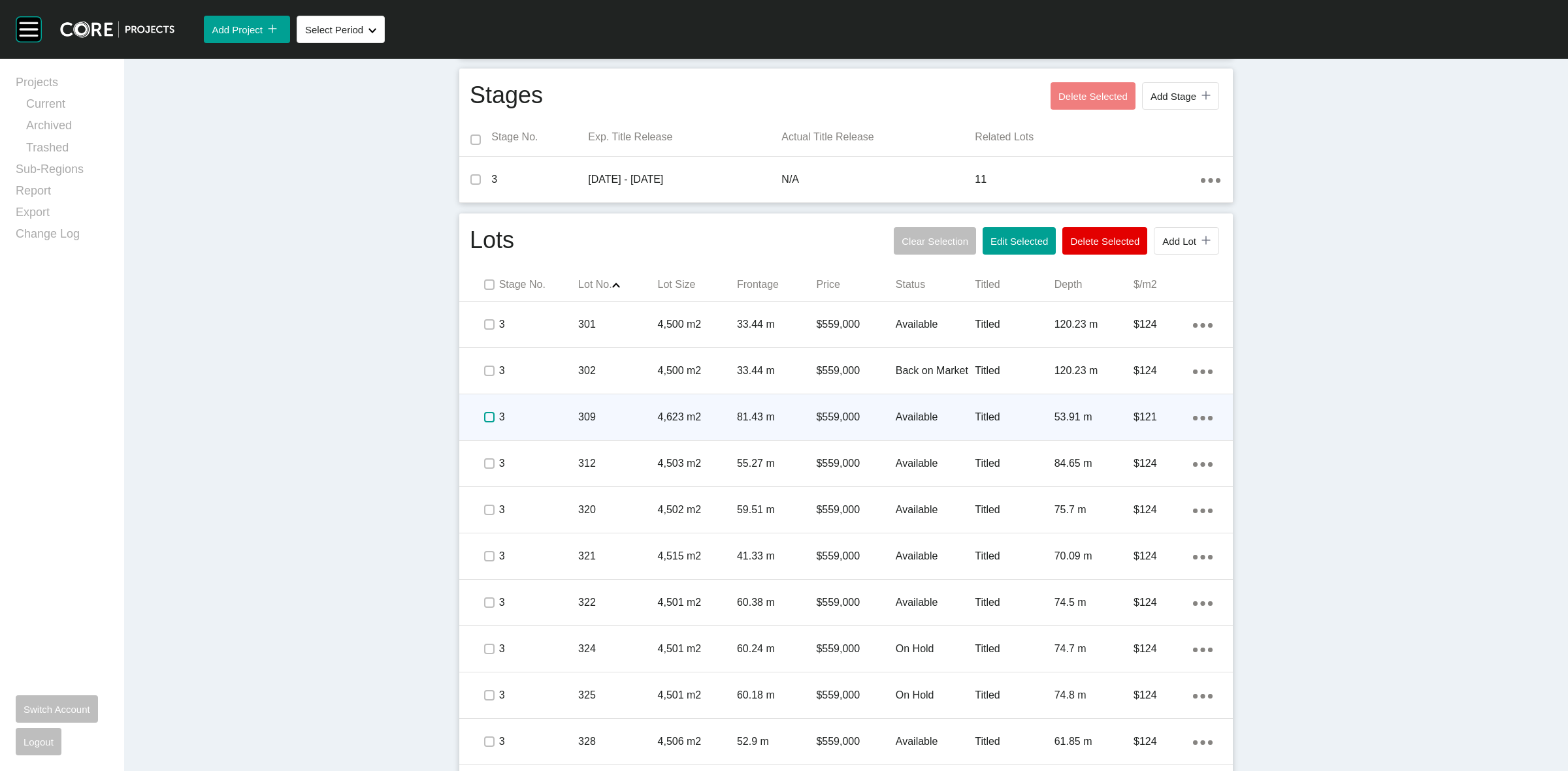
click at [484, 417] on label at bounding box center [489, 418] width 11 height 11
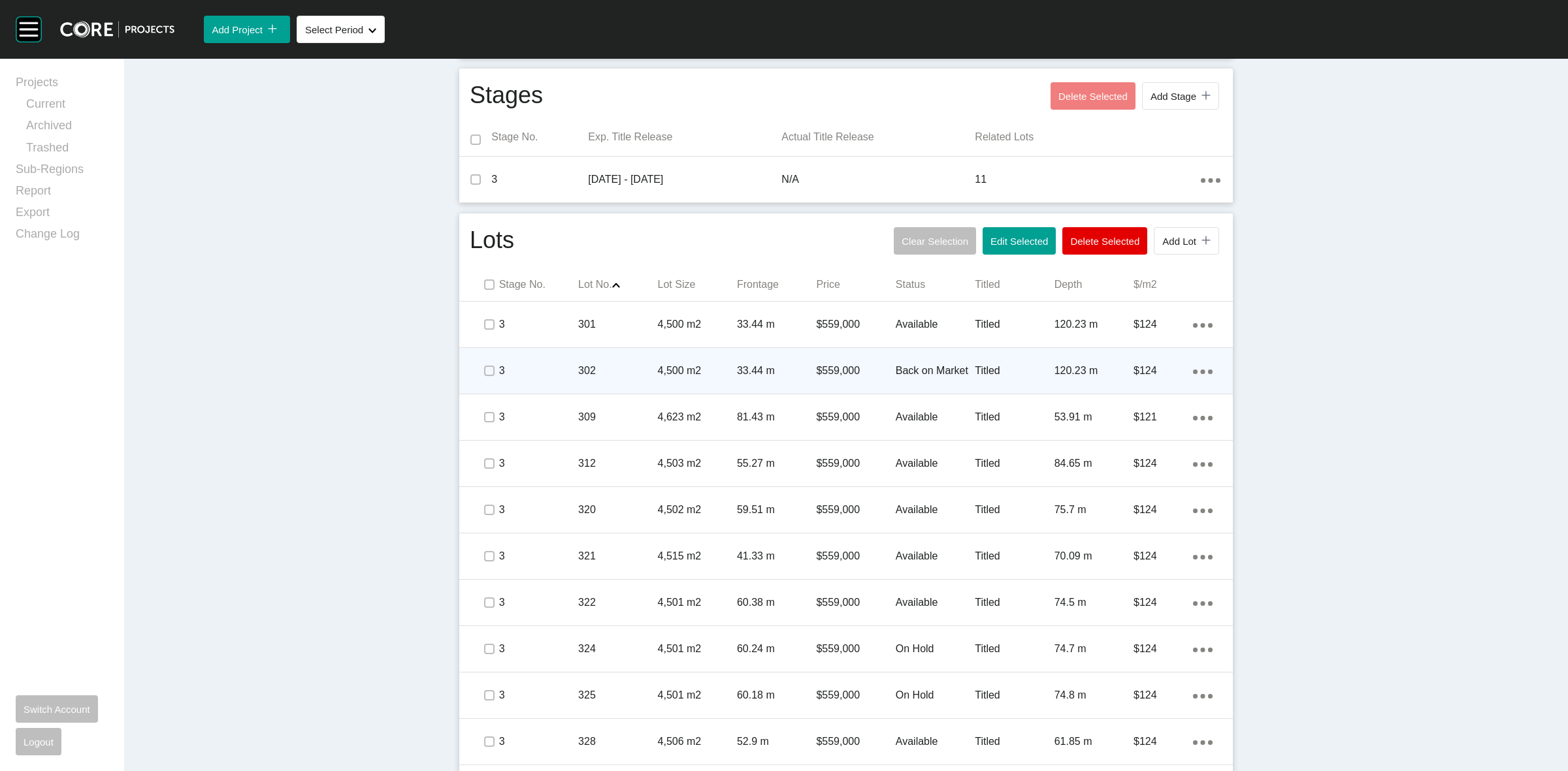
click at [1194, 373] on icon "Action Menu Dots Copy 6 Created with Sketch." at bounding box center [1203, 371] width 20 height 5
click at [1125, 371] on link "Duplicate" at bounding box center [1143, 373] width 49 height 20
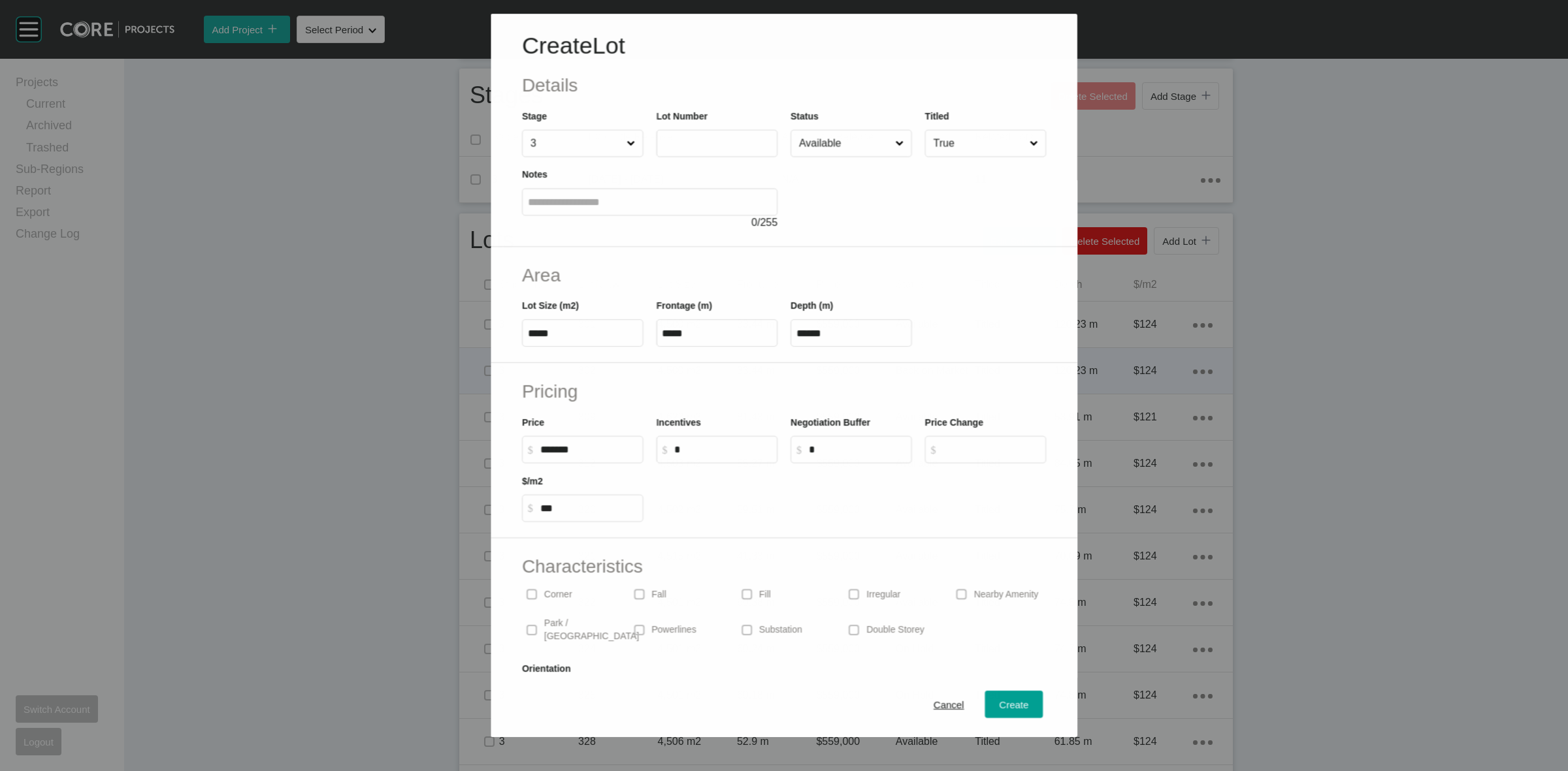
click at [713, 140] on input "text" at bounding box center [716, 143] width 109 height 11
type input "***"
type input "*"
click at [859, 144] on input "Available" at bounding box center [845, 143] width 97 height 26
click at [591, 334] on input "****" at bounding box center [581, 334] width 109 height 11
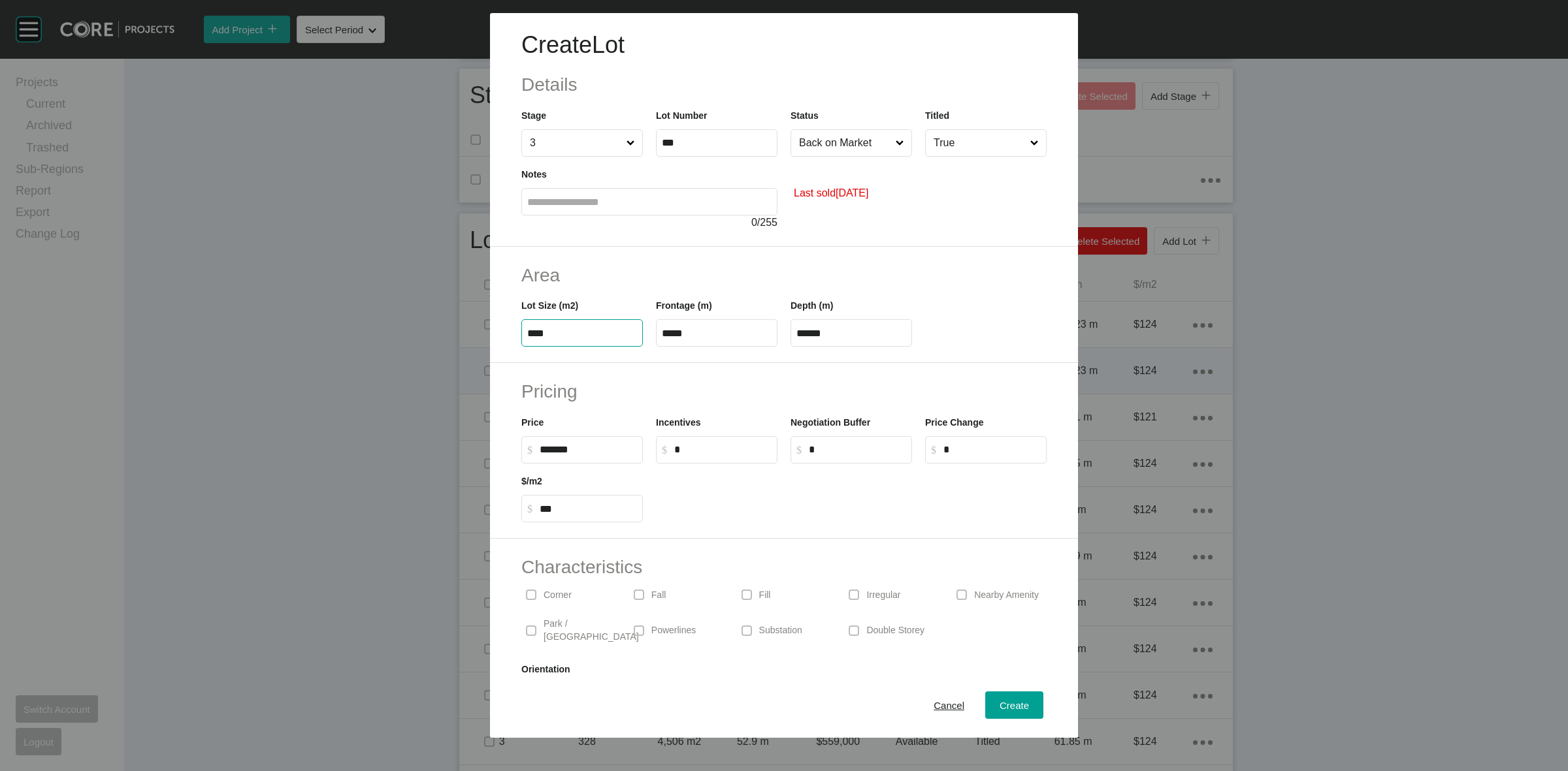
type input "****"
click at [596, 452] on div "Create Lot Details Stage 3 Lot Number *** Status Back on Market Titled True Not…" at bounding box center [784, 385] width 1568 height 771
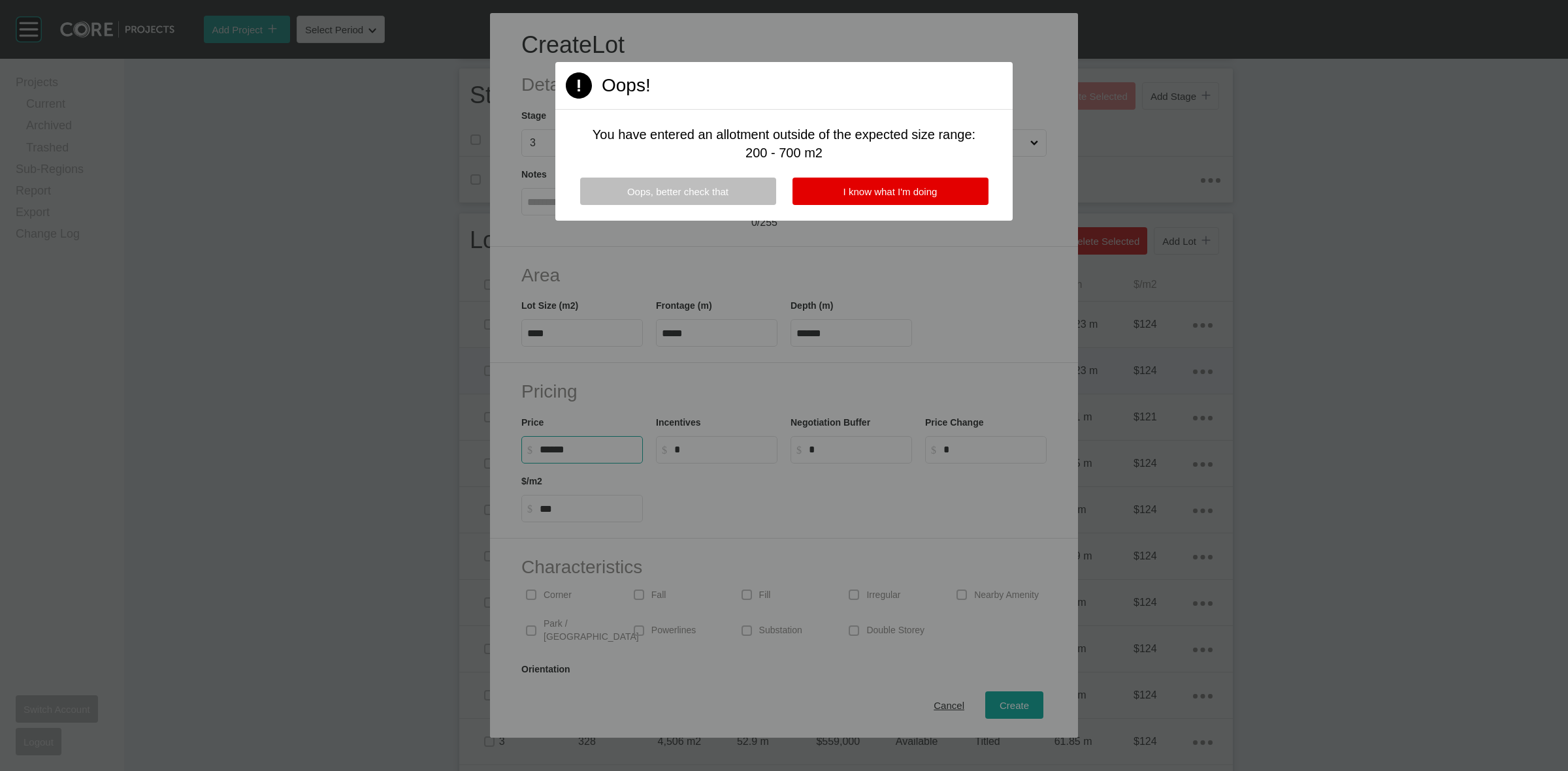
type input "*******"
type input "******"
type input "***"
click at [893, 196] on span "I know what I'm doing" at bounding box center [891, 192] width 94 height 11
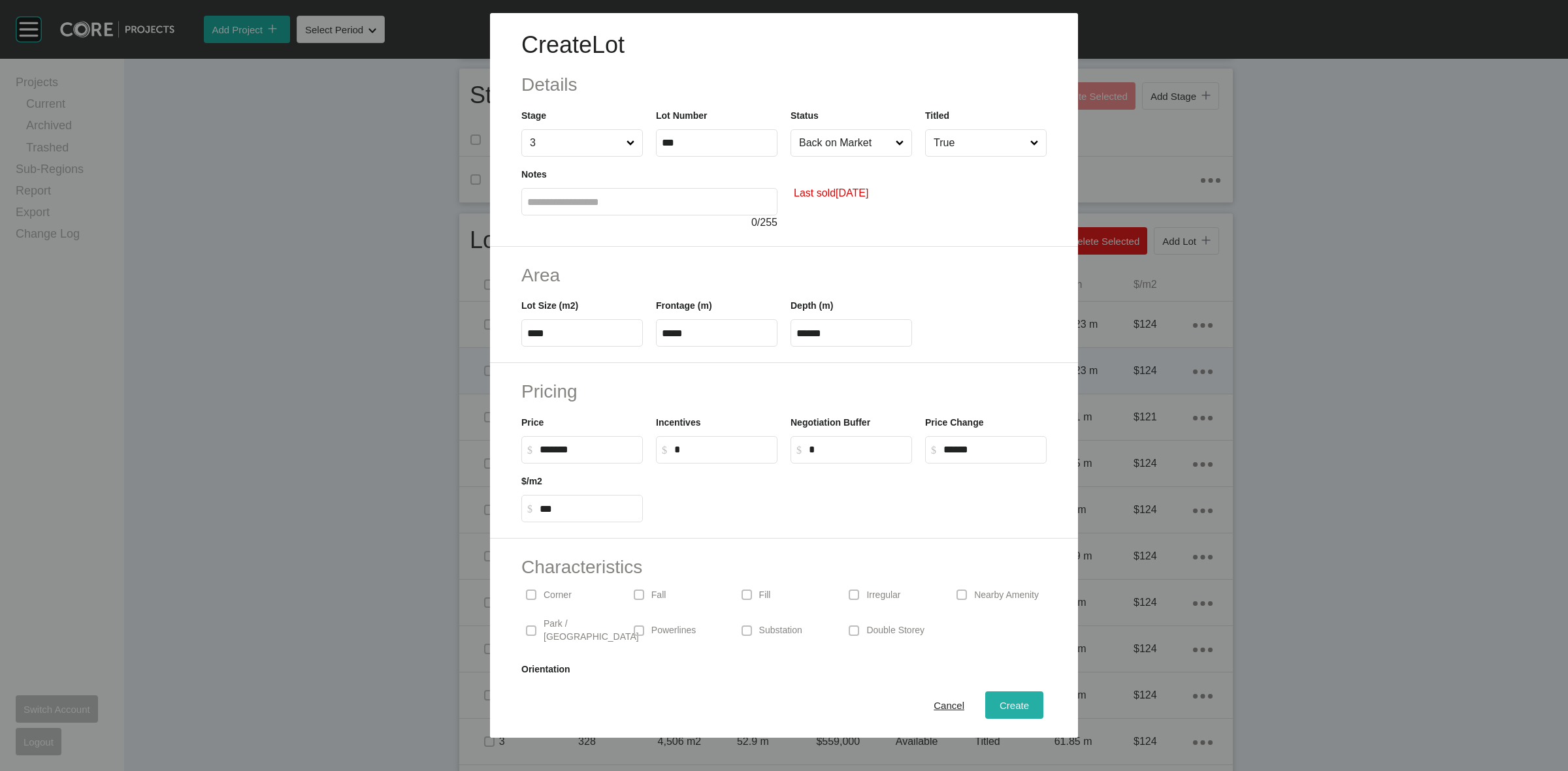
click at [1000, 706] on span "Create" at bounding box center [1015, 706] width 30 height 11
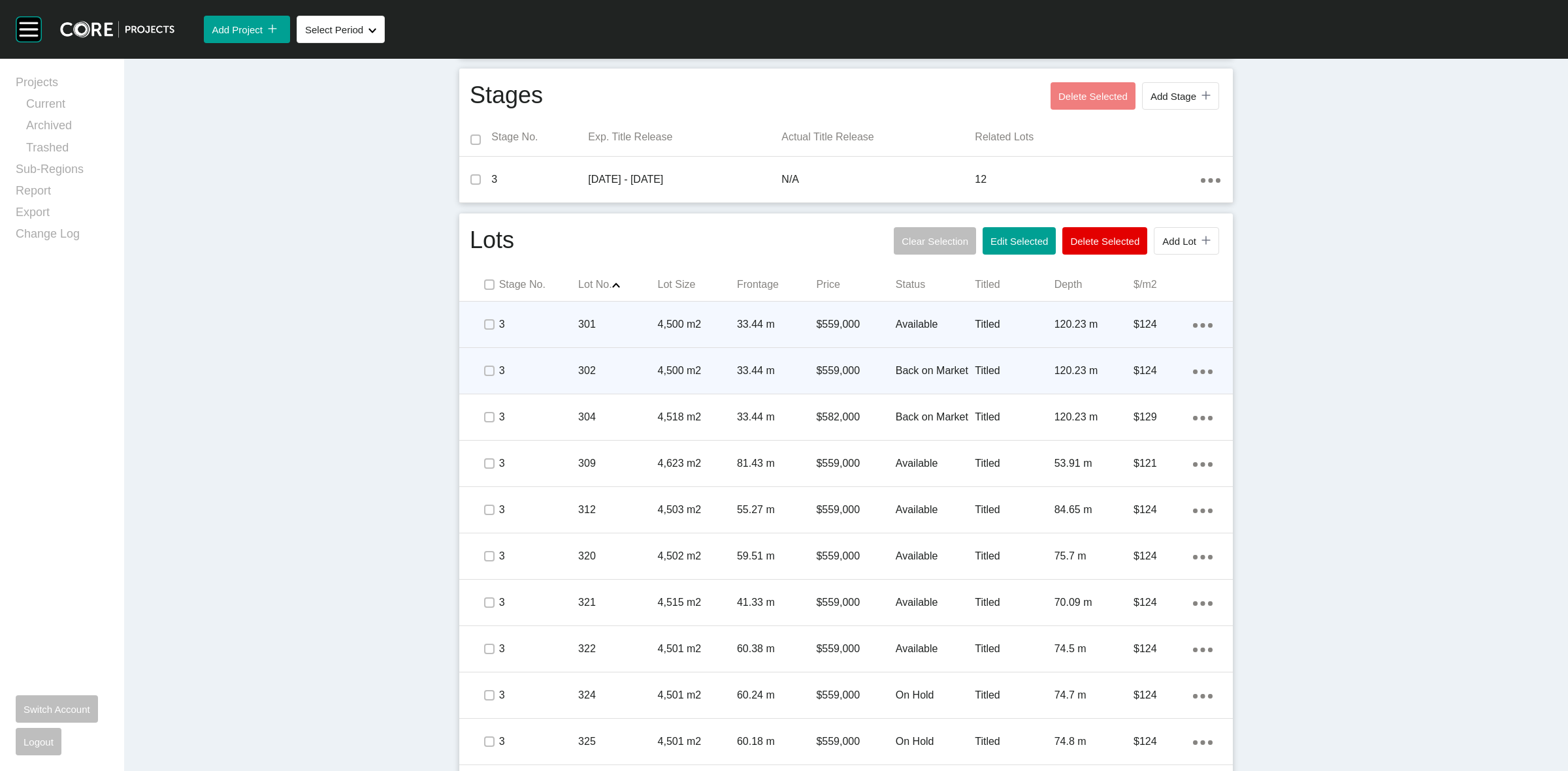
click at [619, 320] on p "301" at bounding box center [618, 324] width 79 height 14
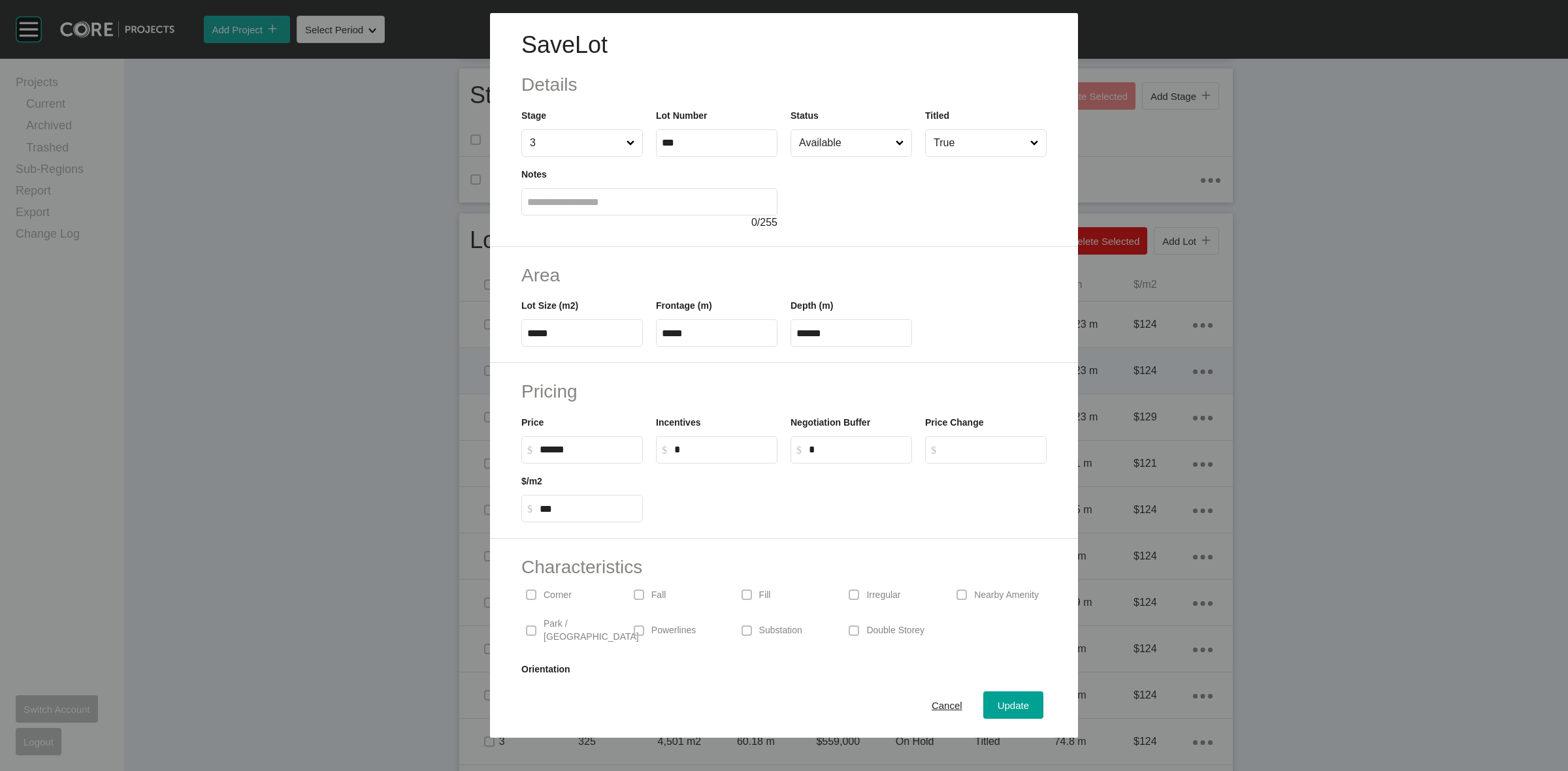
click at [554, 446] on input "******" at bounding box center [589, 449] width 98 height 11
type input "*******"
type input "*****"
type input "***"
click at [1013, 708] on span "Update" at bounding box center [1013, 706] width 32 height 11
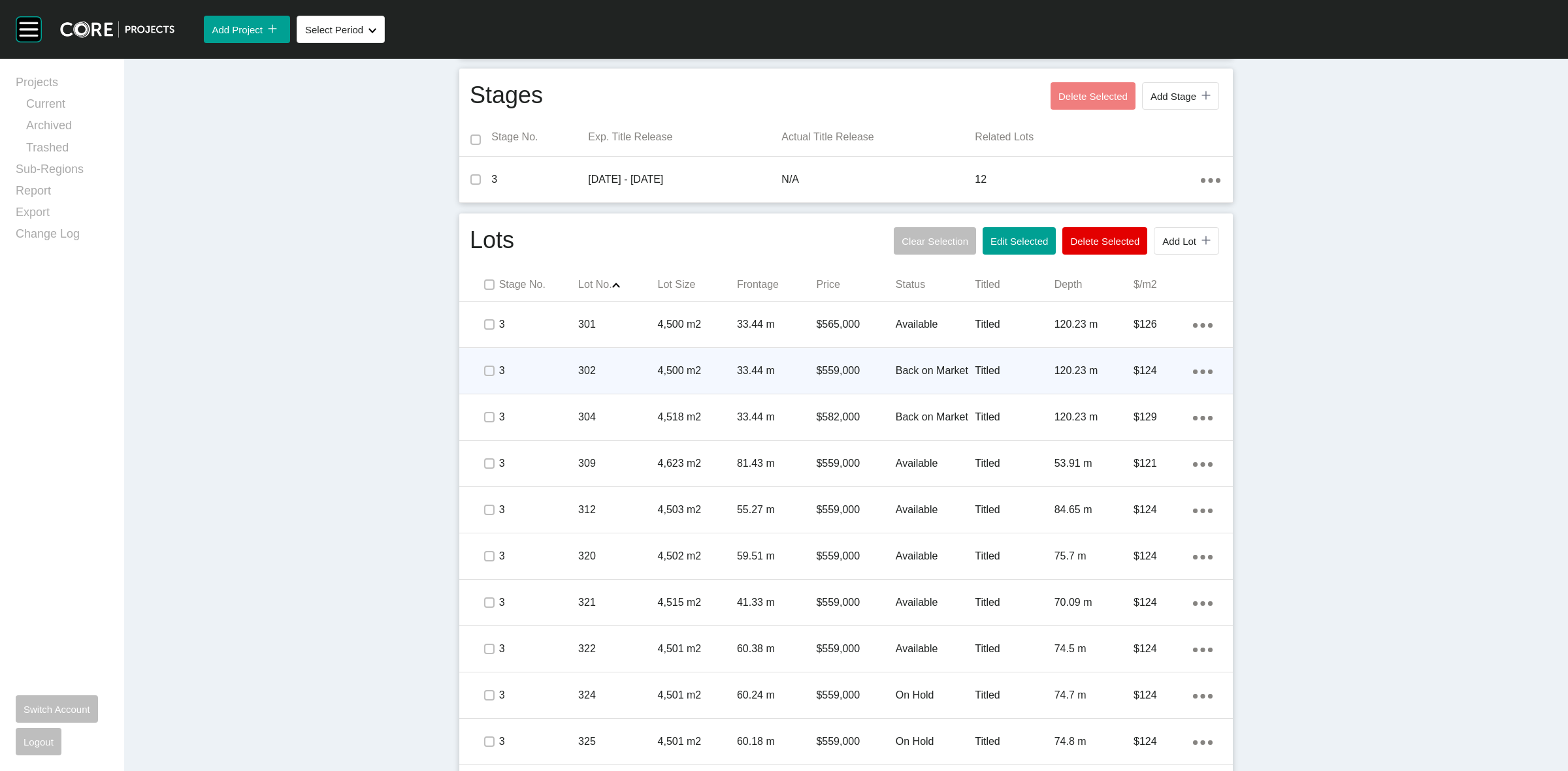
click at [623, 370] on p "302" at bounding box center [618, 371] width 79 height 14
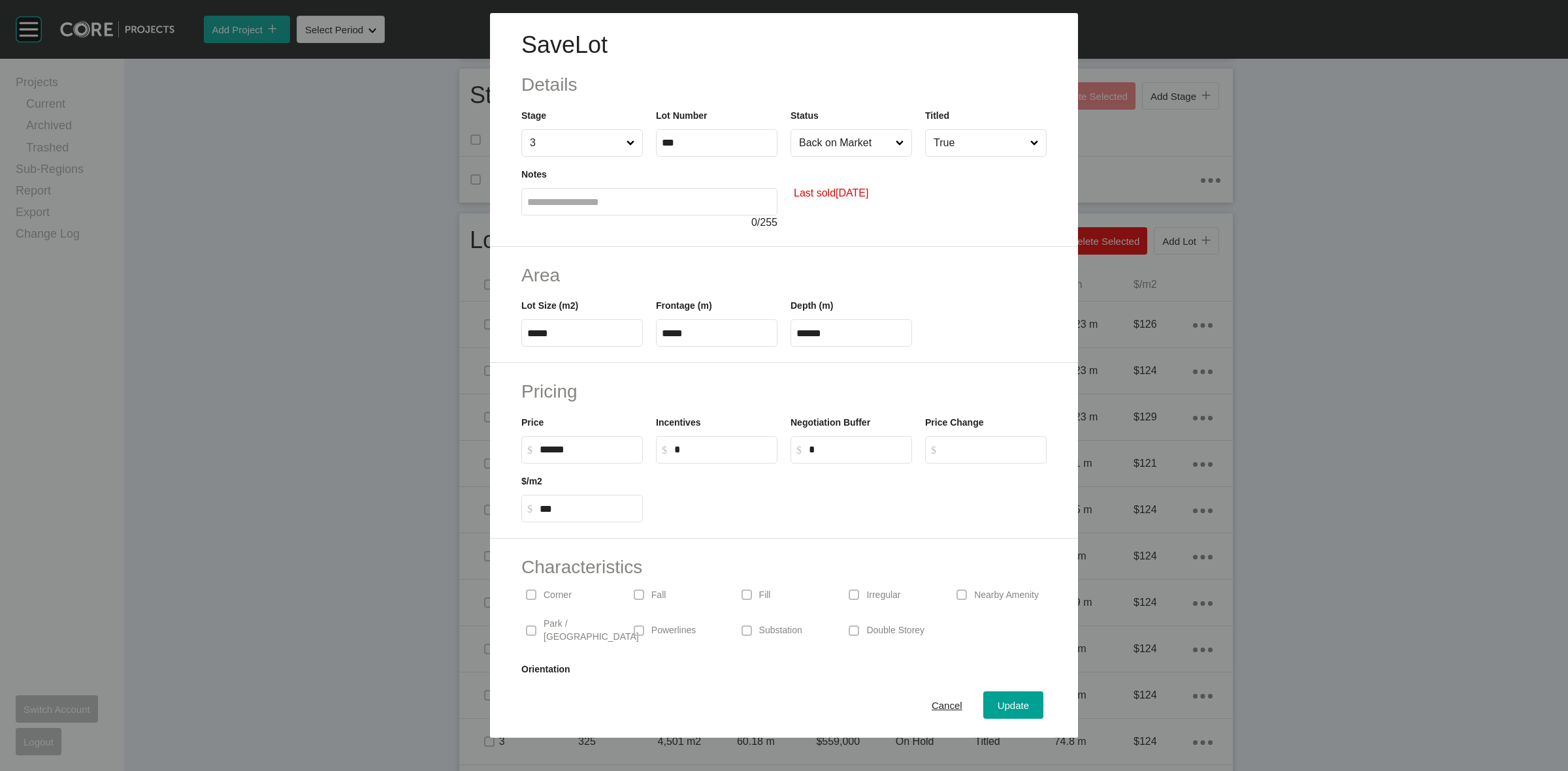
click at [557, 448] on input "******" at bounding box center [589, 449] width 98 height 11
type input "*******"
type input "******"
type input "***"
click at [1010, 708] on span "Update" at bounding box center [1013, 706] width 32 height 11
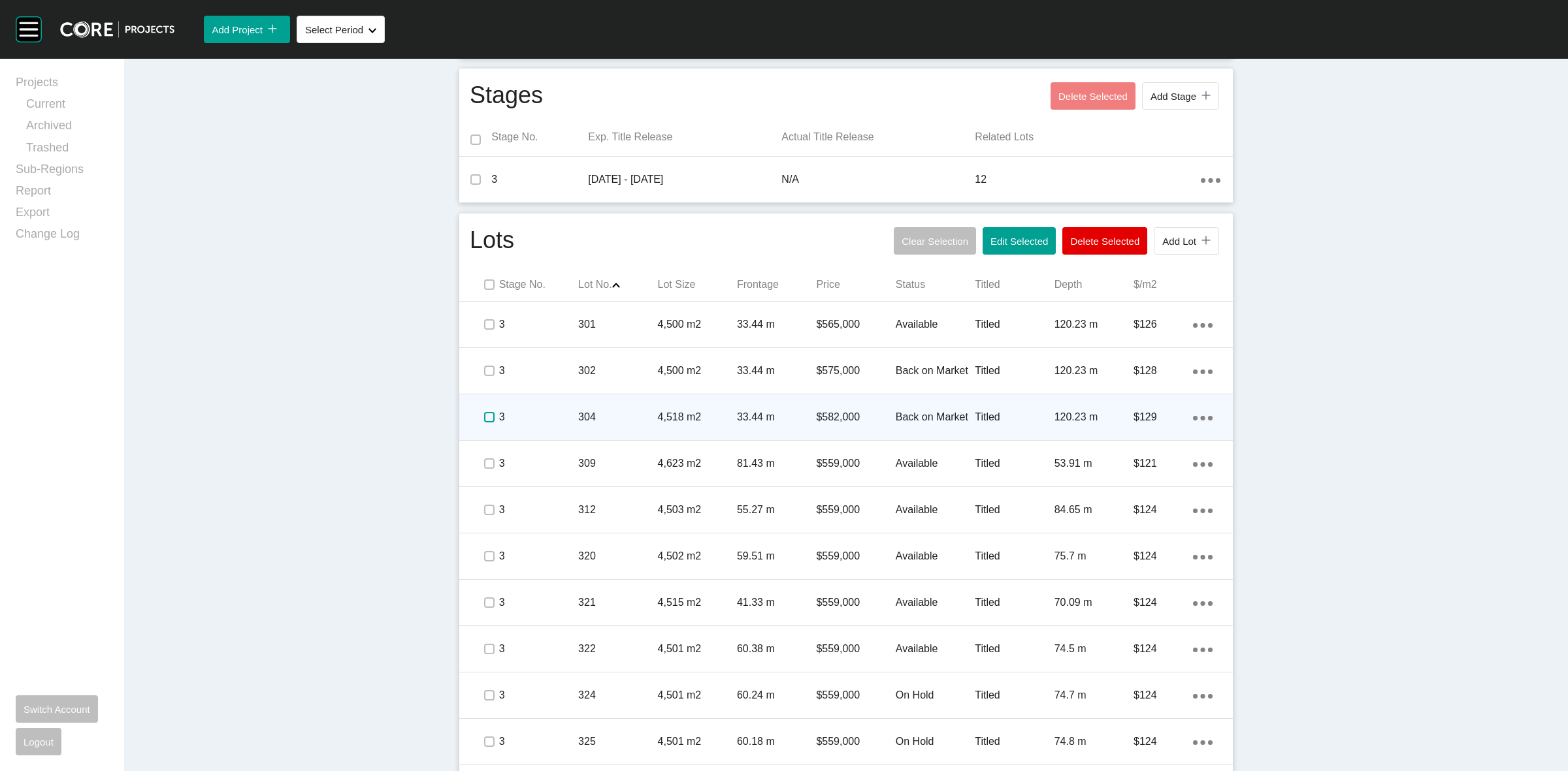
click at [484, 418] on label at bounding box center [489, 418] width 11 height 11
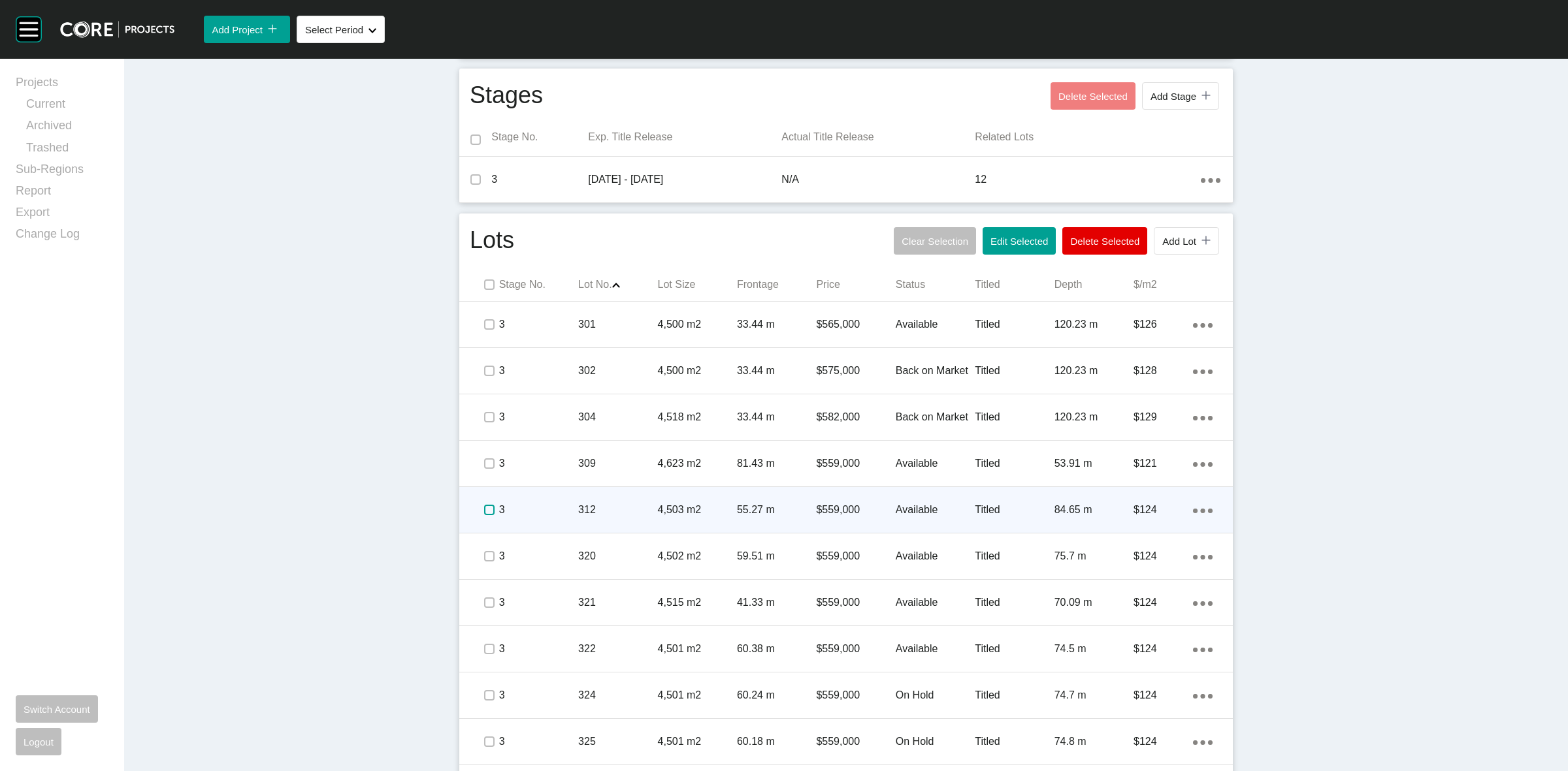
click at [484, 513] on label at bounding box center [489, 511] width 11 height 11
click at [536, 514] on p "3" at bounding box center [538, 510] width 79 height 14
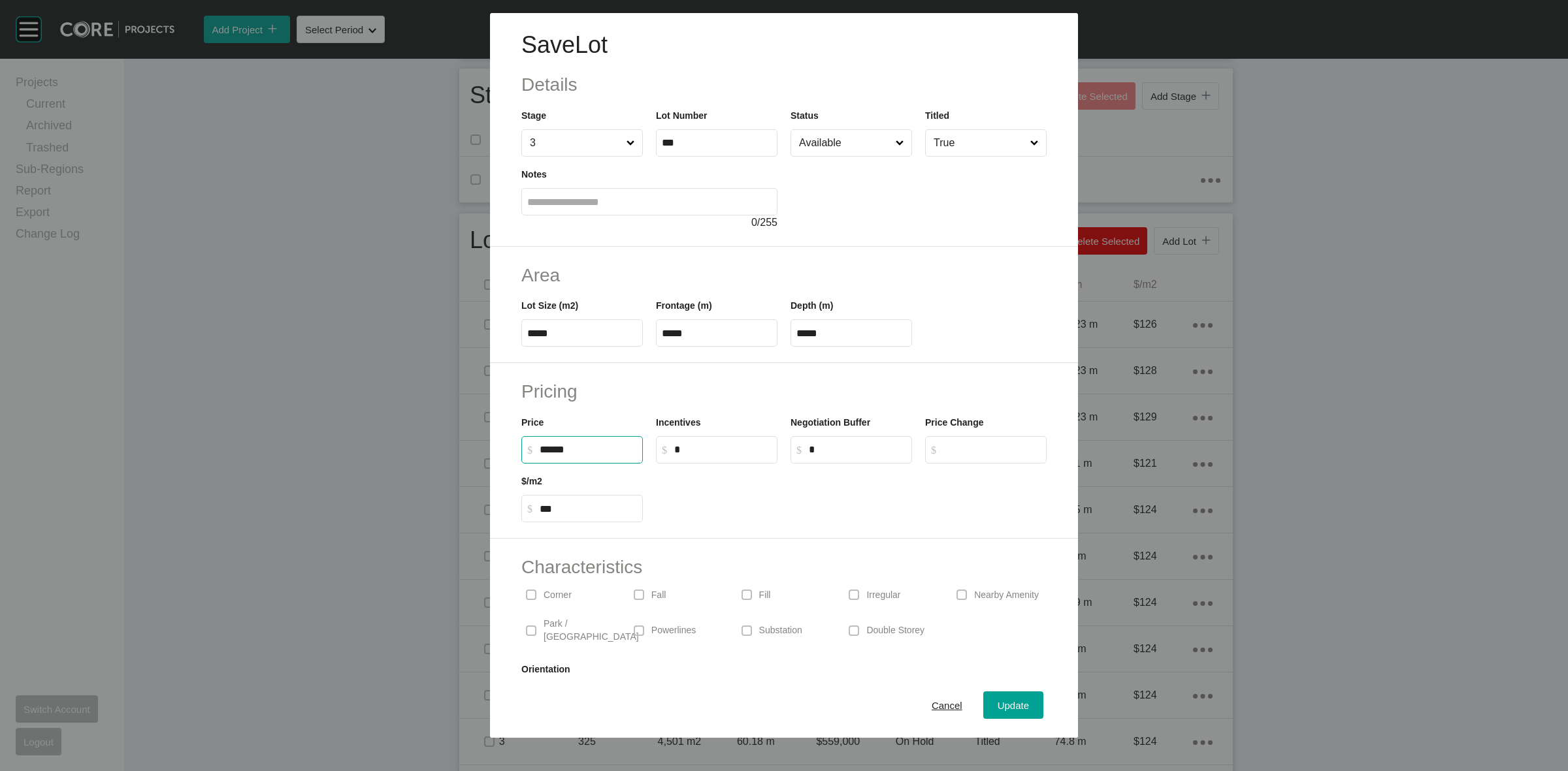
drag, startPoint x: 595, startPoint y: 454, endPoint x: 492, endPoint y: 475, distance: 105.1
click at [500, 472] on div "Pricing Price $ Created with Sketch. $ ****** Incentives $ Created with Sketch.…" at bounding box center [784, 451] width 588 height 175
type input "*******"
type input "******"
type input "***"
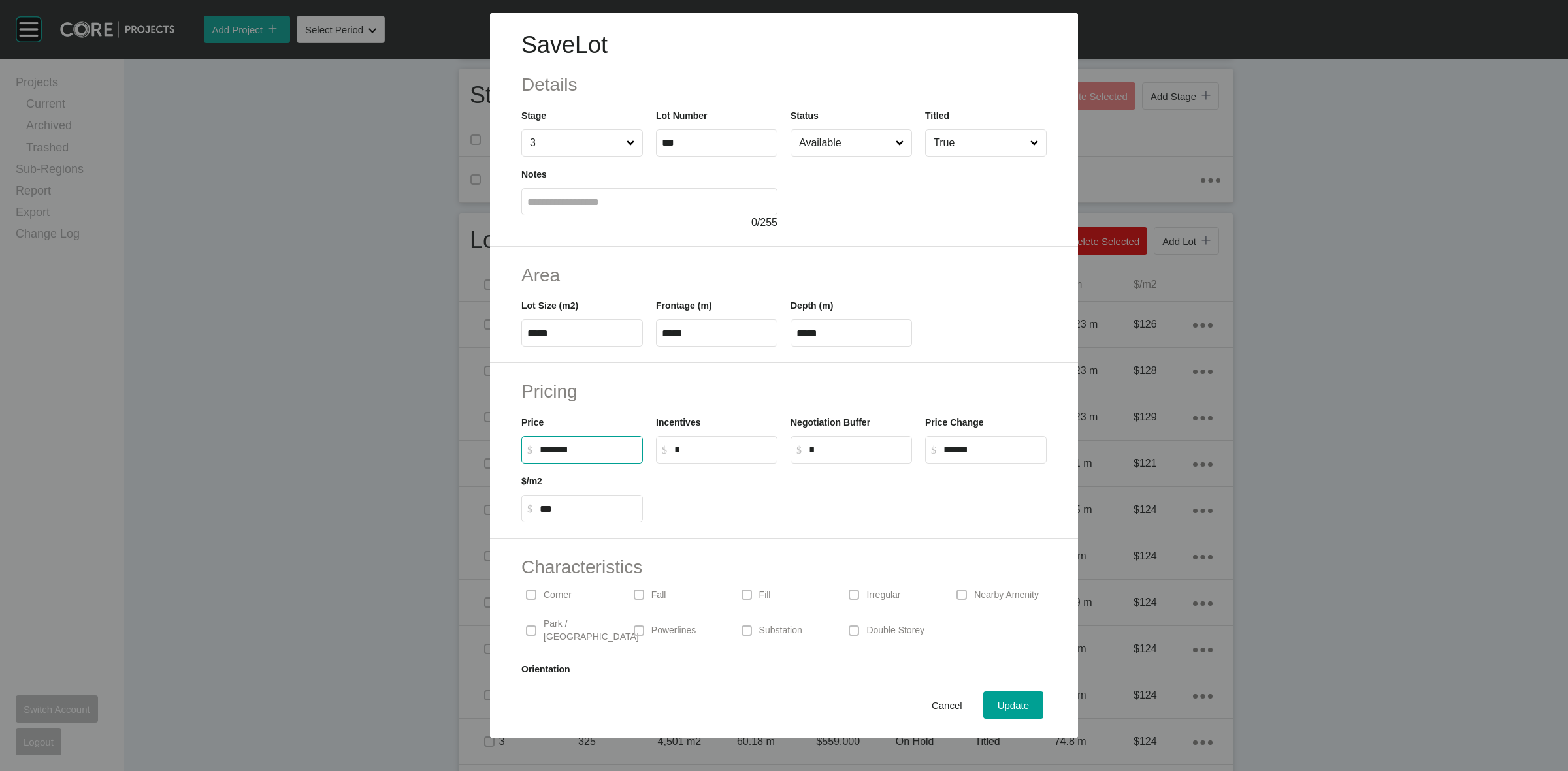
click at [954, 379] on h2 "Pricing" at bounding box center [784, 391] width 525 height 25
click at [997, 706] on span "Update" at bounding box center [1013, 706] width 32 height 11
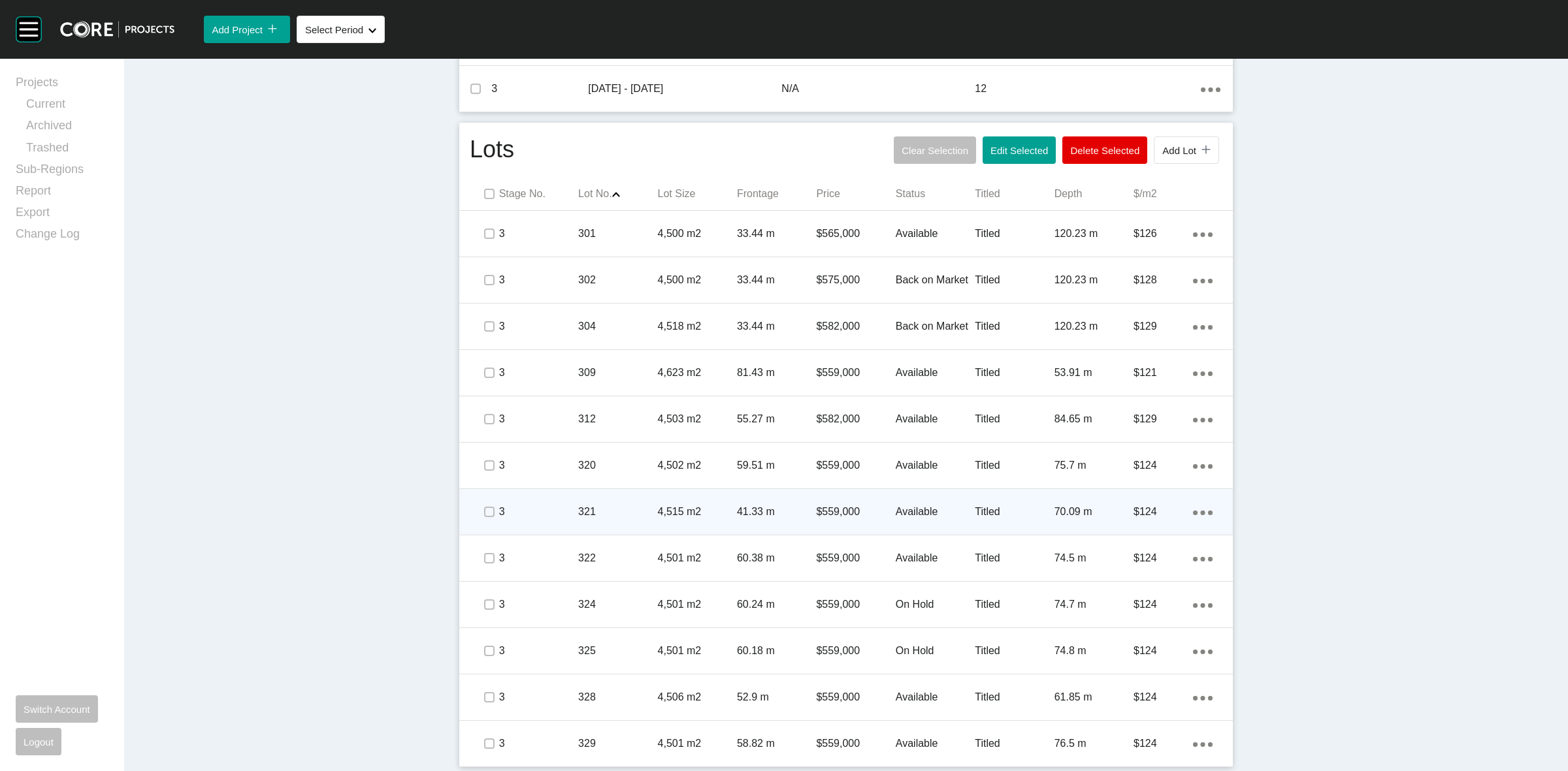
scroll to position [579, 0]
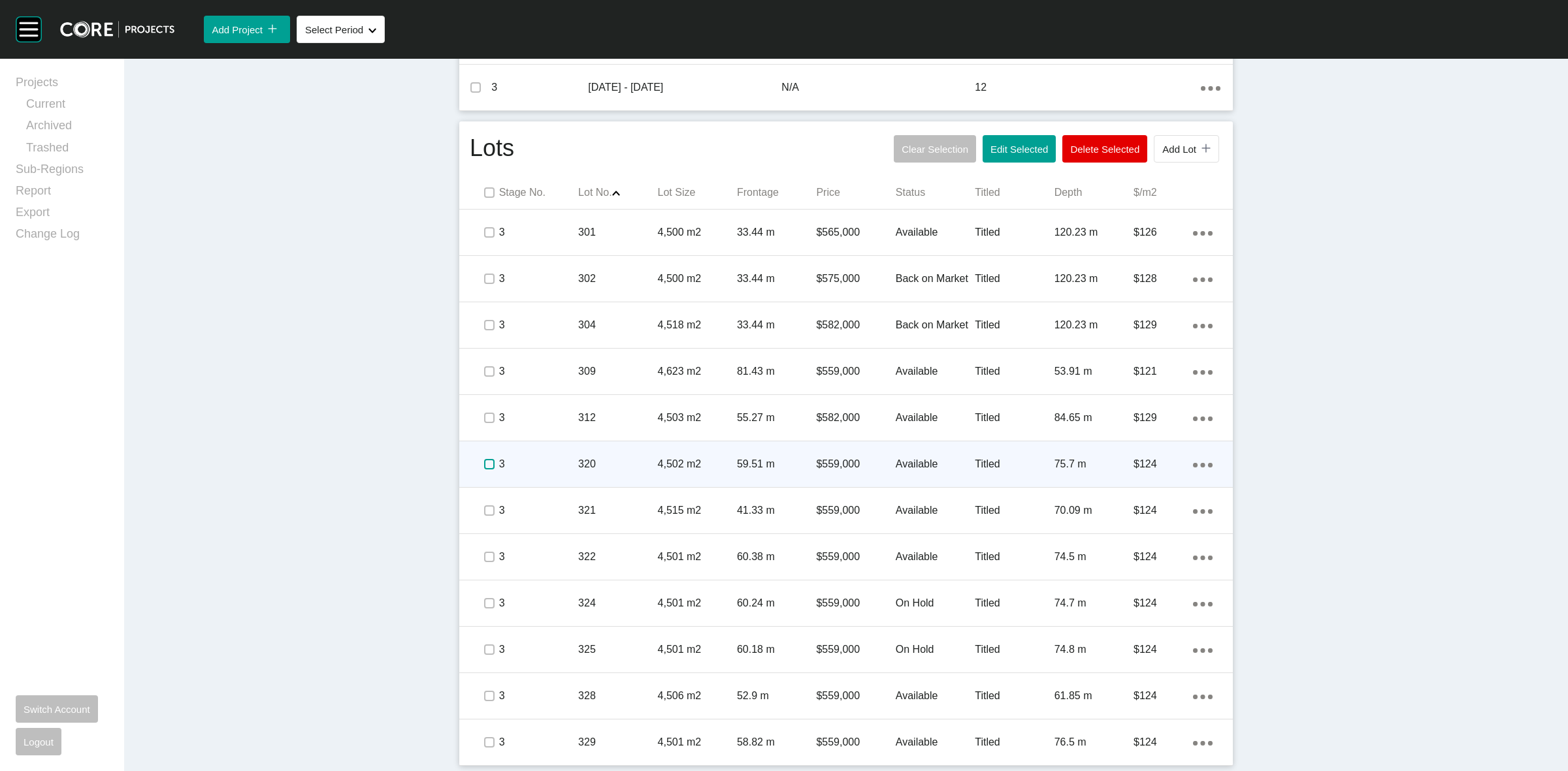
click at [484, 462] on label at bounding box center [489, 465] width 11 height 11
click at [543, 467] on p "3" at bounding box center [538, 465] width 79 height 14
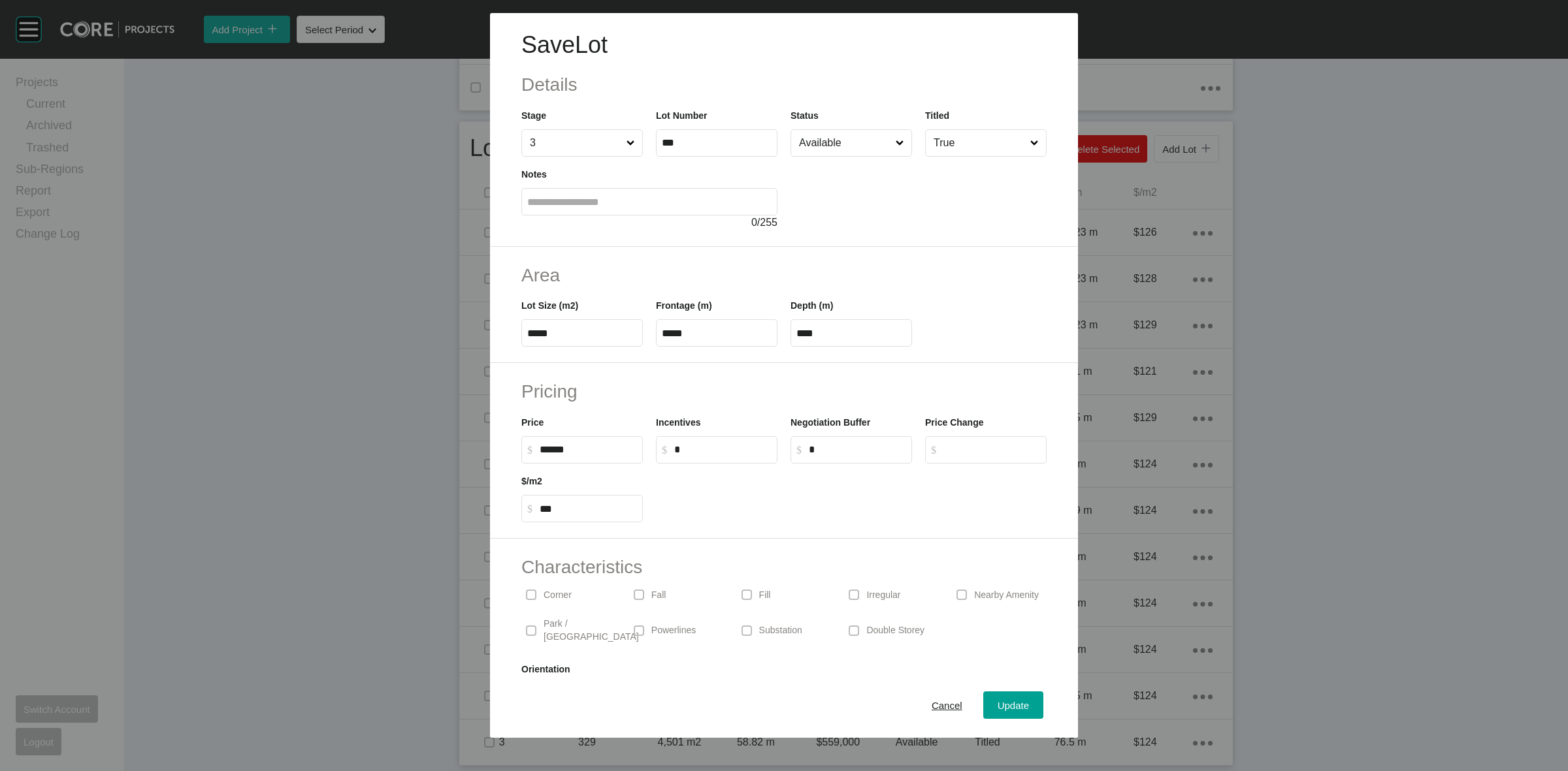
drag, startPoint x: 603, startPoint y: 452, endPoint x: 412, endPoint y: 446, distance: 191.1
click at [443, 447] on div "Save Lot Details Stage 3 Lot Number *** Status Available Titled True Notes 0 / …" at bounding box center [784, 369] width 1568 height 738
type input "*******"
type input "******"
type input "***"
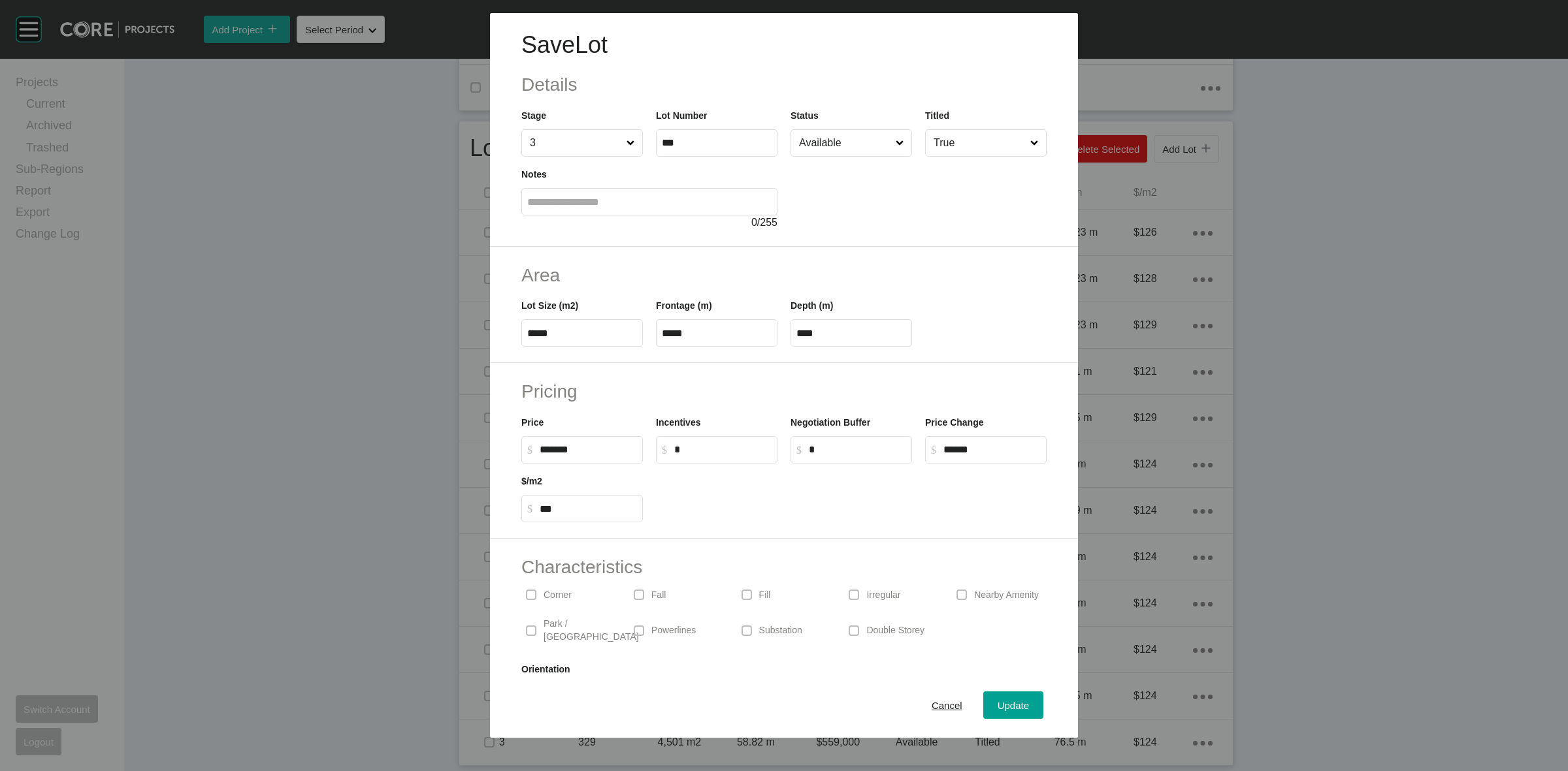
click at [665, 412] on div "Incentives $ Created with Sketch. $ *" at bounding box center [716, 434] width 135 height 59
click at [1006, 699] on div "Update" at bounding box center [1014, 706] width 38 height 18
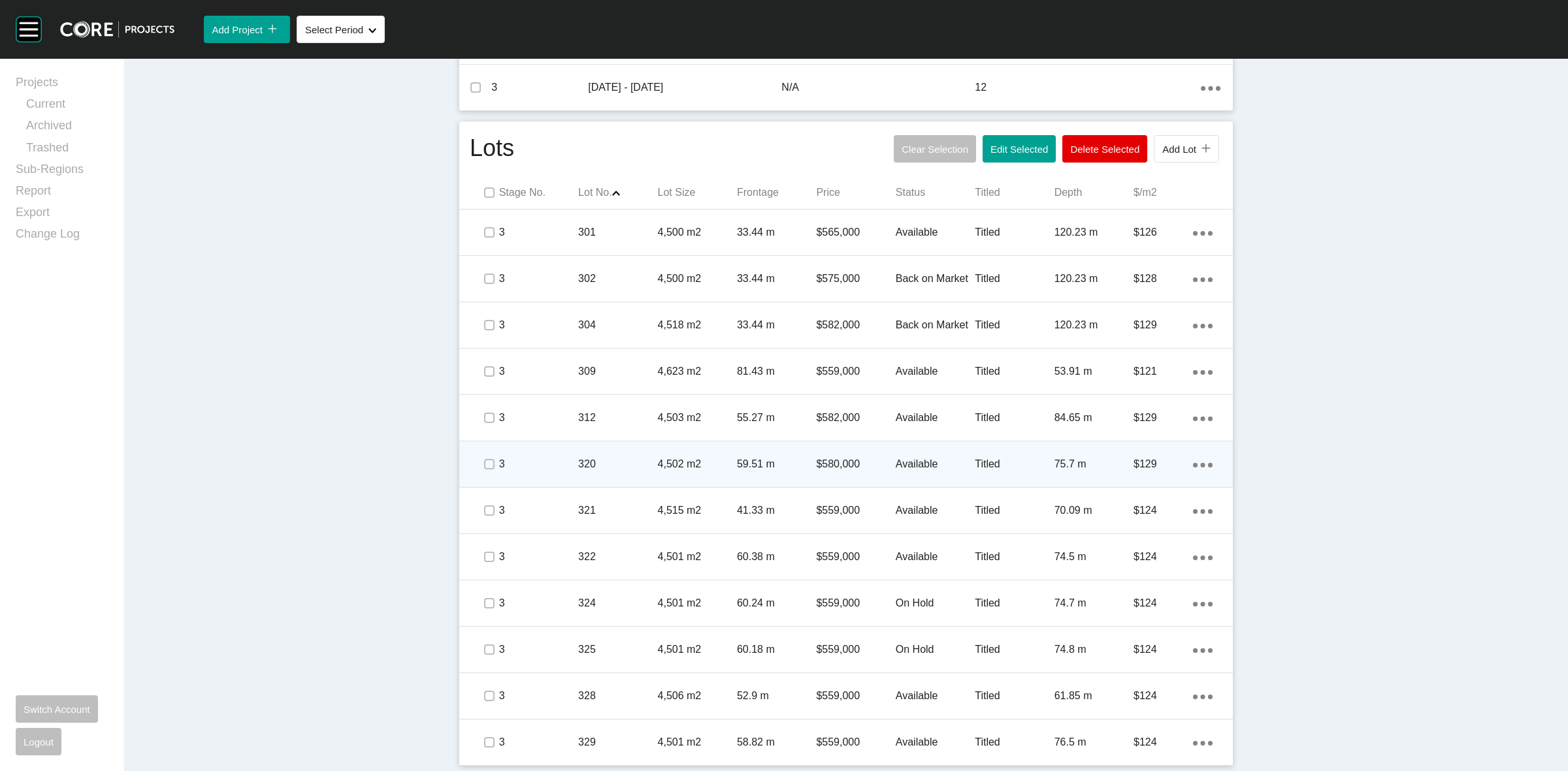
drag, startPoint x: 1191, startPoint y: 459, endPoint x: 1180, endPoint y: 470, distance: 15.6
click at [1193, 459] on div "Action Menu Dots Copy 6 Created with Sketch." at bounding box center [1203, 465] width 20 height 14
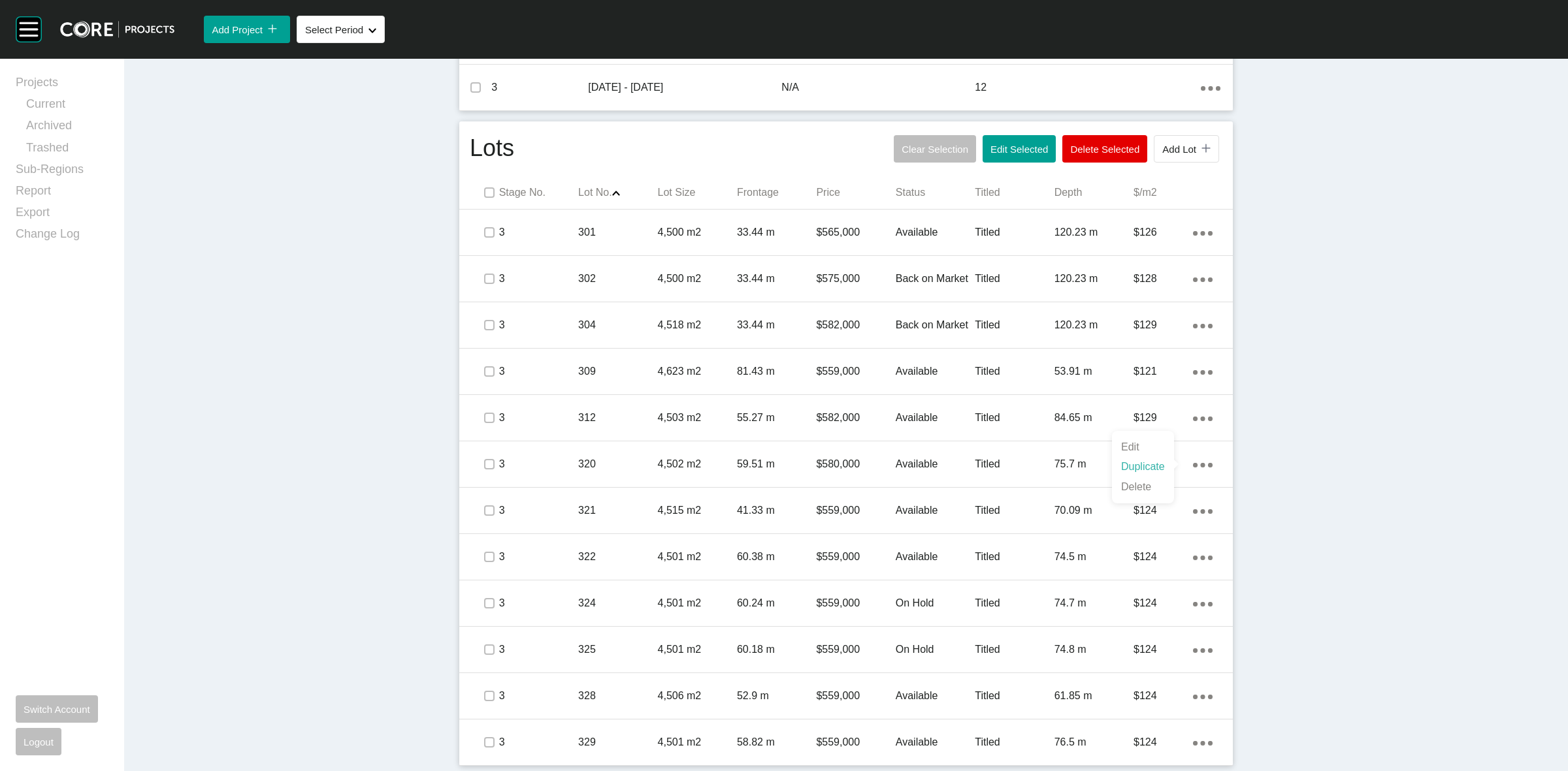
click at [1134, 464] on link "Duplicate" at bounding box center [1143, 467] width 49 height 20
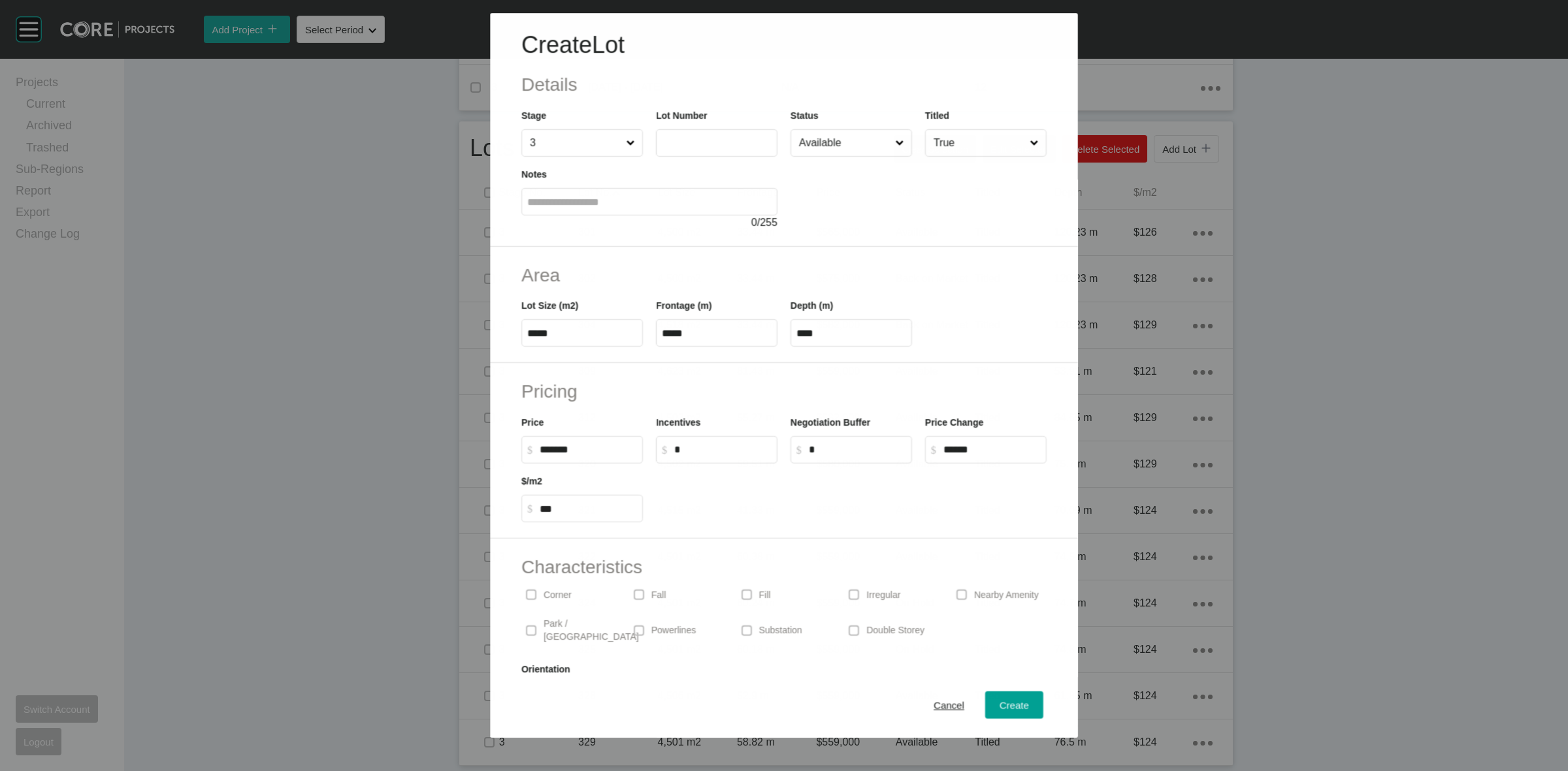
click at [698, 141] on input "text" at bounding box center [716, 143] width 109 height 11
type input "***"
click at [920, 235] on div "Create Lot Details Stage 3 Lot Number *** Status Available Titled True Notes 0 …" at bounding box center [784, 129] width 588 height 234
click at [864, 152] on input "Available" at bounding box center [845, 143] width 97 height 26
drag, startPoint x: 837, startPoint y: 272, endPoint x: 883, endPoint y: 404, distance: 139.8
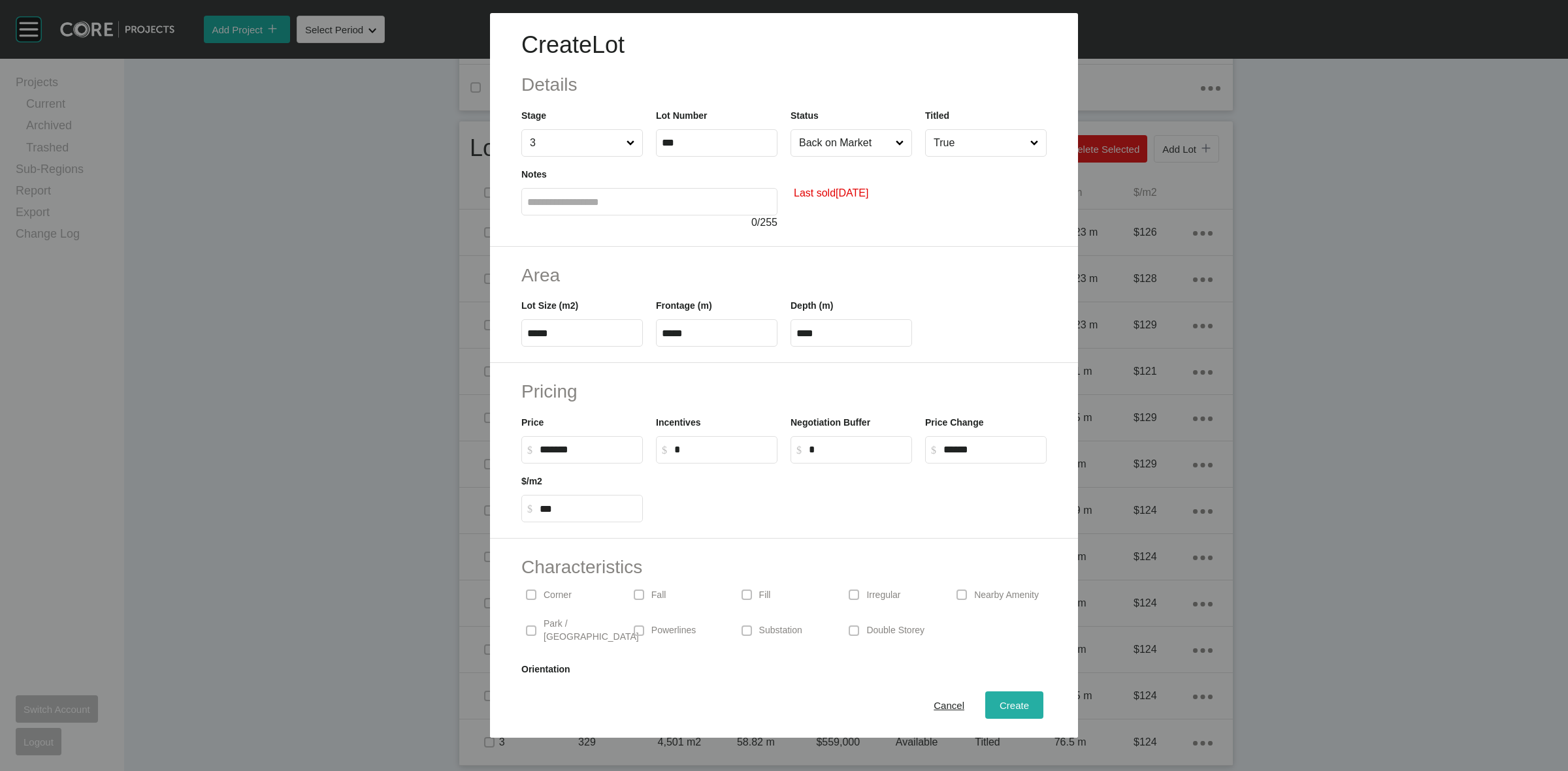
click at [1002, 705] on span "Create" at bounding box center [1015, 706] width 30 height 11
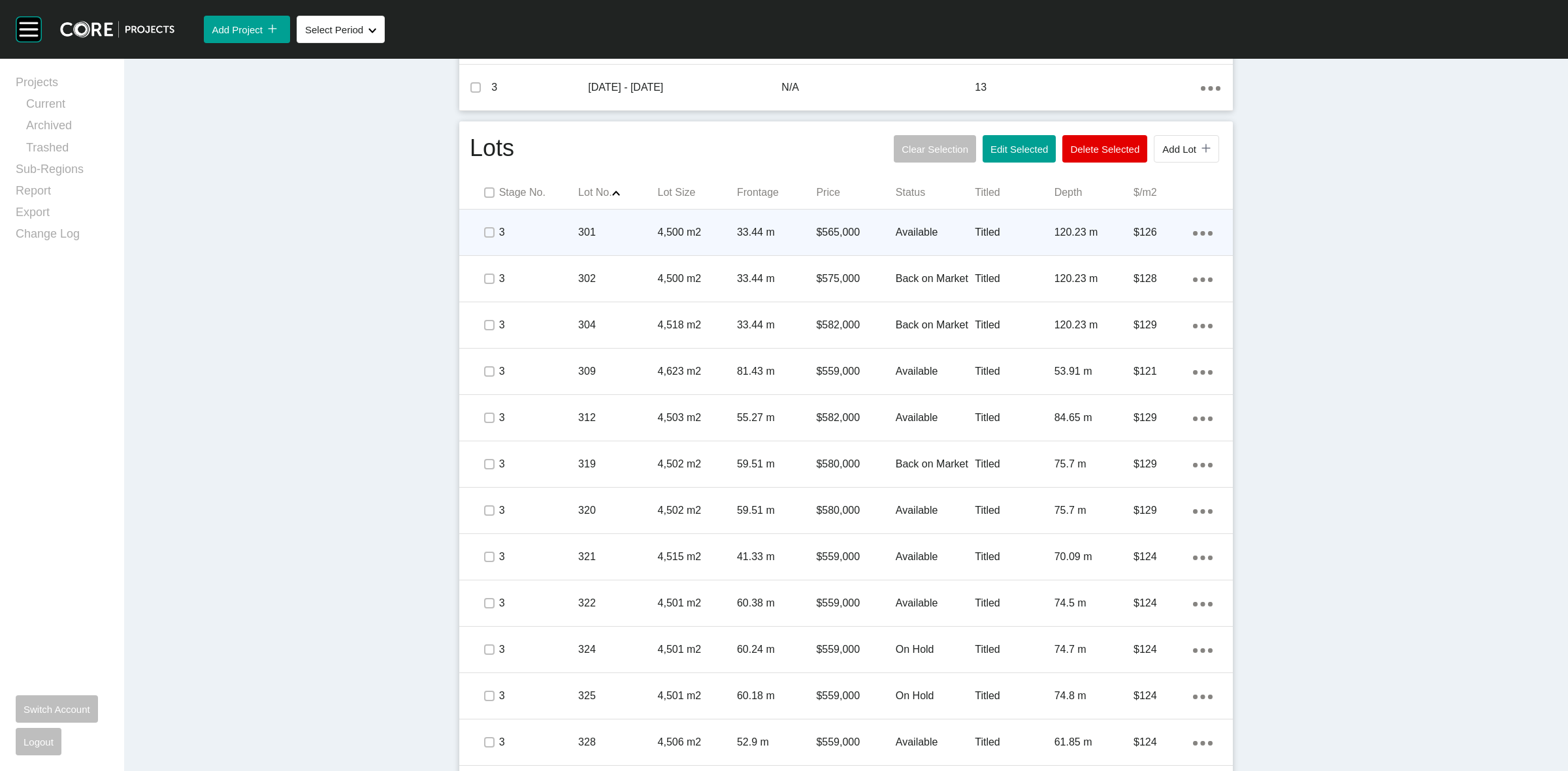
click at [600, 243] on div "301" at bounding box center [618, 232] width 79 height 41
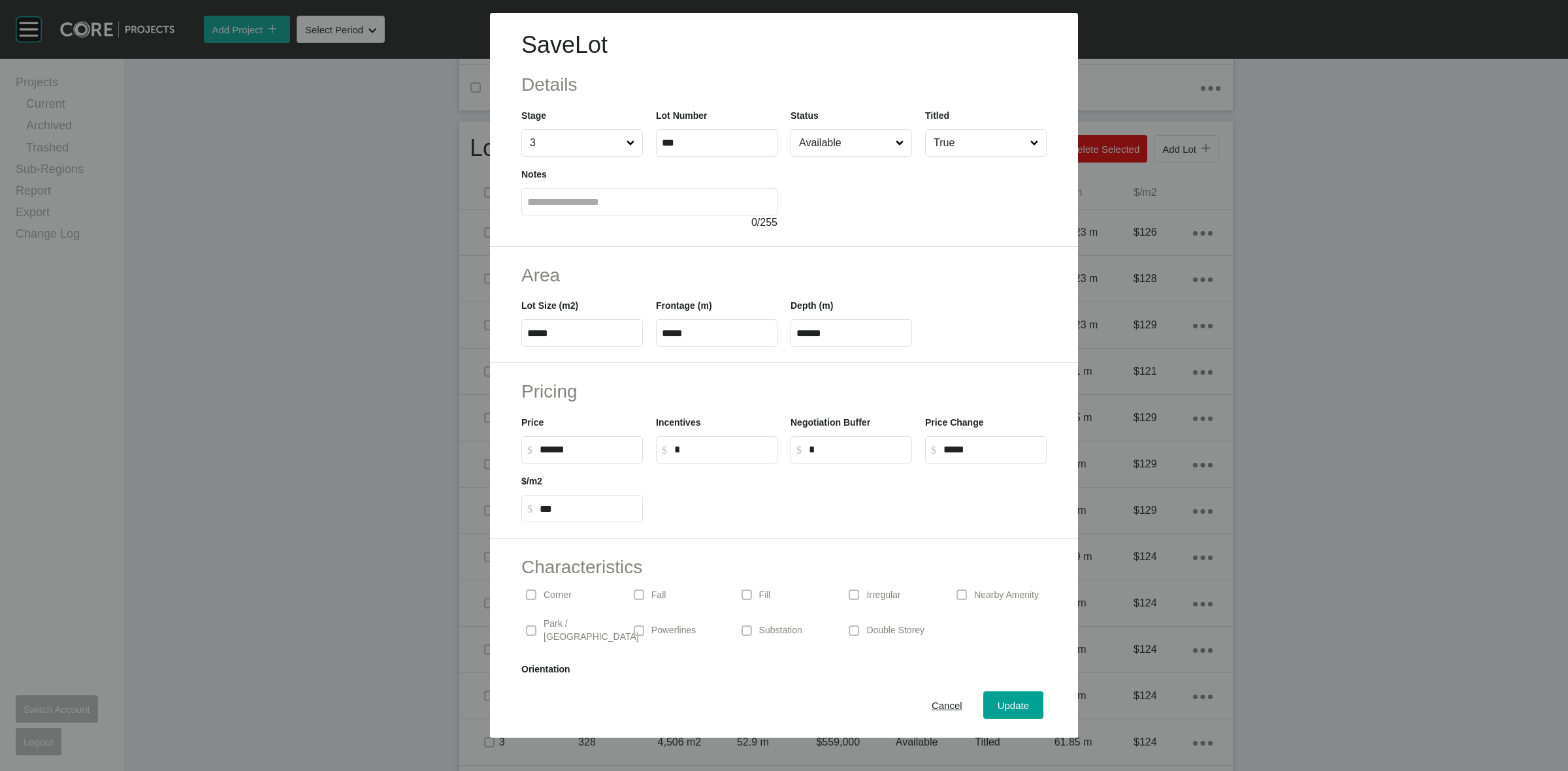
click at [392, 433] on div "Save Lot Details Stage 3 Lot Number *** Status Available Titled True Notes 0 / …" at bounding box center [784, 369] width 1568 height 738
type input "*******"
type input "*"
type input "***"
click at [714, 416] on div "Incentives $ Created with Sketch. $ *" at bounding box center [716, 439] width 121 height 48
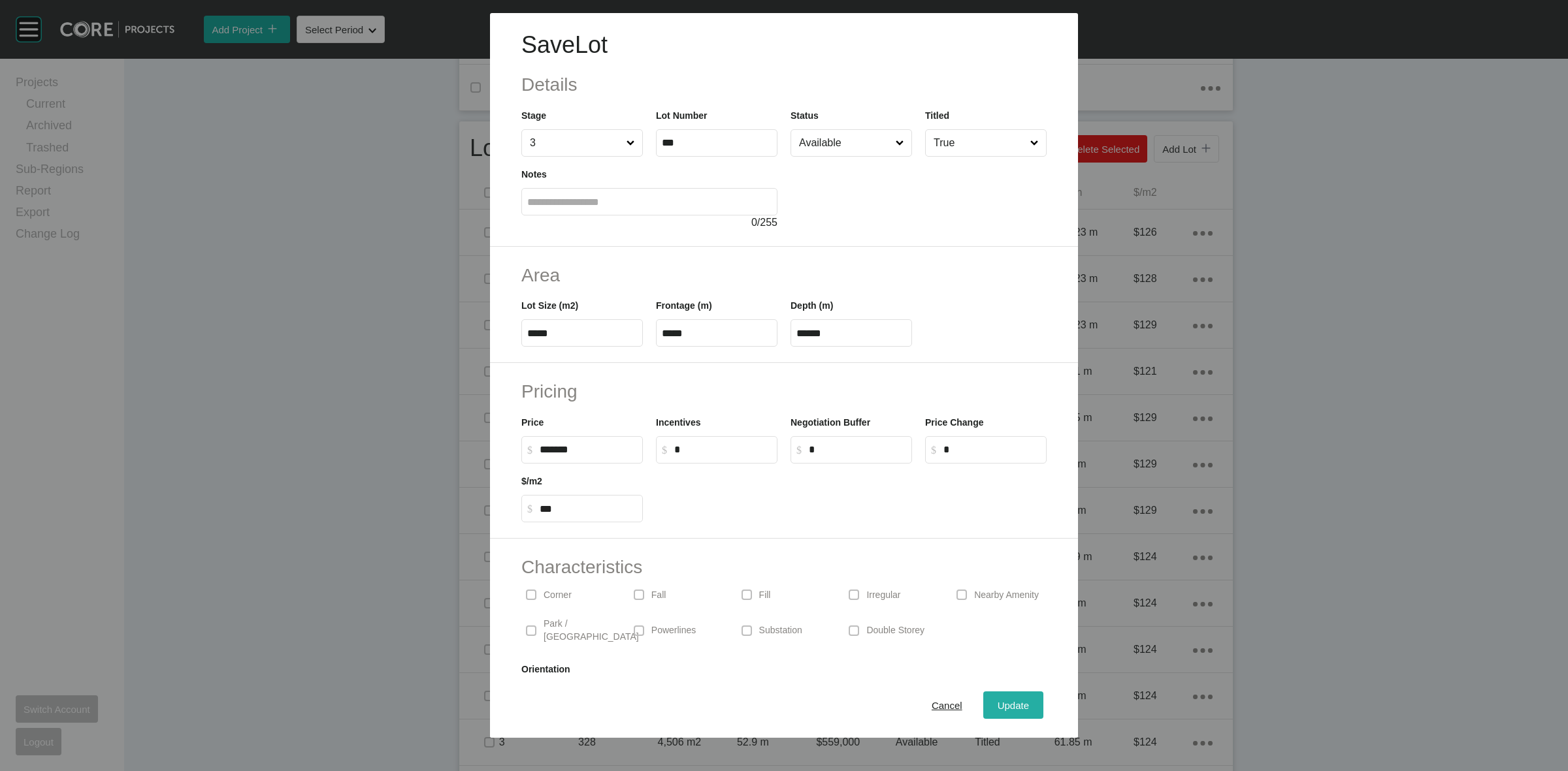
click at [1014, 703] on span "Update" at bounding box center [1013, 706] width 32 height 11
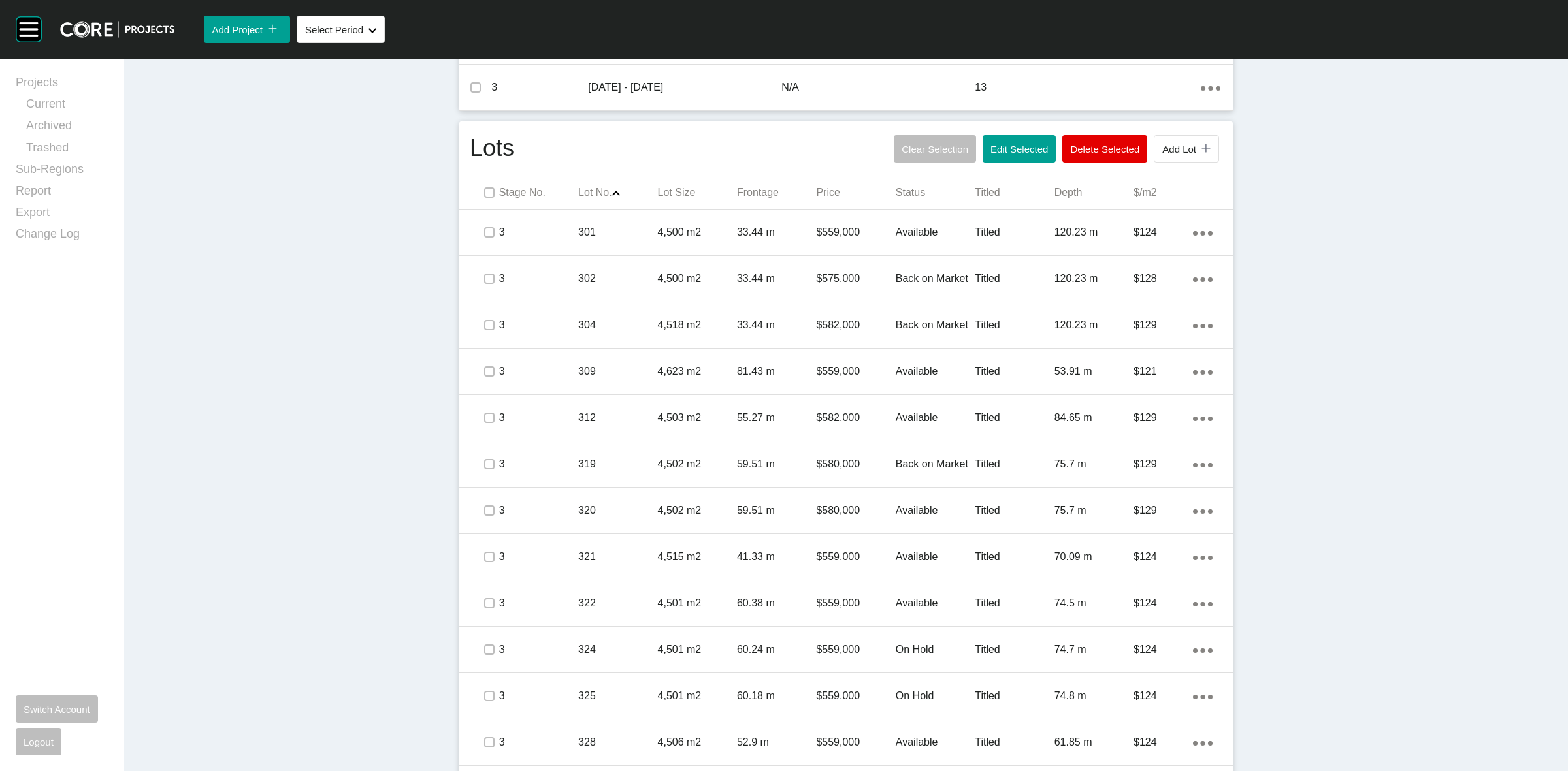
click at [1201, 282] on div "Action Menu Dots Copy 6 Created with Sketch." at bounding box center [1203, 279] width 20 height 14
click at [1144, 305] on link "Delete" at bounding box center [1143, 302] width 49 height 20
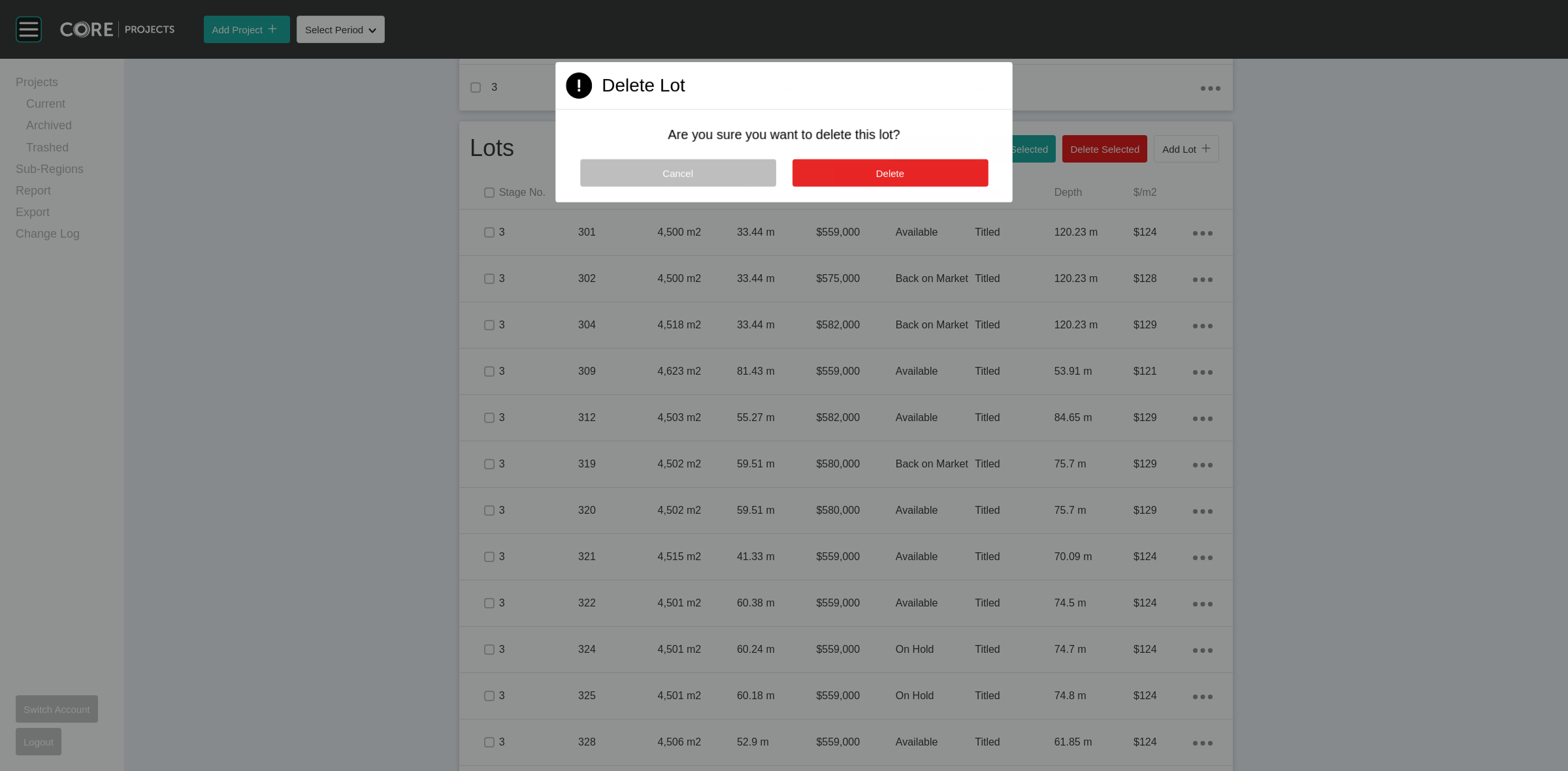
click at [921, 173] on button "Delete" at bounding box center [890, 173] width 196 height 27
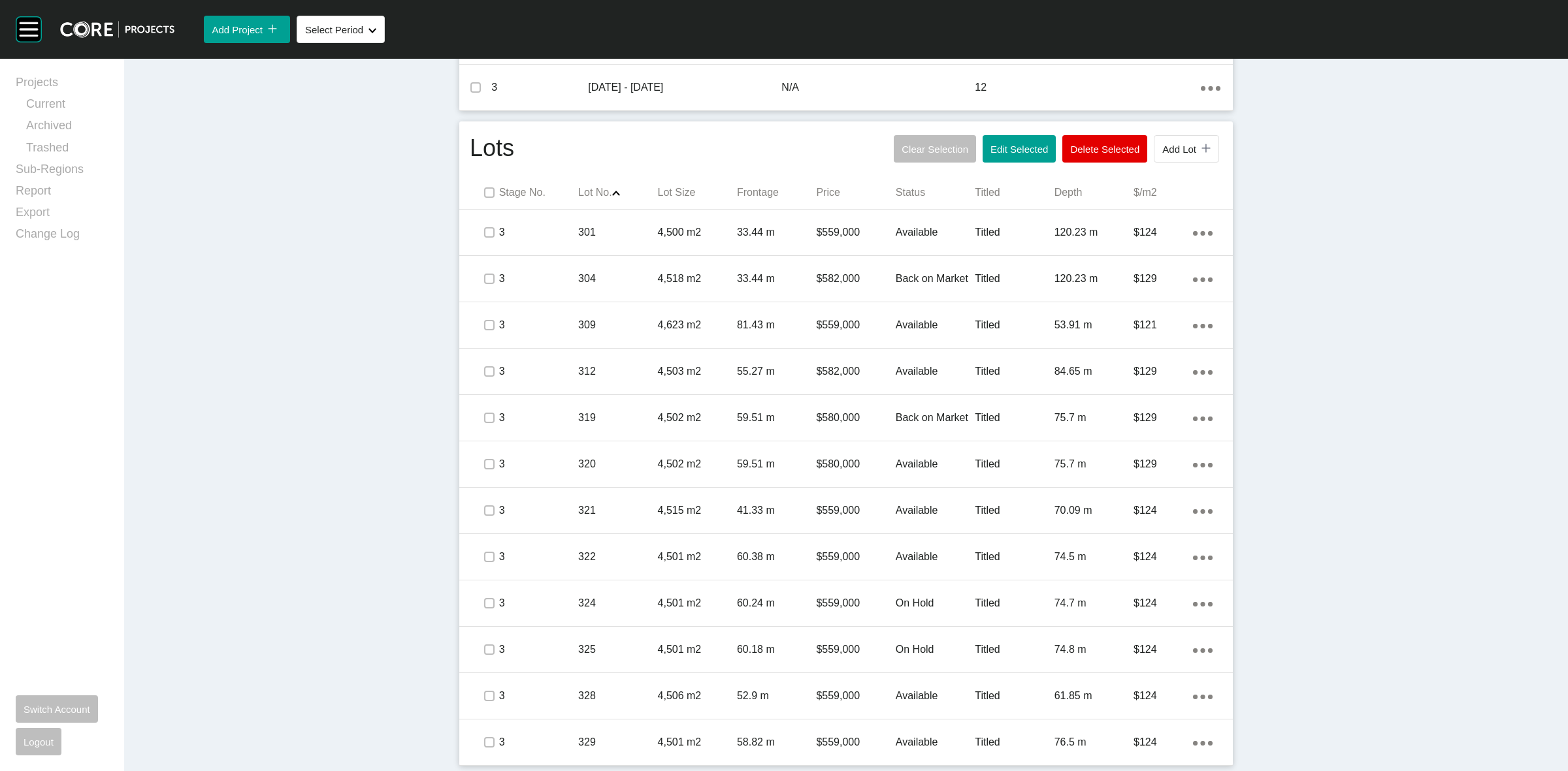
click at [1195, 277] on icon "Action Menu Dots Copy 6 Created with Sketch." at bounding box center [1203, 279] width 20 height 5
click at [1132, 304] on link "Delete" at bounding box center [1143, 302] width 49 height 20
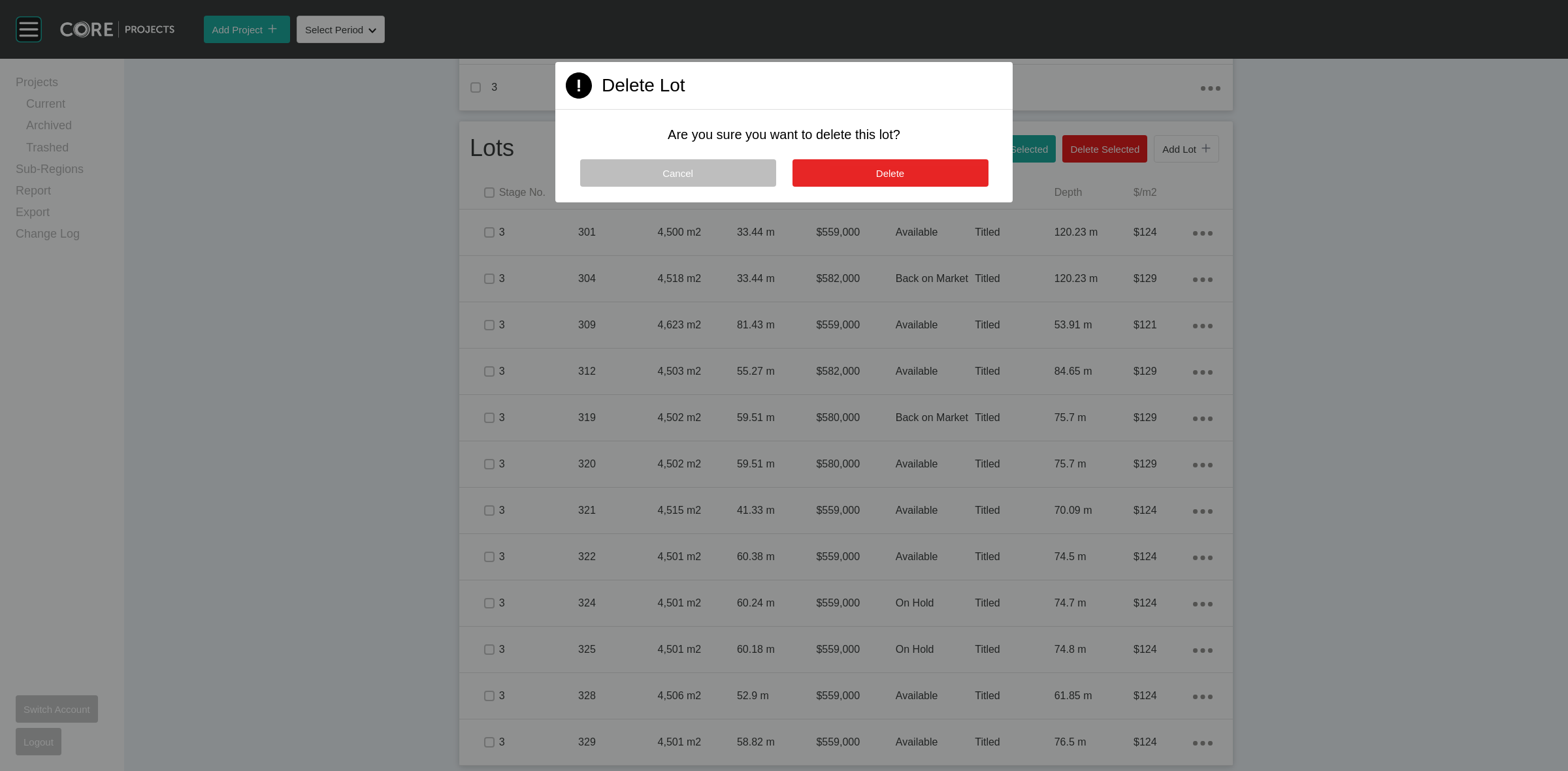
click at [933, 167] on button "Delete" at bounding box center [891, 173] width 196 height 27
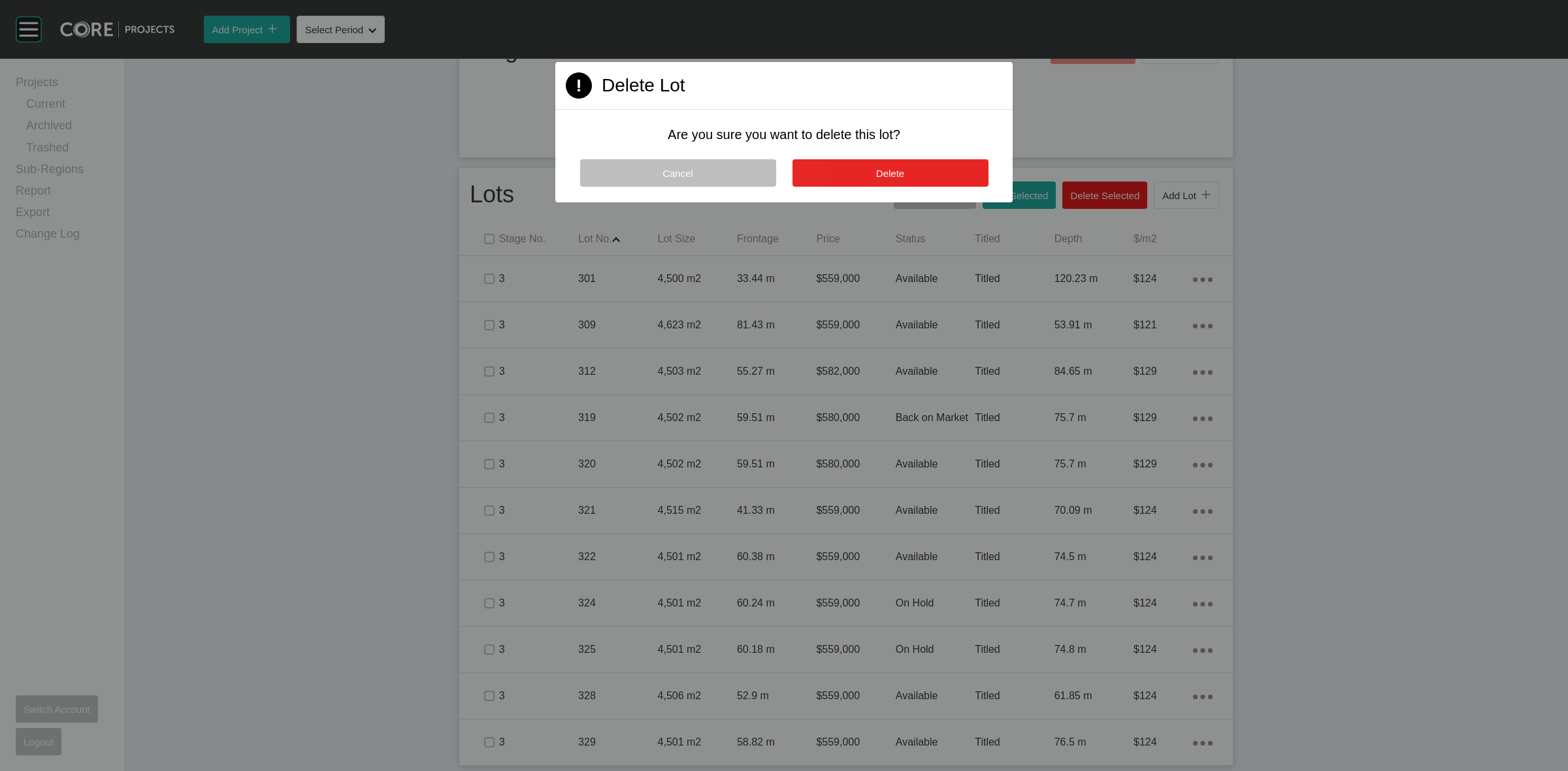
scroll to position [533, 0]
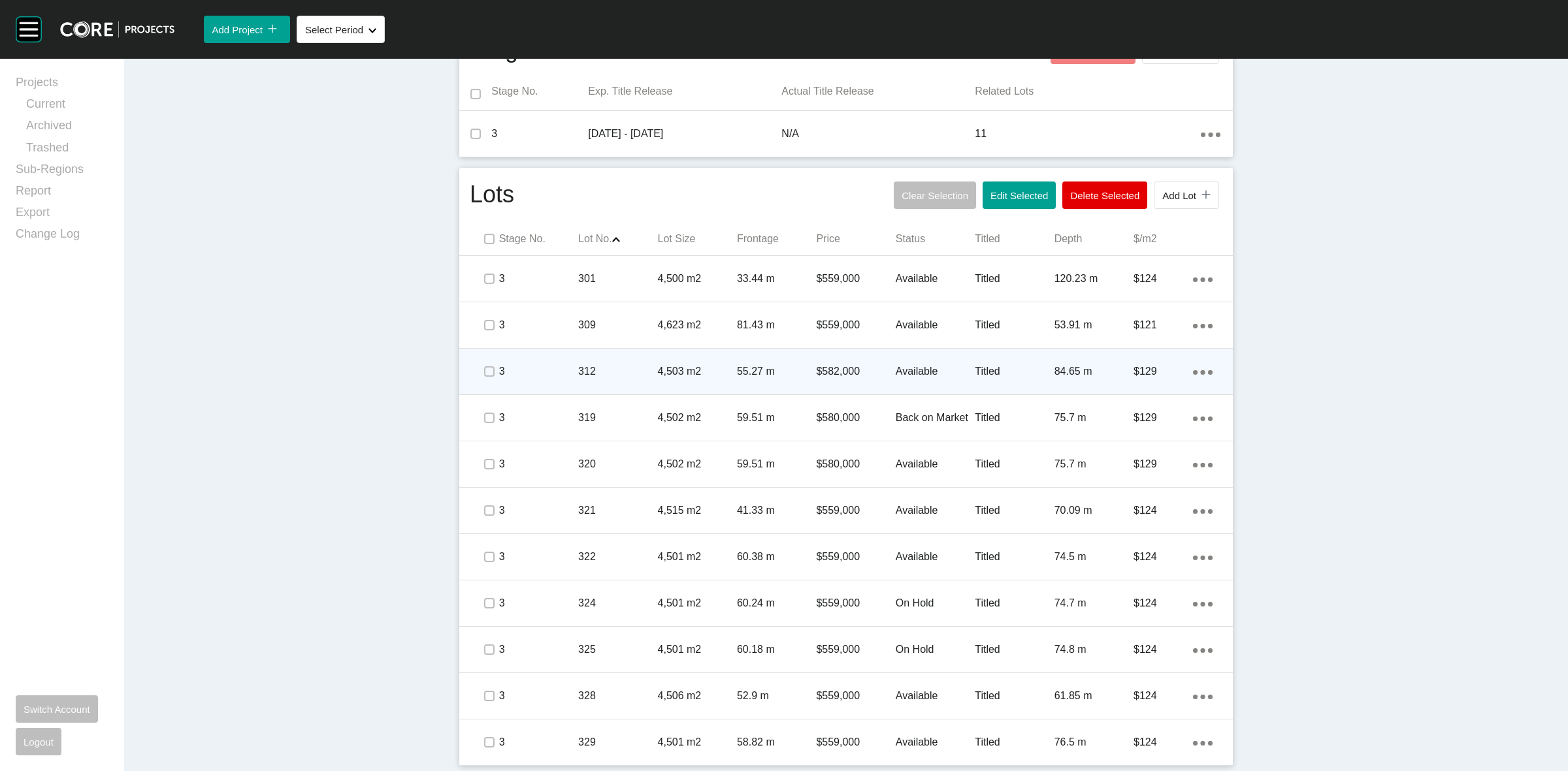
click at [611, 376] on p "312" at bounding box center [618, 371] width 79 height 14
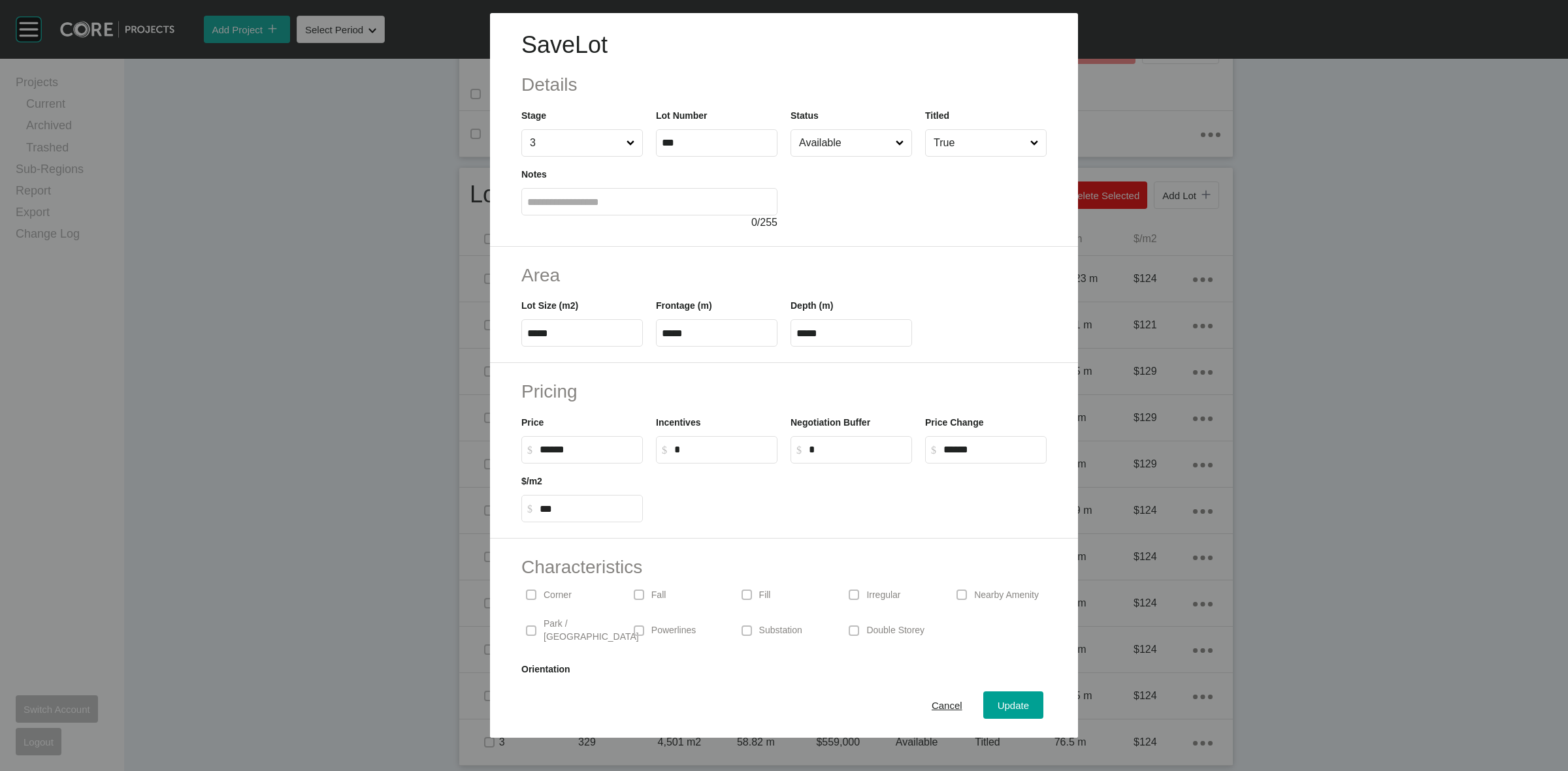
drag, startPoint x: 606, startPoint y: 451, endPoint x: 465, endPoint y: 417, distance: 145.0
click at [516, 441] on div "Price $ Created with Sketch. $ ******" at bounding box center [581, 434] width 135 height 59
type input "*******"
type input "*"
type input "***"
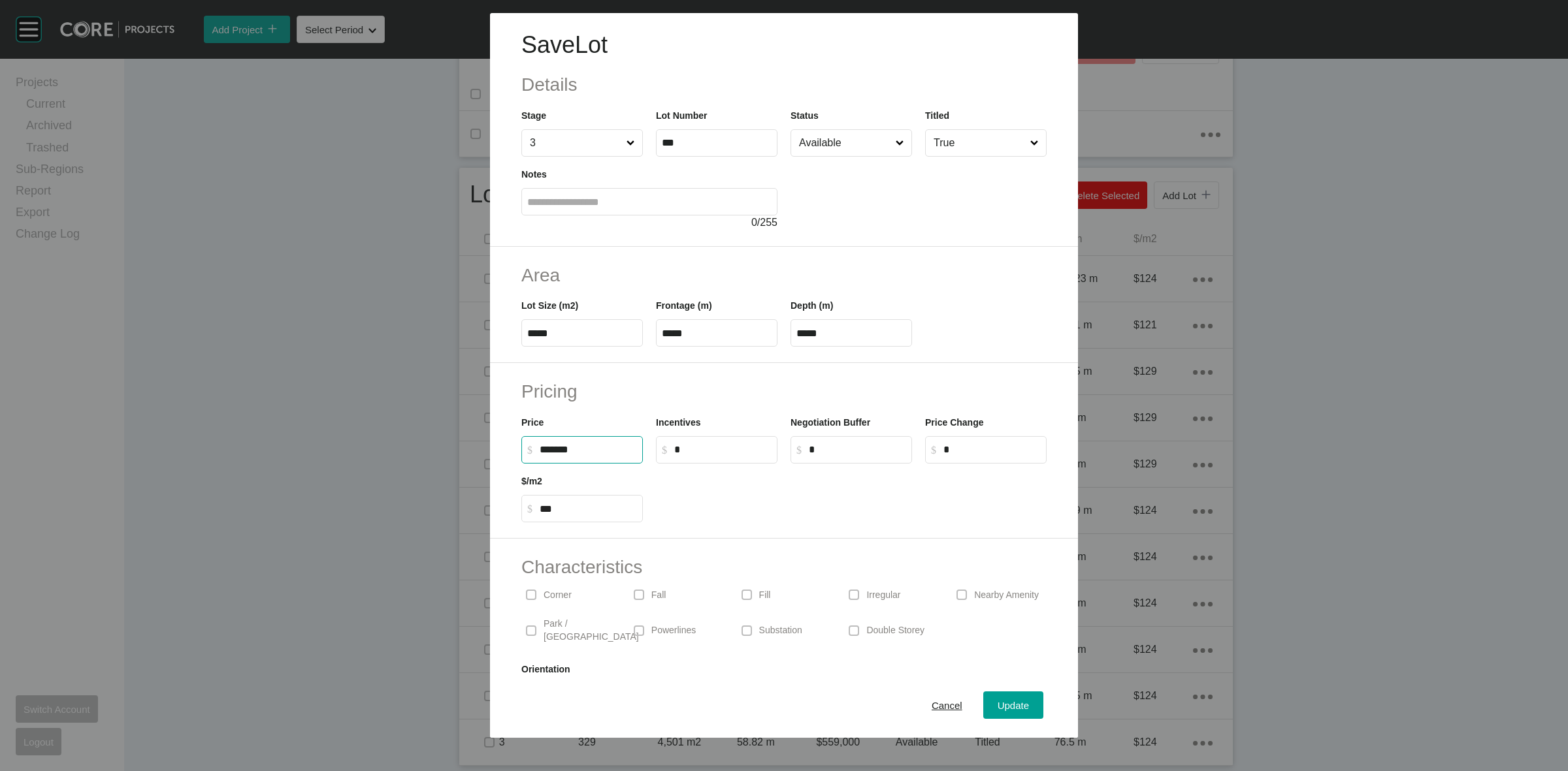
click at [755, 390] on h2 "Pricing" at bounding box center [784, 391] width 525 height 25
click at [1013, 710] on span "Update" at bounding box center [1013, 706] width 32 height 11
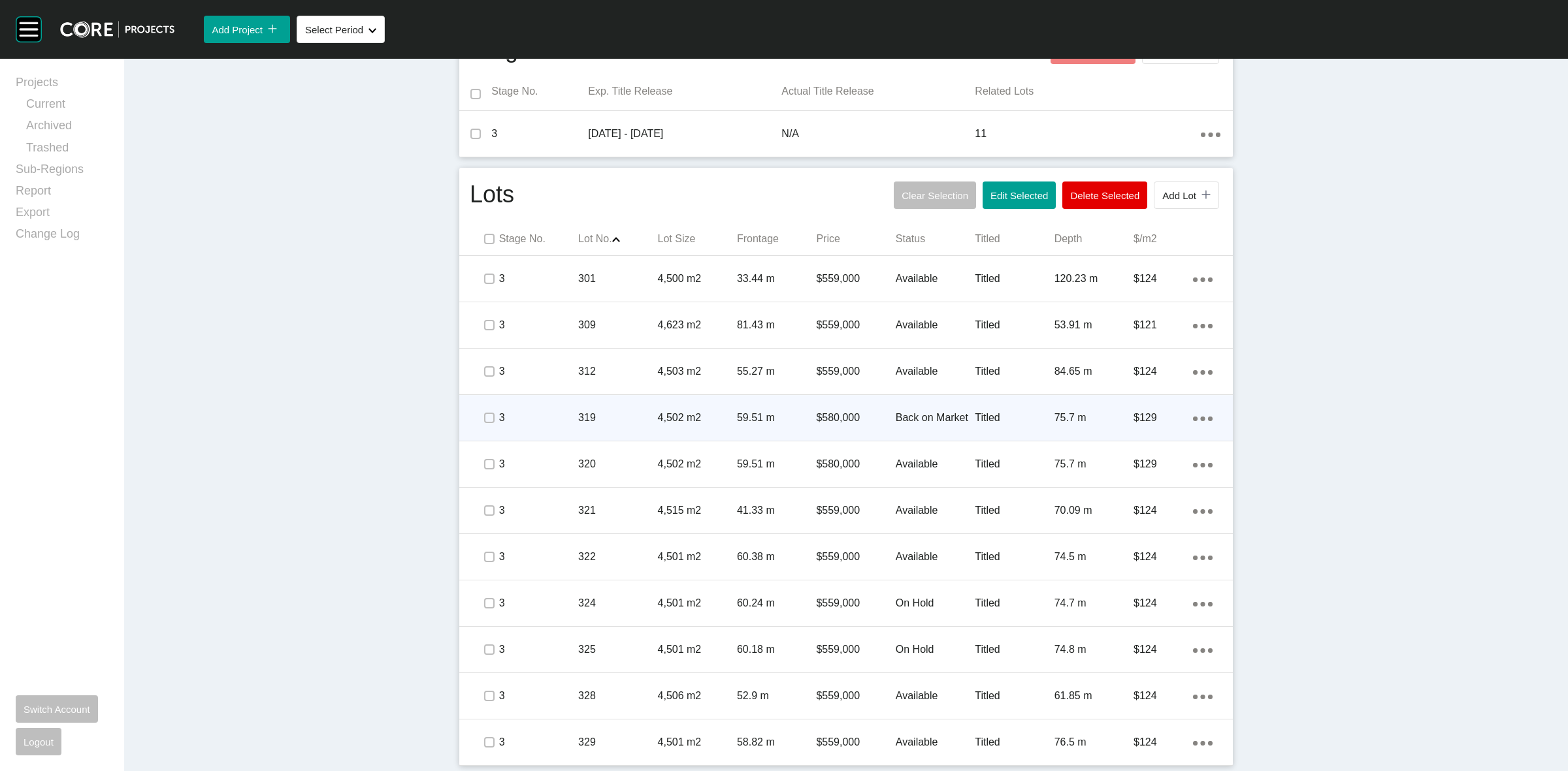
click at [1200, 418] on icon "Action Menu Dots Copy 6 Created with Sketch." at bounding box center [1203, 418] width 20 height 5
click at [1144, 439] on link "Delete" at bounding box center [1143, 441] width 49 height 20
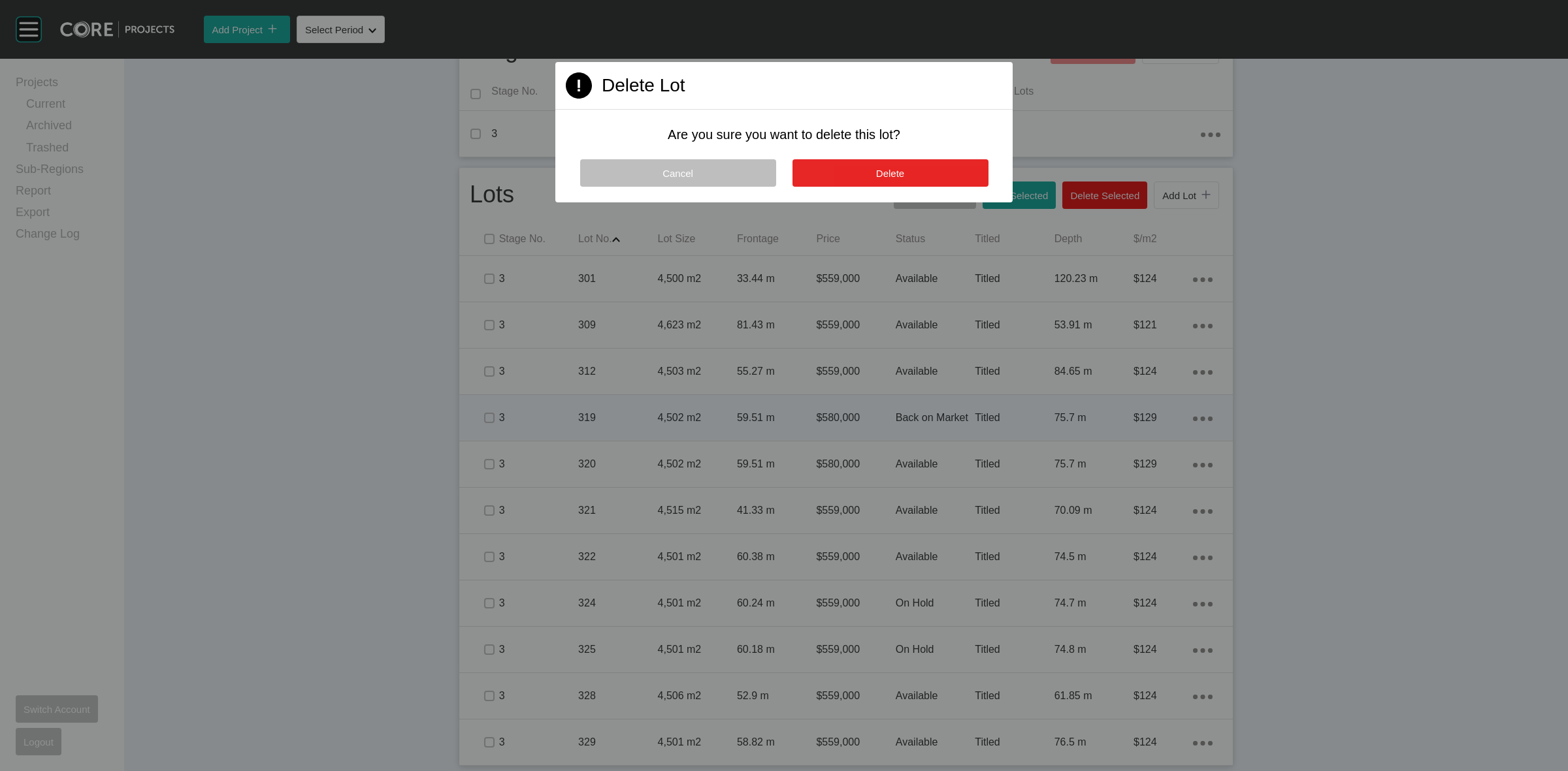
click at [896, 182] on button "Delete" at bounding box center [891, 173] width 196 height 27
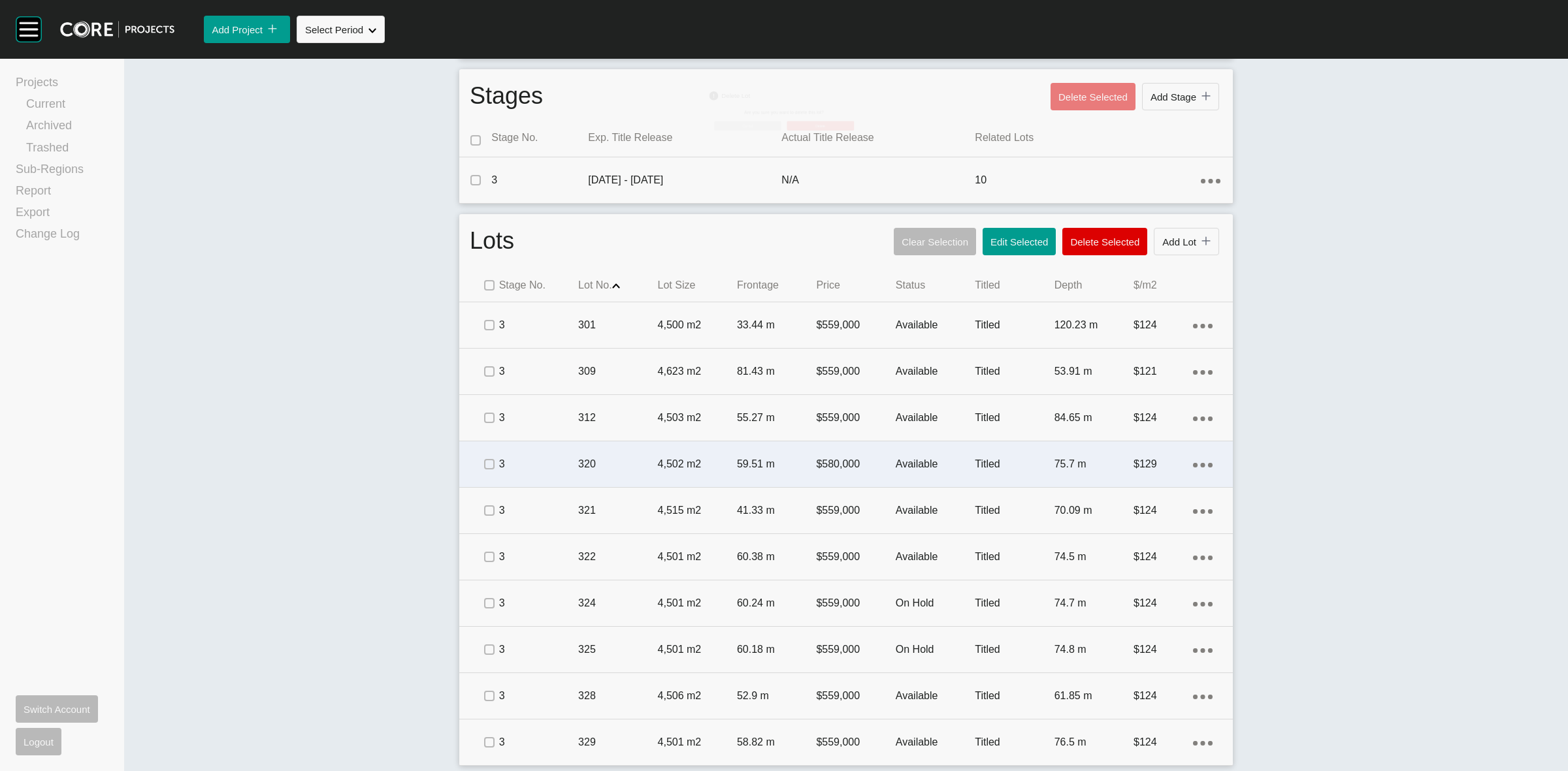
scroll to position [487, 0]
click at [609, 461] on p "320" at bounding box center [618, 465] width 79 height 14
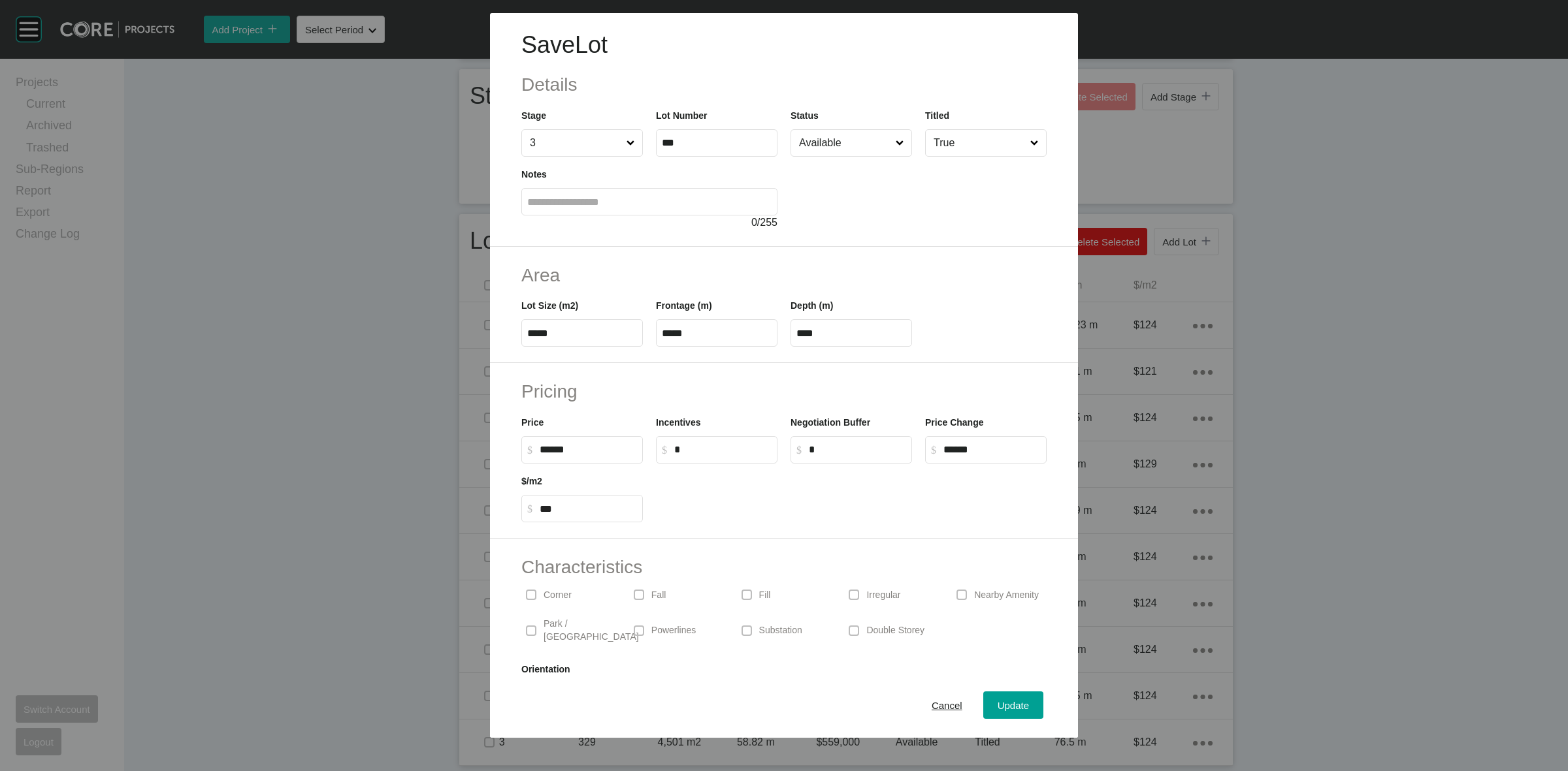
drag, startPoint x: 609, startPoint y: 451, endPoint x: 343, endPoint y: 435, distance: 266.5
click at [378, 435] on div "Save Lot Details Stage 3 Lot Number *** Status Available Titled True Notes 0 / …" at bounding box center [784, 369] width 1568 height 738
type input "*******"
type input "*"
type input "***"
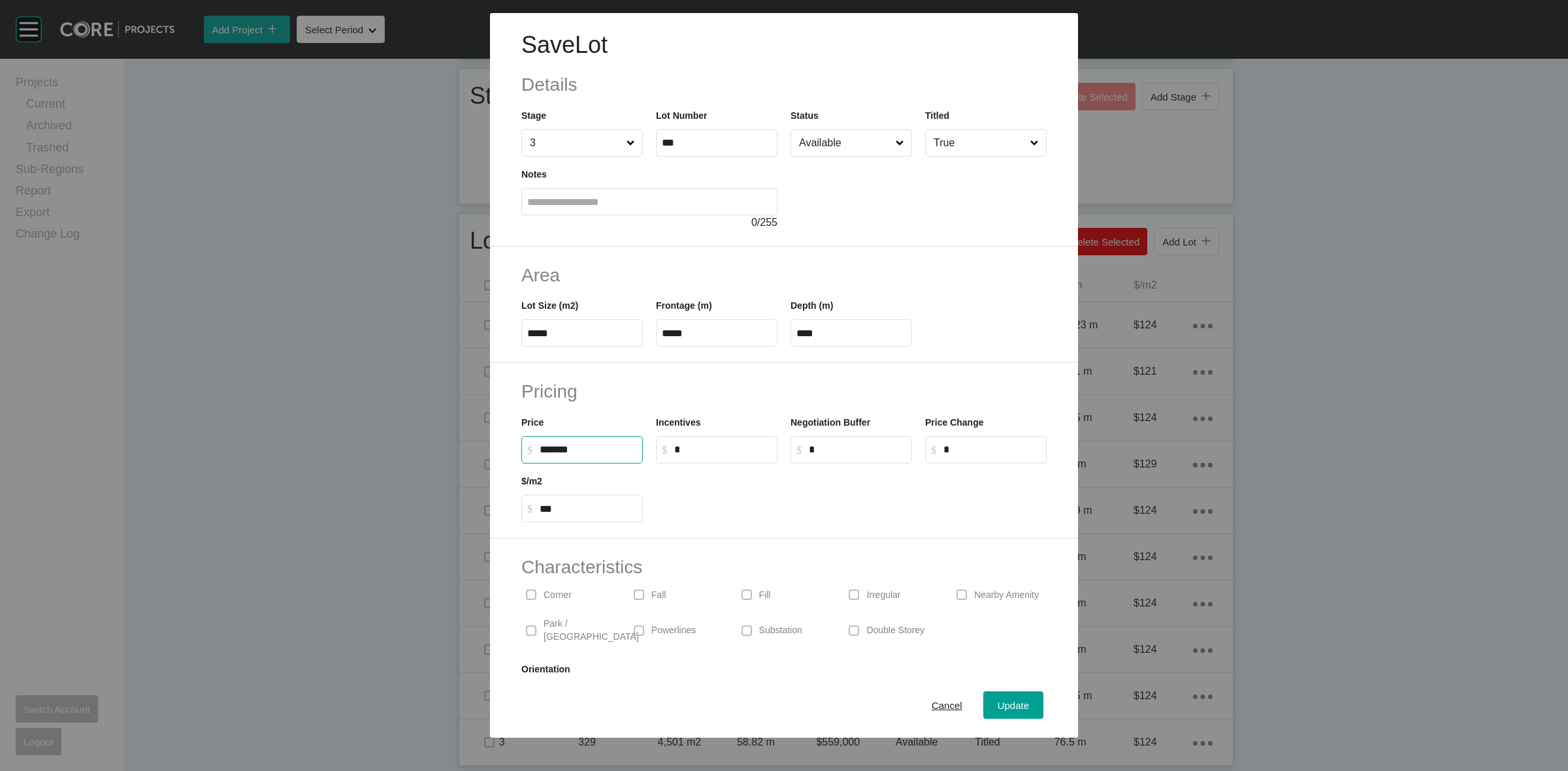
click at [742, 372] on div "Pricing Price $ Created with Sketch. $ ******* Incentives $ Created with Sketch…" at bounding box center [784, 451] width 588 height 175
click at [1012, 708] on span "Update" at bounding box center [1013, 706] width 32 height 11
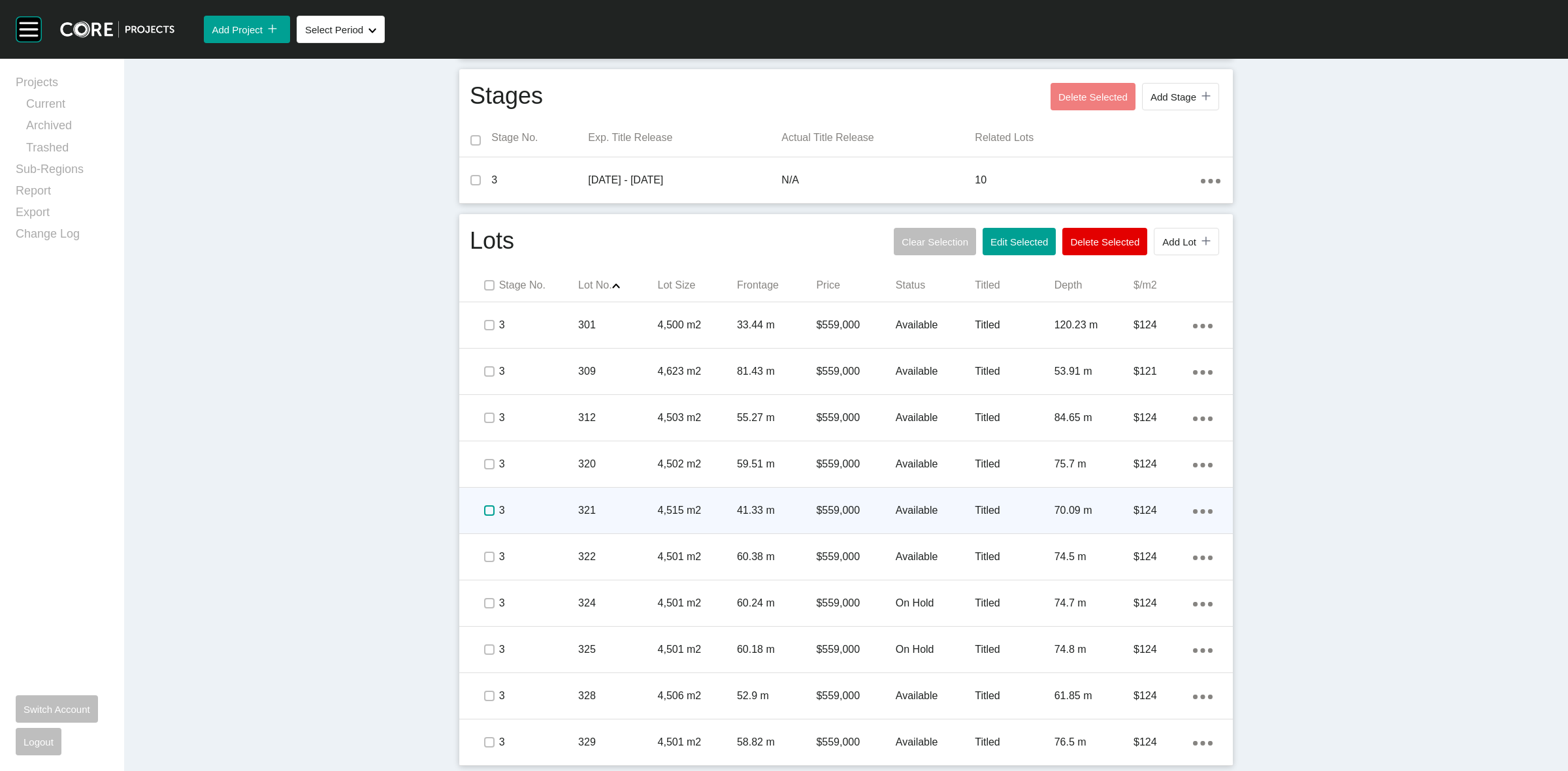
click at [486, 510] on label at bounding box center [489, 511] width 11 height 11
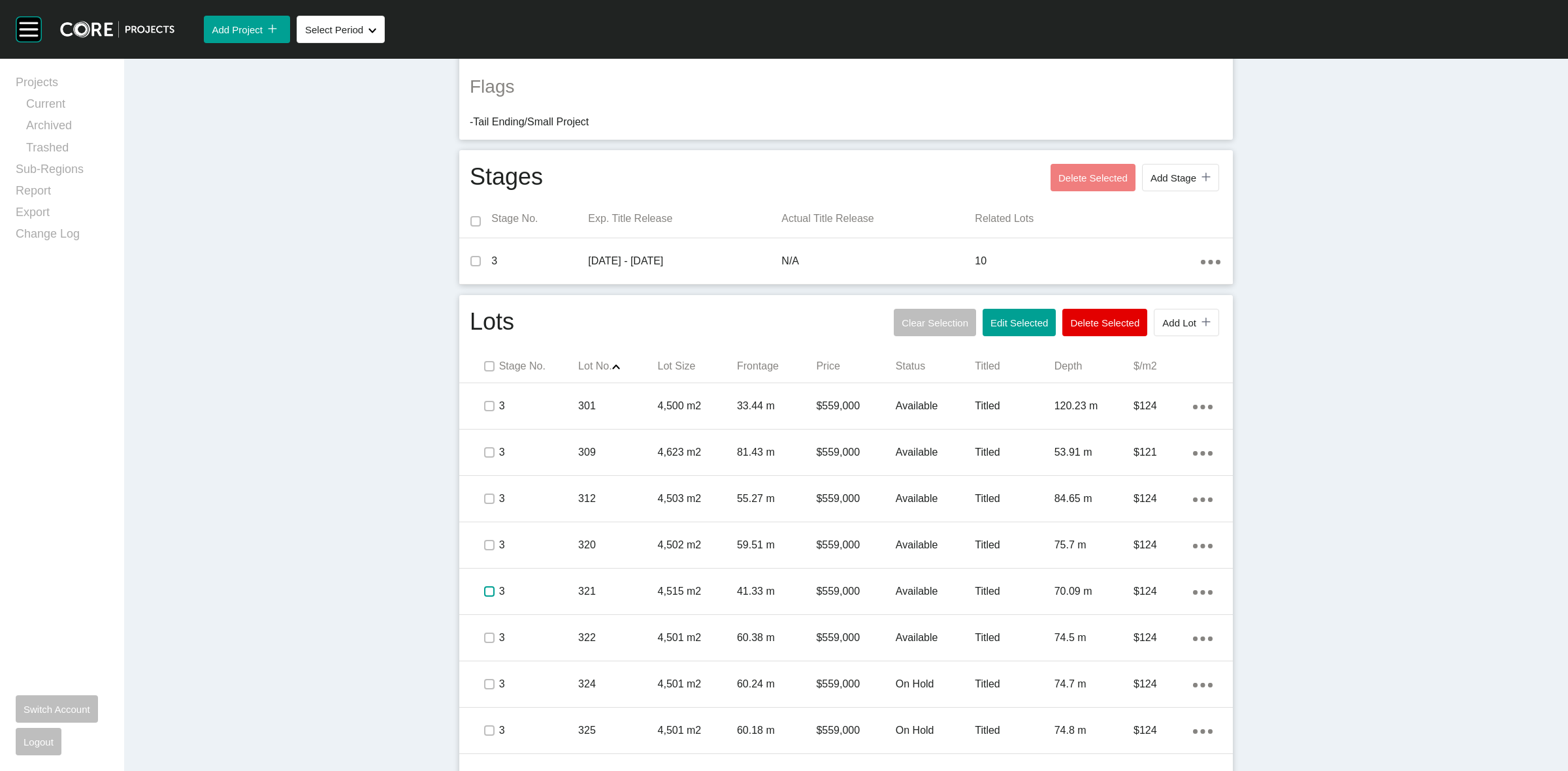
scroll to position [0, 0]
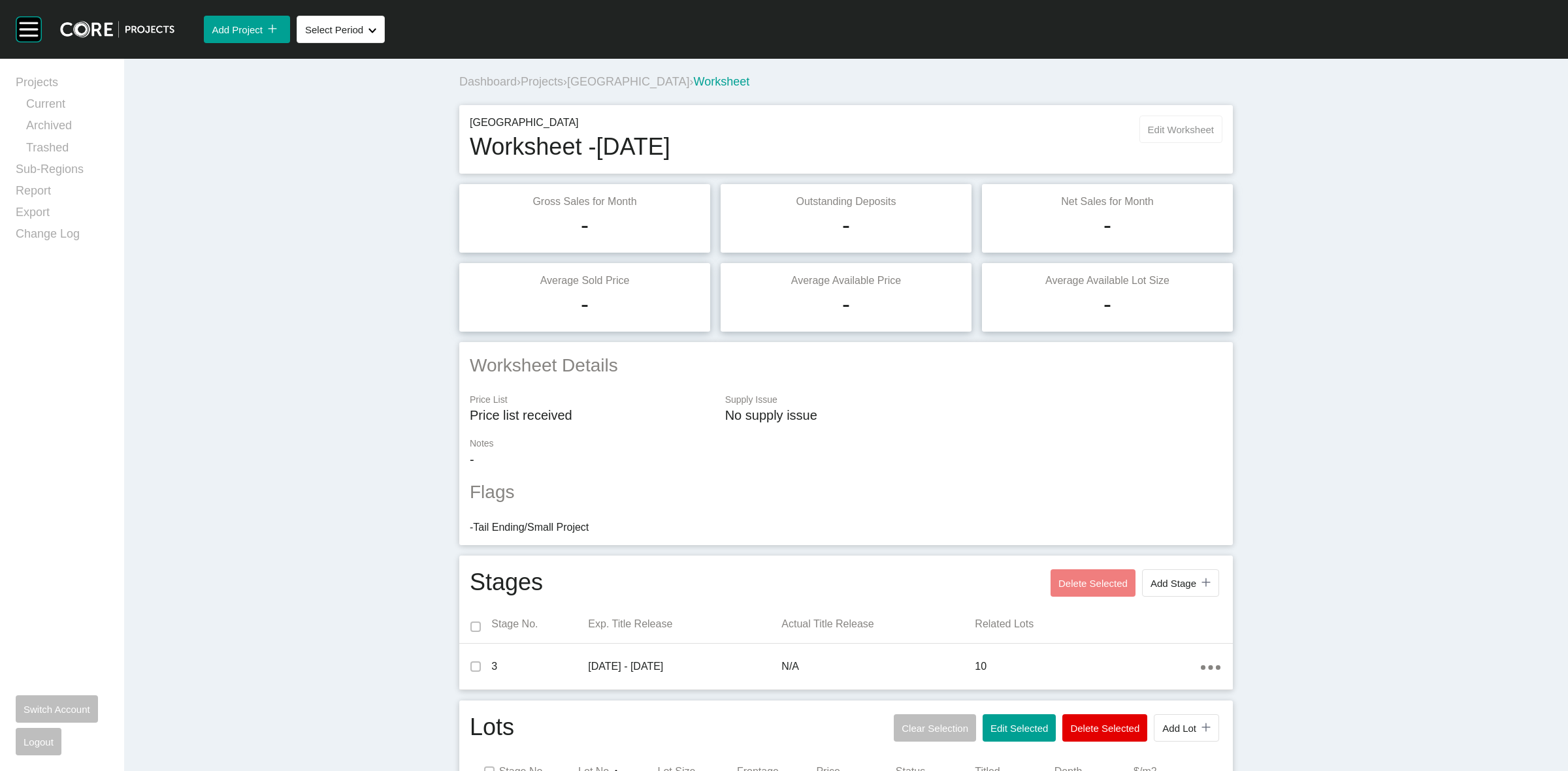
click at [1157, 111] on div "Berthon Park Worksheet - September 2025 Edit Worksheet" at bounding box center [846, 139] width 774 height 69
click at [1157, 122] on button "Edit Worksheet" at bounding box center [1181, 129] width 83 height 27
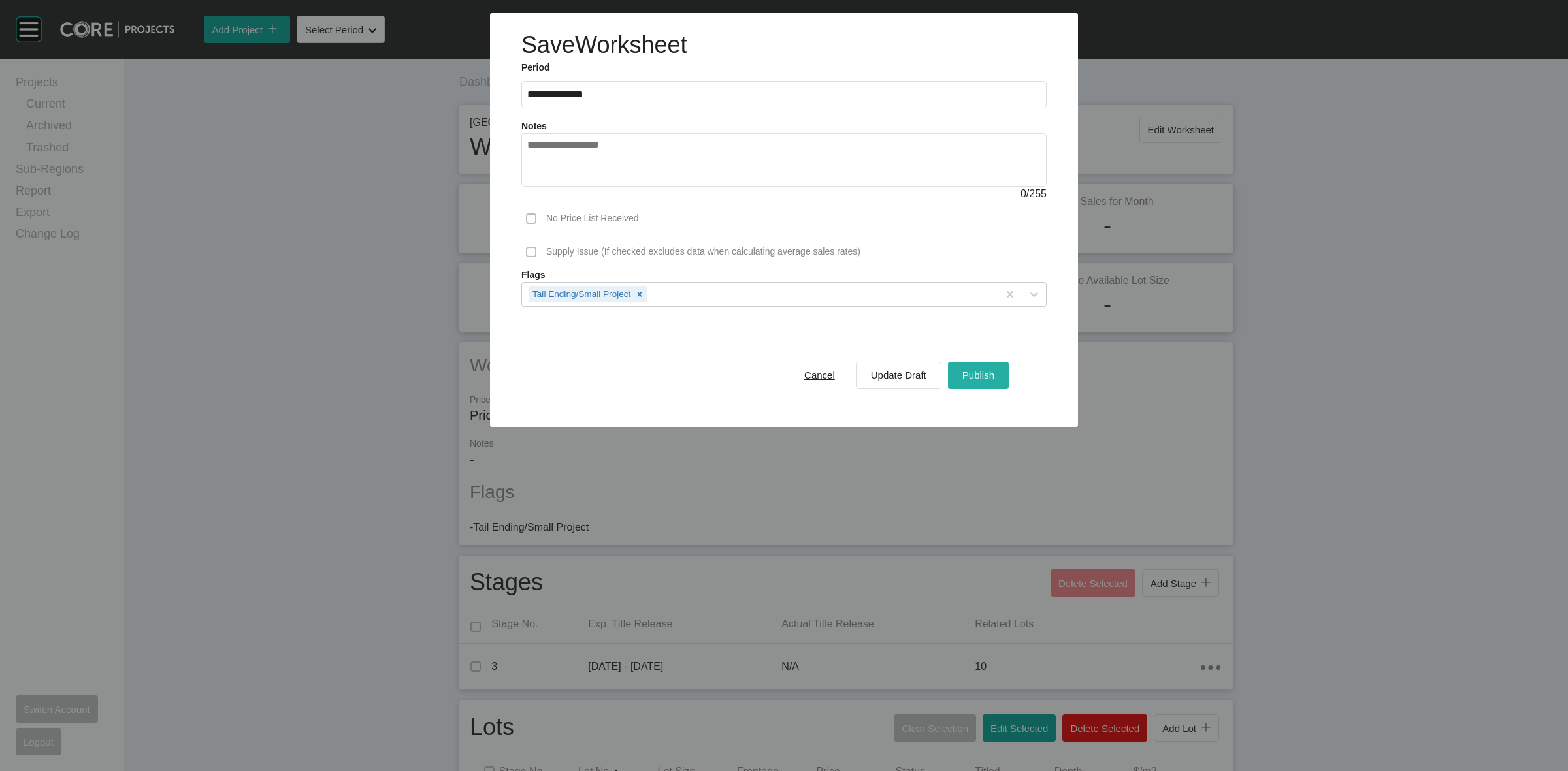
click at [969, 385] on button "Publish" at bounding box center [978, 375] width 61 height 27
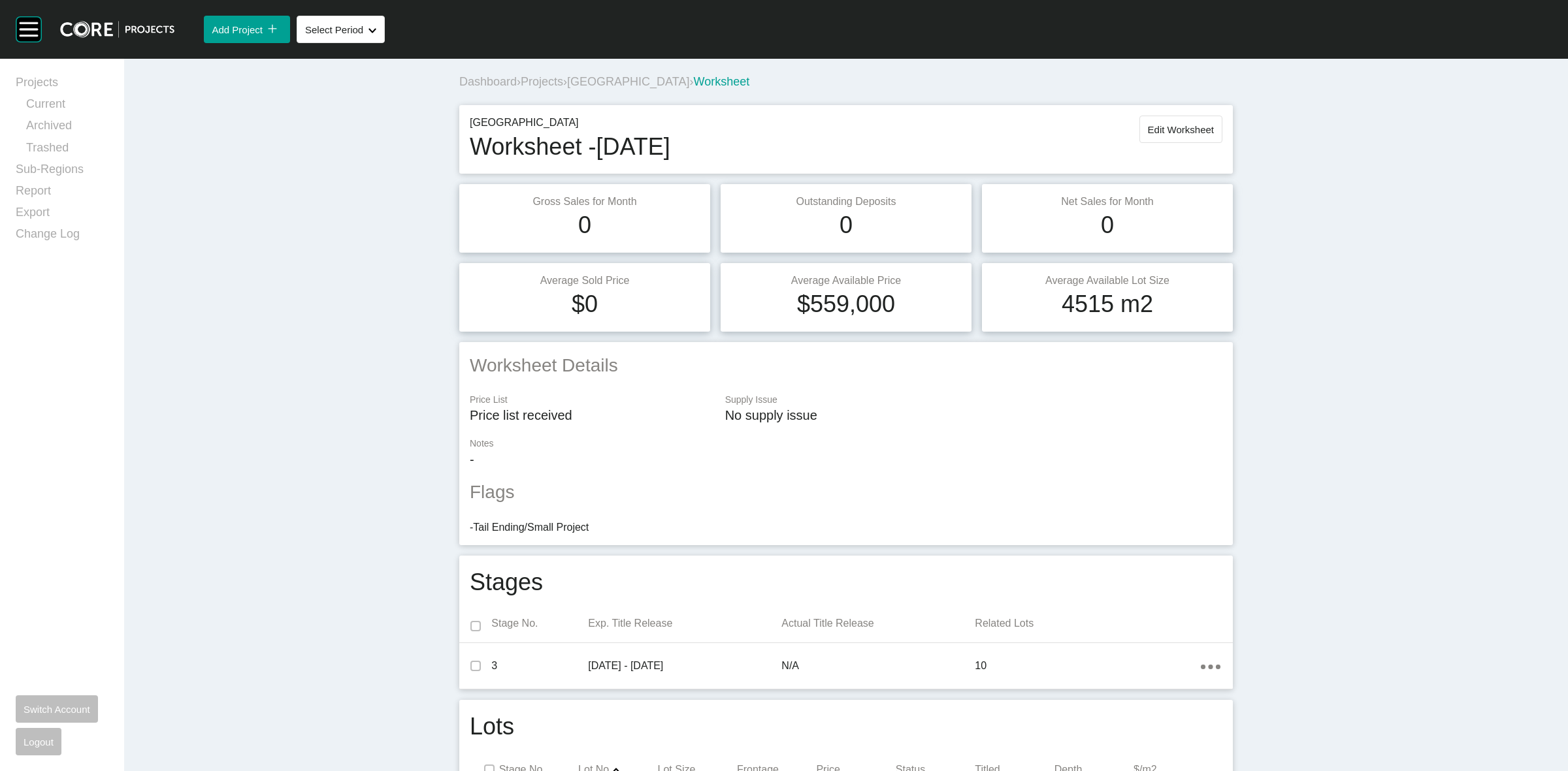
click at [576, 85] on span "[GEOGRAPHIC_DATA]" at bounding box center [628, 81] width 122 height 13
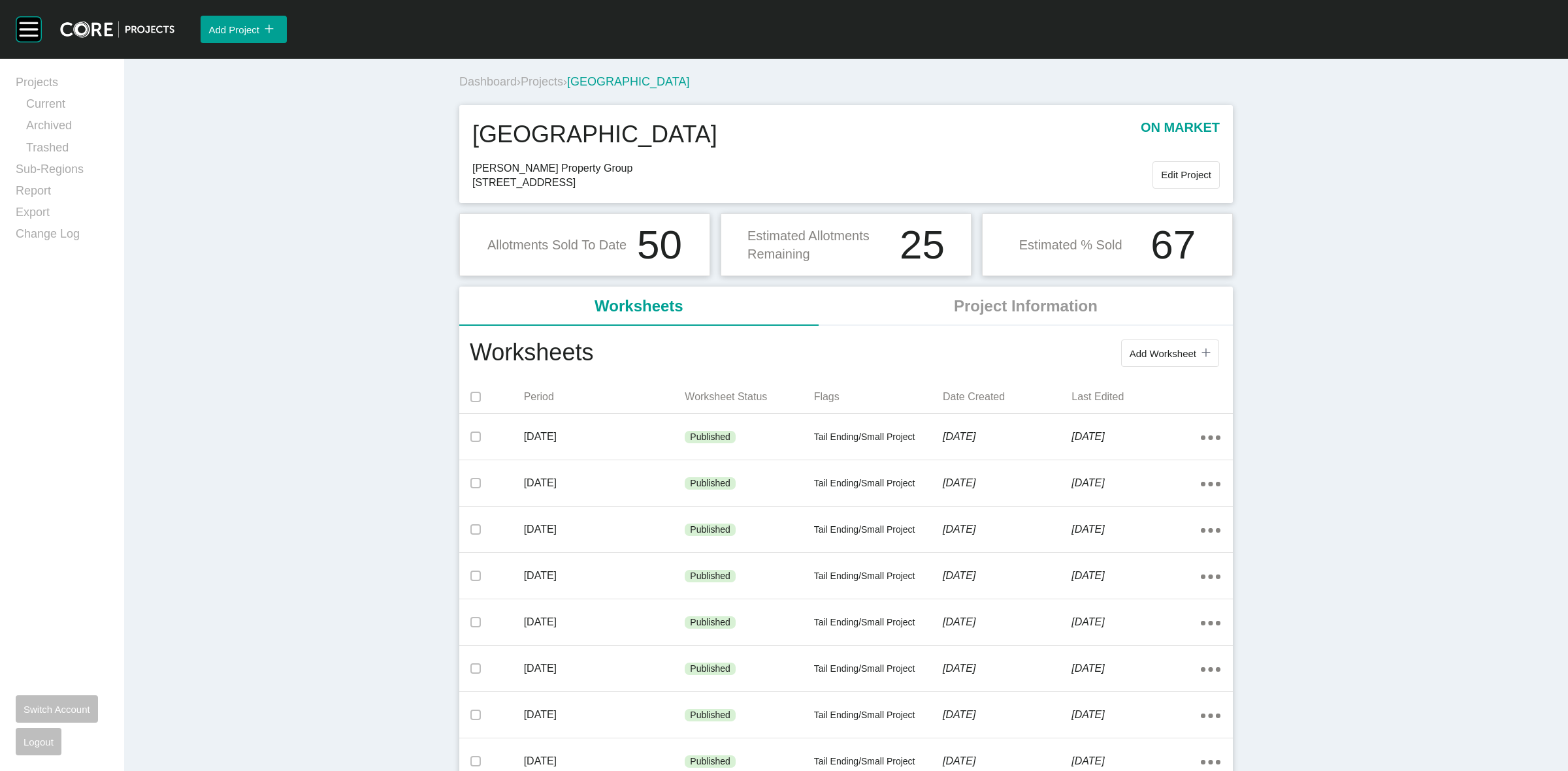
click at [546, 83] on span "Projects" at bounding box center [542, 81] width 43 height 13
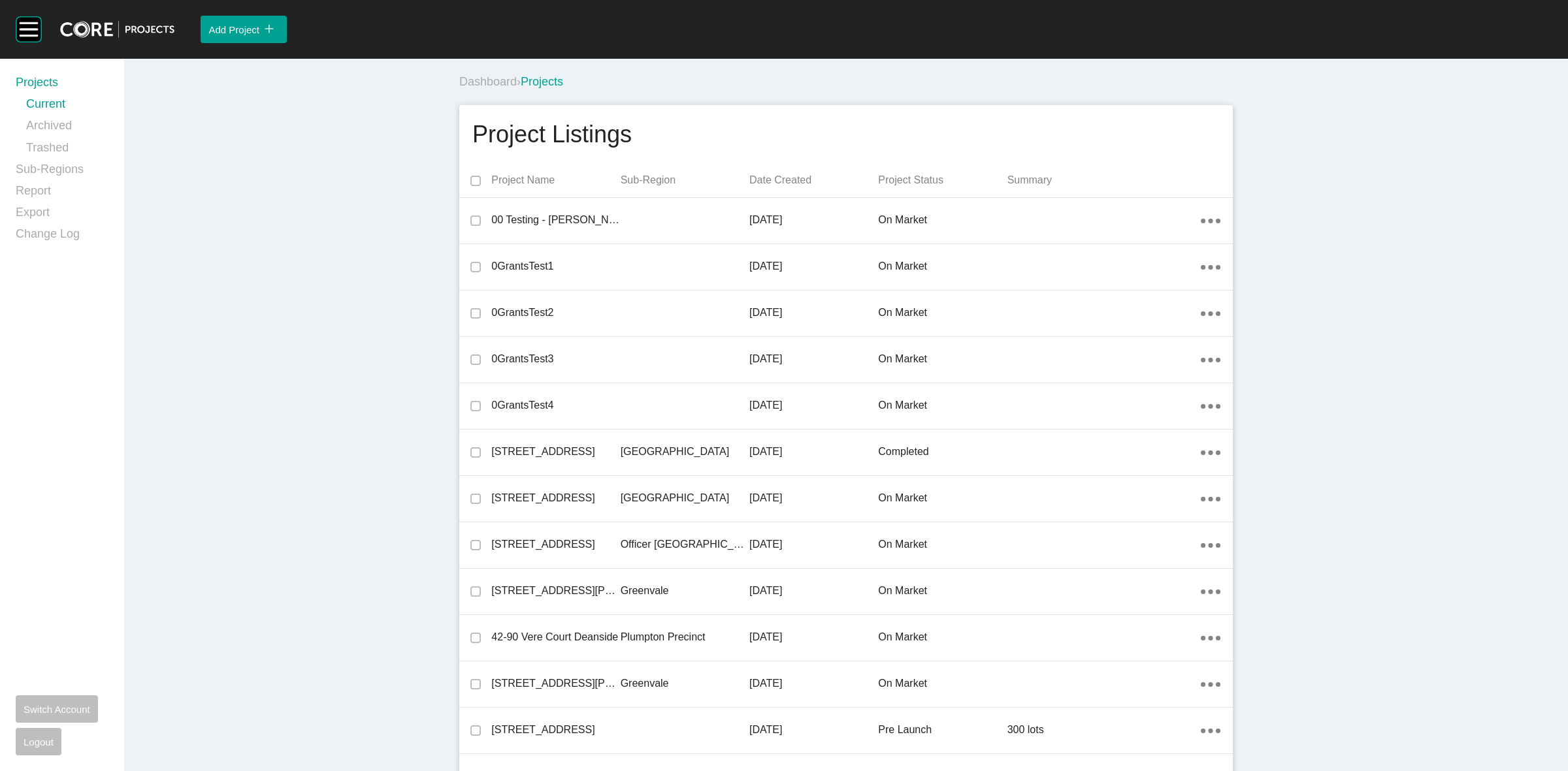
scroll to position [15875, 0]
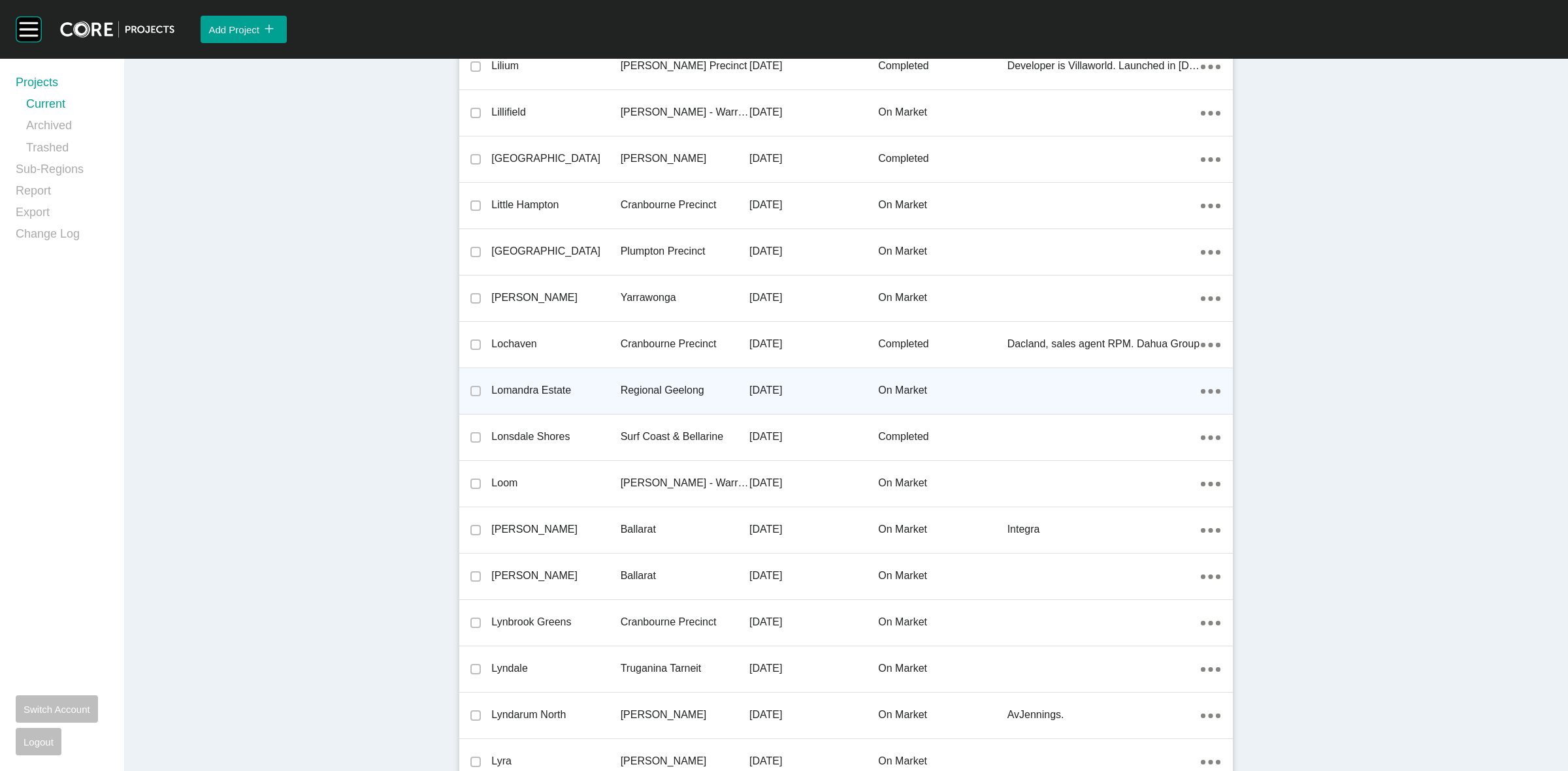
click at [667, 383] on p "Regional Geelong" at bounding box center [685, 390] width 128 height 14
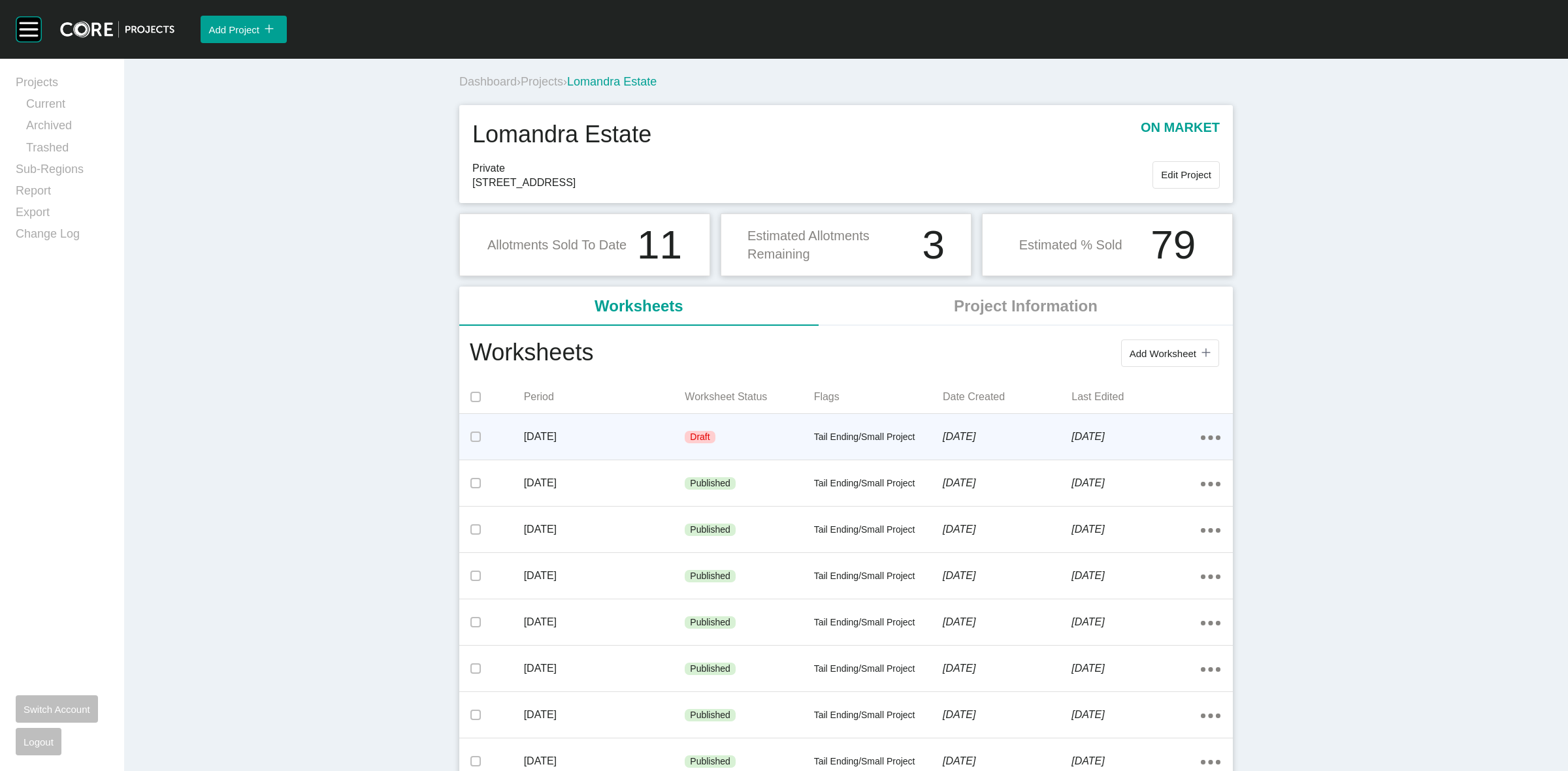
click at [644, 435] on p "[DATE]" at bounding box center [605, 437] width 161 height 14
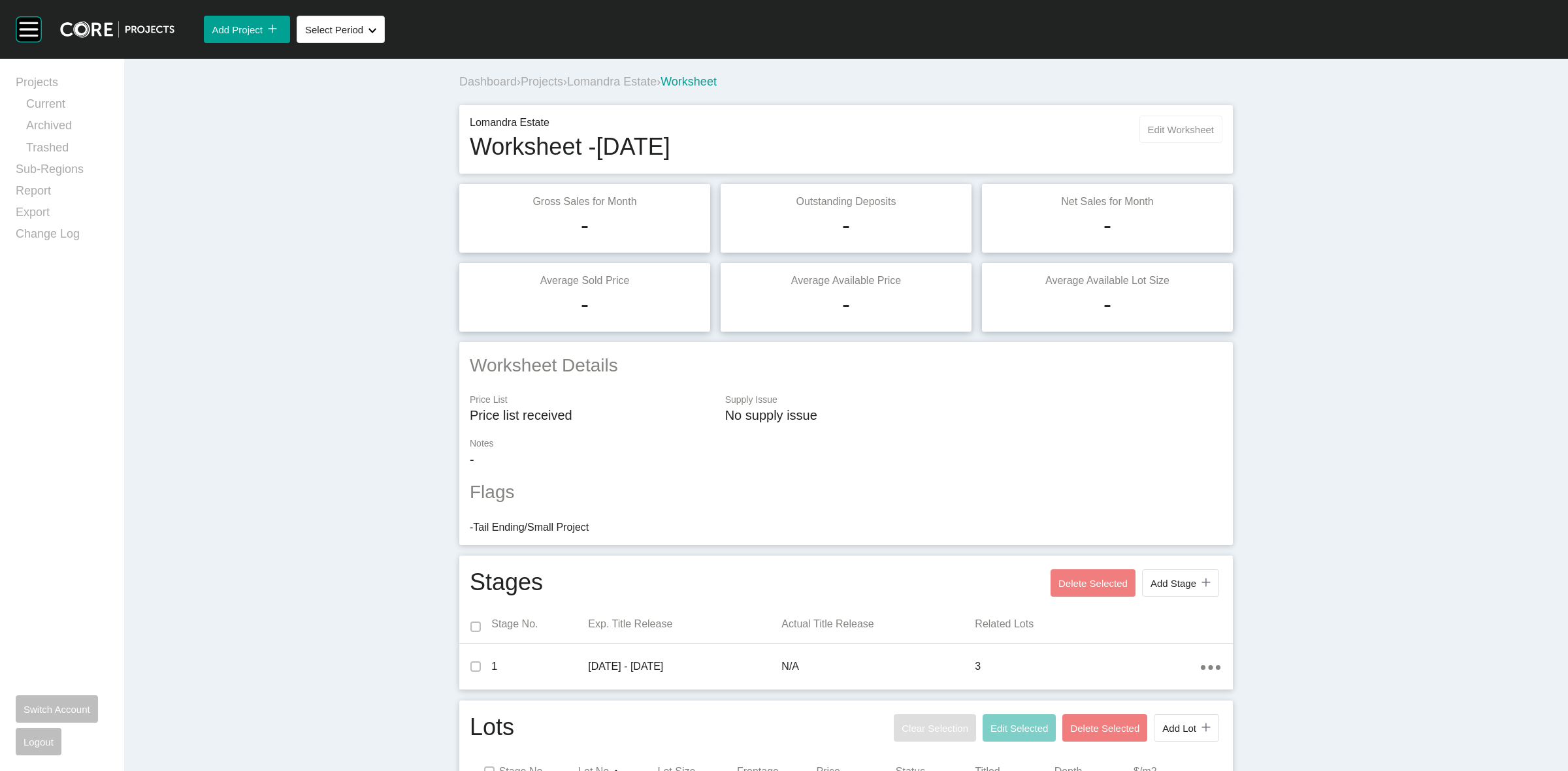
click at [1191, 131] on span "Edit Worksheet" at bounding box center [1181, 129] width 66 height 11
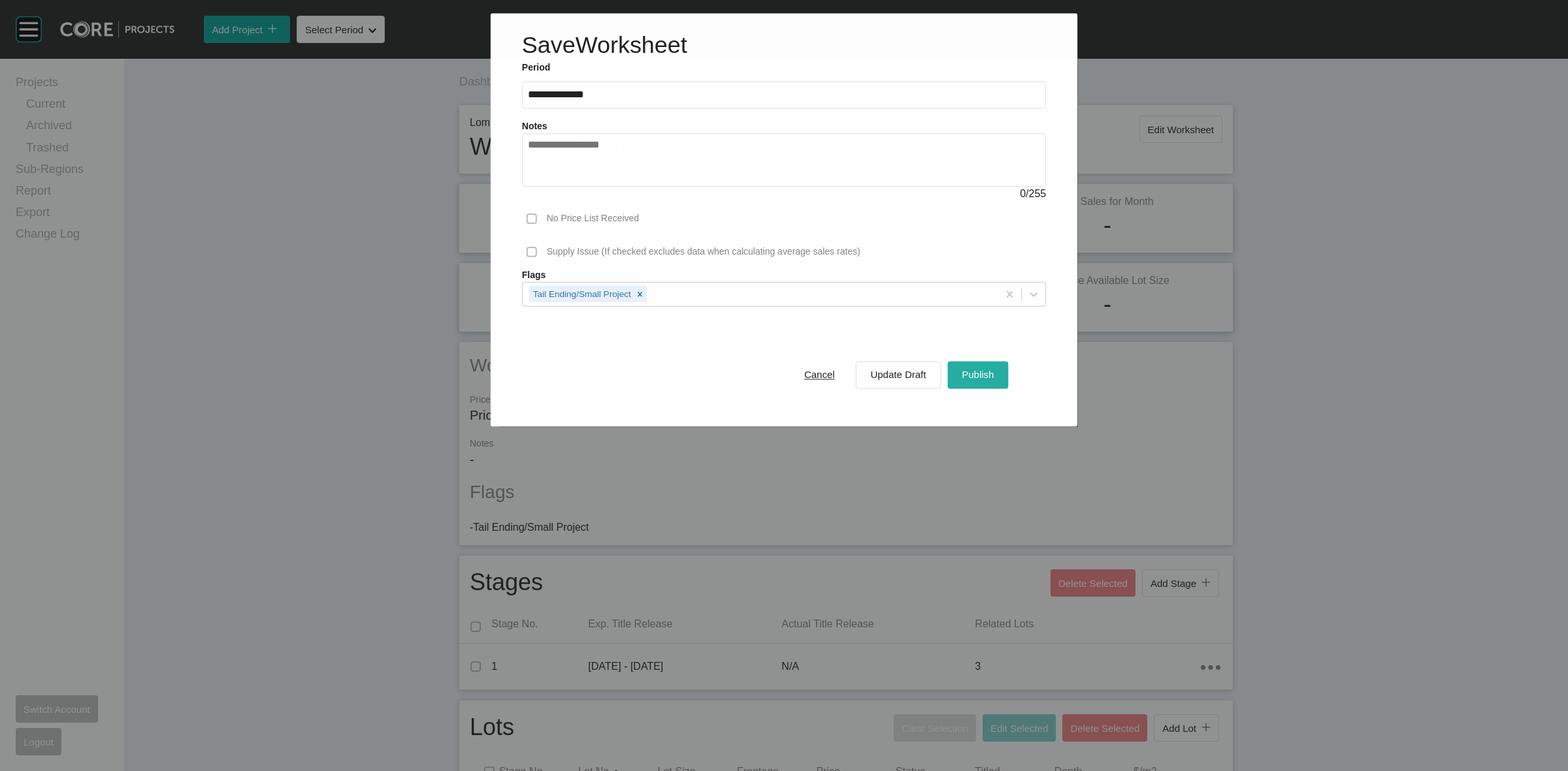
click at [980, 369] on div "Publish" at bounding box center [978, 375] width 39 height 18
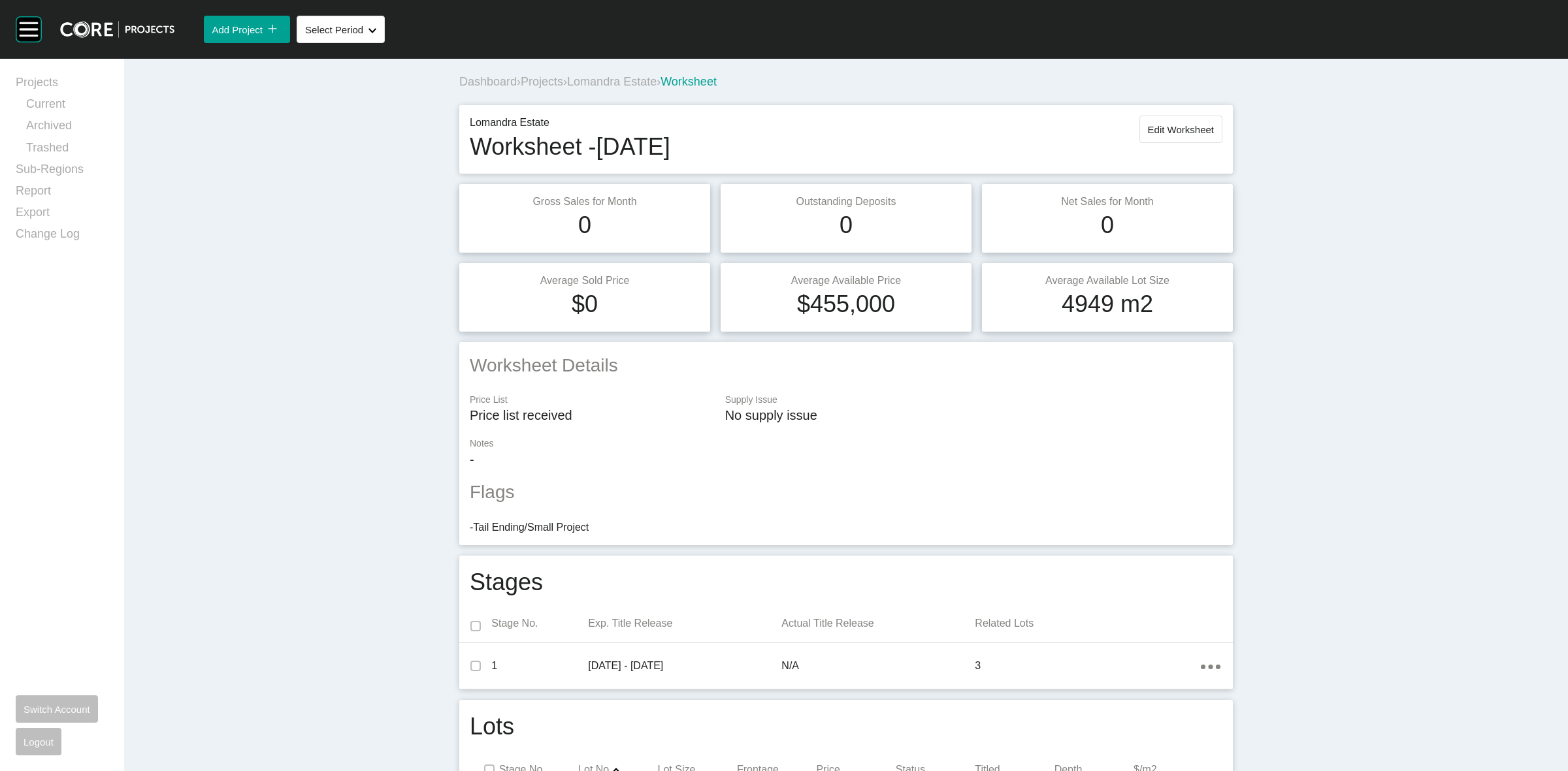
click at [622, 76] on span "Lomandra Estate" at bounding box center [611, 81] width 90 height 13
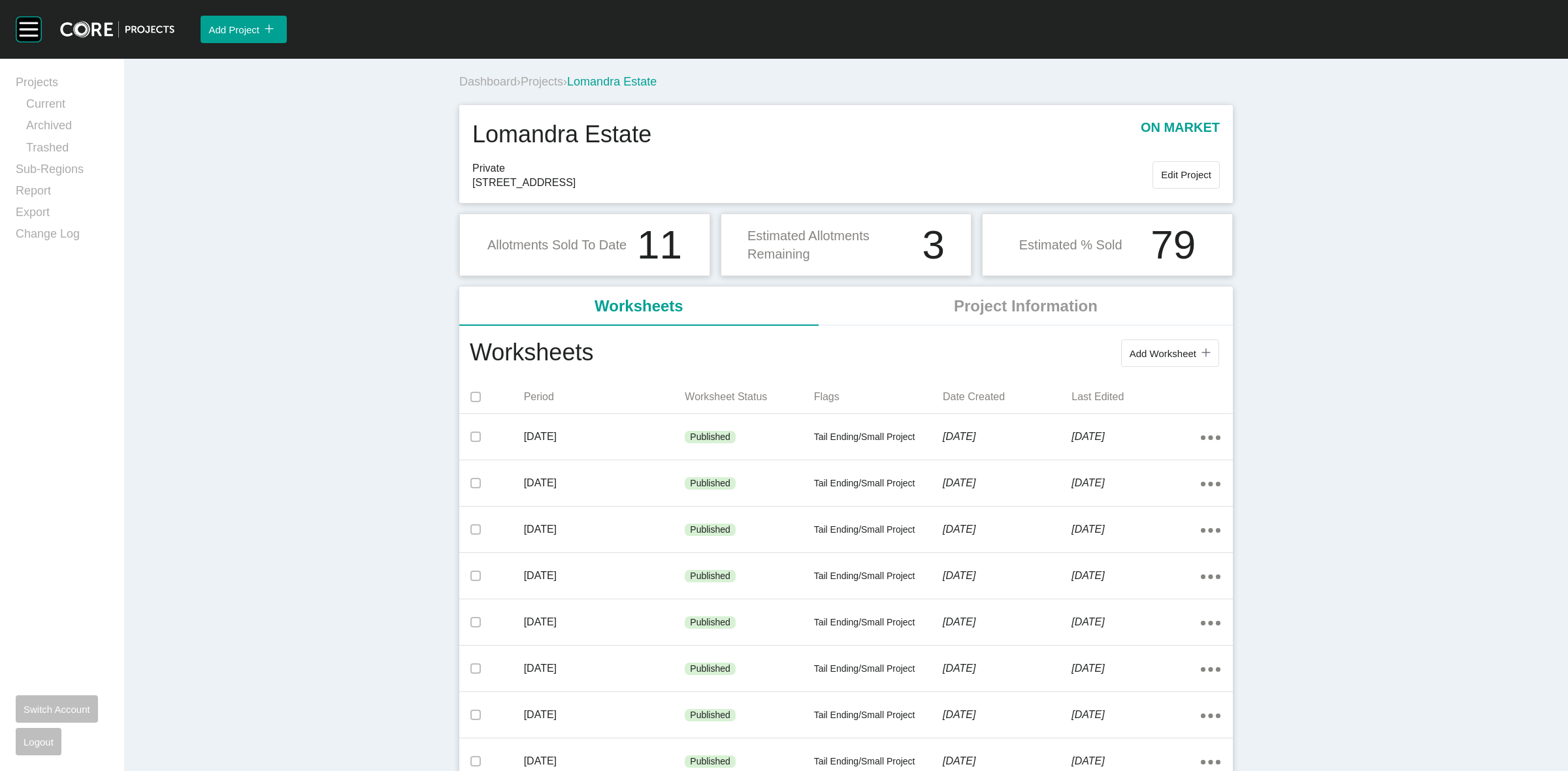
click at [549, 83] on span "Projects" at bounding box center [542, 81] width 43 height 13
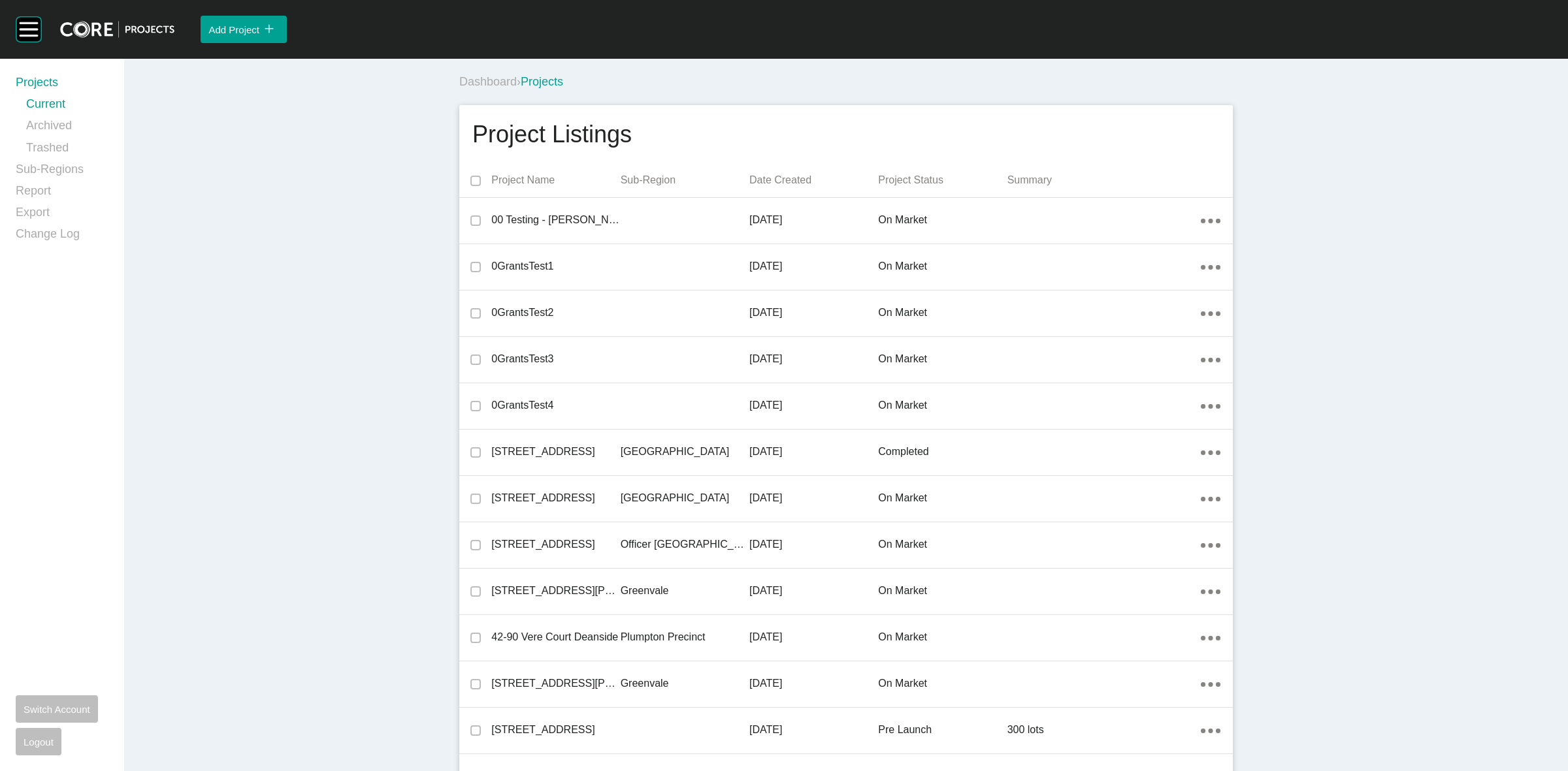
scroll to position [8967, 0]
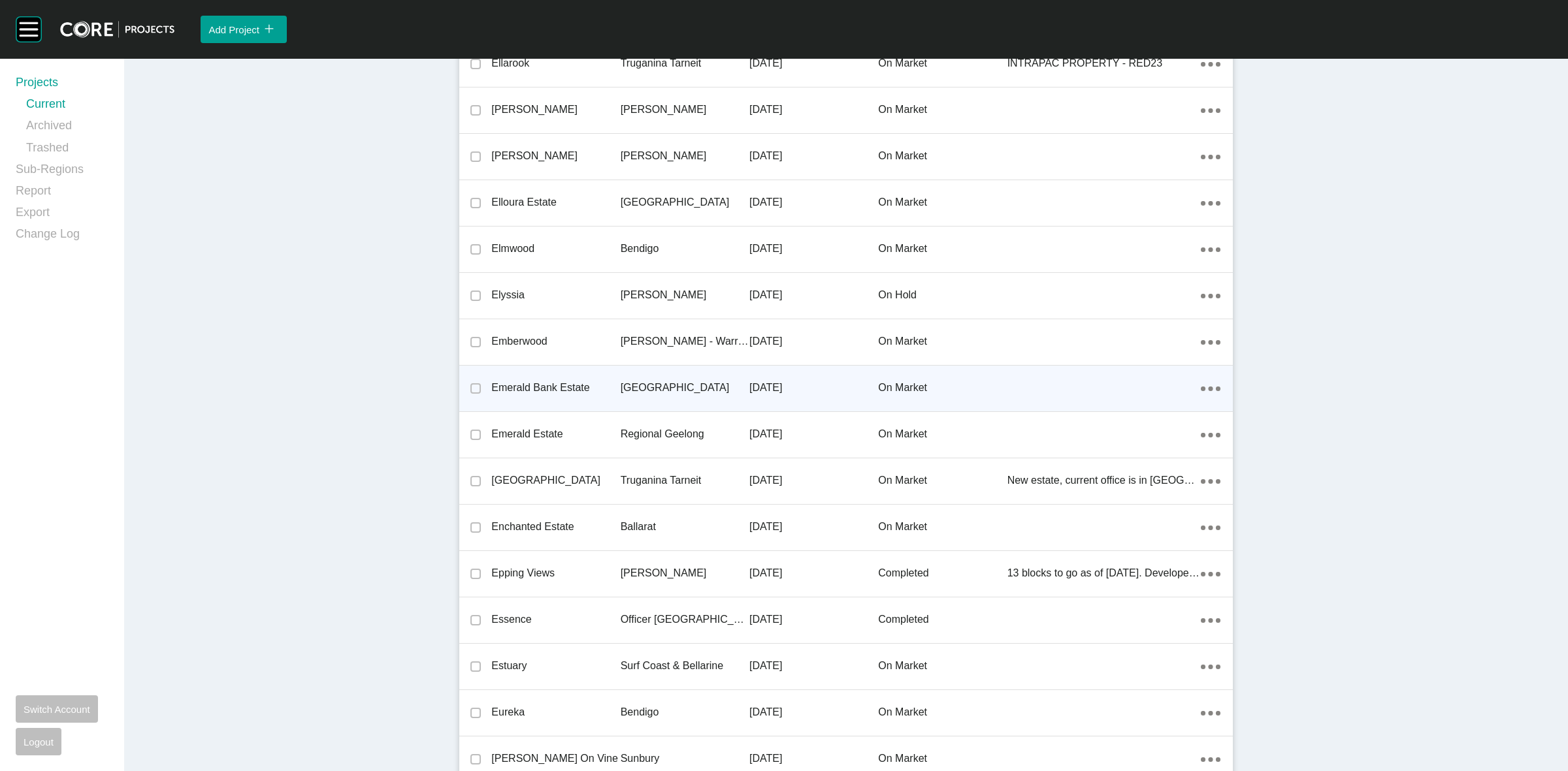
click at [646, 385] on p "[GEOGRAPHIC_DATA]" at bounding box center [685, 388] width 128 height 14
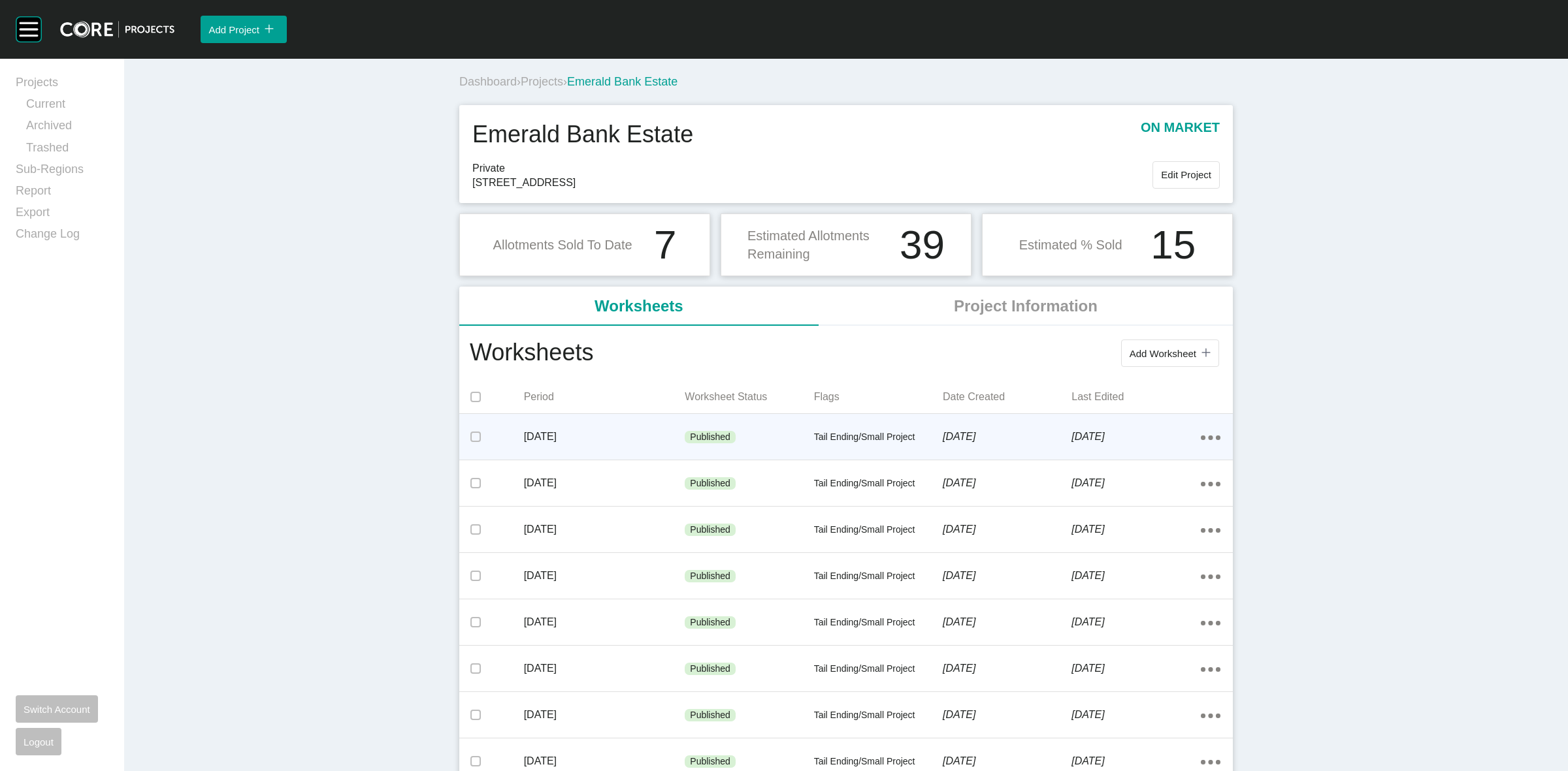
click at [788, 435] on div "Published" at bounding box center [749, 437] width 128 height 39
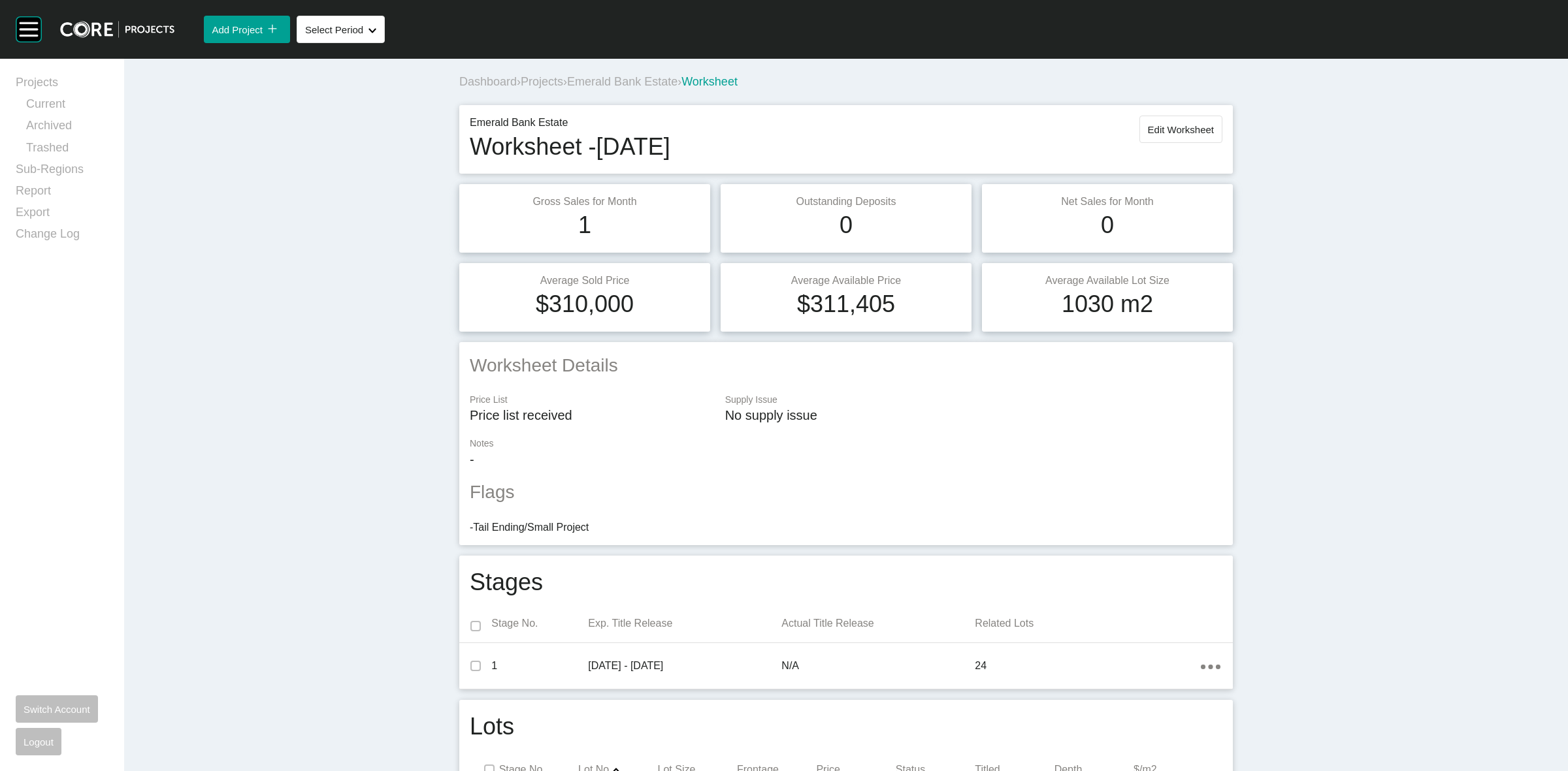
click at [638, 83] on span "Emerald Bank Estate" at bounding box center [622, 81] width 110 height 13
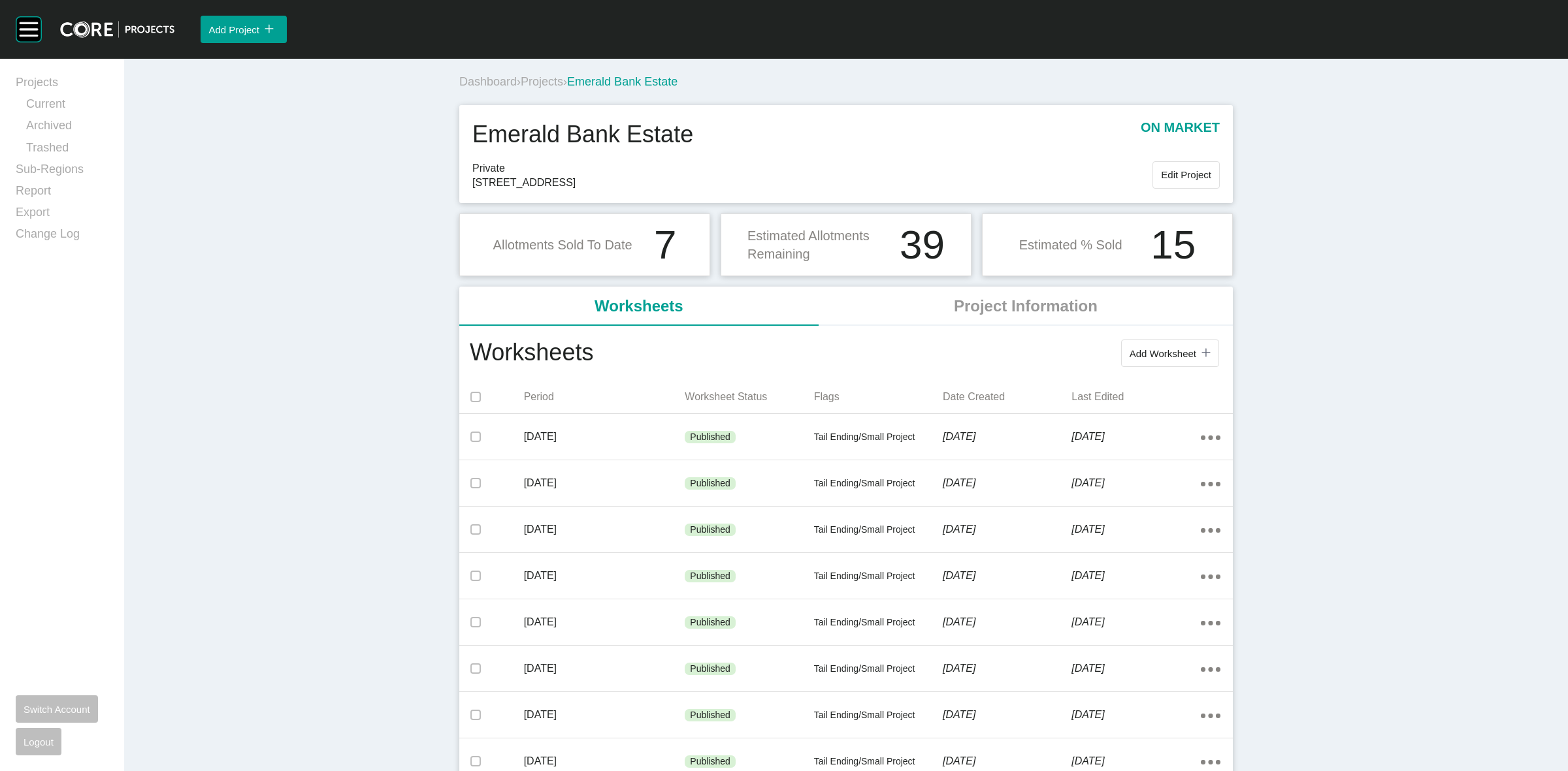
click at [536, 82] on span "Projects" at bounding box center [542, 81] width 43 height 13
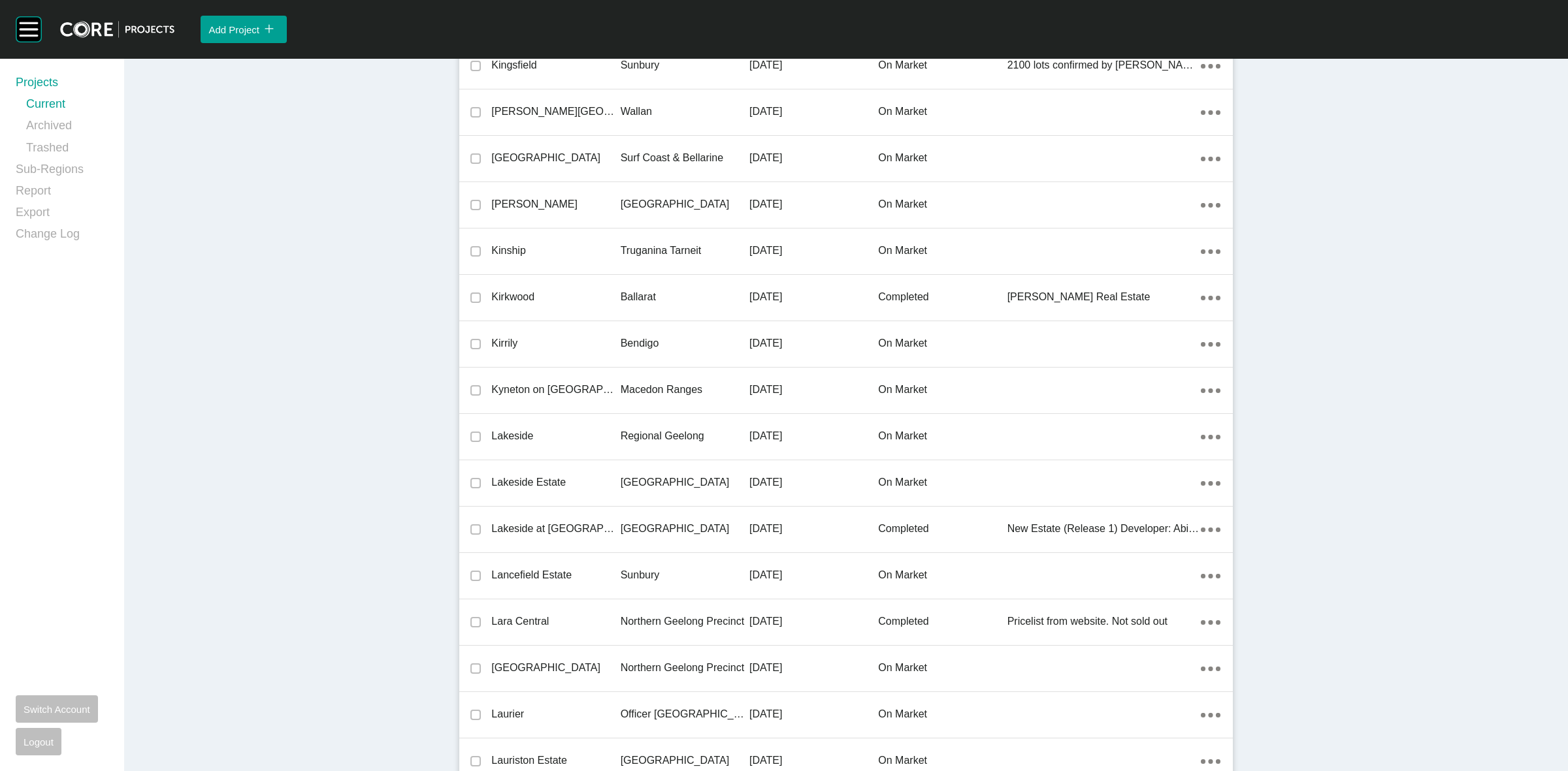
scroll to position [22736, 0]
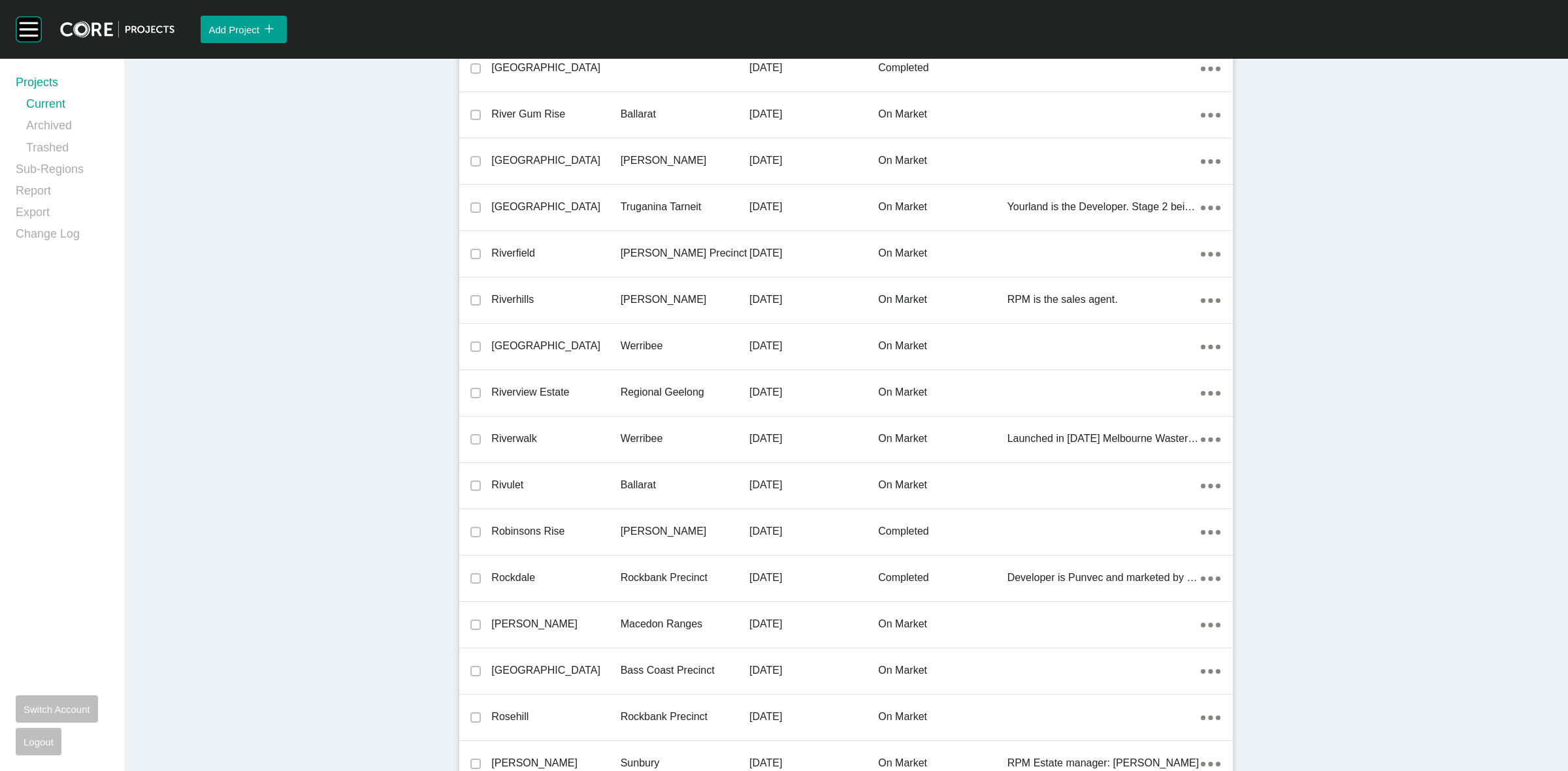
click at [680, 385] on p "Regional Geelong" at bounding box center [685, 392] width 128 height 14
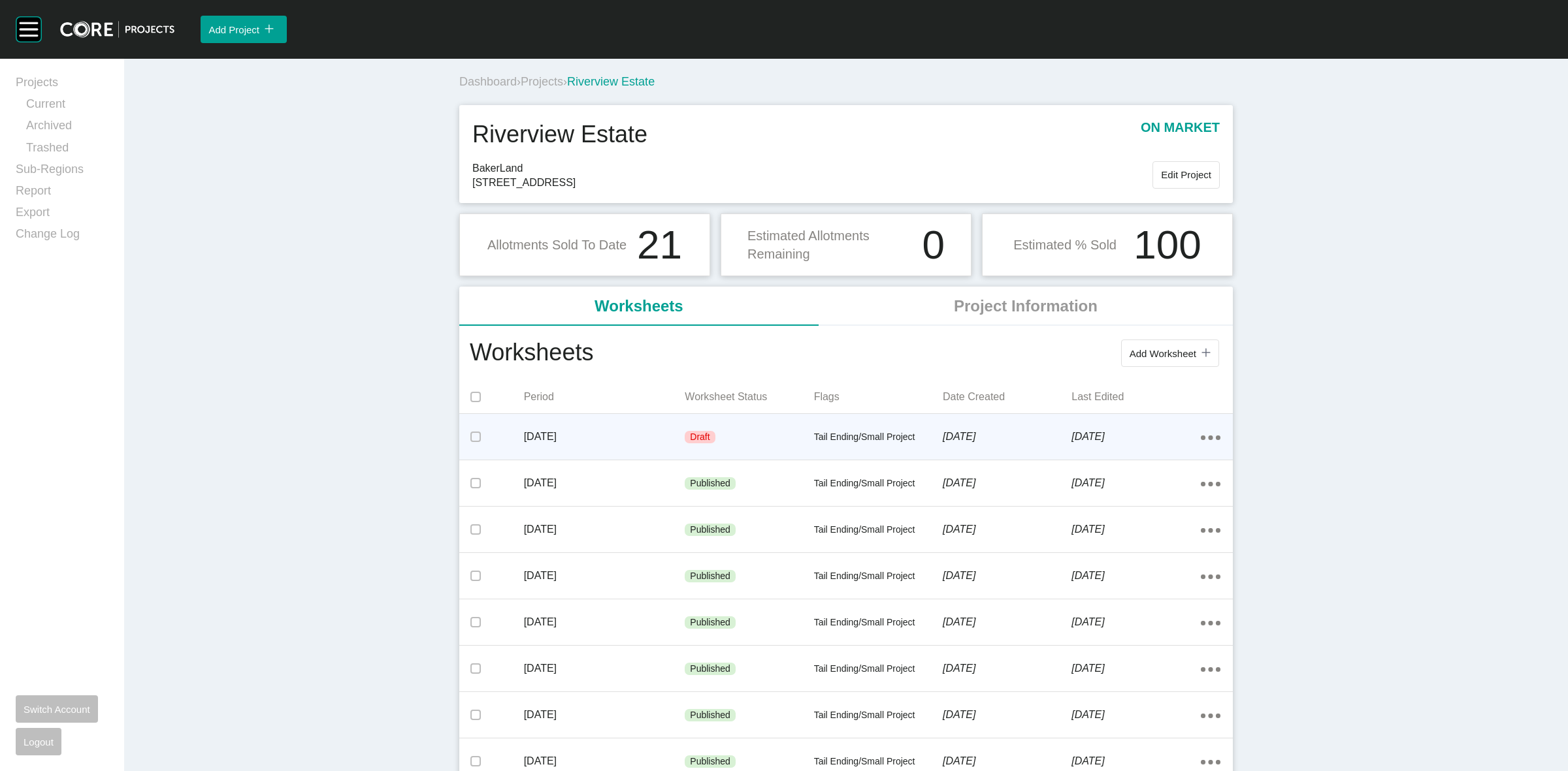
click at [912, 436] on p "Tail Ending/Small Project" at bounding box center [878, 437] width 128 height 13
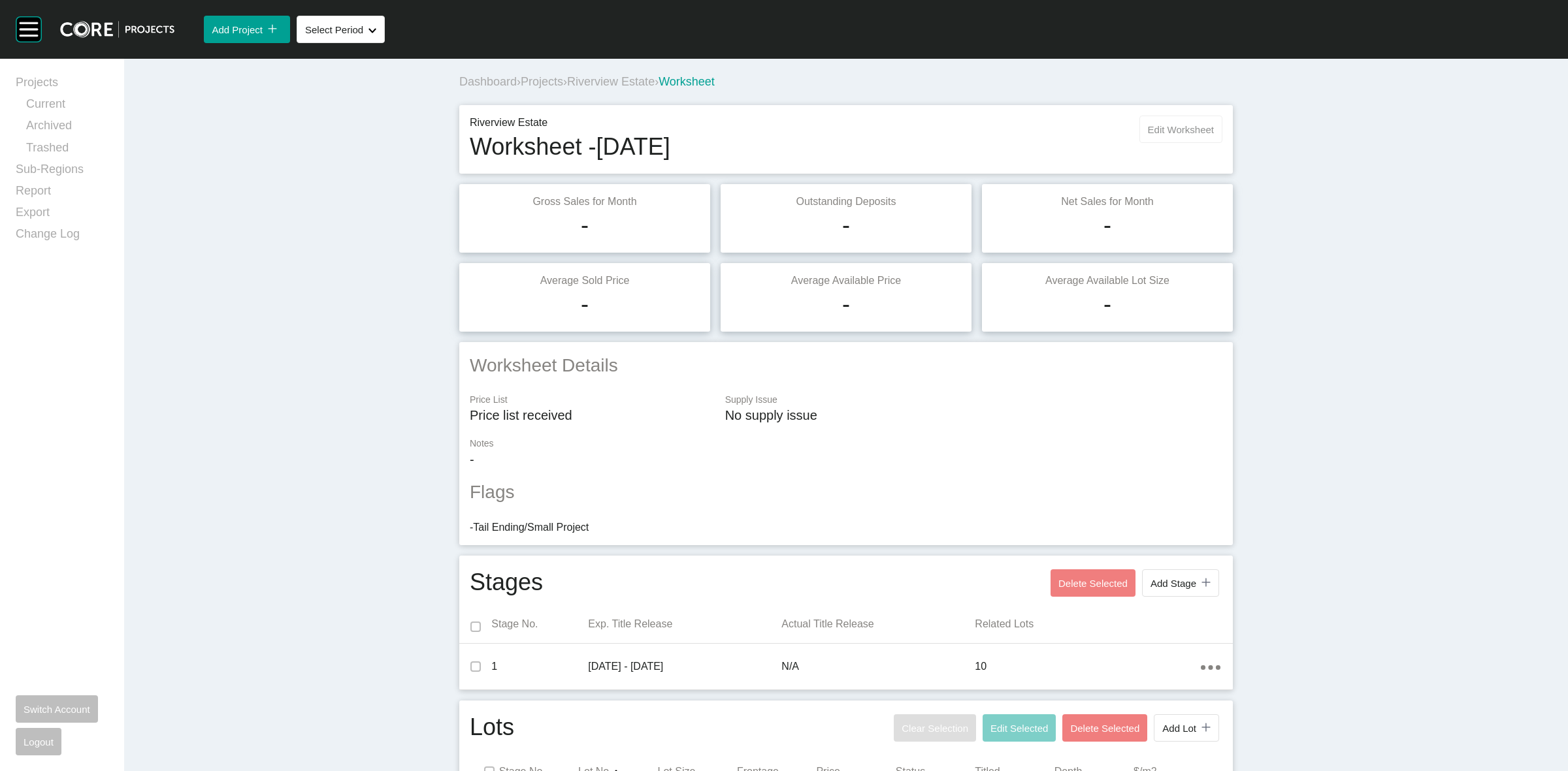
click at [1191, 137] on button "Edit Worksheet" at bounding box center [1181, 129] width 83 height 27
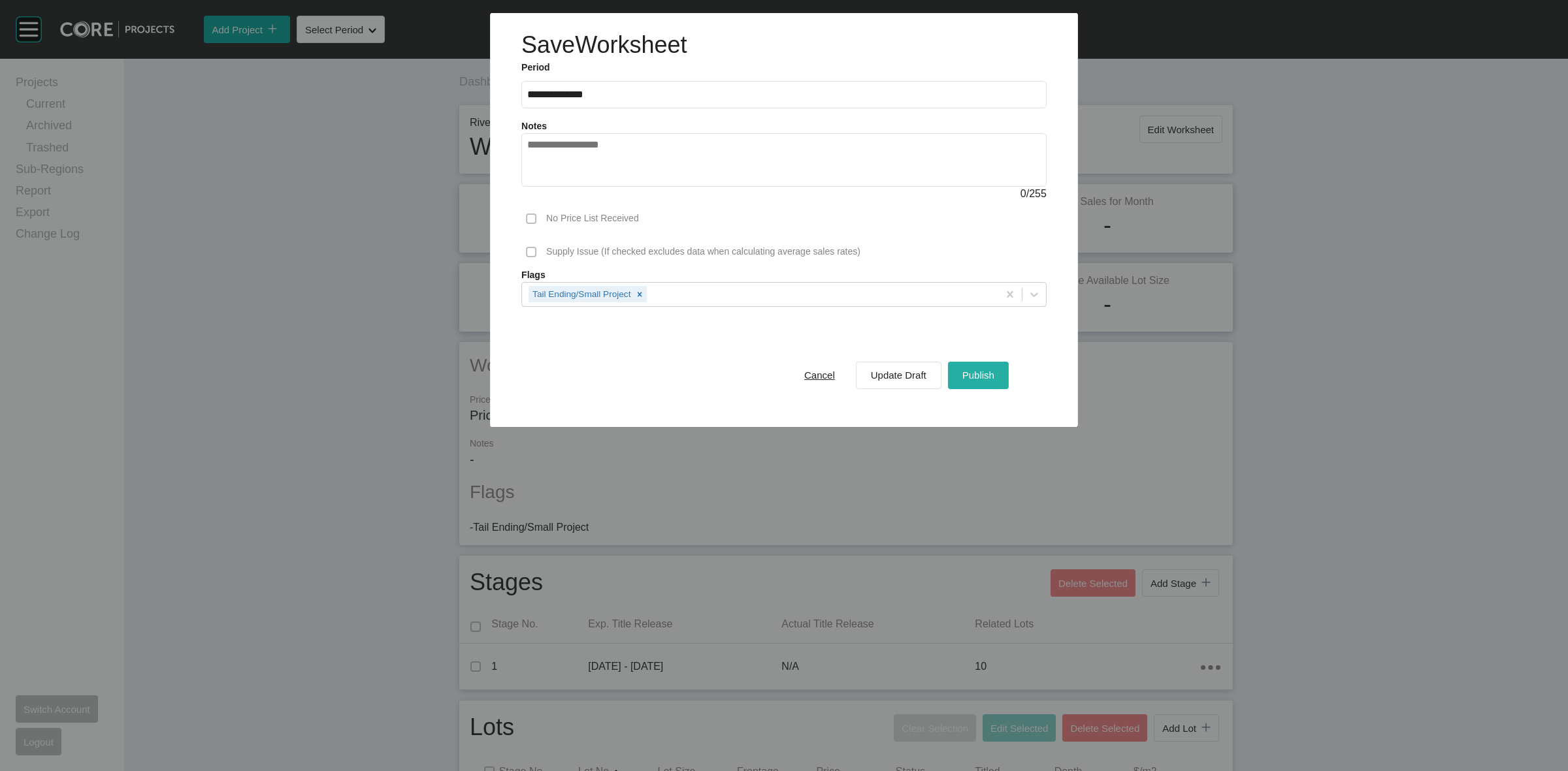
click at [978, 389] on button "Publish" at bounding box center [978, 375] width 61 height 27
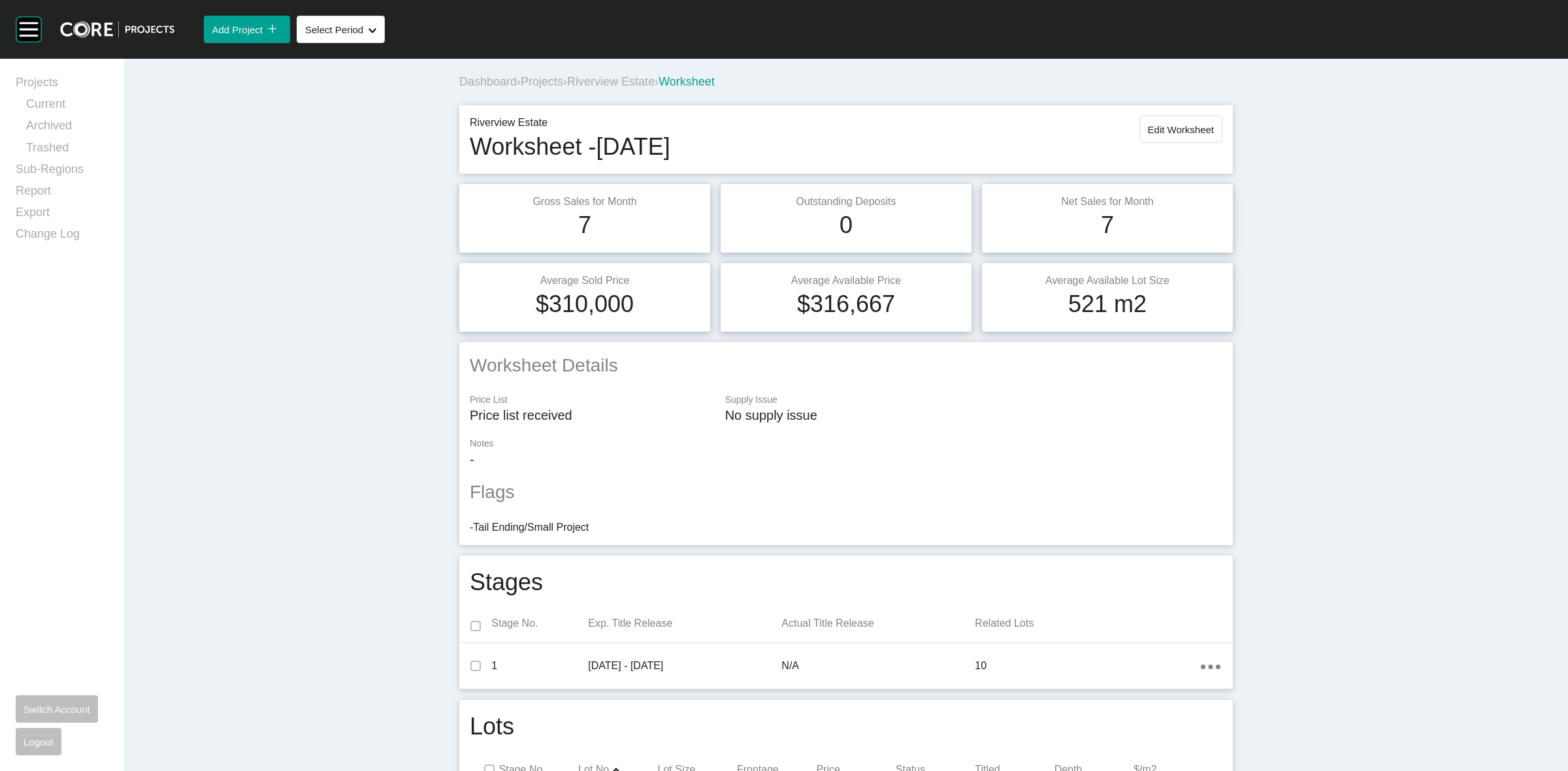
click at [632, 85] on span "Riverview Estate" at bounding box center [610, 81] width 88 height 13
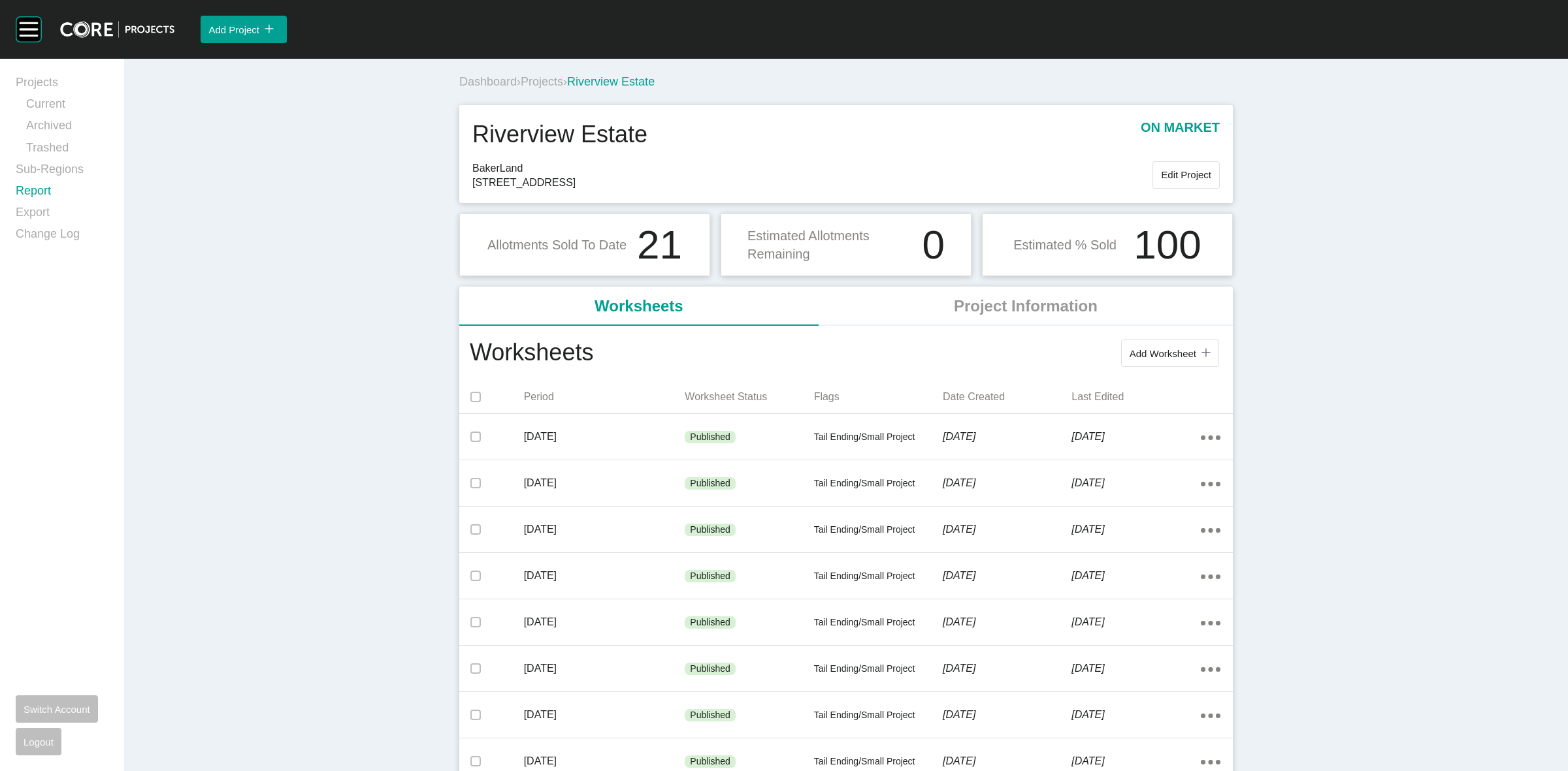
click at [34, 187] on link "Report" at bounding box center [61, 193] width 93 height 22
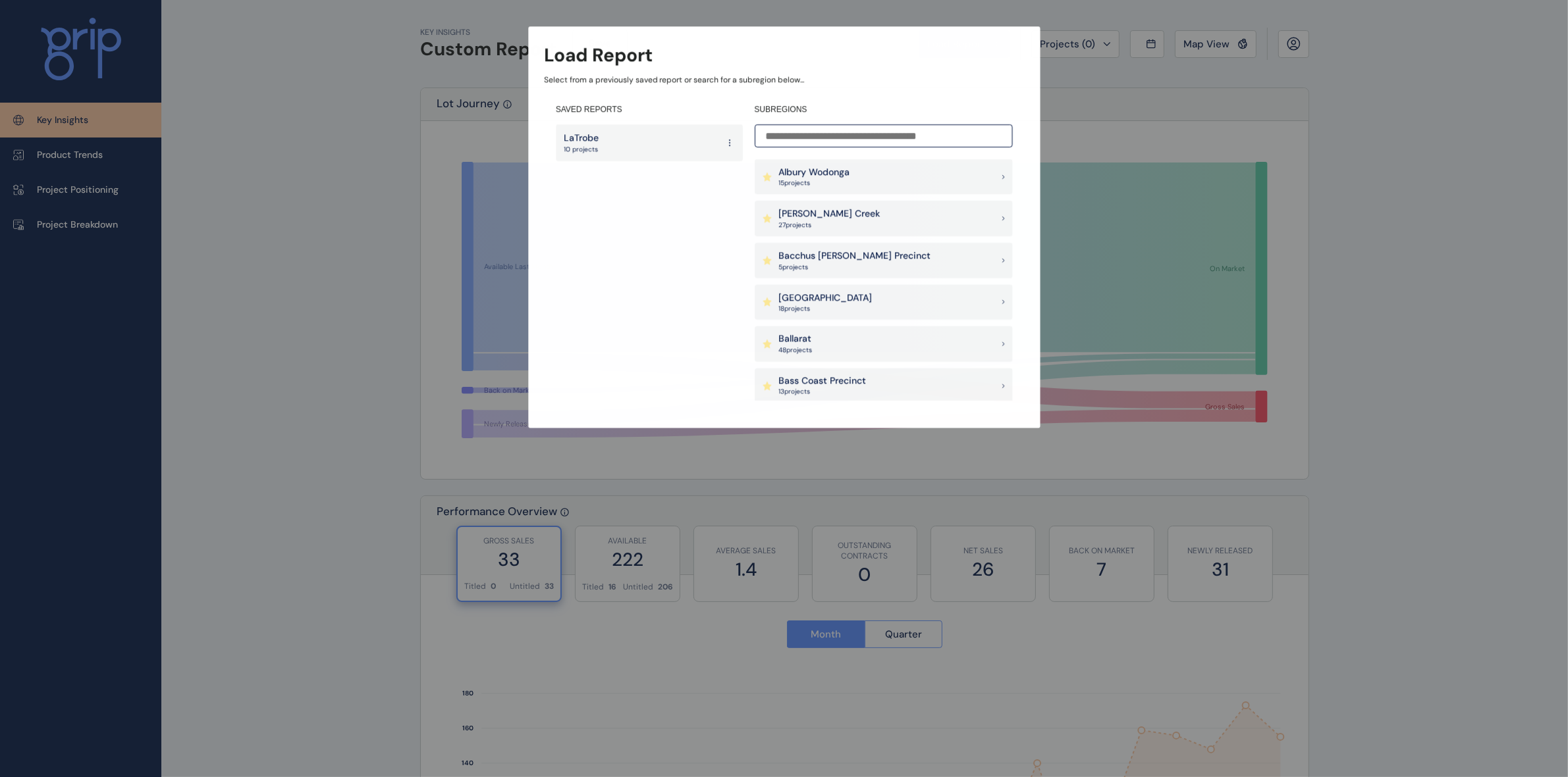
click at [787, 138] on input at bounding box center [883, 136] width 258 height 23
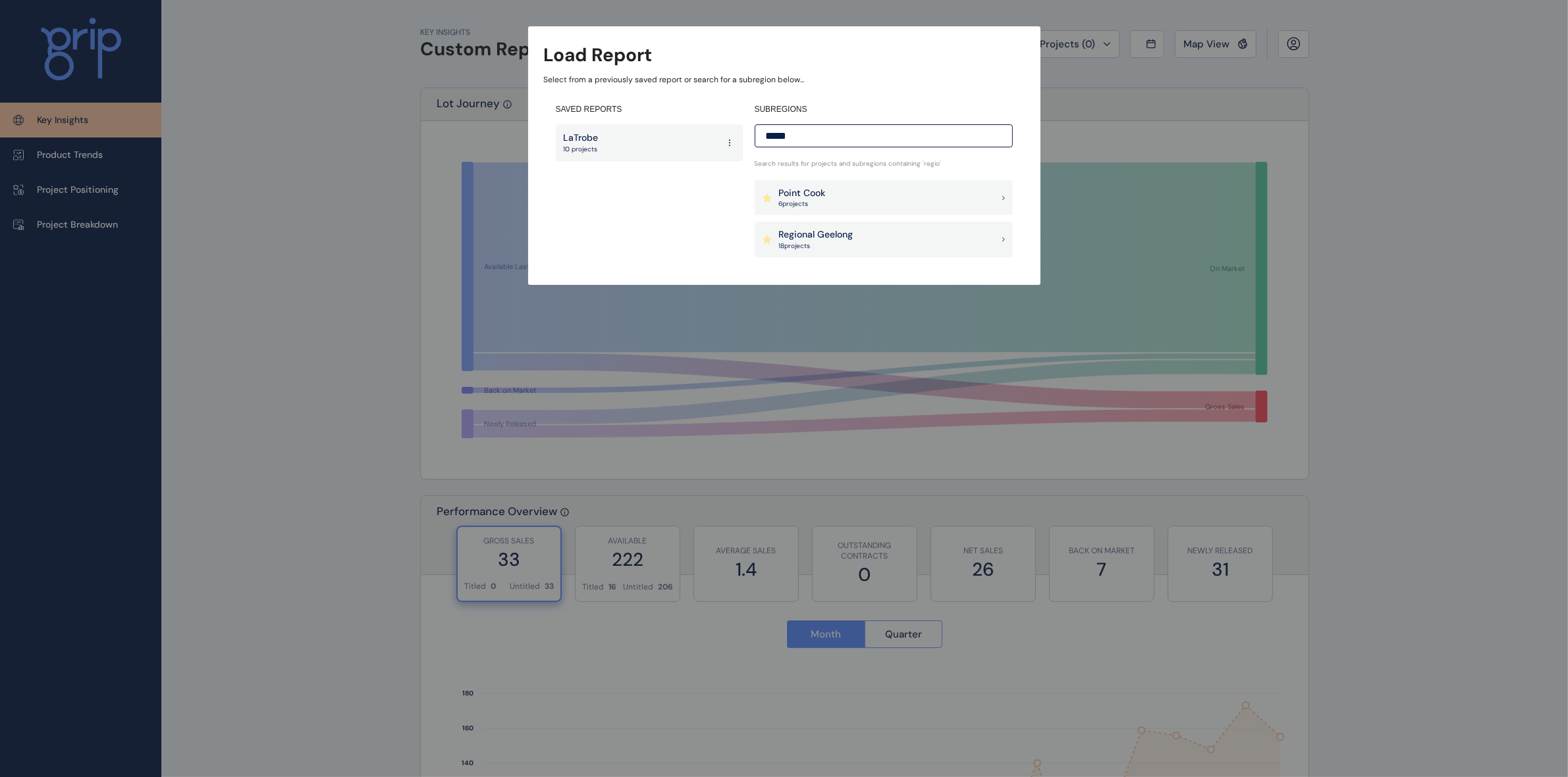
type input "*****"
click at [812, 240] on p "Regional Geelong" at bounding box center [816, 235] width 75 height 13
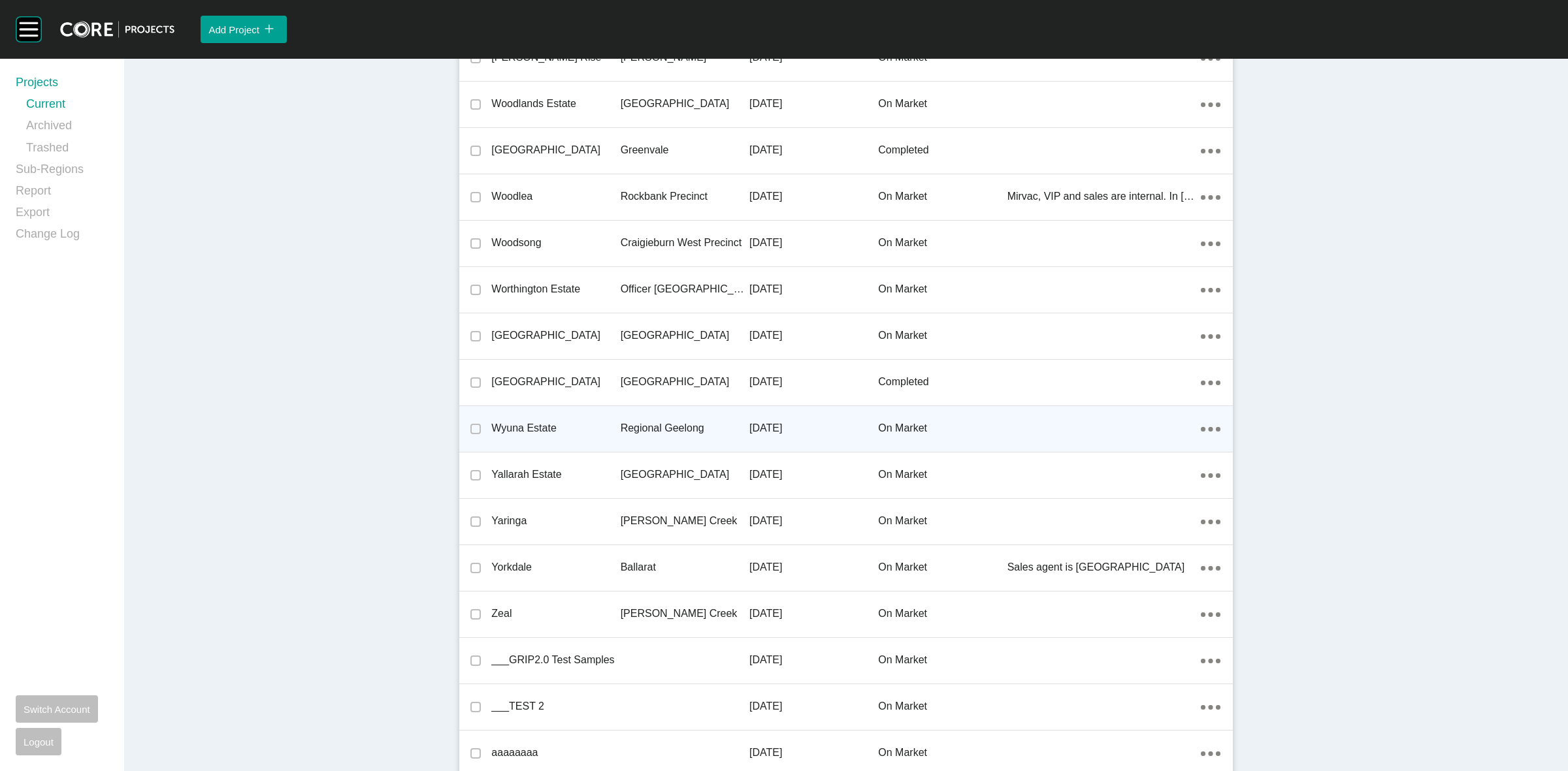
click at [664, 423] on p "Regional Geelong" at bounding box center [685, 428] width 128 height 14
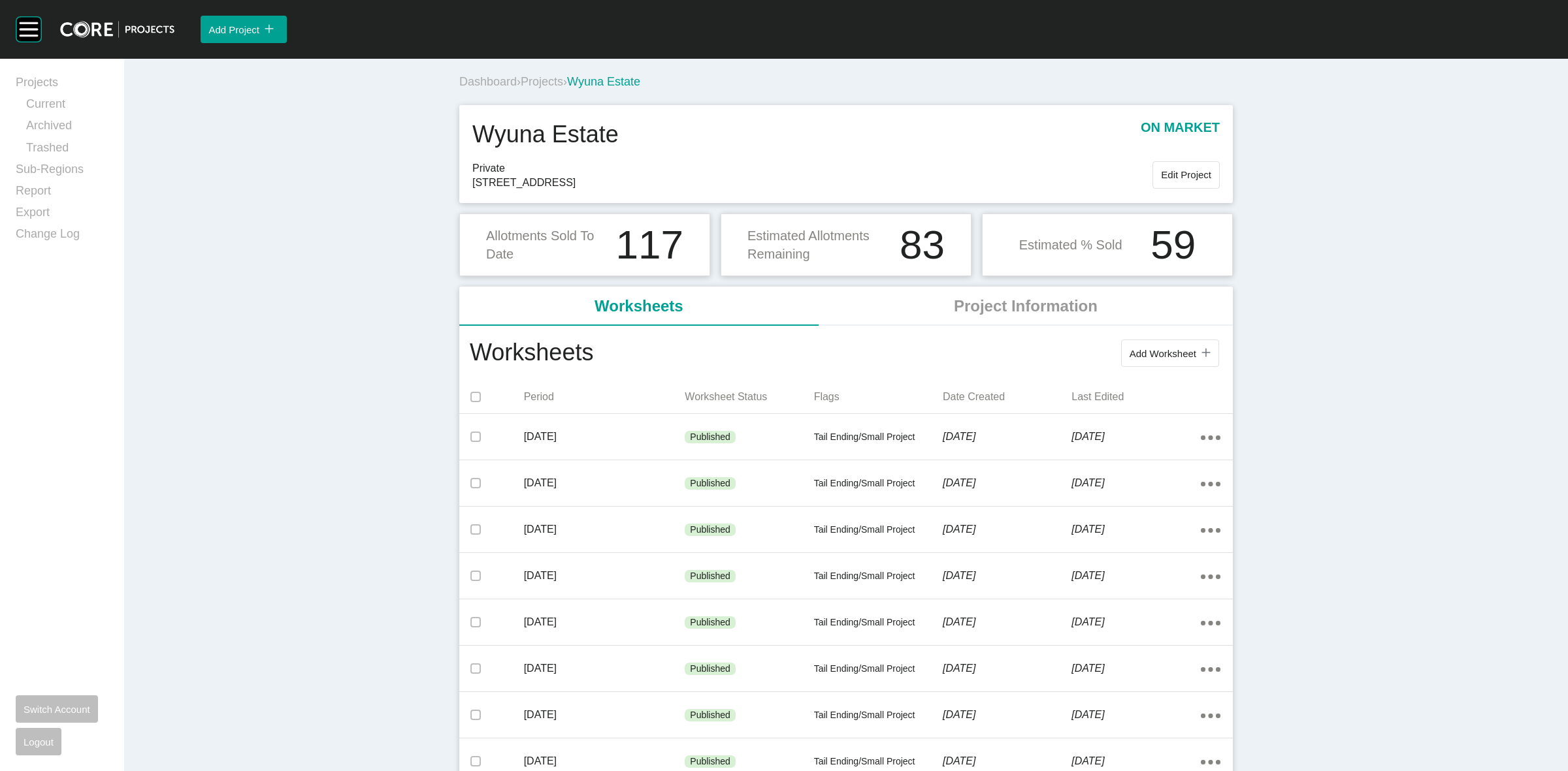
click at [531, 83] on span "Projects" at bounding box center [542, 81] width 43 height 13
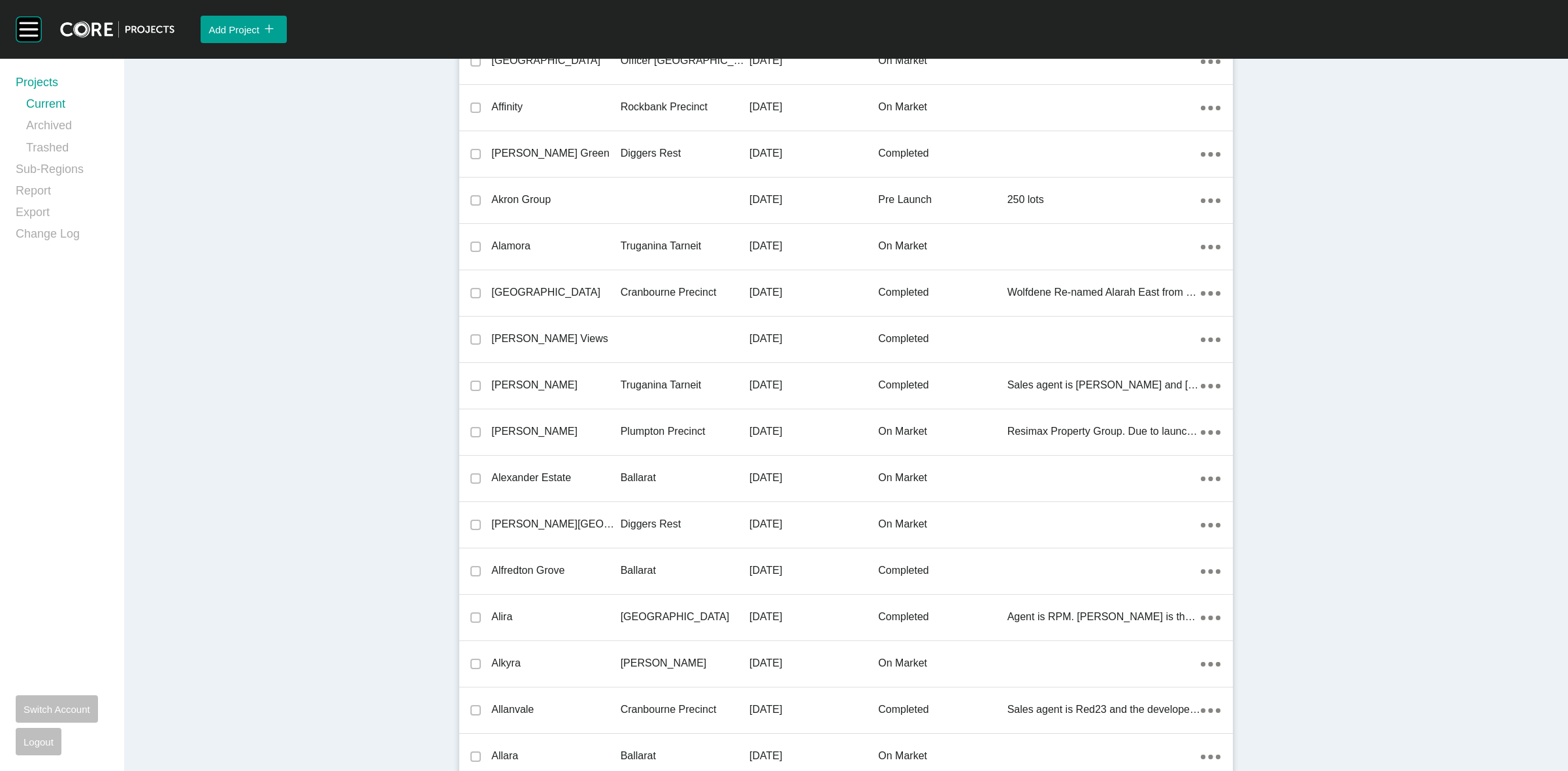
scroll to position [19537, 0]
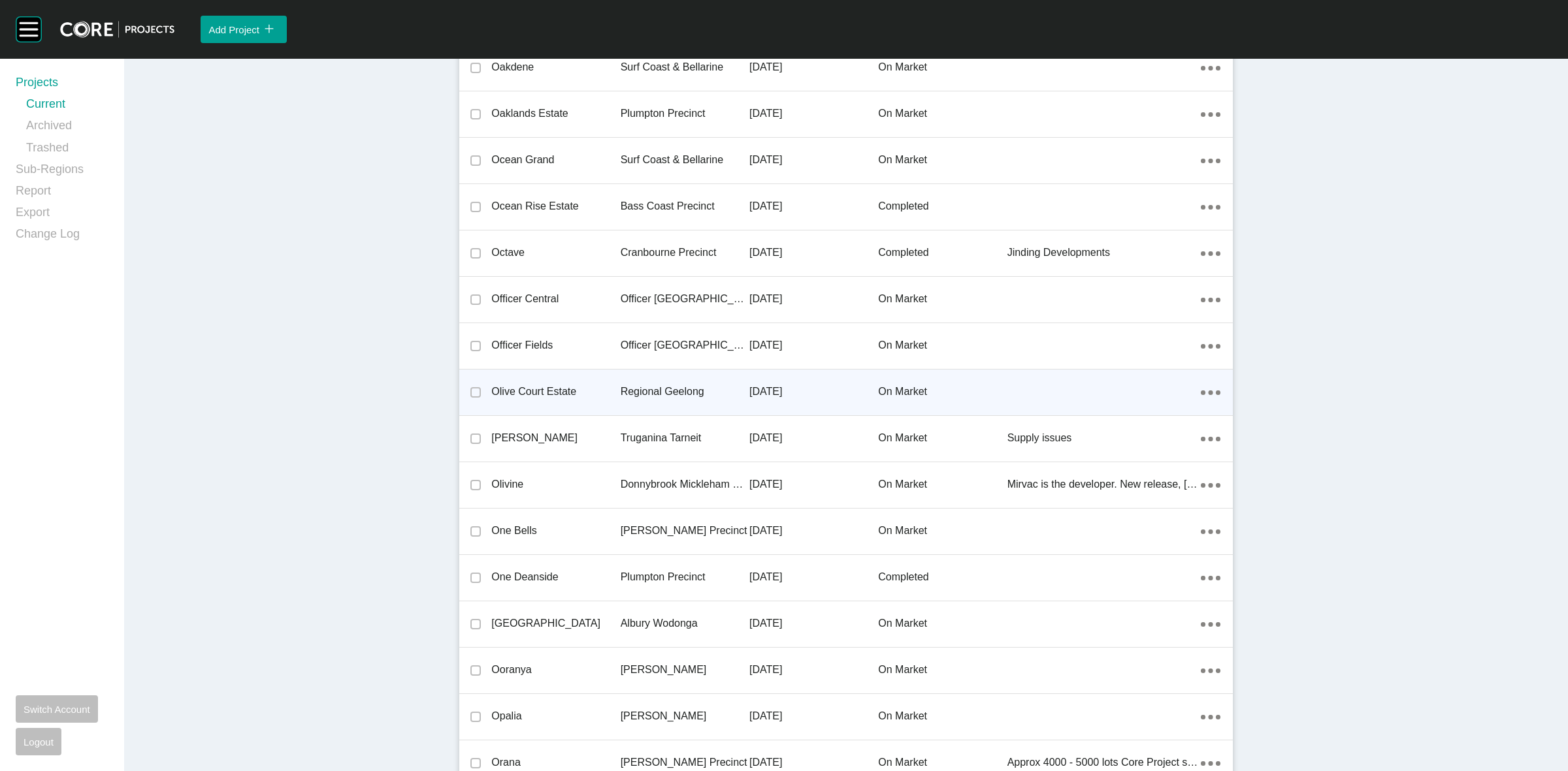
click at [642, 385] on p "Regional Geelong" at bounding box center [685, 392] width 128 height 14
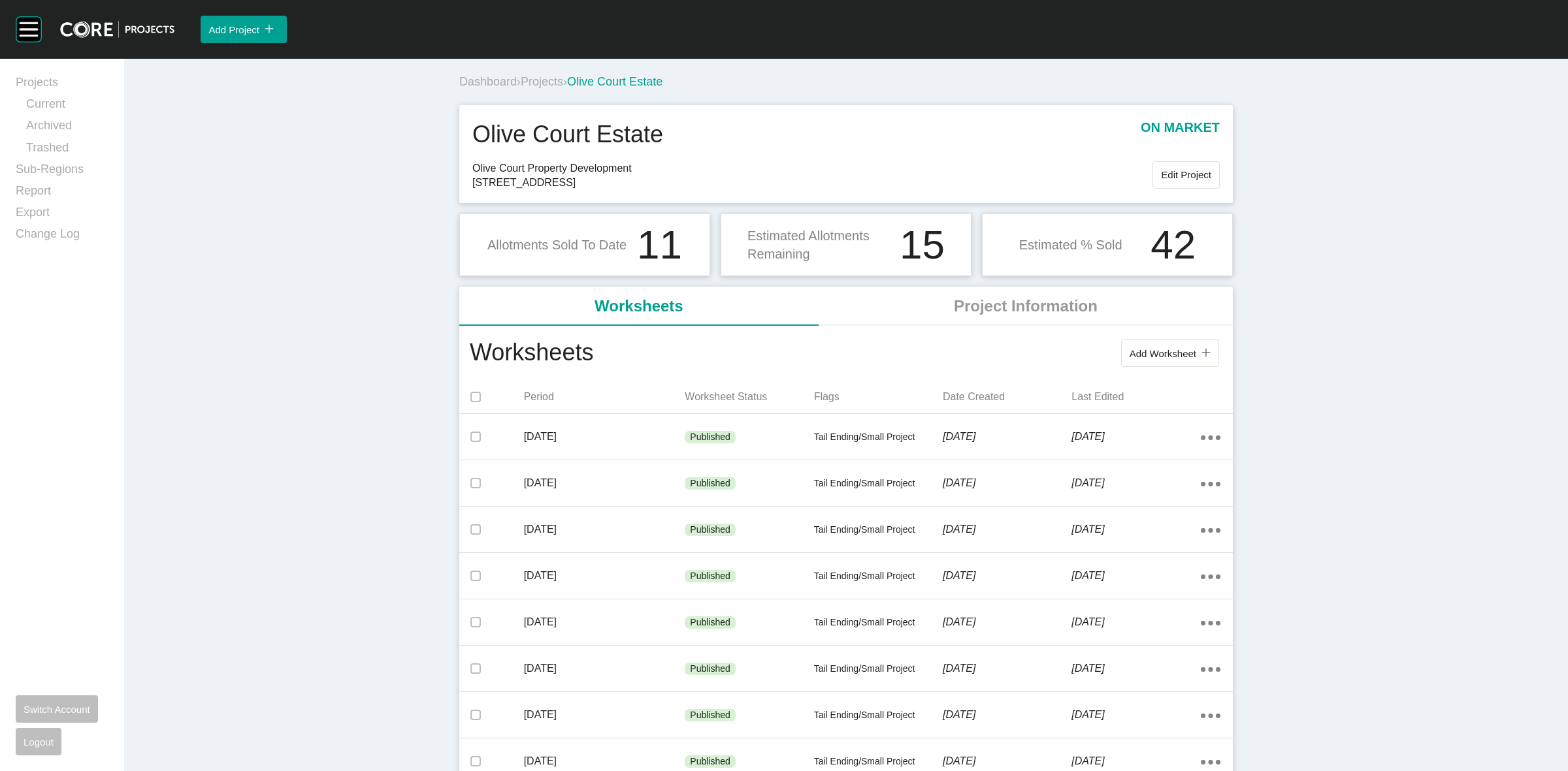
click at [546, 82] on span "Projects" at bounding box center [542, 81] width 43 height 13
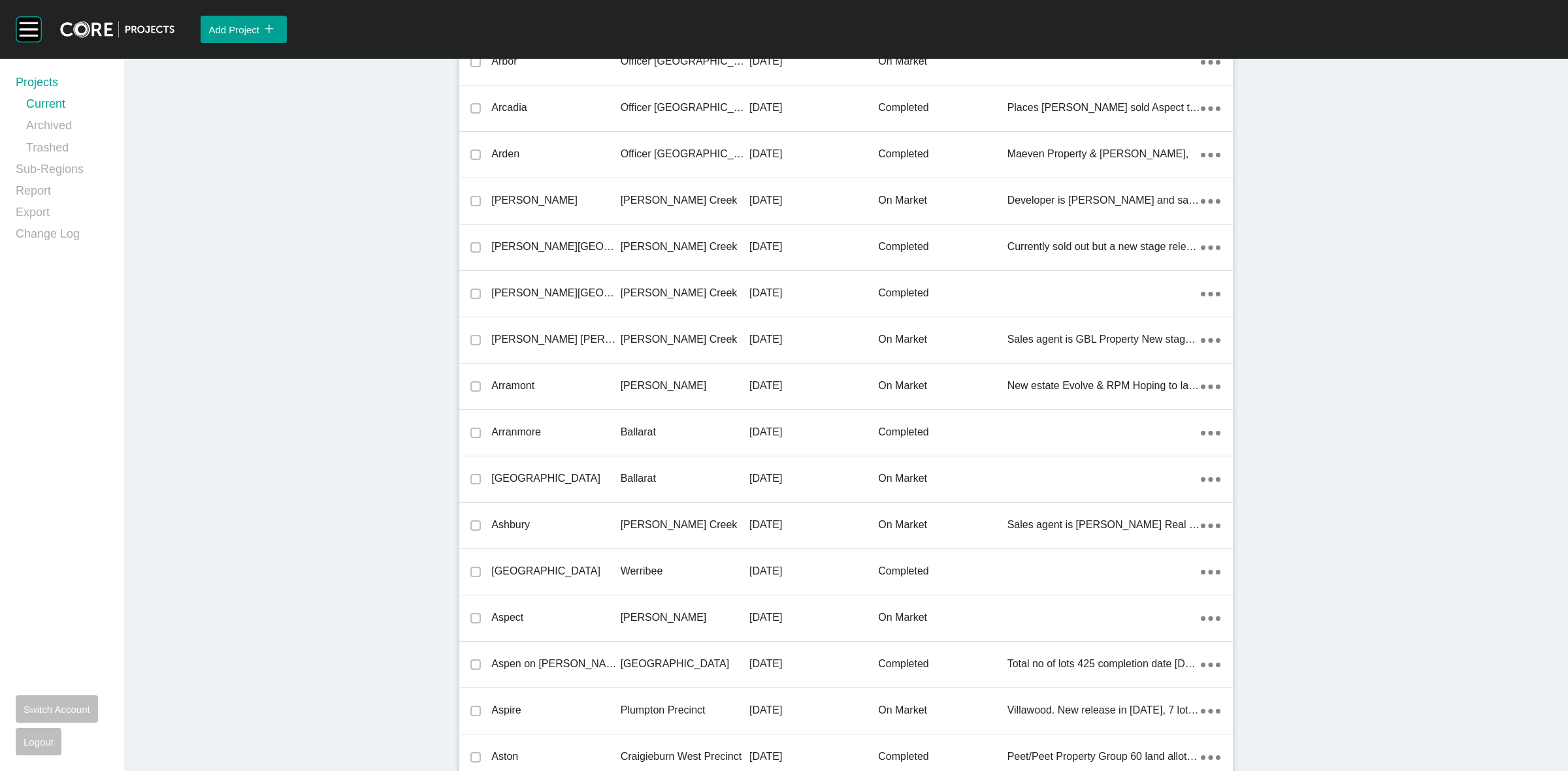
scroll to position [17914, 0]
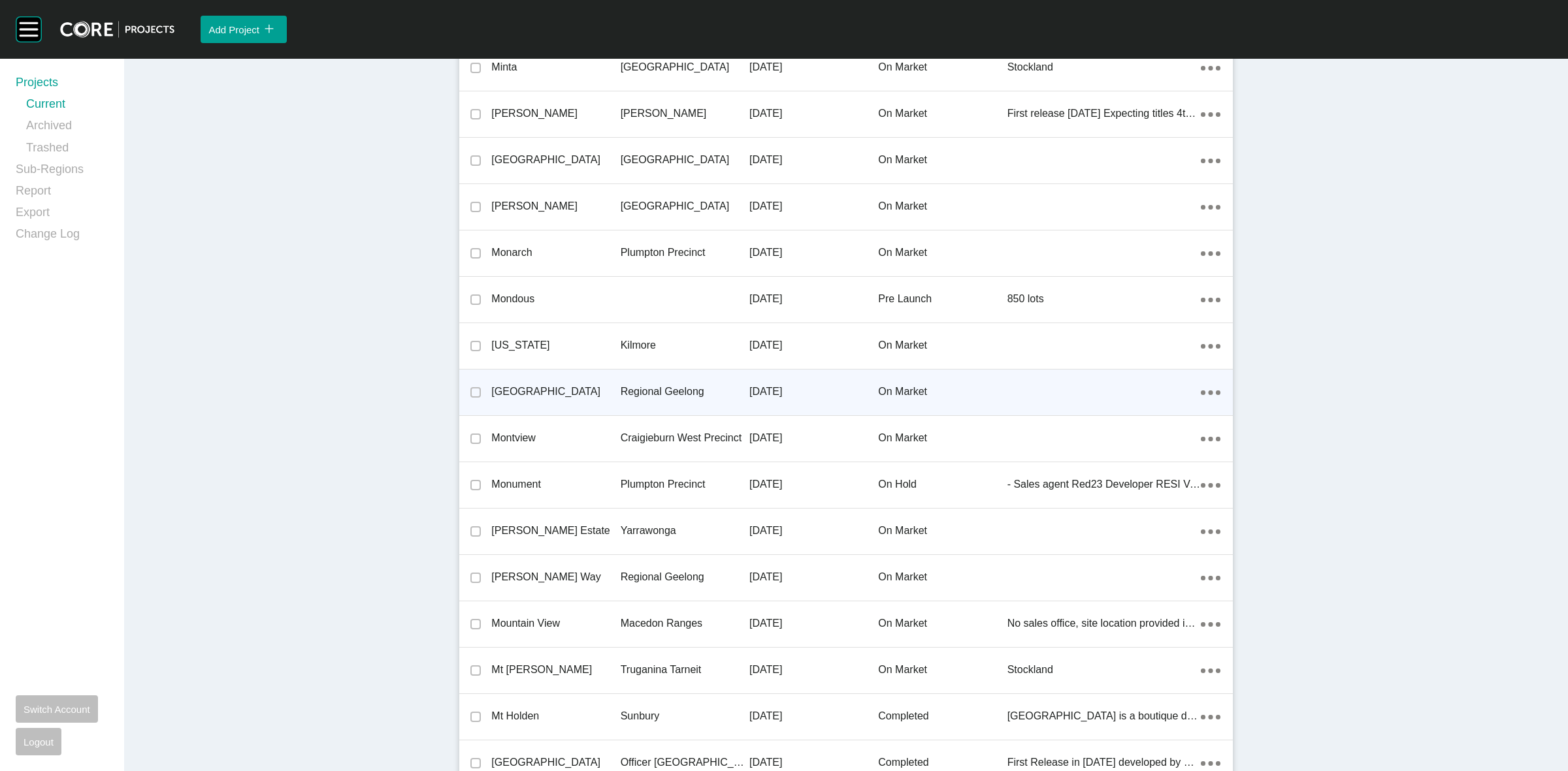
click at [630, 387] on p "Regional Geelong" at bounding box center [685, 392] width 128 height 14
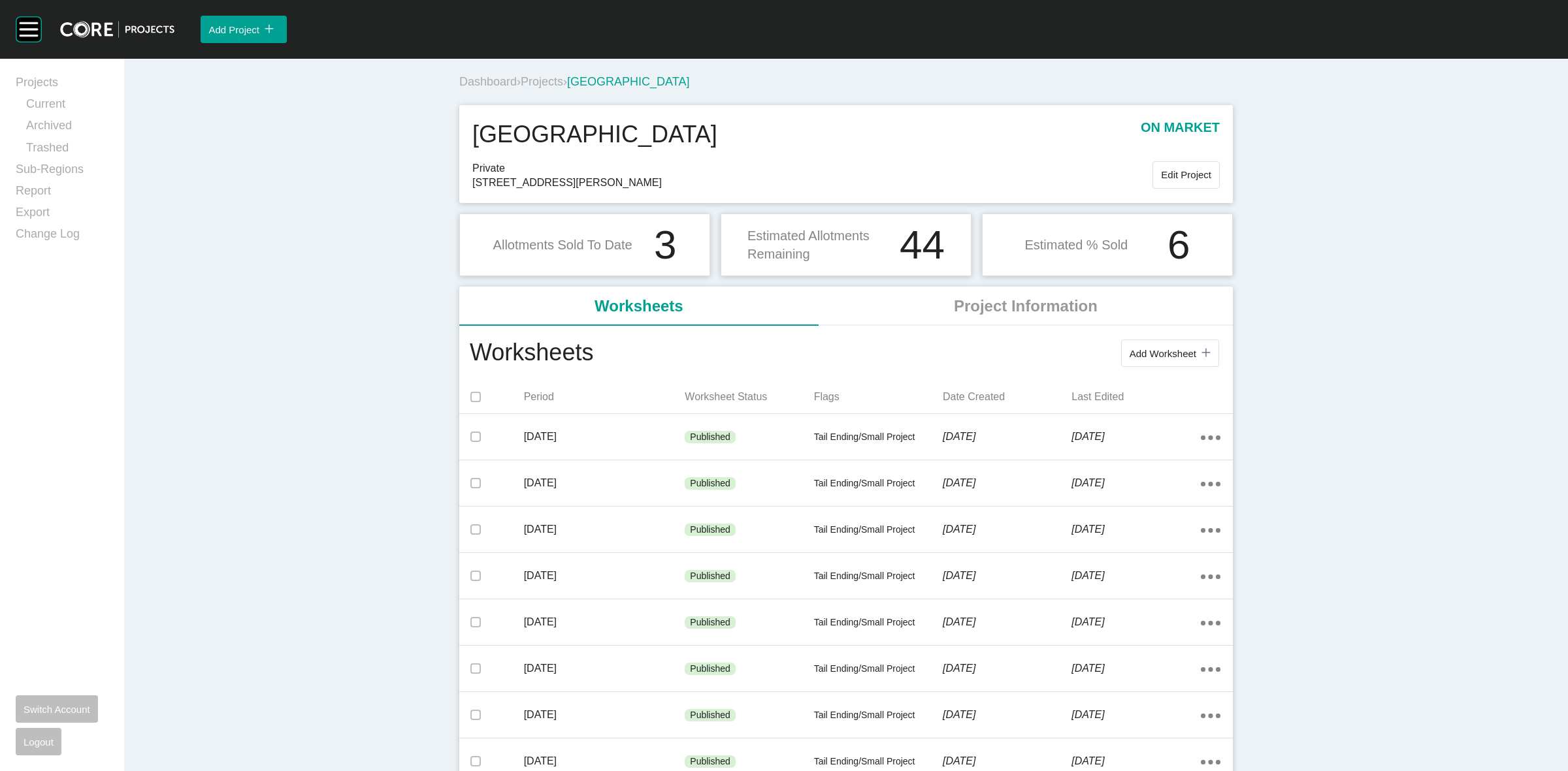
click at [536, 80] on span "Projects" at bounding box center [542, 81] width 43 height 13
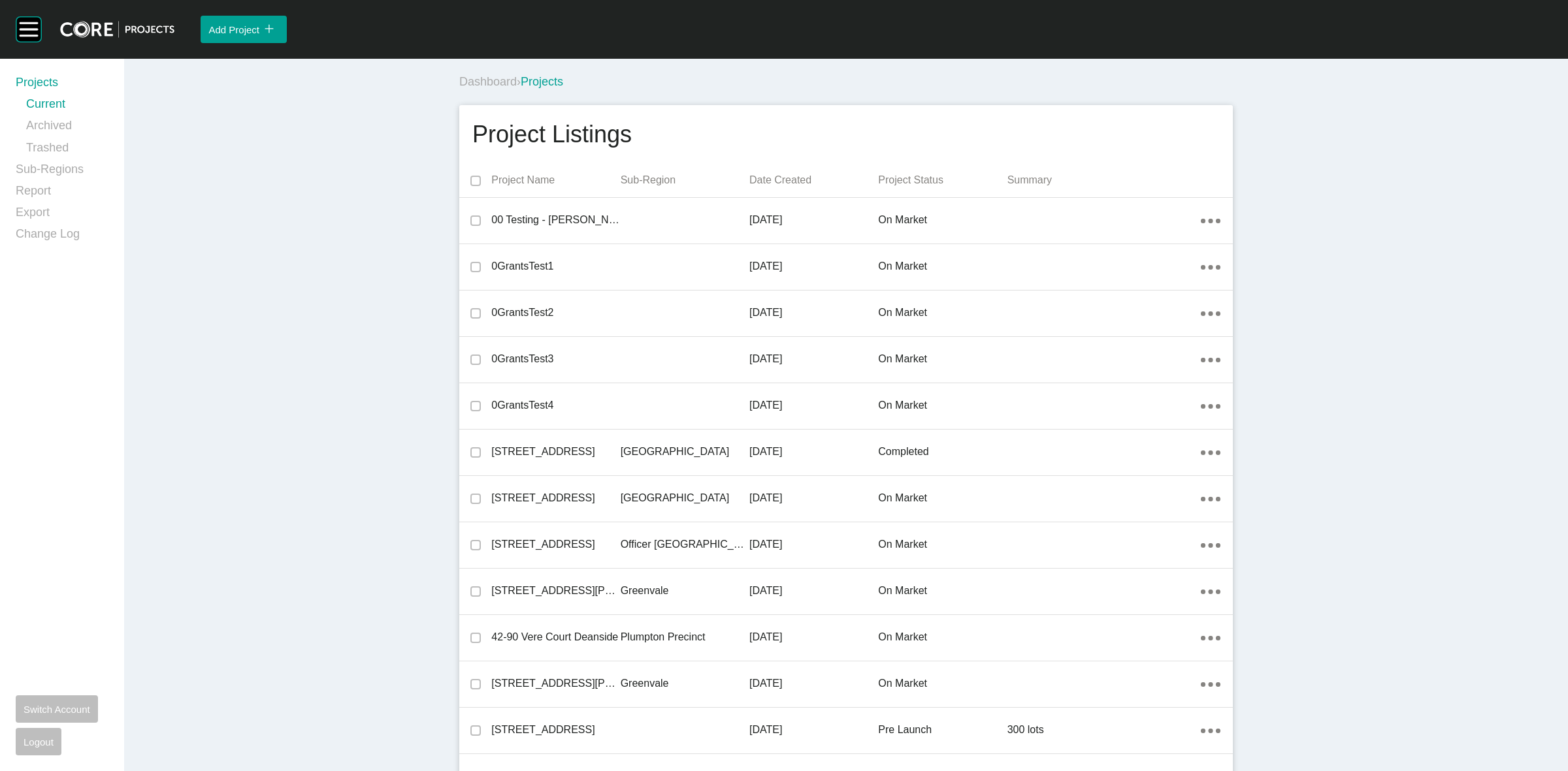
scroll to position [14947, 0]
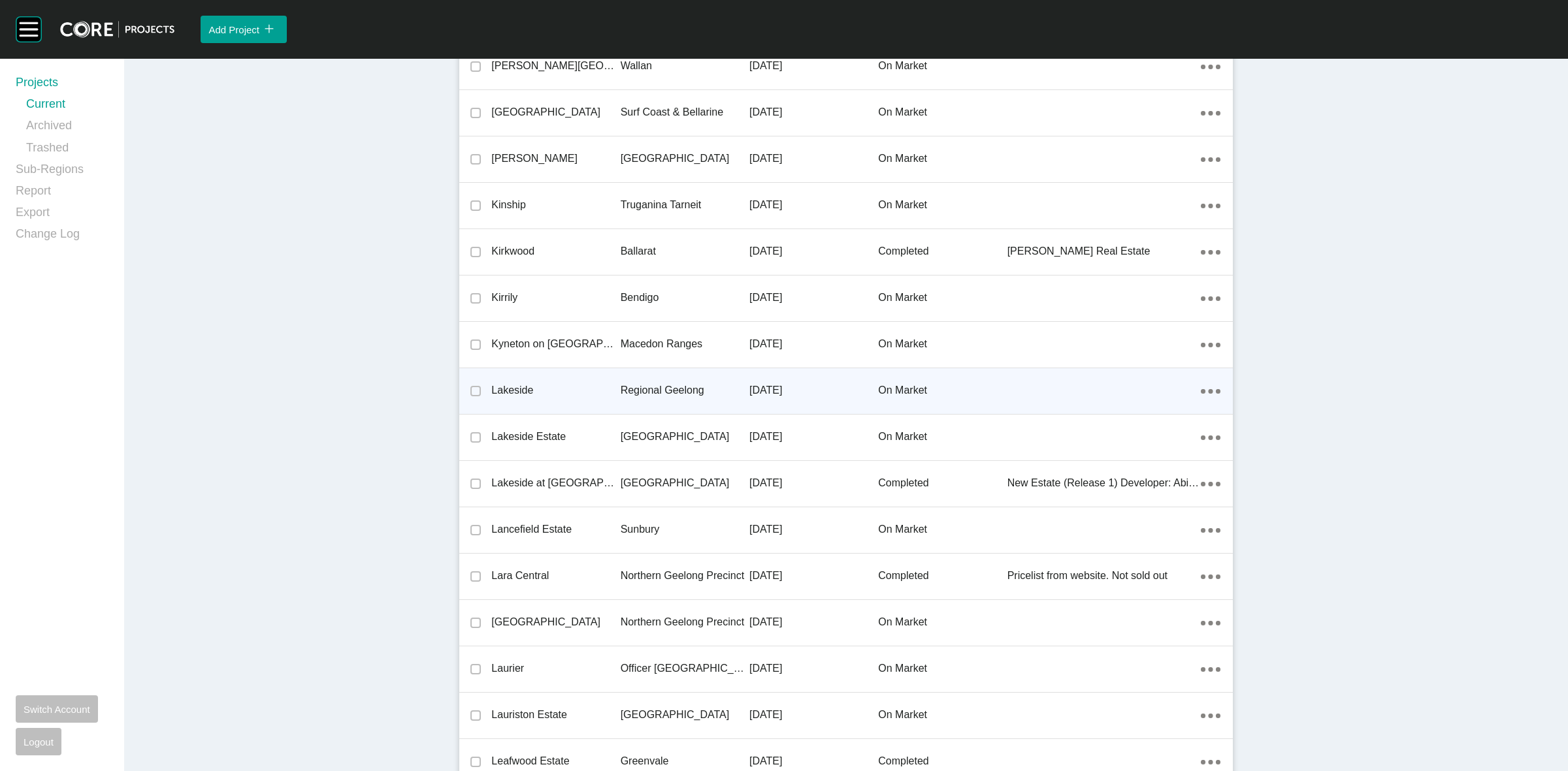
click at [667, 383] on p "Regional Geelong" at bounding box center [685, 390] width 128 height 14
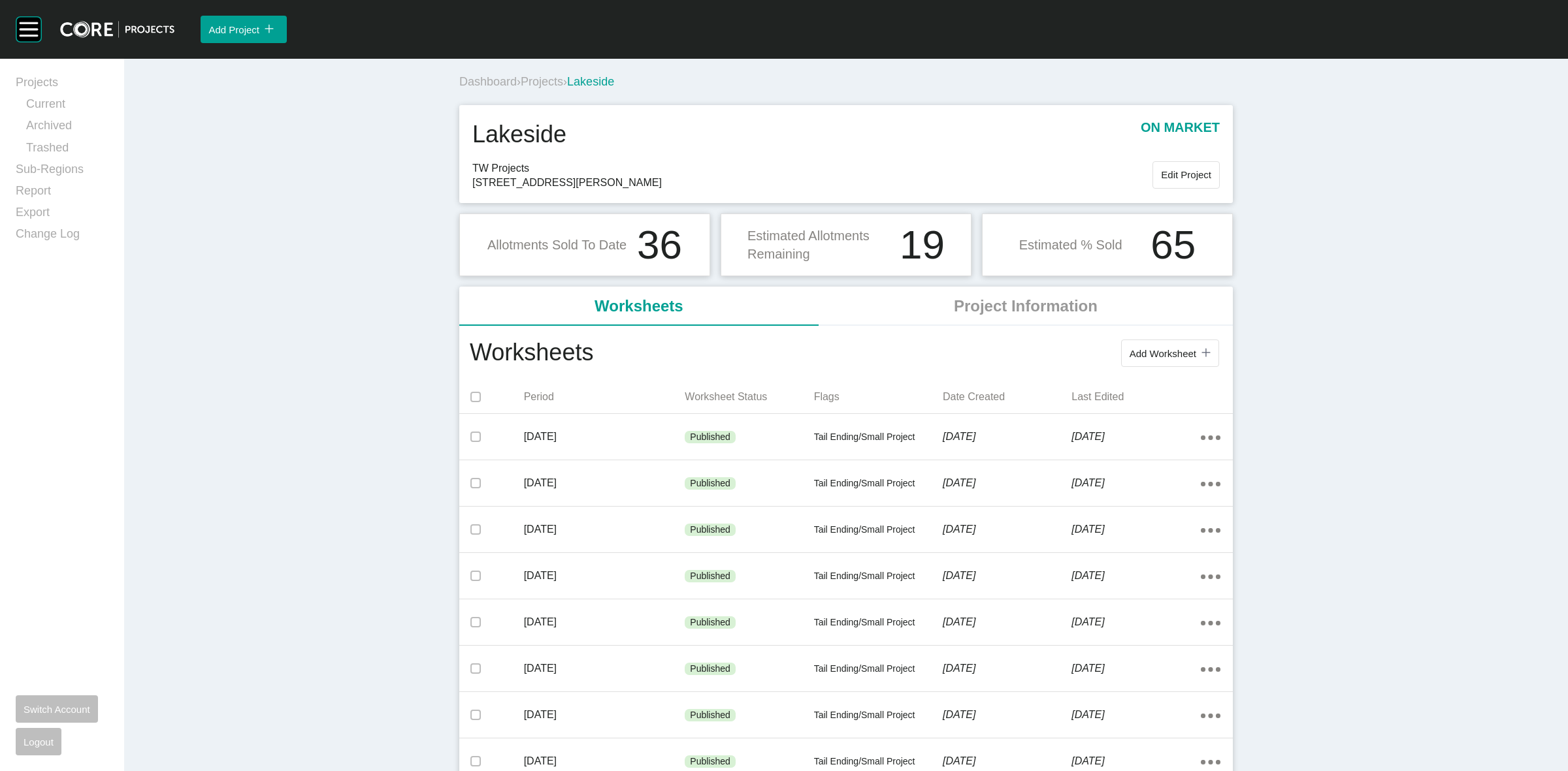
click at [533, 87] on span "Projects" at bounding box center [542, 81] width 43 height 13
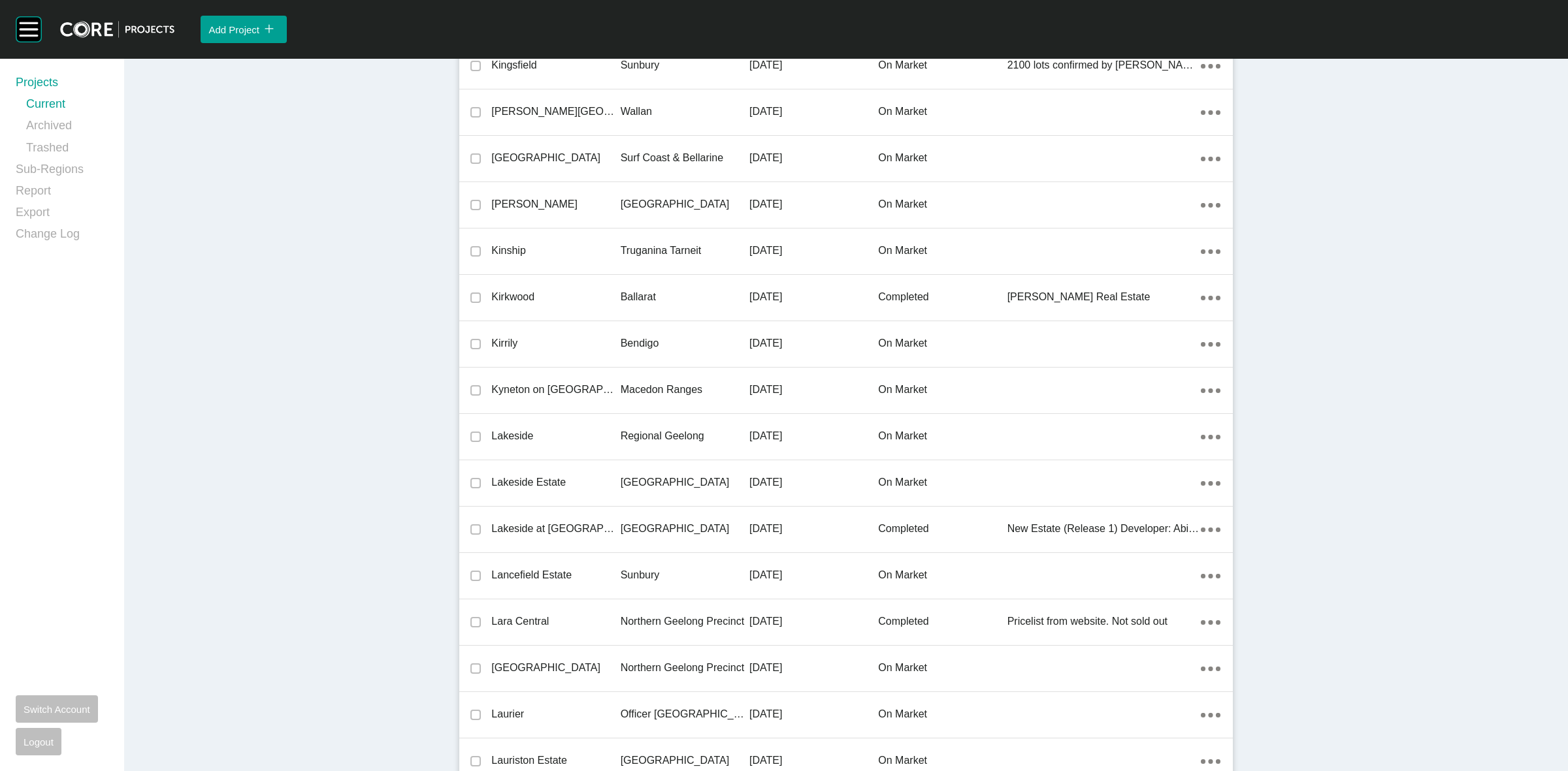
scroll to position [22736, 0]
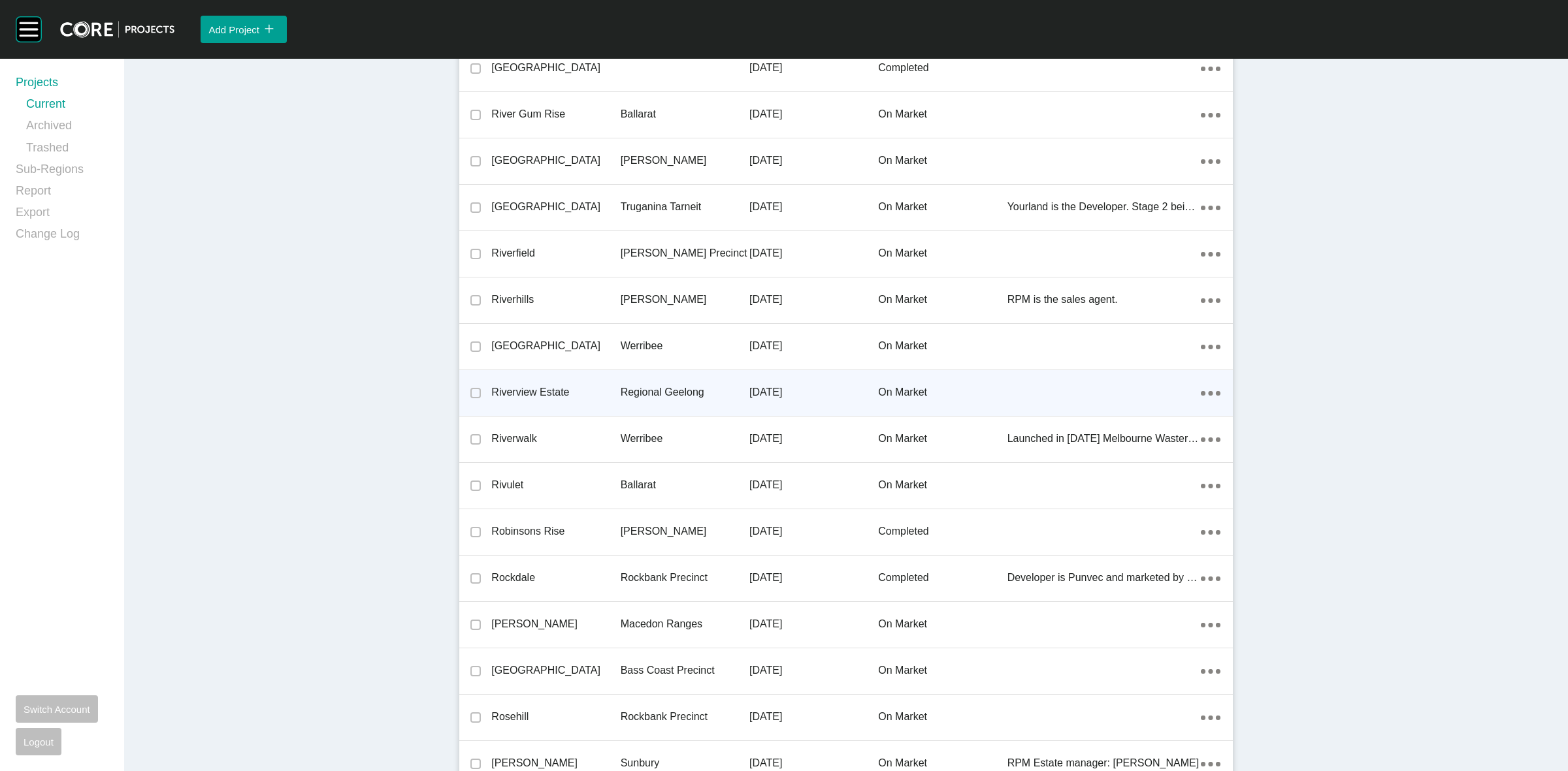
click at [655, 385] on p "Regional Geelong" at bounding box center [685, 392] width 128 height 14
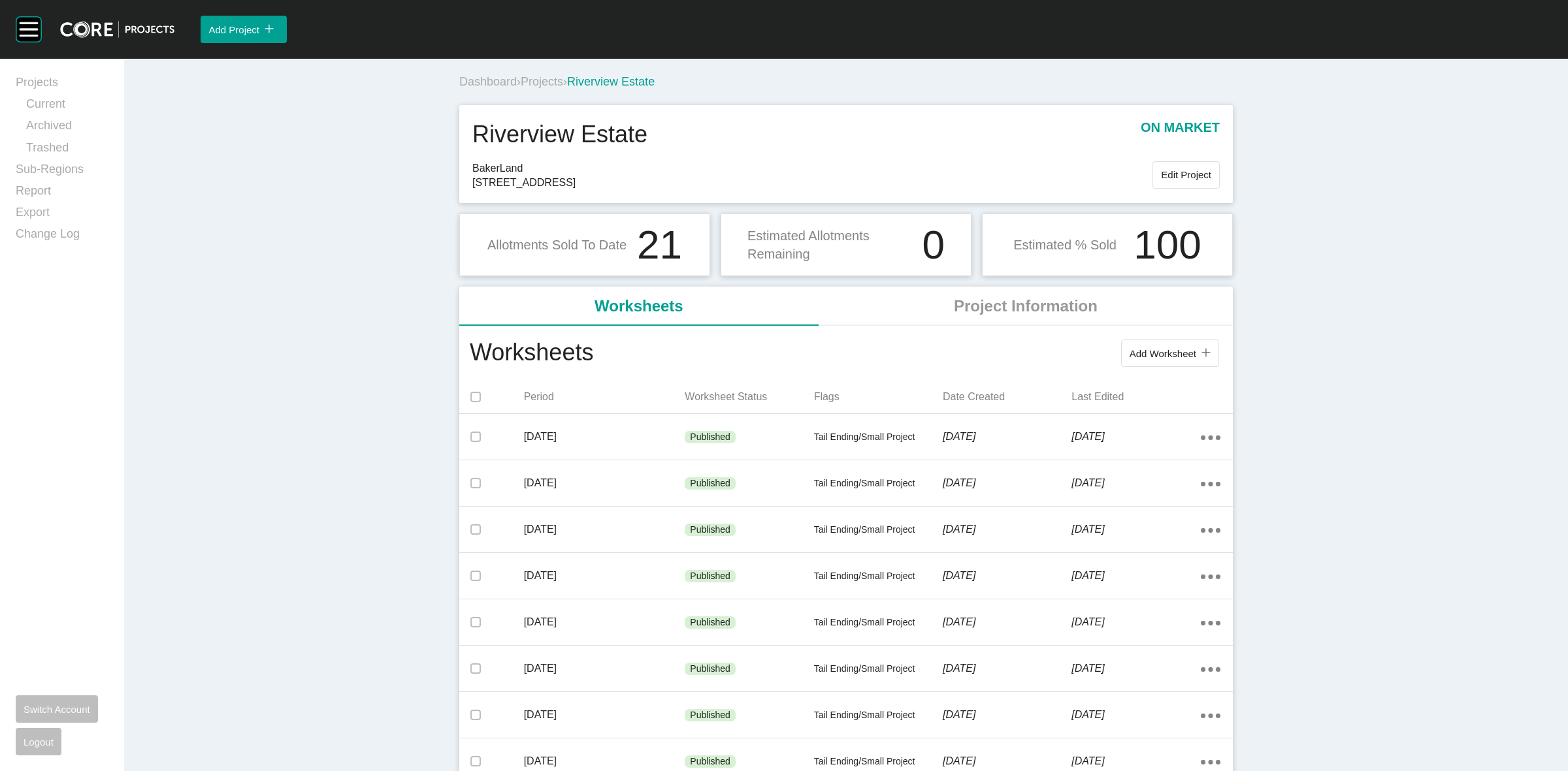
click at [539, 83] on span "Projects" at bounding box center [542, 81] width 43 height 13
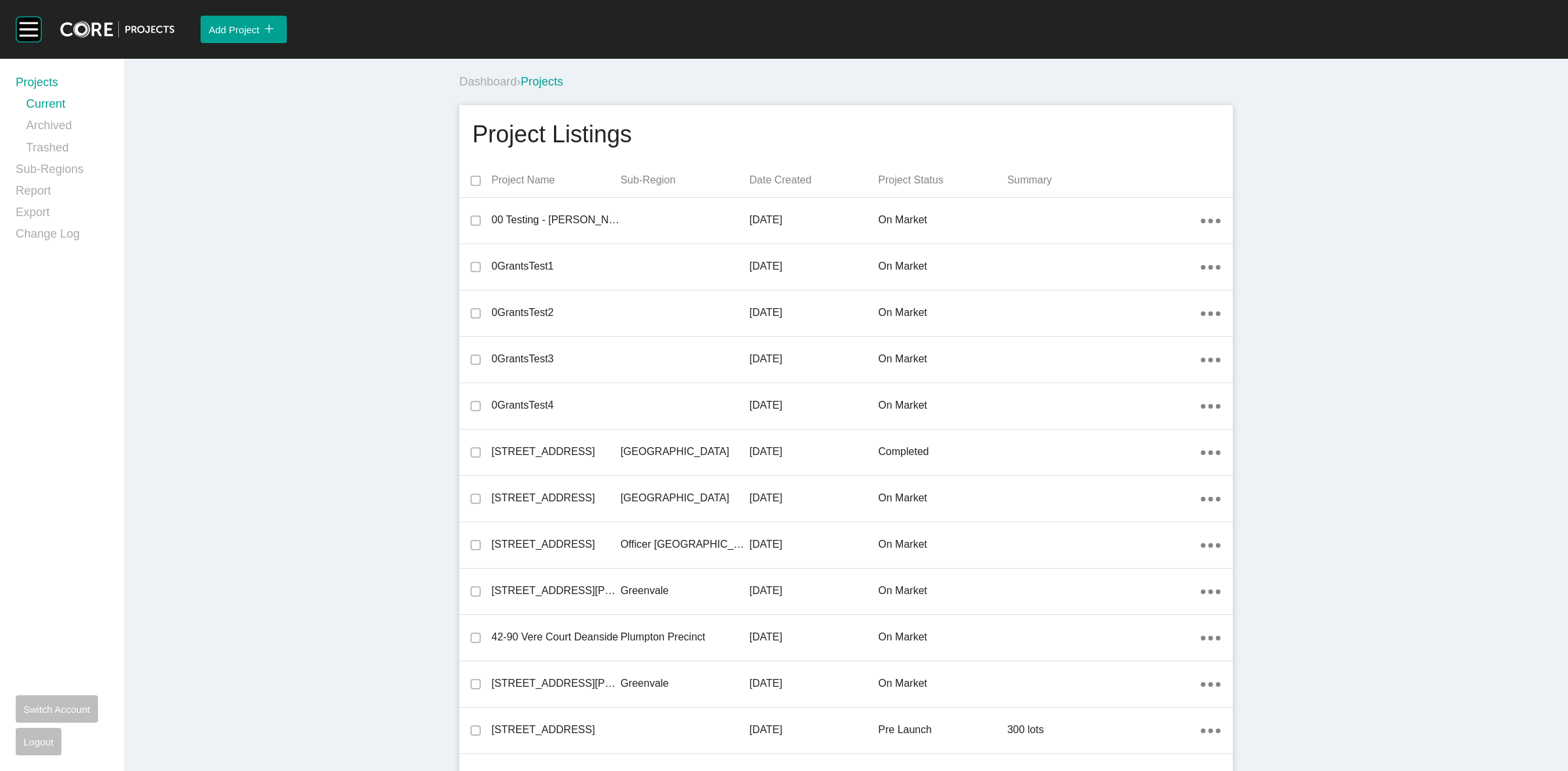
scroll to position [18054, 0]
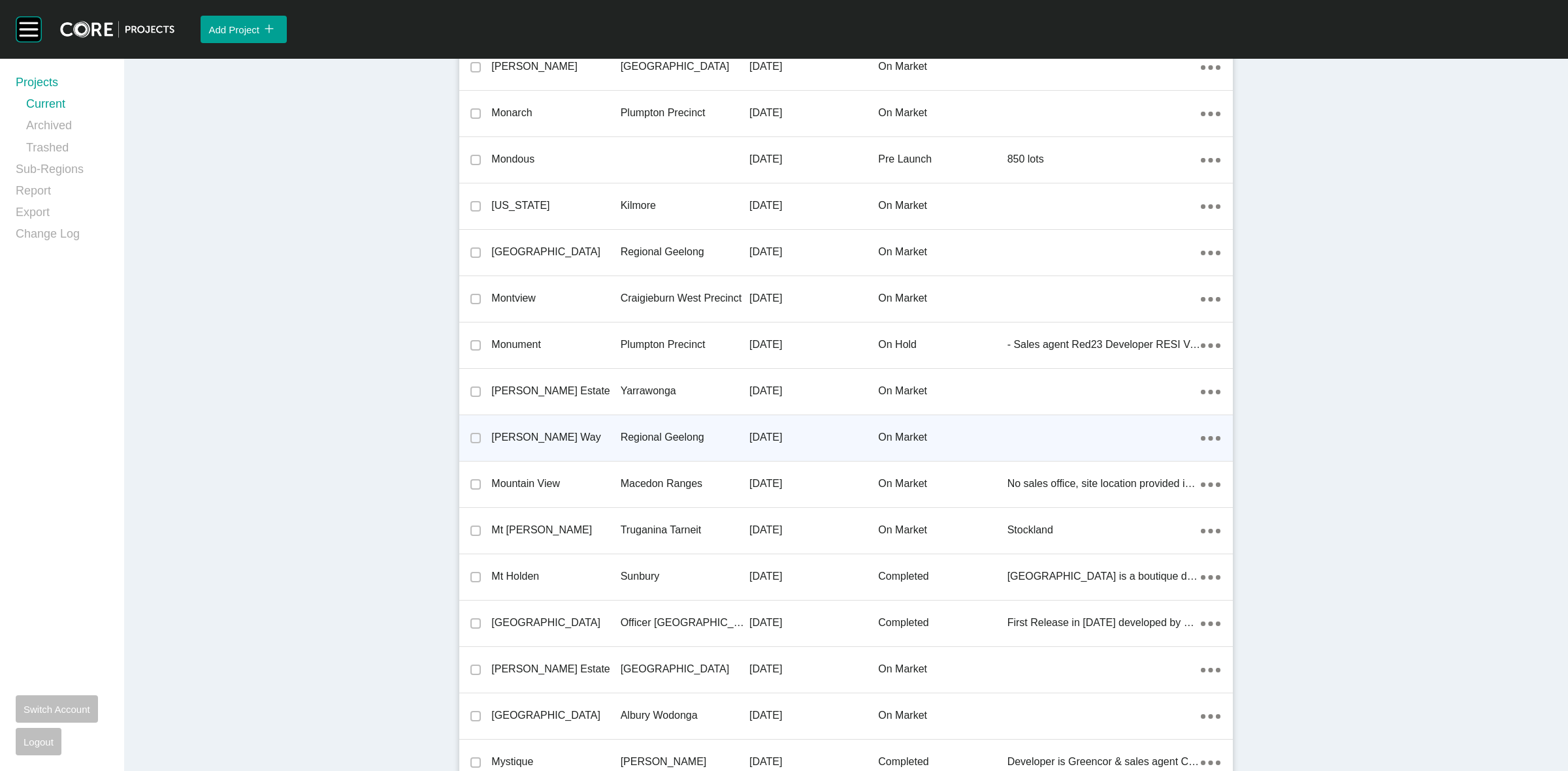
click at [661, 430] on p "Regional Geelong" at bounding box center [685, 437] width 128 height 14
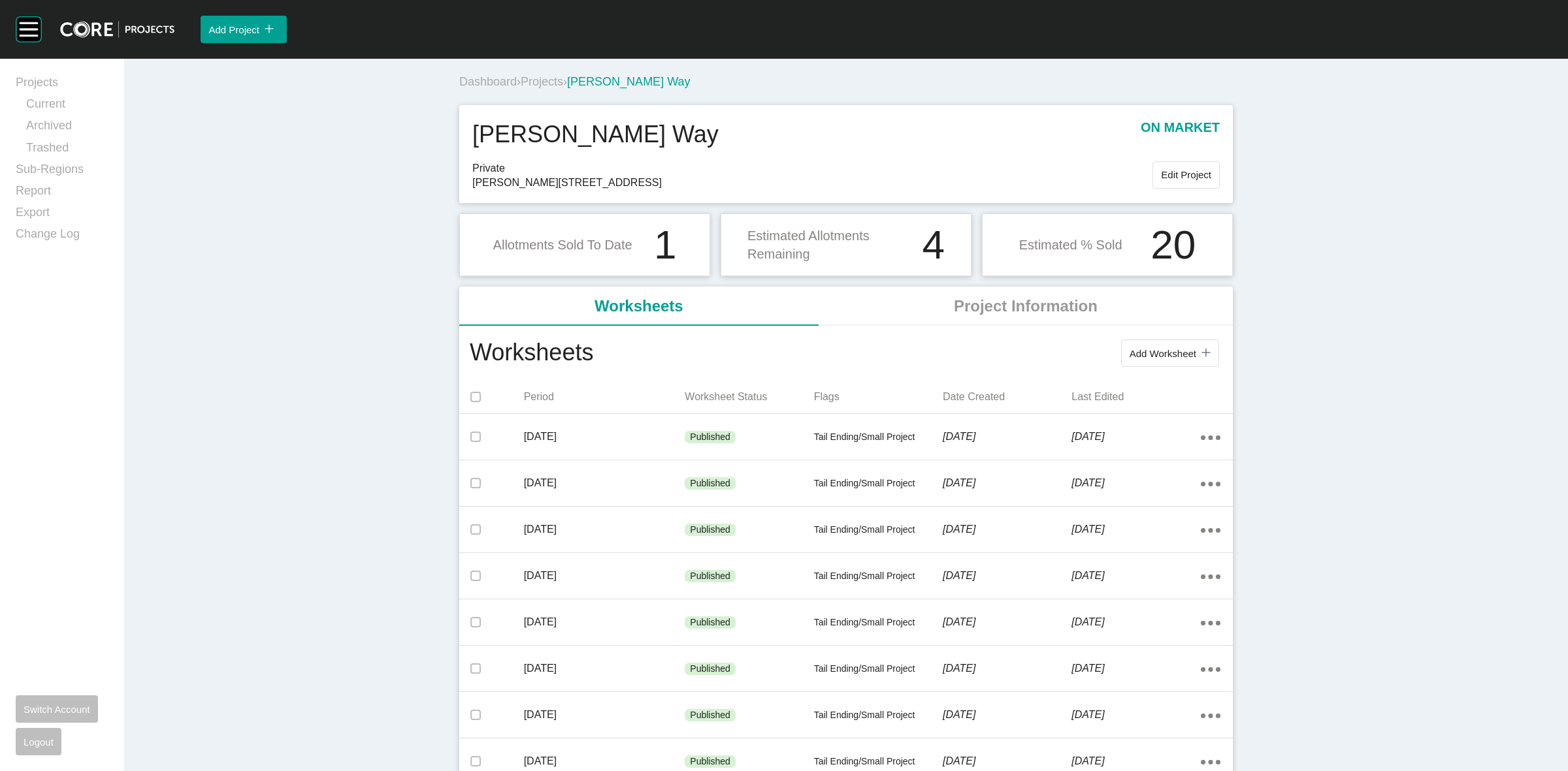
click at [537, 81] on span "Projects" at bounding box center [542, 81] width 43 height 13
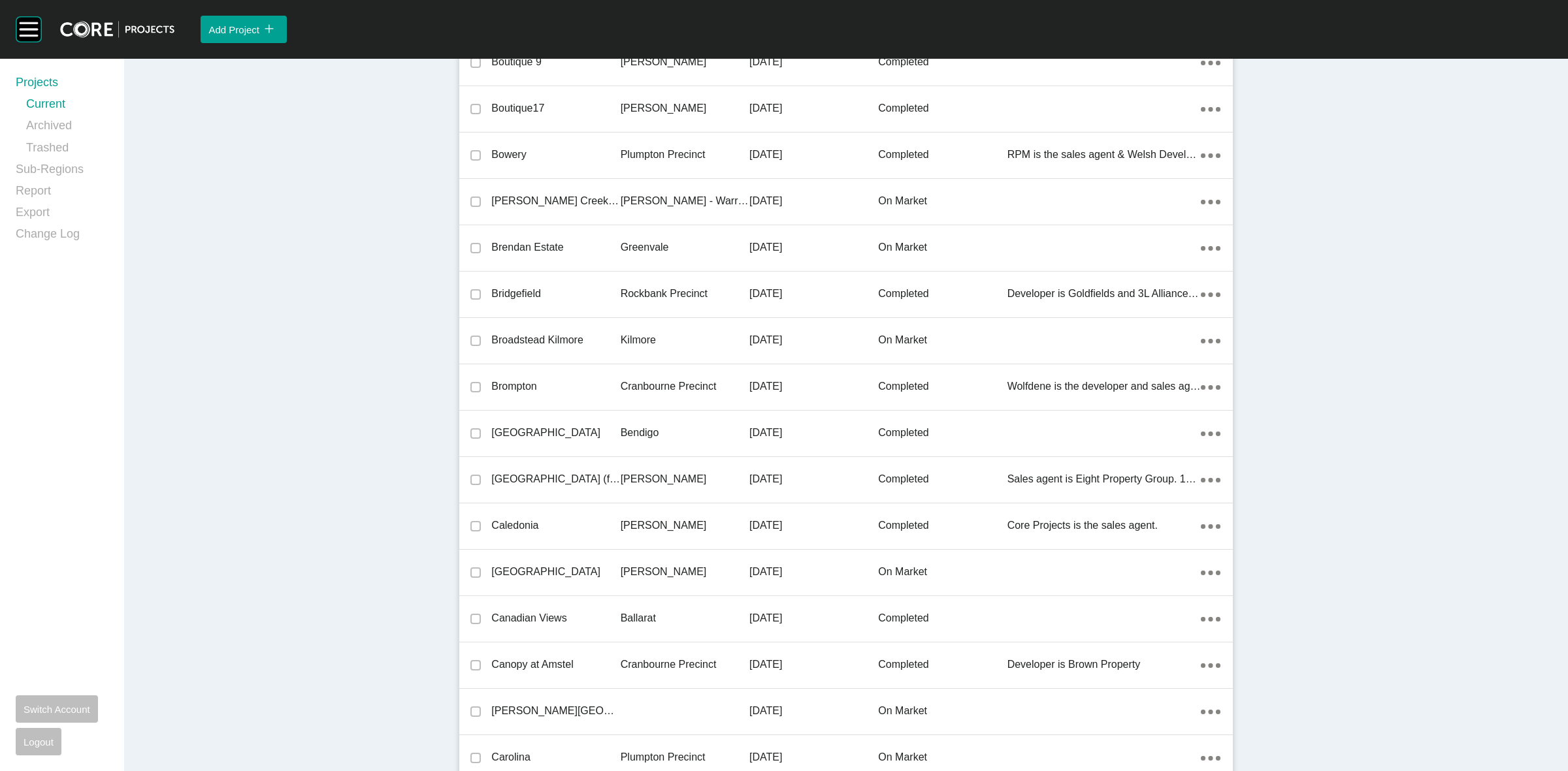
scroll to position [27742, 0]
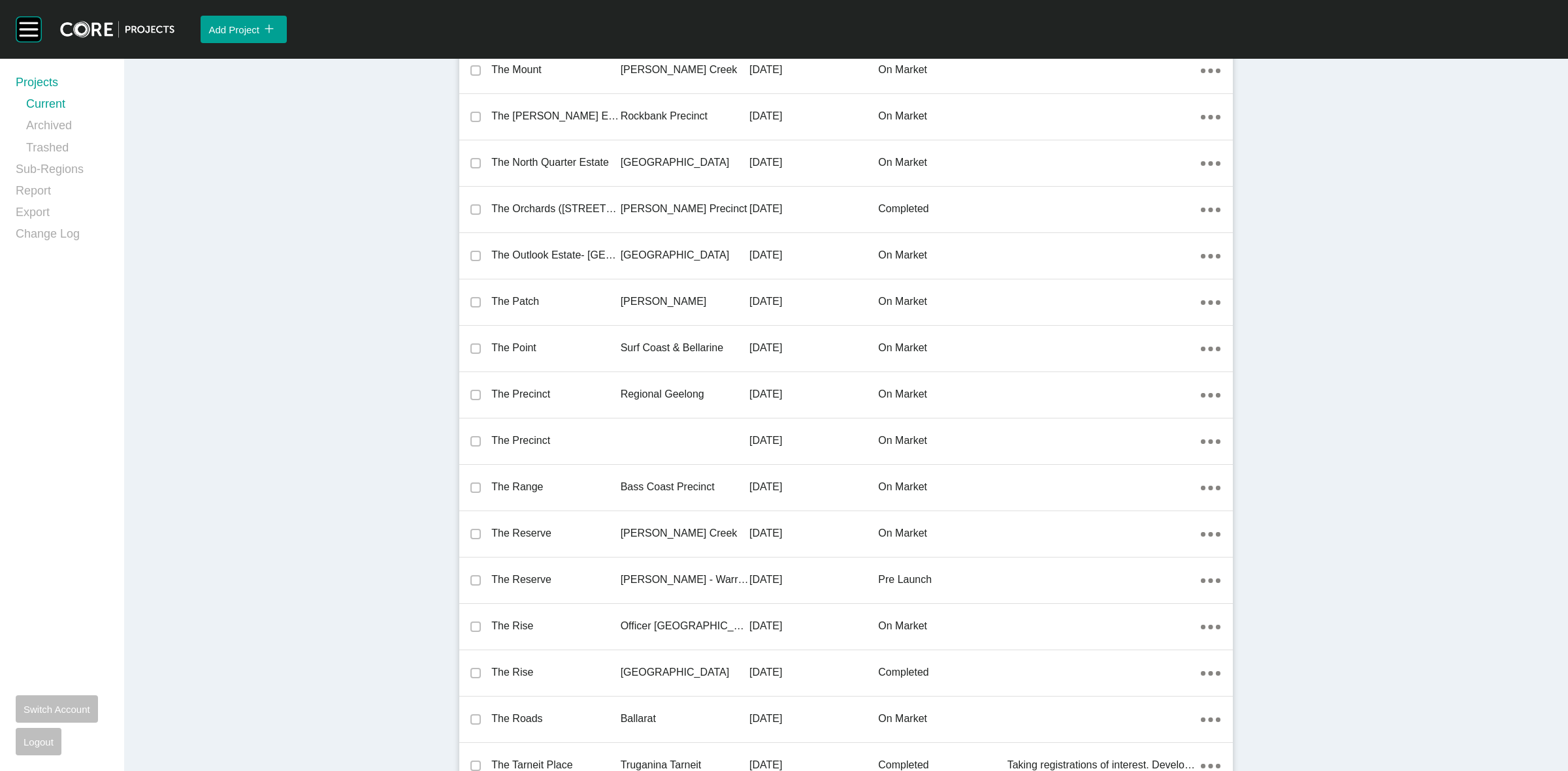
click at [644, 376] on div "Regional Geelong" at bounding box center [685, 394] width 128 height 41
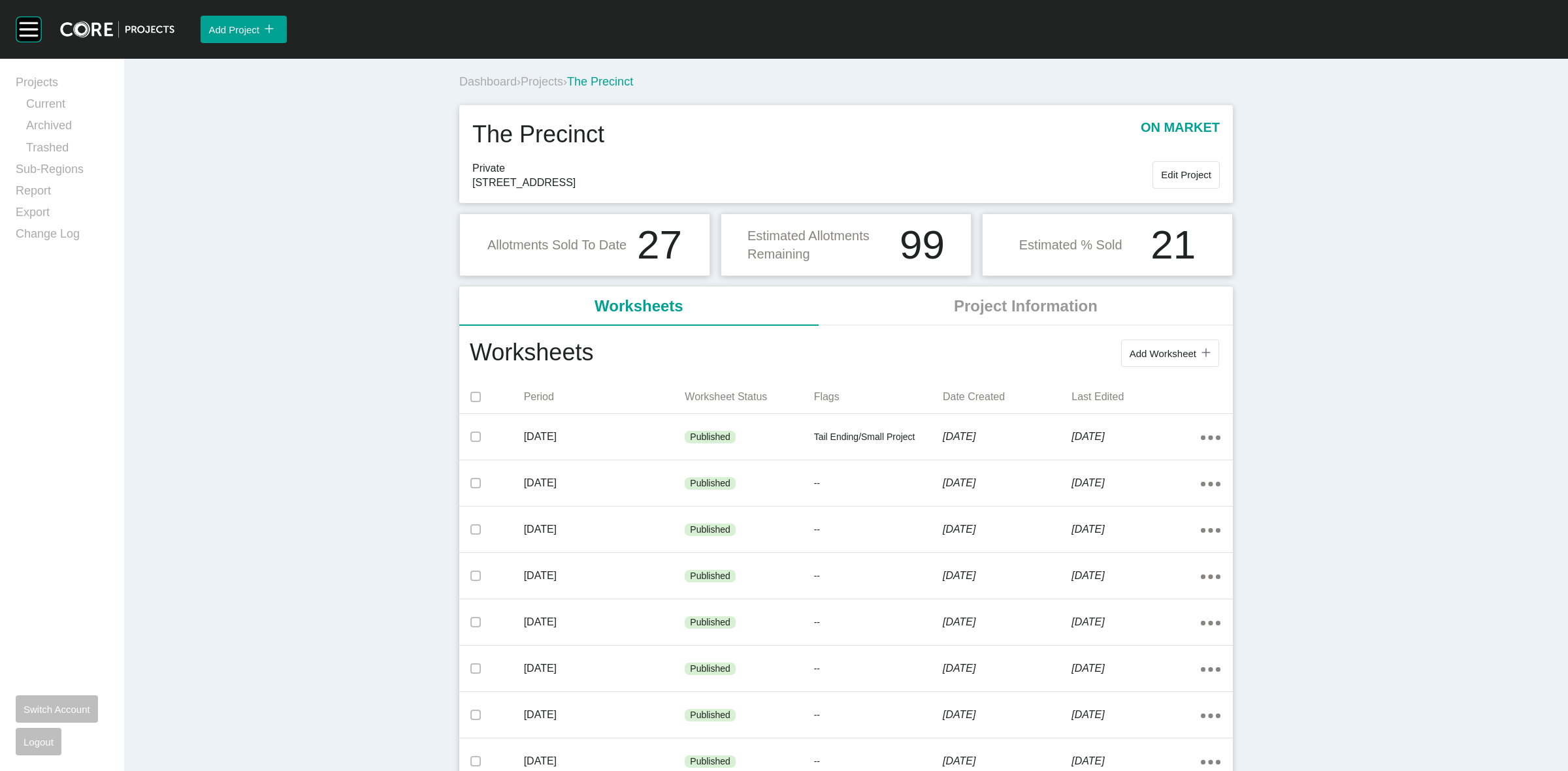
click at [547, 80] on span "Projects" at bounding box center [542, 81] width 43 height 13
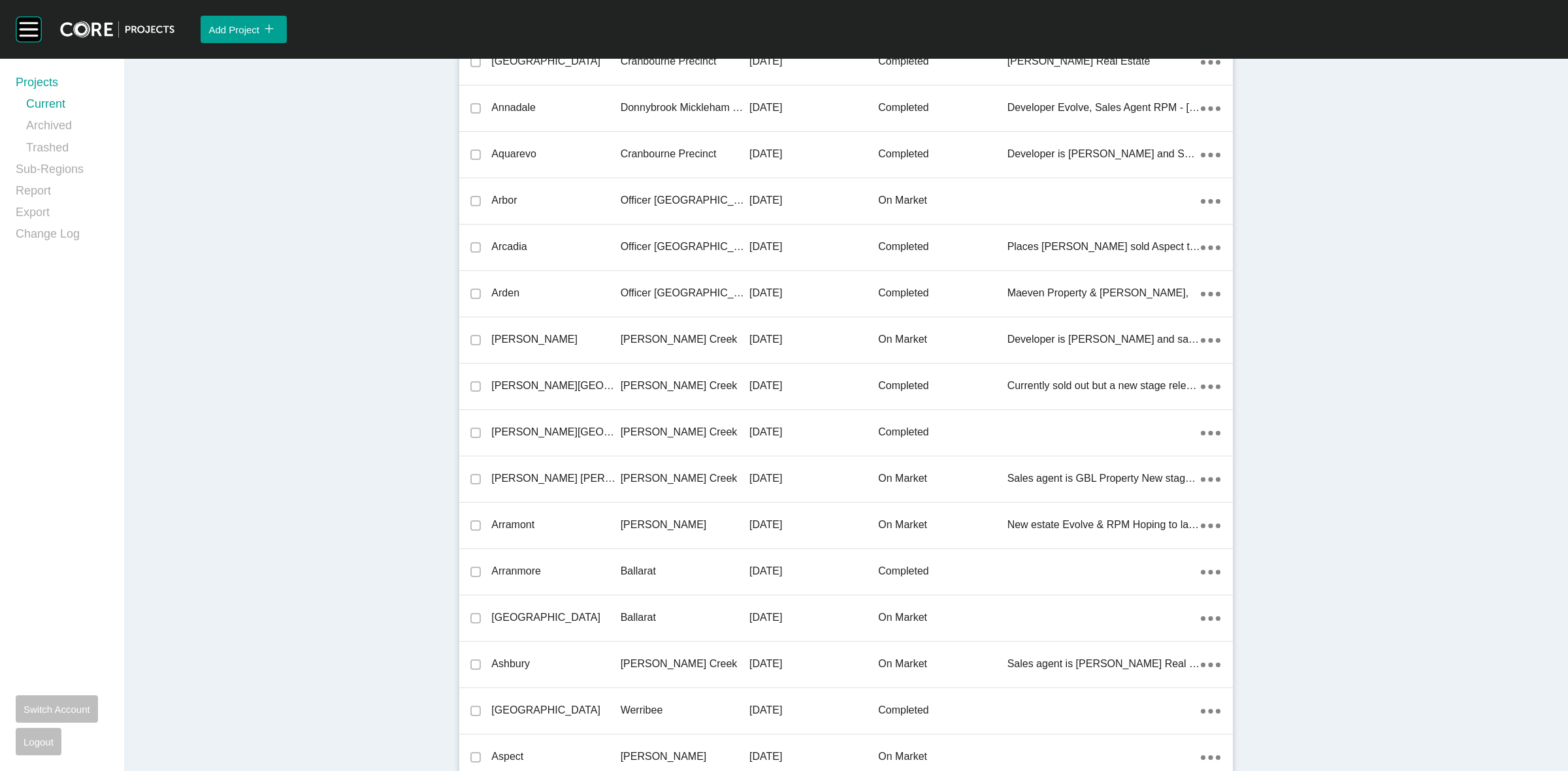
scroll to position [24637, 0]
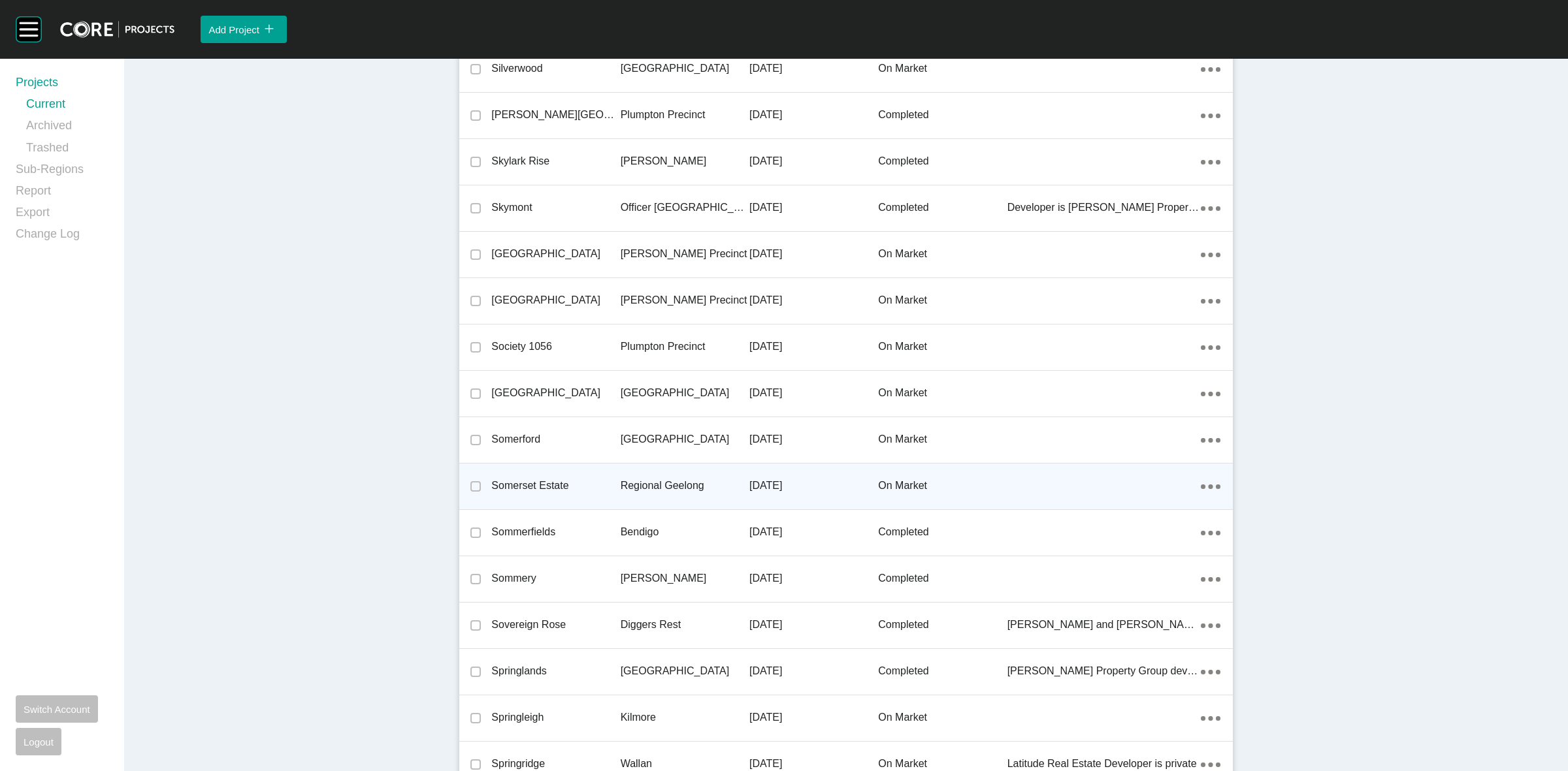
click at [644, 479] on p "Regional Geelong" at bounding box center [685, 486] width 128 height 14
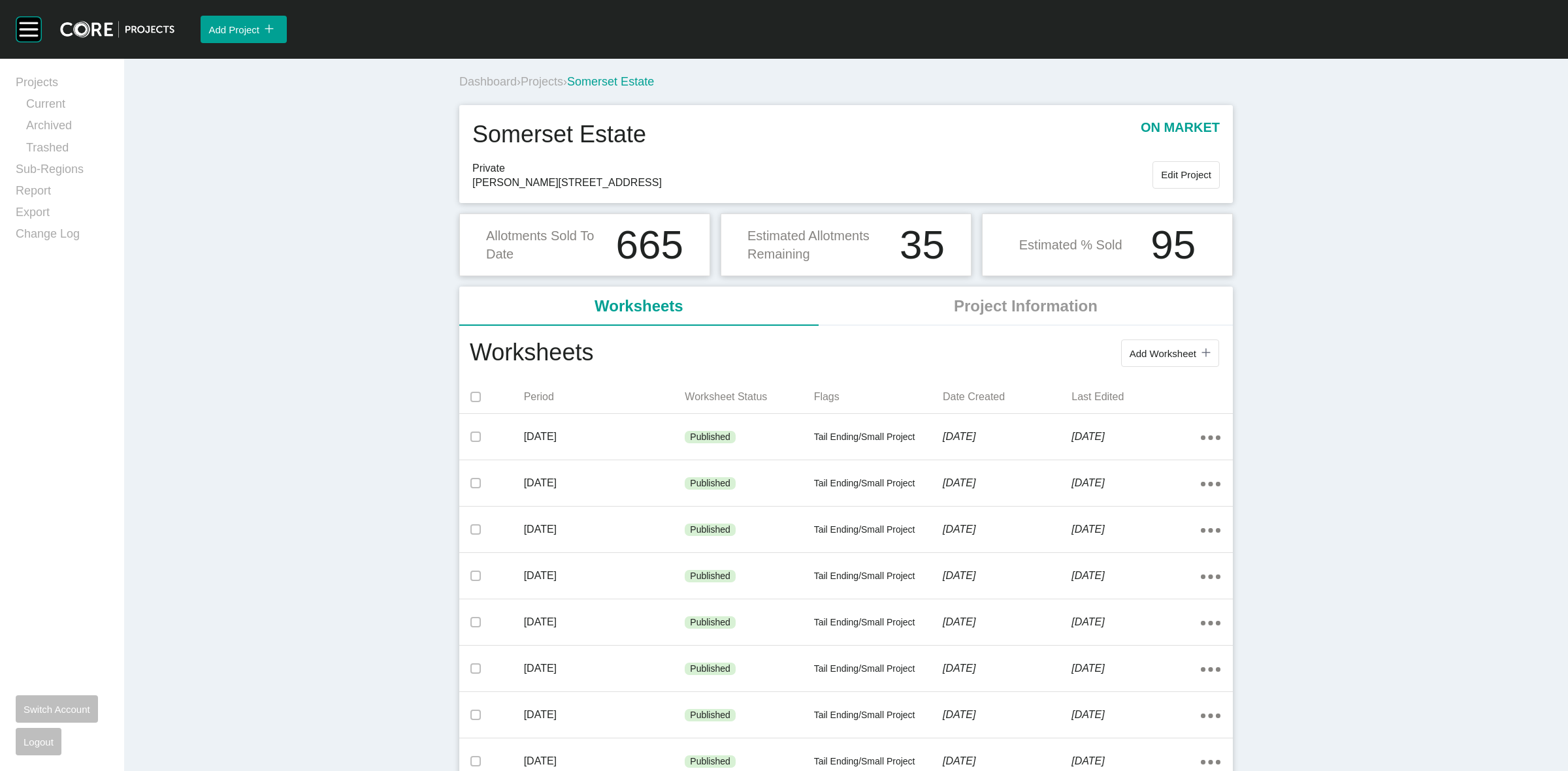
click at [529, 74] on div "Dashboard › Projects › [GEOGRAPHIC_DATA]" at bounding box center [848, 82] width 779 height 16
click at [538, 80] on span "Projects" at bounding box center [542, 81] width 43 height 13
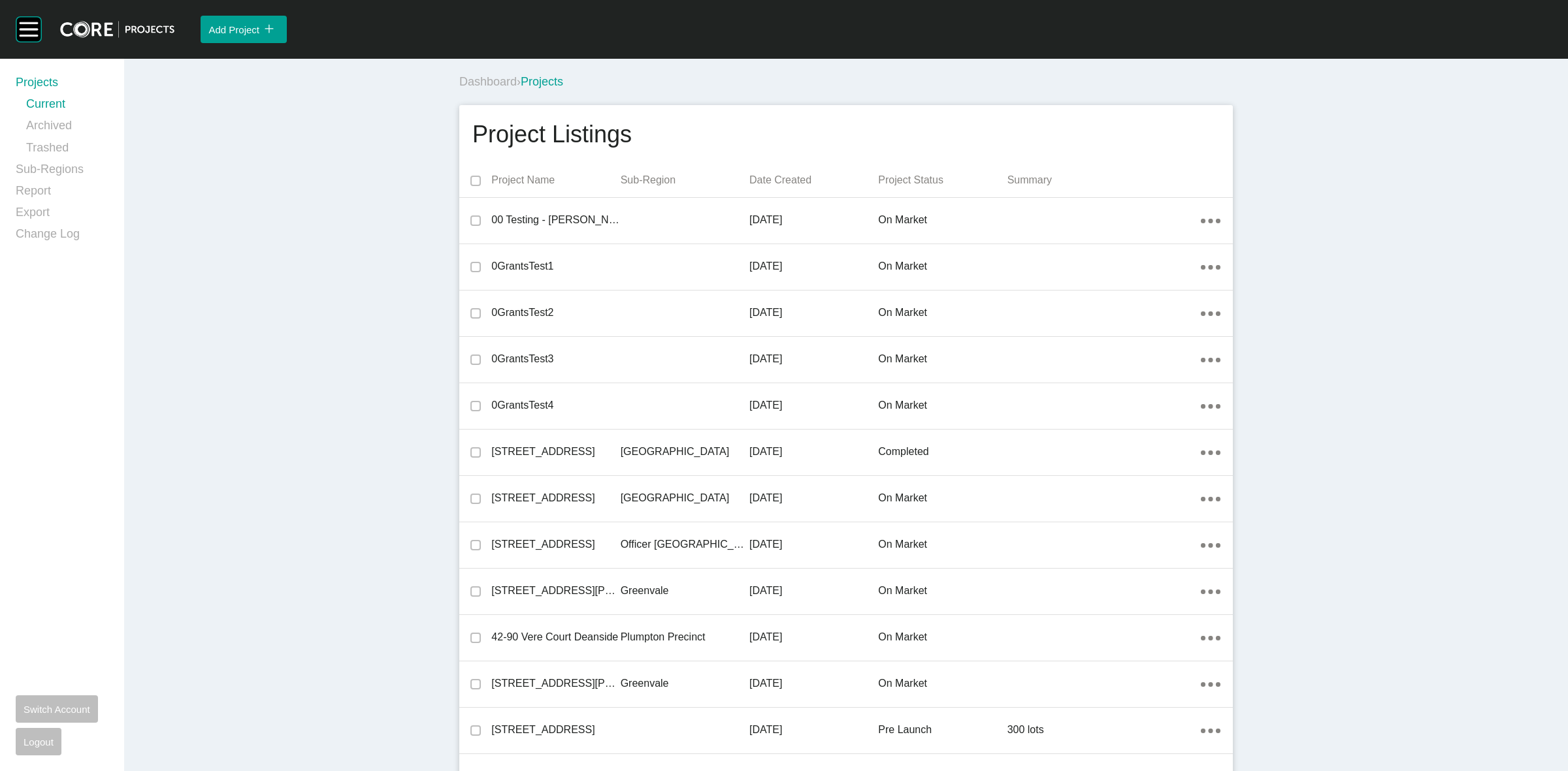
scroll to position [6464, 0]
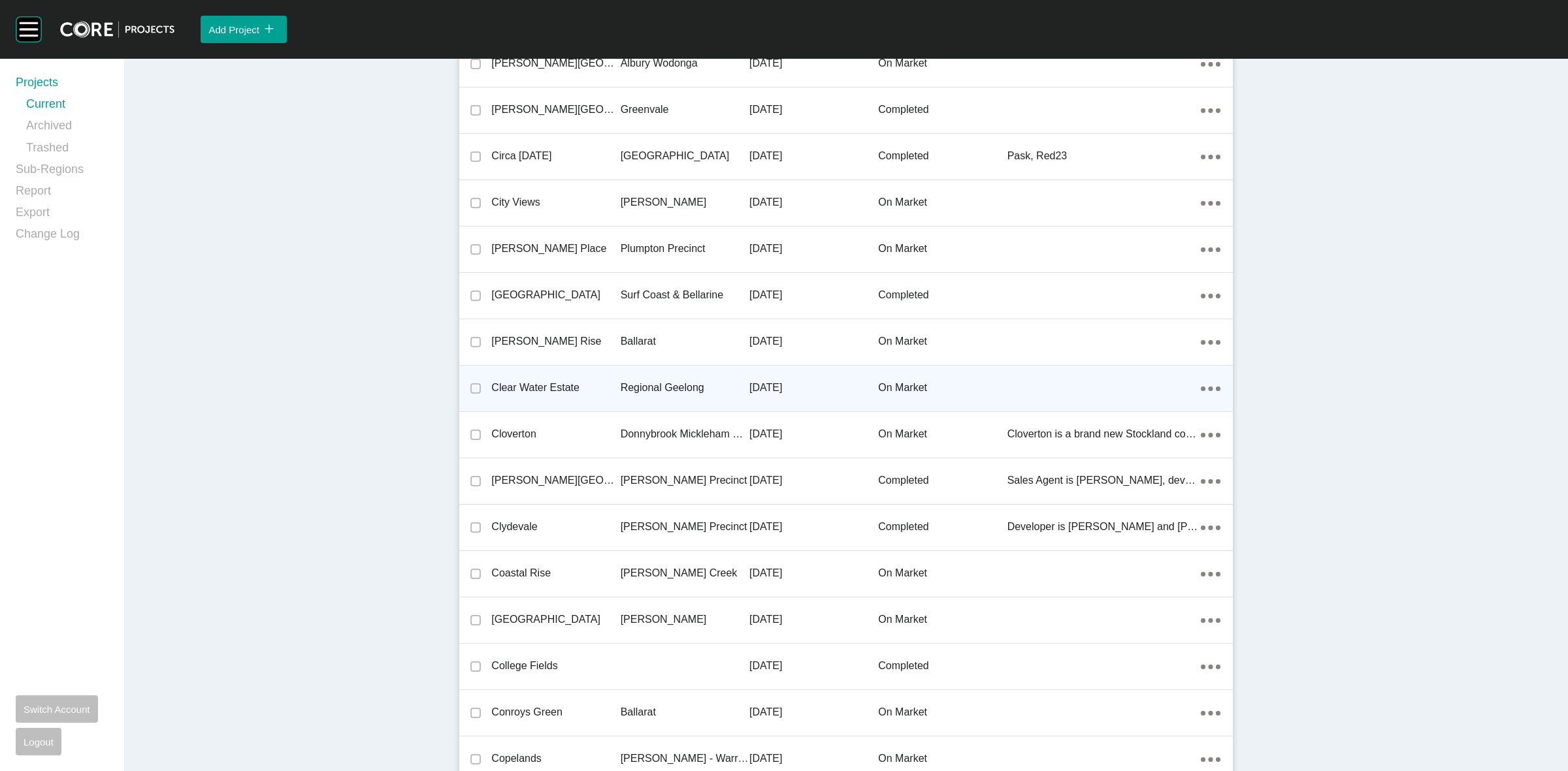
click at [661, 385] on p "Regional Geelong" at bounding box center [685, 388] width 128 height 14
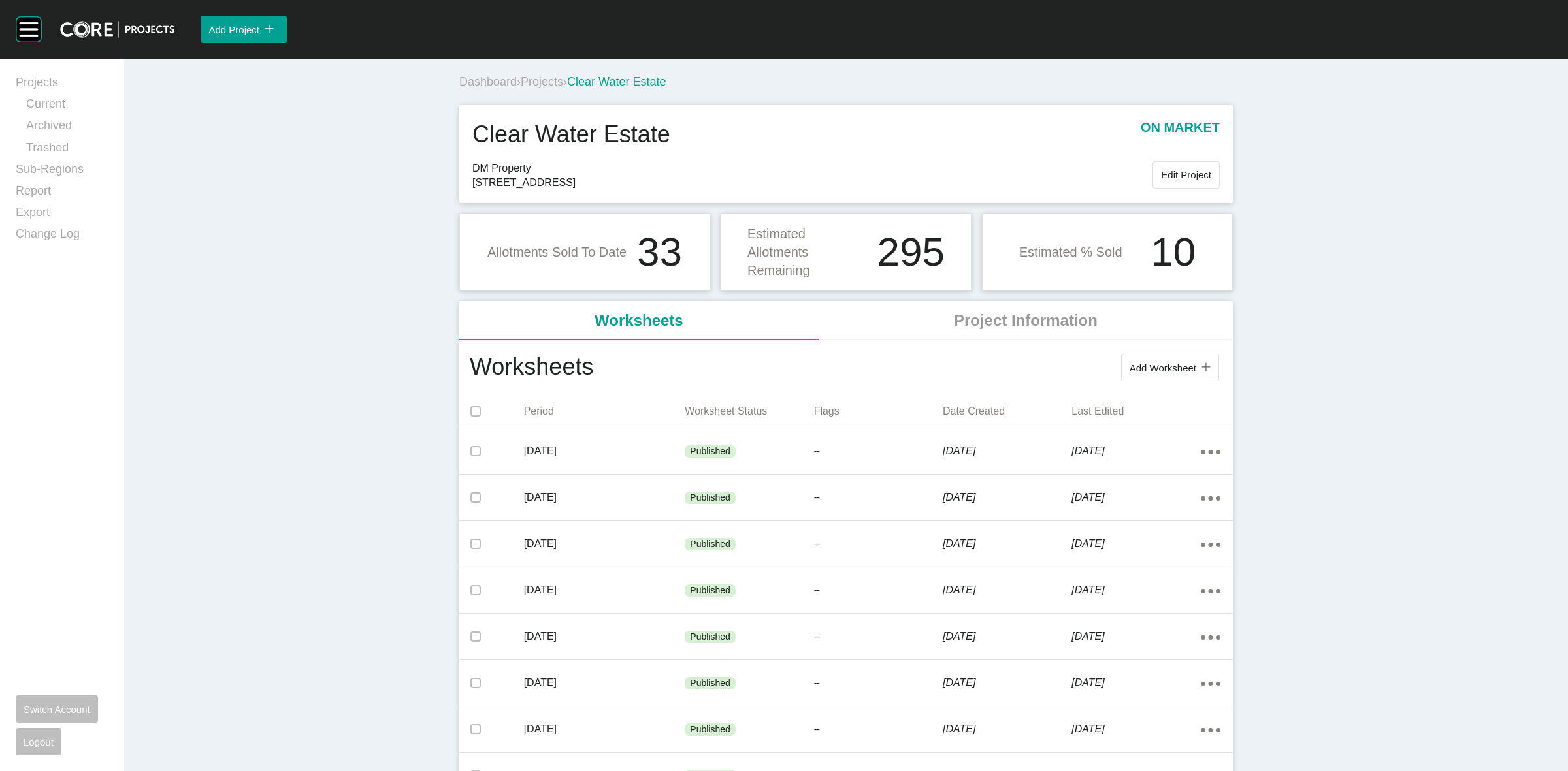
click at [543, 77] on span "Projects" at bounding box center [542, 81] width 43 height 13
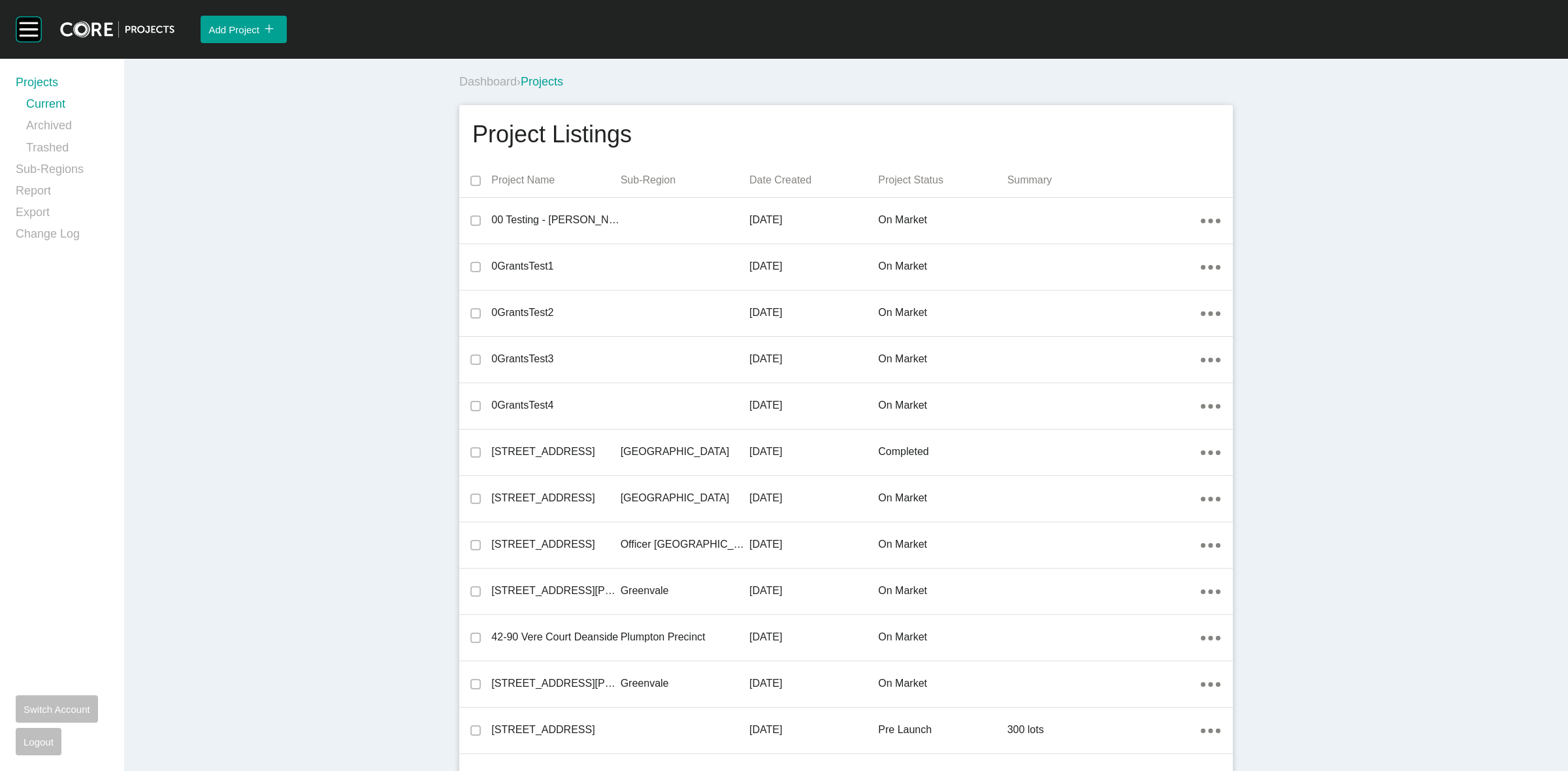
scroll to position [8967, 0]
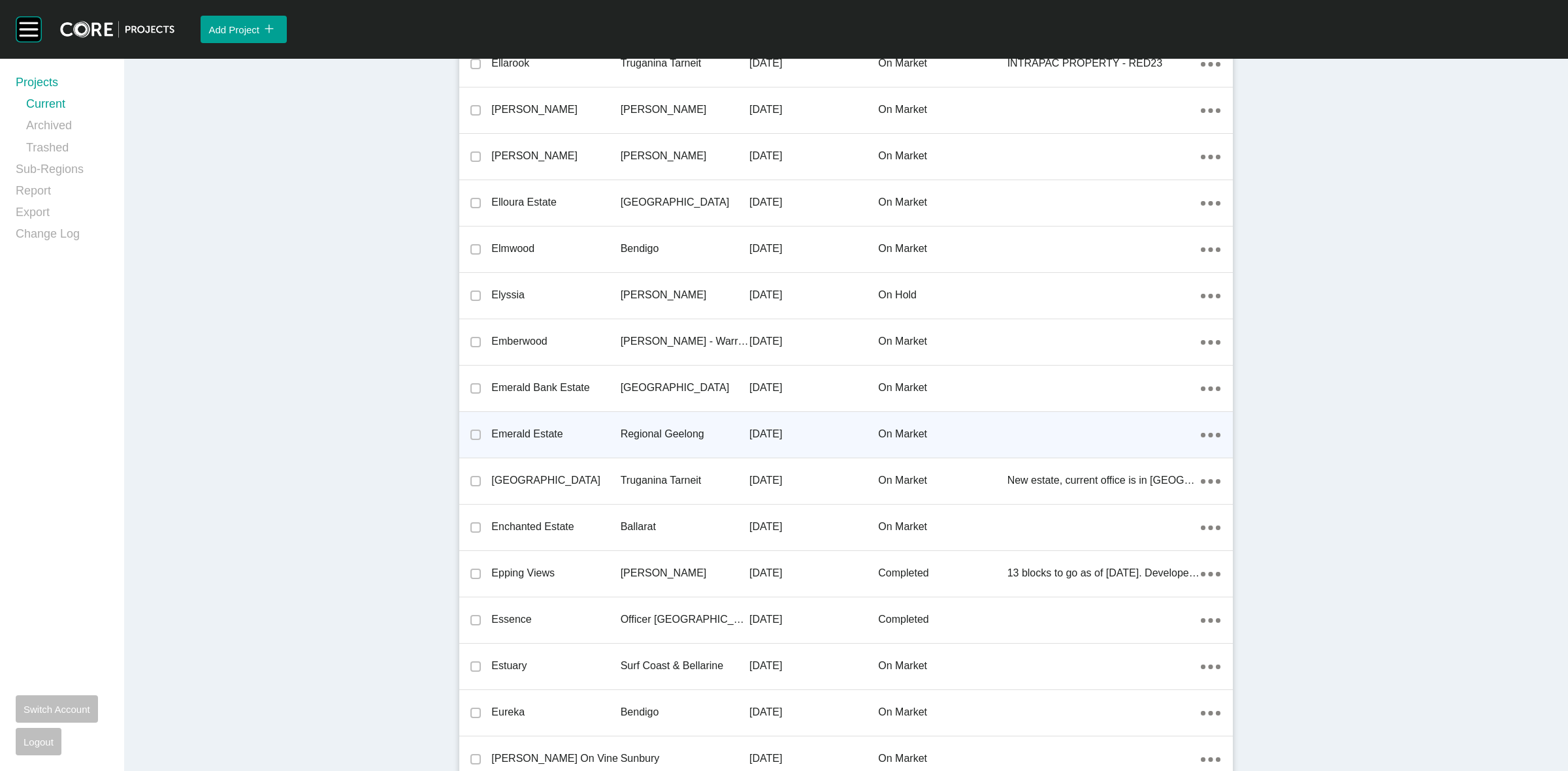
click at [647, 432] on p "Regional Geelong" at bounding box center [685, 435] width 128 height 14
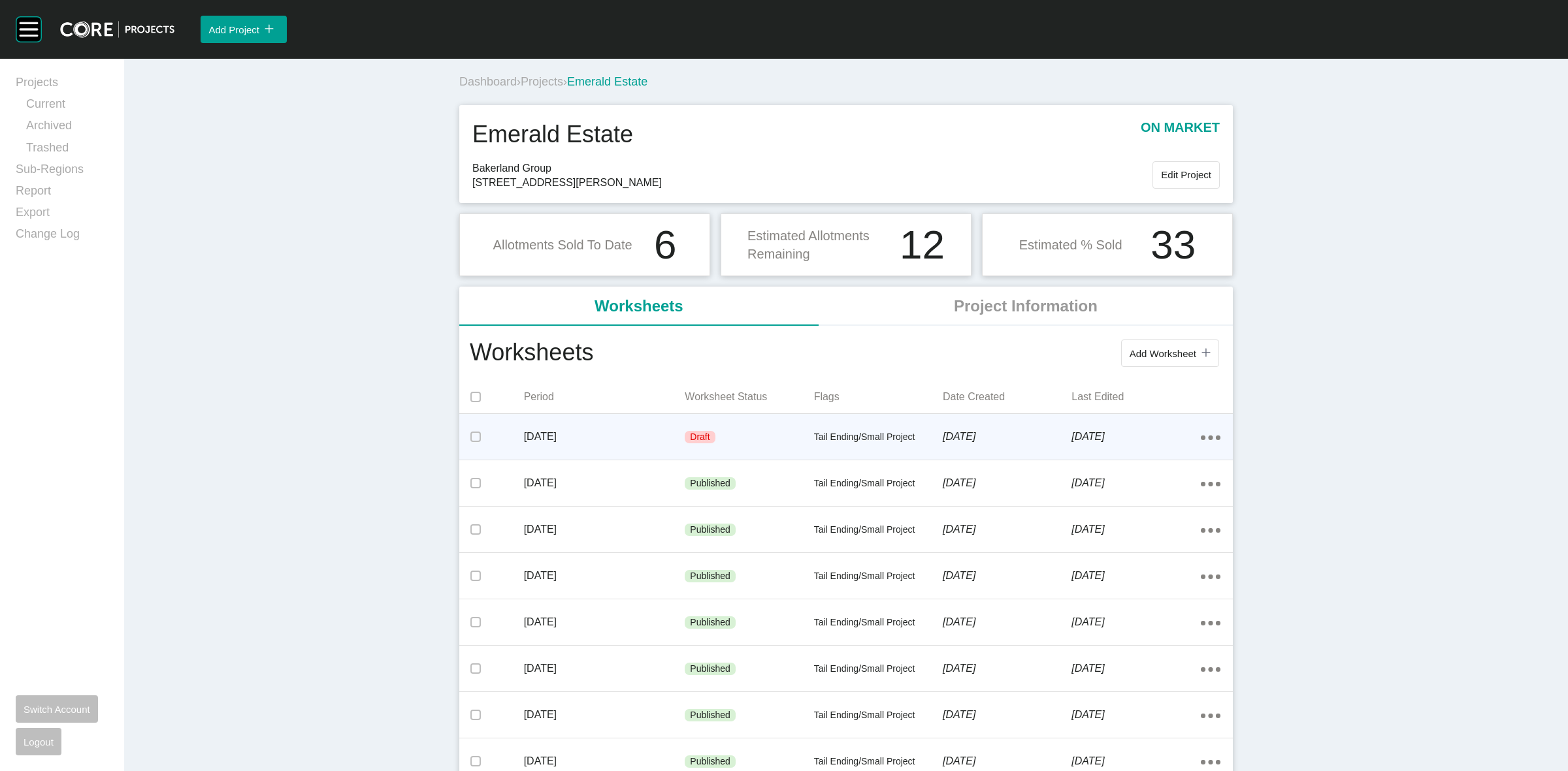
click at [782, 432] on div "Draft" at bounding box center [749, 437] width 128 height 39
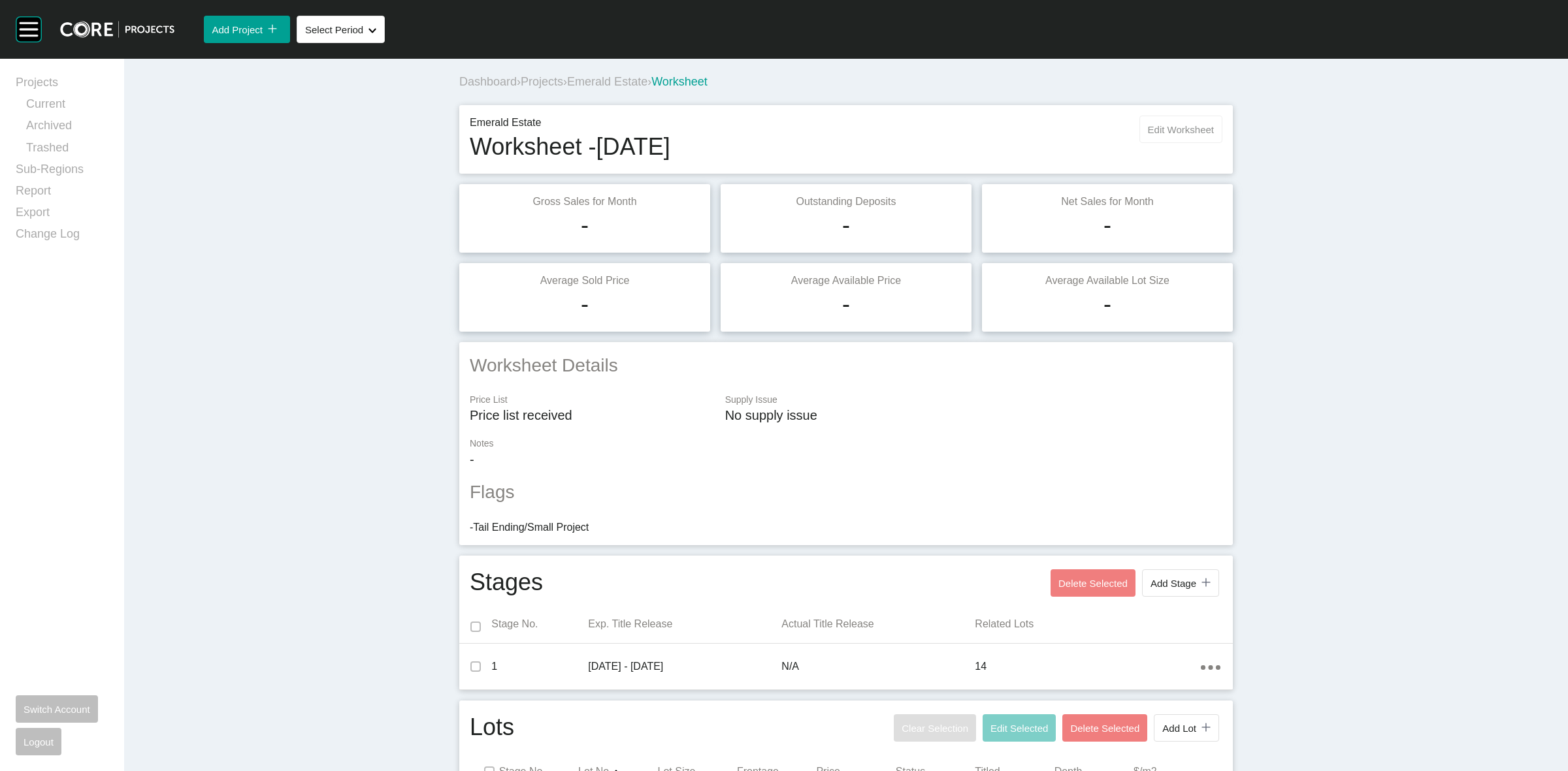
click at [1148, 123] on button "Edit Worksheet" at bounding box center [1181, 129] width 83 height 27
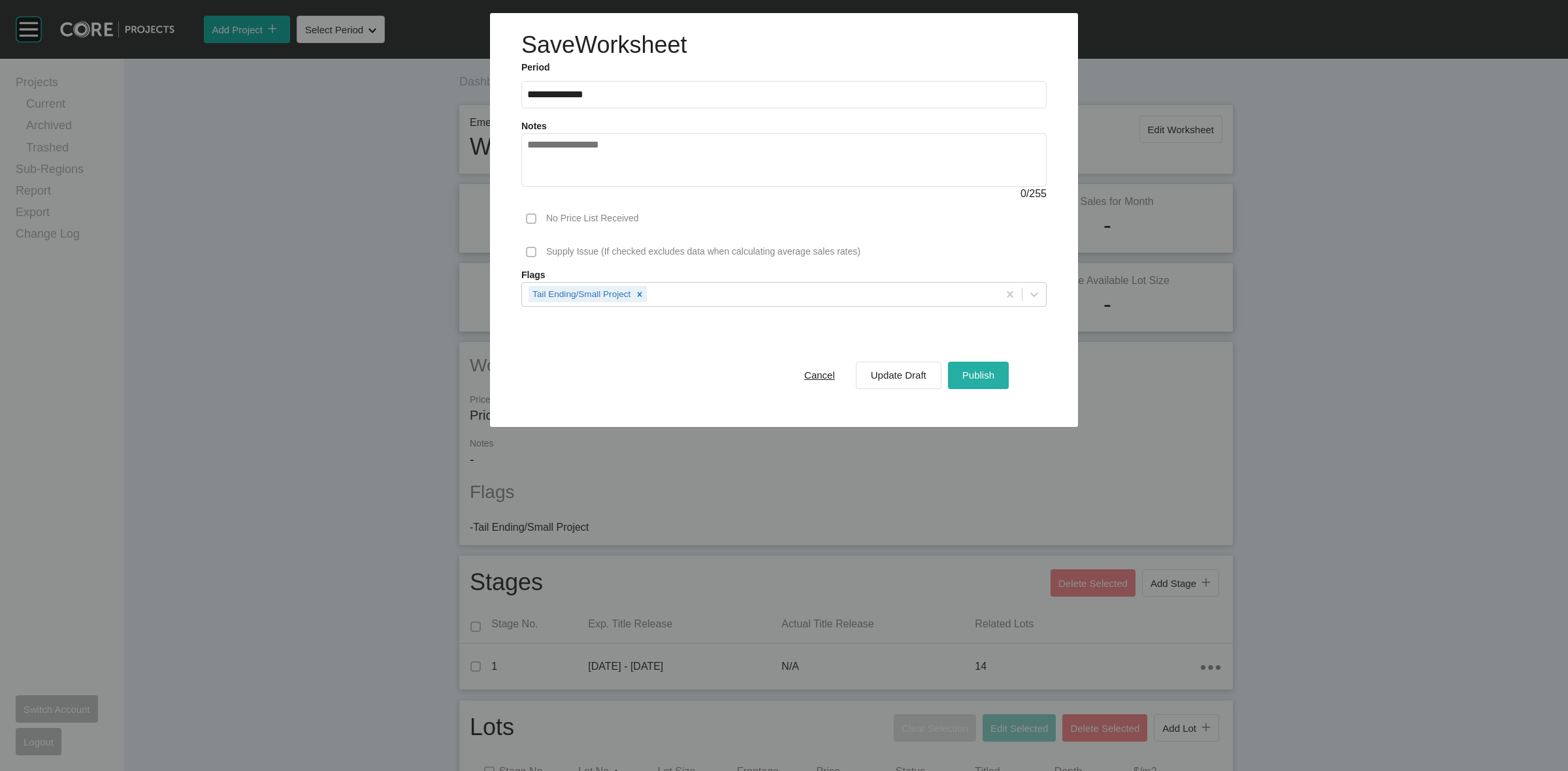
click at [975, 375] on span "Publish" at bounding box center [978, 375] width 32 height 11
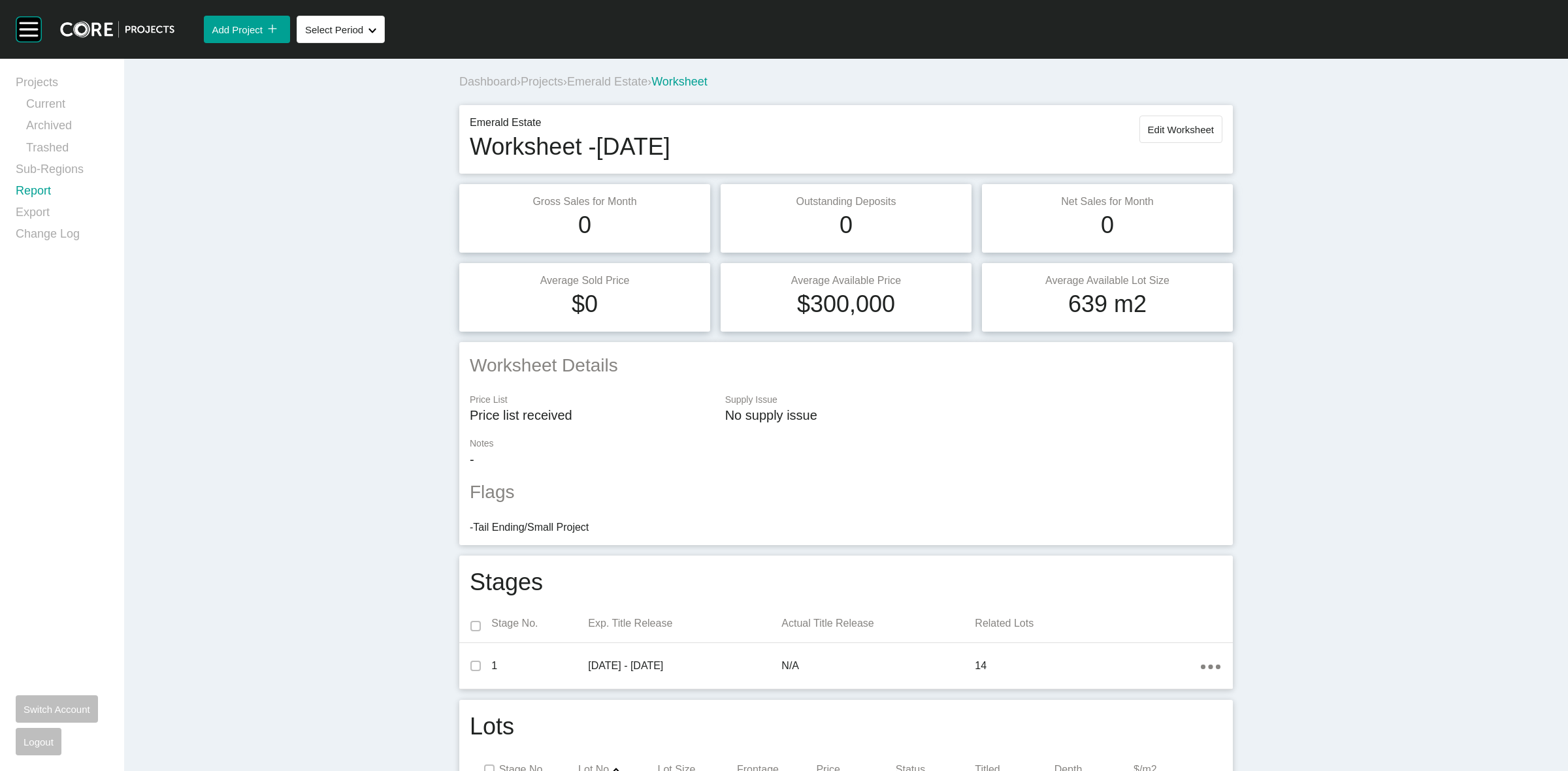
click at [43, 190] on link "Report" at bounding box center [61, 193] width 93 height 22
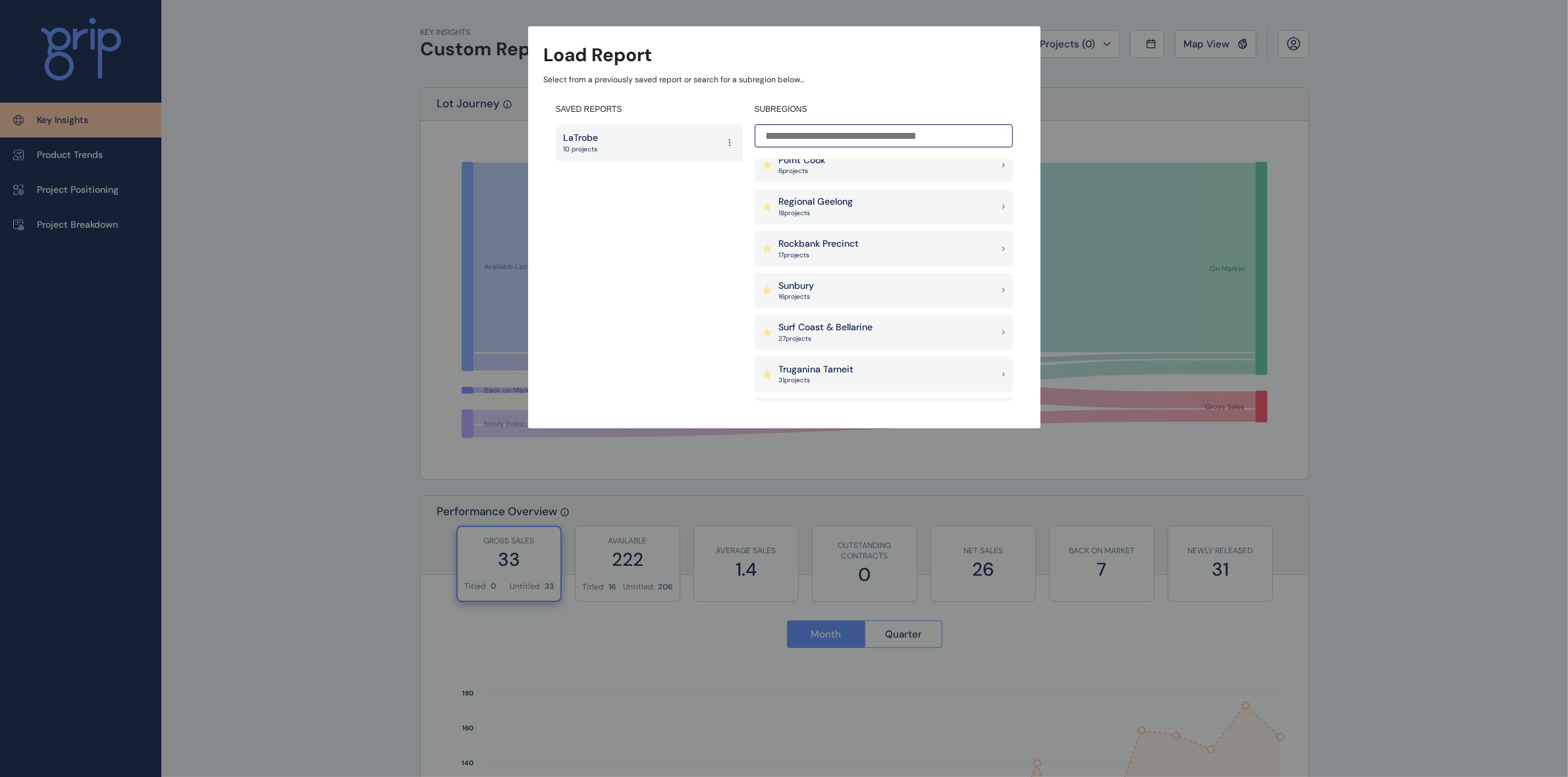
scroll to position [1152, 0]
click at [804, 189] on p "Regional Geelong" at bounding box center [816, 192] width 75 height 13
